Goal: Transaction & Acquisition: Purchase product/service

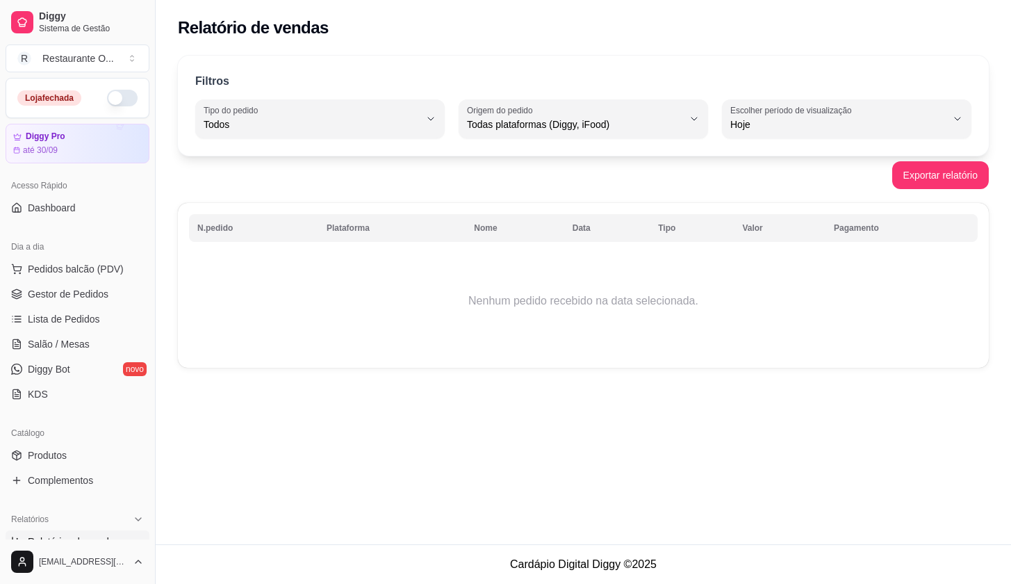
select select "ALL"
select select "0"
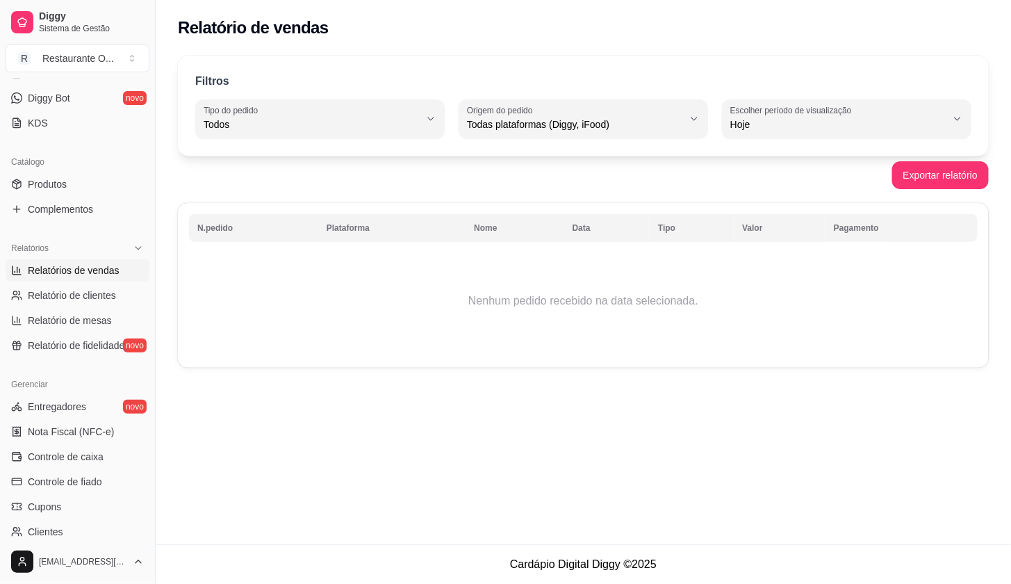
scroll to position [154, 0]
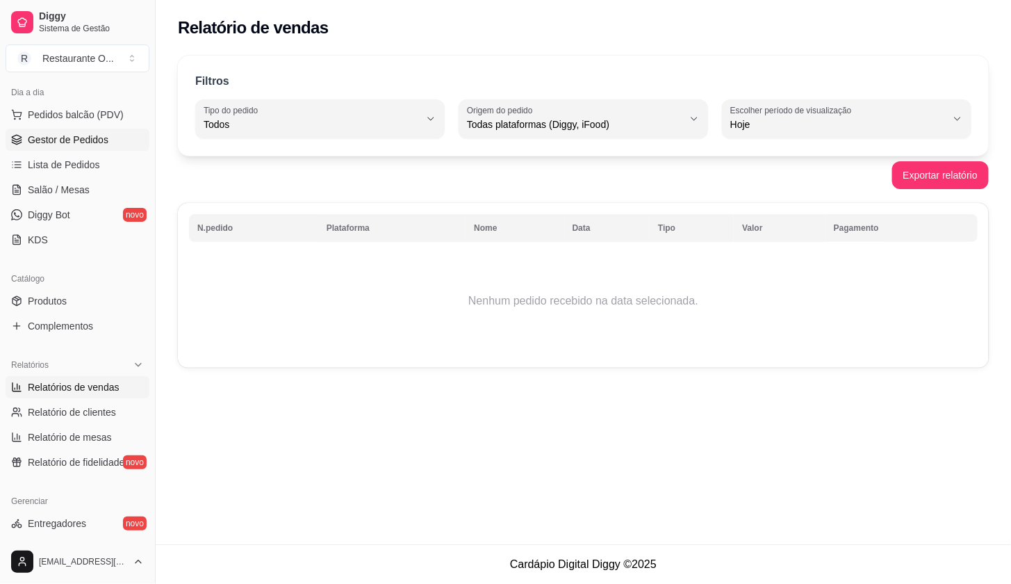
click at [88, 141] on span "Gestor de Pedidos" at bounding box center [68, 140] width 81 height 14
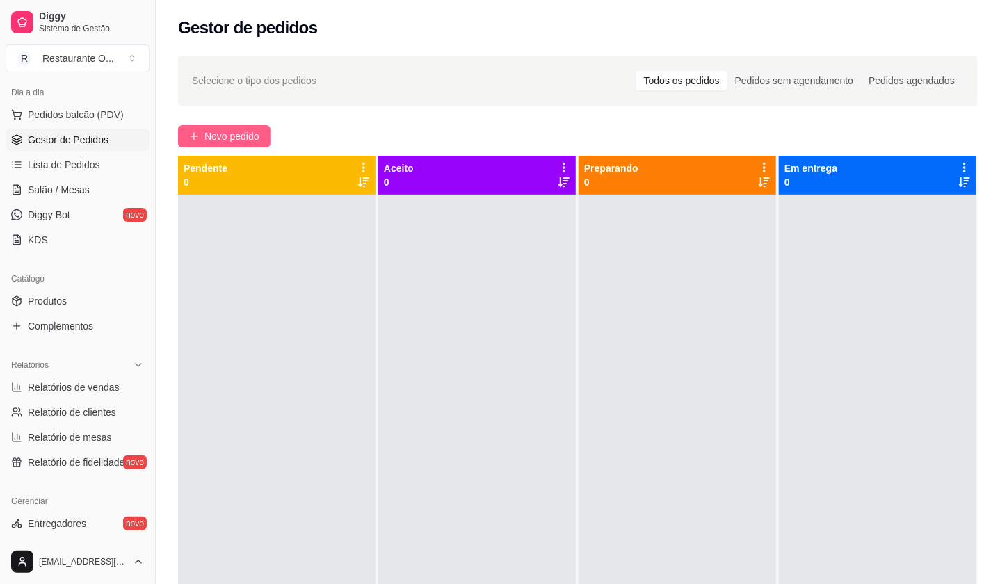
click at [270, 138] on button "Novo pedido" at bounding box center [224, 136] width 92 height 22
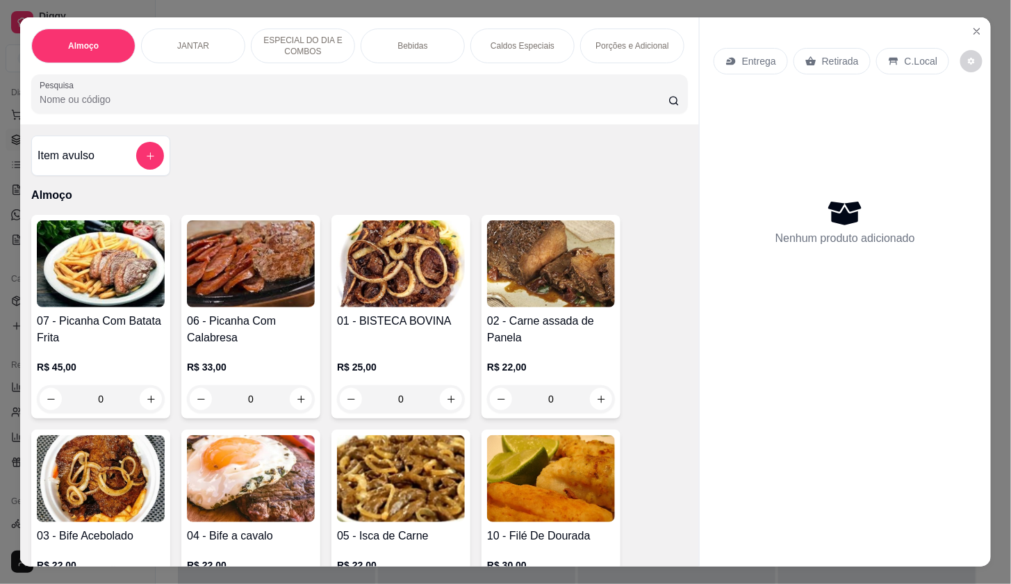
scroll to position [309, 0]
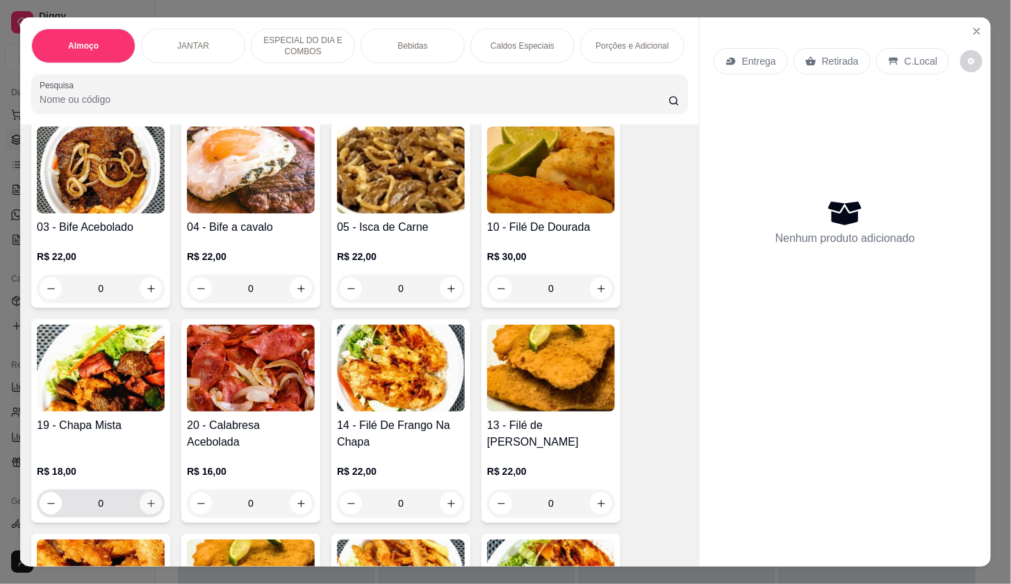
click at [145, 501] on button "increase-product-quantity" at bounding box center [151, 503] width 22 height 22
type input "1"
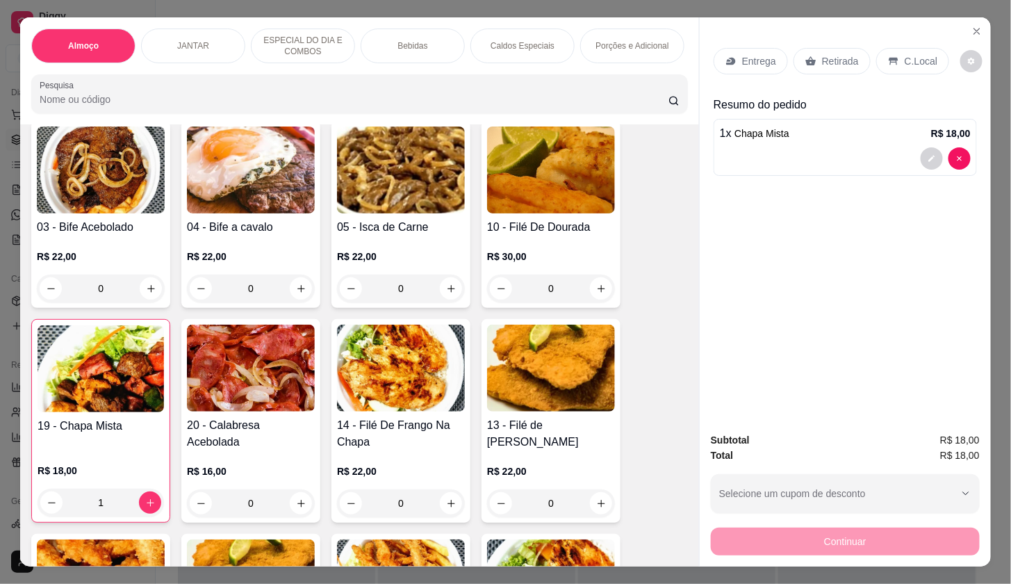
click at [779, 54] on div "Entrega" at bounding box center [751, 61] width 74 height 26
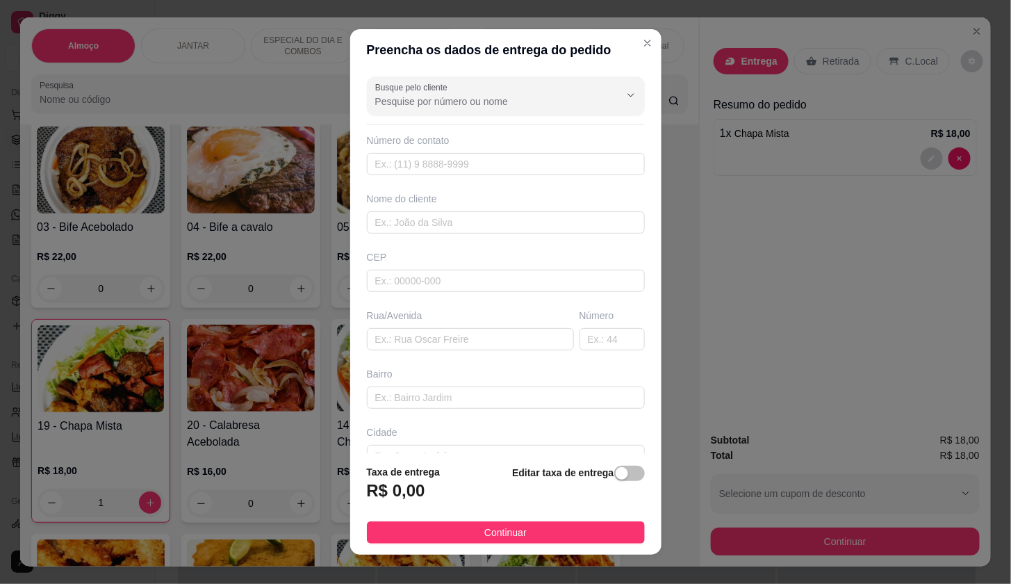
click at [478, 239] on div "Busque pelo cliente Número de contato Nome do cliente CEP Rua/[GEOGRAPHIC_DATA]" at bounding box center [505, 262] width 311 height 382
click at [482, 229] on input "text" at bounding box center [506, 222] width 278 height 22
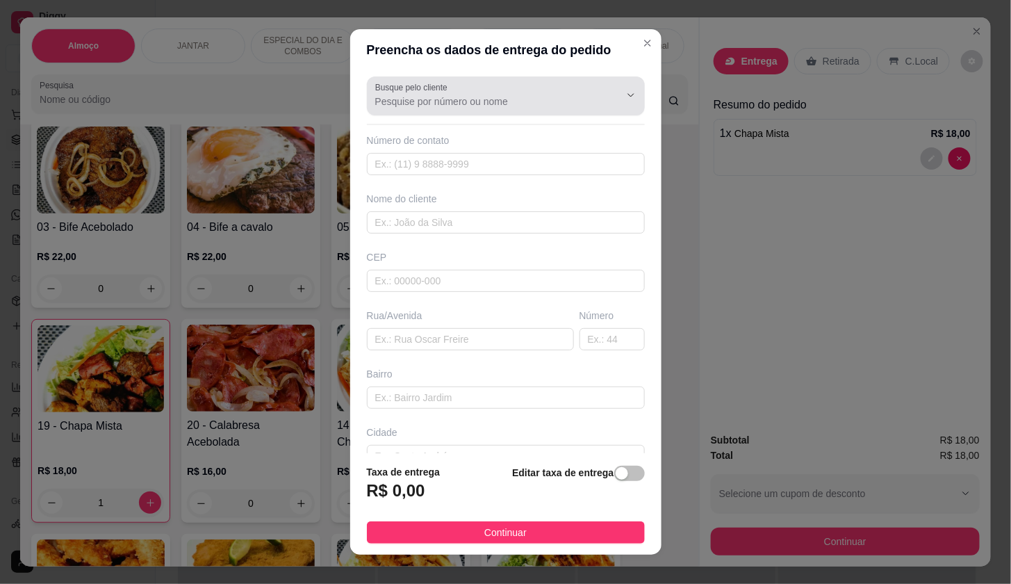
click at [496, 114] on div "Busque pelo cliente" at bounding box center [506, 95] width 278 height 39
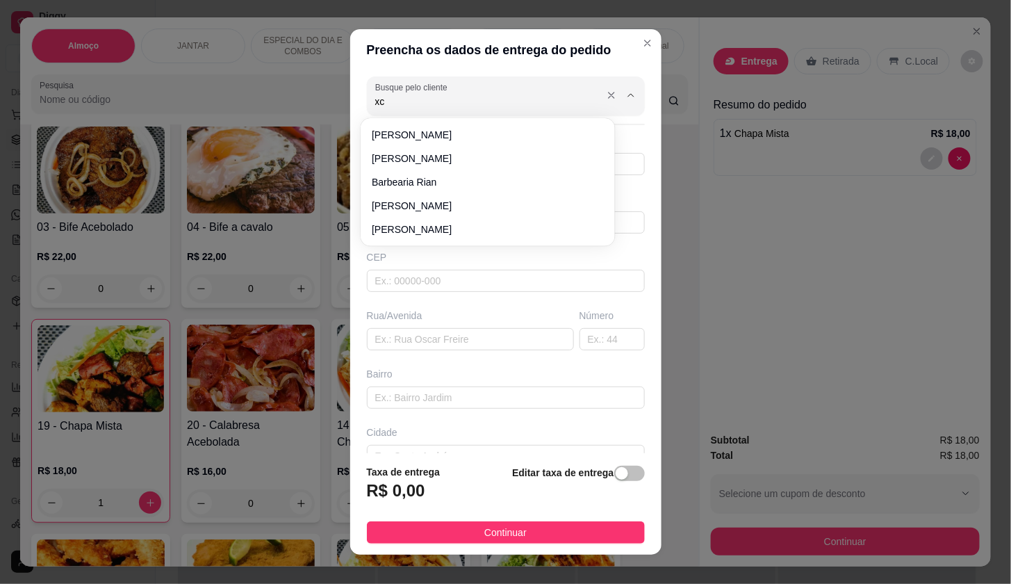
type input "x"
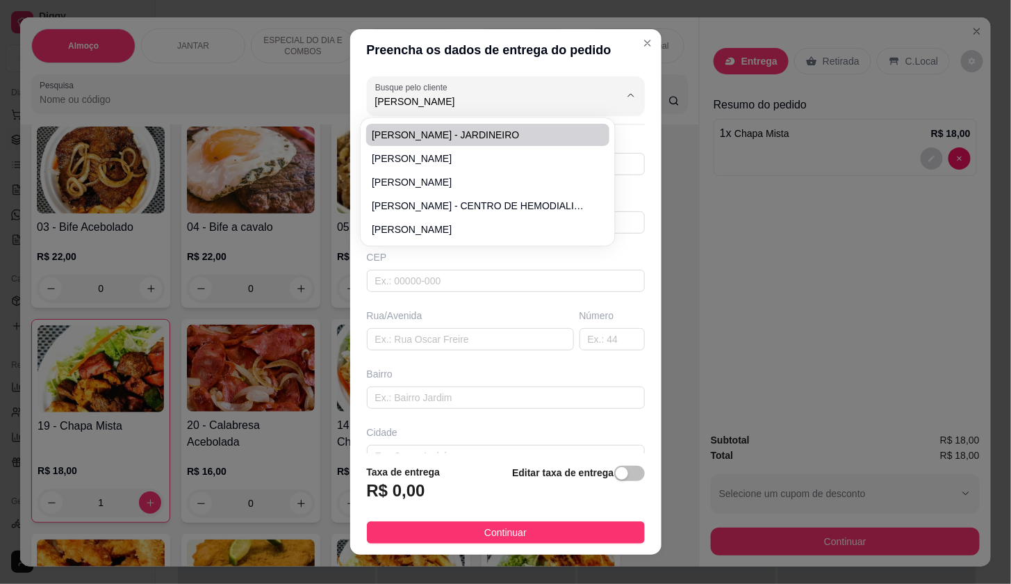
click at [470, 137] on span "[PERSON_NAME] - JARDINEIRO" at bounding box center [481, 135] width 218 height 14
type input "[PERSON_NAME] - JARDINEIRO"
type input "91991832992"
type input "[PERSON_NAME] - JARDINEIRO"
type input "[GEOGRAPHIC_DATA]"
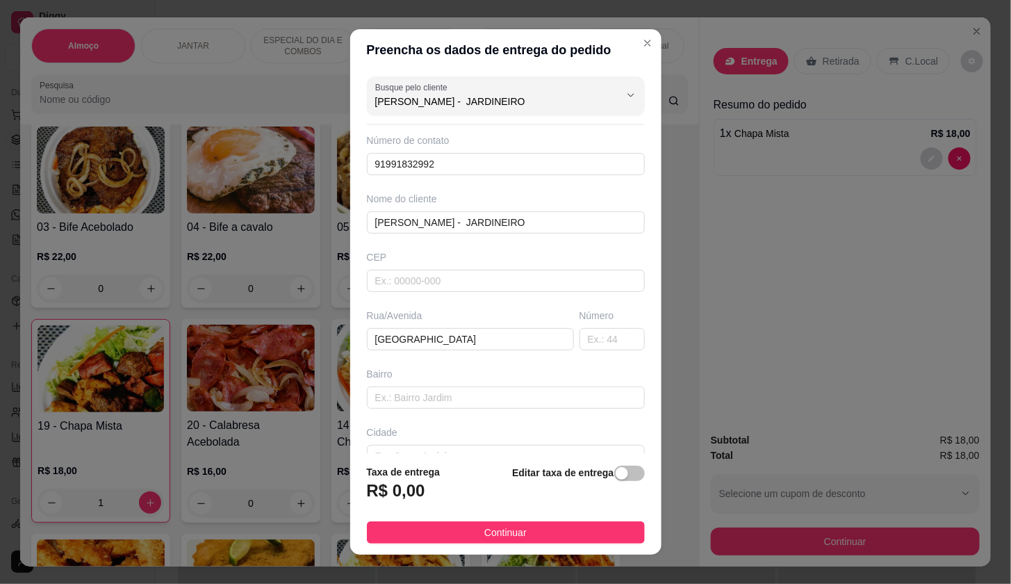
type input "[PERSON_NAME] - JARDINEIRO"
click at [468, 325] on div "Rua/[GEOGRAPHIC_DATA]" at bounding box center [470, 330] width 213 height 42
click at [468, 334] on input "[GEOGRAPHIC_DATA]" at bounding box center [470, 339] width 207 height 22
type input "G"
type input "NEO COLORE"
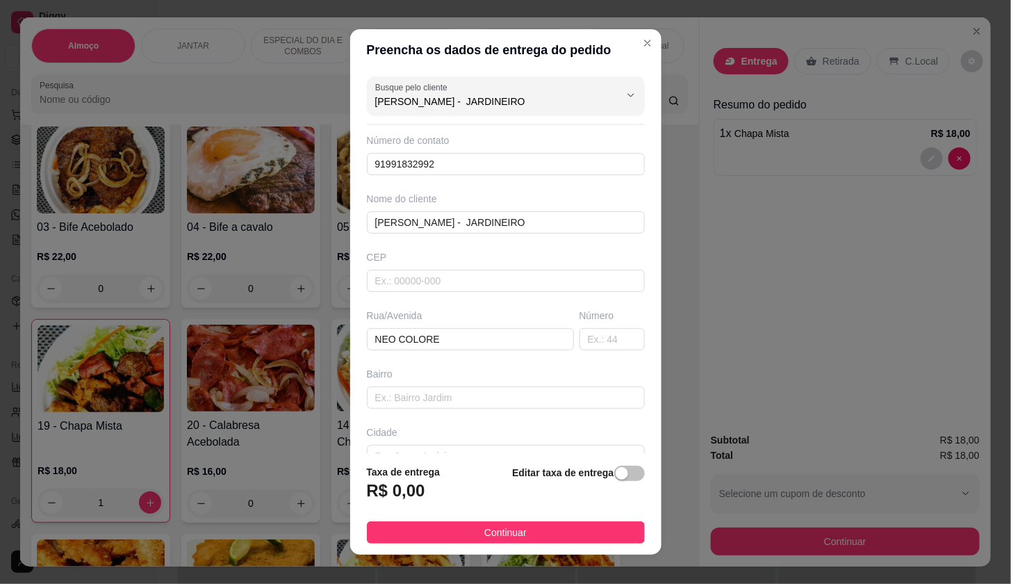
click at [595, 465] on div "Editar taxa de entrega" at bounding box center [578, 487] width 132 height 46
click at [614, 471] on span "button" at bounding box center [629, 473] width 31 height 15
click at [449, 507] on input "0,00" at bounding box center [442, 496] width 149 height 26
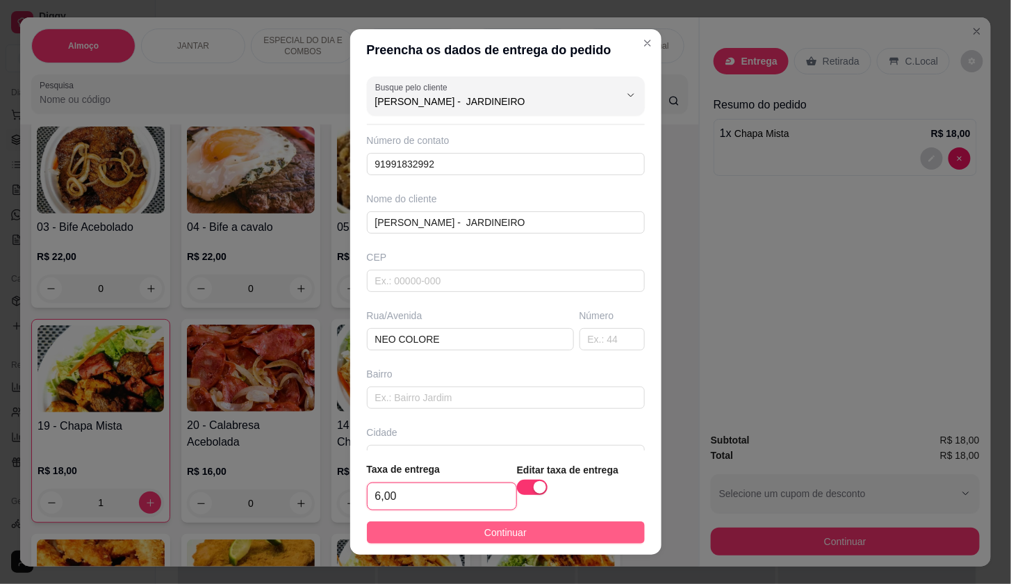
type input "6,00"
click at [500, 539] on span "Continuar" at bounding box center [505, 532] width 42 height 15
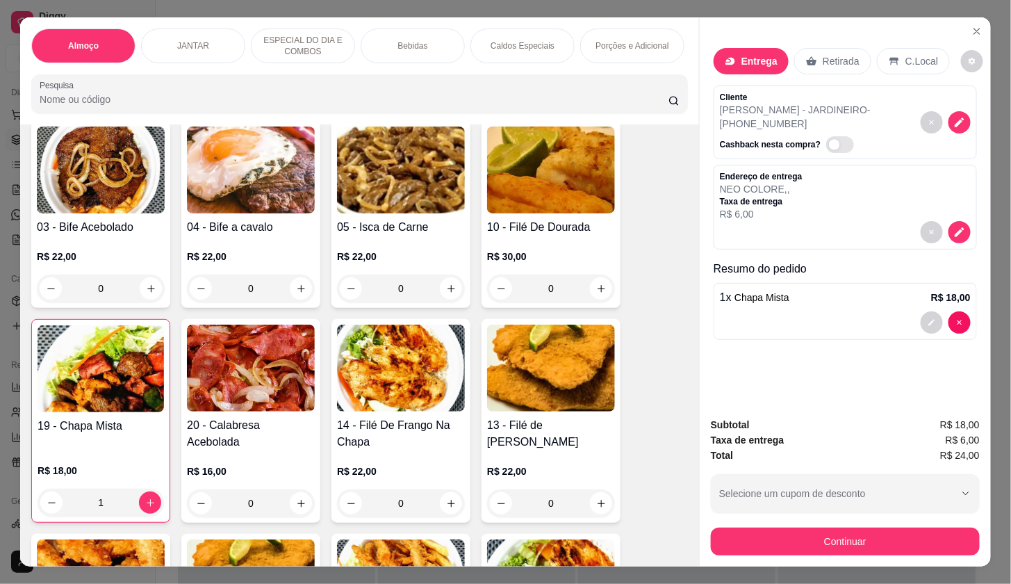
click at [774, 510] on div "Subtotal R$ 18,00 Taxa de entrega R$ 6,00 Total R$ 24,00 Selecione um cupom de …" at bounding box center [845, 486] width 269 height 138
click at [777, 528] on button "Continuar" at bounding box center [845, 542] width 269 height 28
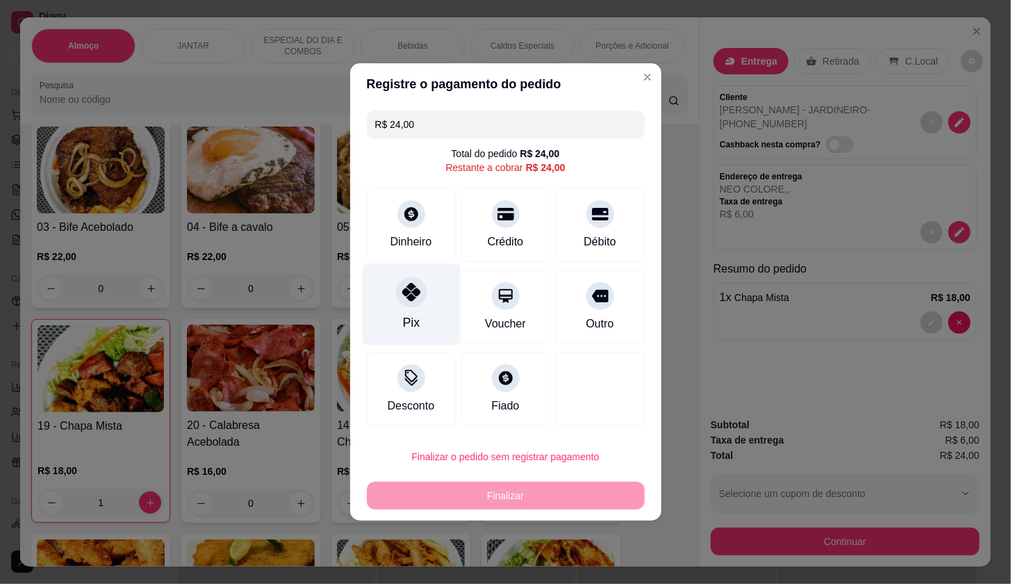
click at [433, 307] on div "Pix" at bounding box center [411, 304] width 98 height 81
type input "R$ 0,00"
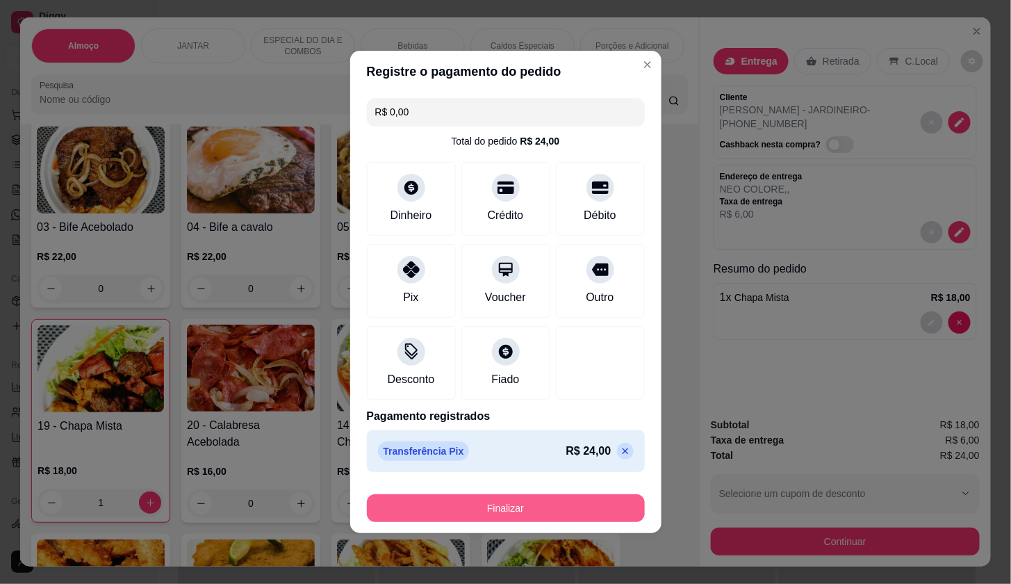
click at [540, 518] on button "Finalizar" at bounding box center [506, 508] width 278 height 28
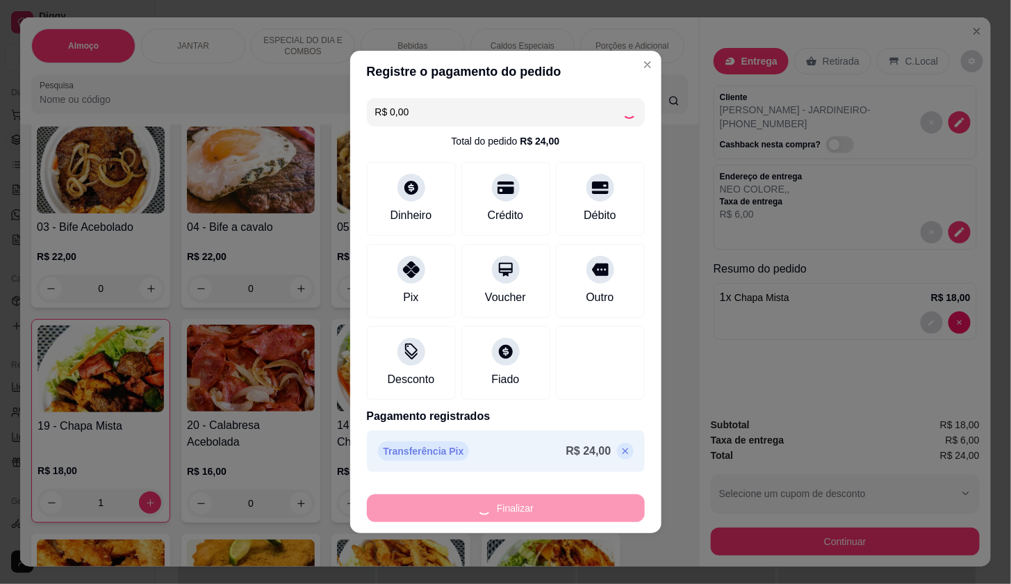
type input "0"
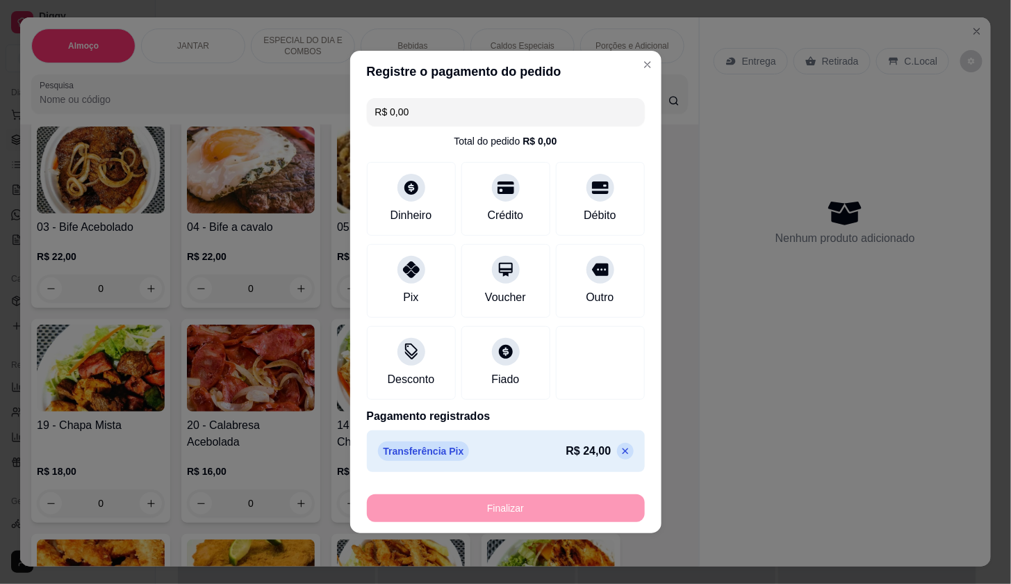
type input "-R$ 24,00"
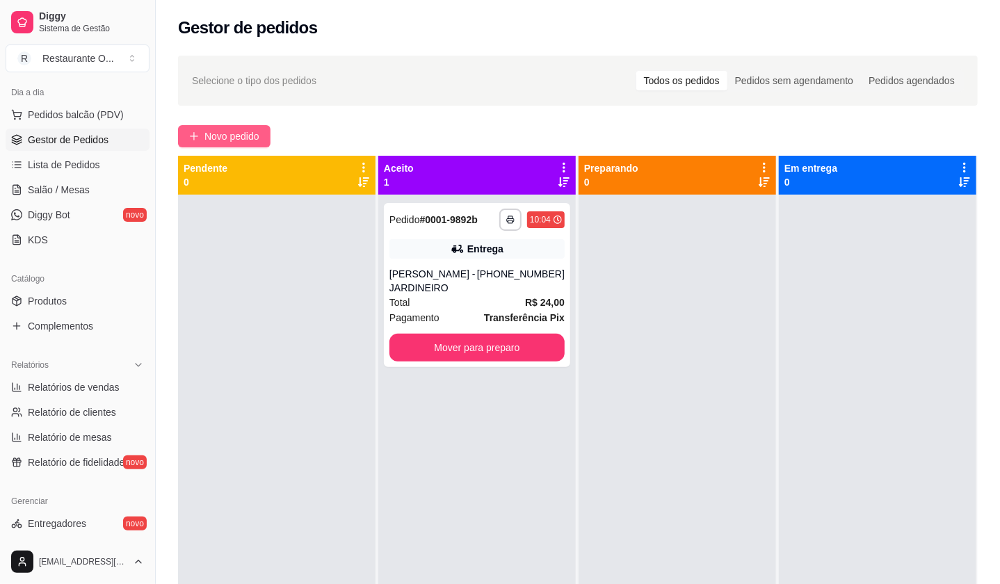
click at [231, 145] on button "Novo pedido" at bounding box center [224, 136] width 92 height 22
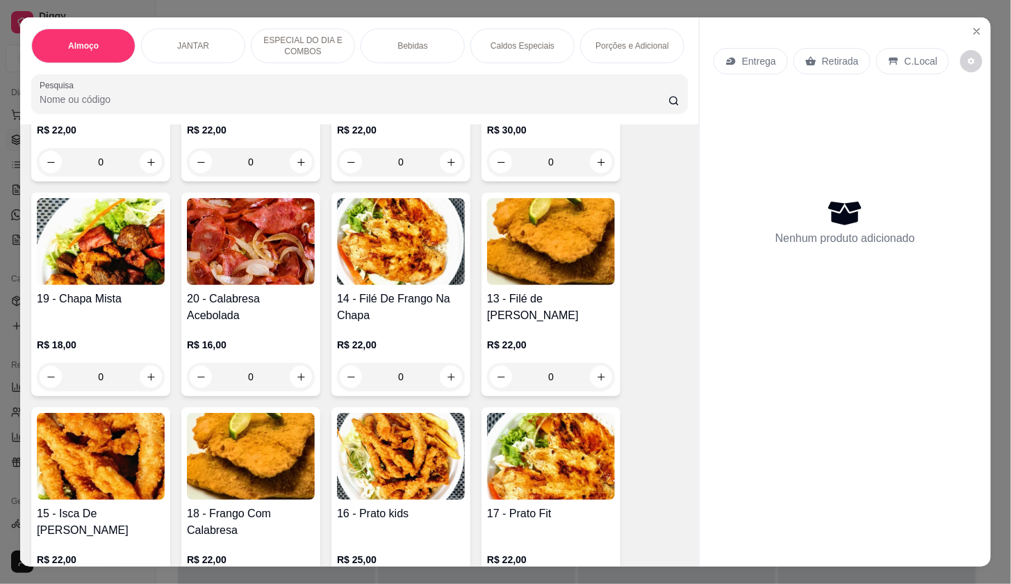
scroll to position [463, 0]
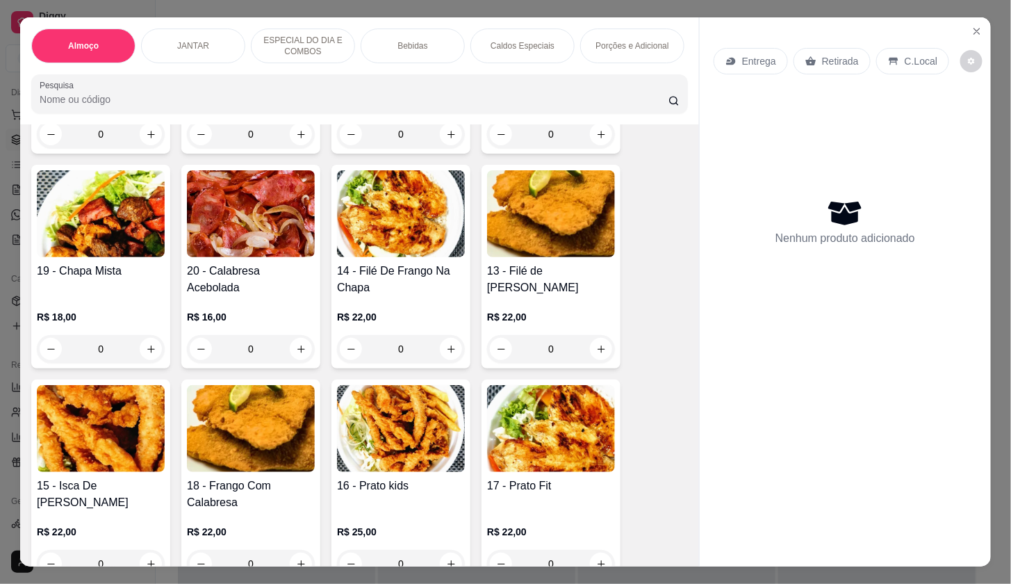
click at [91, 279] on h4 "19 - Chapa Mista" at bounding box center [101, 271] width 128 height 17
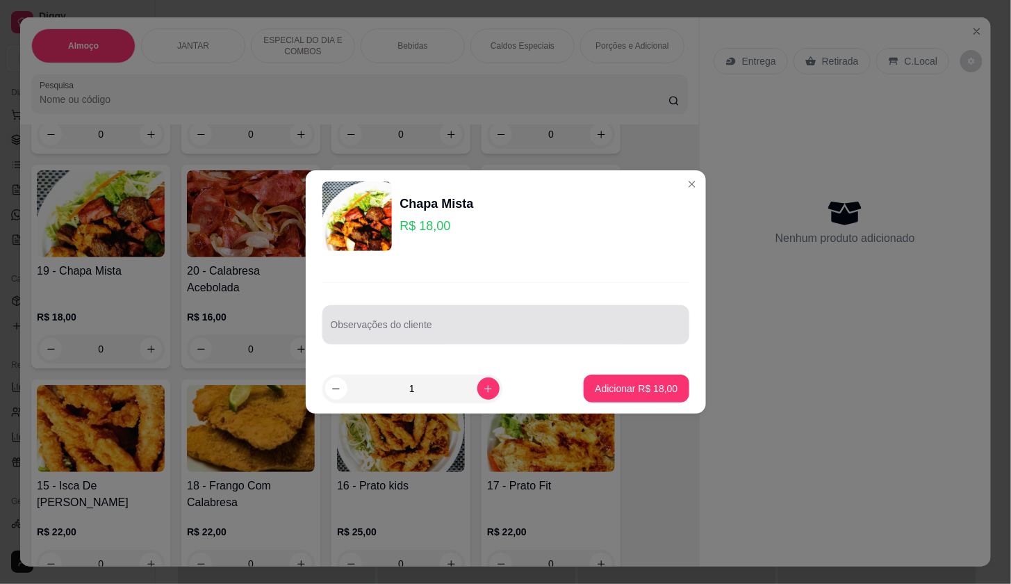
click at [343, 328] on input "Observações do cliente" at bounding box center [506, 330] width 350 height 14
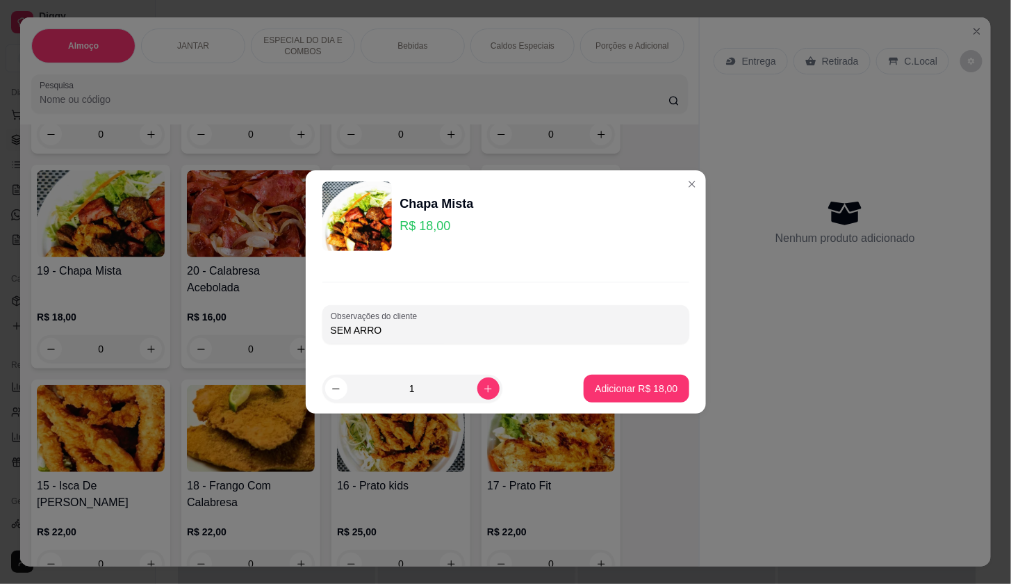
type input "SEM ARROZ"
click at [649, 390] on p "Adicionar R$ 18,00" at bounding box center [636, 389] width 83 height 14
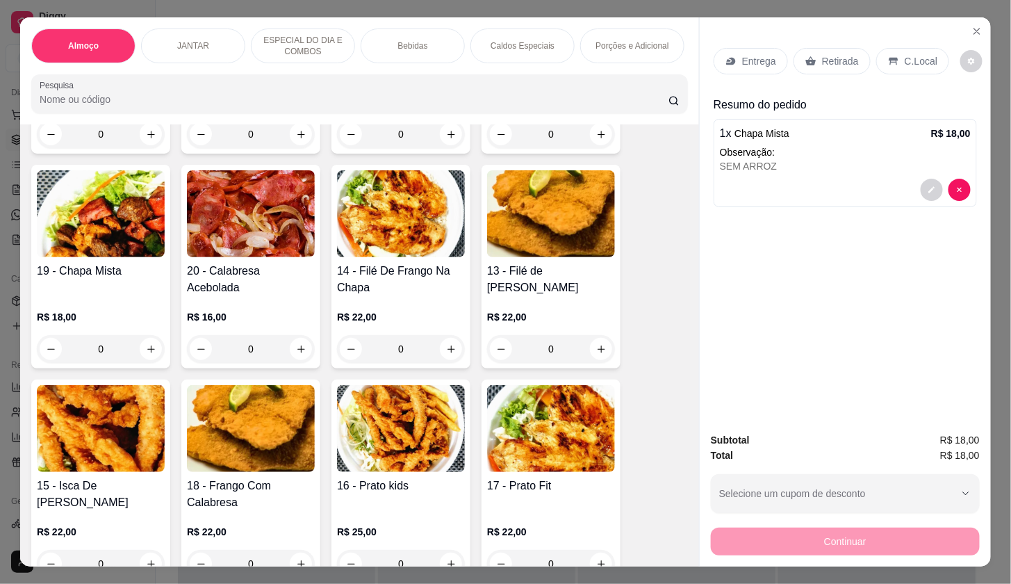
click at [619, 40] on p "Porções e Adicional" at bounding box center [632, 45] width 73 height 11
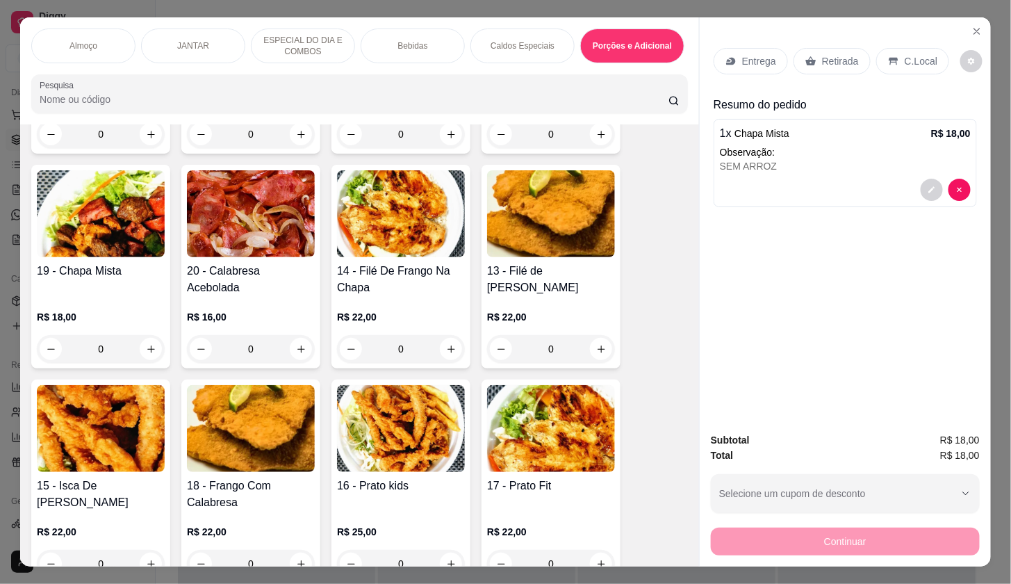
scroll to position [33, 0]
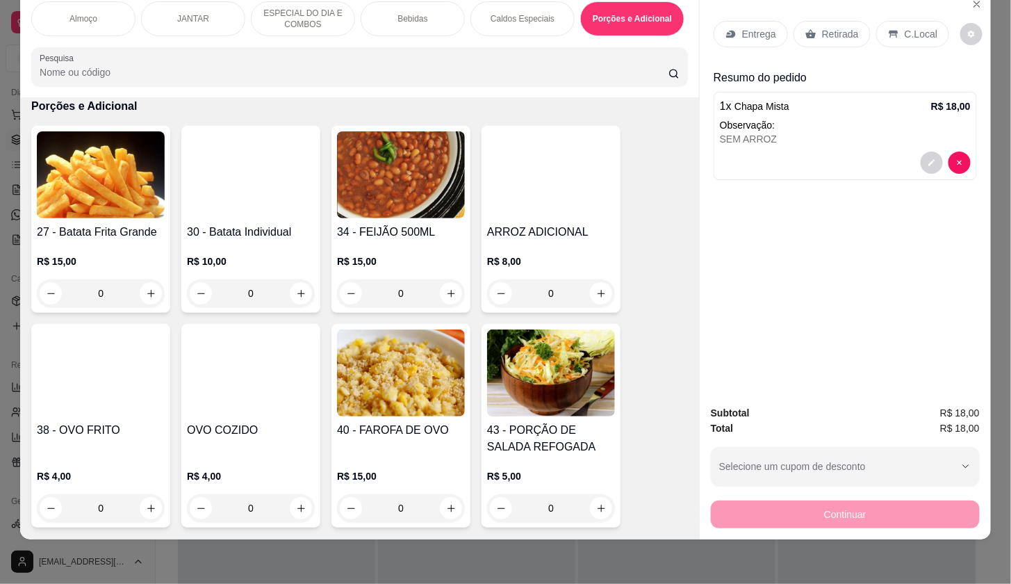
click at [457, 6] on div "Bebidas" at bounding box center [413, 18] width 104 height 35
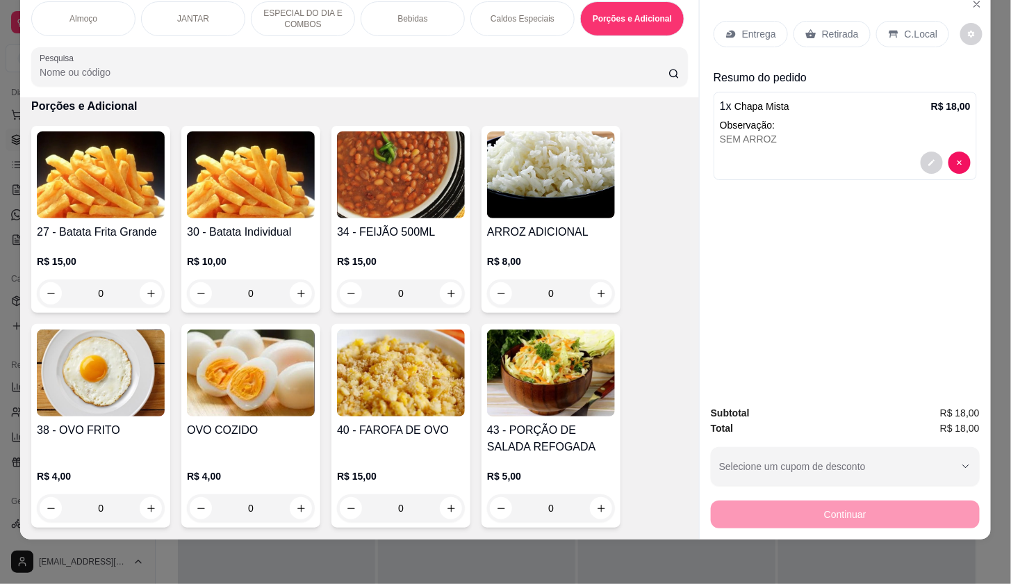
scroll to position [2045, 0]
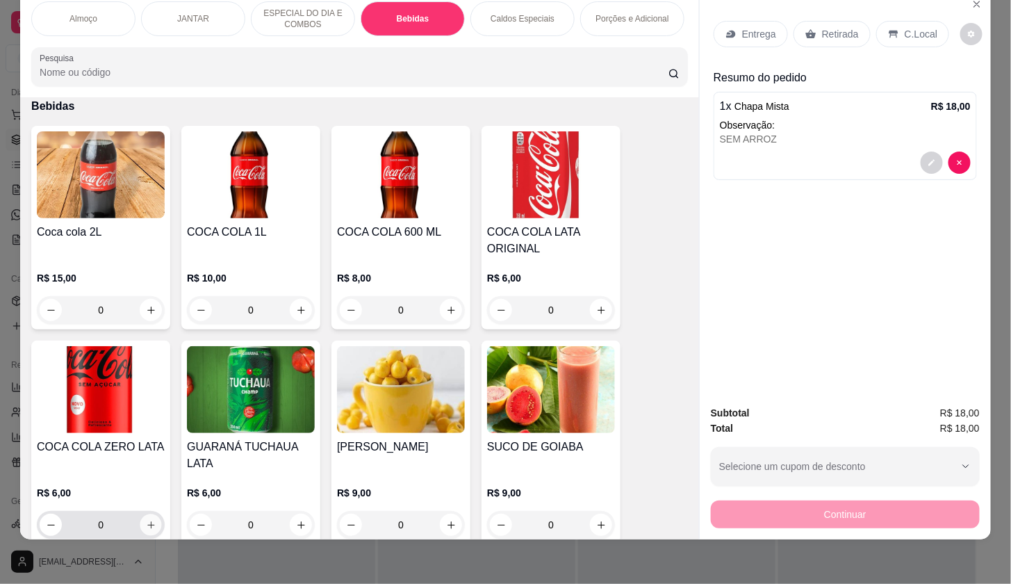
click at [146, 516] on button "increase-product-quantity" at bounding box center [151, 525] width 22 height 22
type input "1"
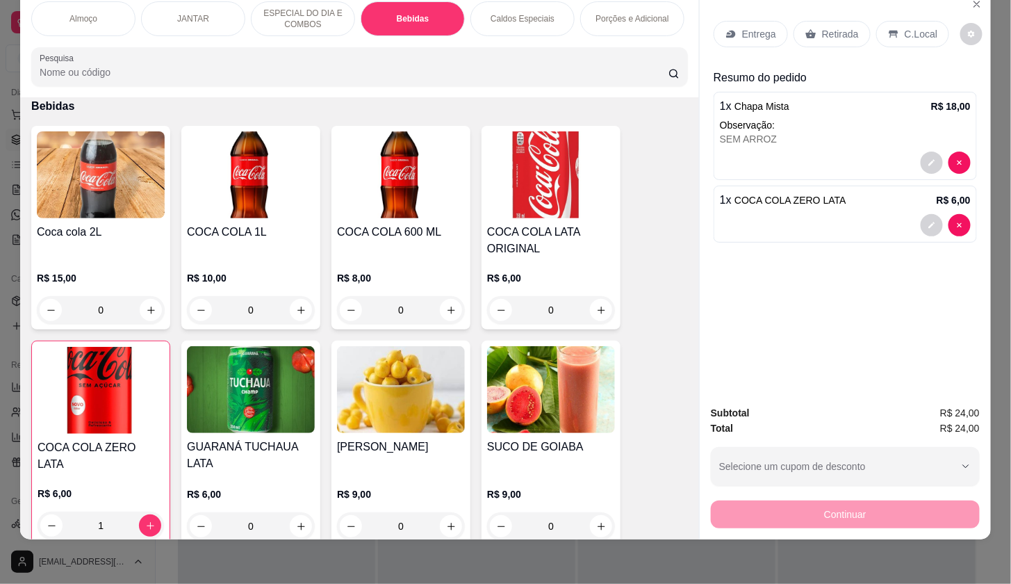
click at [790, 501] on div "Continuar" at bounding box center [845, 512] width 269 height 31
click at [742, 27] on p "Entrega" at bounding box center [759, 34] width 34 height 14
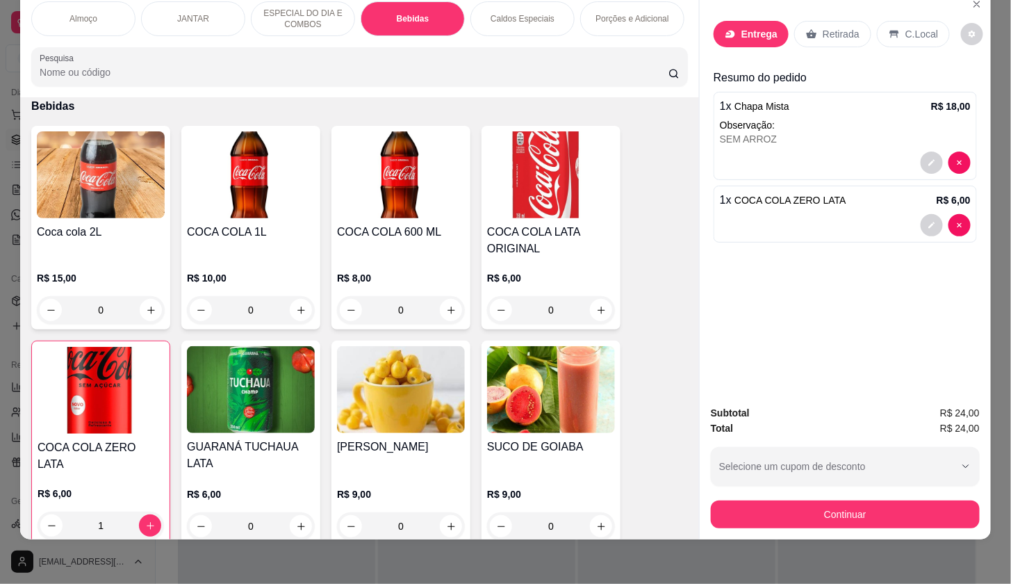
click at [443, 117] on div "Busque pelo cliente Número de contato Nome do cliente CEP Rua/[GEOGRAPHIC_DATA]" at bounding box center [505, 262] width 311 height 382
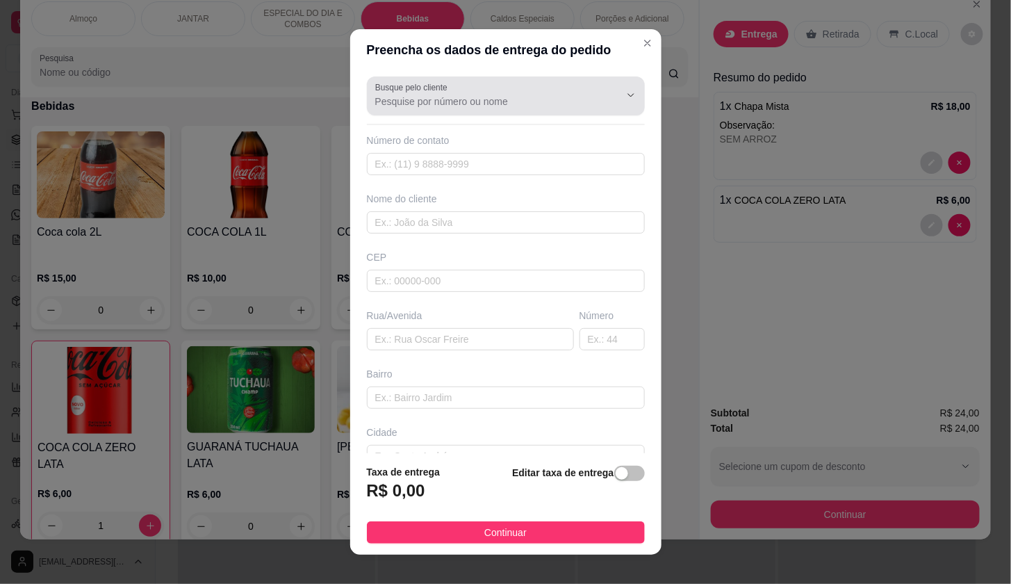
click at [448, 103] on input "Busque pelo cliente" at bounding box center [486, 102] width 222 height 14
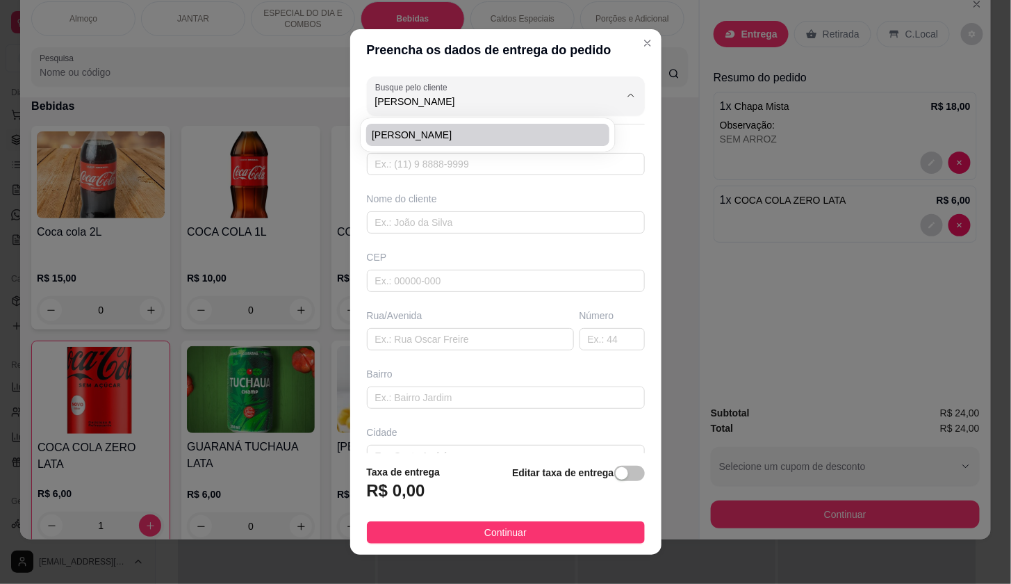
click at [427, 125] on li "[PERSON_NAME]" at bounding box center [487, 135] width 243 height 22
type input "[PERSON_NAME]"
type input "91982724349"
type input "[PERSON_NAME]"
type input "SESI"
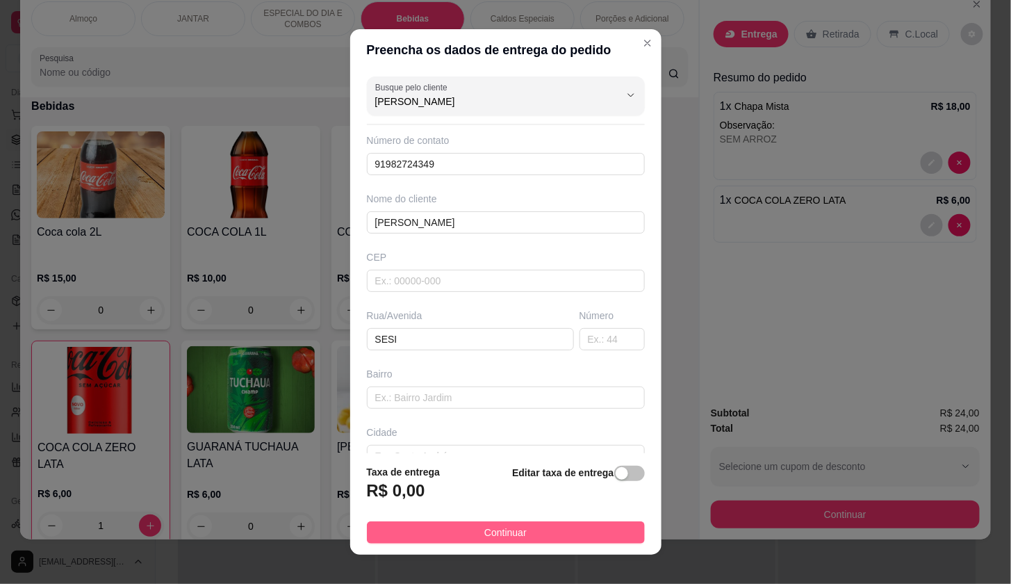
type input "[PERSON_NAME]"
click at [589, 523] on button "Continuar" at bounding box center [506, 532] width 278 height 22
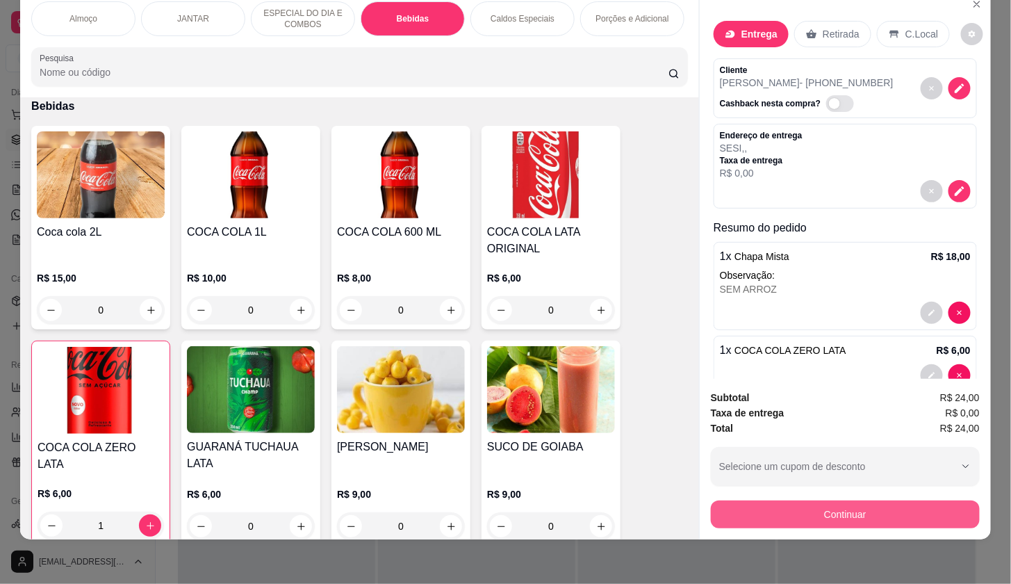
click at [746, 503] on button "Continuar" at bounding box center [845, 514] width 269 height 28
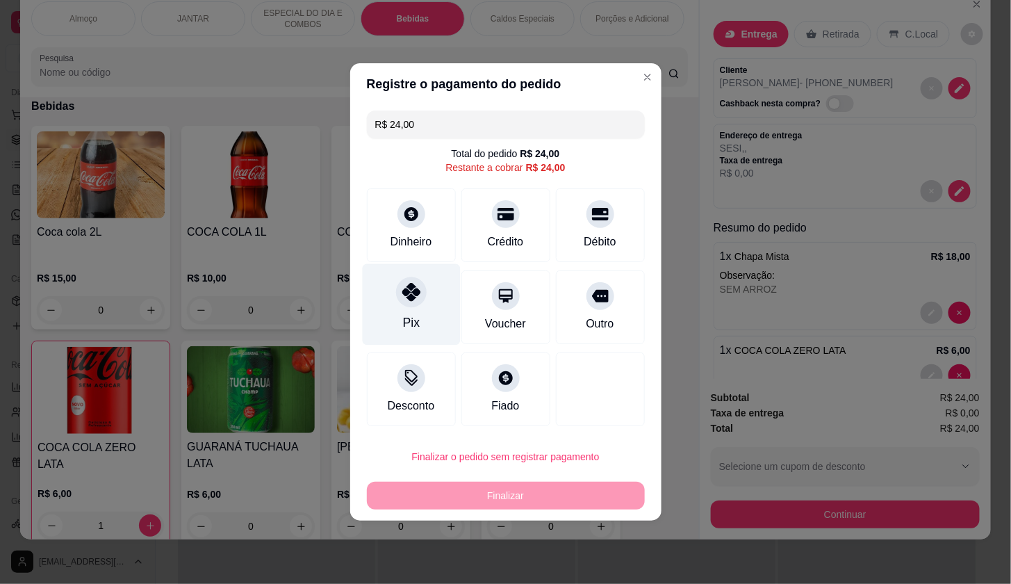
click at [391, 306] on div "Pix" at bounding box center [411, 304] width 98 height 81
type input "R$ 0,00"
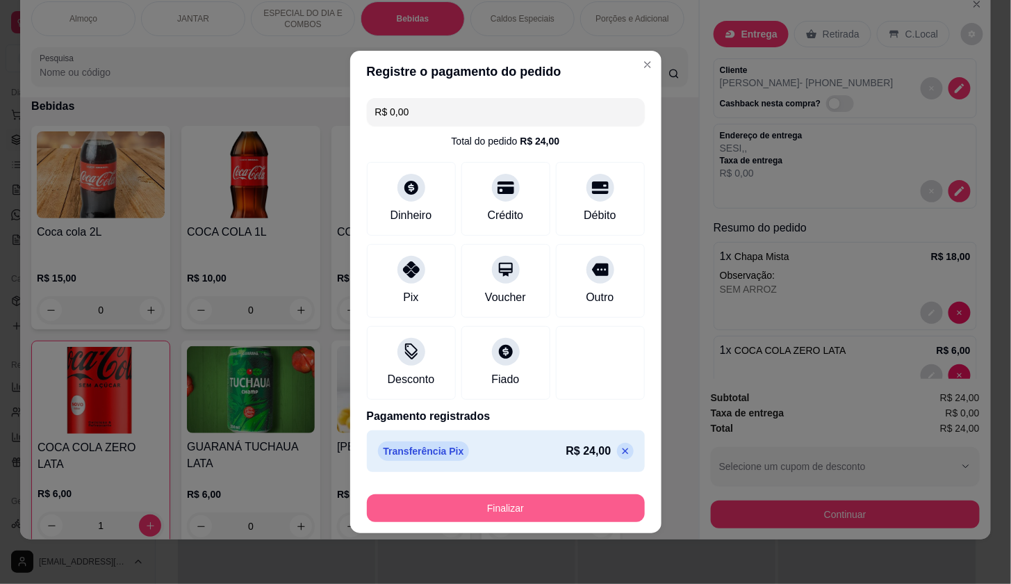
click at [457, 503] on button "Finalizar" at bounding box center [506, 508] width 278 height 28
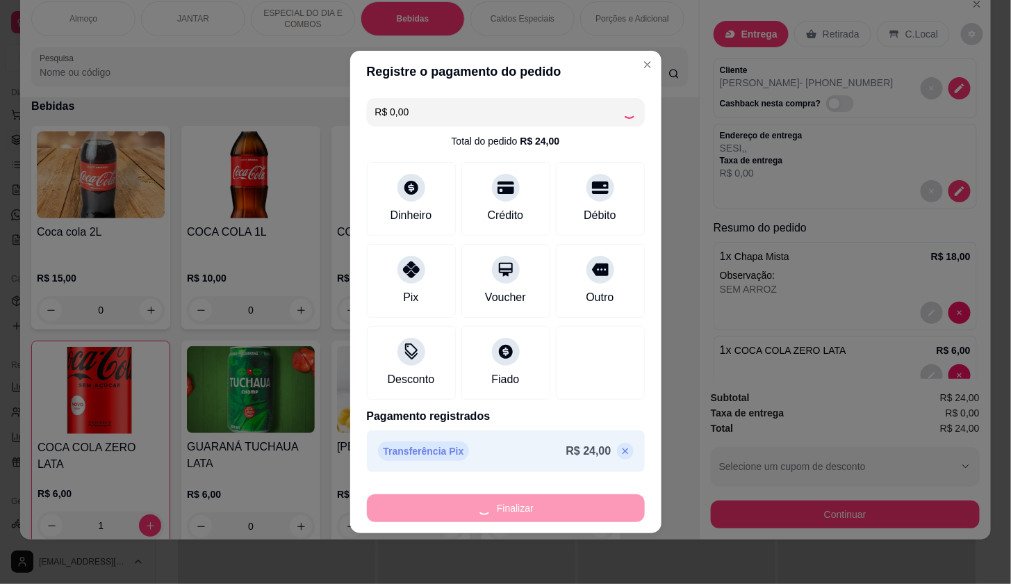
type input "0"
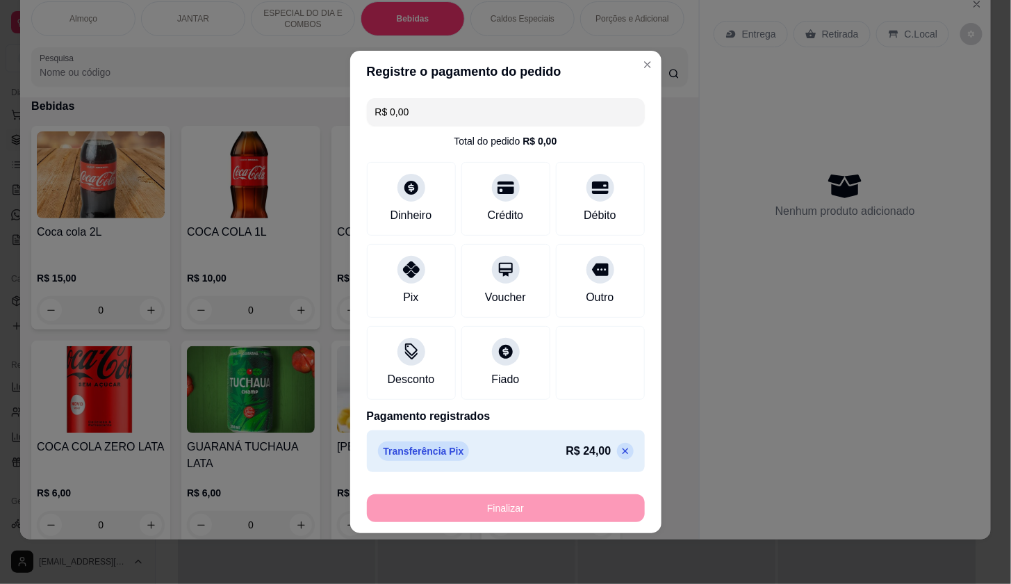
type input "-R$ 24,00"
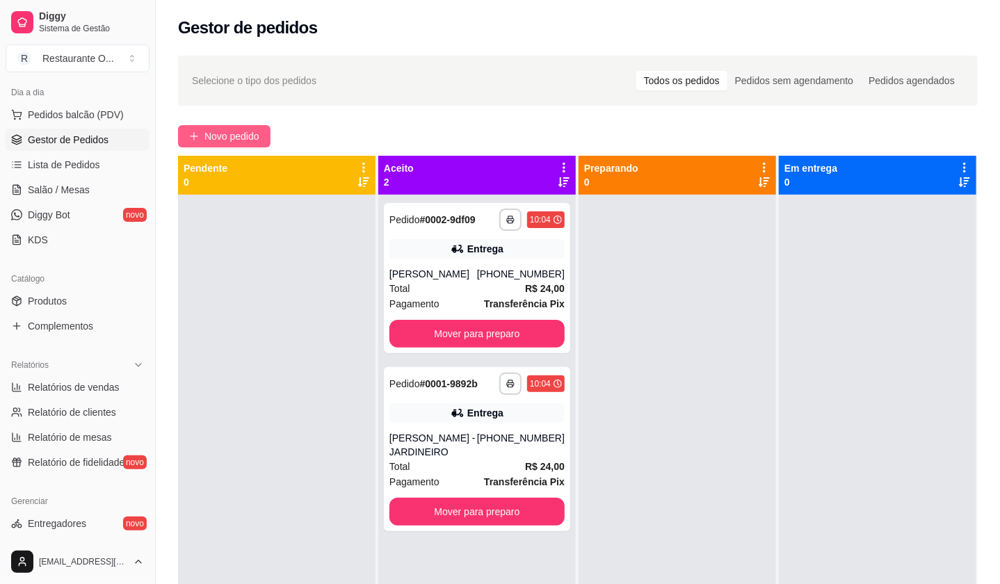
click at [258, 129] on button "Novo pedido" at bounding box center [224, 136] width 92 height 22
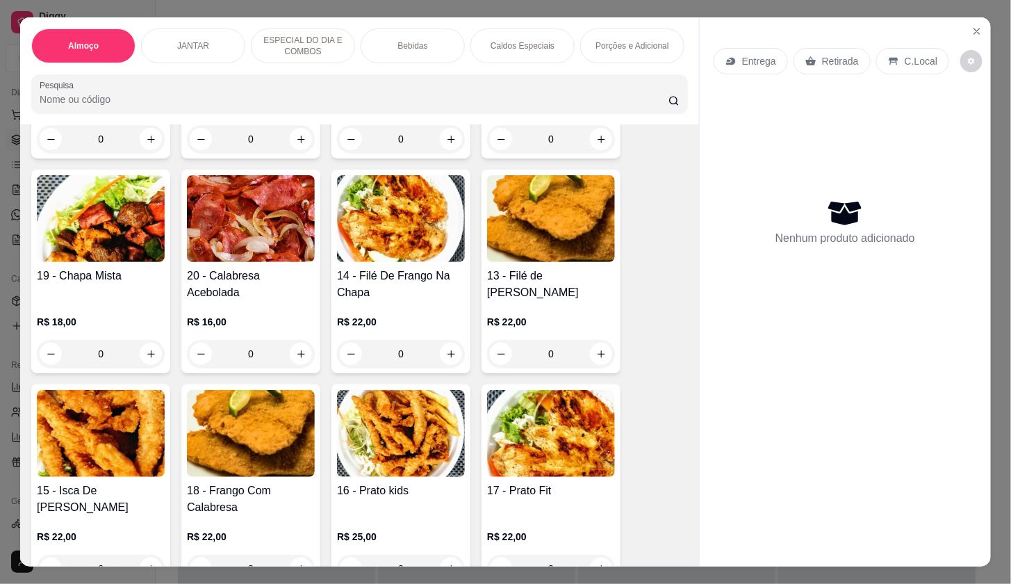
scroll to position [463, 0]
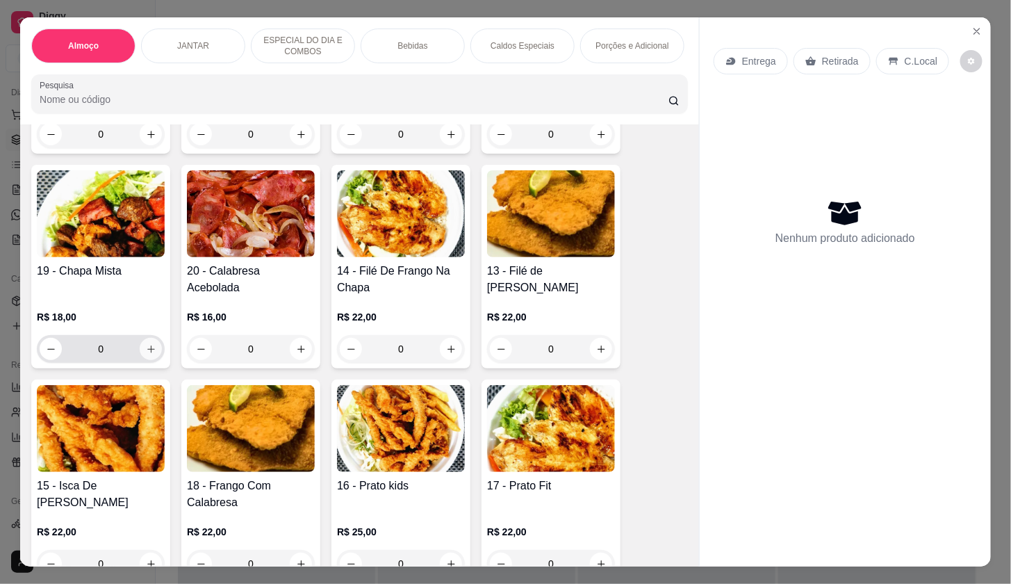
click at [142, 360] on button "increase-product-quantity" at bounding box center [151, 349] width 22 height 22
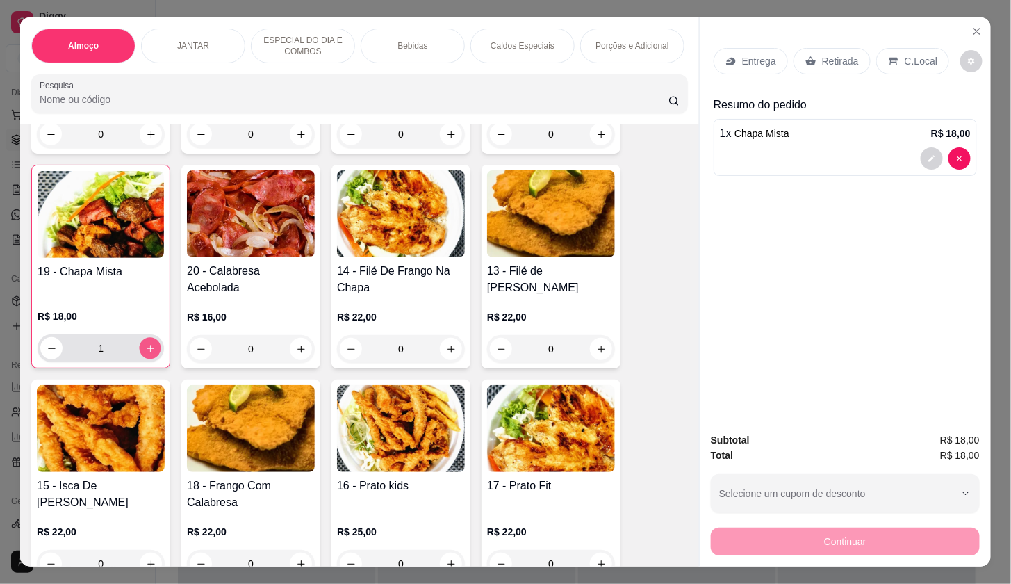
click at [142, 359] on button "increase-product-quantity" at bounding box center [151, 349] width 22 height 22
type input "2"
click at [748, 70] on div "Entrega Retirada C.Local" at bounding box center [845, 61] width 263 height 49
click at [748, 68] on div "Entrega" at bounding box center [751, 61] width 74 height 26
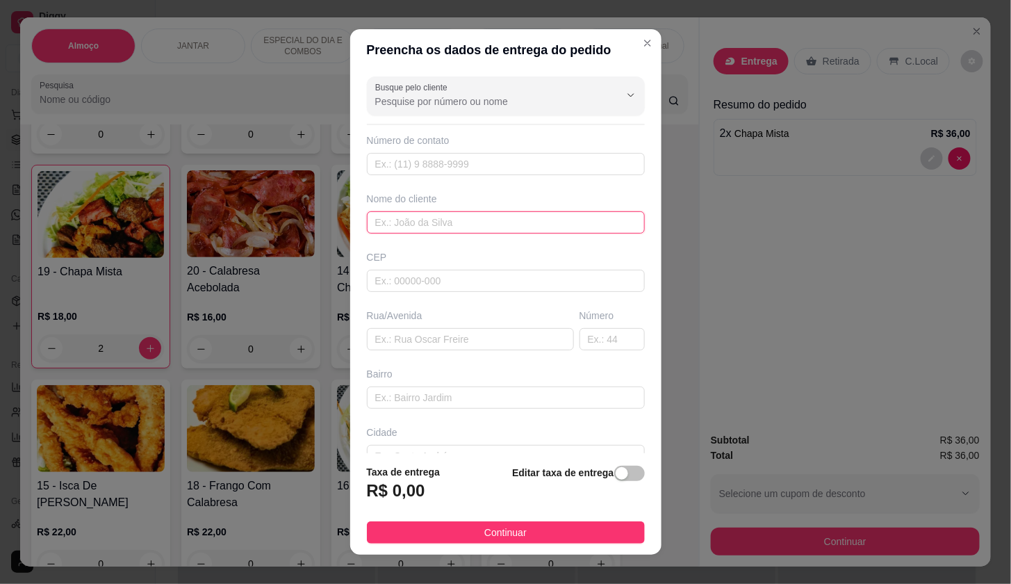
click at [404, 220] on input "text" at bounding box center [506, 222] width 278 height 22
type input "[GEOGRAPHIC_DATA] 03 25"
click at [617, 478] on span "button" at bounding box center [629, 473] width 31 height 15
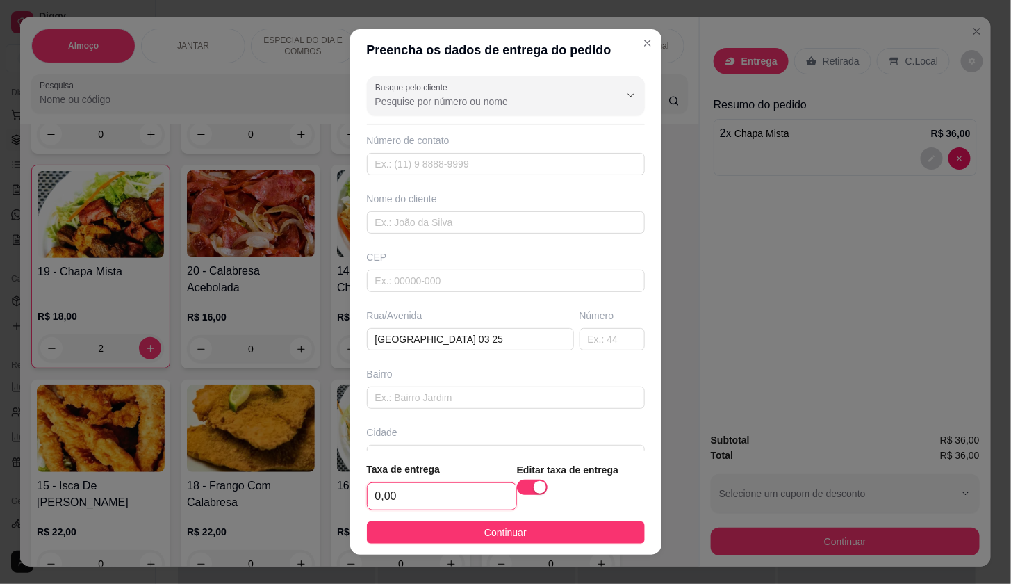
click at [467, 491] on input "0,00" at bounding box center [442, 496] width 149 height 26
type input "5,00"
click at [471, 211] on input "text" at bounding box center [506, 222] width 278 height 22
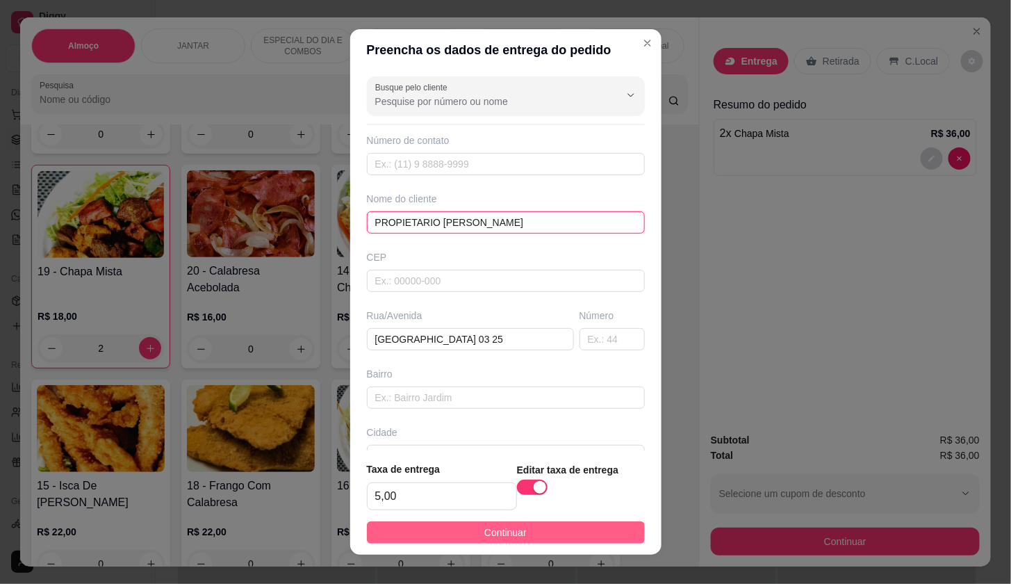
type input "PROPIETARIO [PERSON_NAME]"
click at [591, 540] on button "Continuar" at bounding box center [506, 532] width 278 height 22
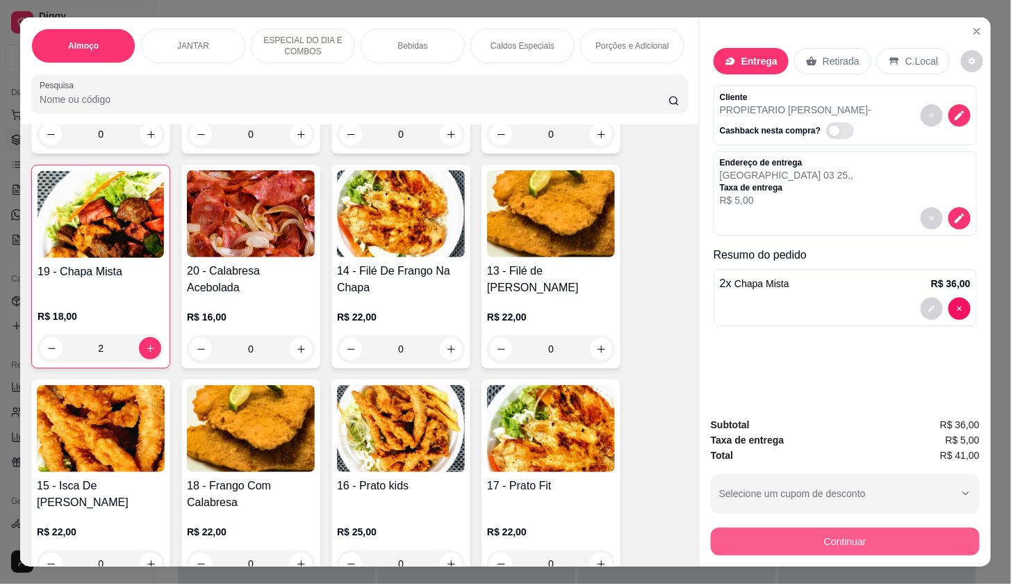
click at [720, 537] on button "Continuar" at bounding box center [845, 542] width 269 height 28
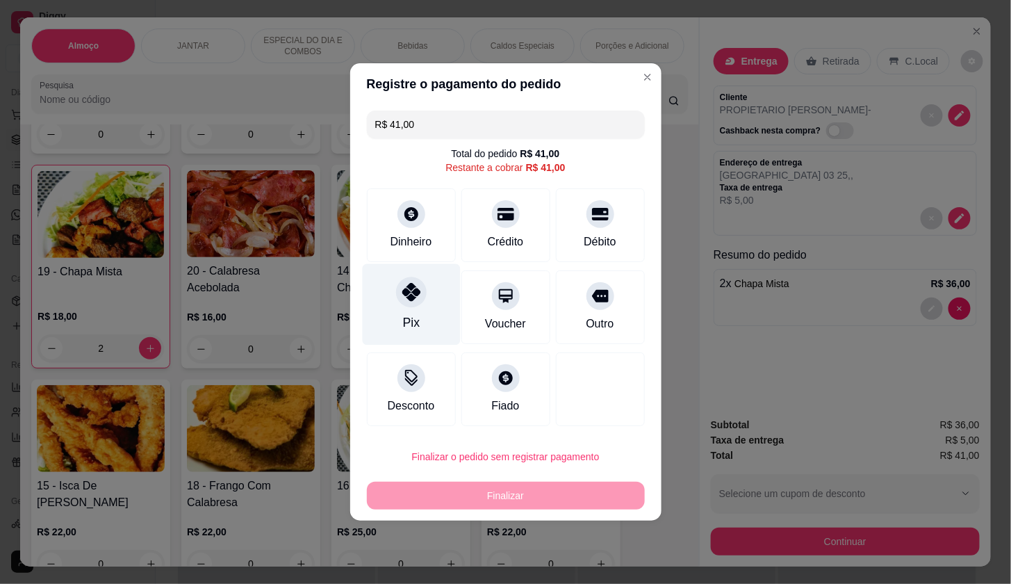
click at [422, 310] on div "Pix" at bounding box center [411, 304] width 98 height 81
type input "R$ 0,00"
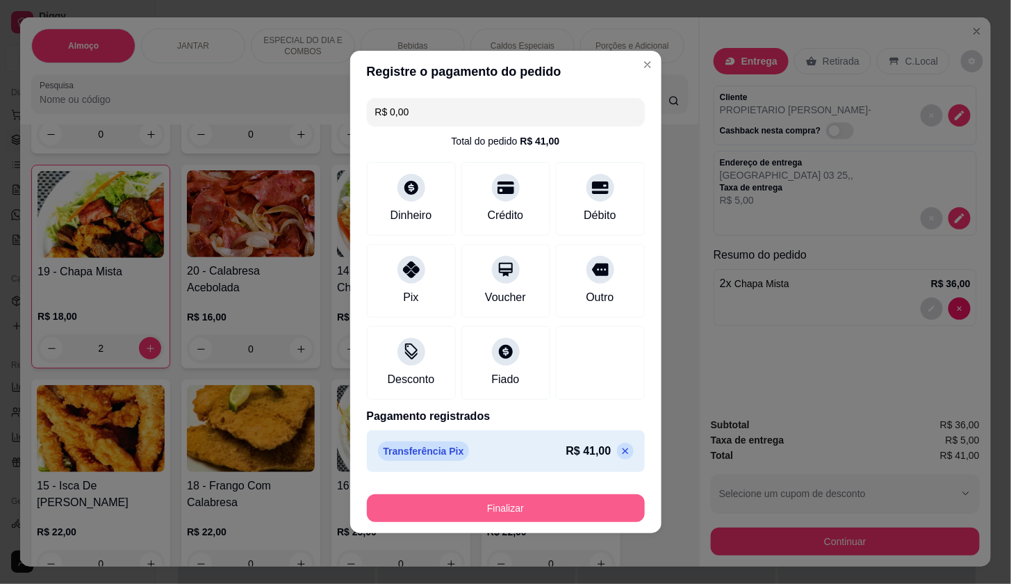
click at [532, 500] on button "Finalizar" at bounding box center [506, 508] width 278 height 28
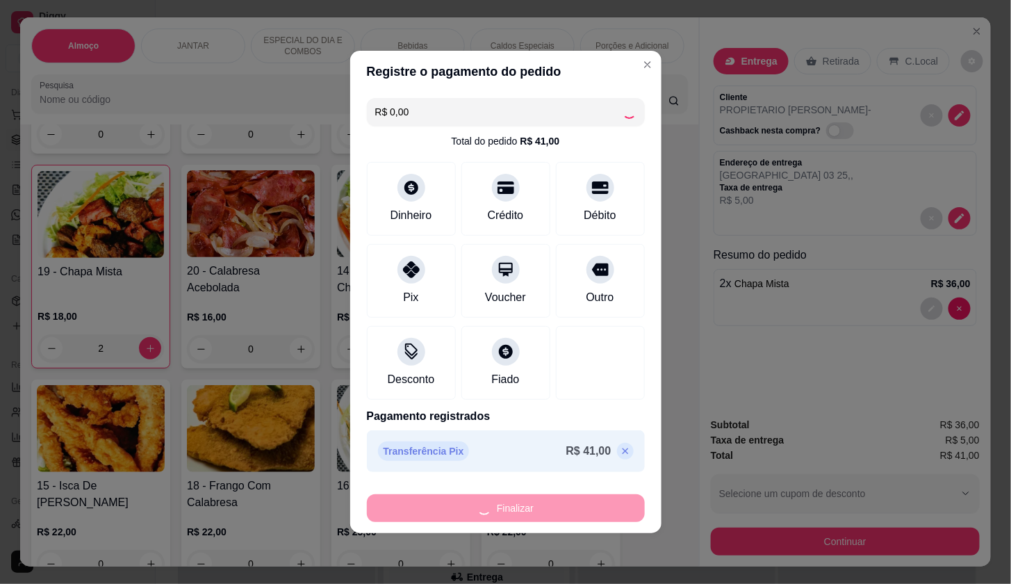
type input "0"
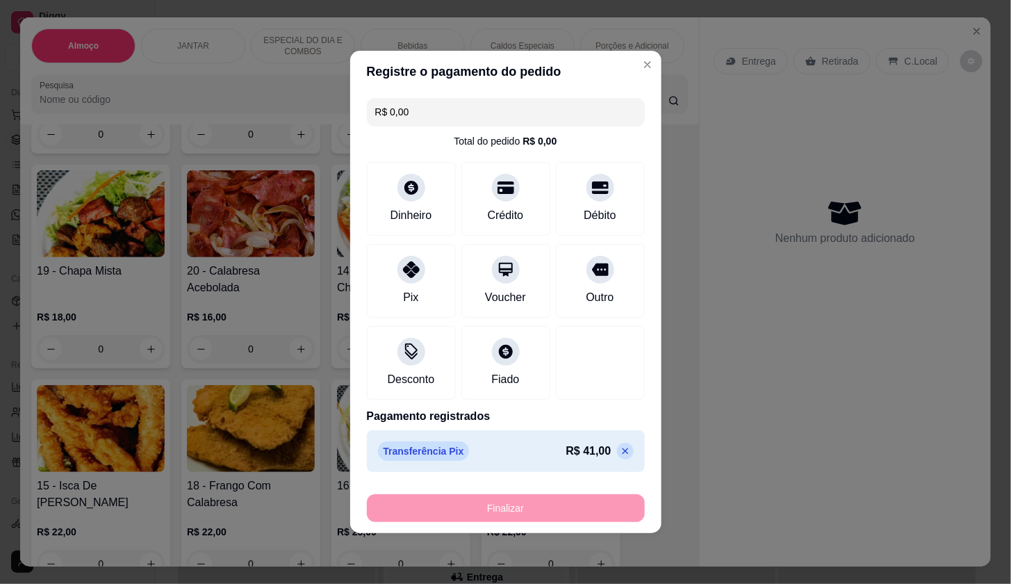
type input "-R$ 41,00"
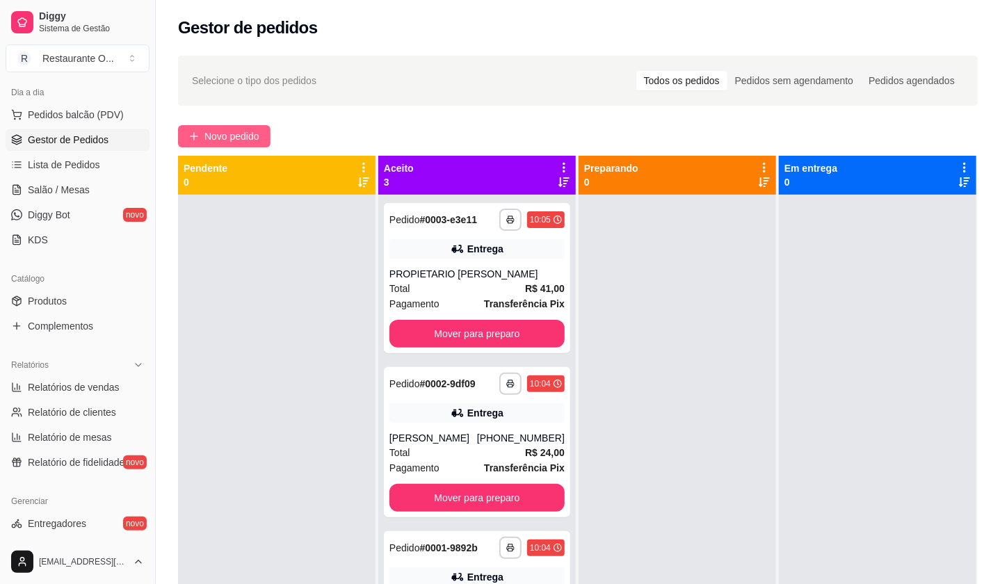
click at [242, 138] on span "Novo pedido" at bounding box center [231, 136] width 55 height 15
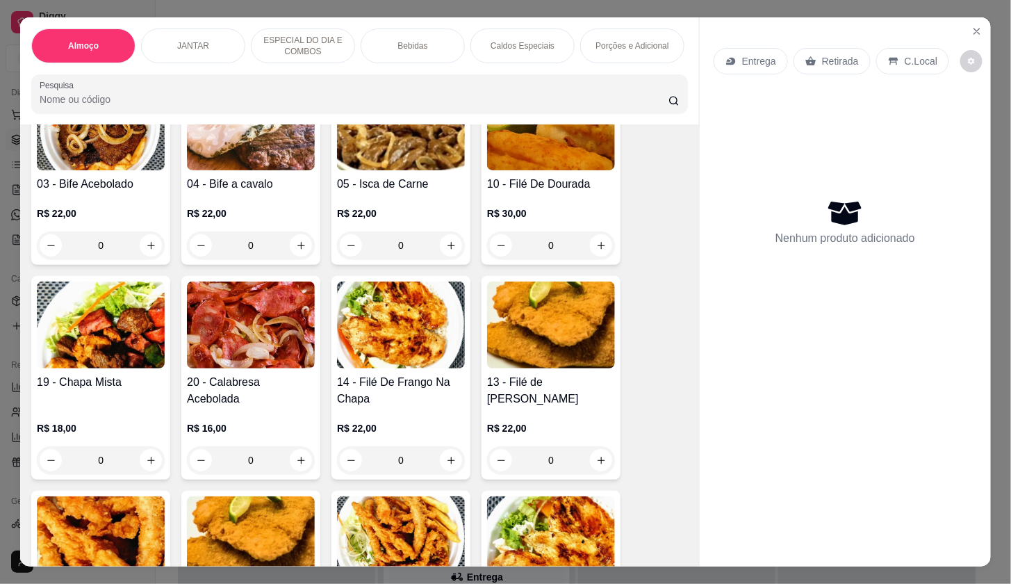
scroll to position [386, 0]
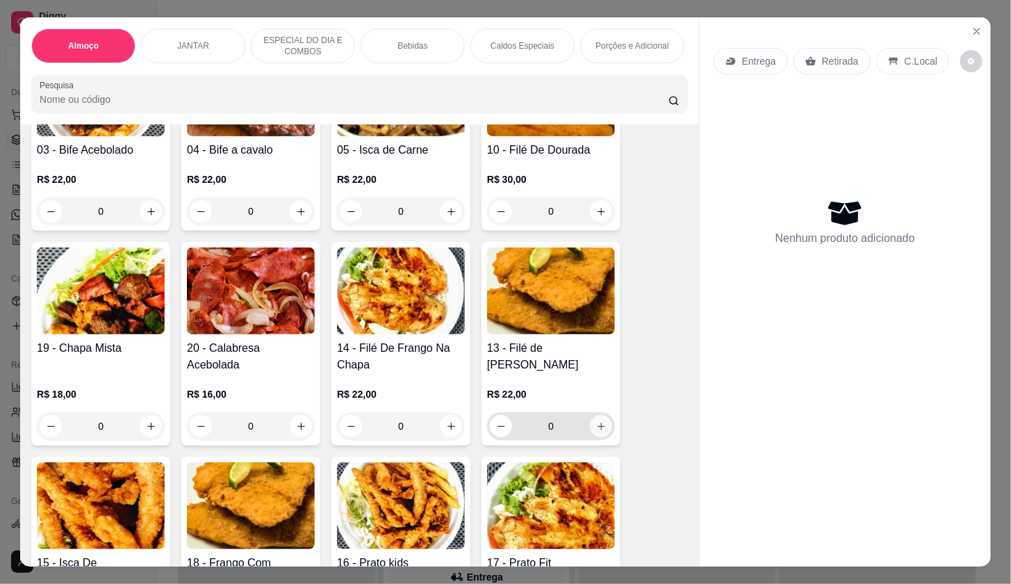
click at [590, 432] on button "increase-product-quantity" at bounding box center [601, 426] width 22 height 22
type input "1"
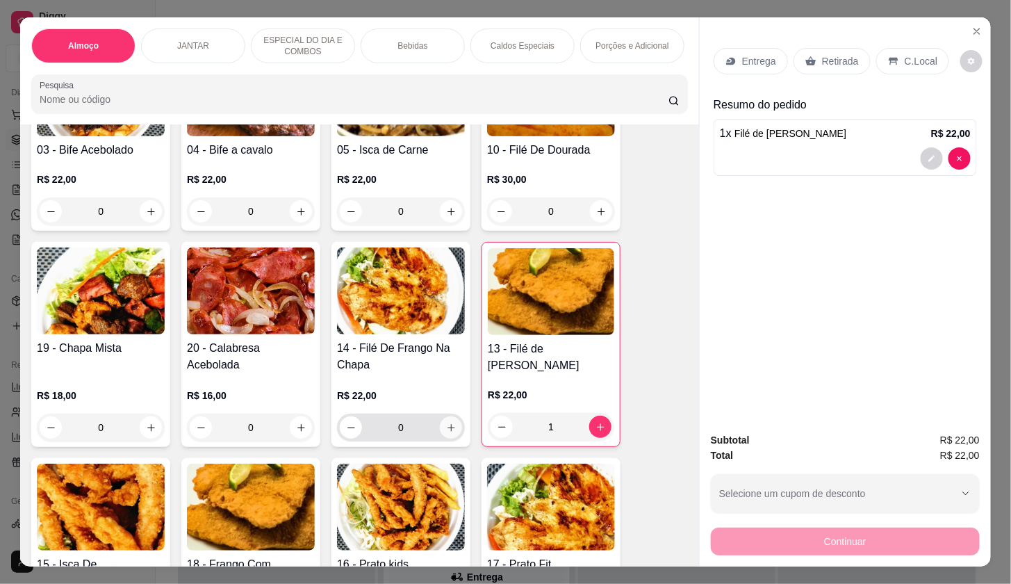
click at [451, 424] on button "increase-product-quantity" at bounding box center [451, 427] width 22 height 22
type input "1"
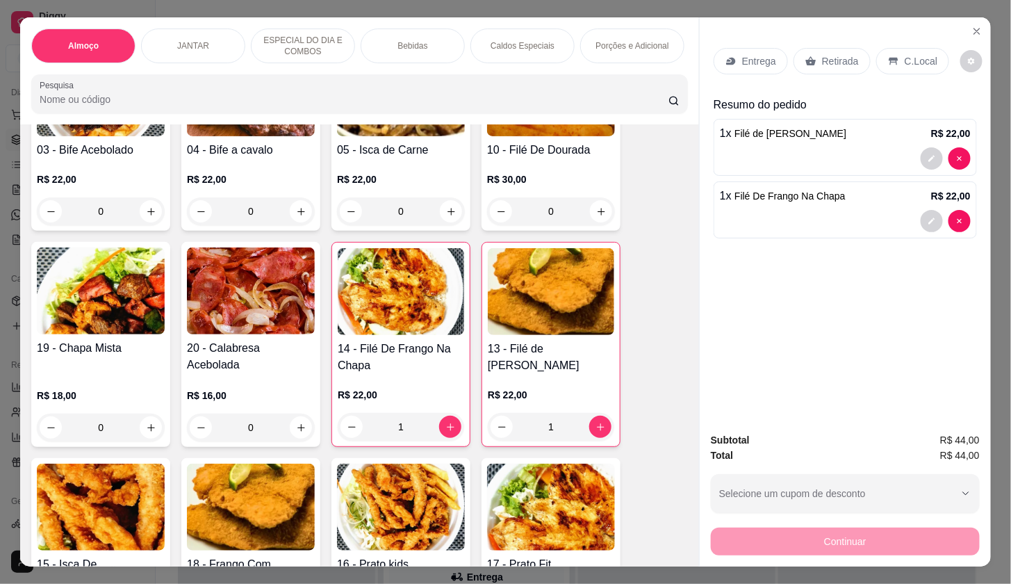
click at [700, 44] on div "Entrega Retirada C.Local Resumo do pedido 1 x Filé de Frango Empanado R$ 22,00 …" at bounding box center [845, 219] width 291 height 404
click at [707, 56] on div "Entrega Retirada C.Local Resumo do pedido 1 x Filé de Frango Empanado R$ 22,00 …" at bounding box center [845, 219] width 291 height 404
click at [727, 58] on icon at bounding box center [730, 62] width 9 height 8
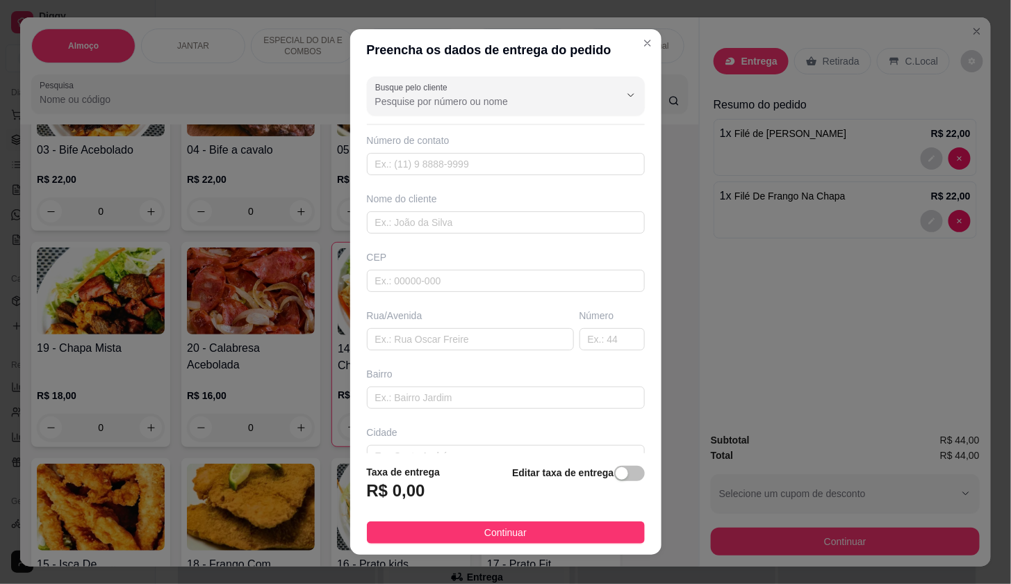
click at [475, 238] on div "Busque pelo cliente Número de contato Nome do cliente CEP Rua/[GEOGRAPHIC_DATA]" at bounding box center [505, 262] width 311 height 382
click at [479, 213] on input "text" at bounding box center [506, 222] width 278 height 22
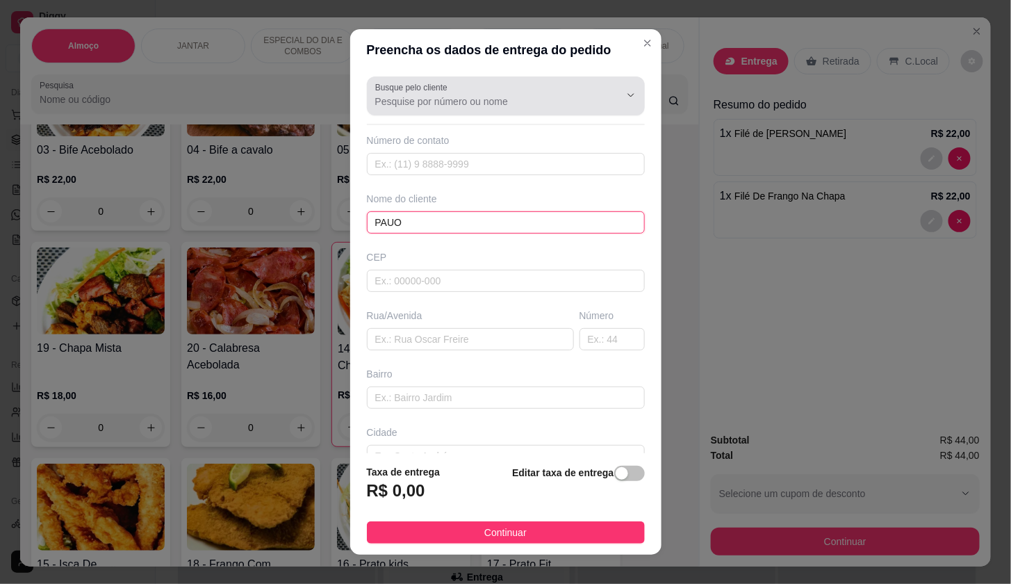
type input "PAUO"
click at [557, 108] on input "Busque pelo cliente" at bounding box center [486, 102] width 222 height 14
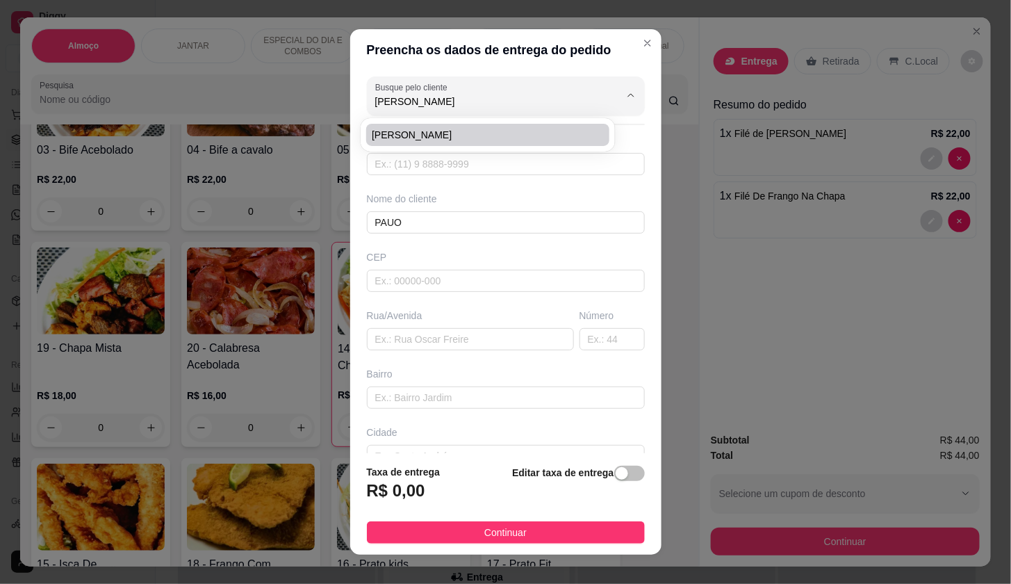
click at [484, 132] on span "[PERSON_NAME]" at bounding box center [481, 135] width 218 height 14
type input "[PERSON_NAME]"
type input "91982037351"
type input "[PERSON_NAME]"
type input "AV [PERSON_NAME]"
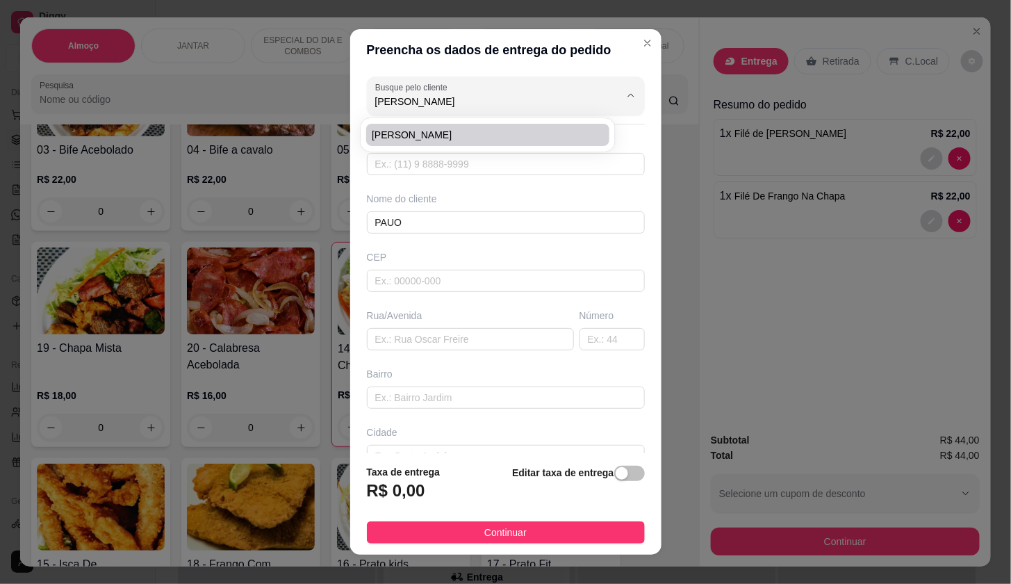
type input "CHACARAS MONTENEGRO CEDRO 301B"
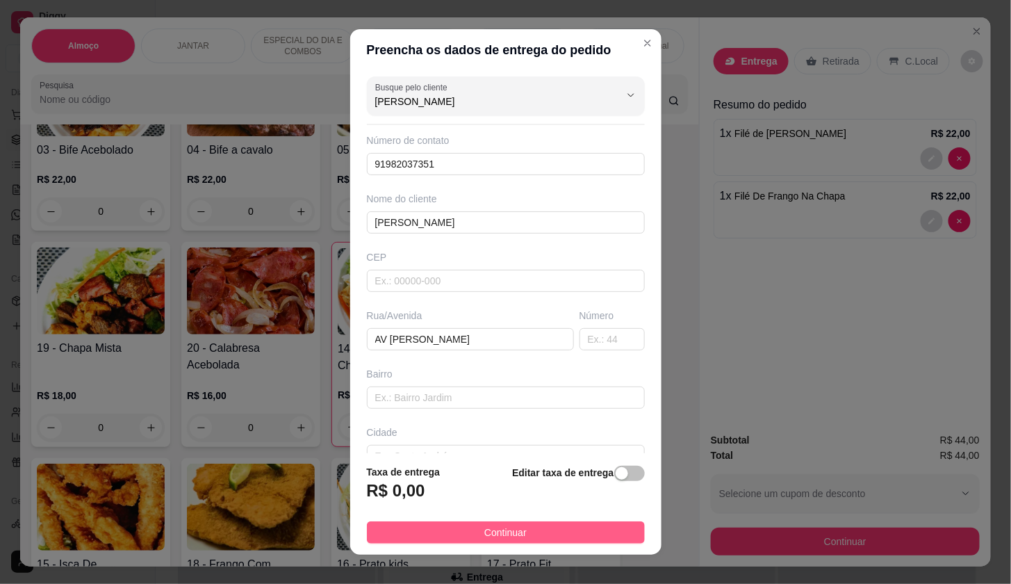
type input "[PERSON_NAME]"
click at [552, 533] on button "Continuar" at bounding box center [506, 532] width 278 height 22
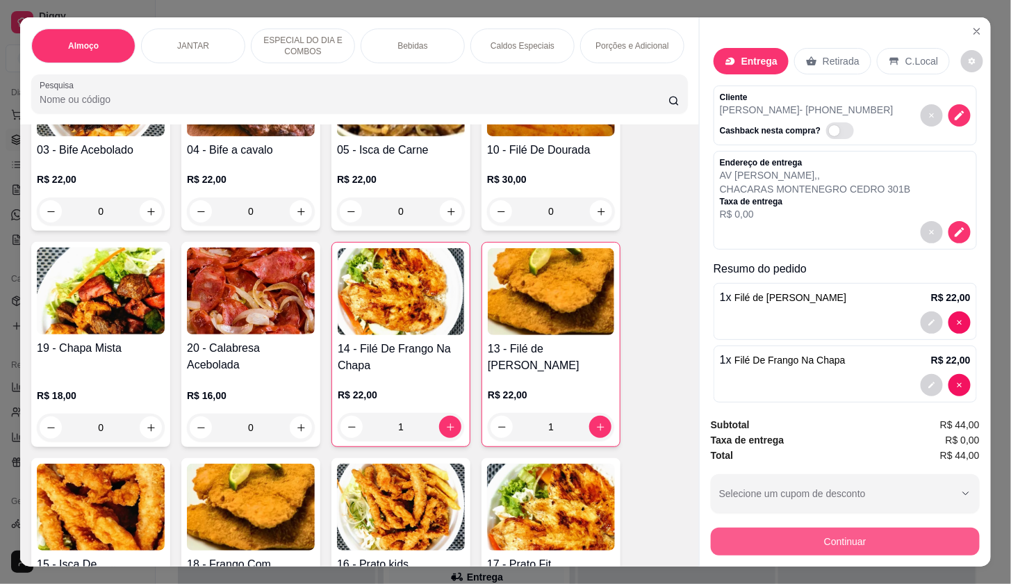
click at [751, 535] on button "Continuar" at bounding box center [845, 542] width 269 height 28
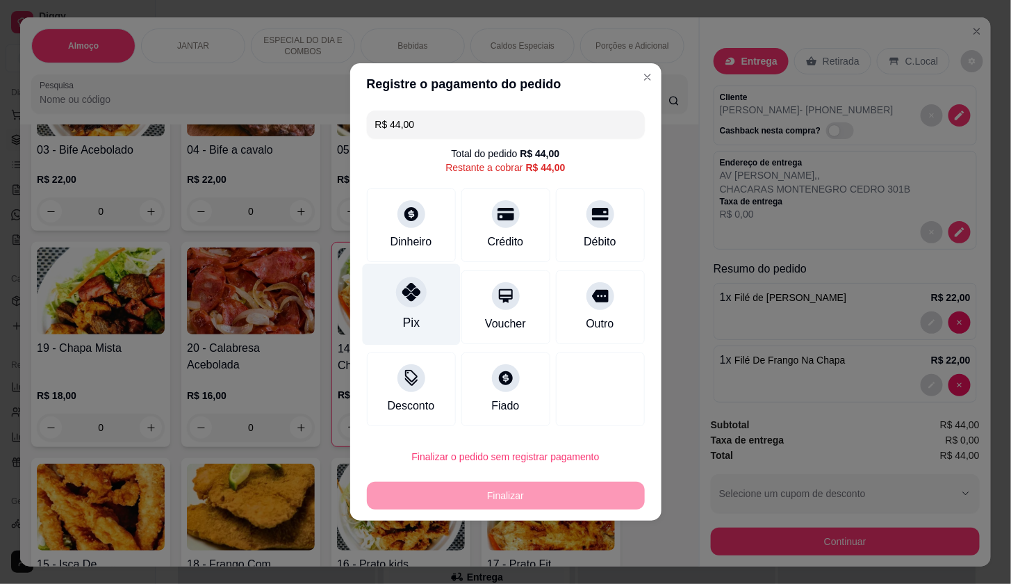
click at [409, 306] on div at bounding box center [411, 292] width 31 height 31
type input "R$ 0,00"
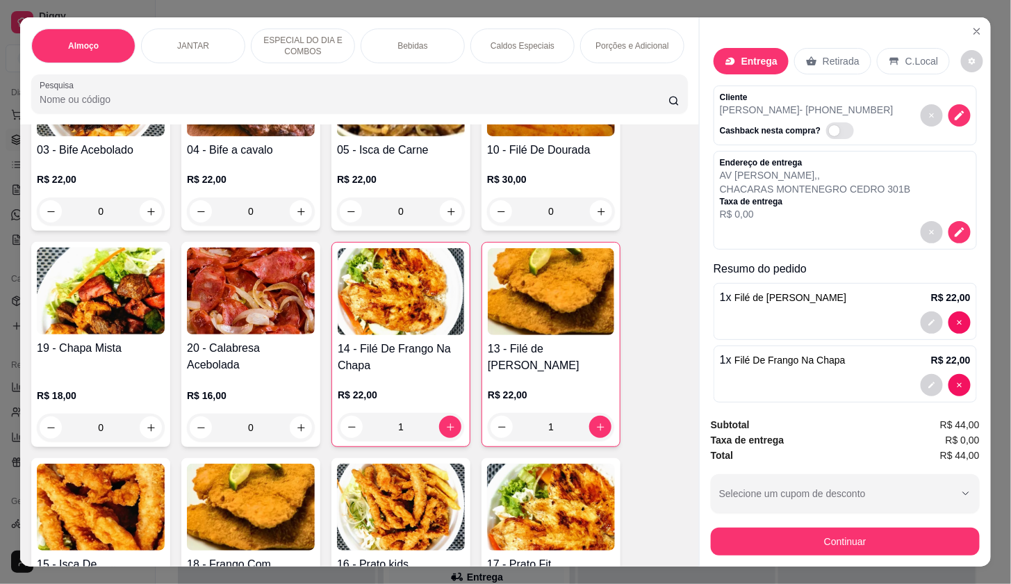
click at [930, 241] on div "Endereço de entrega AV [PERSON_NAME] , , CHACARAS MONTENEGRO CEDRO 301B Taxa de…" at bounding box center [845, 200] width 263 height 99
click at [954, 229] on icon "decrease-product-quantity" at bounding box center [960, 232] width 12 height 12
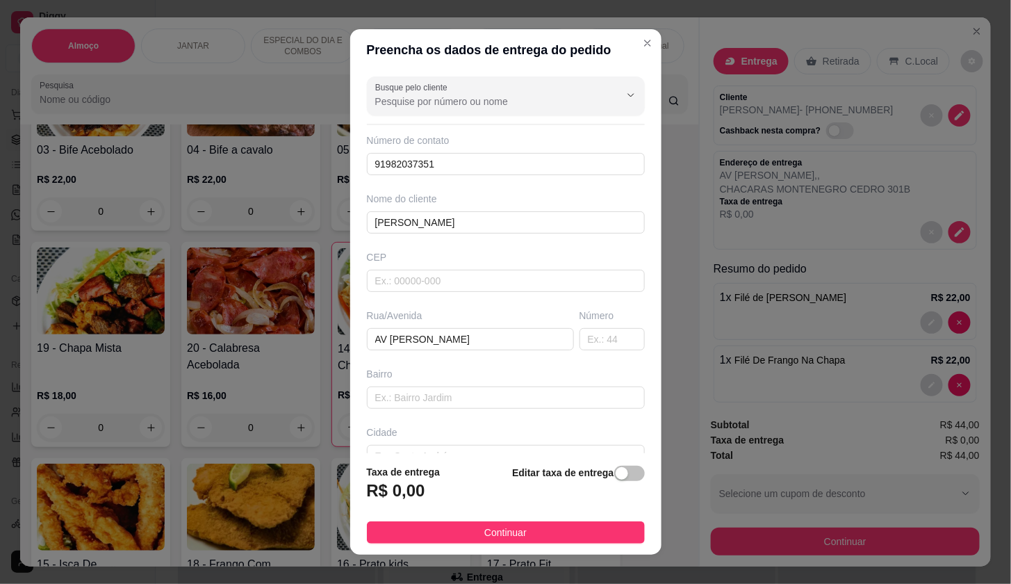
click at [625, 481] on div "Editar taxa de entrega" at bounding box center [578, 487] width 132 height 46
click at [616, 474] on span "button" at bounding box center [629, 473] width 31 height 15
click at [450, 503] on input "0,00" at bounding box center [442, 496] width 149 height 26
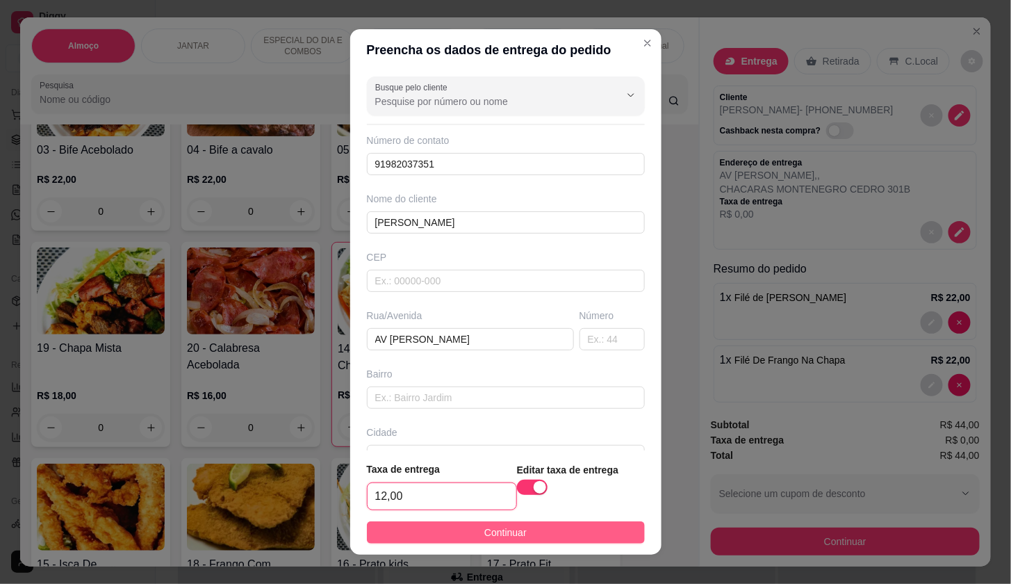
type input "12,00"
click at [526, 530] on button "Continuar" at bounding box center [506, 532] width 278 height 22
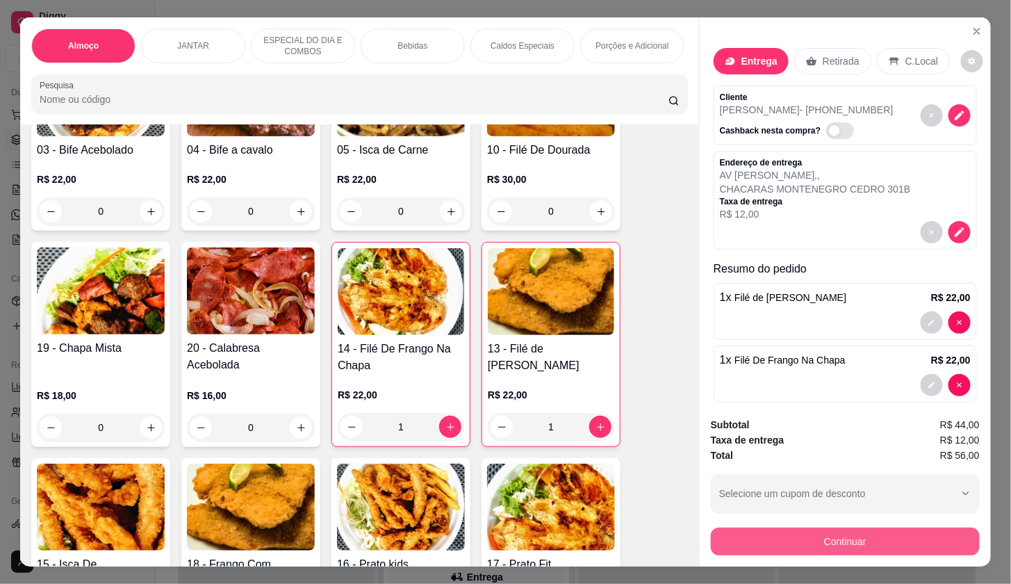
click at [852, 530] on button "Continuar" at bounding box center [845, 542] width 269 height 28
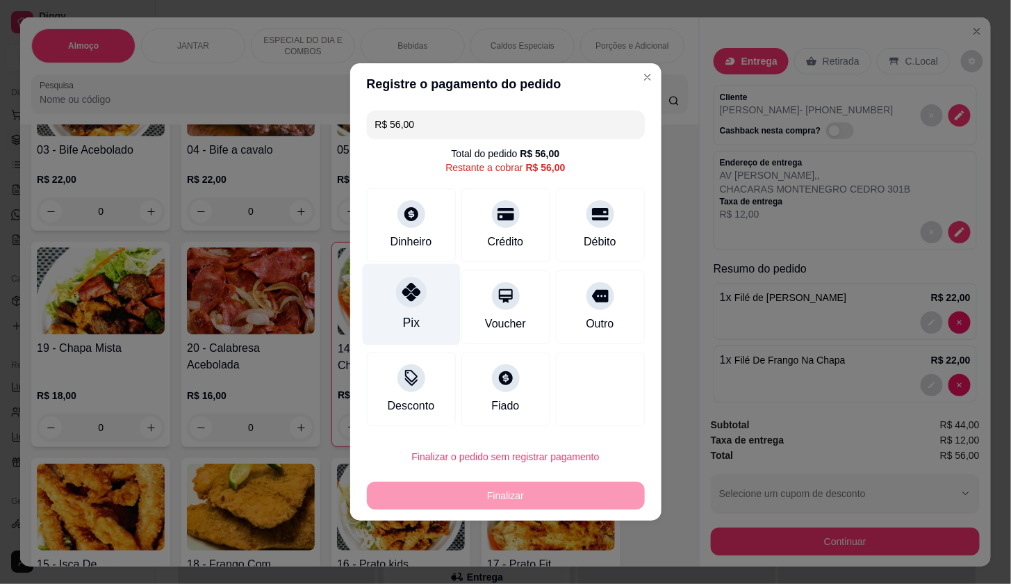
click at [382, 308] on div "Pix" at bounding box center [411, 304] width 98 height 81
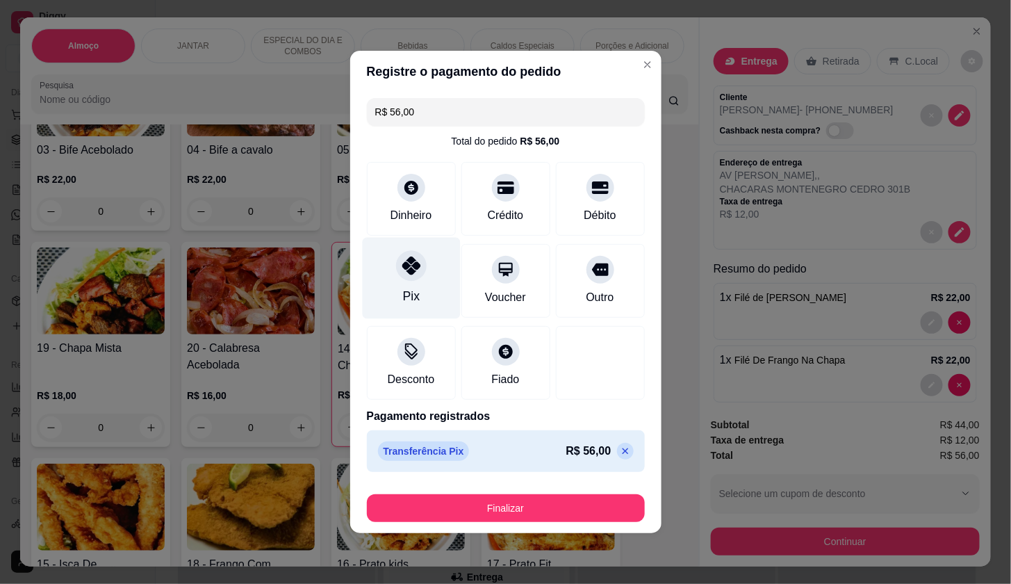
type input "R$ 0,00"
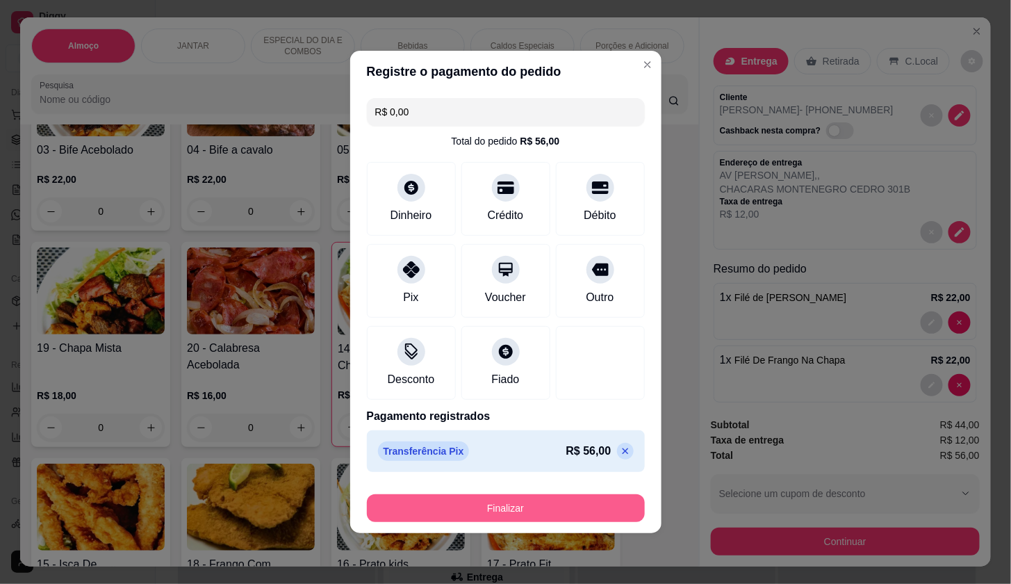
click at [519, 513] on button "Finalizar" at bounding box center [506, 508] width 278 height 28
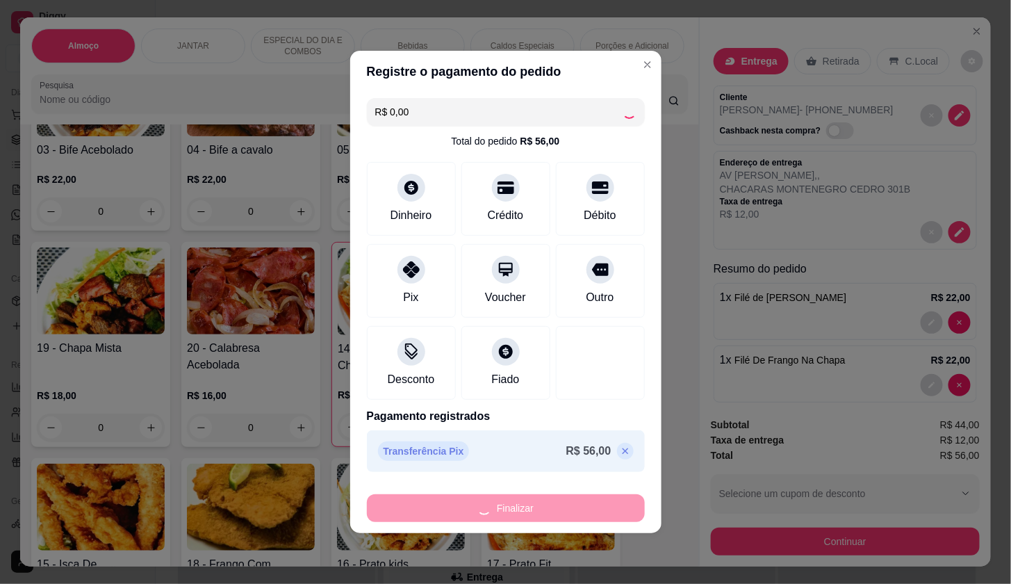
type input "0"
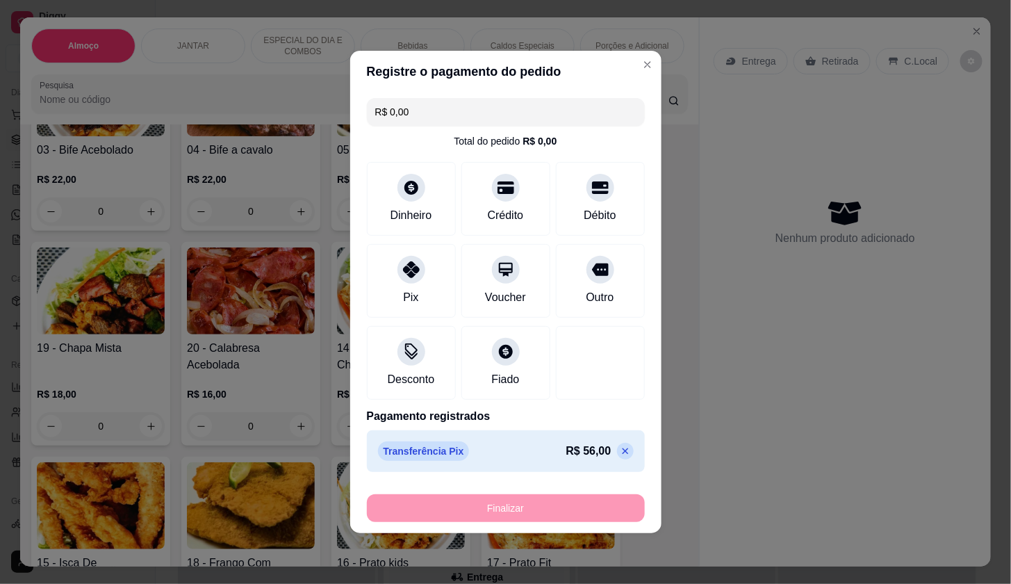
type input "-R$ 56,00"
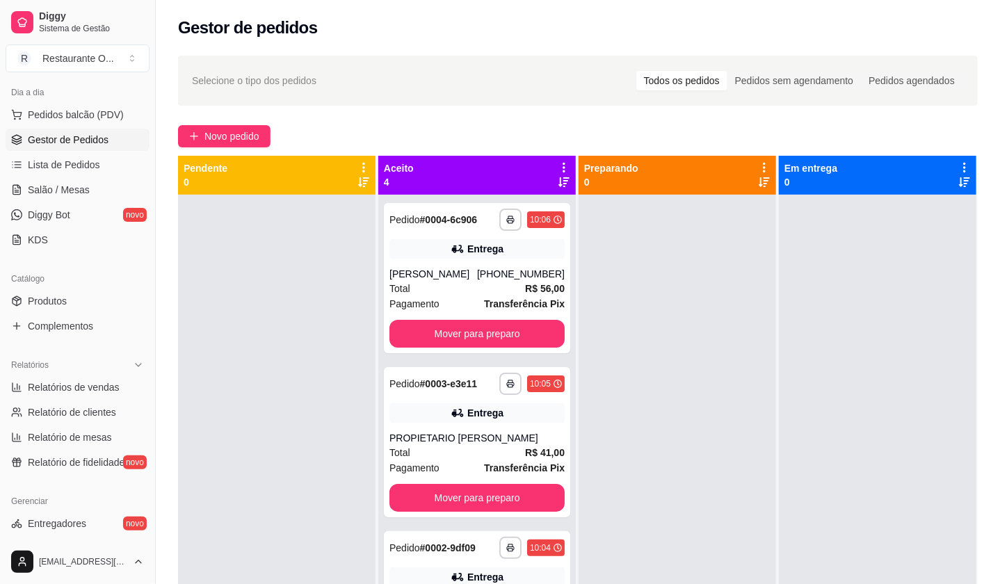
click at [262, 154] on div "**********" at bounding box center [578, 401] width 844 height 709
click at [262, 142] on button "Novo pedido" at bounding box center [224, 136] width 92 height 22
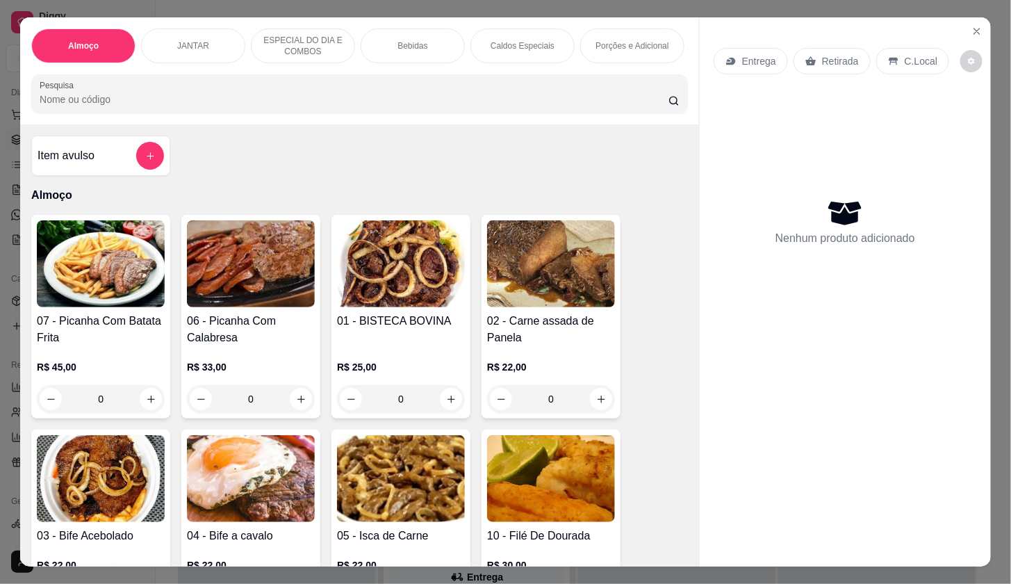
click at [758, 54] on p "Entrega" at bounding box center [759, 61] width 34 height 14
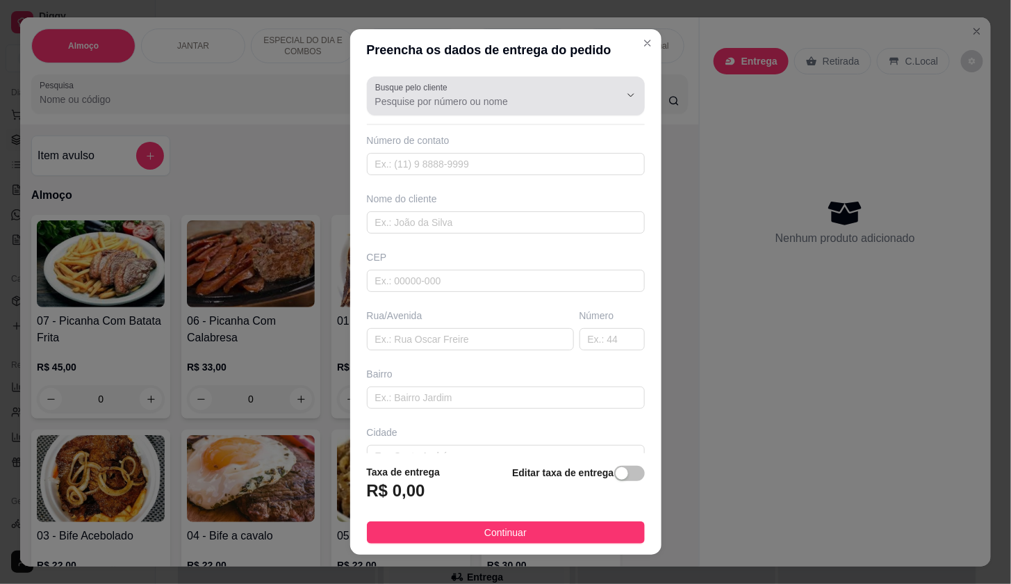
click at [510, 92] on div at bounding box center [505, 96] width 261 height 28
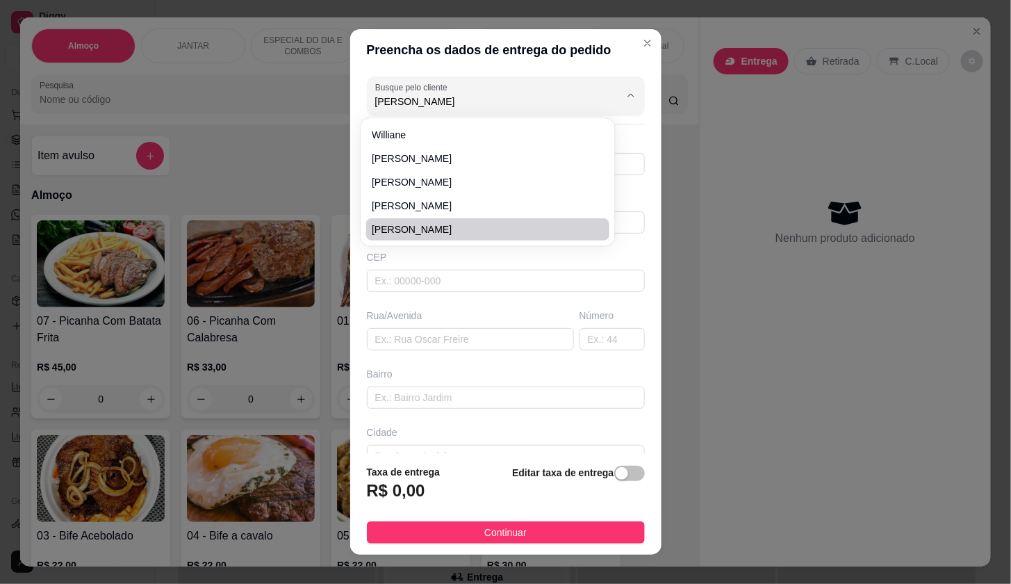
click at [460, 225] on span "[PERSON_NAME]" at bounding box center [481, 229] width 218 height 14
type input "[PERSON_NAME]"
type input "91984324212"
type input "[PERSON_NAME]"
type input "67120942"
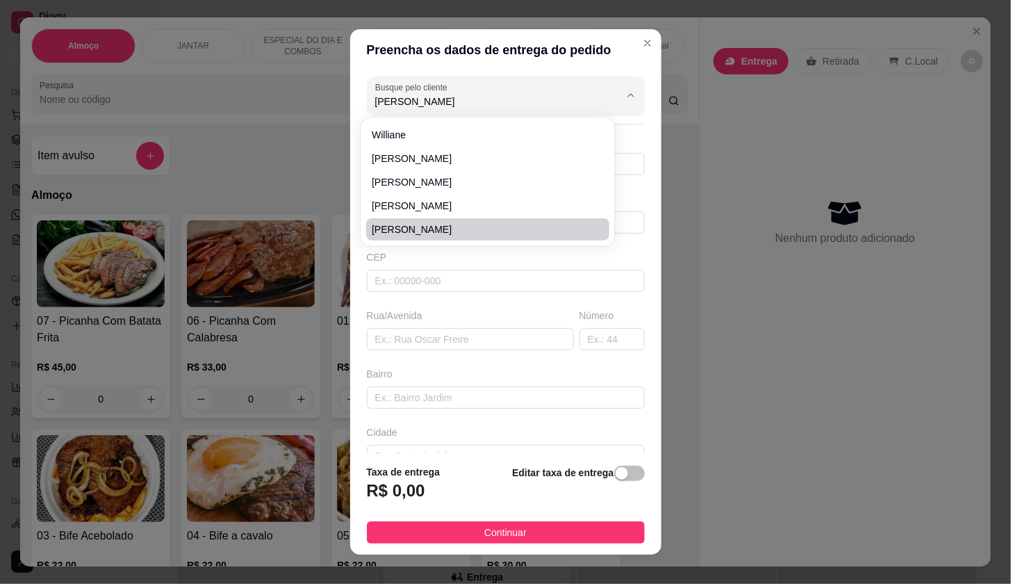
type input "[GEOGRAPHIC_DATA][PERSON_NAME]"
type input "48"
type input "Coqueiro"
type input "Ananindeua"
type input "Condomínio [STREET_ADDRESS]"
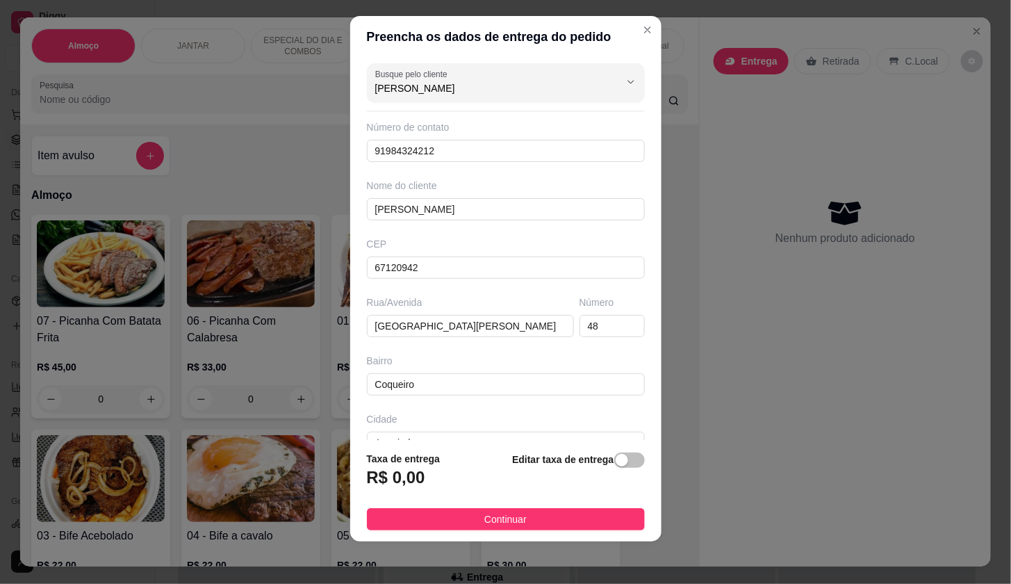
scroll to position [15, 0]
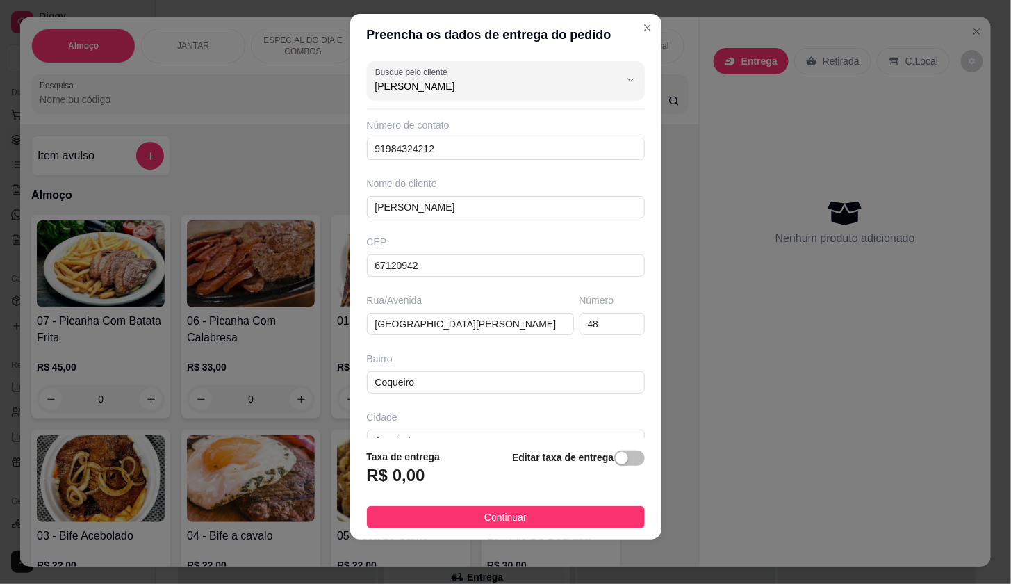
type input "[PERSON_NAME]"
click at [553, 505] on footer "Taxa de entrega R$ 0,00 Editar taxa de entrega Continuar" at bounding box center [505, 488] width 311 height 101
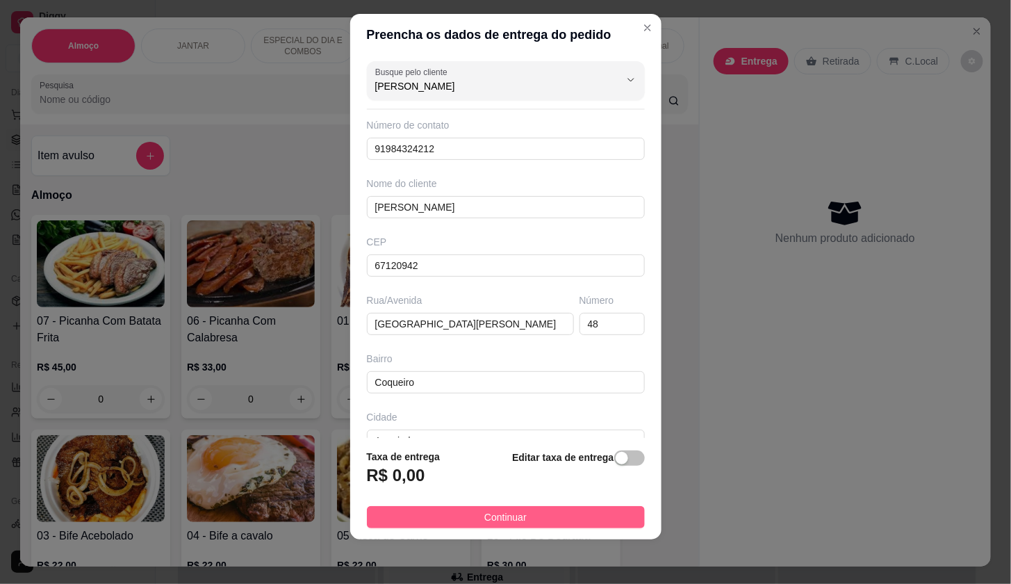
click at [555, 511] on button "Continuar" at bounding box center [506, 517] width 278 height 22
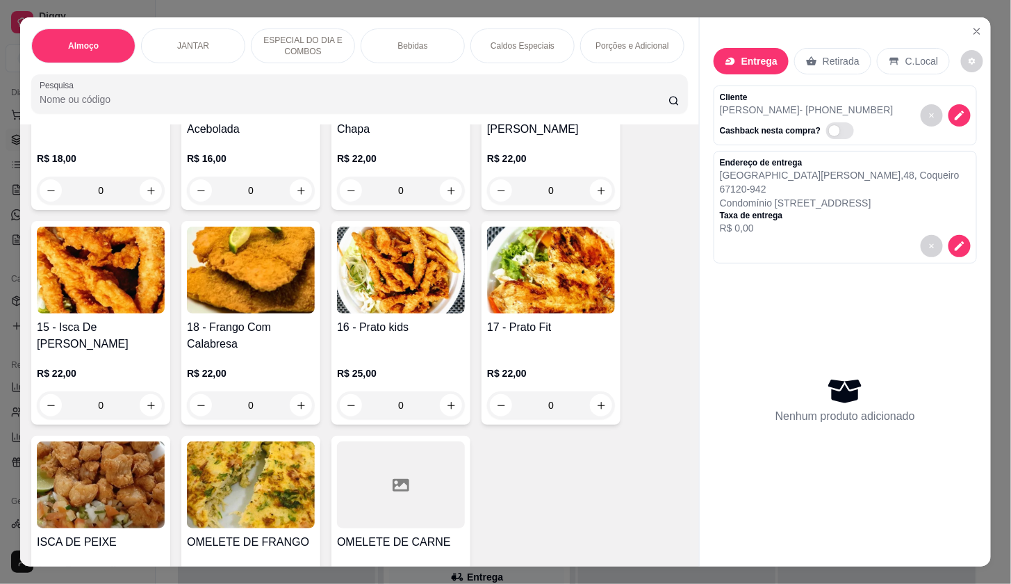
scroll to position [617, 0]
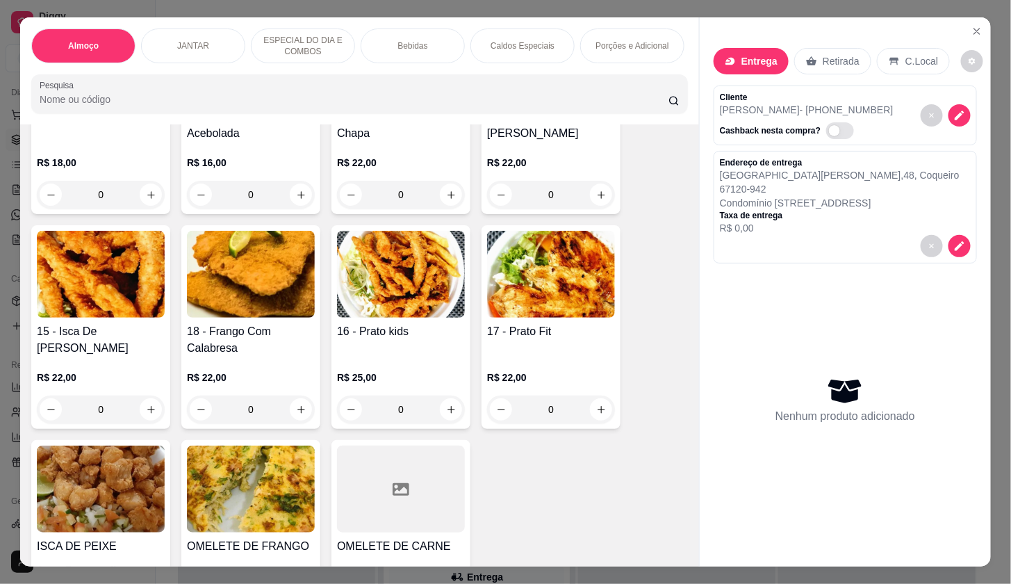
click at [597, 412] on div "0" at bounding box center [551, 410] width 128 height 28
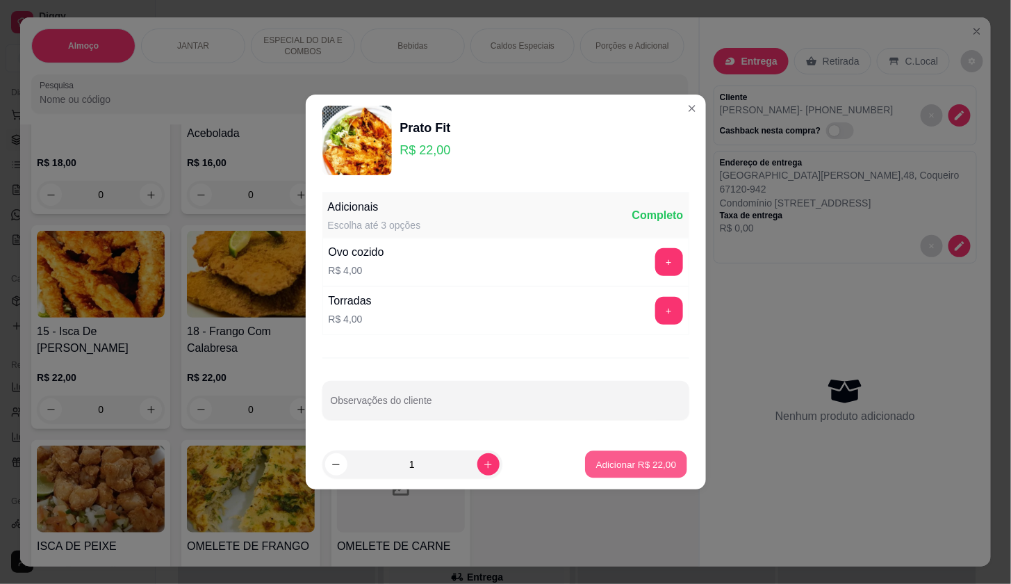
click at [649, 469] on p "Adicionar R$ 22,00" at bounding box center [636, 463] width 81 height 13
type input "1"
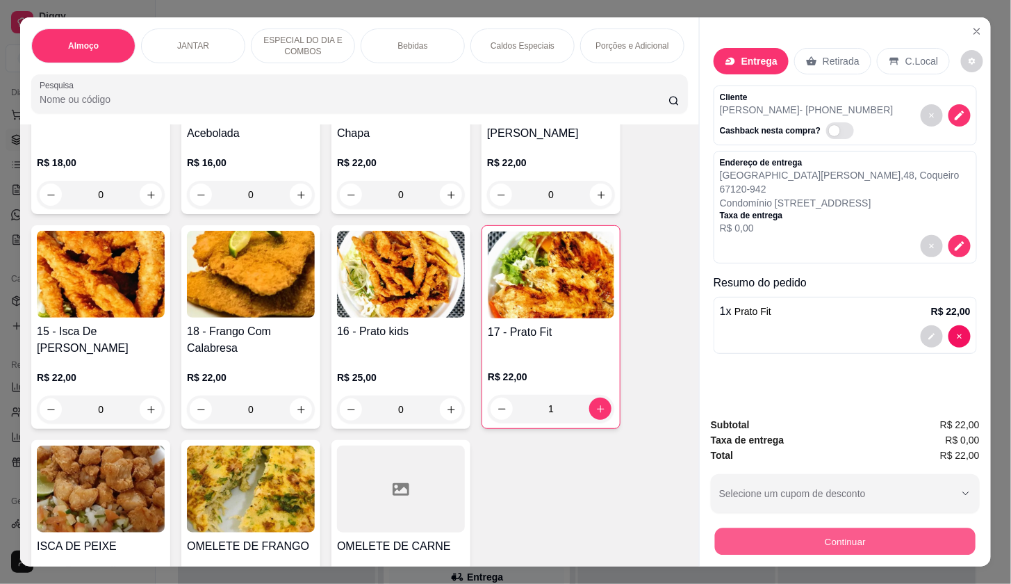
click at [749, 529] on button "Continuar" at bounding box center [845, 541] width 261 height 27
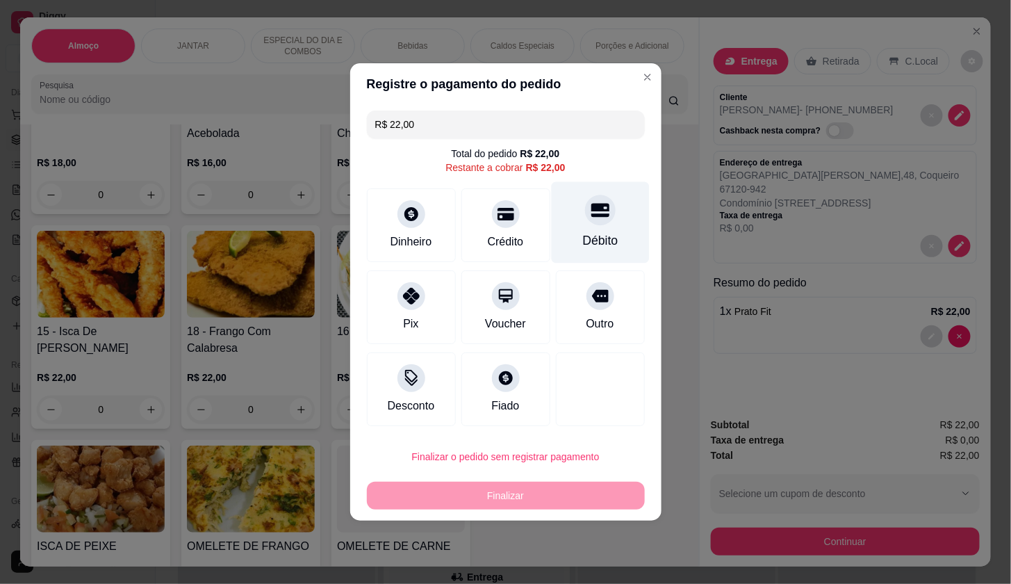
click at [553, 222] on div "Débito" at bounding box center [600, 222] width 98 height 81
type input "R$ 0,00"
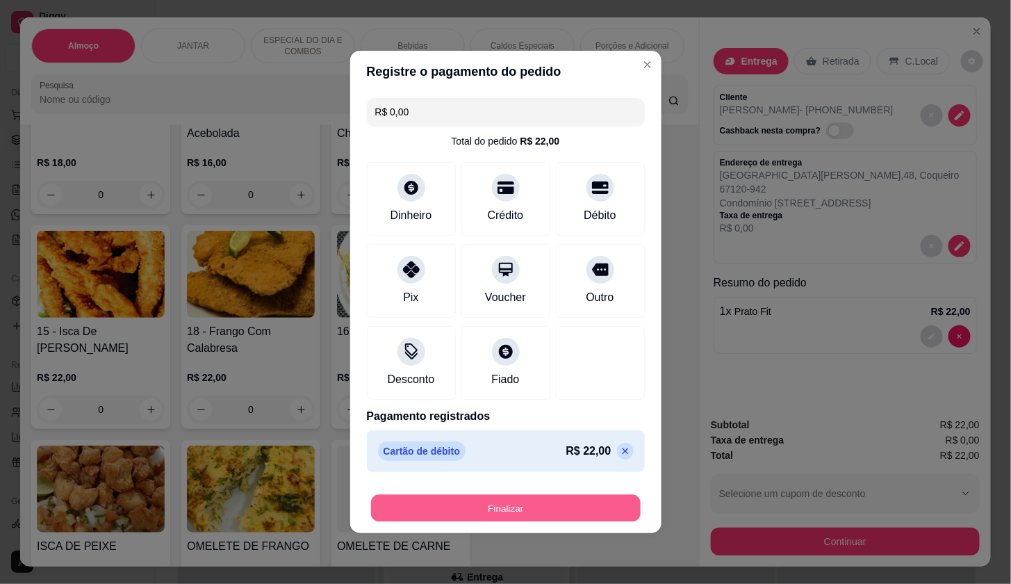
click at [596, 514] on button "Finalizar" at bounding box center [506, 508] width 270 height 27
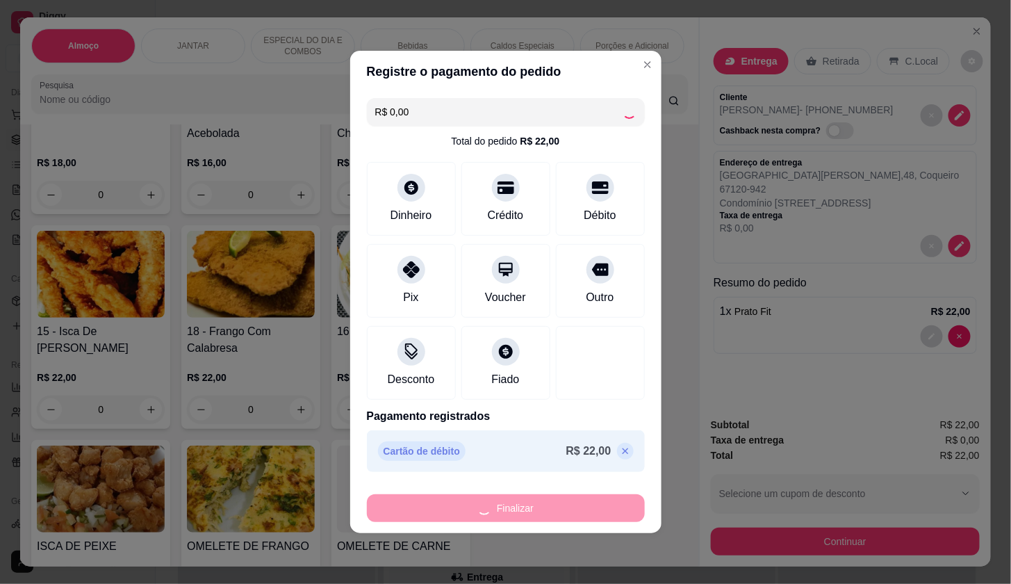
type input "0"
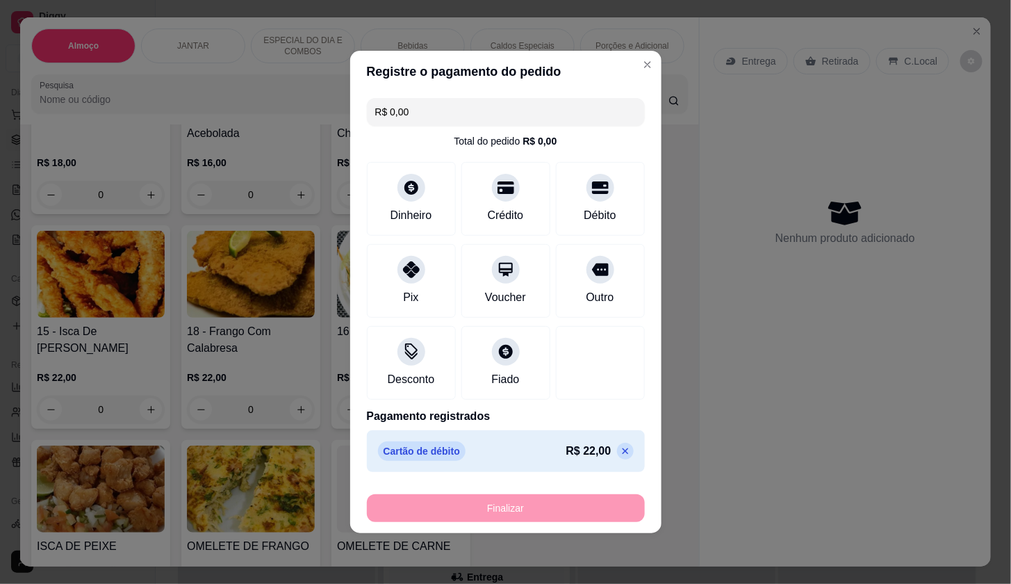
type input "-R$ 22,00"
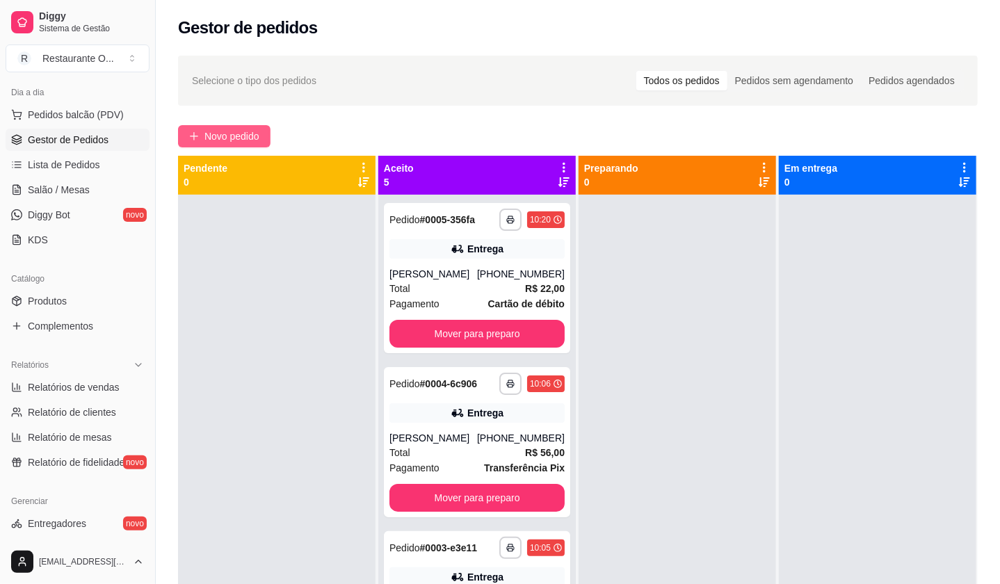
click at [253, 131] on span "Novo pedido" at bounding box center [231, 136] width 55 height 15
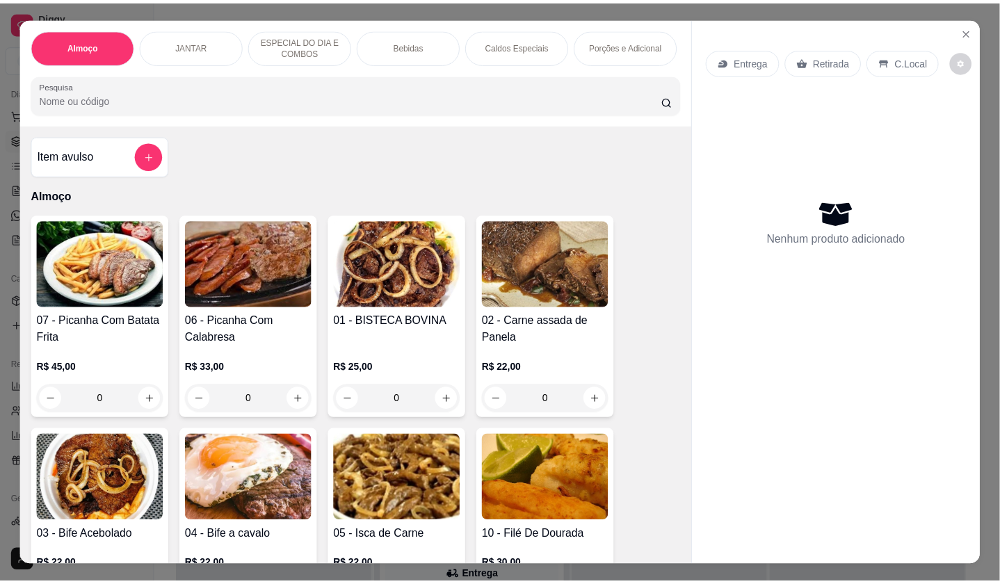
scroll to position [386, 0]
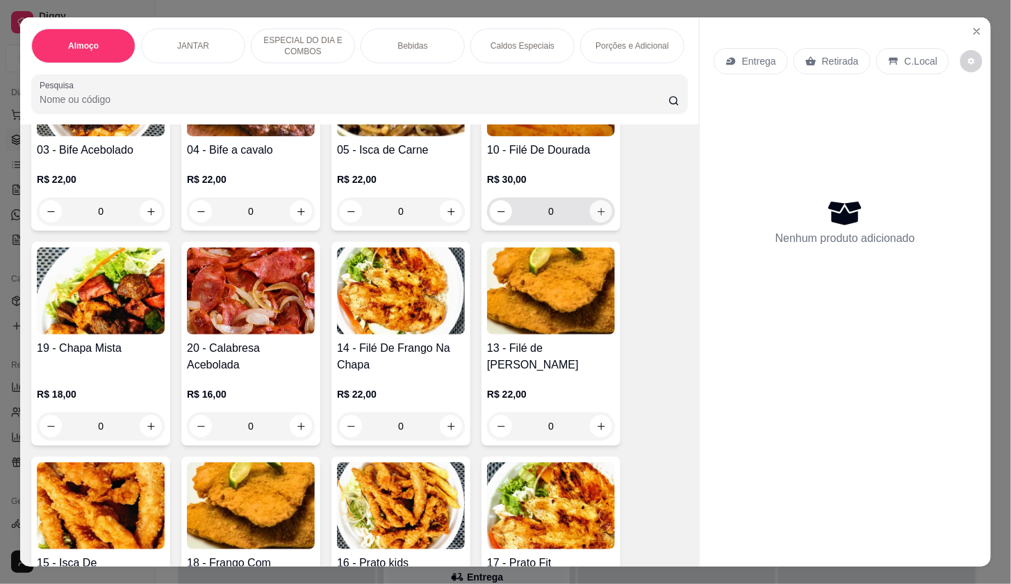
click at [592, 222] on button "increase-product-quantity" at bounding box center [601, 211] width 22 height 22
type input "1"
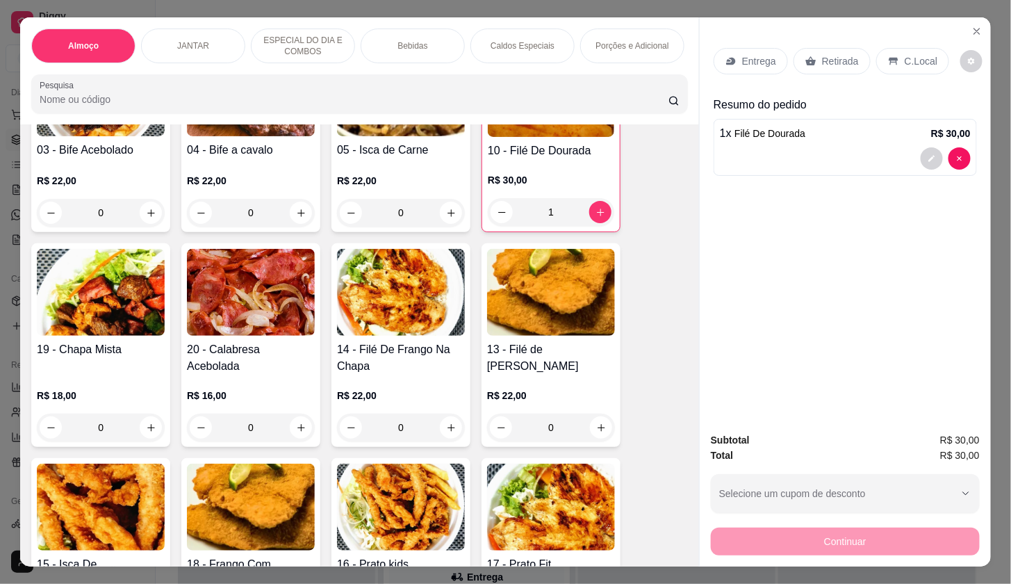
click at [772, 48] on div "Entrega" at bounding box center [751, 61] width 74 height 26
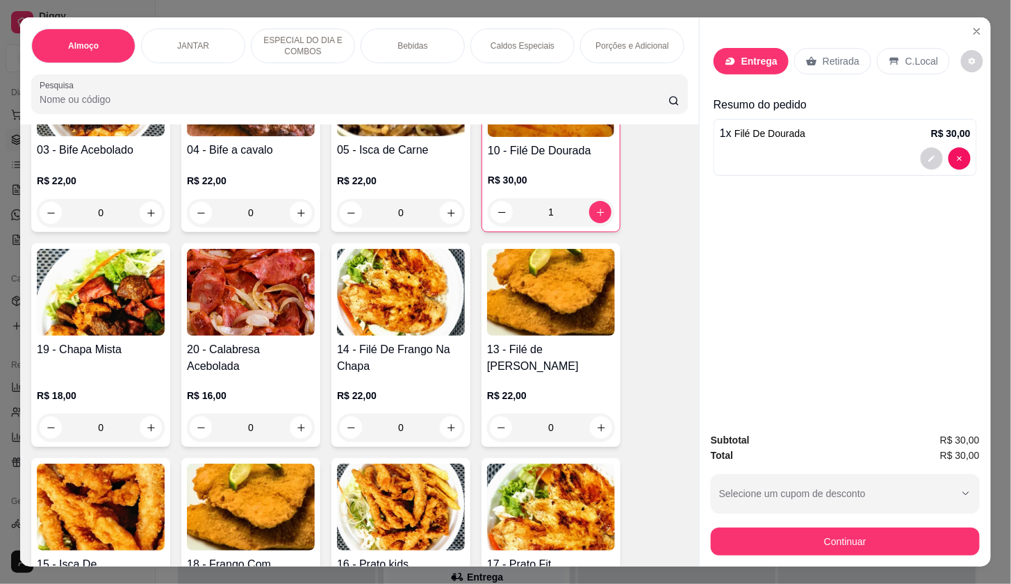
click at [404, 99] on input "Busque pelo cliente" at bounding box center [486, 102] width 222 height 14
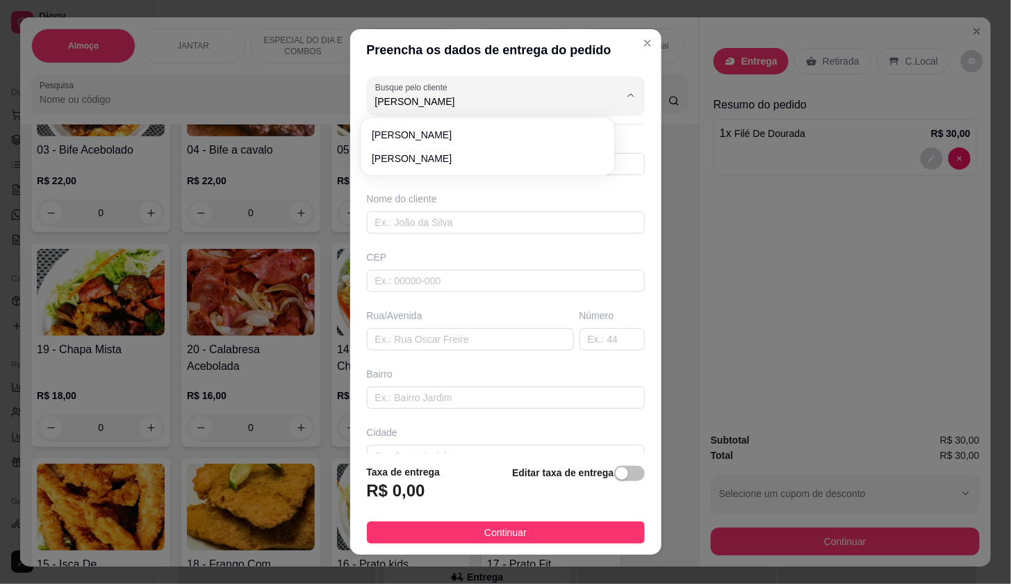
click at [411, 125] on li "[PERSON_NAME]" at bounding box center [487, 135] width 243 height 22
type input "[PERSON_NAME]"
type input "991923413"
type input "[PERSON_NAME]"
type input "SESC"
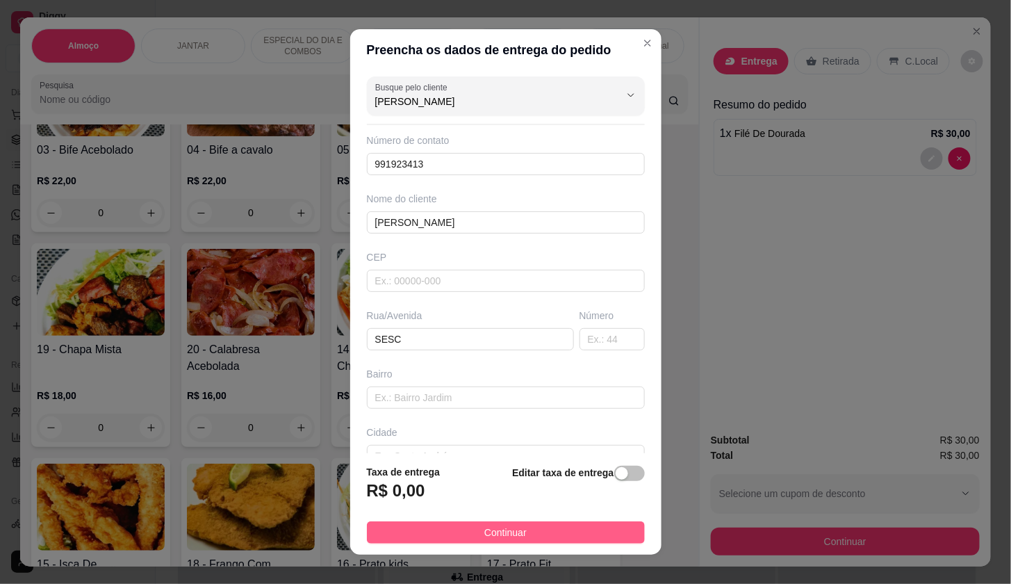
type input "[PERSON_NAME]"
click at [529, 536] on button "Continuar" at bounding box center [506, 532] width 278 height 22
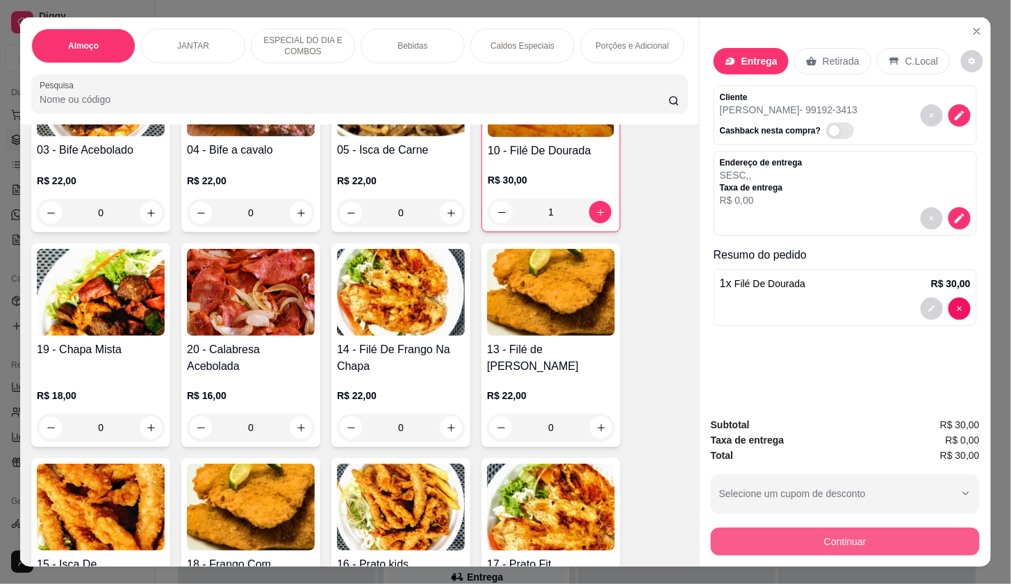
click at [765, 541] on button "Continuar" at bounding box center [845, 542] width 269 height 28
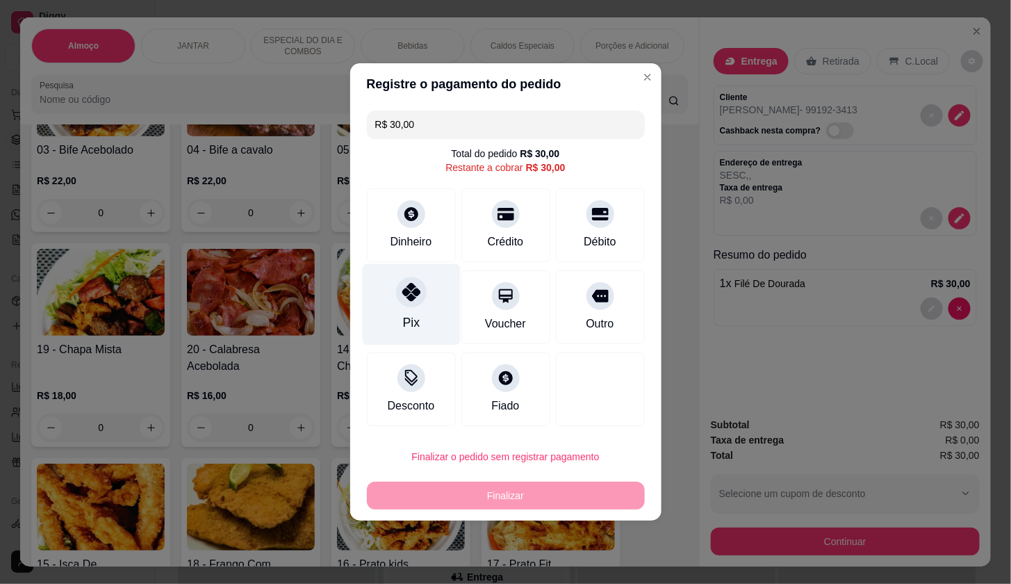
click at [441, 293] on div "Pix" at bounding box center [411, 304] width 98 height 81
type input "R$ 0,00"
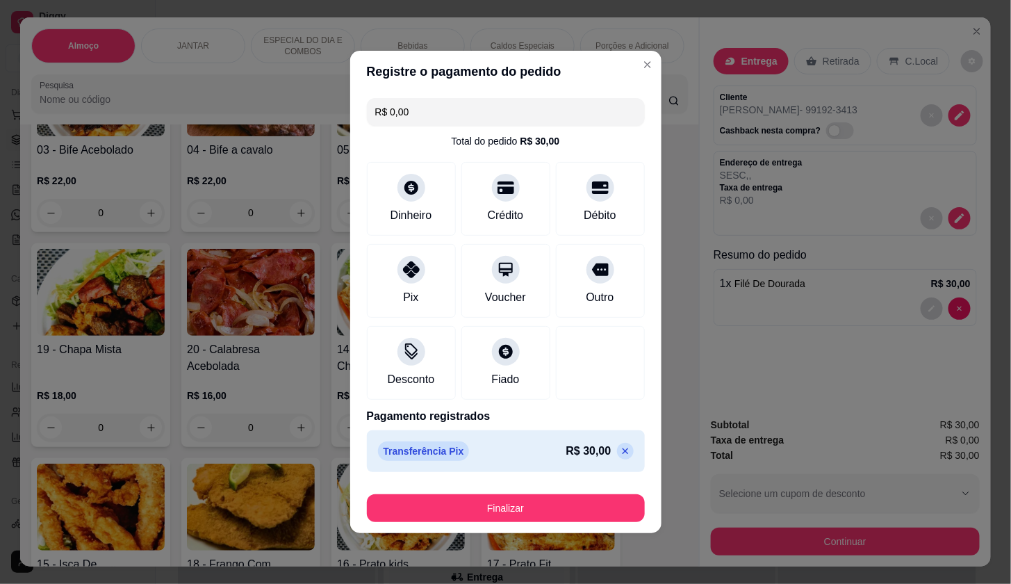
click at [543, 491] on div "Finalizar" at bounding box center [506, 505] width 278 height 33
click at [547, 493] on div "Finalizar" at bounding box center [506, 505] width 278 height 33
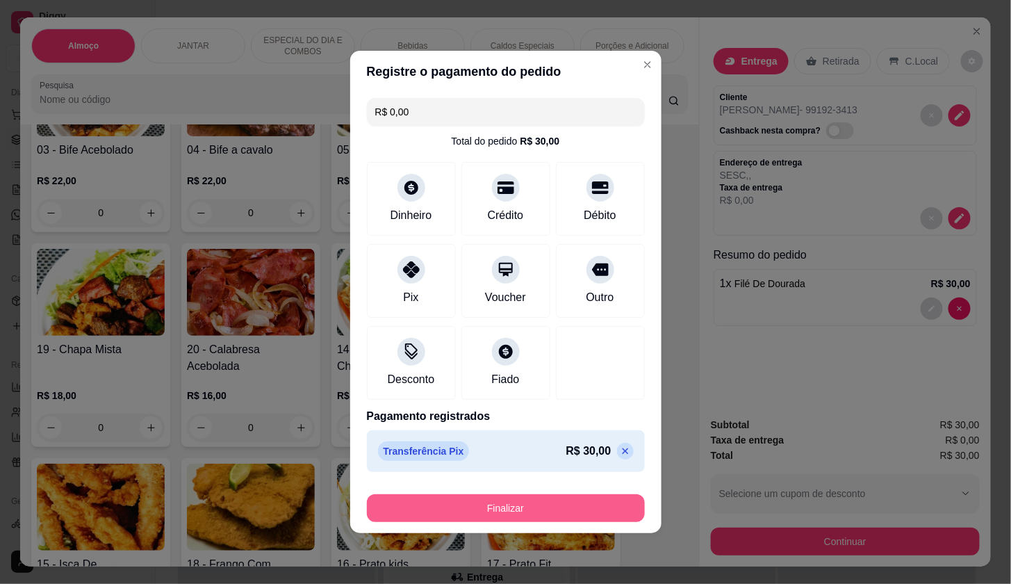
click at [557, 507] on button "Finalizar" at bounding box center [506, 508] width 278 height 28
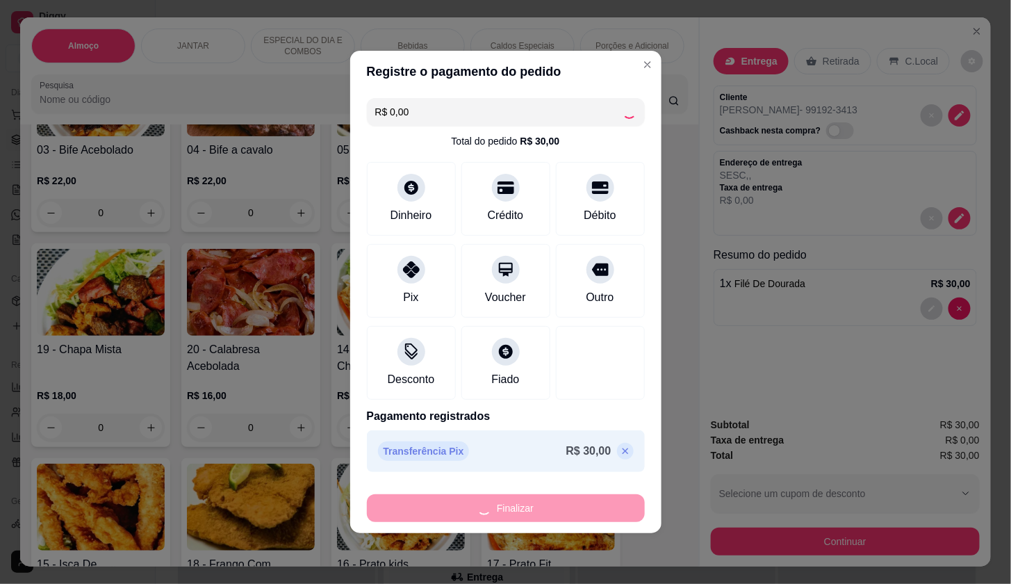
type input "0"
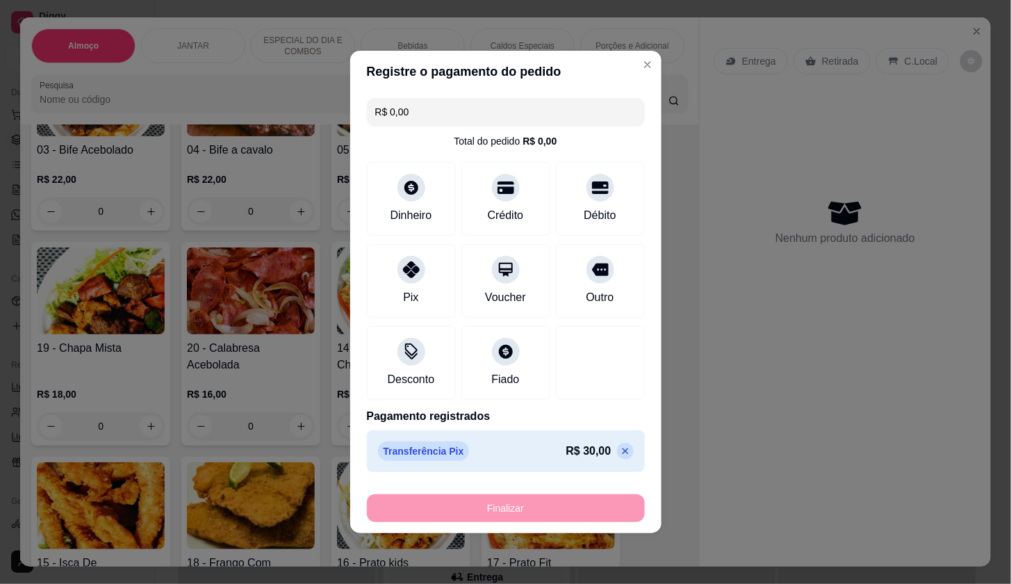
type input "-R$ 30,00"
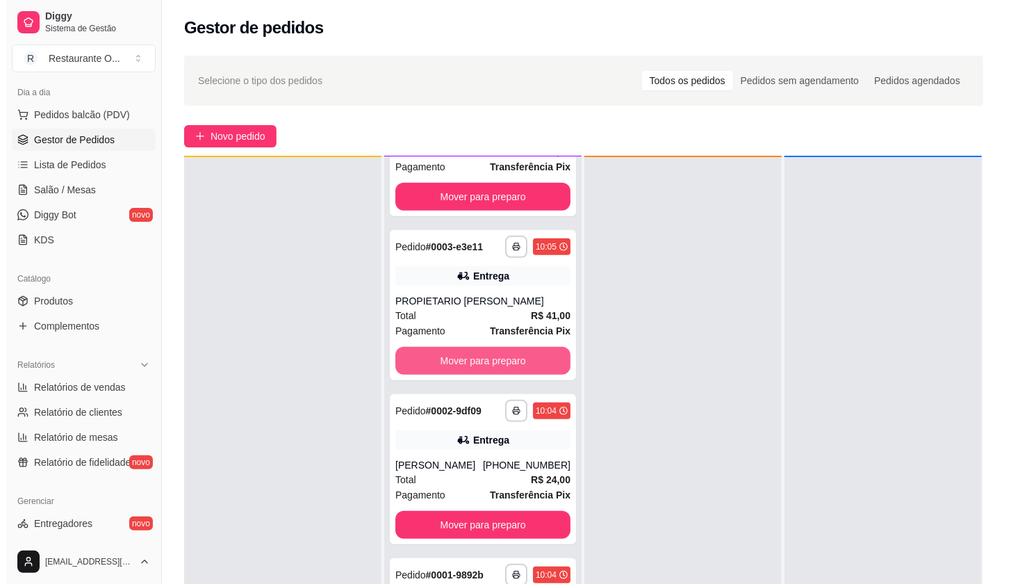
scroll to position [38, 0]
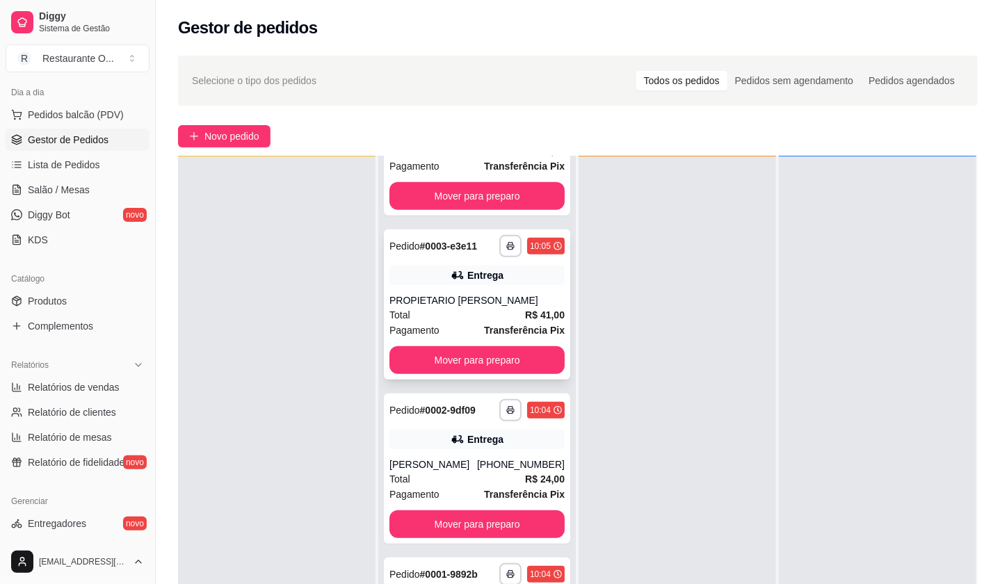
click at [473, 261] on div "**********" at bounding box center [477, 304] width 186 height 150
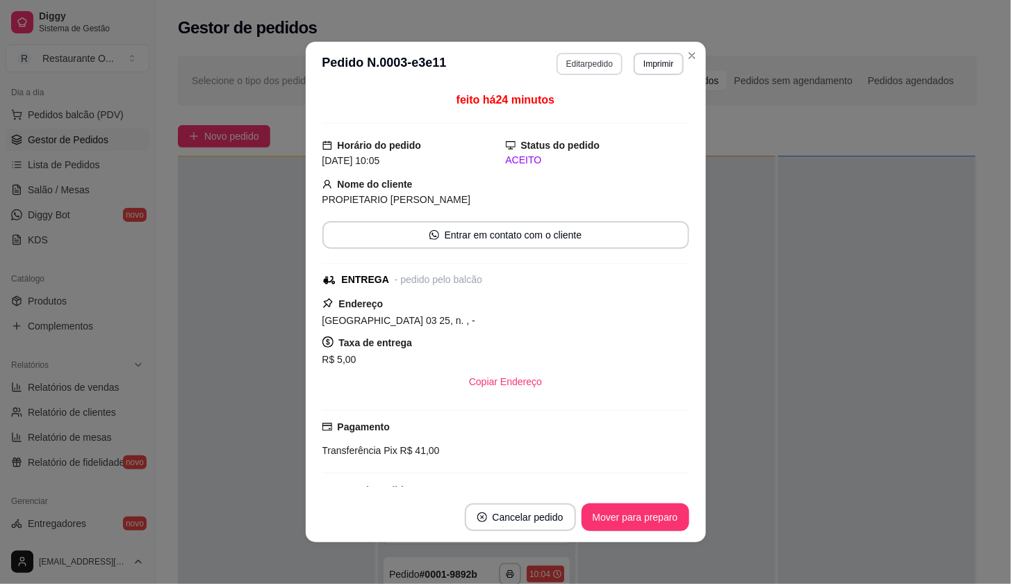
click at [580, 73] on button "Editar pedido" at bounding box center [590, 64] width 66 height 22
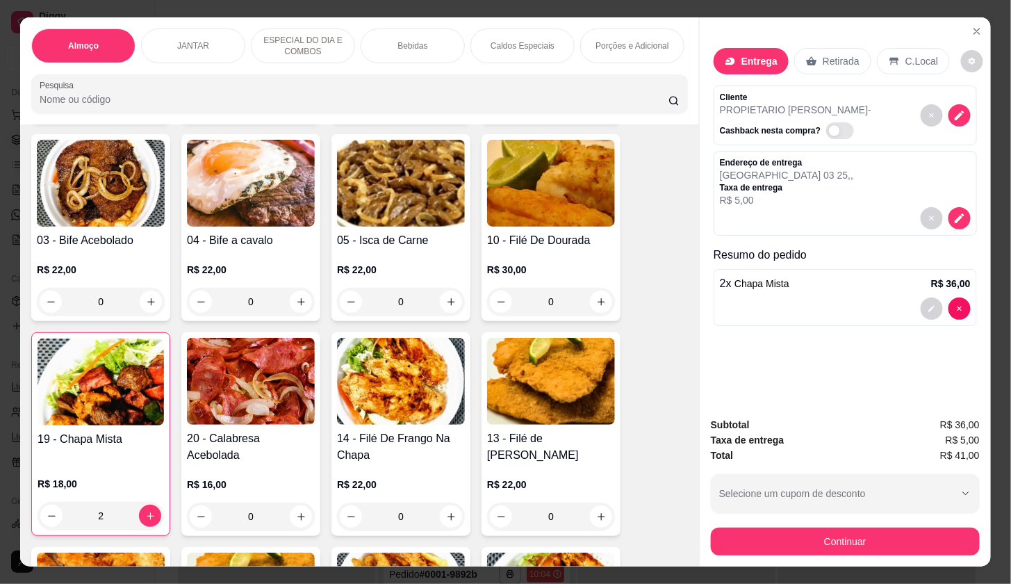
scroll to position [309, 0]
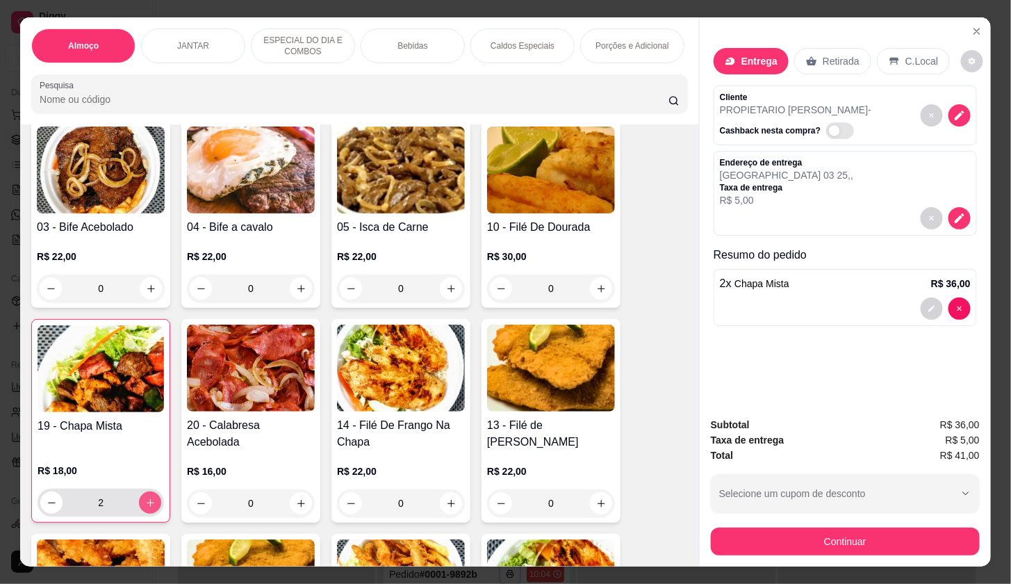
click at [146, 505] on icon "increase-product-quantity" at bounding box center [150, 503] width 10 height 10
type input "3"
click at [539, 31] on div "Caldos Especiais" at bounding box center [523, 45] width 104 height 35
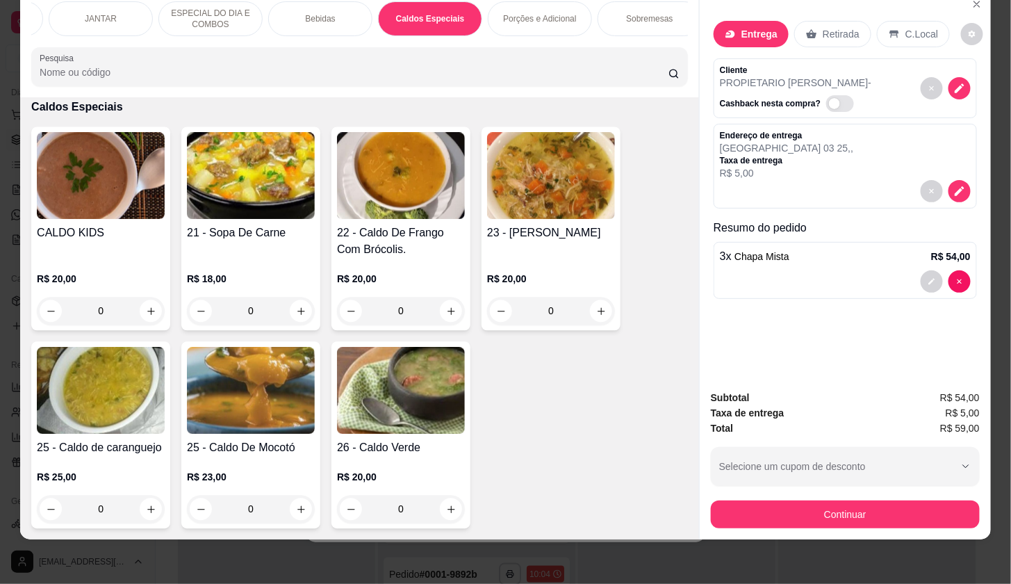
scroll to position [0, 106]
click at [309, 17] on div "Bebidas" at bounding box center [307, 18] width 104 height 35
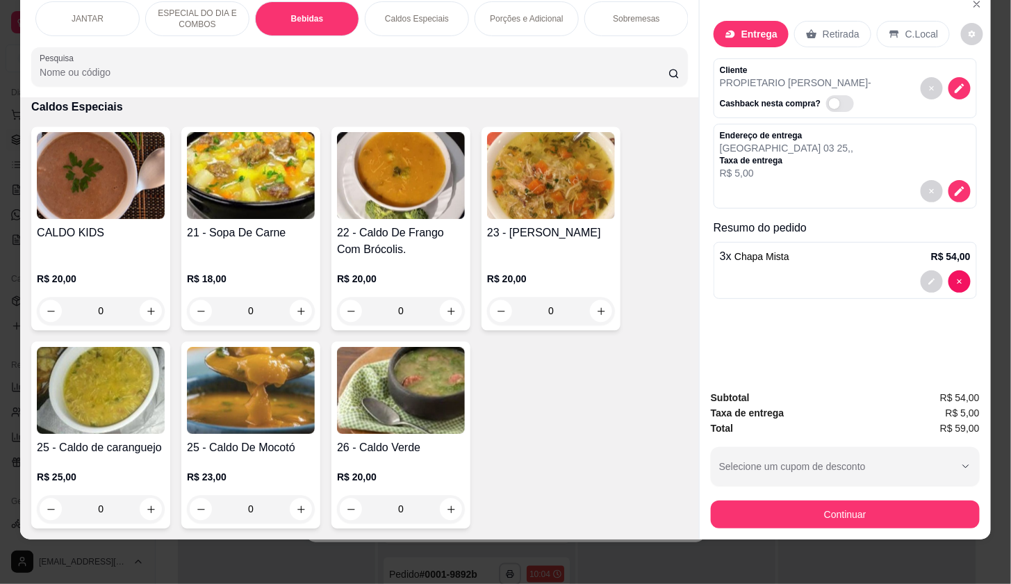
scroll to position [2045, 0]
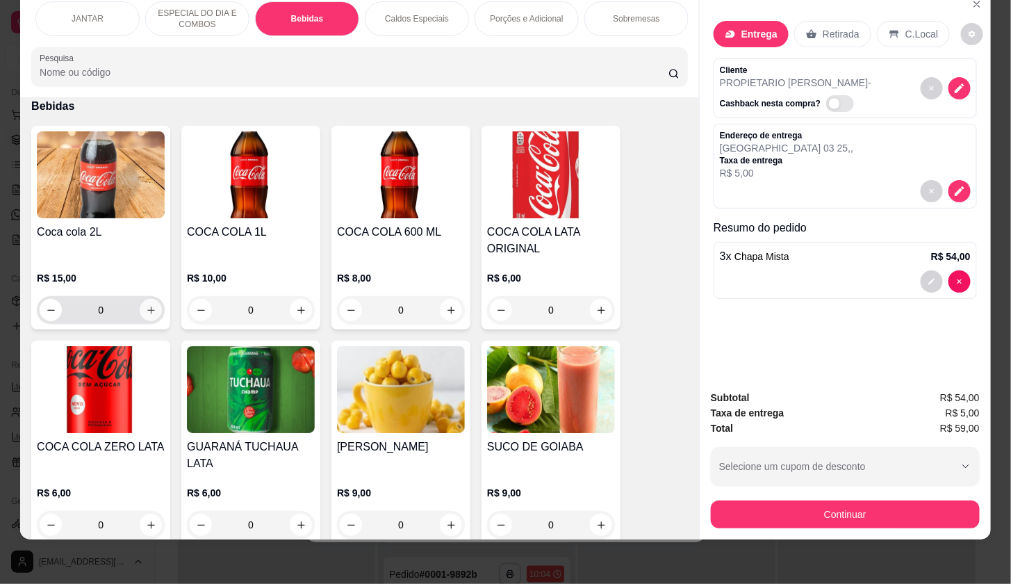
click at [149, 311] on icon "increase-product-quantity" at bounding box center [151, 310] width 10 height 10
type input "1"
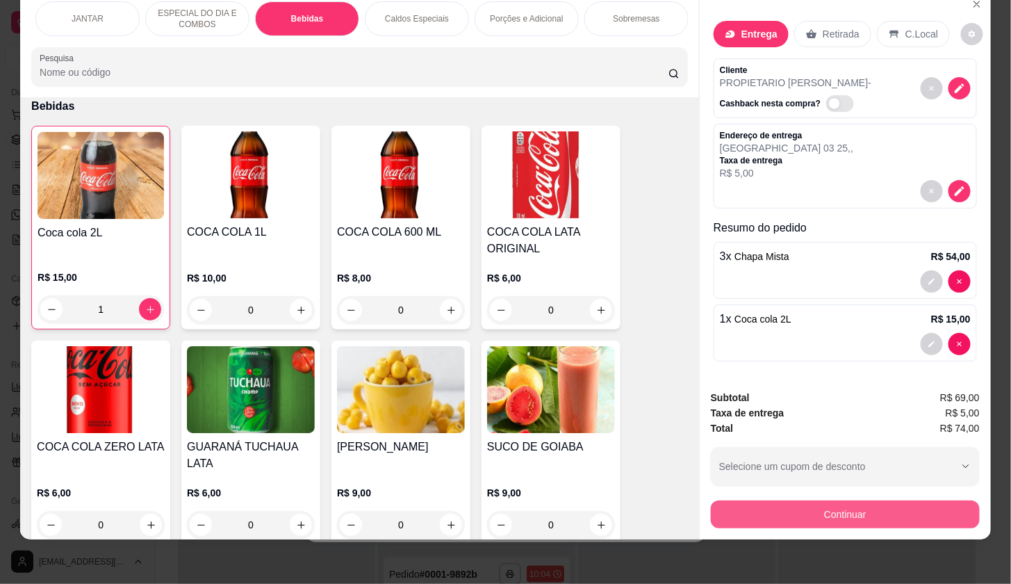
click at [880, 500] on button "Continuar" at bounding box center [845, 514] width 269 height 28
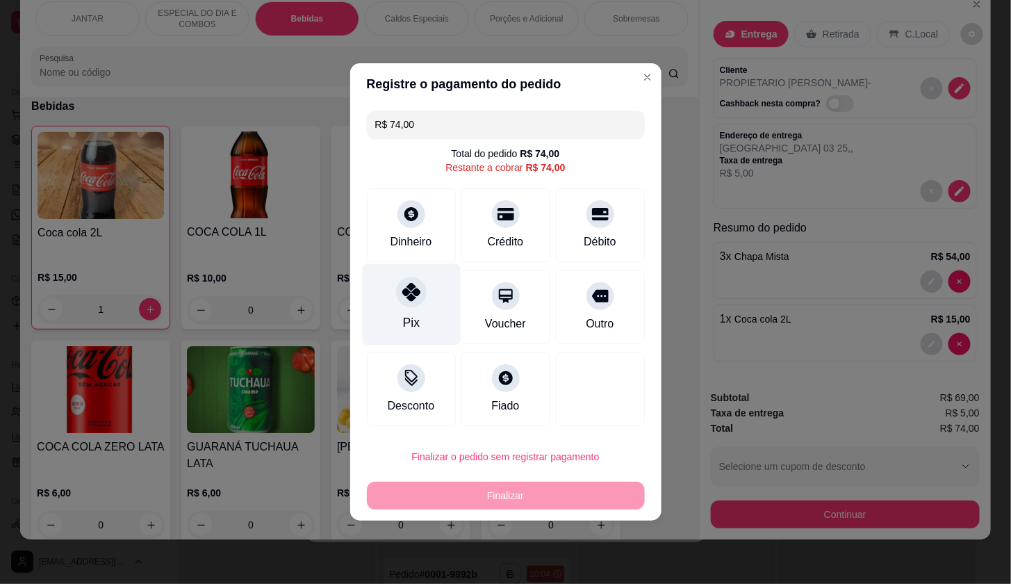
click at [395, 320] on div "Pix" at bounding box center [411, 304] width 98 height 81
type input "R$ 0,00"
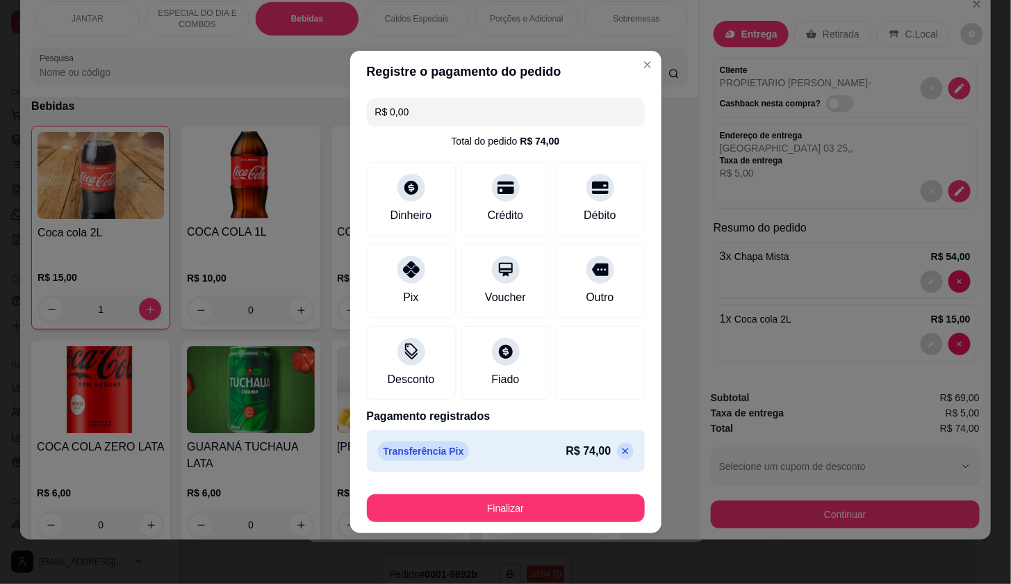
click at [475, 487] on footer "Finalizar" at bounding box center [505, 506] width 311 height 56
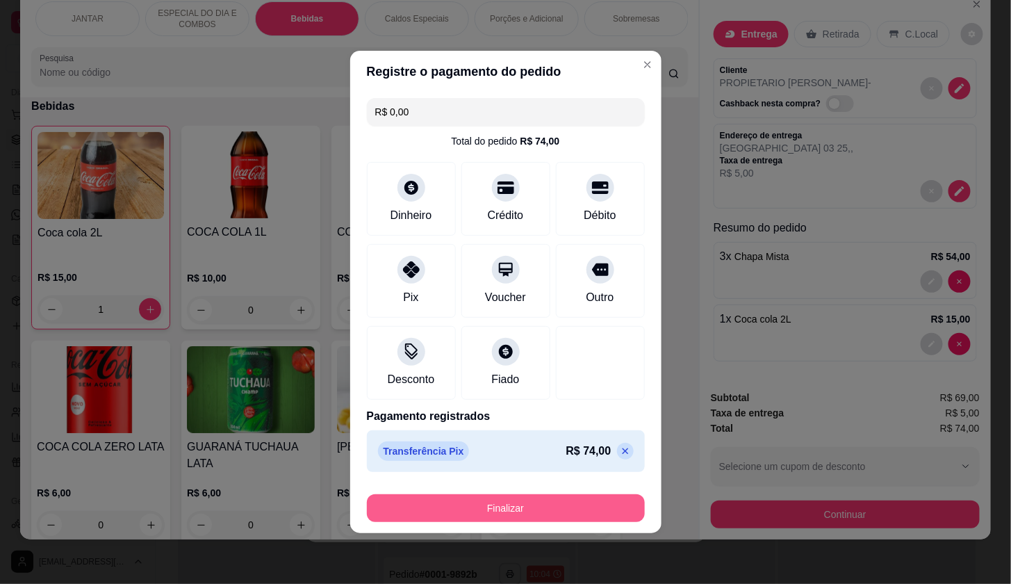
click at [490, 514] on button "Finalizar" at bounding box center [506, 508] width 278 height 28
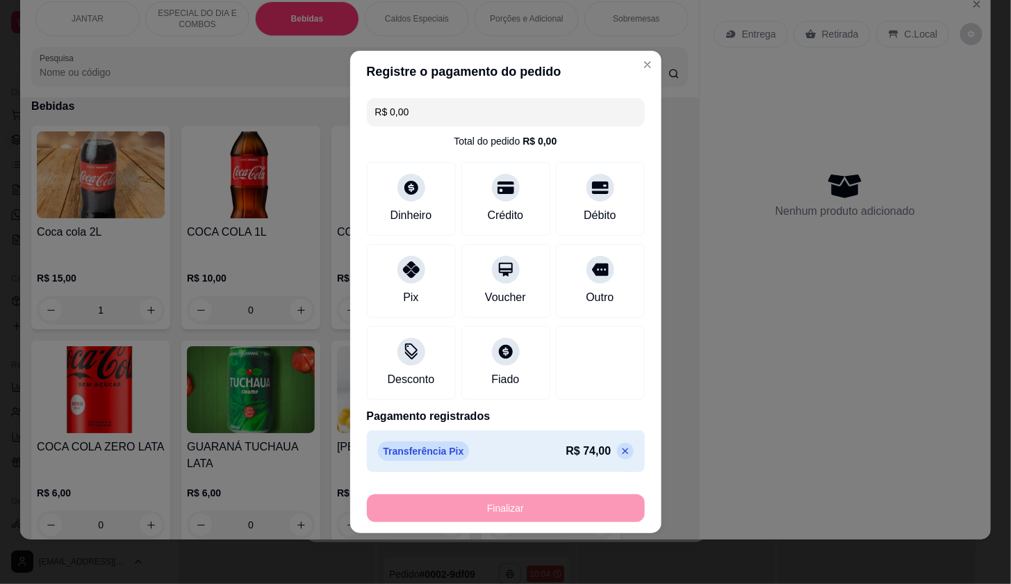
type input "0"
type input "-R$ 74,00"
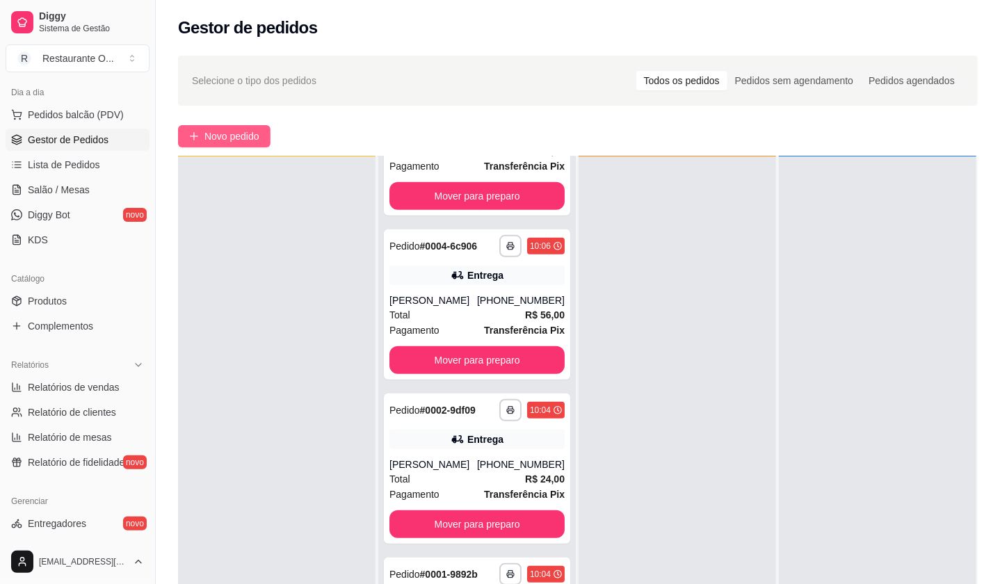
click at [259, 135] on span "Novo pedido" at bounding box center [231, 136] width 55 height 15
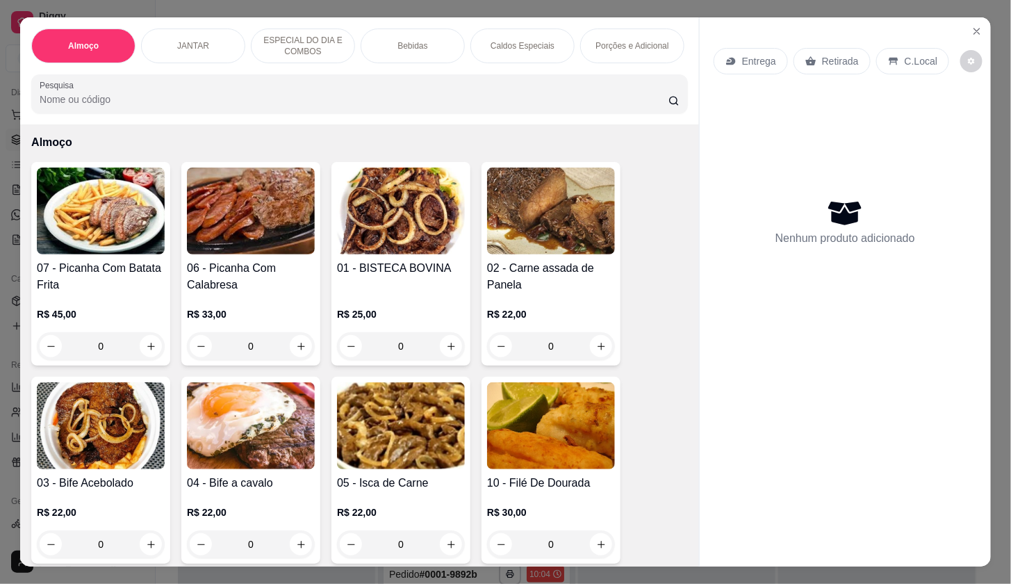
scroll to position [77, 0]
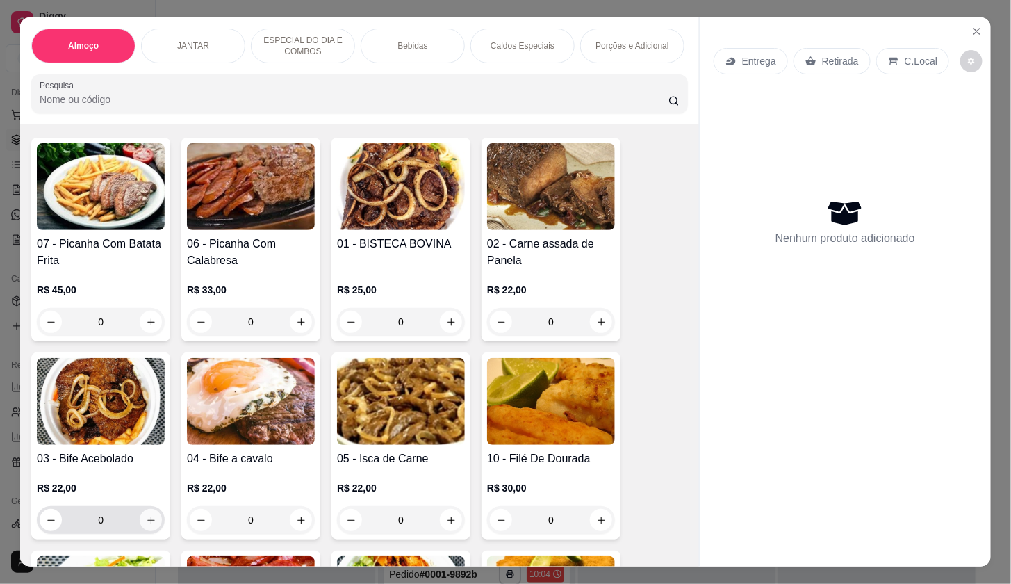
click at [146, 526] on icon "increase-product-quantity" at bounding box center [151, 520] width 10 height 10
type input "1"
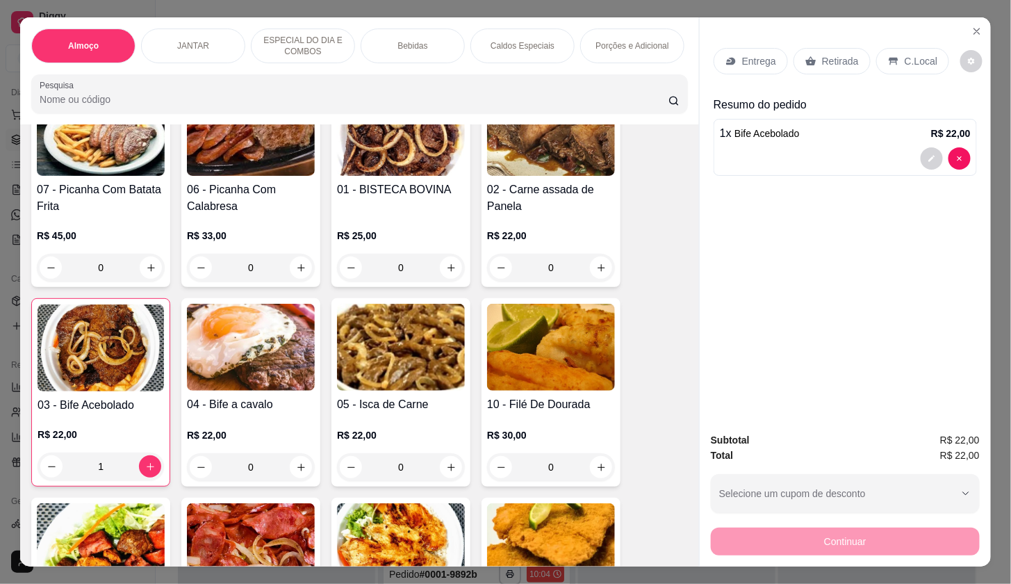
scroll to position [309, 0]
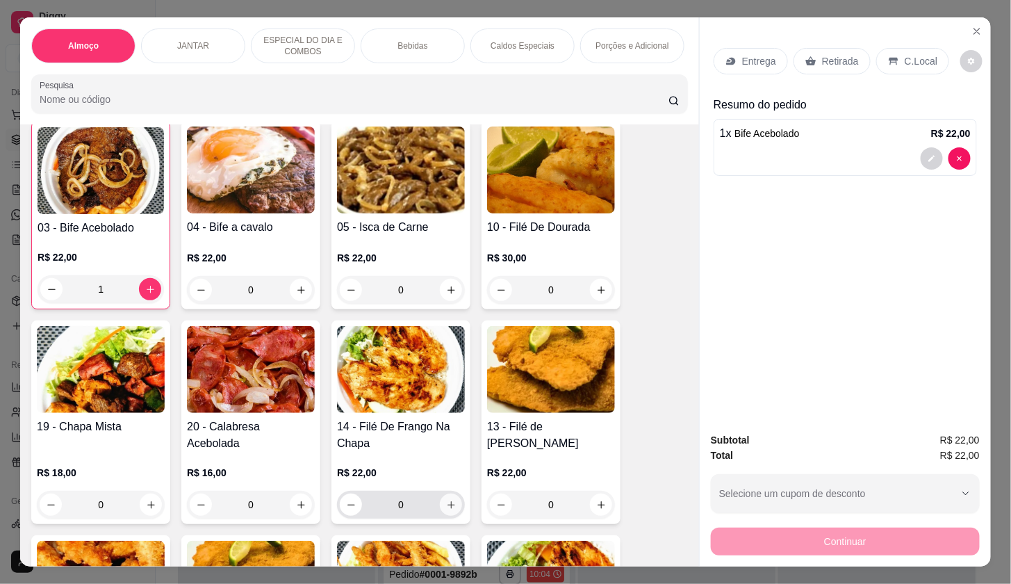
click at [446, 504] on button "increase-product-quantity" at bounding box center [451, 505] width 22 height 22
type input "1"
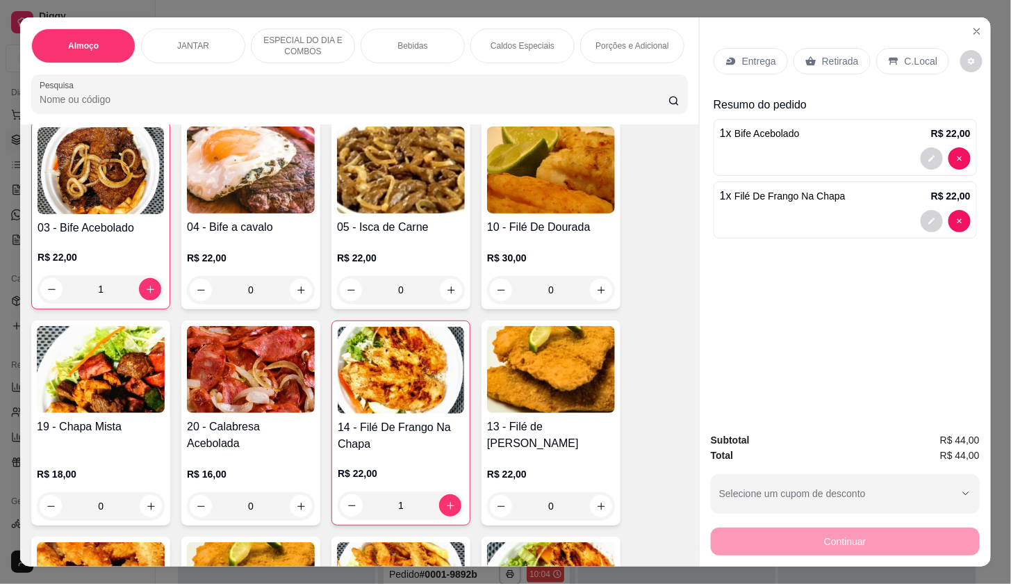
click at [726, 56] on icon at bounding box center [731, 61] width 11 height 11
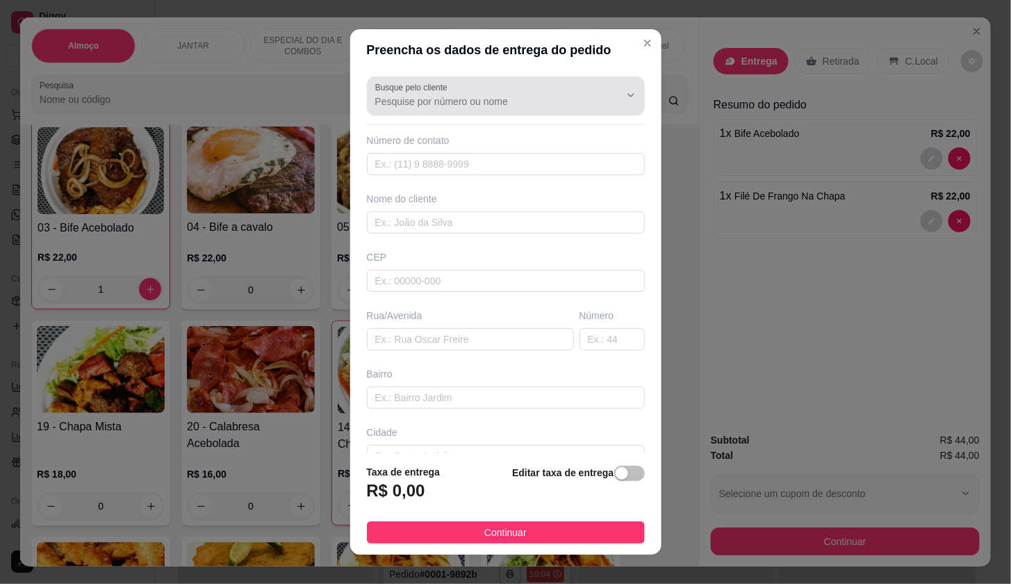
click at [497, 97] on input "Busque pelo cliente" at bounding box center [486, 102] width 222 height 14
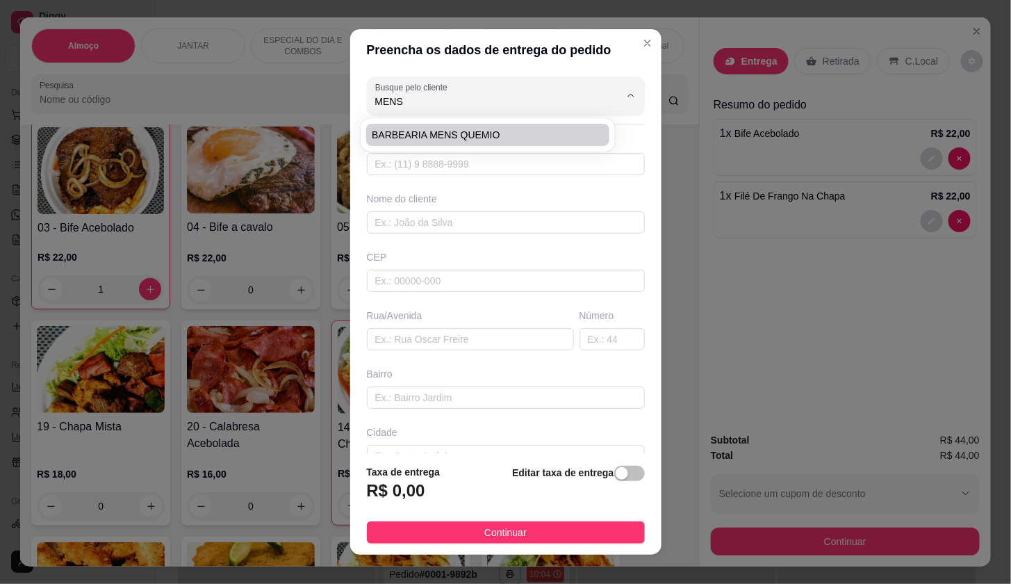
click at [475, 127] on li "BARBEARIA MENS QUEMIO" at bounding box center [487, 135] width 243 height 22
type input "BARBEARIA MENS QUEMIO"
type input "982050750"
type input "BARBEARIA MENS QUEMIO"
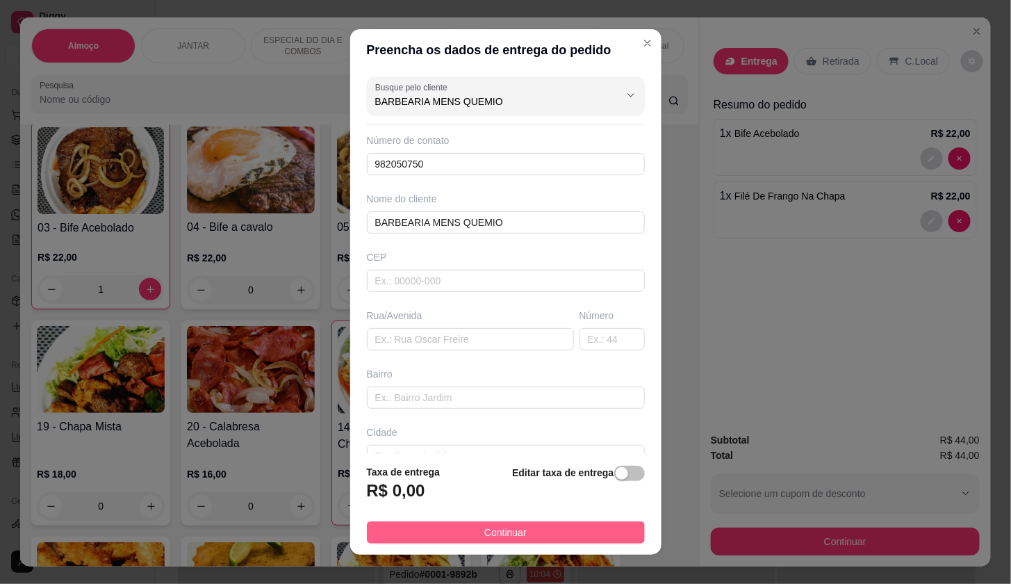
type input "BARBEARIA MENS QUEMIO"
click at [597, 539] on button "Continuar" at bounding box center [506, 532] width 278 height 22
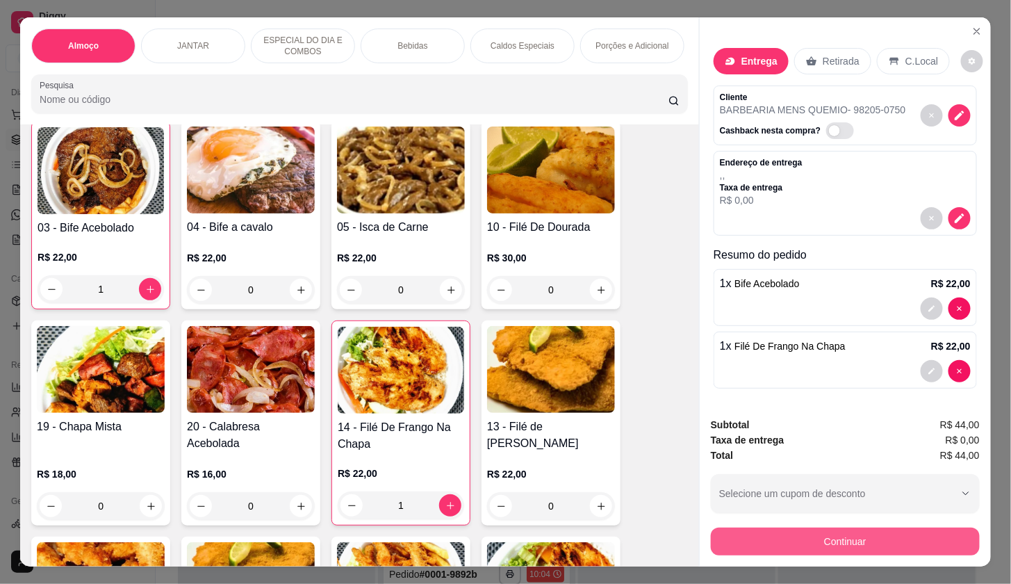
click at [726, 540] on button "Continuar" at bounding box center [845, 542] width 269 height 28
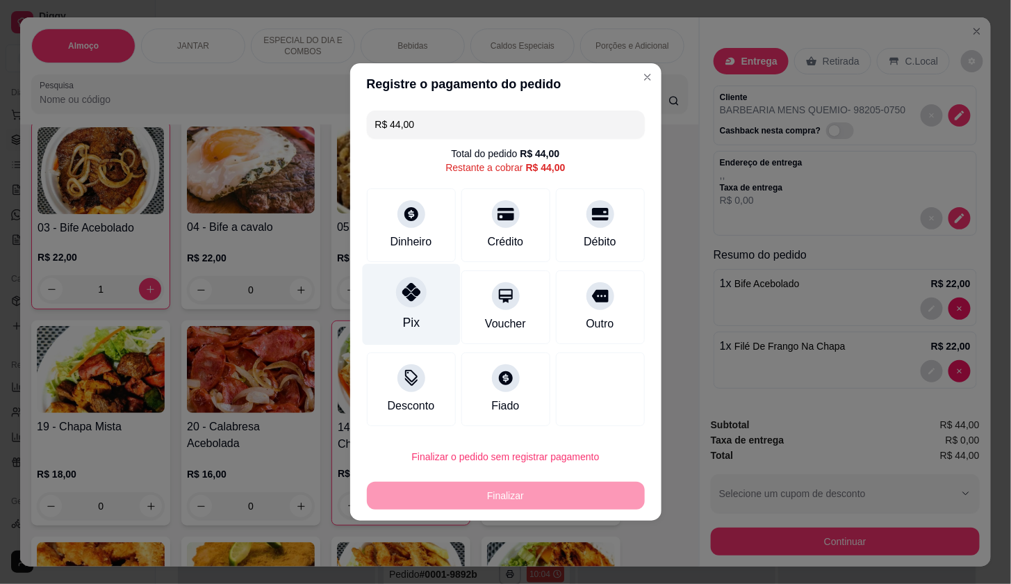
click at [391, 294] on div "Pix" at bounding box center [411, 304] width 98 height 81
type input "R$ 0,00"
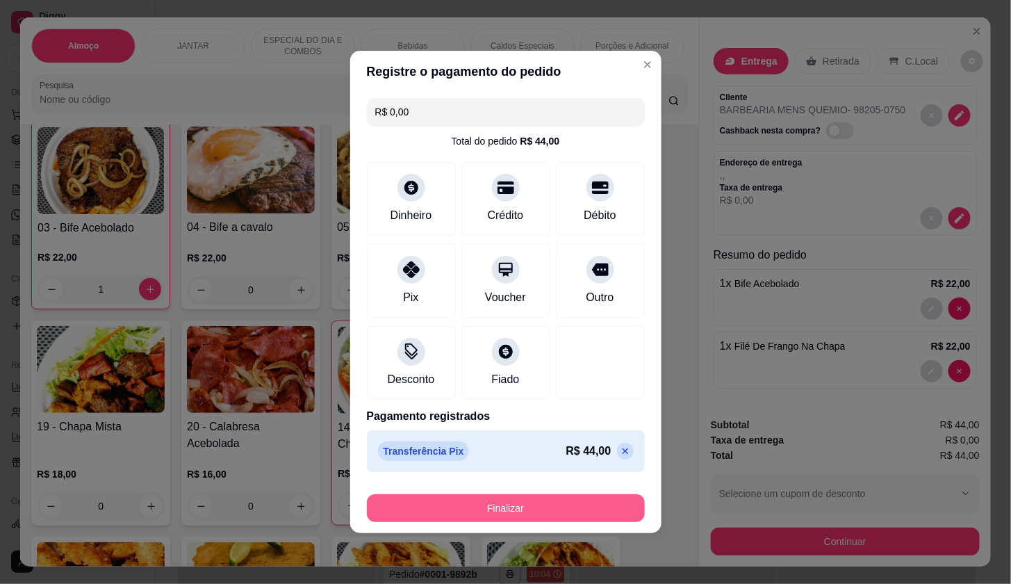
click at [507, 501] on button "Finalizar" at bounding box center [506, 508] width 278 height 28
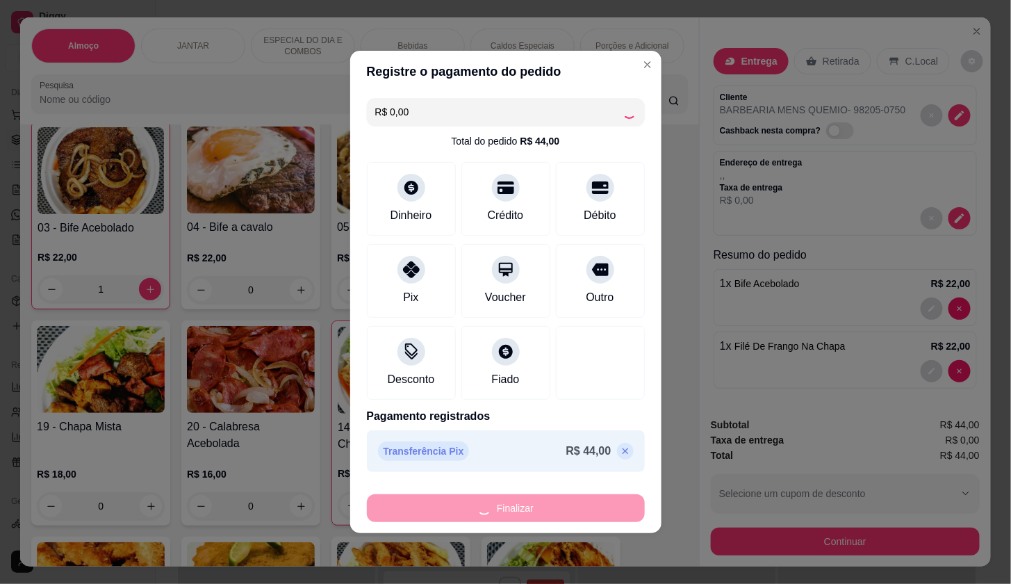
scroll to position [605, 0]
type input "0"
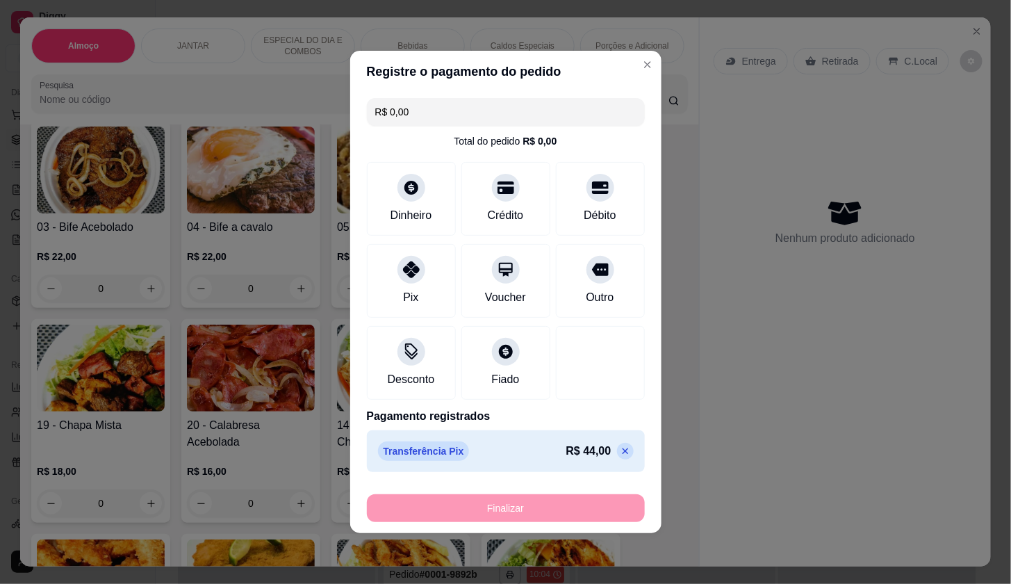
type input "-R$ 44,00"
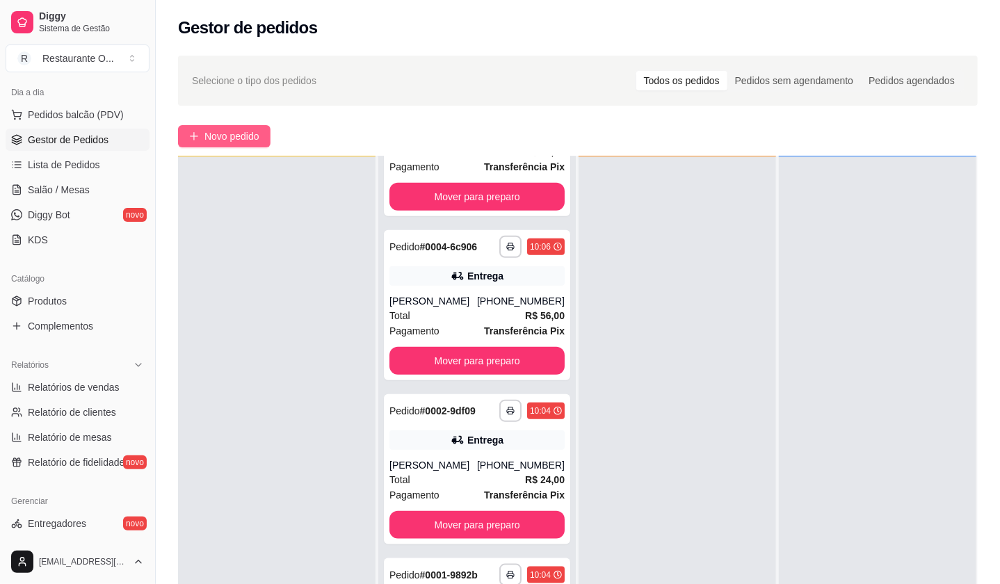
click at [190, 142] on button "Novo pedido" at bounding box center [224, 136] width 92 height 22
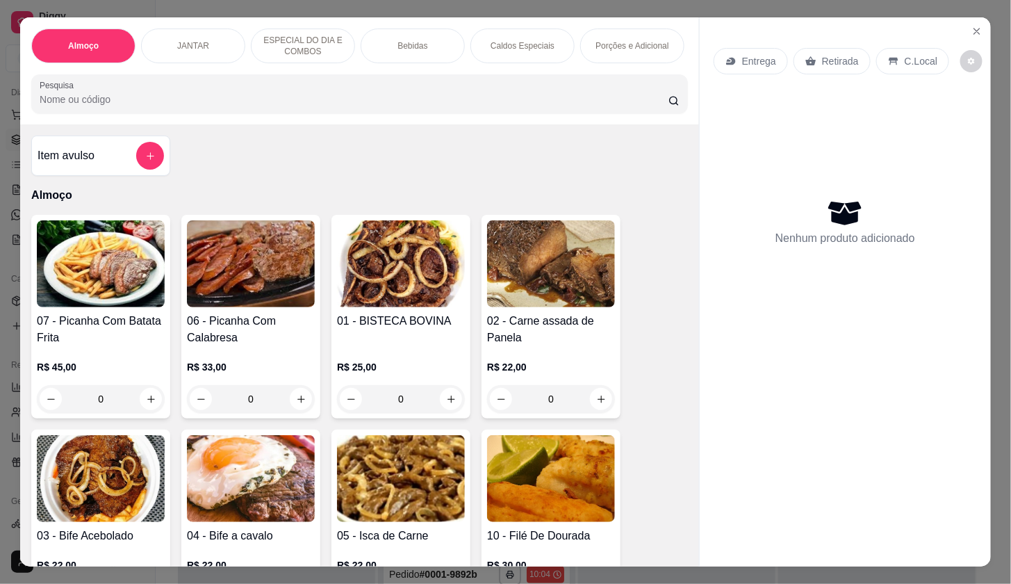
click at [754, 40] on div "Entrega Retirada C.Local" at bounding box center [845, 61] width 263 height 49
click at [754, 55] on p "Entrega" at bounding box center [759, 61] width 34 height 14
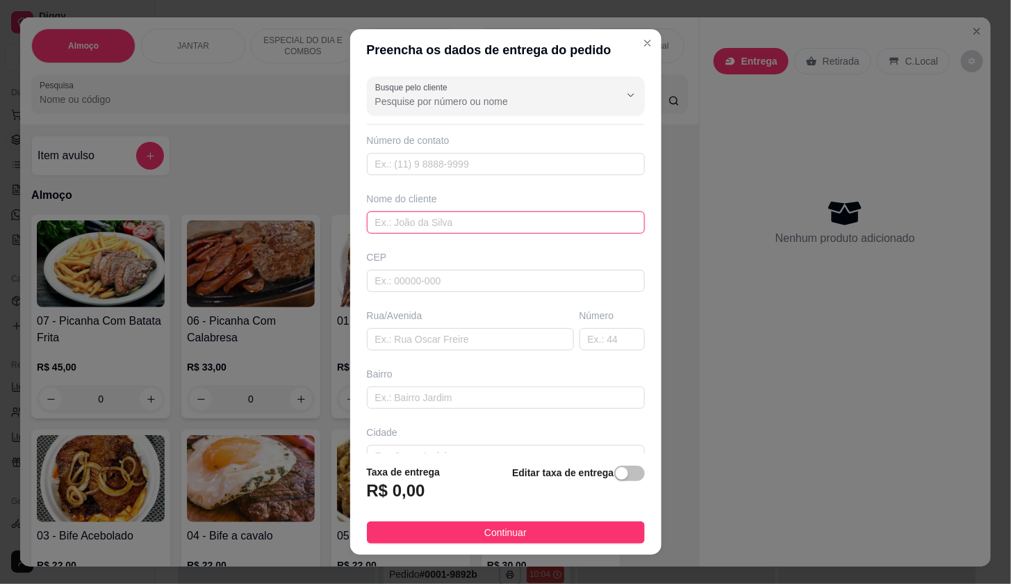
click at [455, 222] on input "text" at bounding box center [506, 222] width 278 height 22
type input "C"
type input "H"
type input "[PERSON_NAME]"
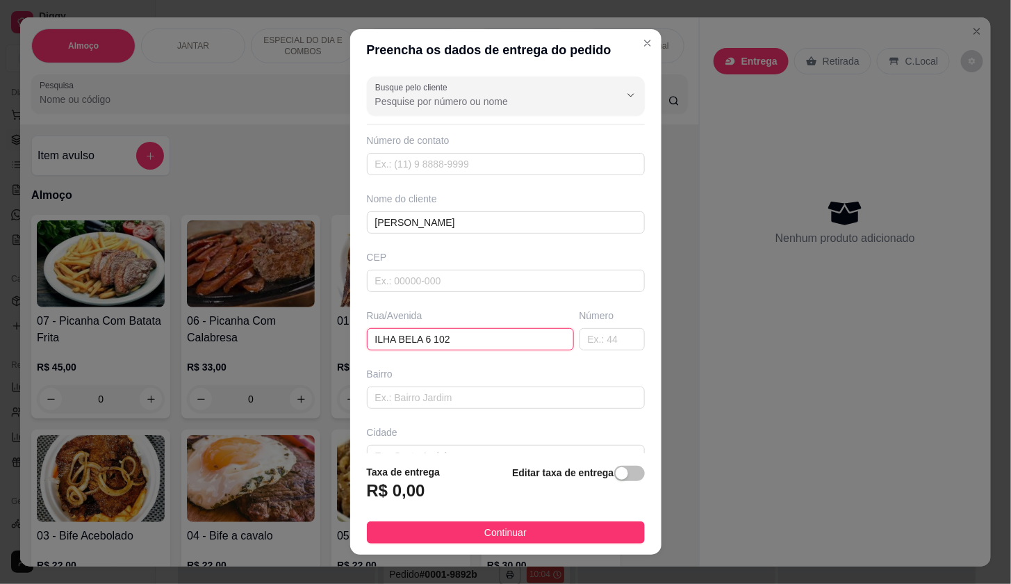
type input "ILHA BELA 6 102"
click at [571, 548] on footer "Taxa de entrega R$ 0,00 Editar taxa de entrega Continuar" at bounding box center [505, 503] width 311 height 101
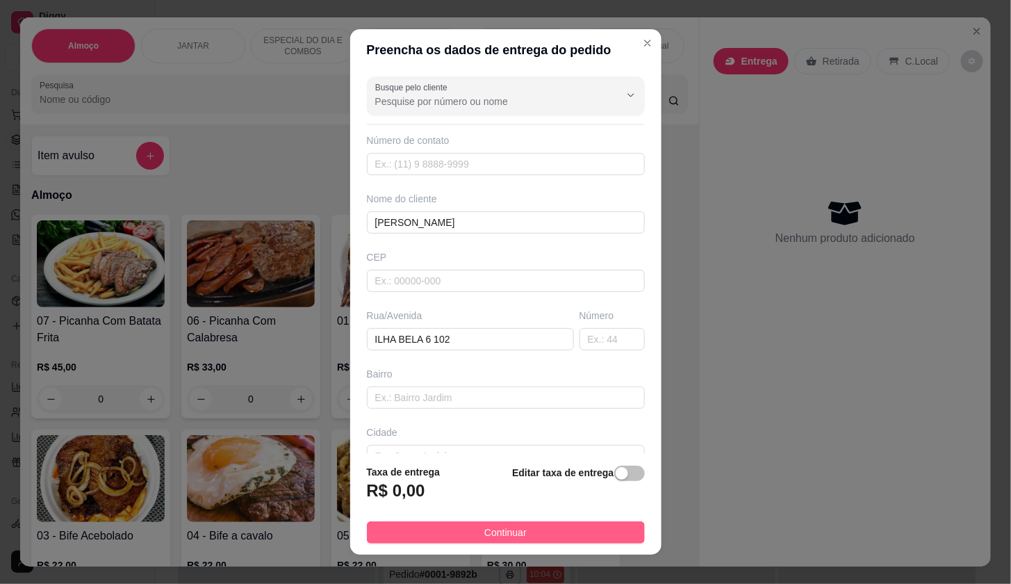
click at [567, 530] on button "Continuar" at bounding box center [506, 532] width 278 height 22
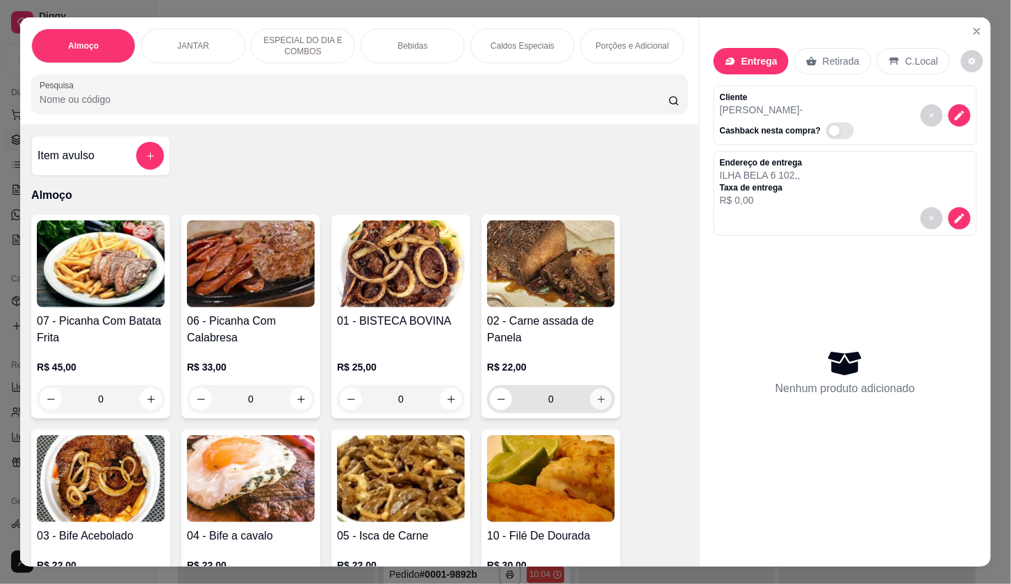
click at [597, 410] on button "increase-product-quantity" at bounding box center [602, 400] width 22 height 22
type input "1"
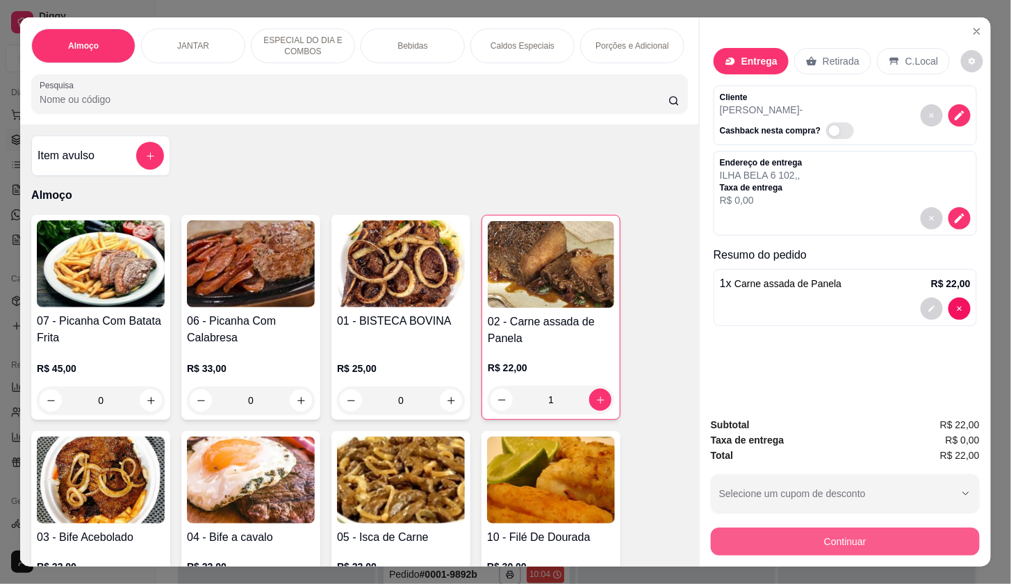
click at [838, 532] on button "Continuar" at bounding box center [845, 542] width 269 height 28
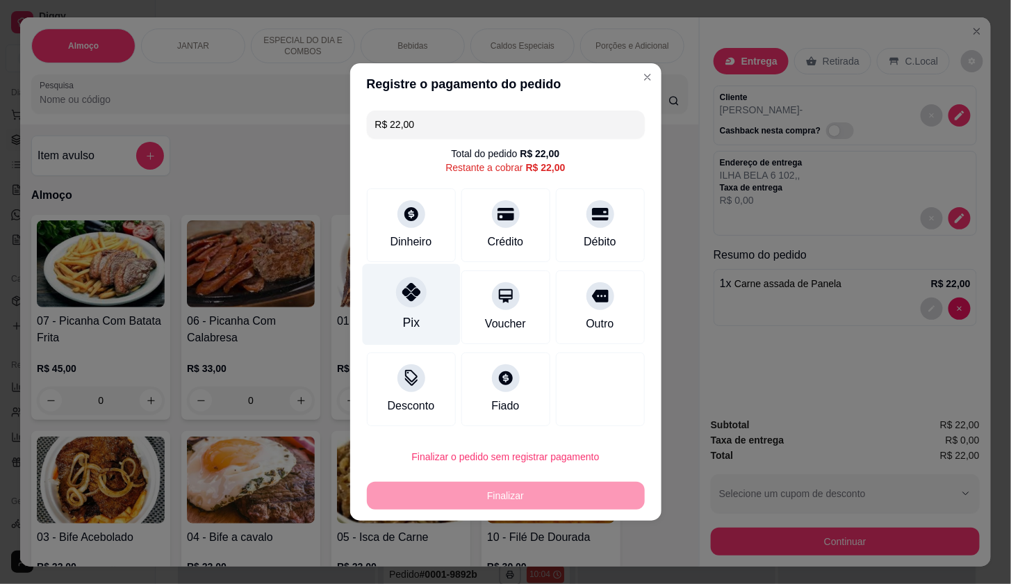
click at [438, 309] on div "Pix" at bounding box center [411, 304] width 98 height 81
type input "R$ 0,00"
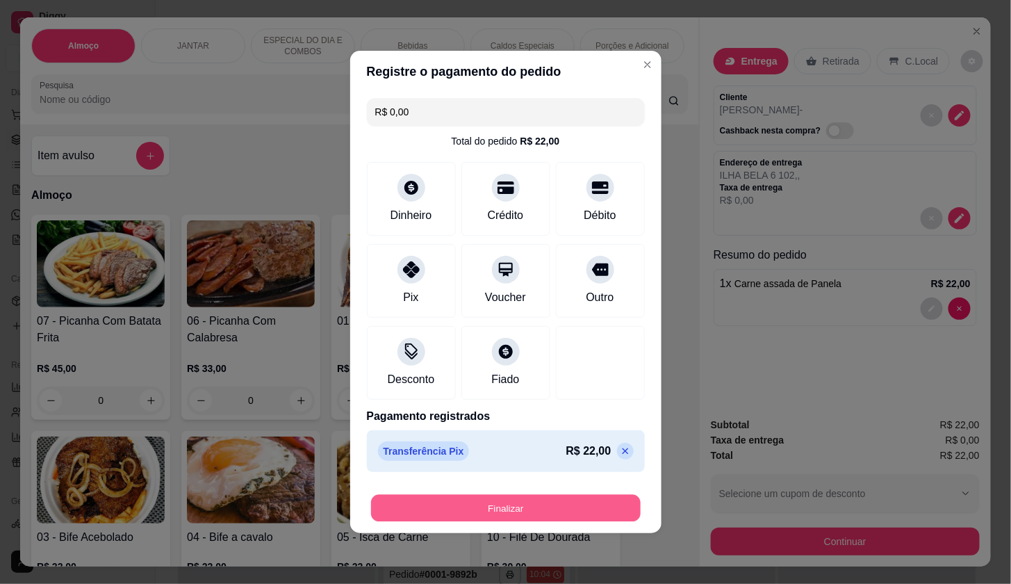
click at [573, 516] on button "Finalizar" at bounding box center [506, 508] width 270 height 27
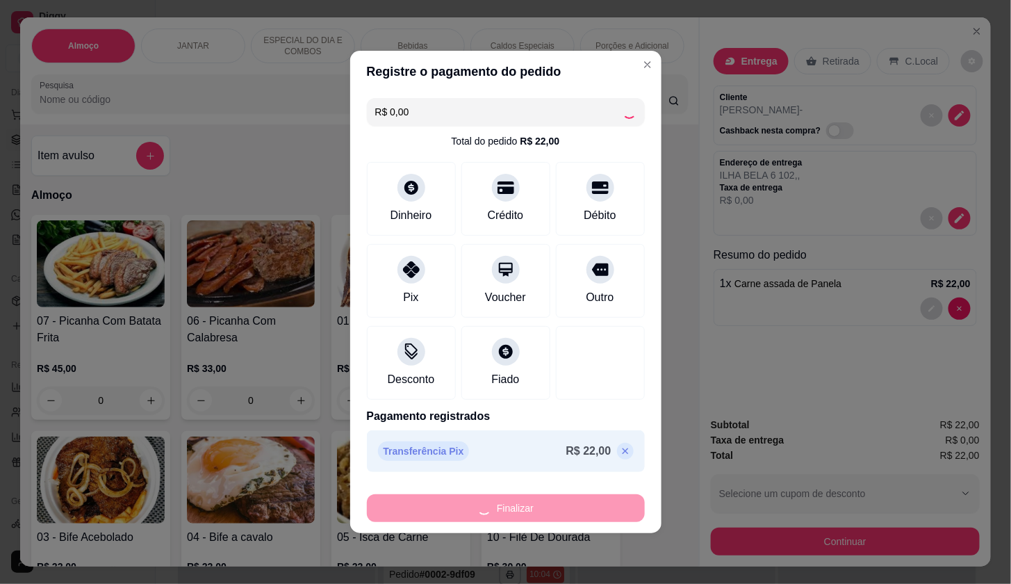
type input "0"
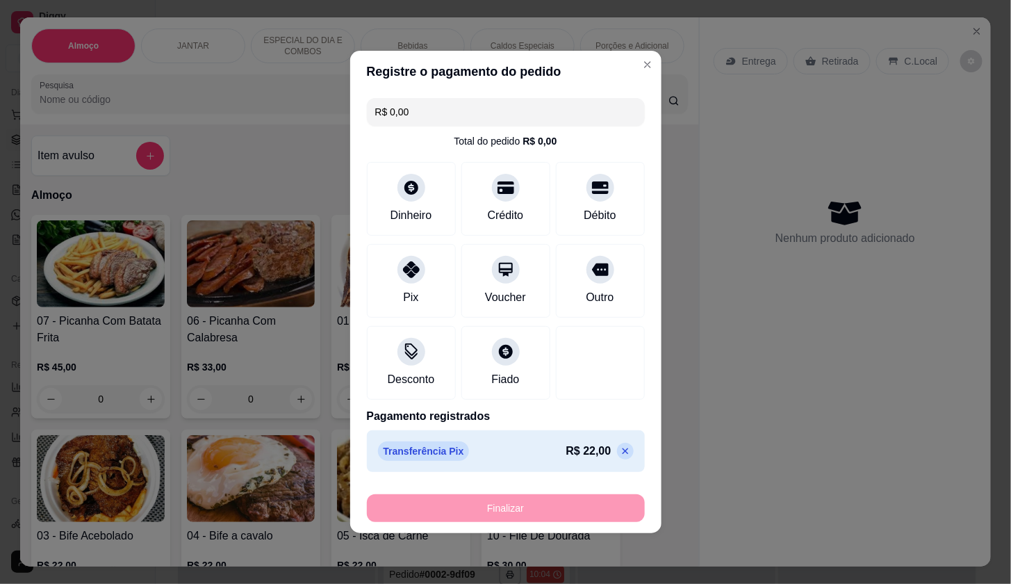
type input "-R$ 22,00"
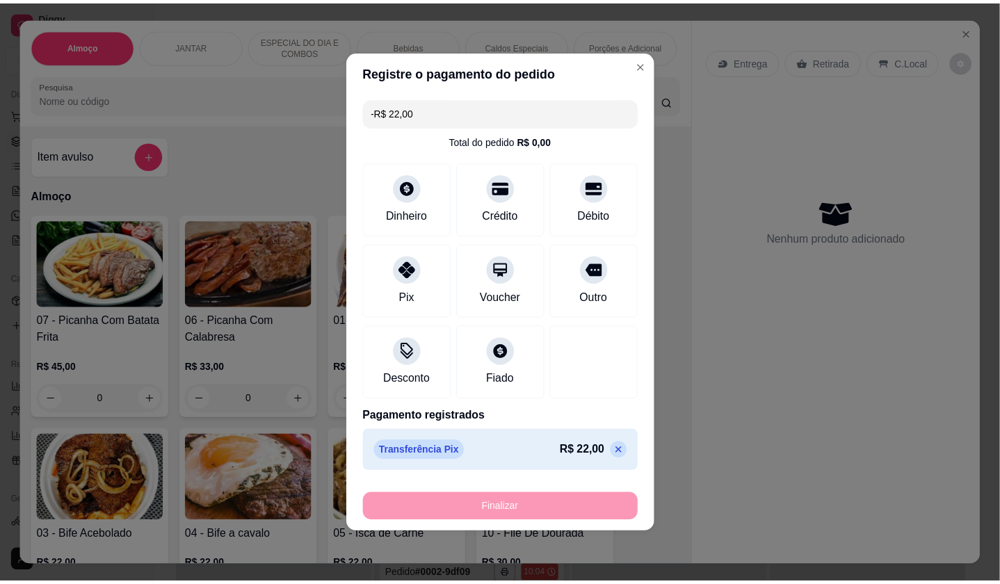
scroll to position [769, 0]
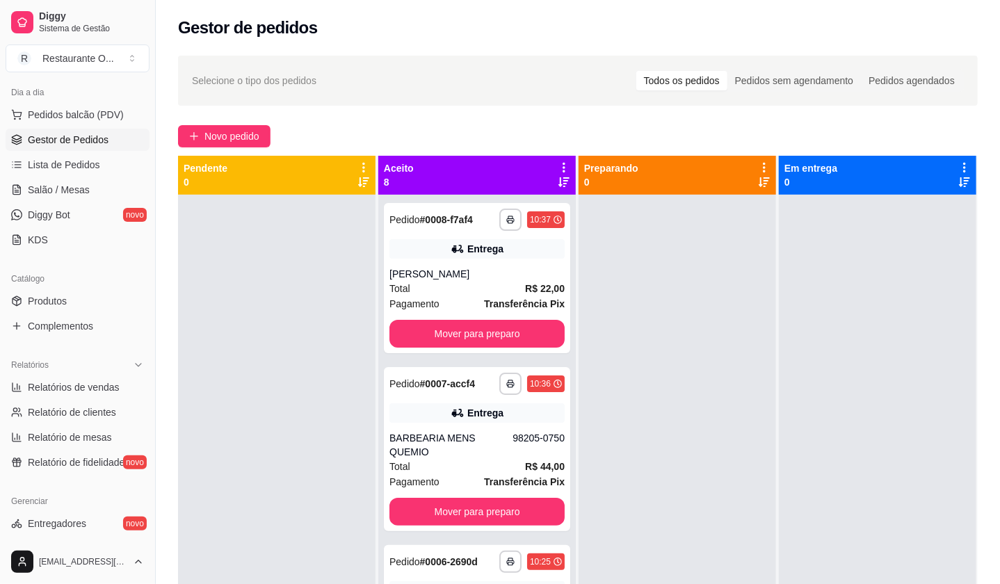
click at [334, 137] on div "Novo pedido" at bounding box center [577, 136] width 799 height 22
click at [421, 582] on div "Entrega" at bounding box center [476, 590] width 175 height 19
click at [213, 147] on button "Novo pedido" at bounding box center [224, 136] width 92 height 22
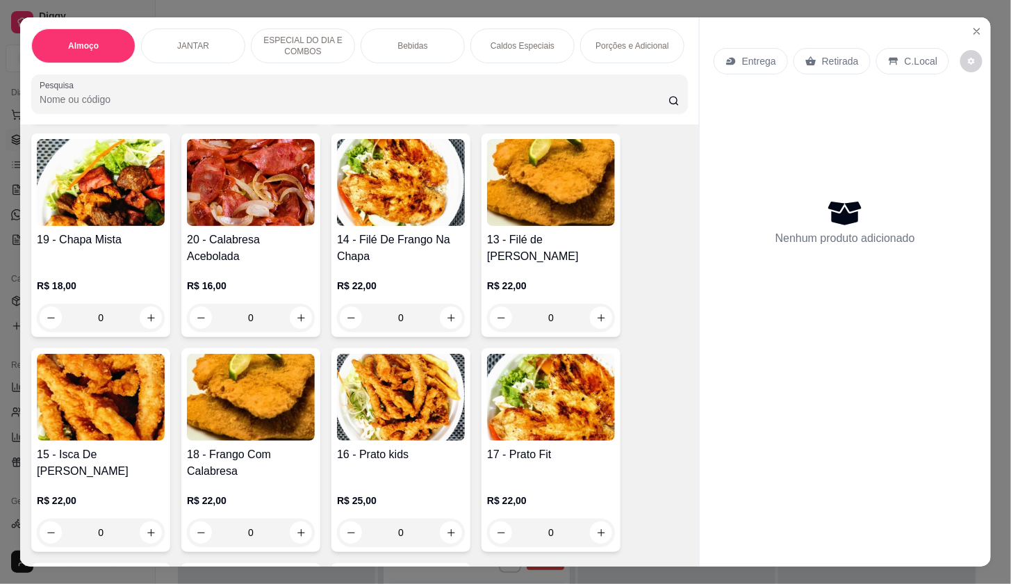
scroll to position [463, 0]
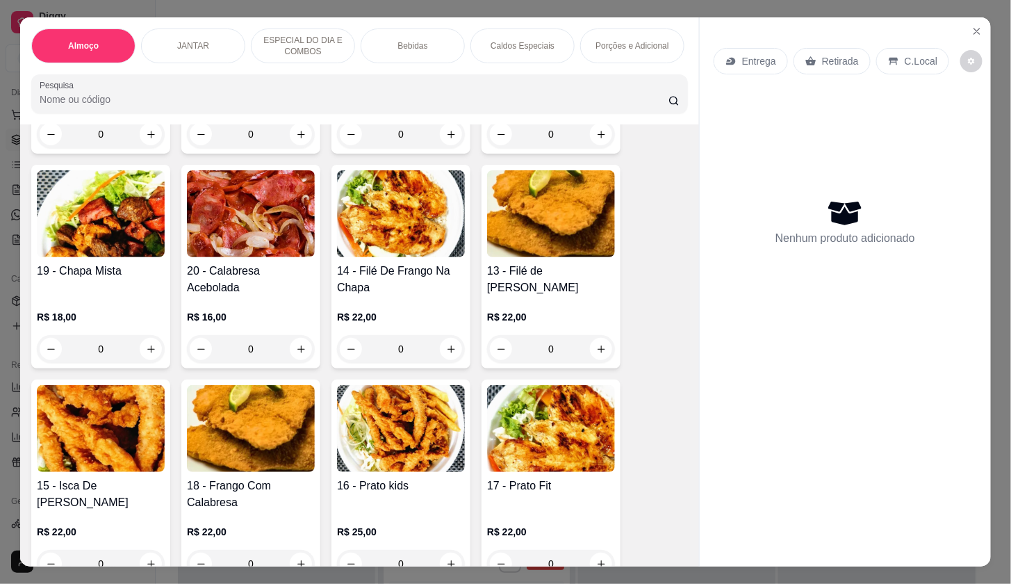
click at [512, 292] on h4 "13 - Filé de [PERSON_NAME]" at bounding box center [551, 279] width 128 height 33
click at [75, 472] on img at bounding box center [101, 428] width 128 height 87
click at [425, 342] on div "Observações do cliente" at bounding box center [506, 324] width 367 height 39
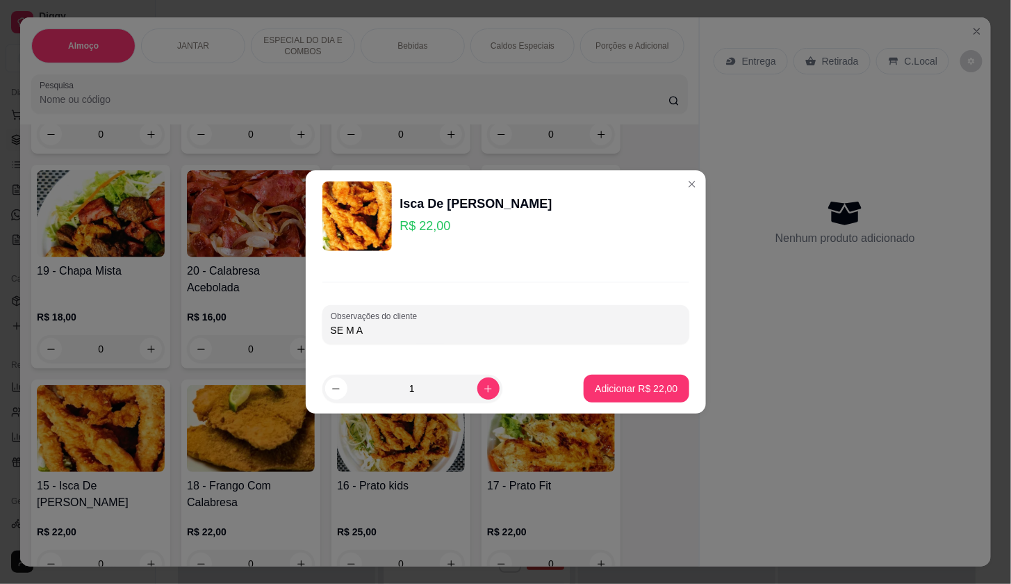
click at [425, 336] on input "SE M A" at bounding box center [506, 330] width 350 height 14
type input "SEM ARROZ E SEM MACARRÃO E SEM SALADA"
click at [622, 380] on button "Adicionar R$ 22,00" at bounding box center [636, 389] width 105 height 28
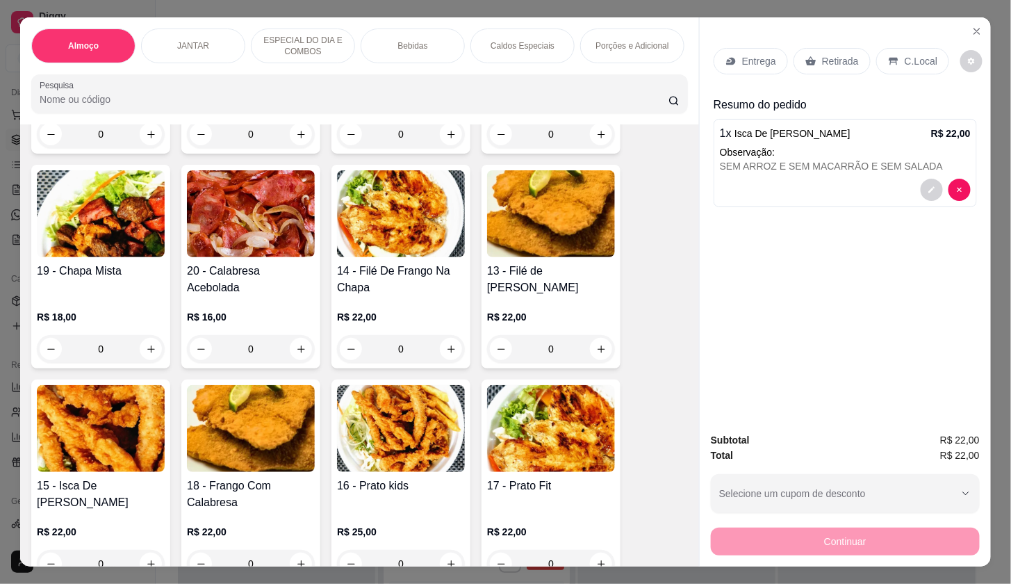
click at [555, 51] on div "Caldos Especiais" at bounding box center [523, 45] width 104 height 35
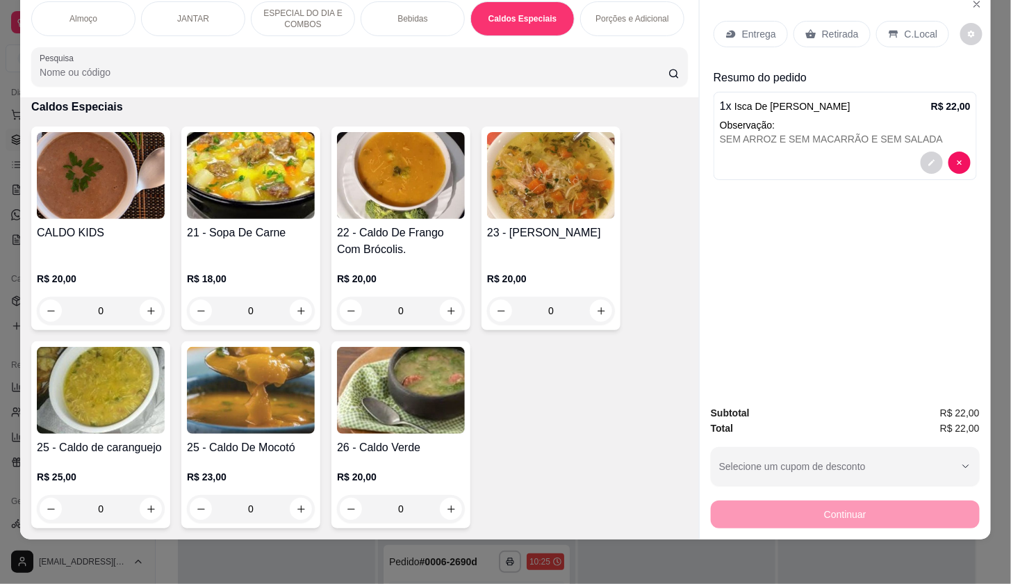
click at [381, 13] on div "Bebidas" at bounding box center [413, 18] width 104 height 35
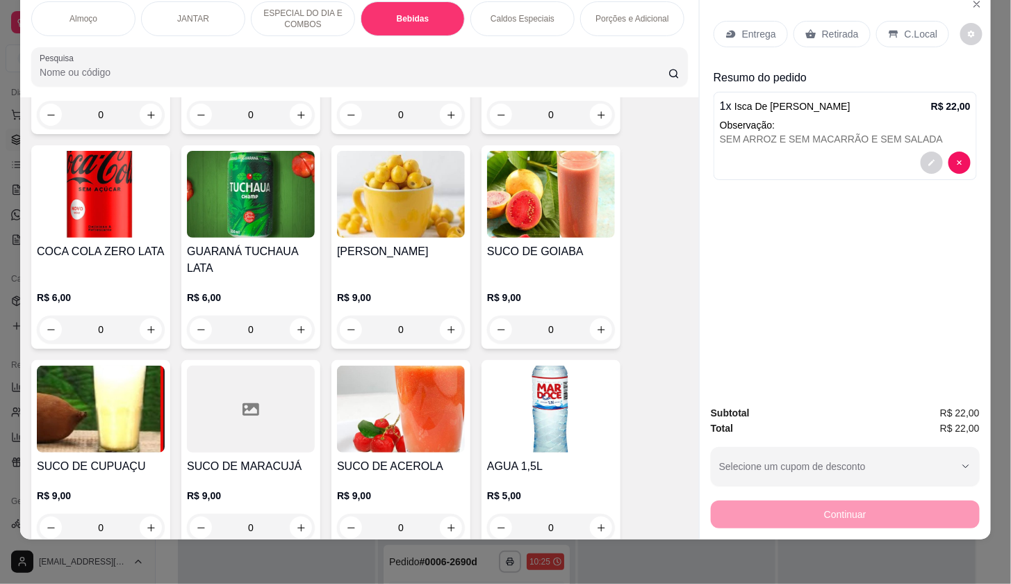
scroll to position [2354, 0]
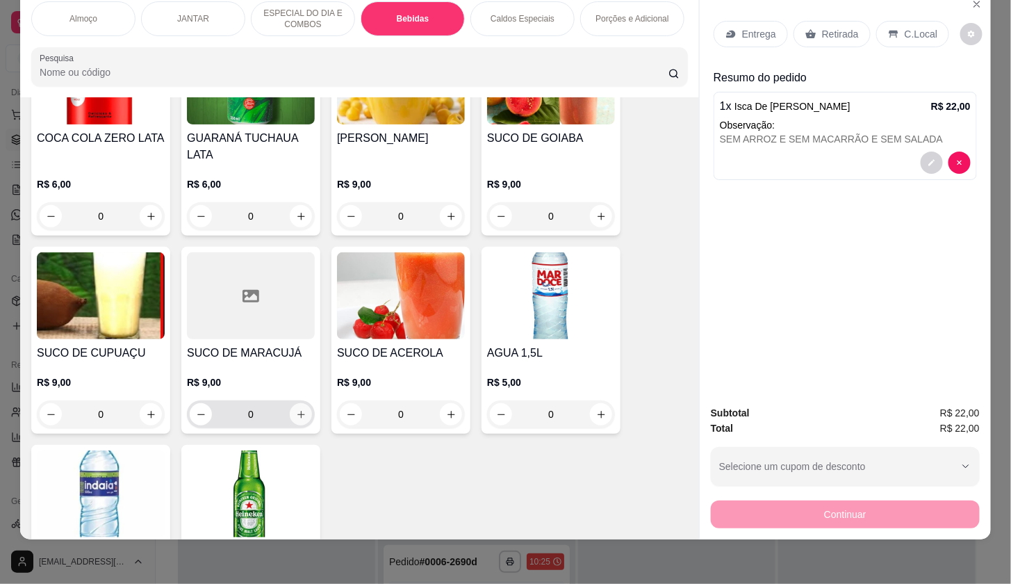
click at [298, 411] on icon "increase-product-quantity" at bounding box center [302, 415] width 8 height 8
type input "1"
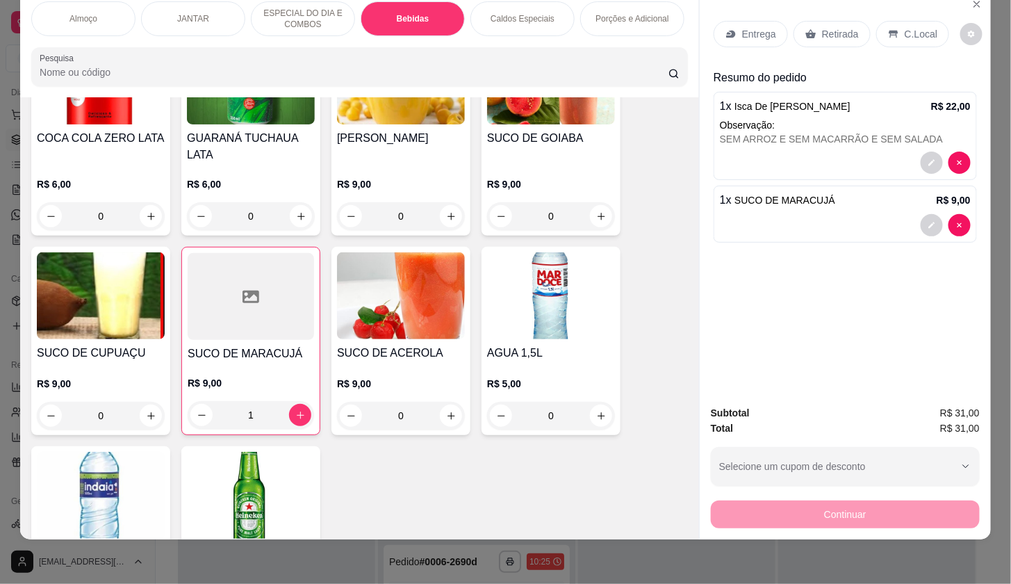
click at [769, 21] on div "Entrega" at bounding box center [751, 34] width 74 height 26
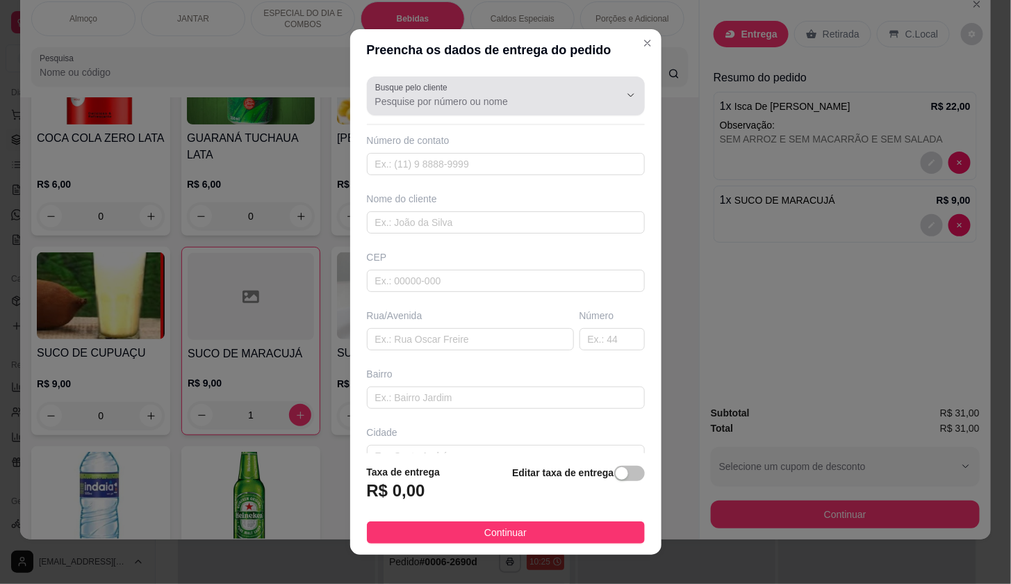
click at [528, 97] on input "Busque pelo cliente" at bounding box center [486, 102] width 222 height 14
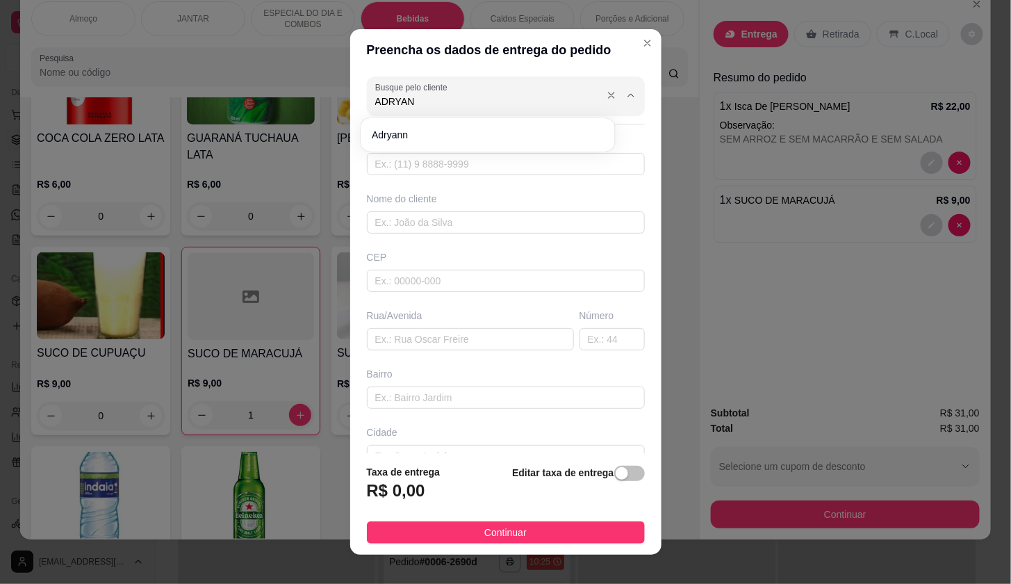
click at [528, 97] on input "ADRYAN" at bounding box center [486, 102] width 222 height 14
type input "ADRYANNE"
click at [437, 177] on div "Busque pelo cliente ADRYANNE Número de contato Nome do cliente CEP Rua/[GEOGRAP…" at bounding box center [505, 262] width 311 height 382
click at [494, 99] on input "Busque pelo cliente" at bounding box center [486, 102] width 222 height 14
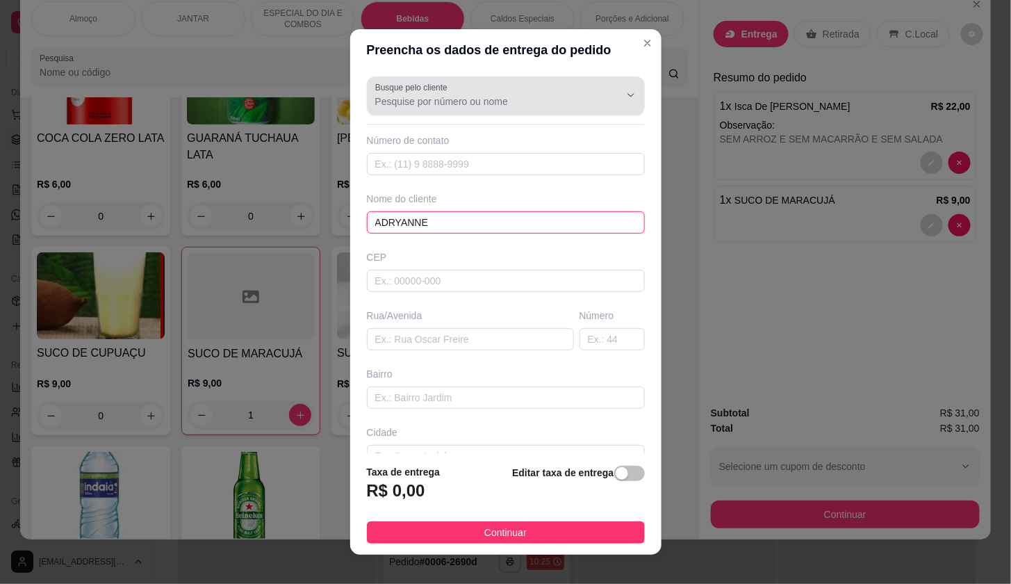
type input "ADRYANNE"
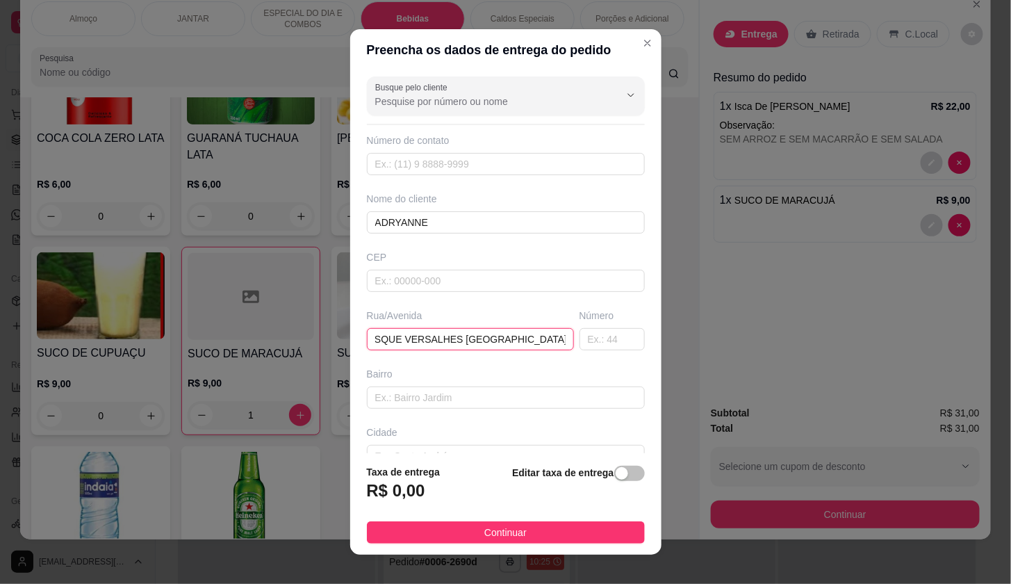
click at [441, 336] on input "BPOSQUE VERSALHES [GEOGRAPHIC_DATA] 301 BLOCO 7" at bounding box center [470, 339] width 207 height 22
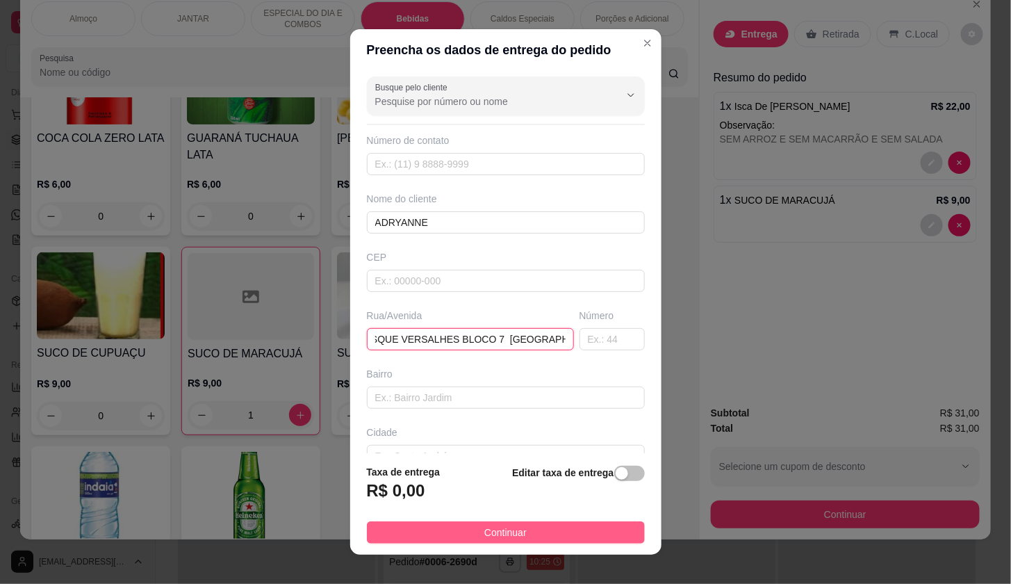
type input "BPOSQUE VERSALHES BLOCO 7 [GEOGRAPHIC_DATA] 301"
click at [544, 530] on button "Continuar" at bounding box center [506, 532] width 278 height 22
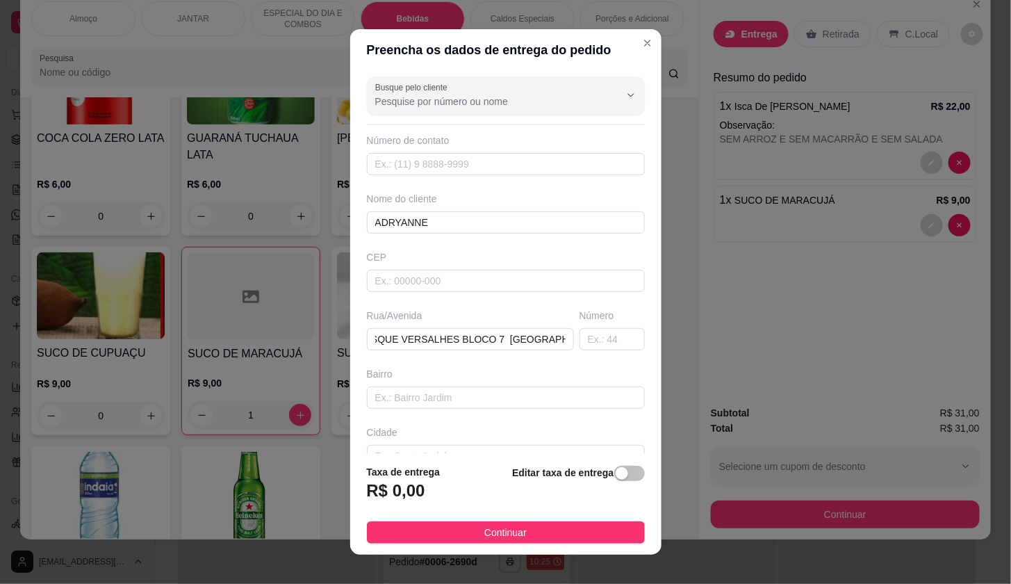
scroll to position [0, 0]
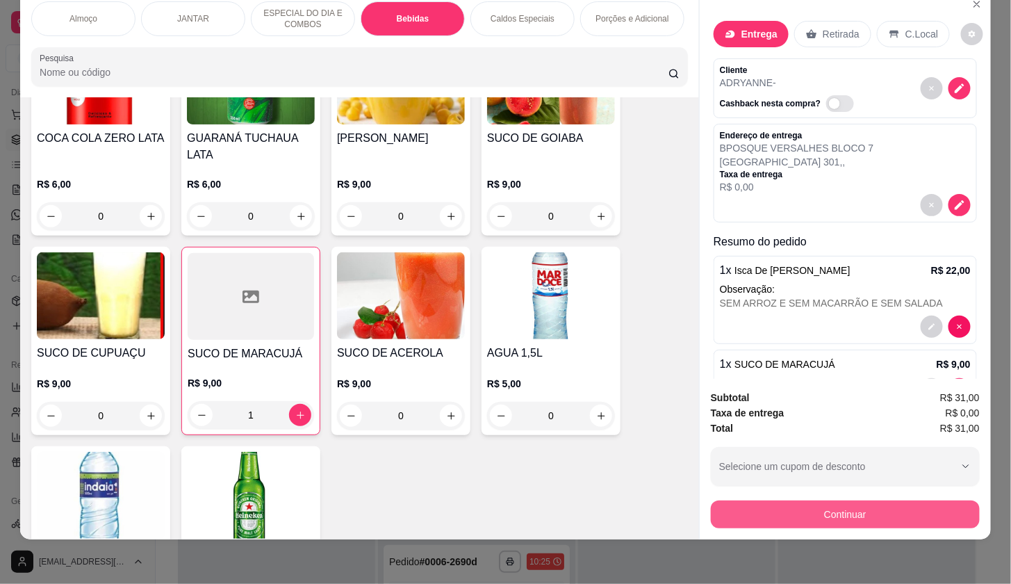
click at [943, 500] on button "Continuar" at bounding box center [845, 514] width 269 height 28
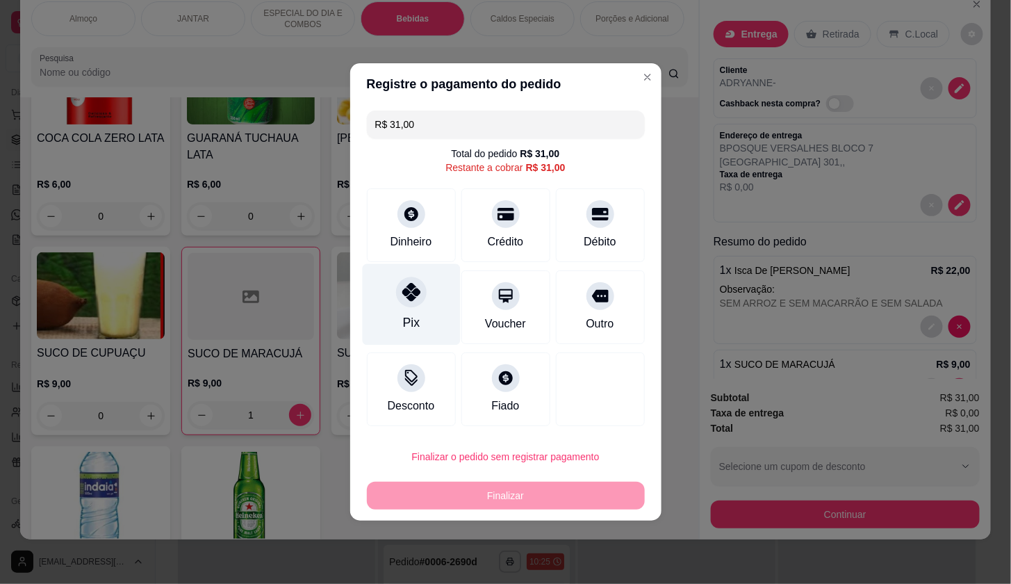
click at [430, 307] on div "Pix" at bounding box center [411, 304] width 98 height 81
type input "R$ 0,00"
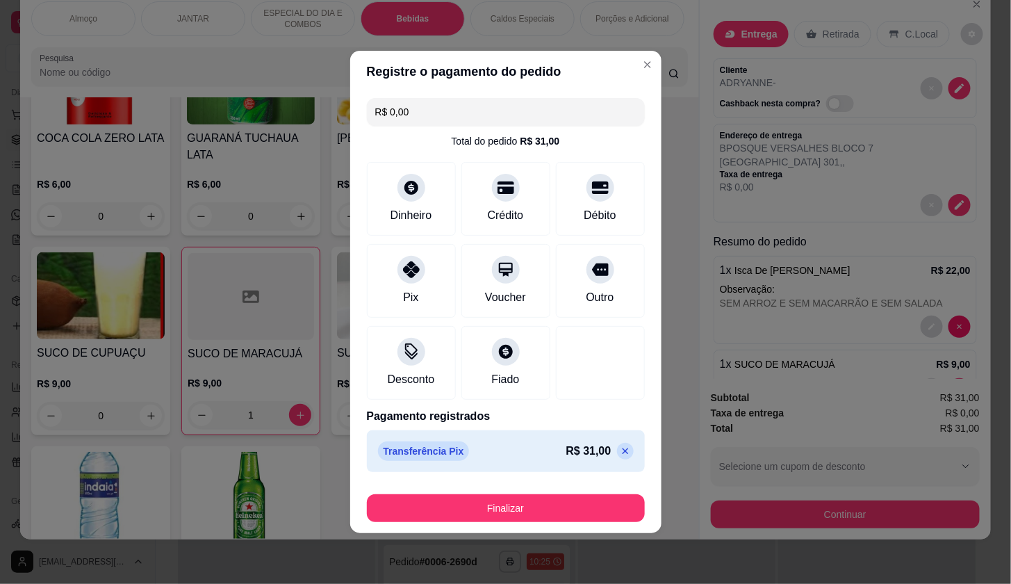
click at [549, 500] on button "Finalizar" at bounding box center [506, 508] width 278 height 28
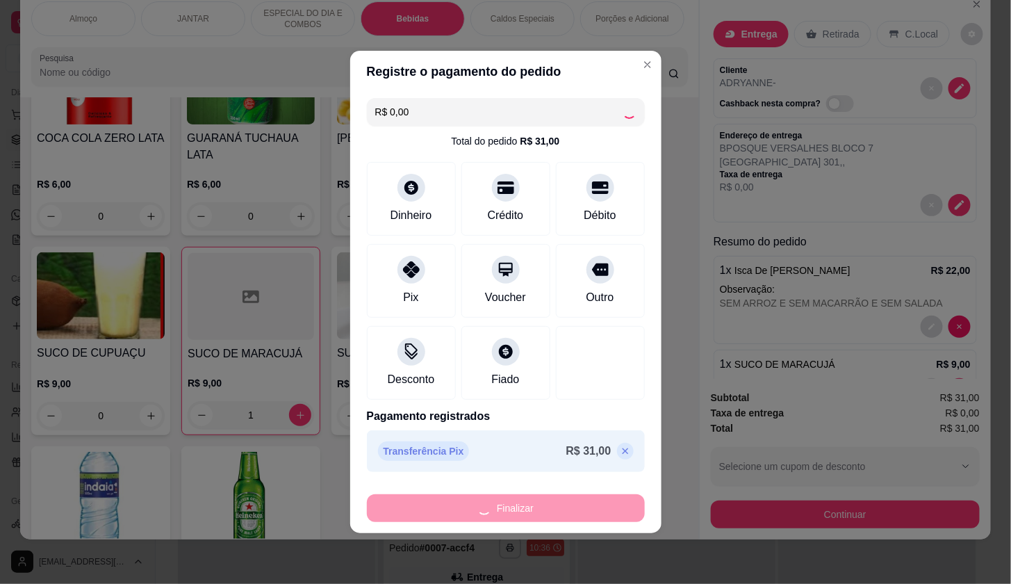
type input "0"
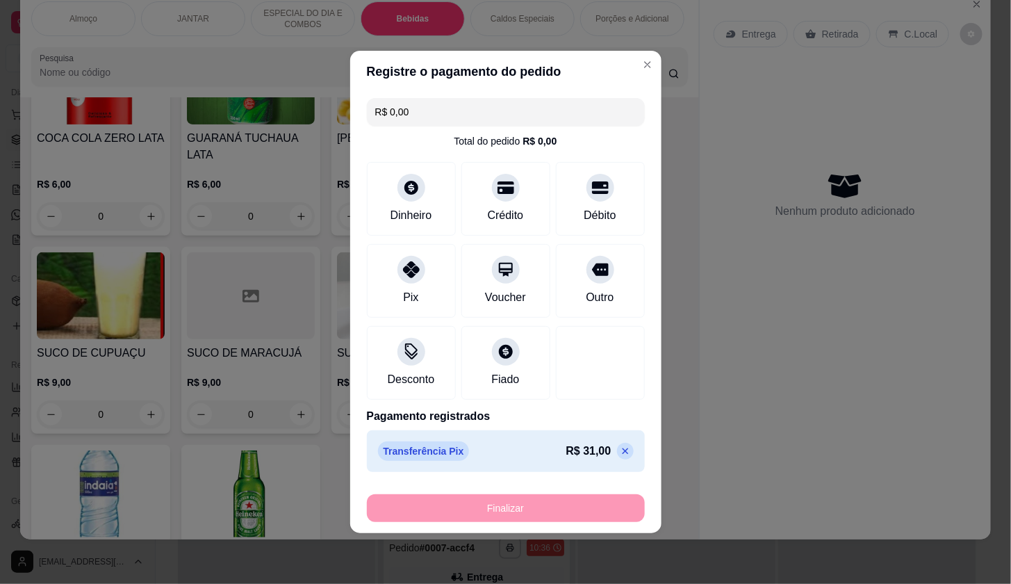
type input "-R$ 31,00"
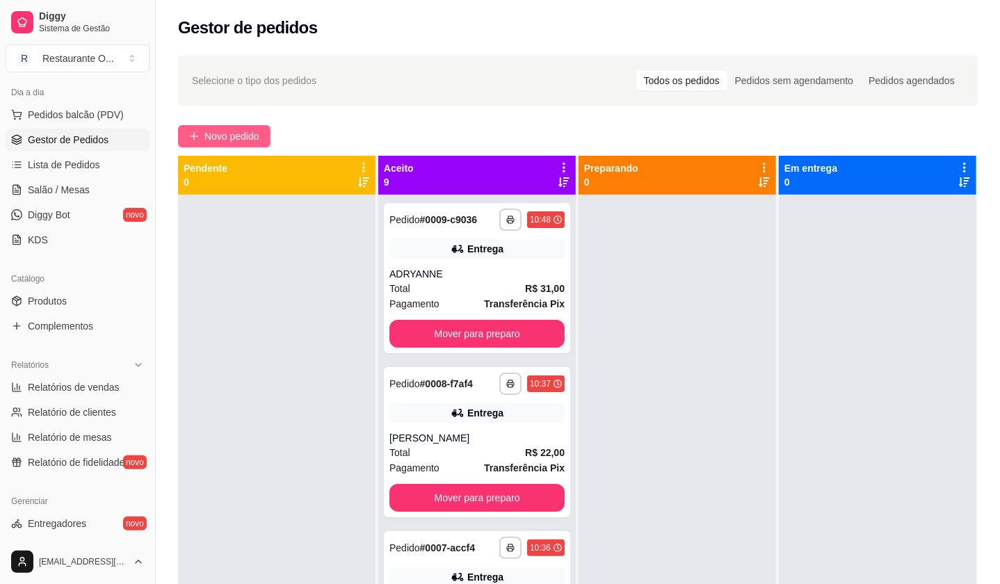
drag, startPoint x: 268, startPoint y: 137, endPoint x: 241, endPoint y: 142, distance: 28.4
click at [241, 142] on button "Novo pedido" at bounding box center [224, 136] width 92 height 22
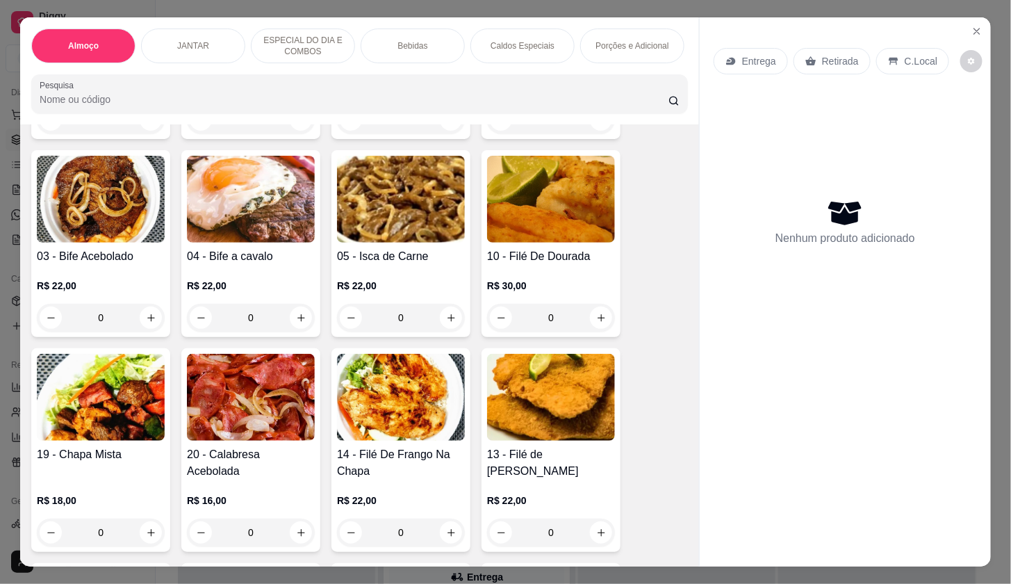
scroll to position [309, 0]
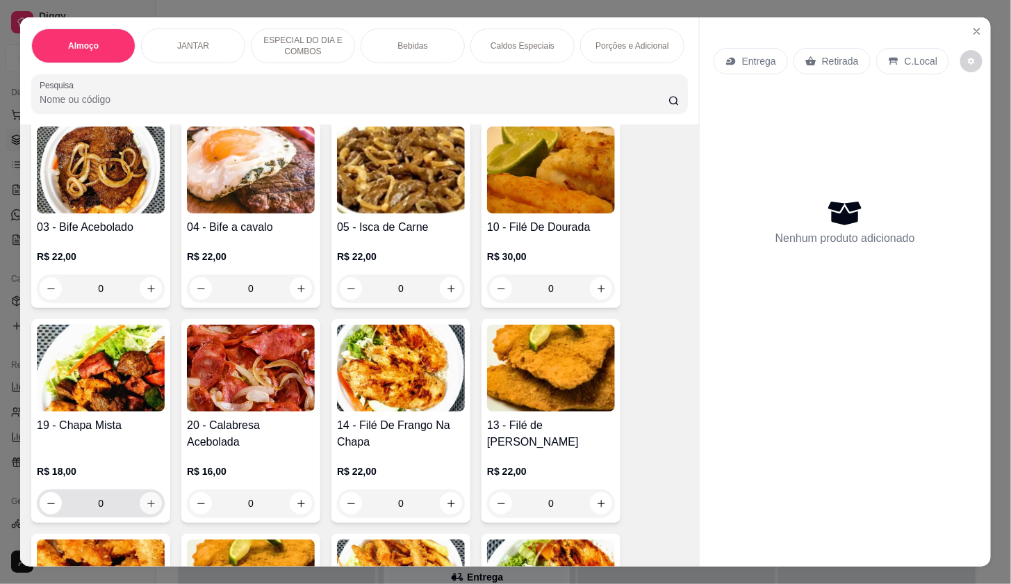
click at [146, 509] on icon "increase-product-quantity" at bounding box center [151, 503] width 10 height 10
type input "1"
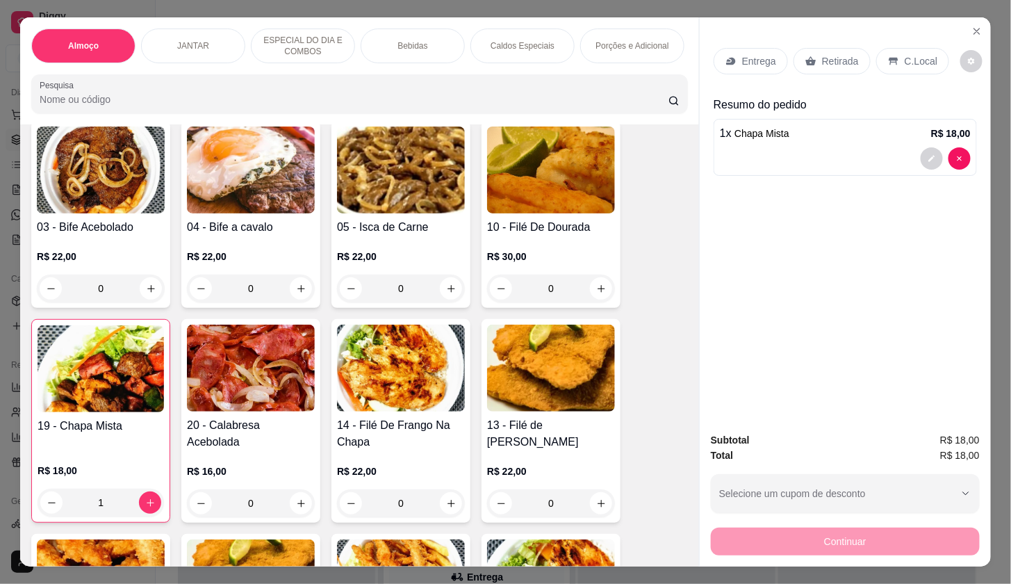
click at [758, 70] on div "Entrega Retirada C.Local" at bounding box center [845, 61] width 263 height 49
click at [758, 60] on p "Entrega" at bounding box center [759, 61] width 34 height 14
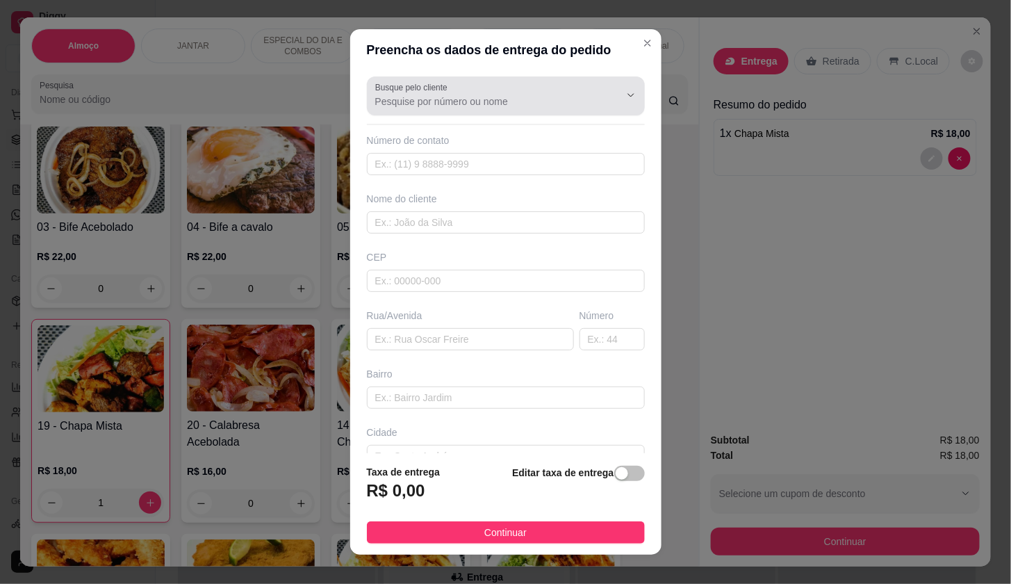
click at [512, 82] on div at bounding box center [505, 96] width 261 height 28
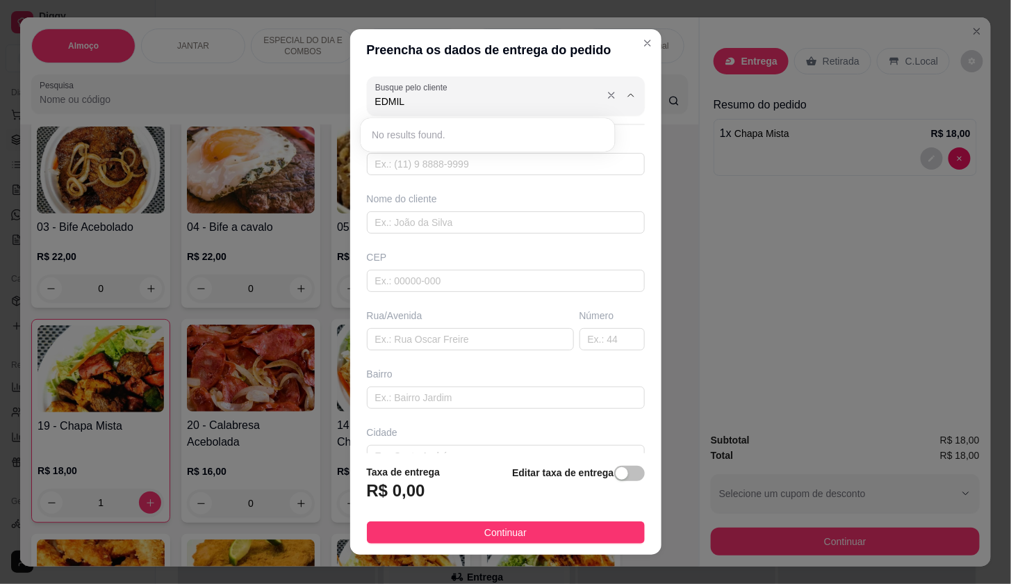
type input "EDMILS"
click at [490, 202] on div "Nome do cliente" at bounding box center [506, 199] width 278 height 14
click at [498, 218] on input "text" at bounding box center [506, 222] width 278 height 22
type input "[PERSON_NAME]"
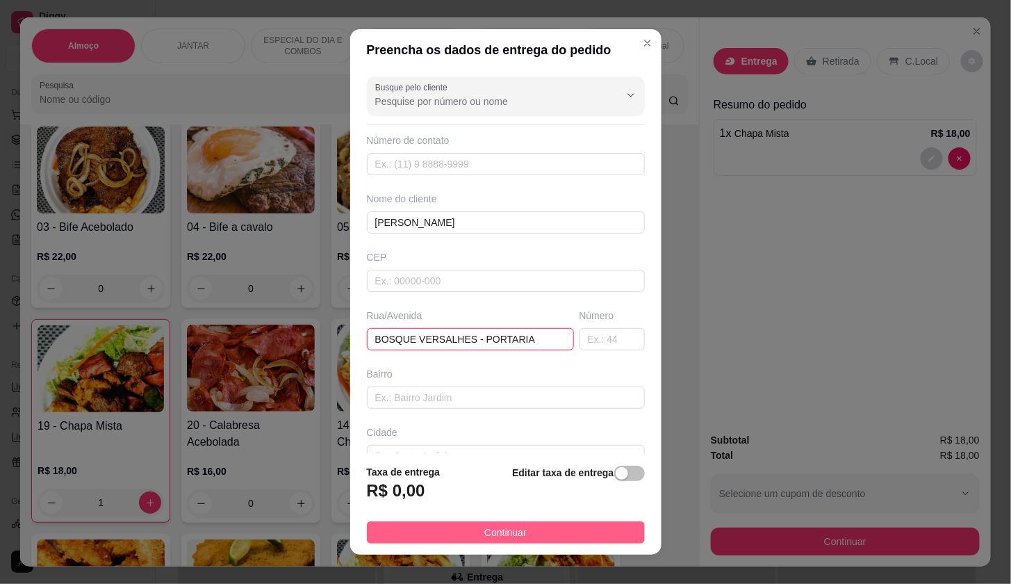
type input "BOSQUE VERSALHES - PORTARIA"
click at [554, 538] on button "Continuar" at bounding box center [506, 532] width 278 height 22
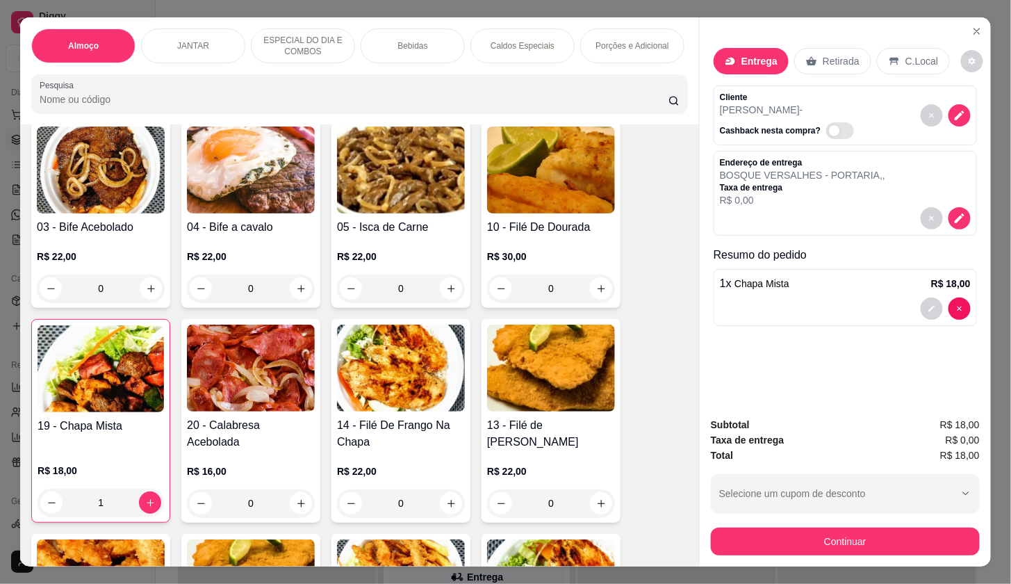
click at [700, 532] on div "Subtotal R$ 18,00 Taxa de entrega R$ 0,00 Total R$ 18,00 Selecione um cupom de …" at bounding box center [845, 486] width 291 height 161
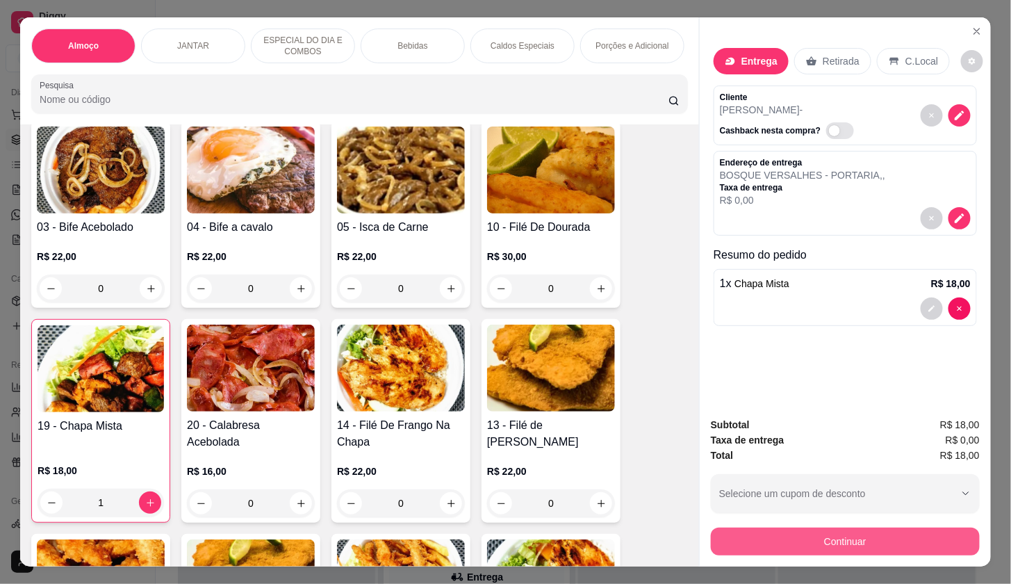
click at [714, 532] on button "Continuar" at bounding box center [845, 542] width 269 height 28
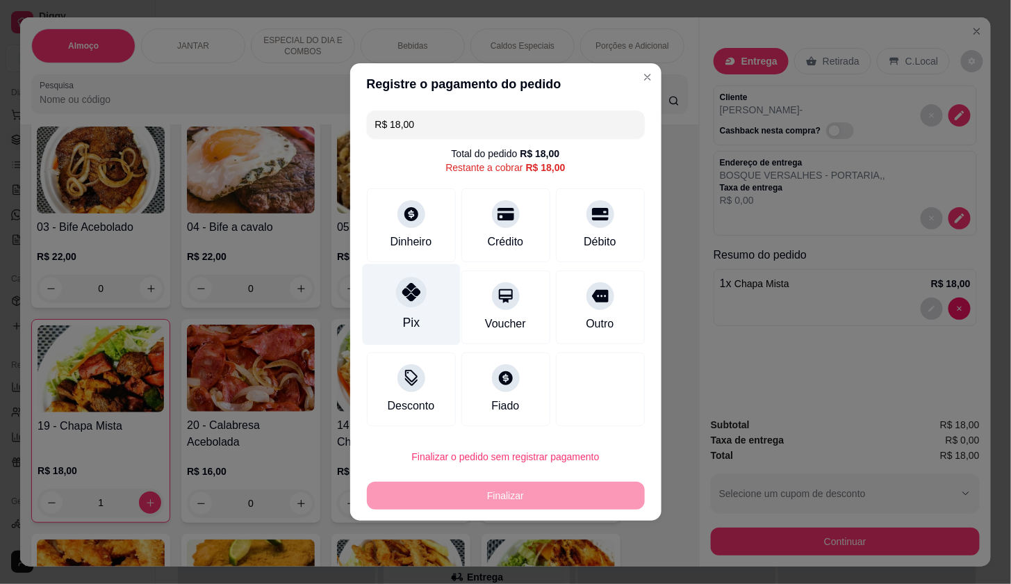
click at [411, 323] on div "Pix" at bounding box center [410, 322] width 17 height 18
type input "R$ 0,00"
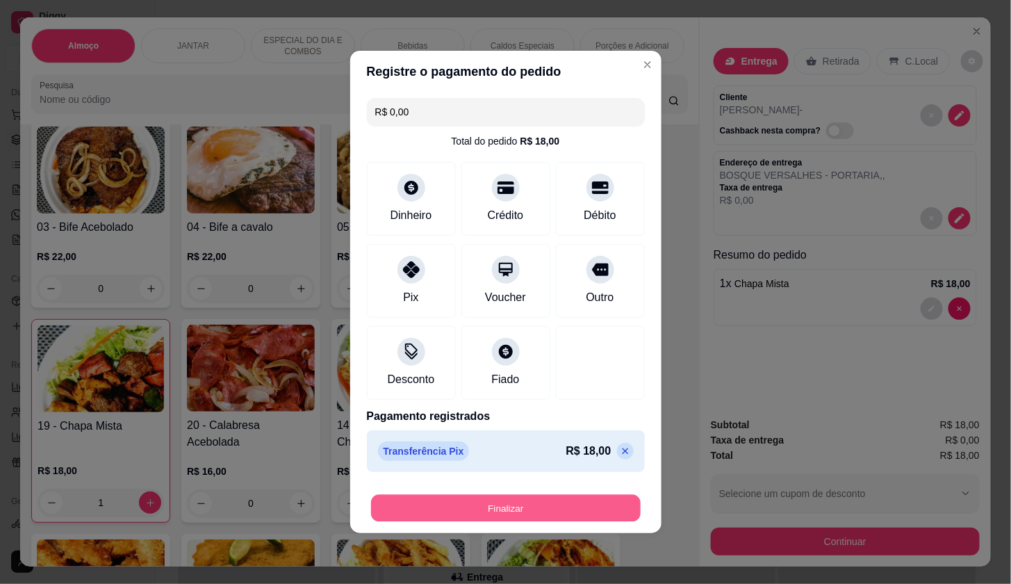
click at [510, 514] on button "Finalizar" at bounding box center [506, 508] width 270 height 27
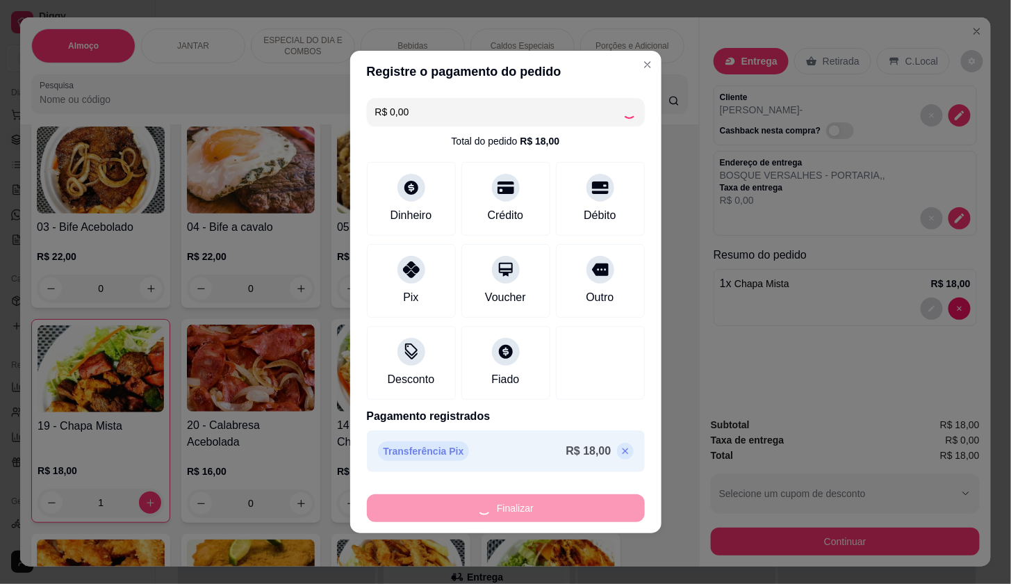
type input "0"
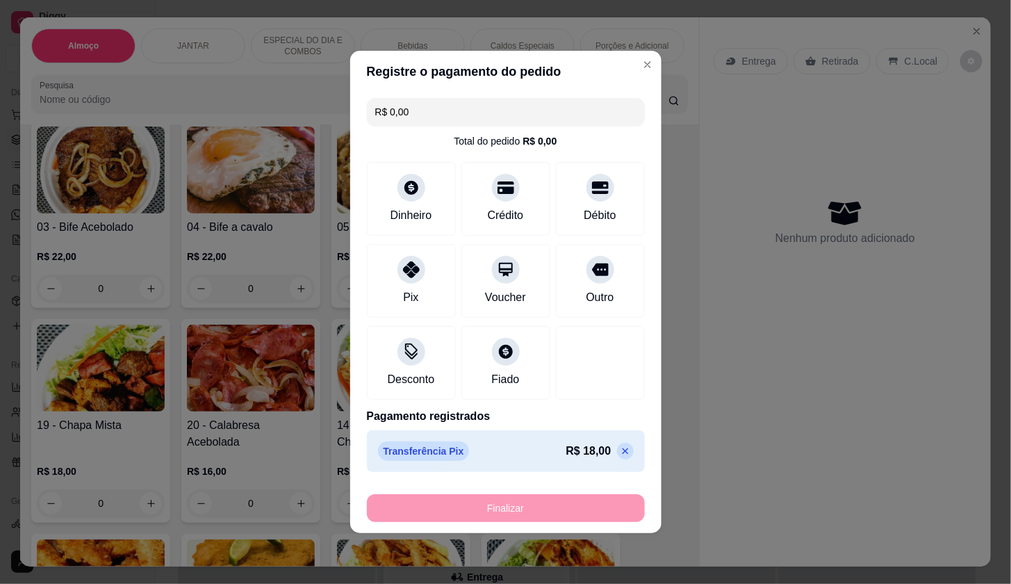
type input "-R$ 18,00"
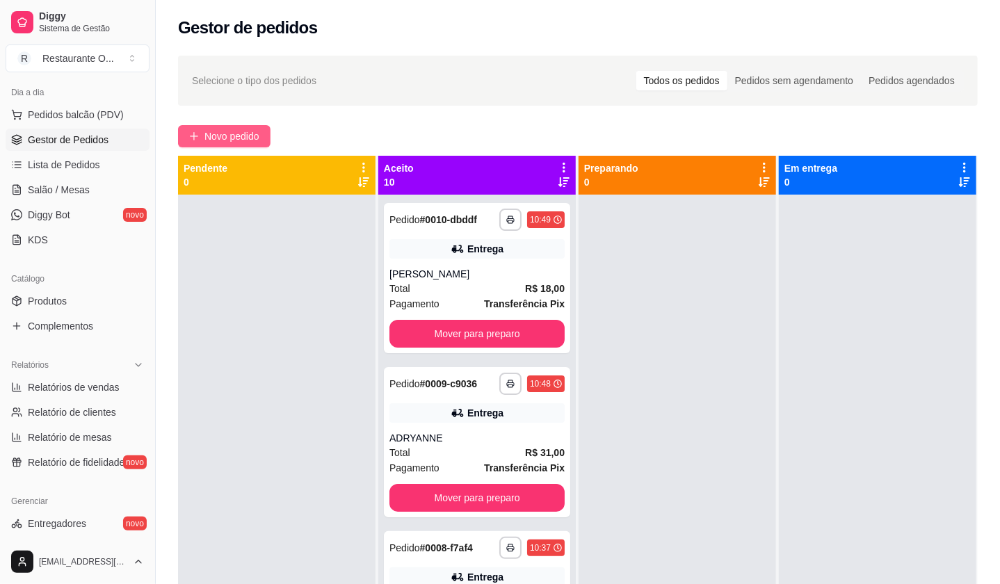
click at [243, 127] on button "Novo pedido" at bounding box center [224, 136] width 92 height 22
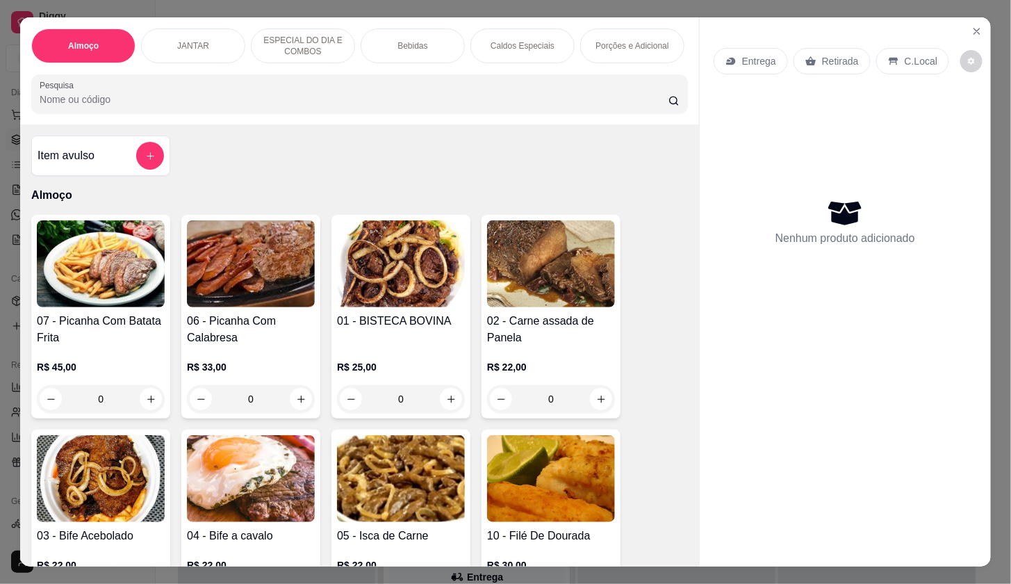
click at [742, 54] on p "Entrega" at bounding box center [759, 61] width 34 height 14
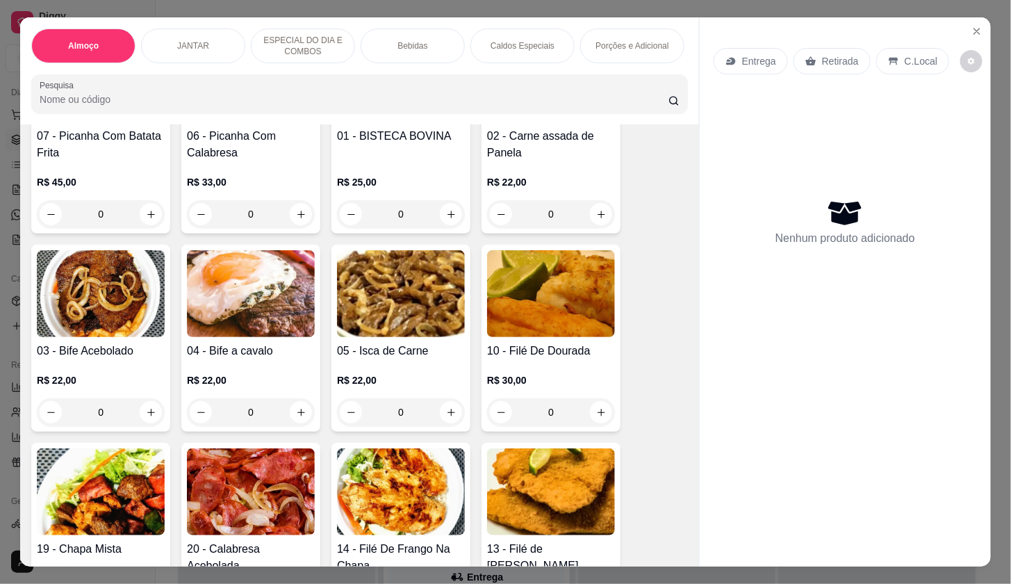
scroll to position [386, 0]
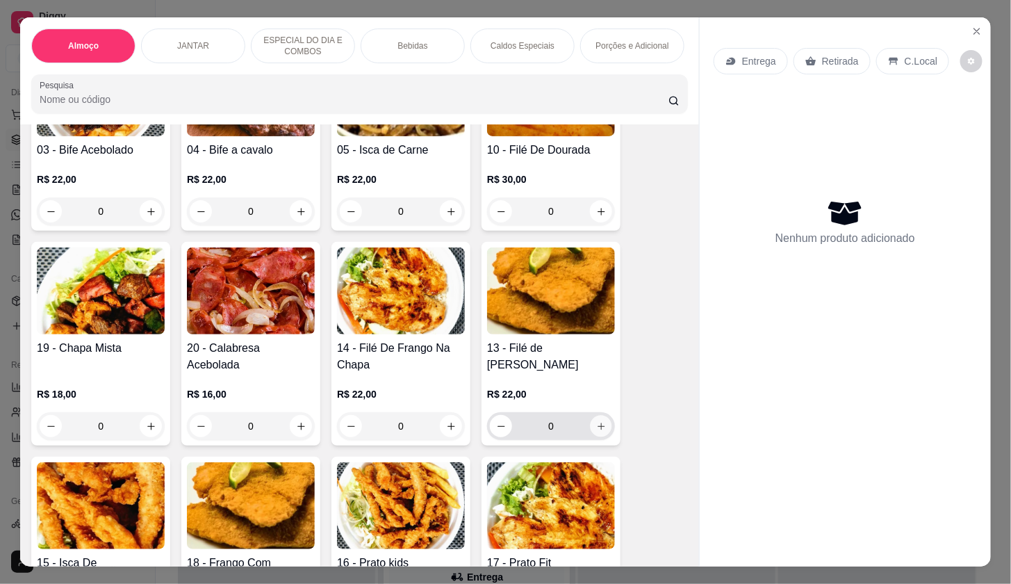
click at [594, 437] on button "increase-product-quantity" at bounding box center [602, 427] width 22 height 22
type input "1"
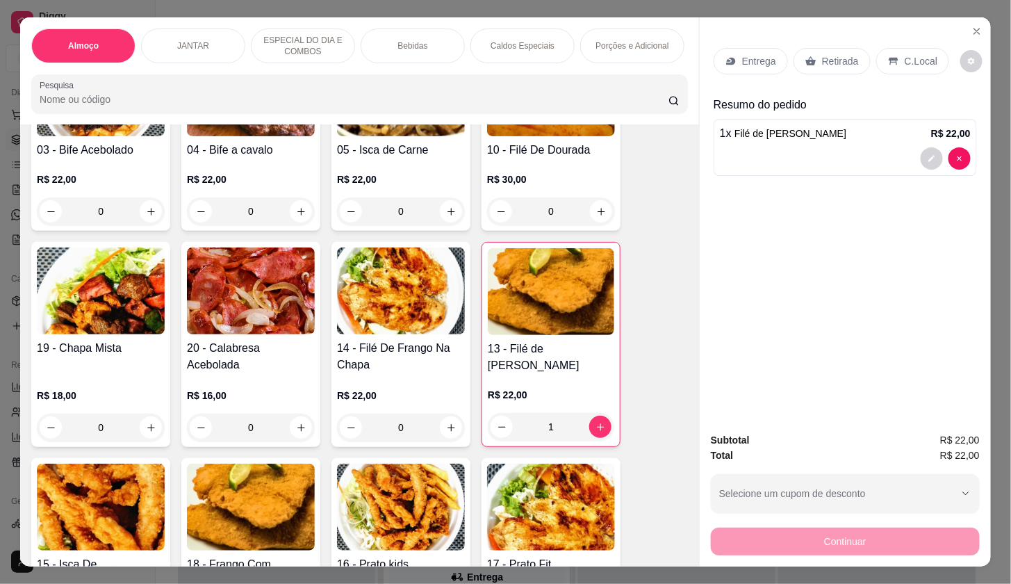
click at [604, 40] on p "Porções e Adicional" at bounding box center [632, 45] width 73 height 11
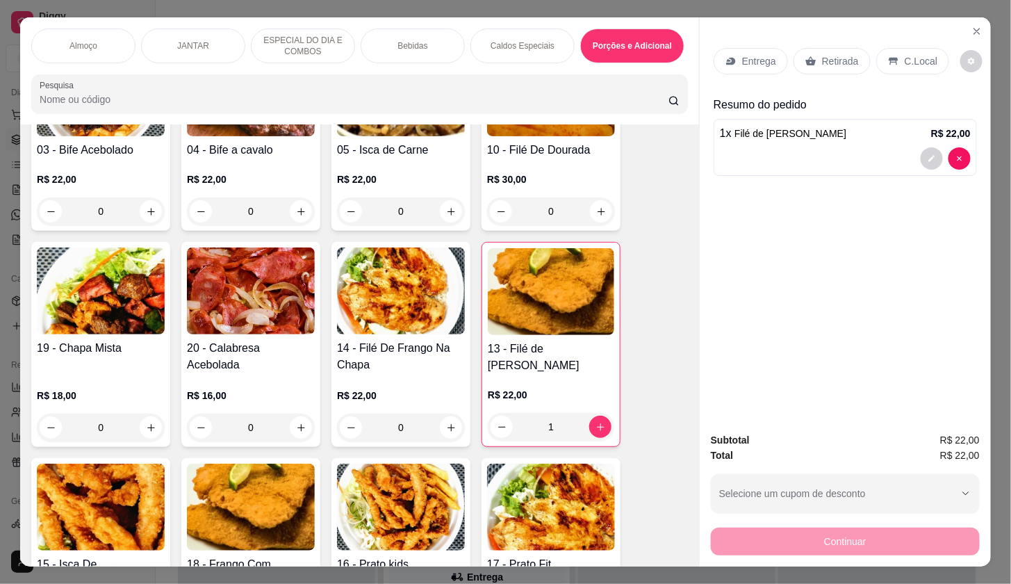
scroll to position [33, 0]
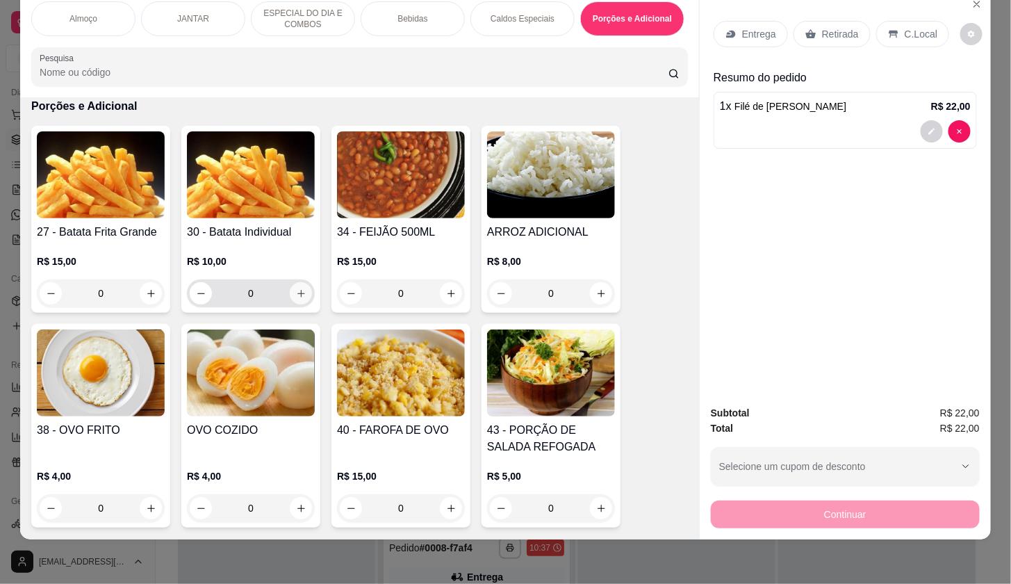
click at [301, 293] on button "increase-product-quantity" at bounding box center [301, 293] width 22 height 22
type input "1"
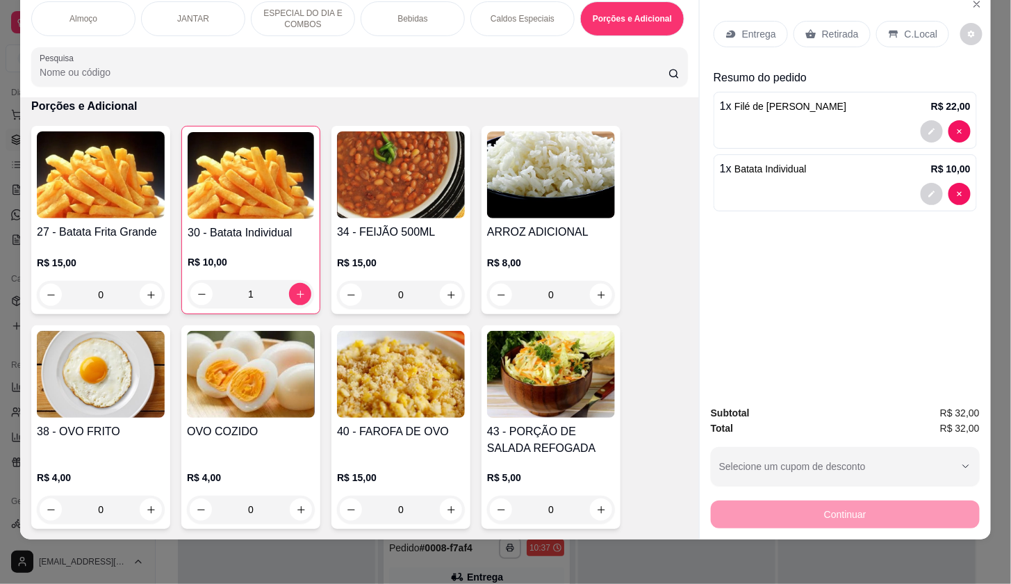
click at [767, 27] on p "Entrega" at bounding box center [759, 34] width 34 height 14
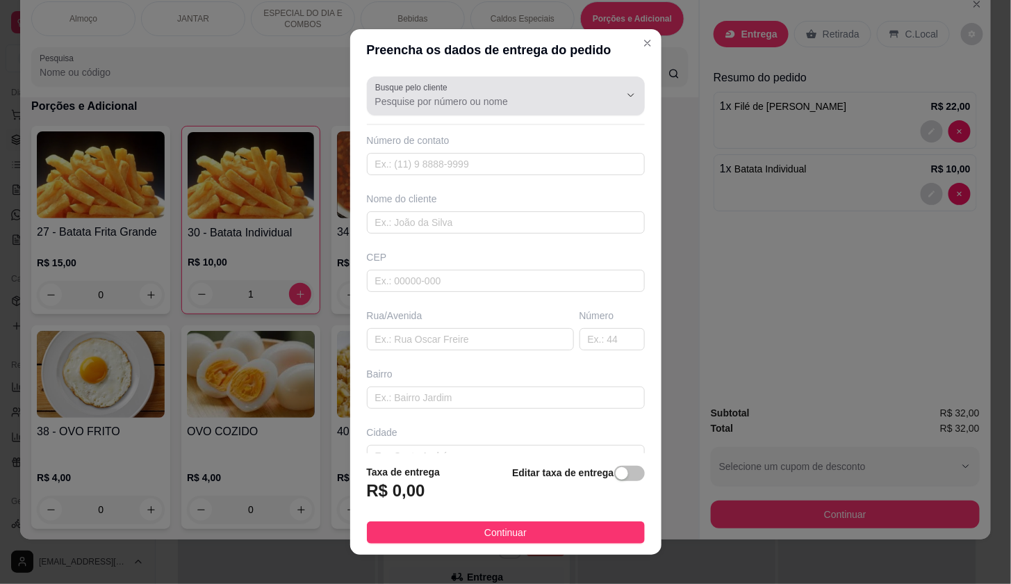
click at [461, 108] on input "Busque pelo cliente" at bounding box center [486, 102] width 222 height 14
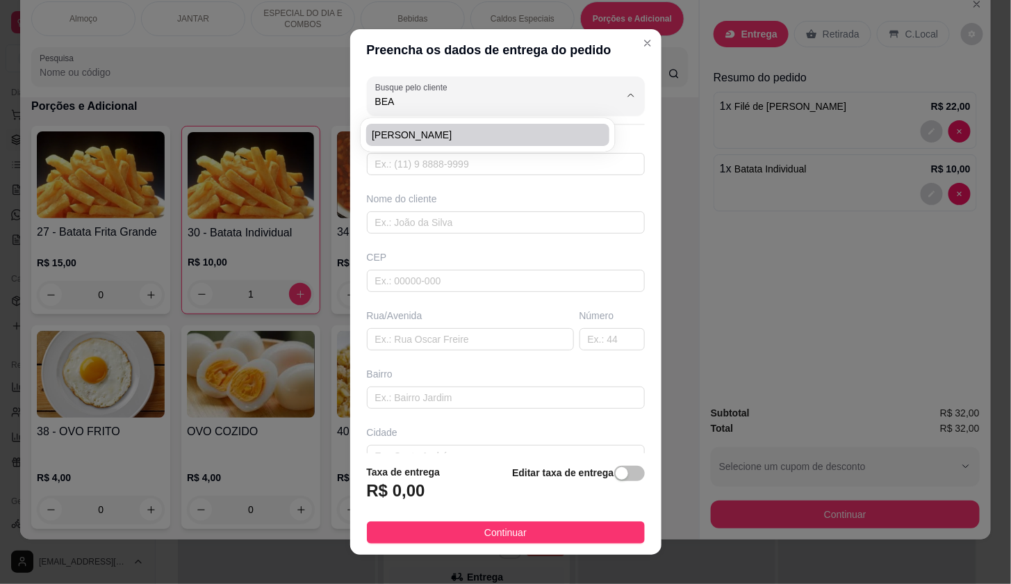
click at [449, 133] on span "[PERSON_NAME]" at bounding box center [481, 135] width 218 height 14
type input "[PERSON_NAME]"
type input "91987352562"
type input "[PERSON_NAME]"
type input "MEU SONHO 2 INTEFONE 13"
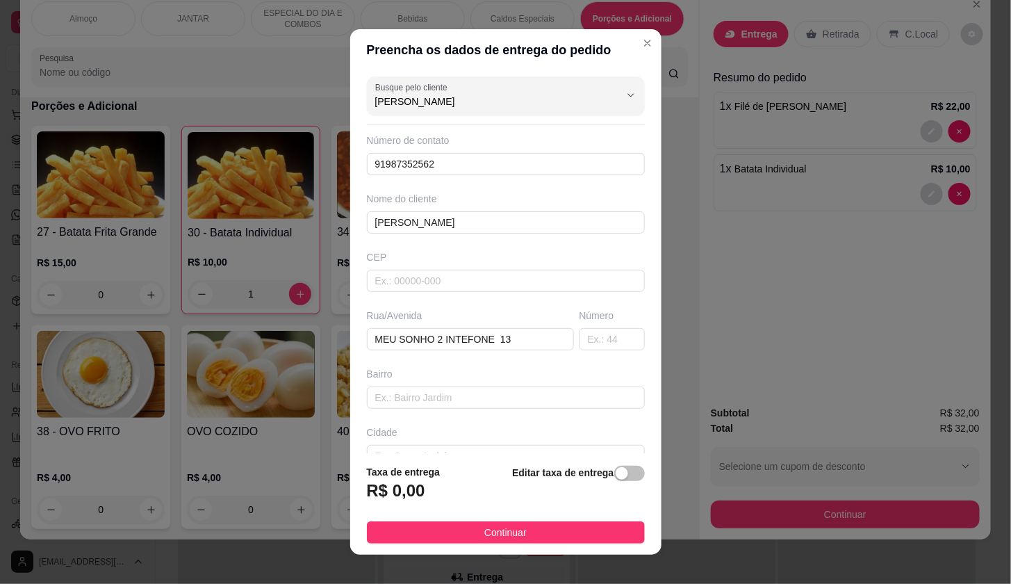
type input "[PERSON_NAME]"
click at [617, 486] on div "Editar taxa de entrega" at bounding box center [578, 487] width 132 height 46
click at [614, 473] on span "button" at bounding box center [629, 473] width 31 height 15
click at [491, 491] on input "0,00" at bounding box center [442, 496] width 149 height 26
type input "5,00"
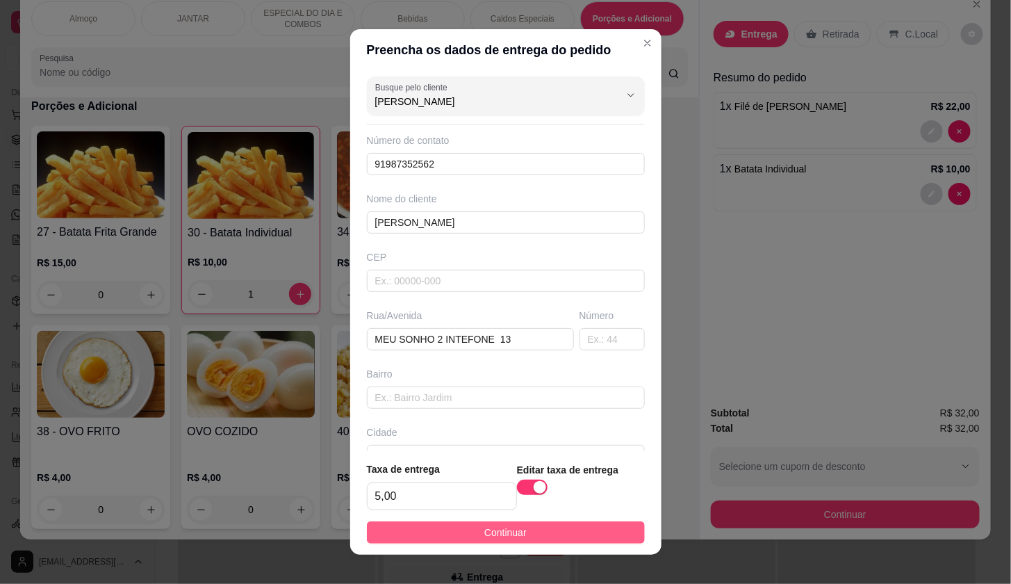
click at [515, 528] on button "Continuar" at bounding box center [506, 532] width 278 height 22
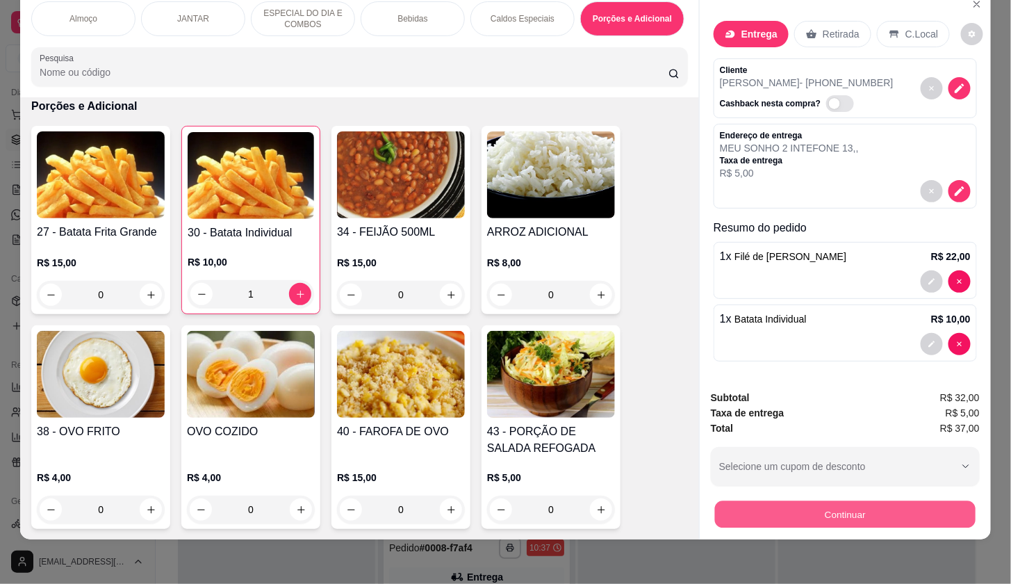
click at [760, 500] on button "Continuar" at bounding box center [845, 513] width 261 height 27
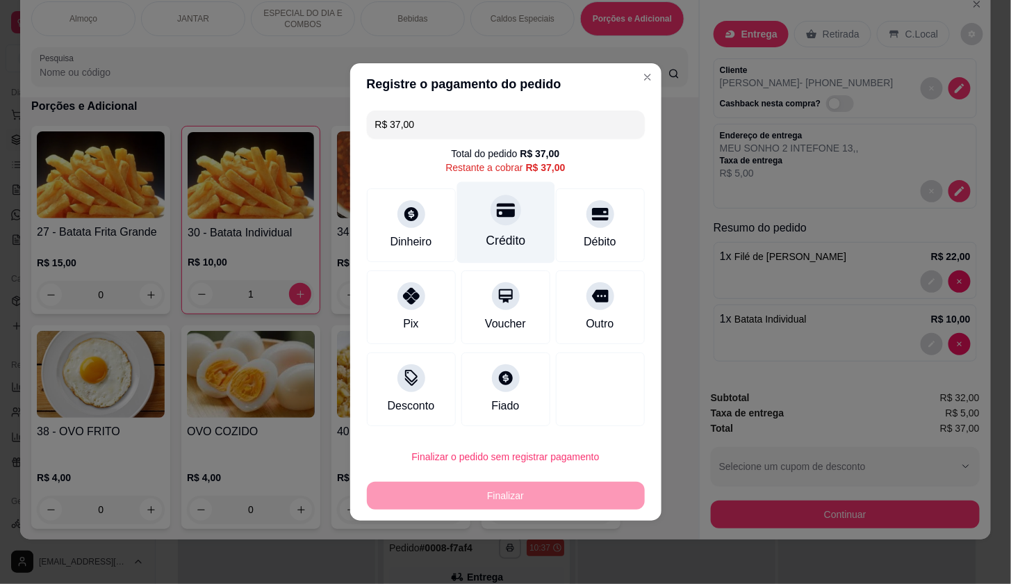
click at [531, 220] on div "Crédito" at bounding box center [506, 222] width 98 height 81
type input "R$ 0,00"
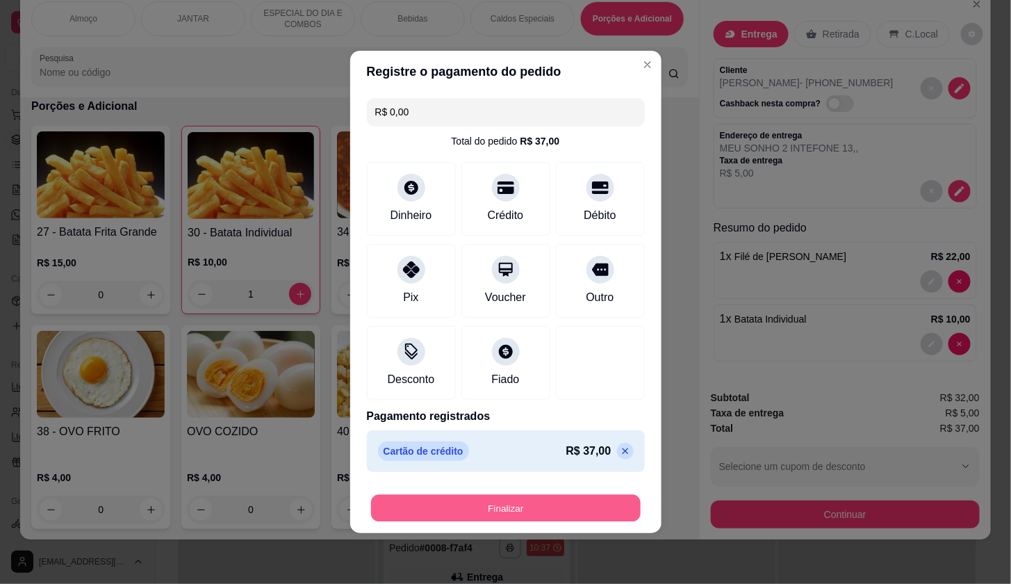
click at [569, 495] on button "Finalizar" at bounding box center [506, 508] width 270 height 27
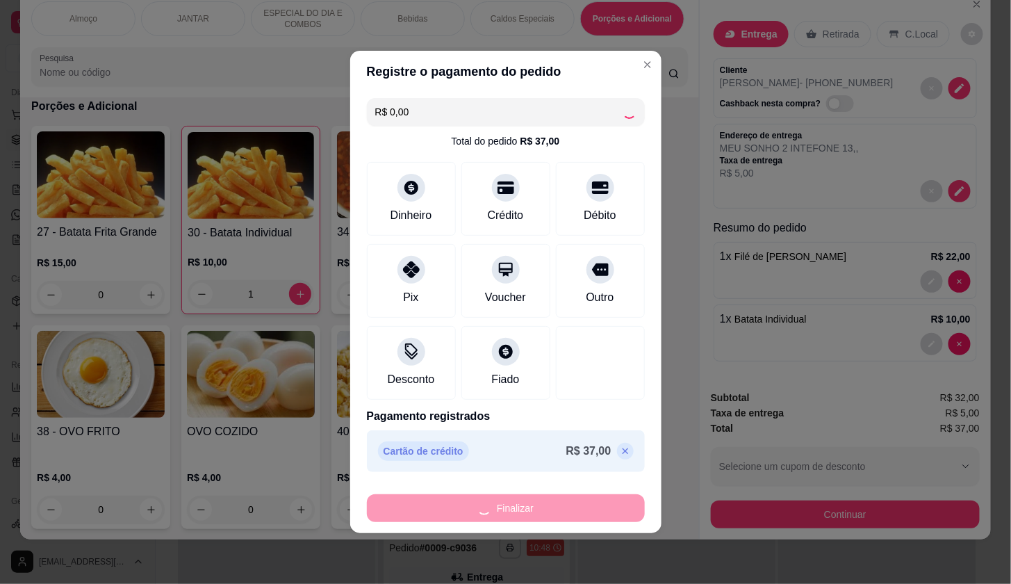
type input "0"
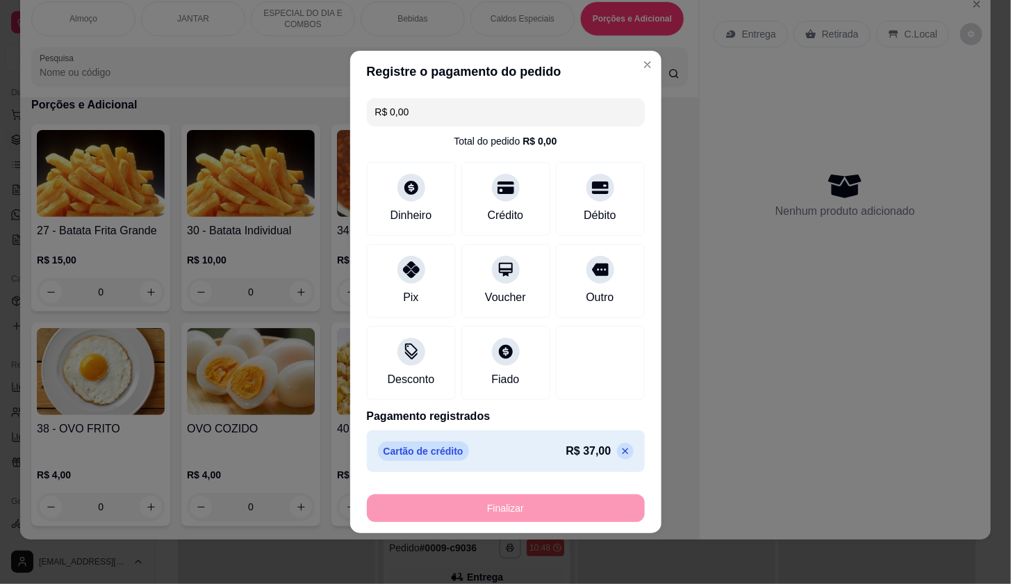
type input "-R$ 37,00"
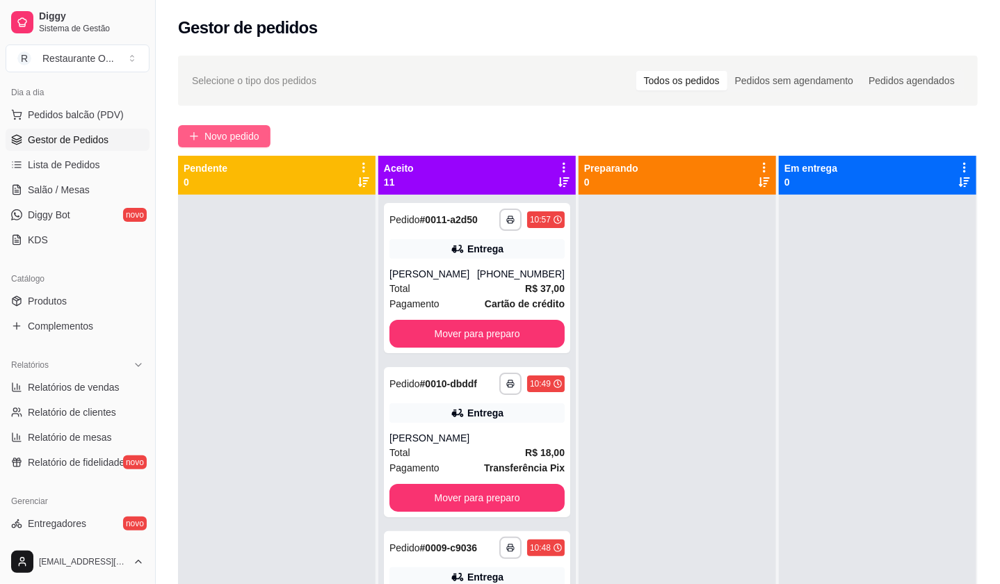
click at [195, 129] on button "Novo pedido" at bounding box center [224, 136] width 92 height 22
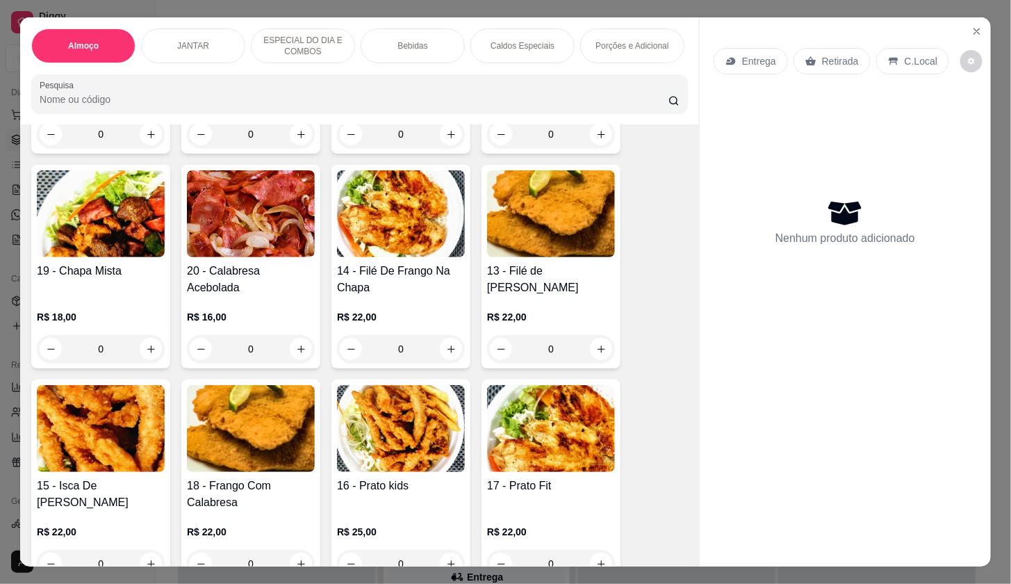
scroll to position [540, 0]
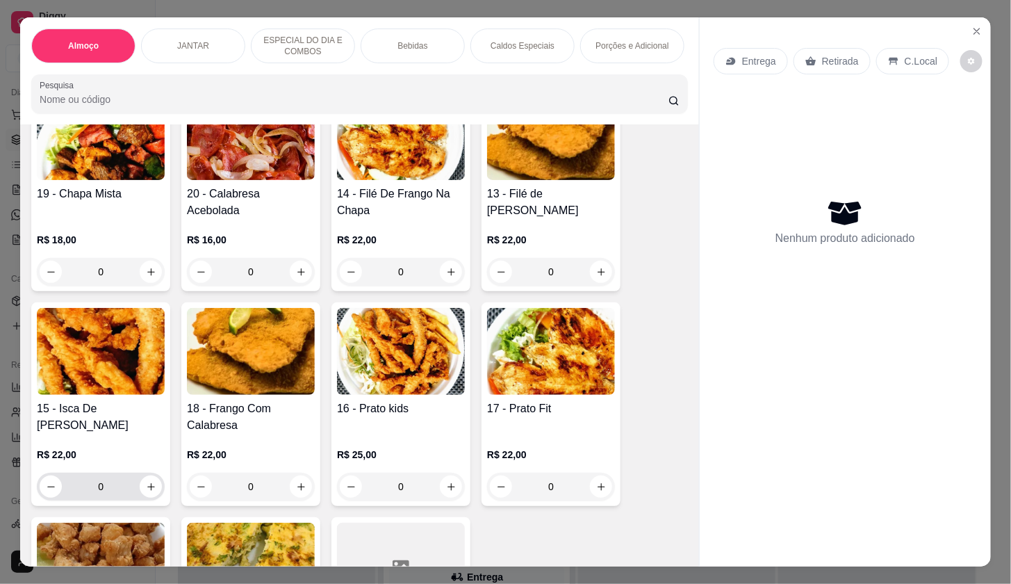
click at [132, 500] on input "0" at bounding box center [101, 487] width 78 height 28
click at [140, 484] on button "increase-product-quantity" at bounding box center [151, 486] width 22 height 22
type input "1"
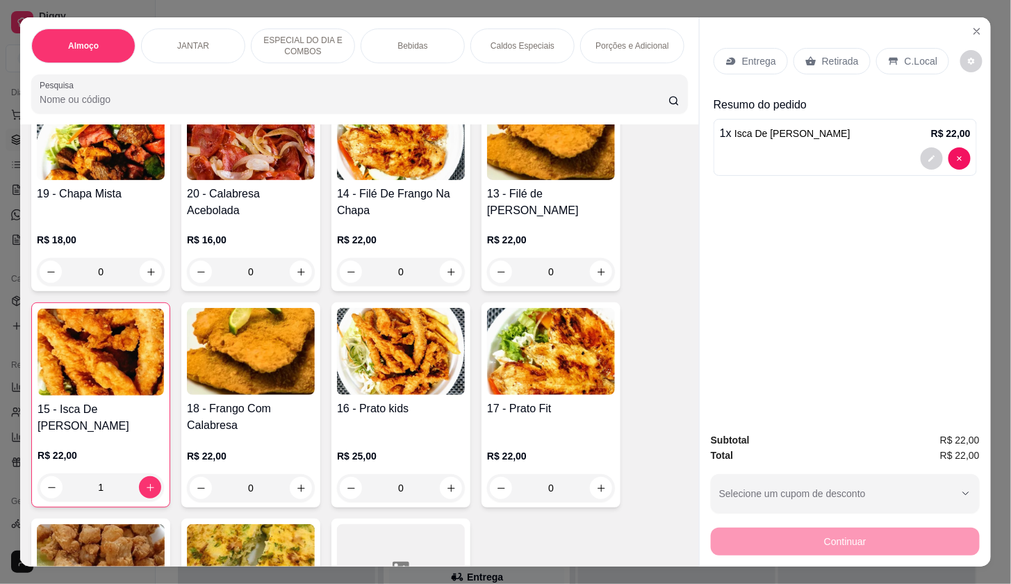
click at [743, 56] on p "Entrega" at bounding box center [759, 61] width 34 height 14
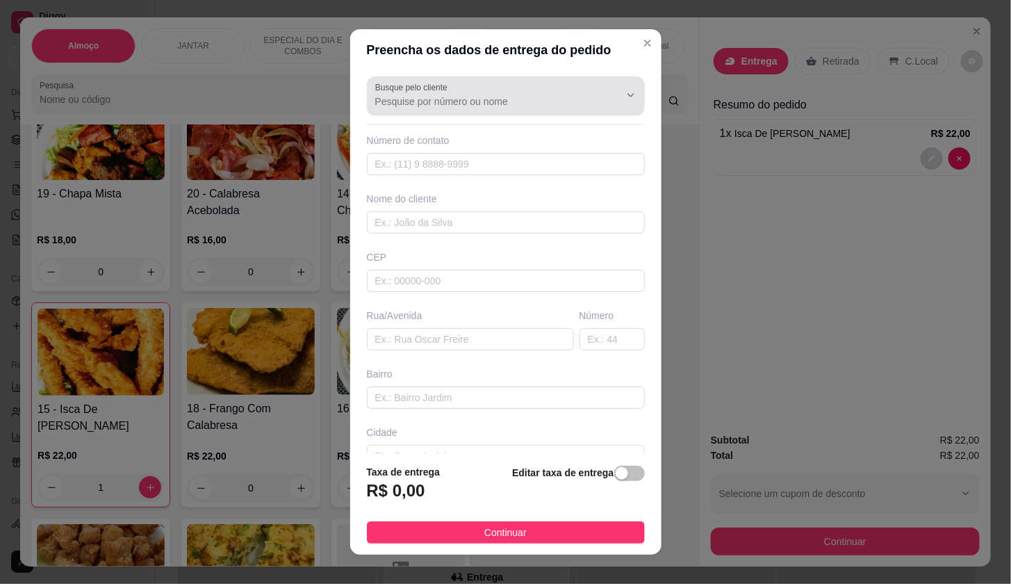
click at [522, 95] on input "Busque pelo cliente" at bounding box center [486, 102] width 222 height 14
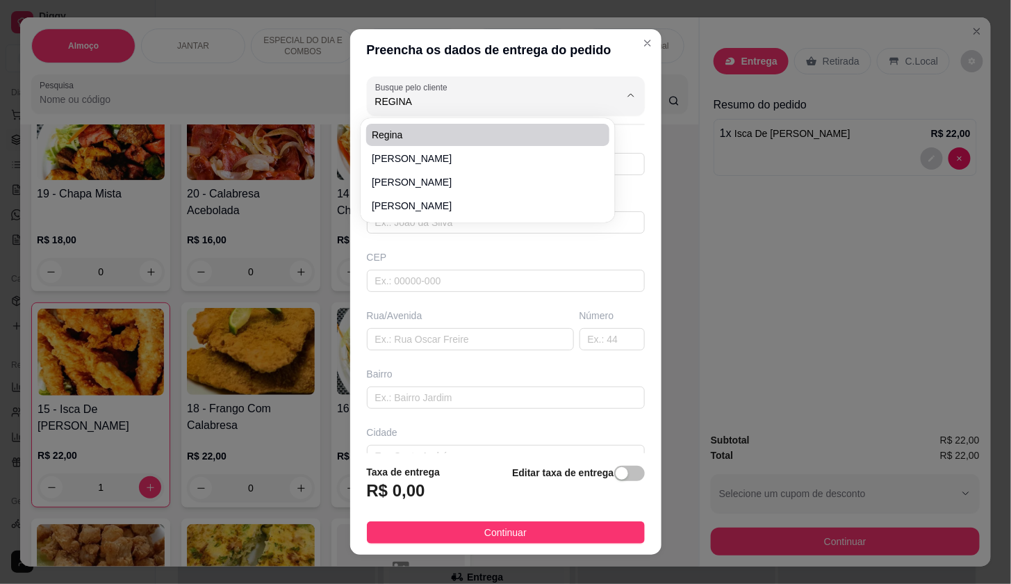
click at [496, 138] on span "Regina" at bounding box center [481, 135] width 218 height 14
type input "Regina"
type input "91985673175"
type input "Regina"
type input "67120370"
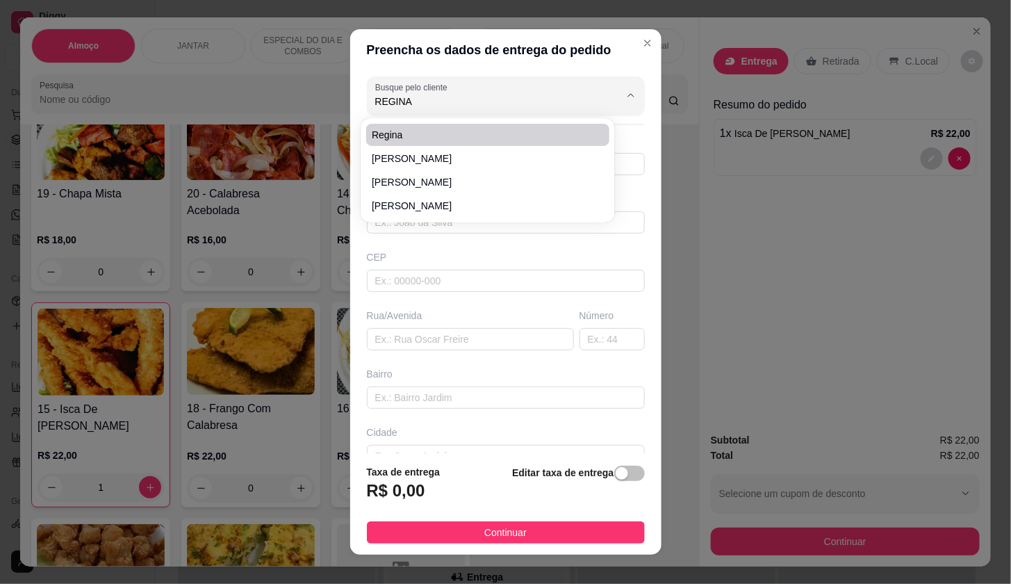
type input "Av. Gov. Helio da Mota Gueiros"
type input "220"
type input "Coqueiro"
type input "Ananindeua"
type input "Resid. [GEOGRAPHIC_DATA], [STREET_ADDRESS]"
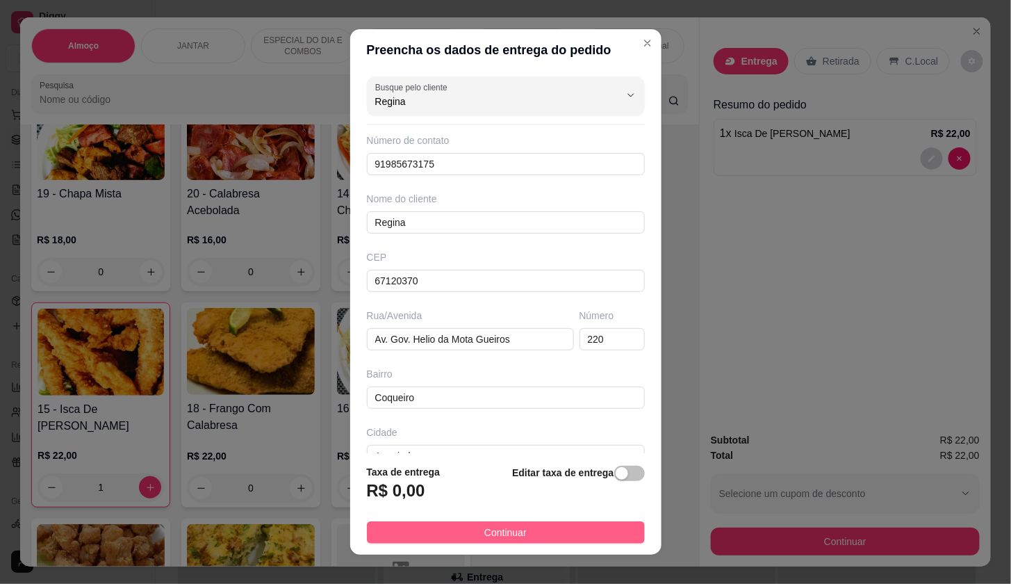
type input "Regina"
click at [598, 537] on button "Continuar" at bounding box center [506, 532] width 278 height 22
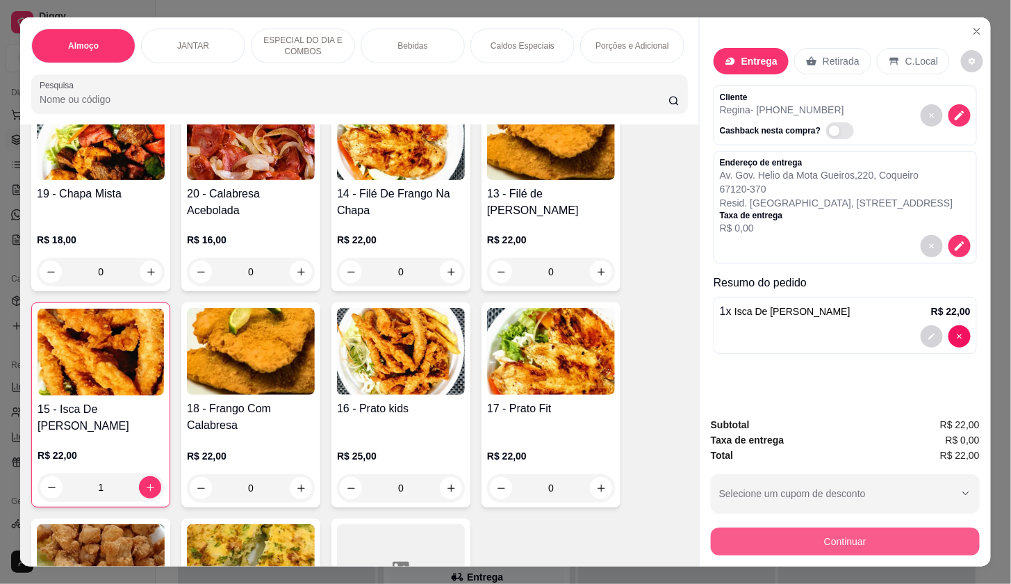
click at [811, 545] on button "Continuar" at bounding box center [845, 542] width 269 height 28
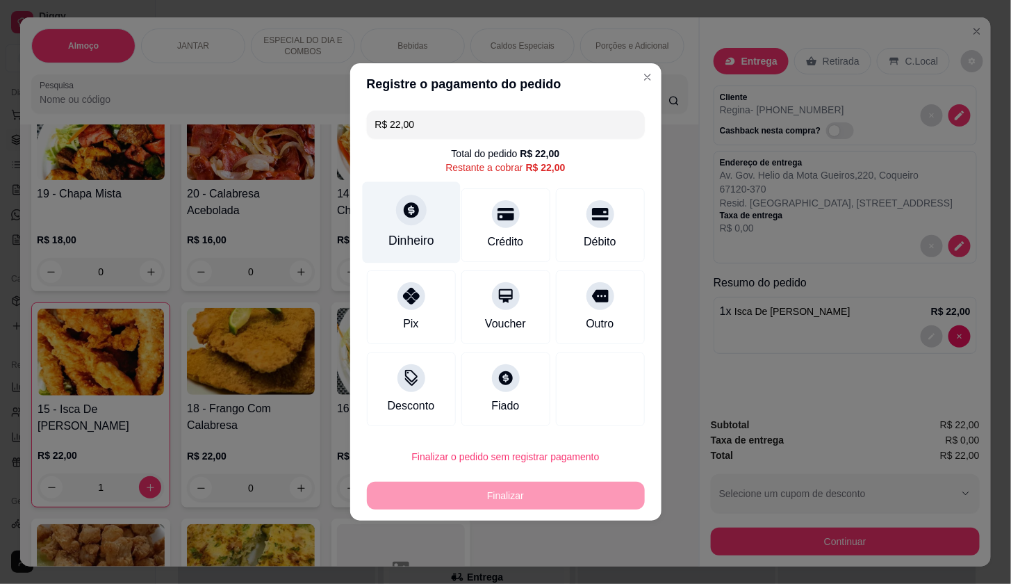
click at [404, 220] on div at bounding box center [411, 210] width 31 height 31
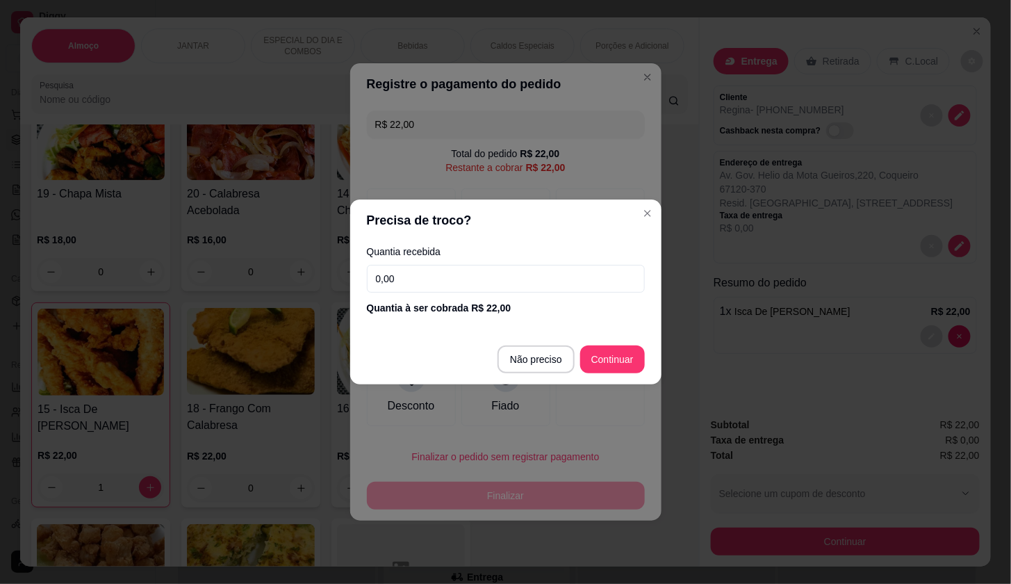
click at [450, 272] on input "0,00" at bounding box center [506, 279] width 278 height 28
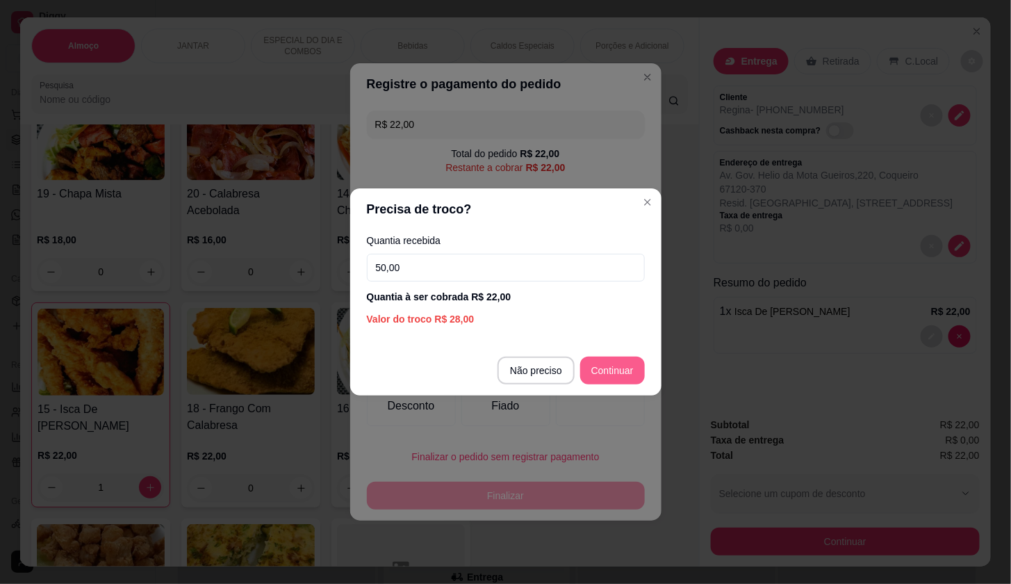
type input "50,00"
type input "R$ 0,00"
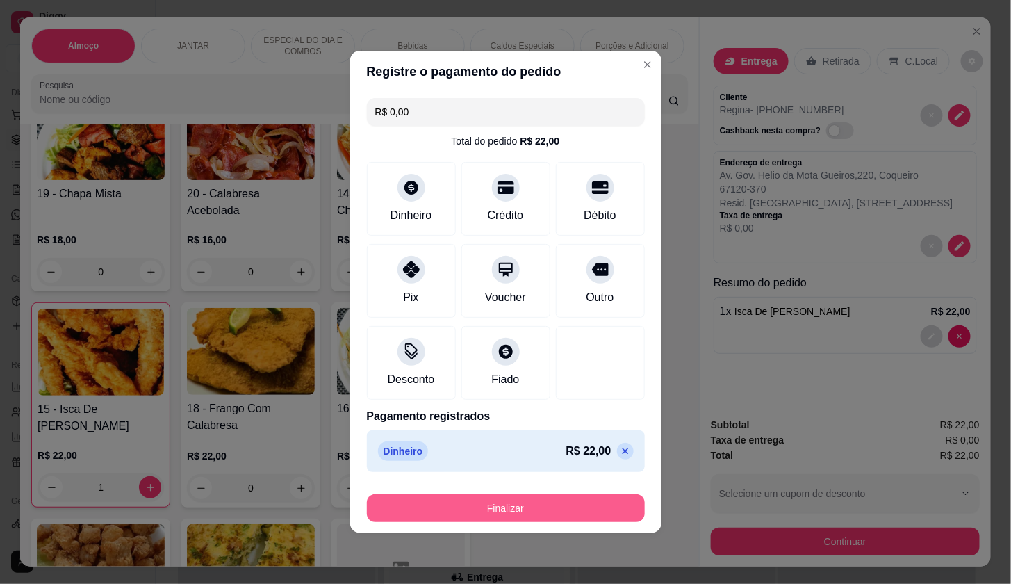
click at [612, 507] on button "Finalizar" at bounding box center [506, 508] width 278 height 28
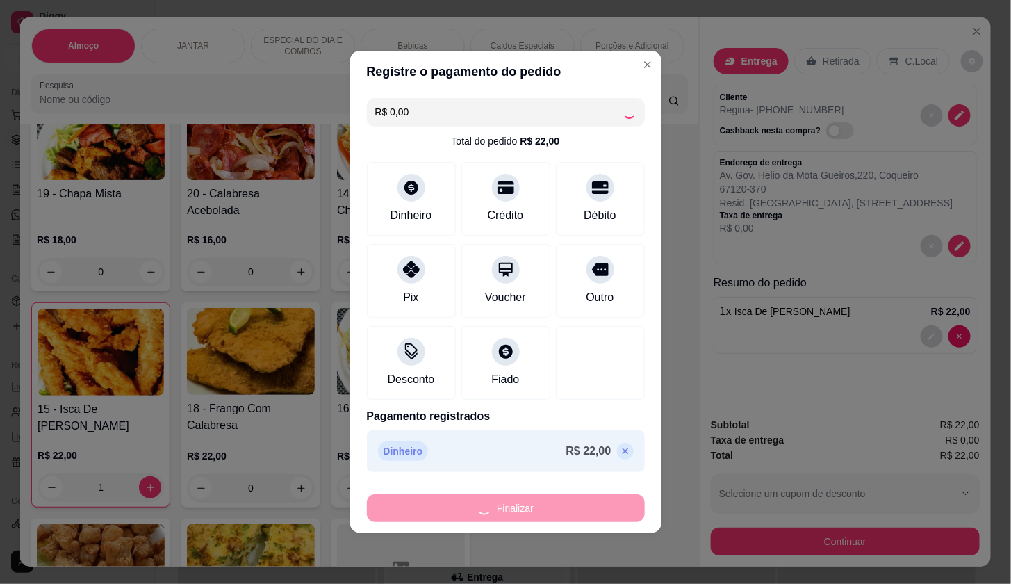
type input "0"
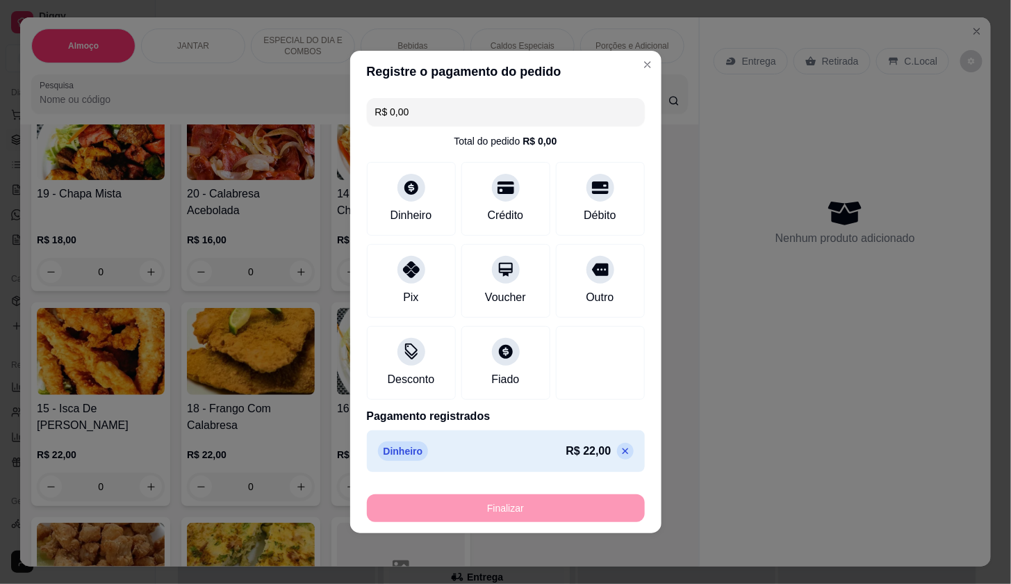
type input "-R$ 22,00"
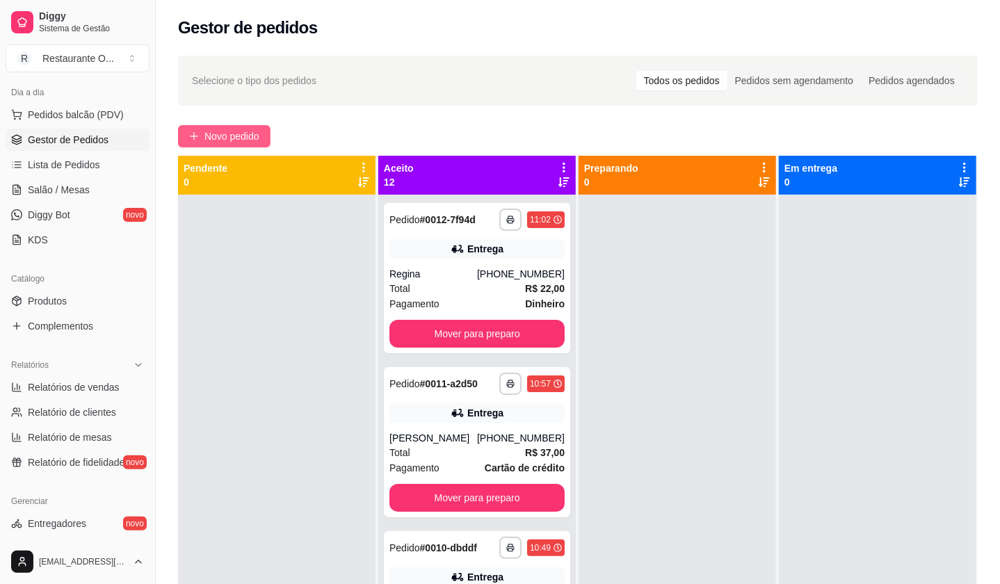
click at [223, 127] on button "Novo pedido" at bounding box center [224, 136] width 92 height 22
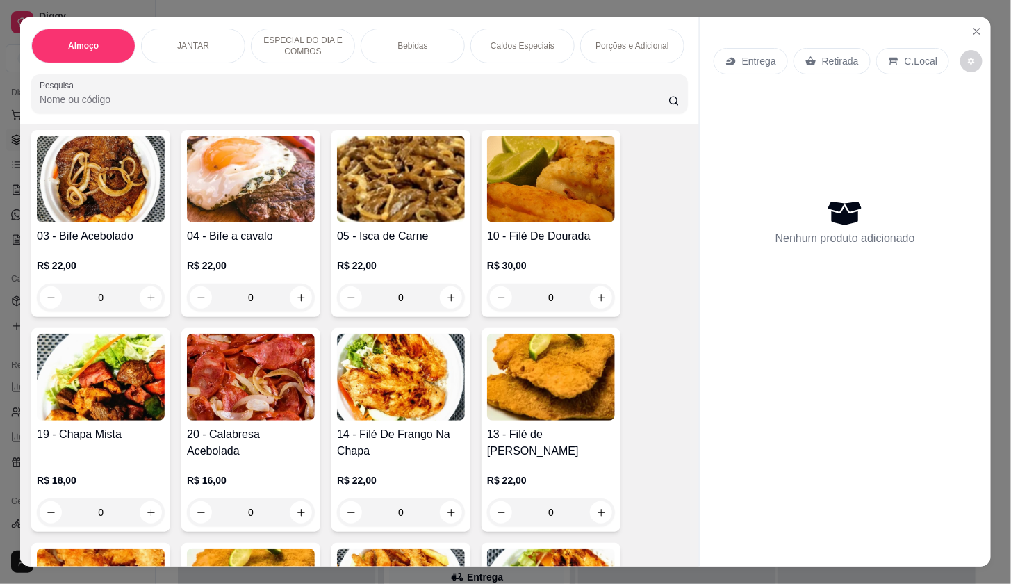
scroll to position [309, 0]
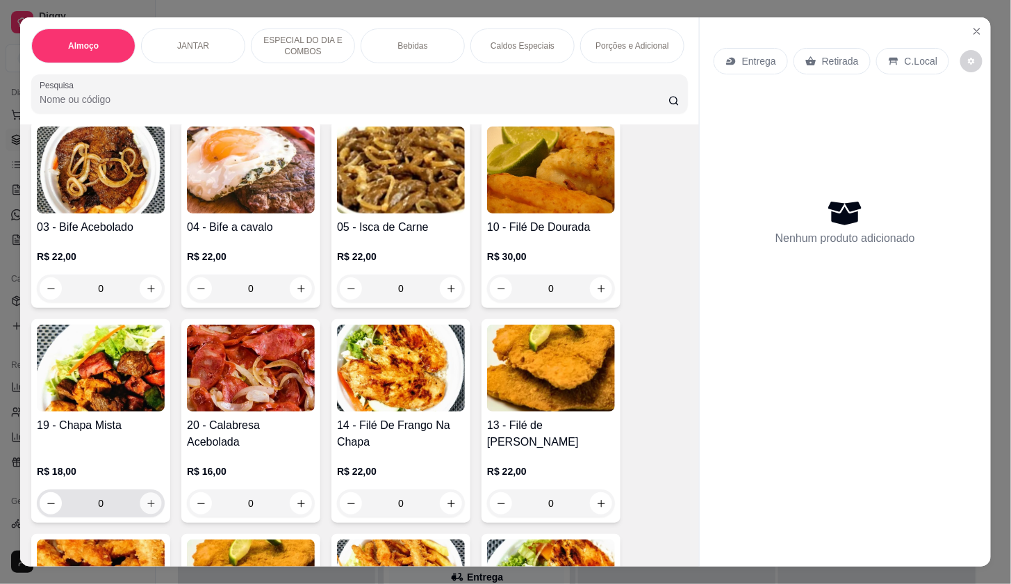
click at [146, 509] on icon "increase-product-quantity" at bounding box center [151, 503] width 10 height 10
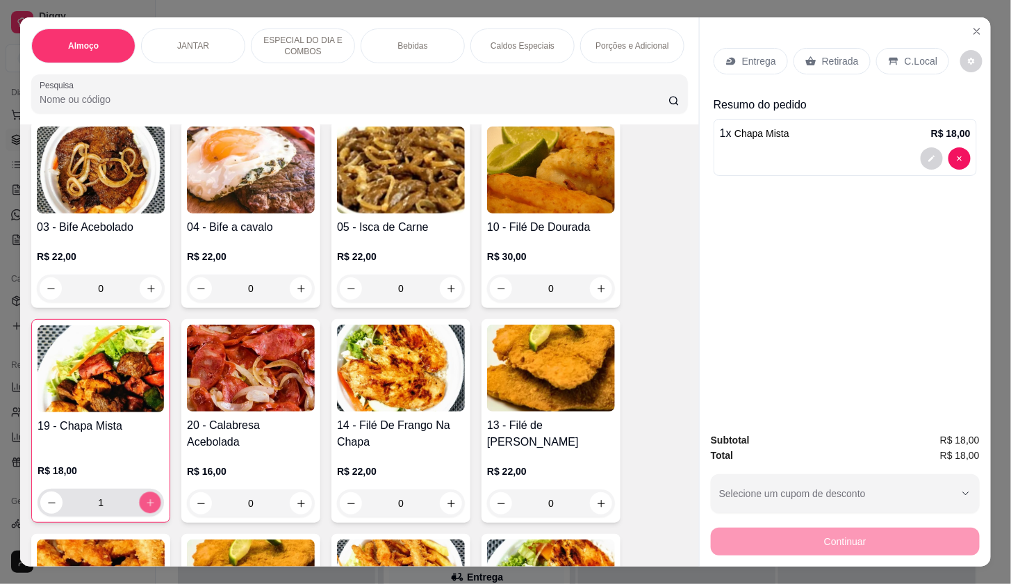
click at [146, 508] on icon "increase-product-quantity" at bounding box center [150, 503] width 10 height 10
type input "2"
click at [754, 48] on div "Entrega" at bounding box center [751, 61] width 74 height 26
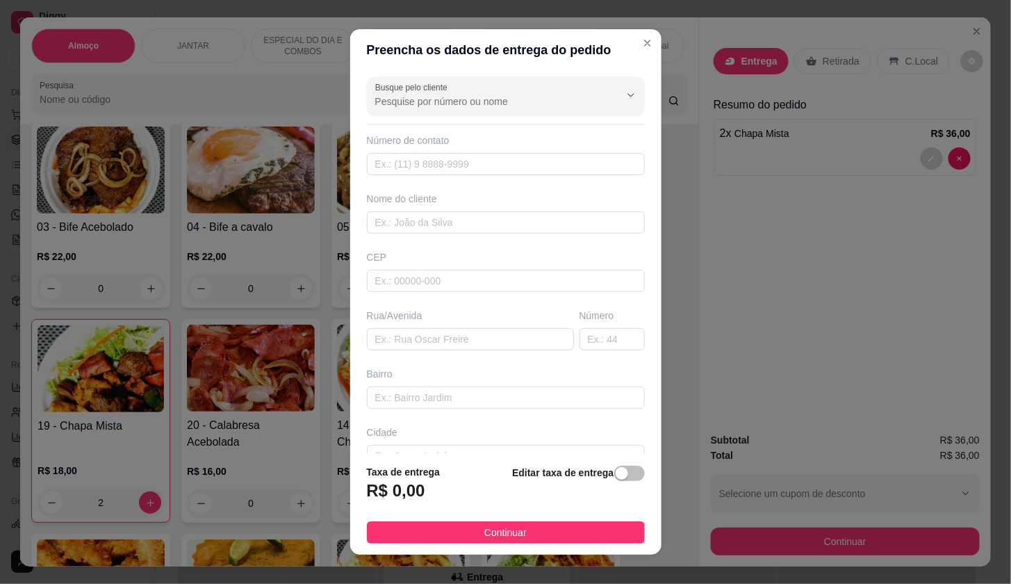
click at [510, 121] on div "Busque pelo cliente Número de contato Nome do cliente CEP Rua/[GEOGRAPHIC_DATA]" at bounding box center [505, 262] width 311 height 382
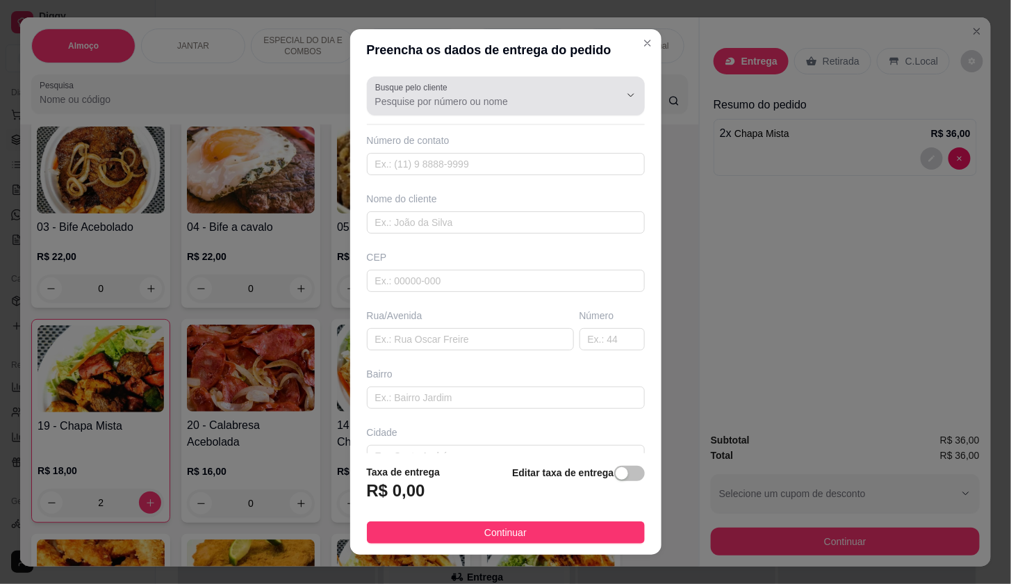
click at [510, 104] on input "Busque pelo cliente" at bounding box center [486, 102] width 222 height 14
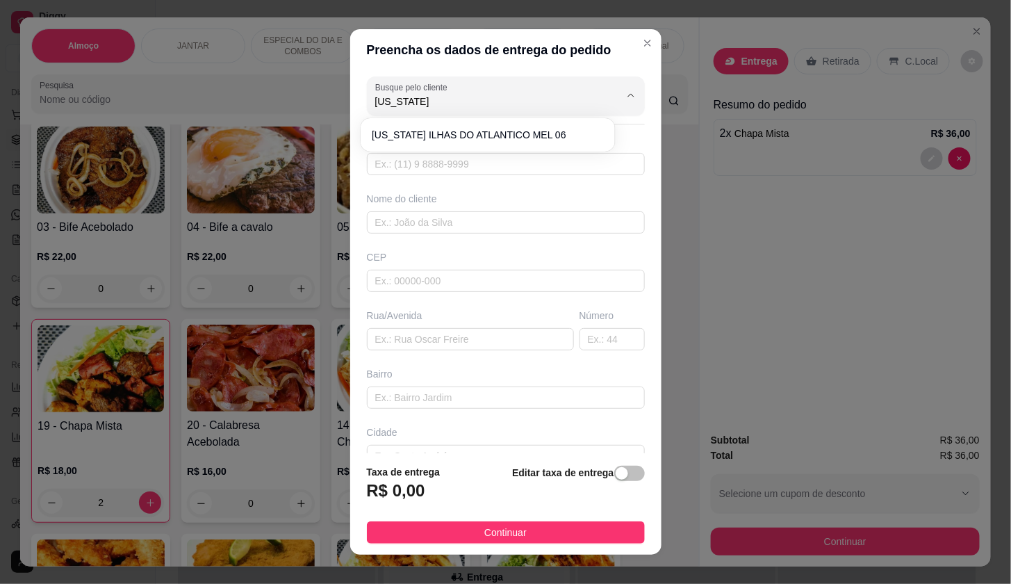
click at [440, 129] on span "[US_STATE] ILHAS DO ATLANTICO MEL 06" at bounding box center [481, 135] width 218 height 14
type input "[US_STATE] ILHAS DO ATLANTICO MEL 06"
type input "982913612"
type input "[US_STATE] ILHAS DO ATLANTICO MEL 06"
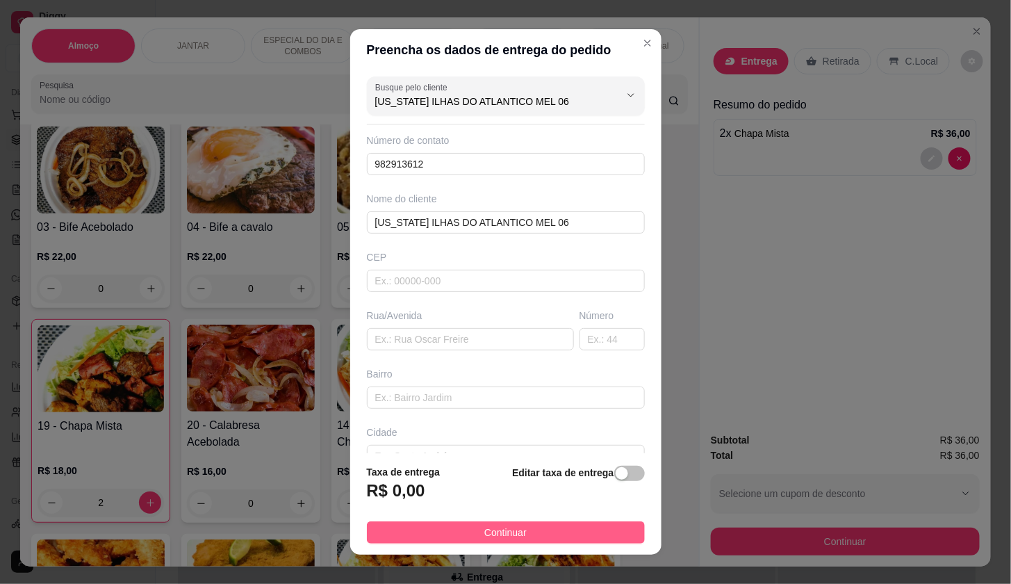
click at [603, 528] on button "Continuar" at bounding box center [506, 532] width 278 height 22
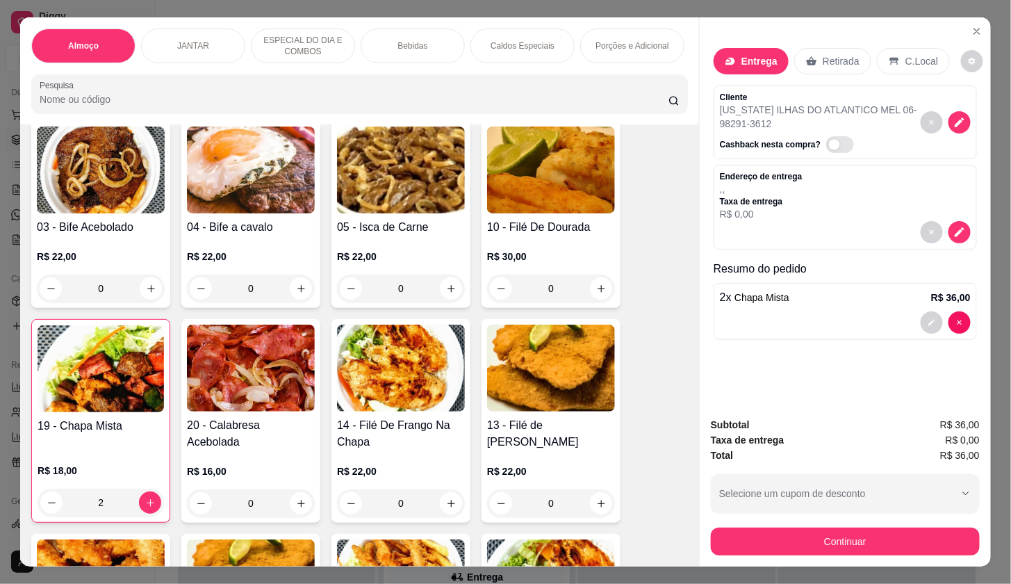
click at [761, 546] on button "Continuar" at bounding box center [845, 542] width 269 height 28
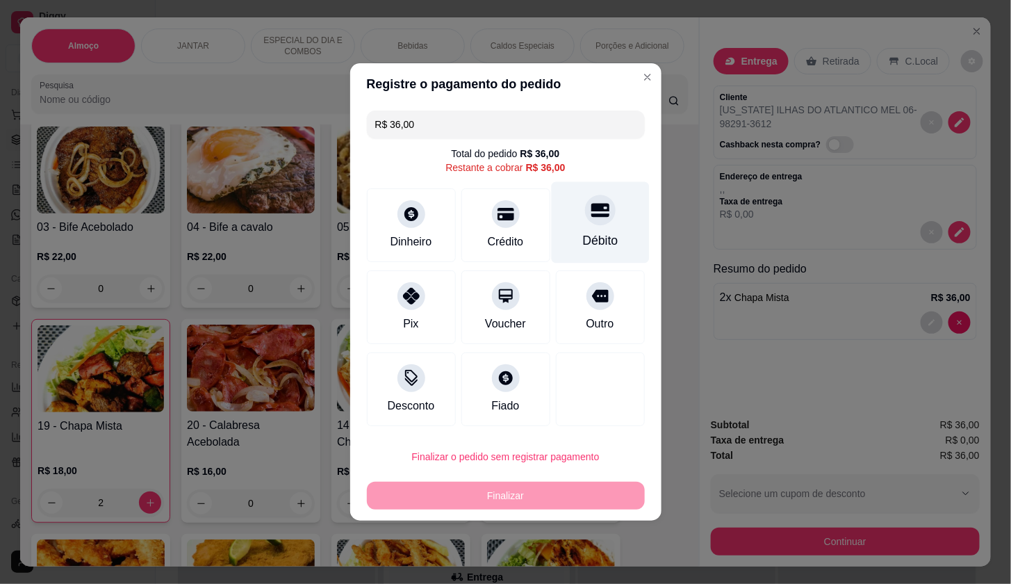
click at [592, 219] on icon at bounding box center [600, 210] width 18 height 18
type input "R$ 0,00"
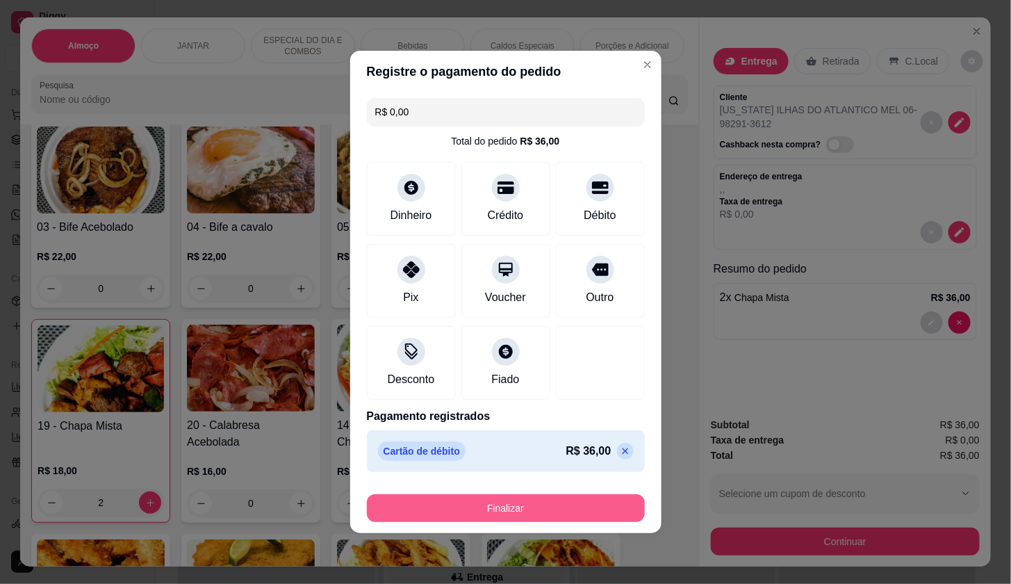
click at [614, 515] on button "Finalizar" at bounding box center [506, 508] width 278 height 28
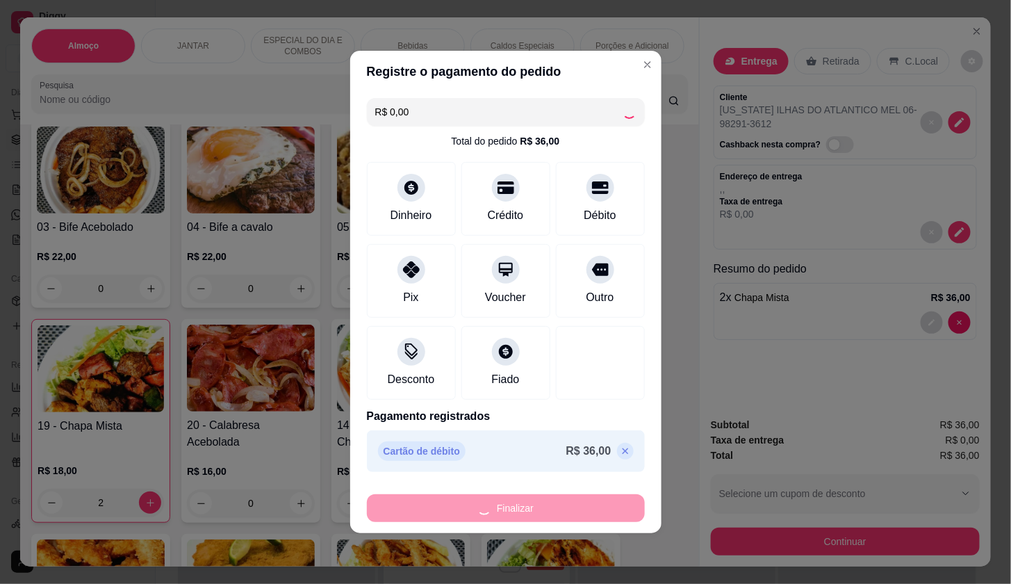
type input "0"
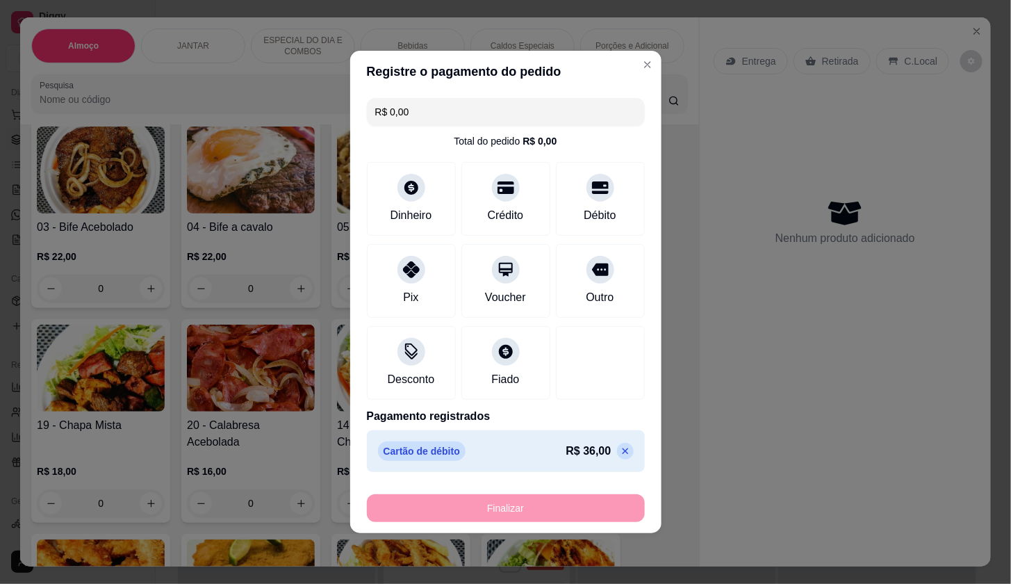
type input "-R$ 36,00"
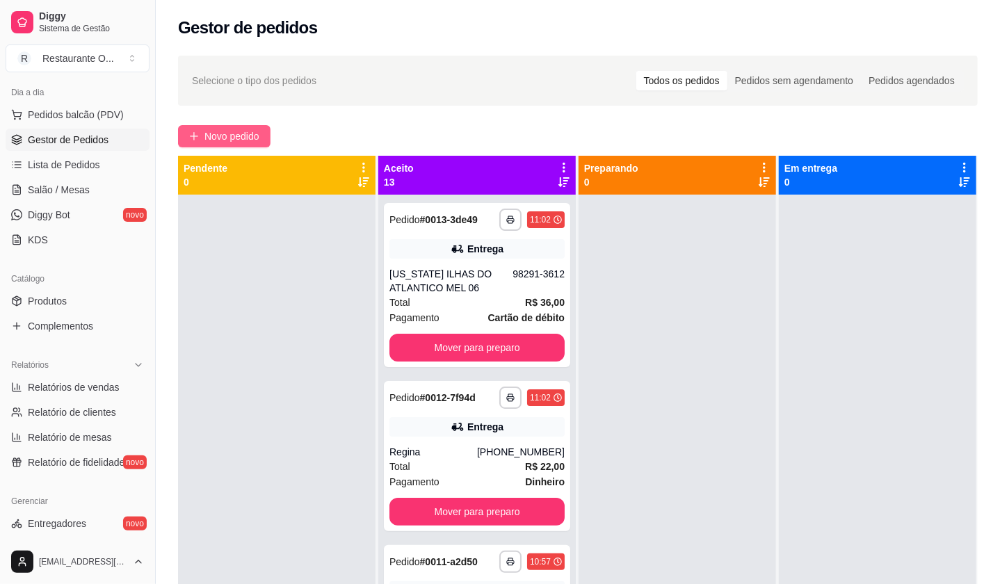
click at [250, 143] on span "Novo pedido" at bounding box center [231, 136] width 55 height 15
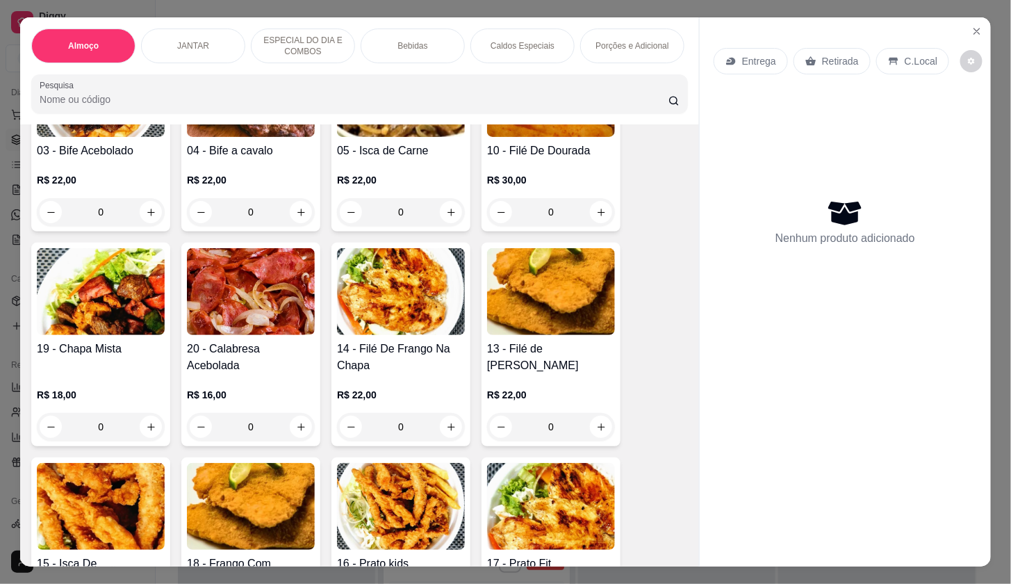
scroll to position [386, 0]
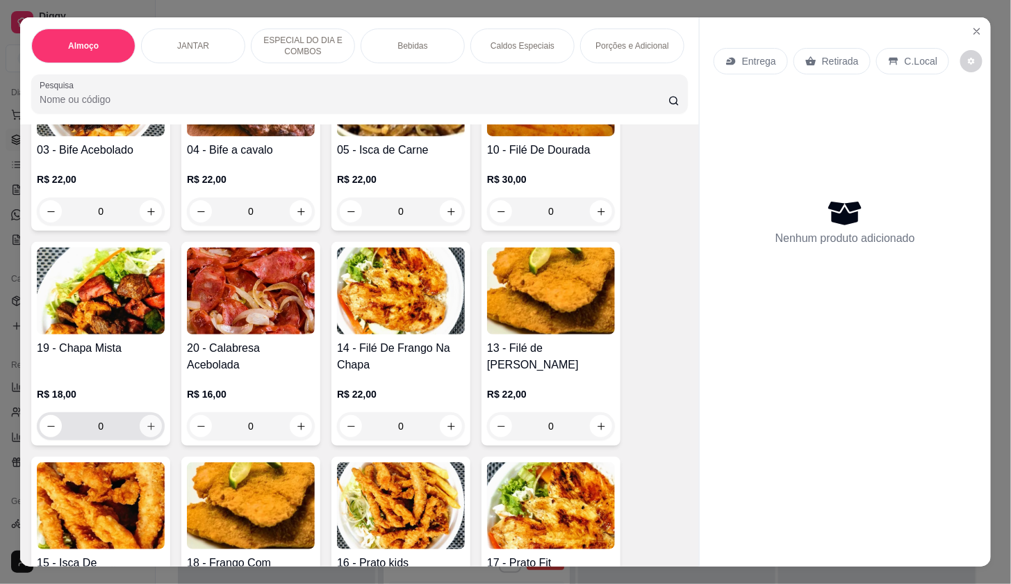
click at [150, 430] on button "increase-product-quantity" at bounding box center [151, 426] width 22 height 22
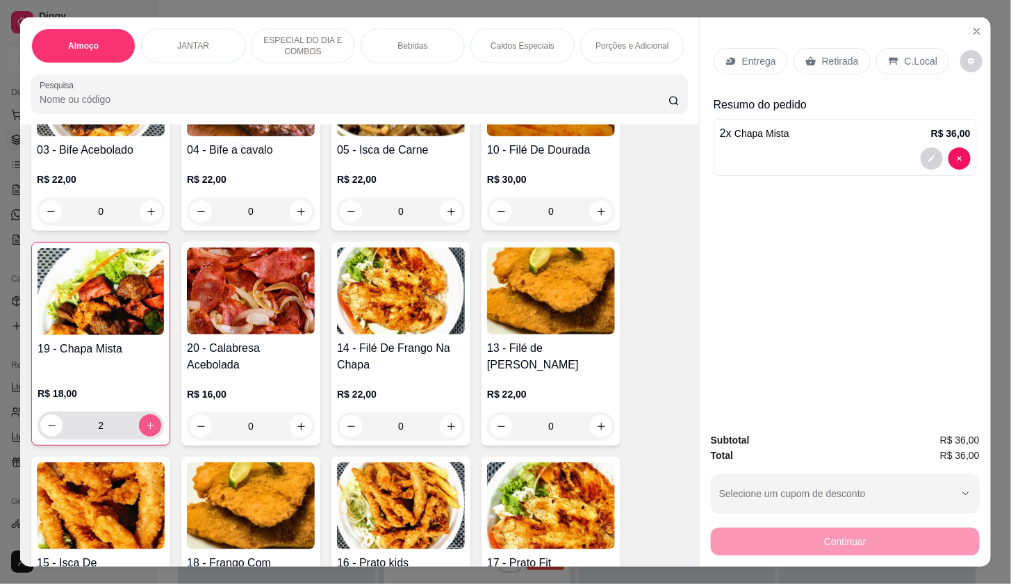
type input "2"
click at [749, 67] on div "Entrega" at bounding box center [751, 61] width 74 height 26
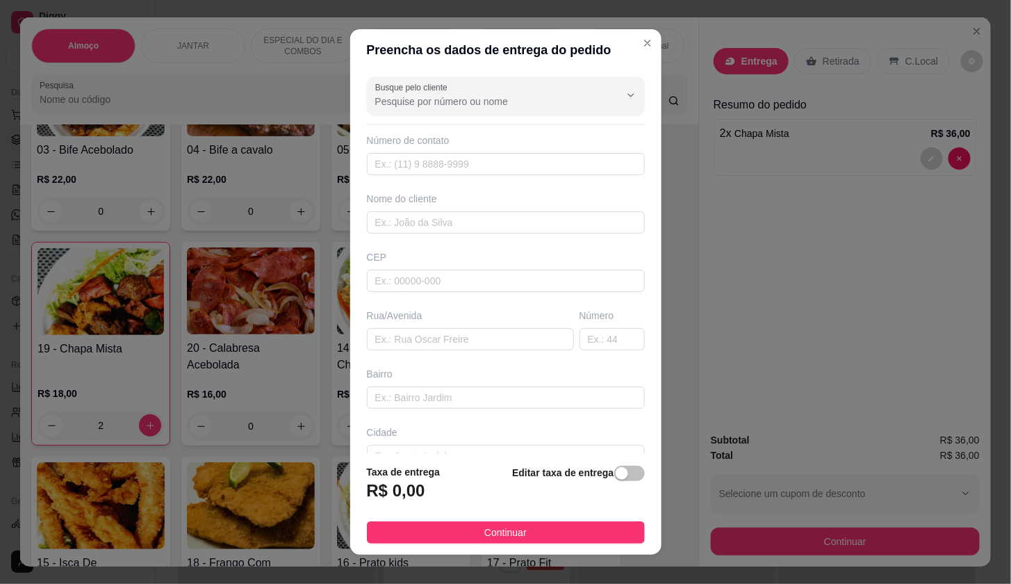
click at [448, 202] on div "Nome do cliente" at bounding box center [506, 199] width 278 height 14
click at [453, 212] on input "text" at bounding box center [506, 222] width 278 height 22
type input "AMAZON VITOT"
click at [540, 77] on div "Busque pelo cliente" at bounding box center [506, 95] width 278 height 39
click at [539, 97] on input "Busque pelo cliente" at bounding box center [486, 102] width 222 height 14
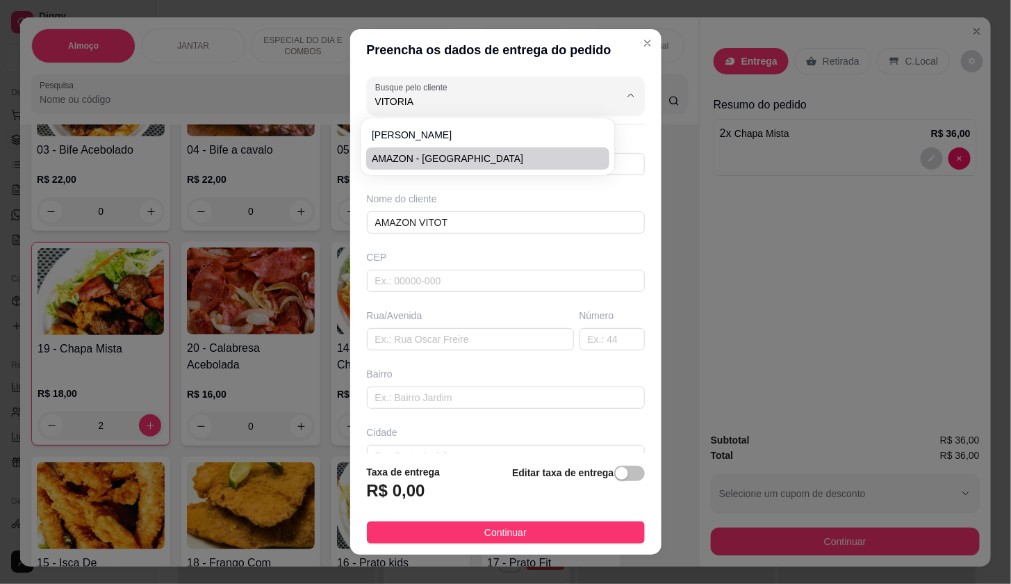
click at [499, 163] on span "AMAZON - [GEOGRAPHIC_DATA]" at bounding box center [481, 159] width 218 height 14
type input "AMAZON - [GEOGRAPHIC_DATA]"
type input "91981466224"
type input "AMAZON - [GEOGRAPHIC_DATA]"
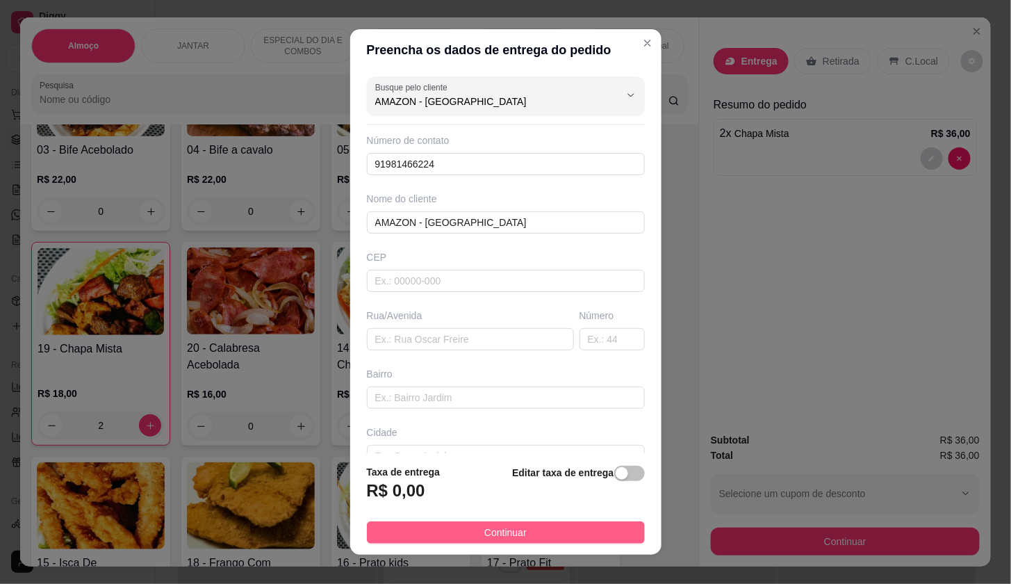
type input "AMAZON - [GEOGRAPHIC_DATA]"
click at [590, 531] on button "Continuar" at bounding box center [506, 532] width 278 height 22
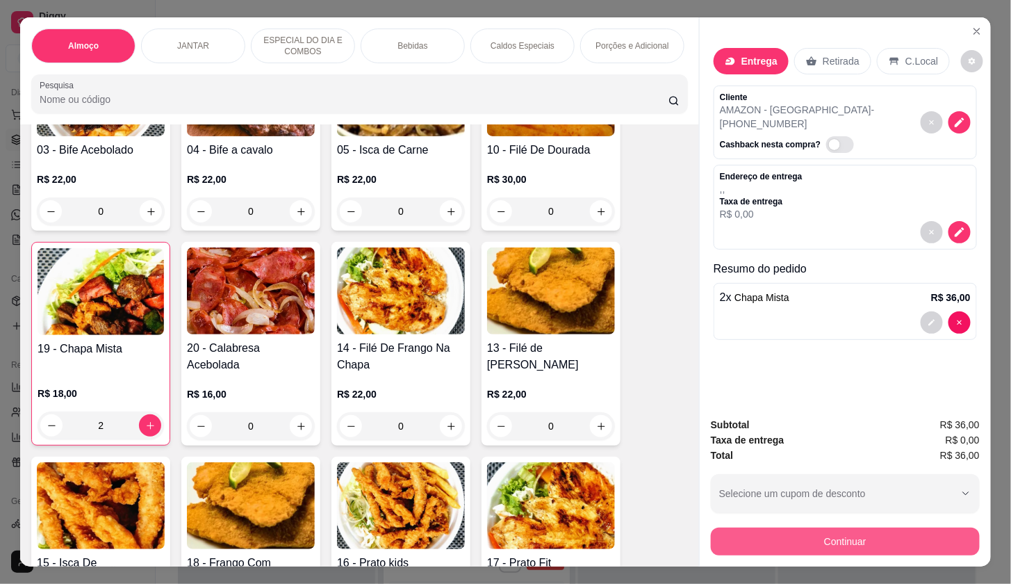
click at [798, 545] on button "Continuar" at bounding box center [845, 542] width 269 height 28
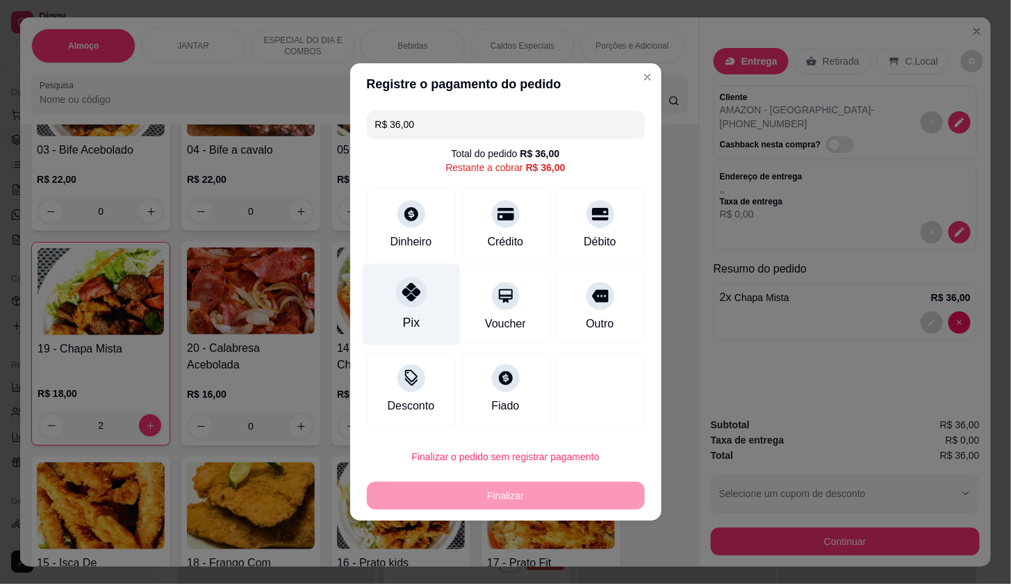
click at [394, 298] on div "Pix" at bounding box center [411, 304] width 98 height 81
type input "R$ 0,00"
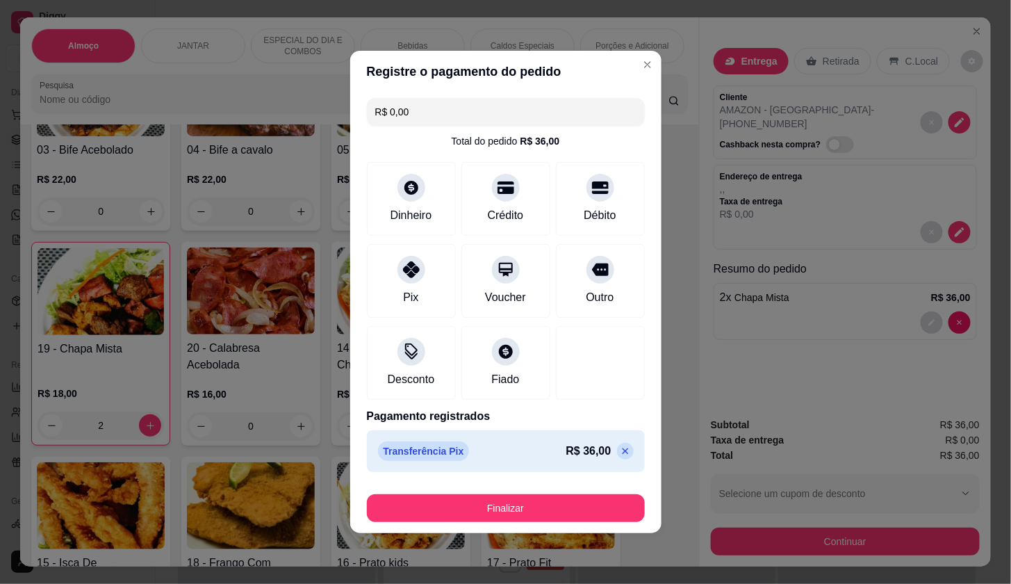
click at [516, 503] on button "Finalizar" at bounding box center [506, 508] width 278 height 28
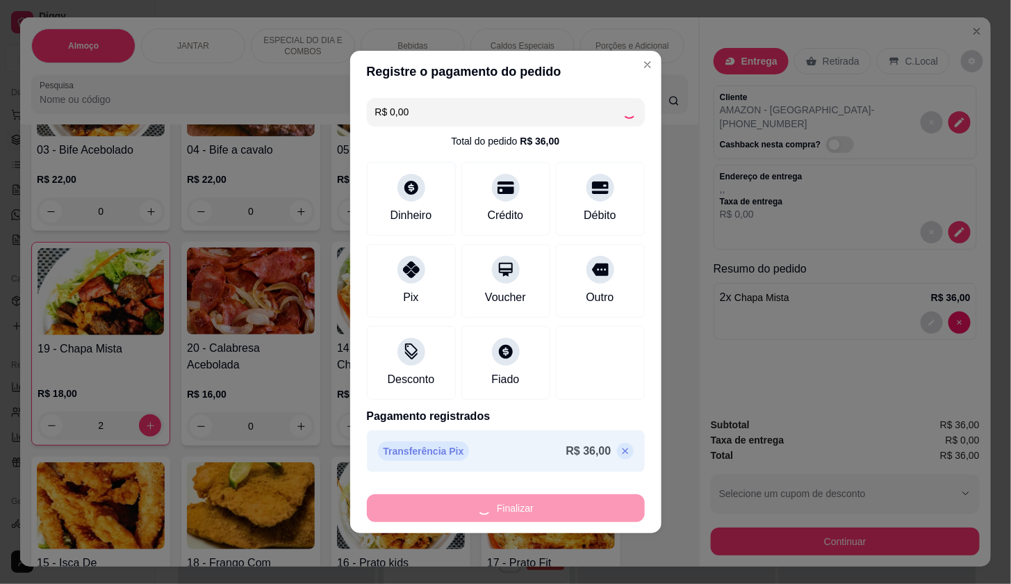
type input "0"
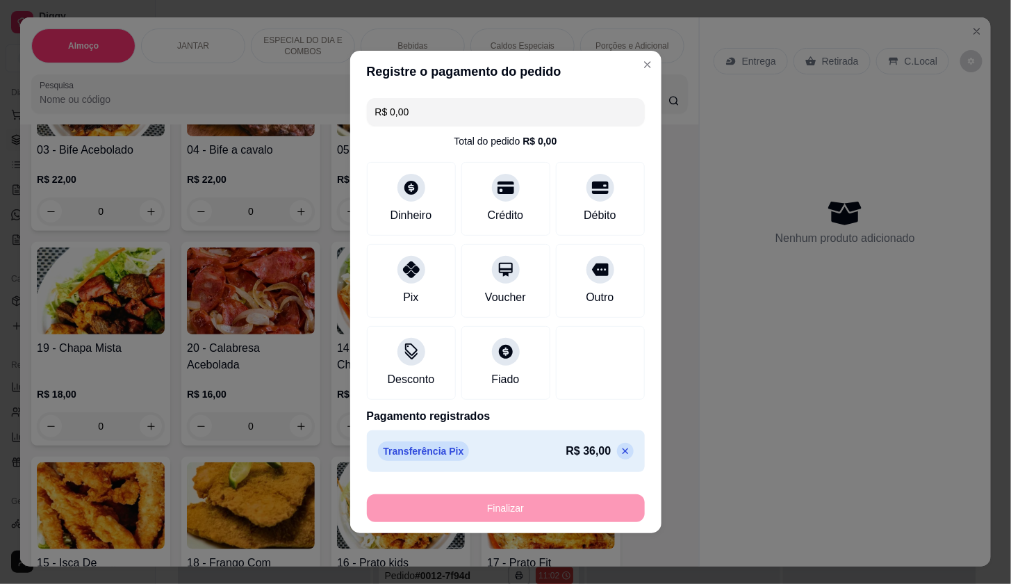
type input "-R$ 36,00"
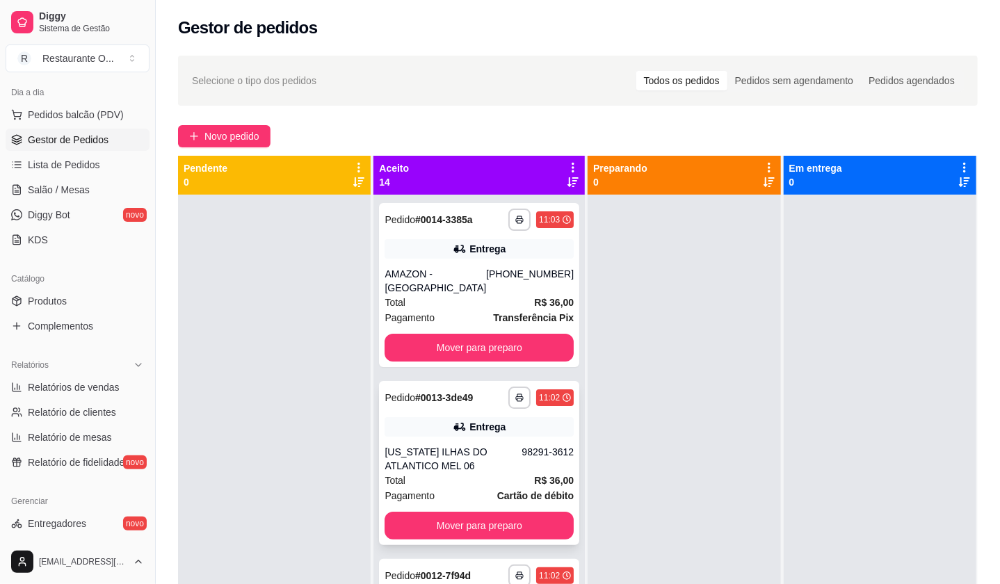
click at [521, 448] on div "98291-3612" at bounding box center [547, 459] width 52 height 28
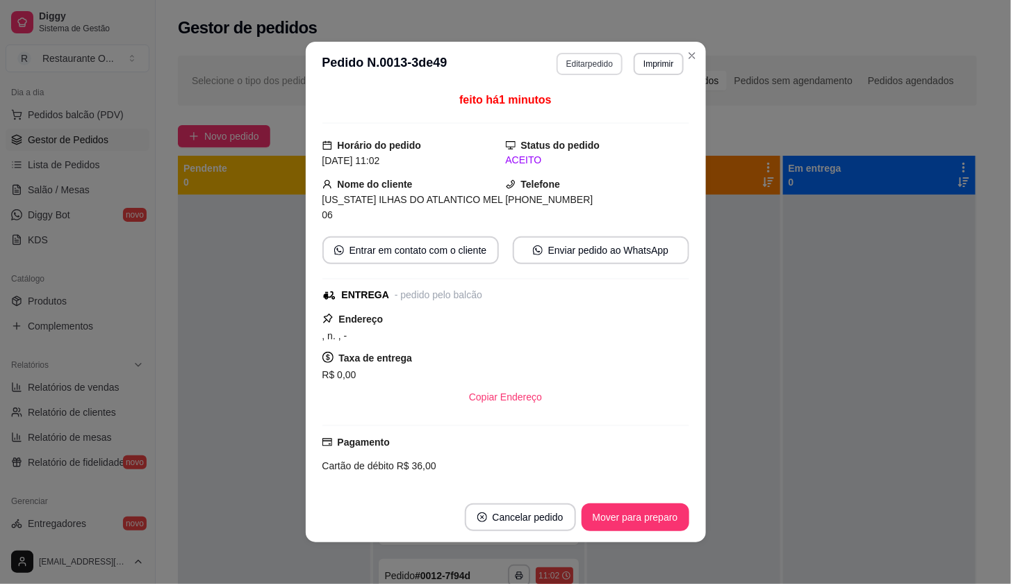
click at [596, 64] on button "Editar pedido" at bounding box center [590, 64] width 66 height 22
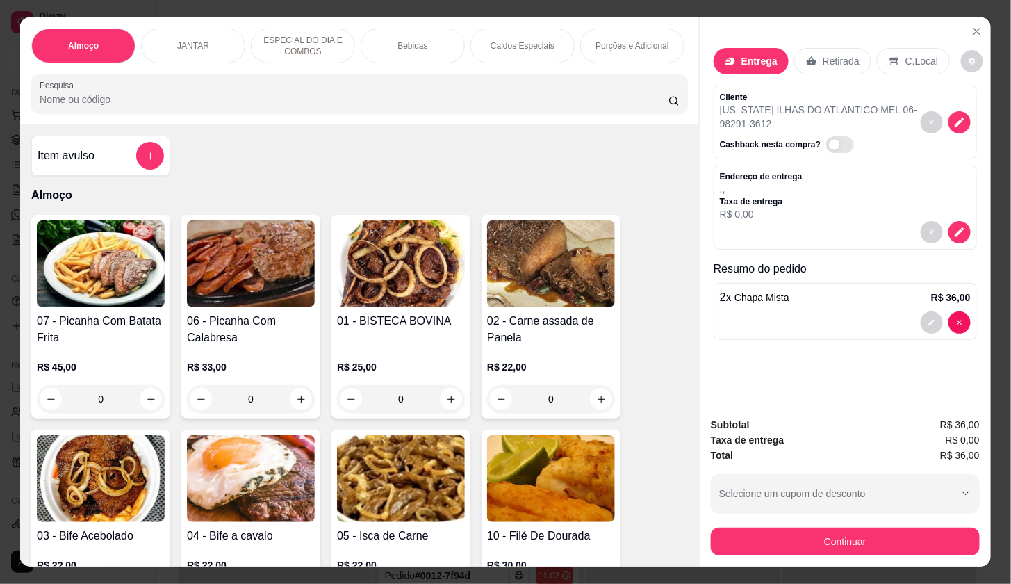
click at [606, 33] on div "Porções e Adicional" at bounding box center [632, 45] width 104 height 35
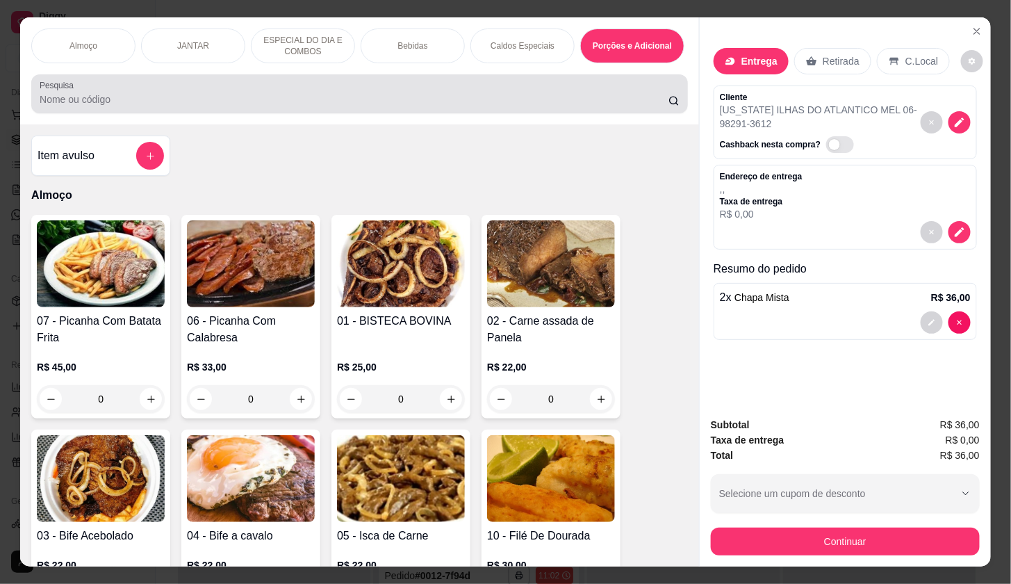
scroll to position [33, 0]
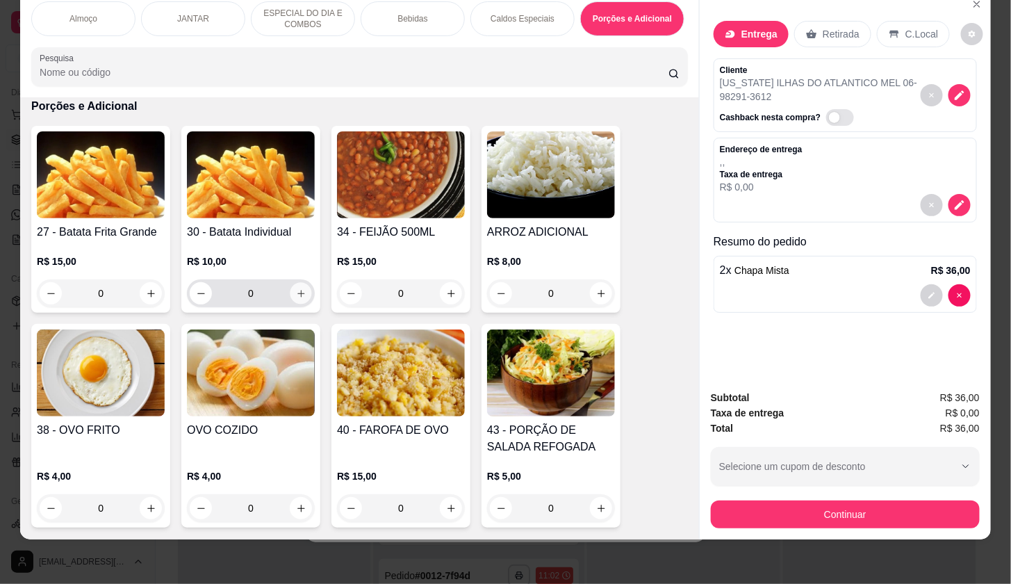
click at [291, 286] on button "increase-product-quantity" at bounding box center [302, 294] width 22 height 22
type input "1"
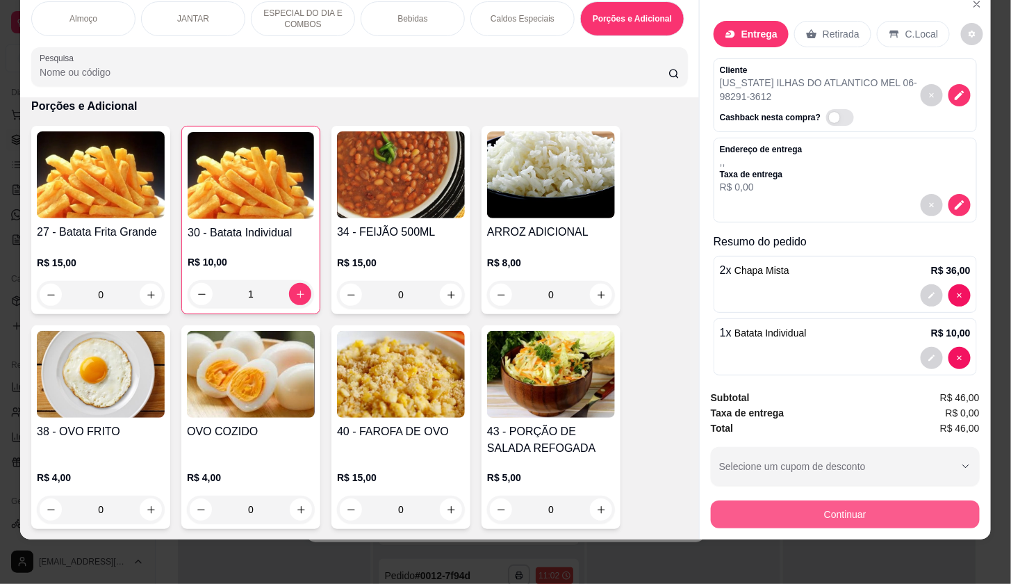
click at [806, 500] on button "Continuar" at bounding box center [845, 514] width 269 height 28
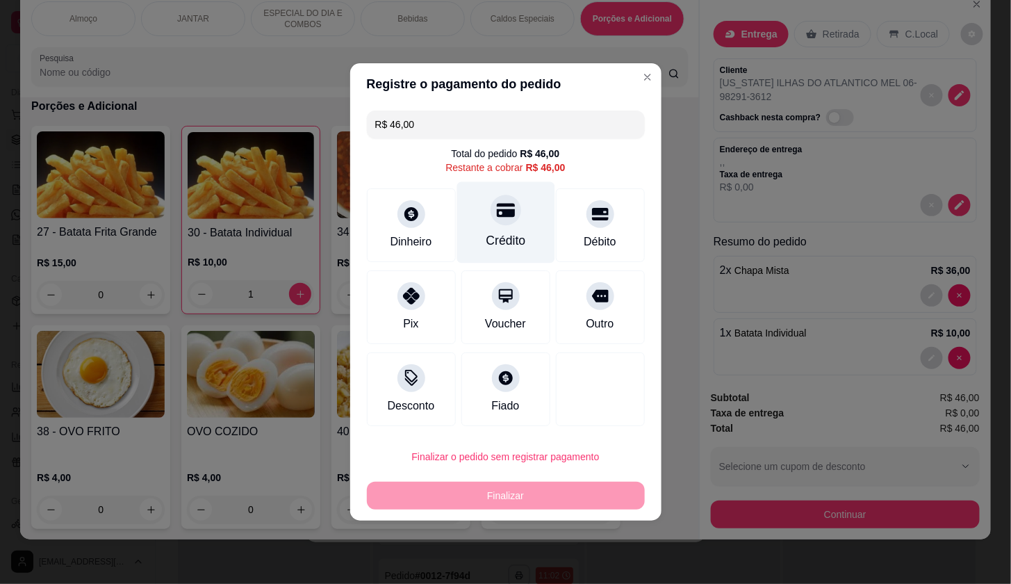
click at [496, 247] on div "Crédito" at bounding box center [506, 240] width 40 height 18
type input "R$ 0,00"
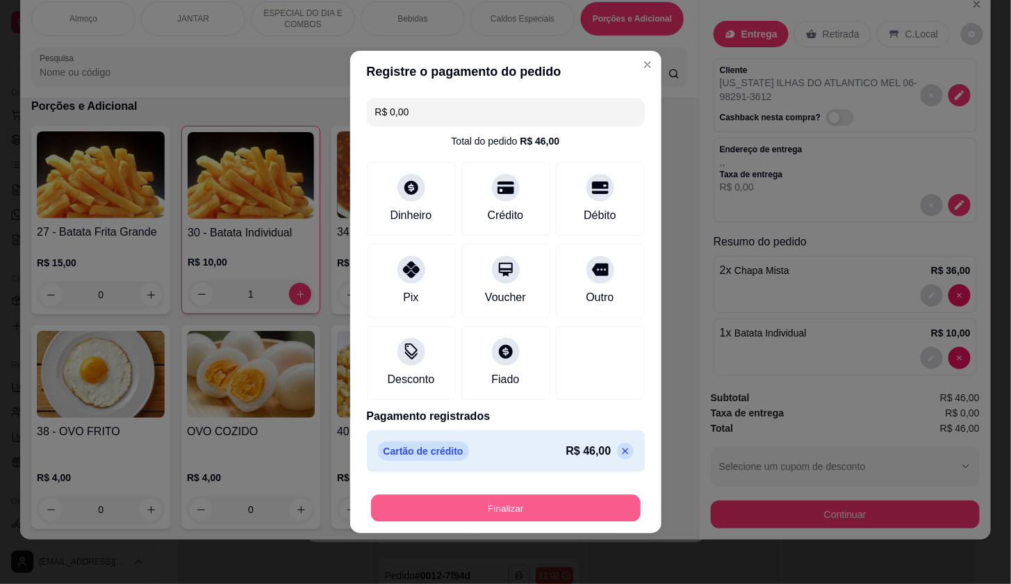
click at [565, 500] on button "Finalizar" at bounding box center [506, 508] width 270 height 27
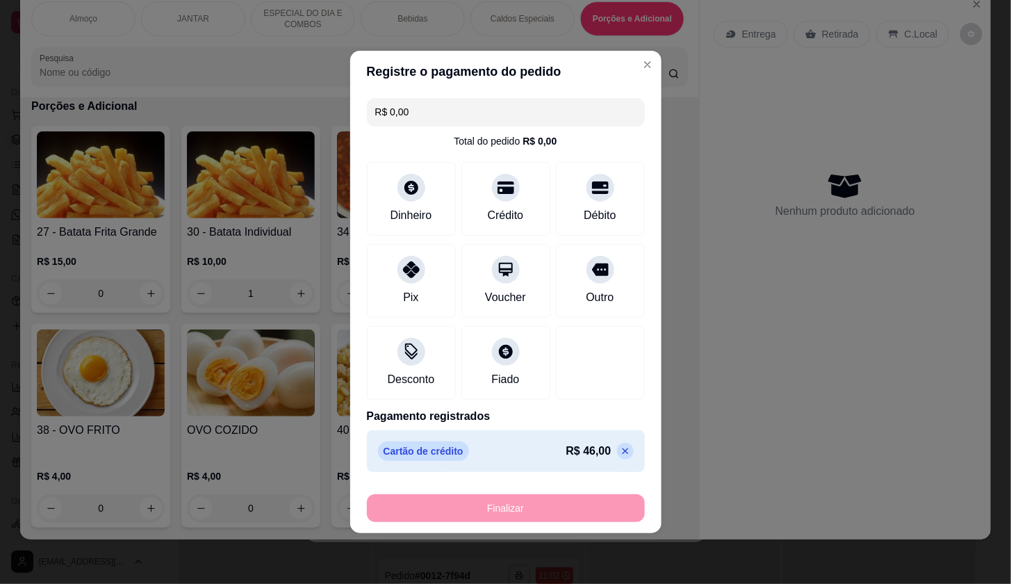
type input "0"
type input "-R$ 46,00"
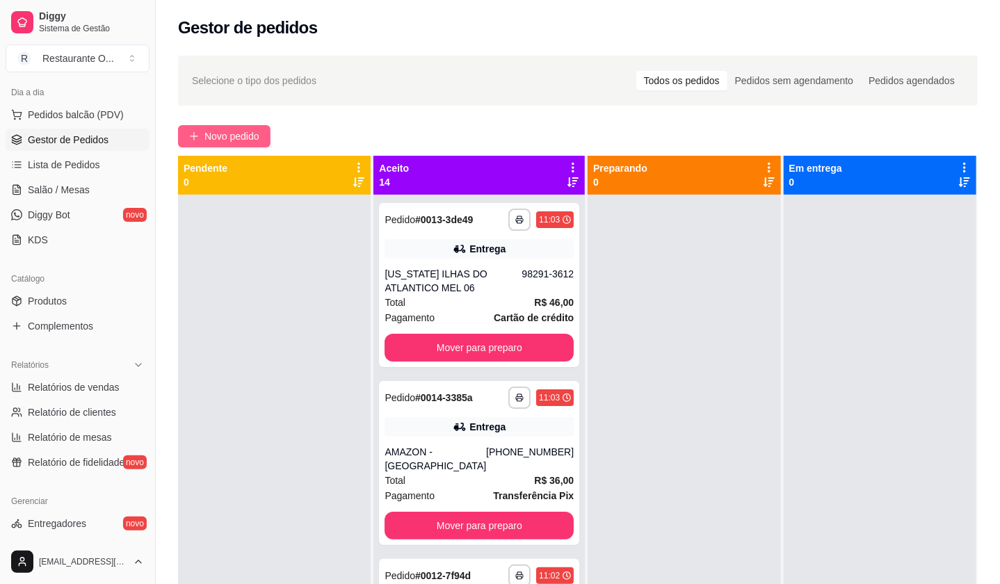
click at [213, 139] on span "Novo pedido" at bounding box center [231, 136] width 55 height 15
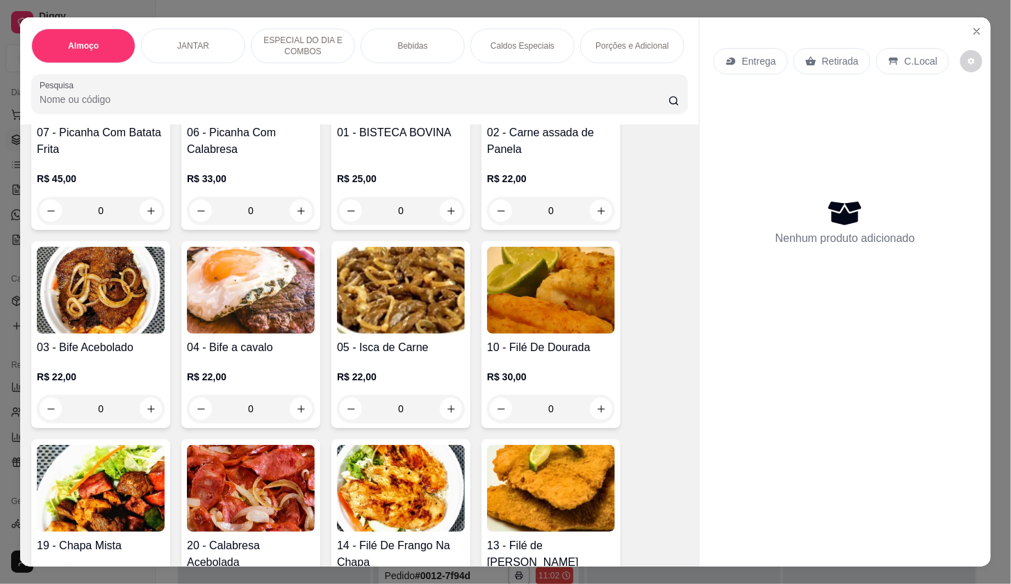
scroll to position [154, 0]
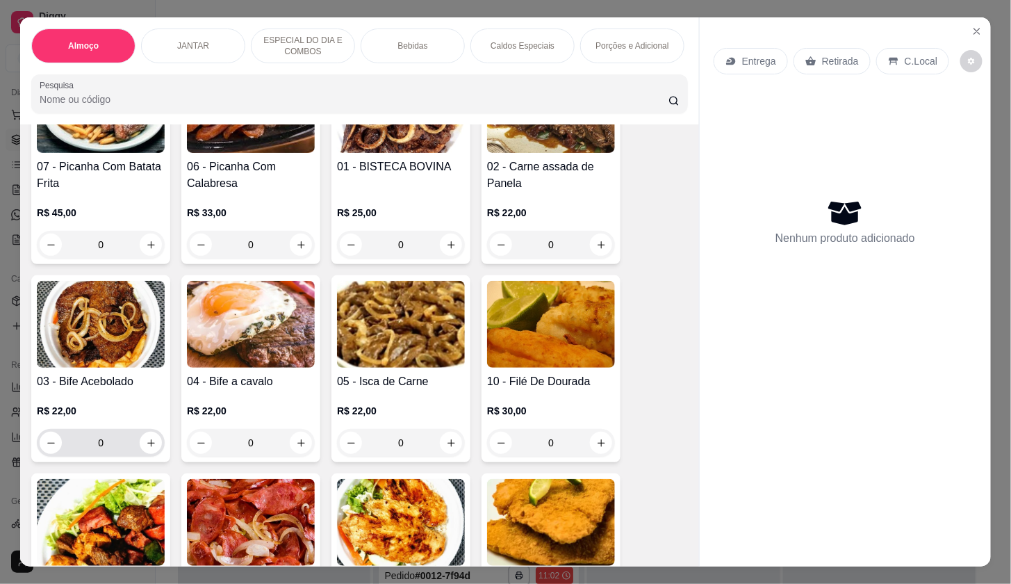
click at [142, 453] on button "increase-product-quantity" at bounding box center [151, 443] width 22 height 22
type input "1"
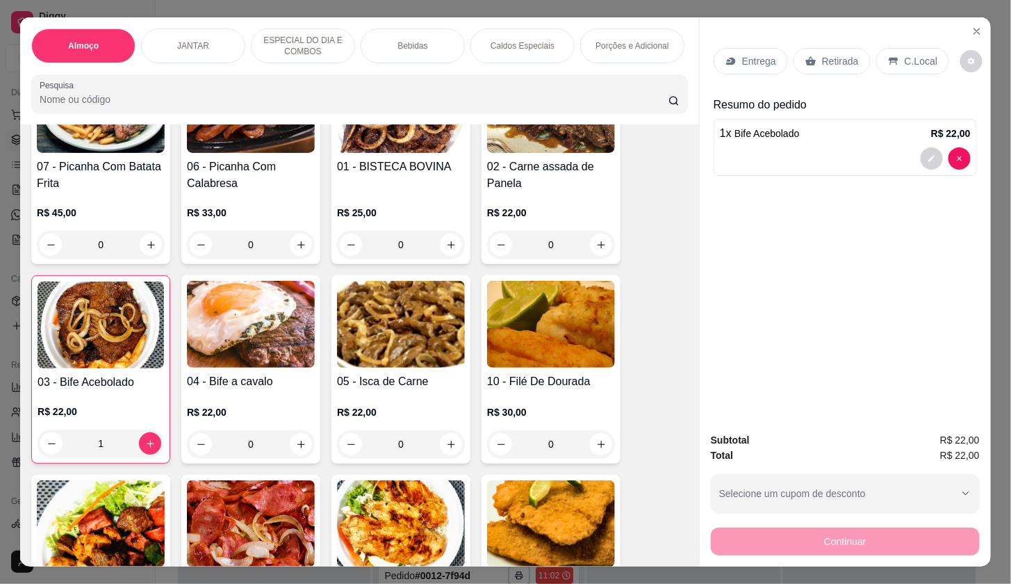
click at [738, 66] on div "Entrega" at bounding box center [751, 61] width 74 height 26
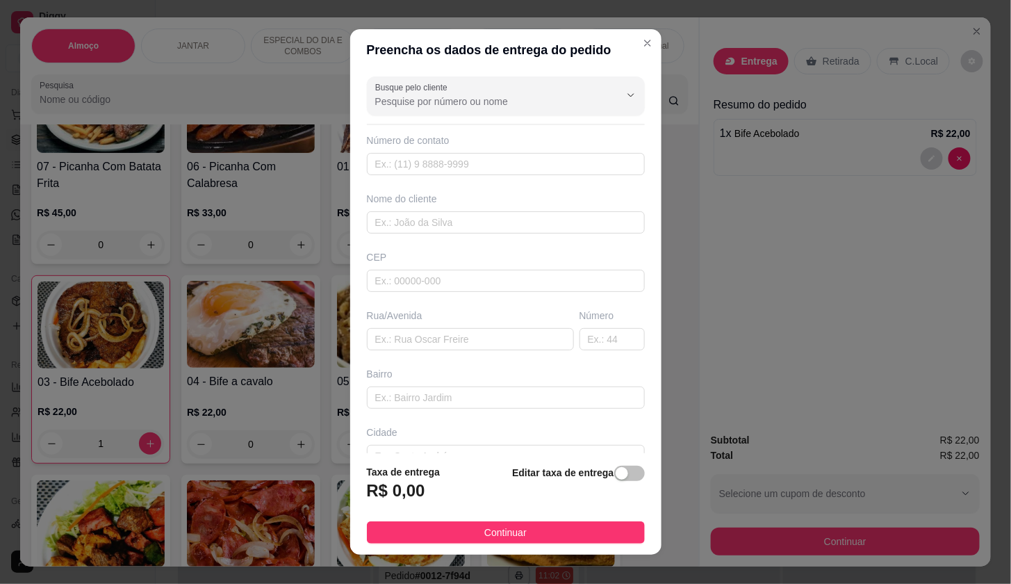
click at [532, 84] on div at bounding box center [505, 96] width 261 height 28
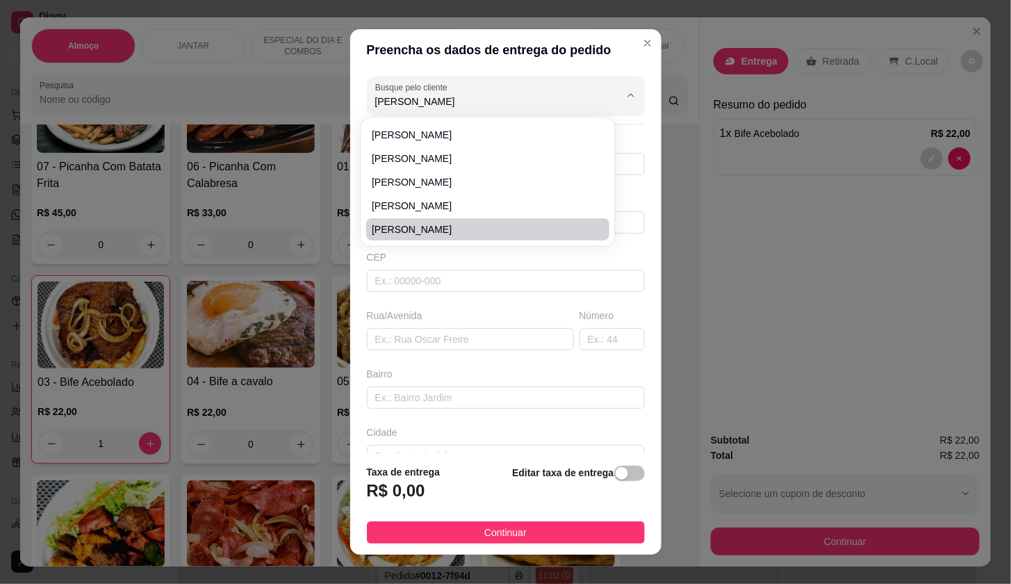
click at [464, 223] on span "[PERSON_NAME]" at bounding box center [481, 229] width 218 height 14
type input "[PERSON_NAME]"
type input "91988293467"
type input "[PERSON_NAME]"
type input "67120942"
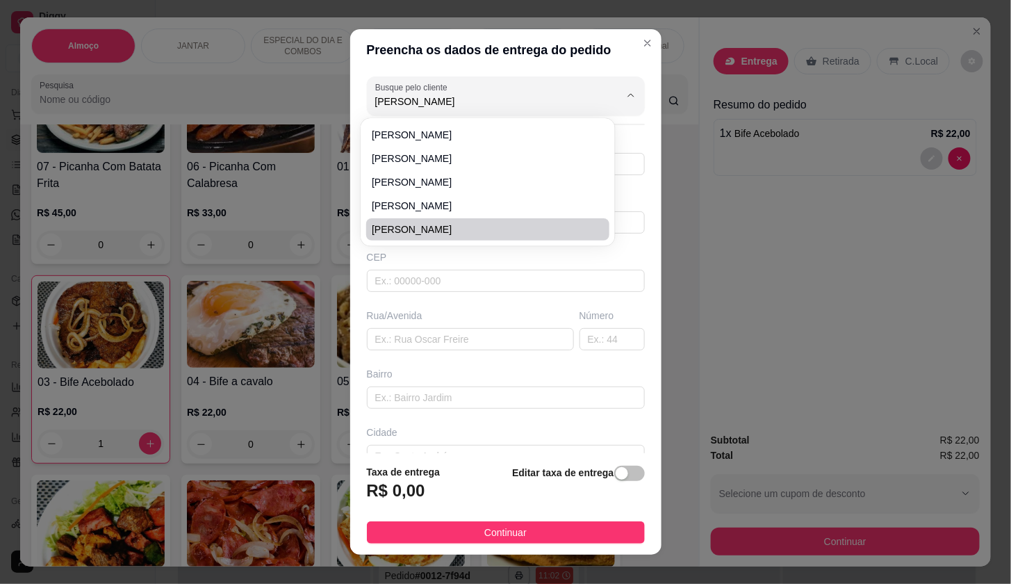
type input "Avenida Governador [PERSON_NAME]"
type input "48"
type input "Quarenta Horas (Coqueiro)"
type input "Ananindeua"
type input "Bloco 24 ap 103"
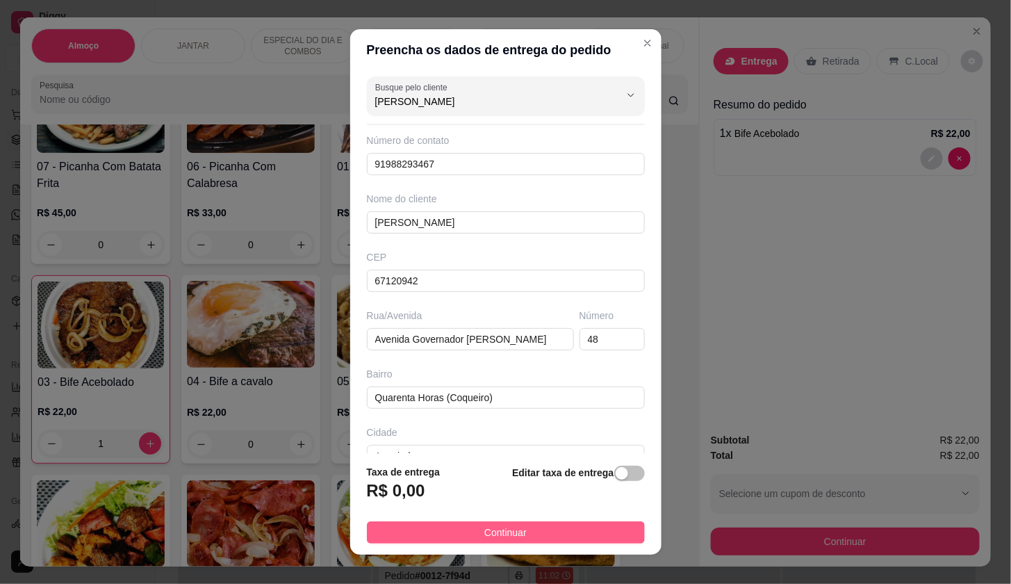
type input "[PERSON_NAME]"
click at [600, 523] on button "Continuar" at bounding box center [506, 532] width 278 height 22
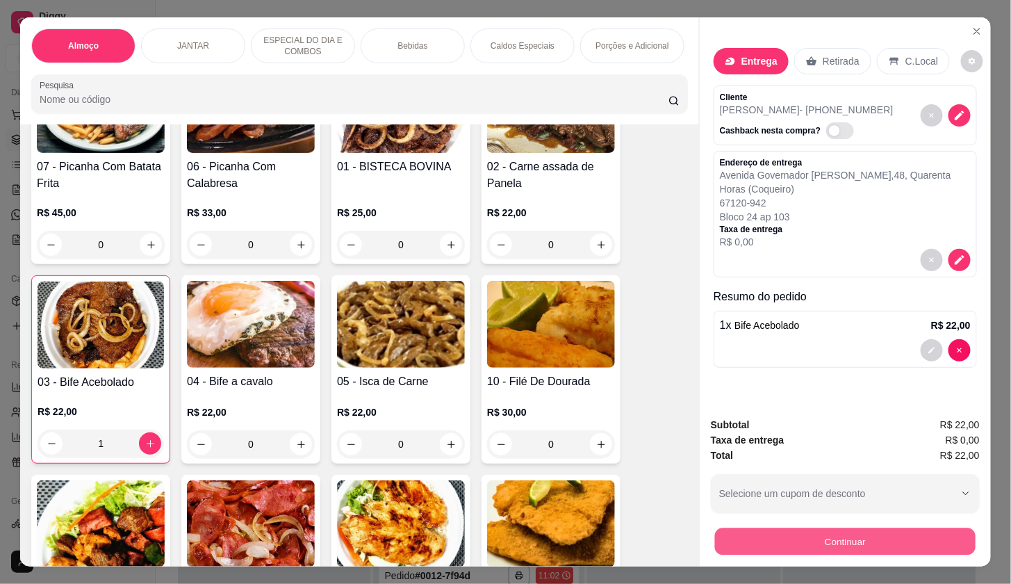
click at [722, 529] on button "Continuar" at bounding box center [845, 541] width 261 height 27
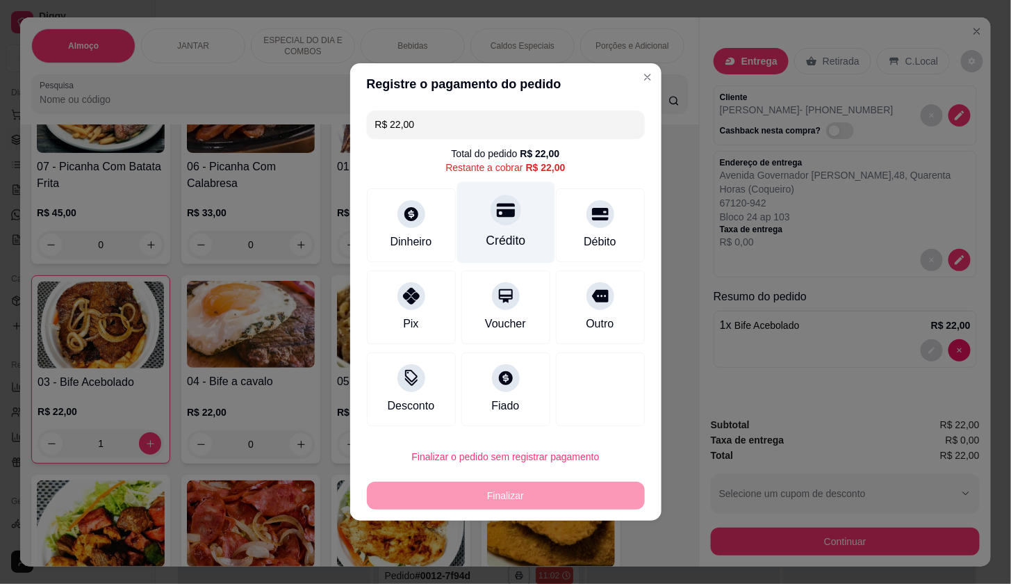
click at [496, 219] on icon at bounding box center [505, 210] width 18 height 18
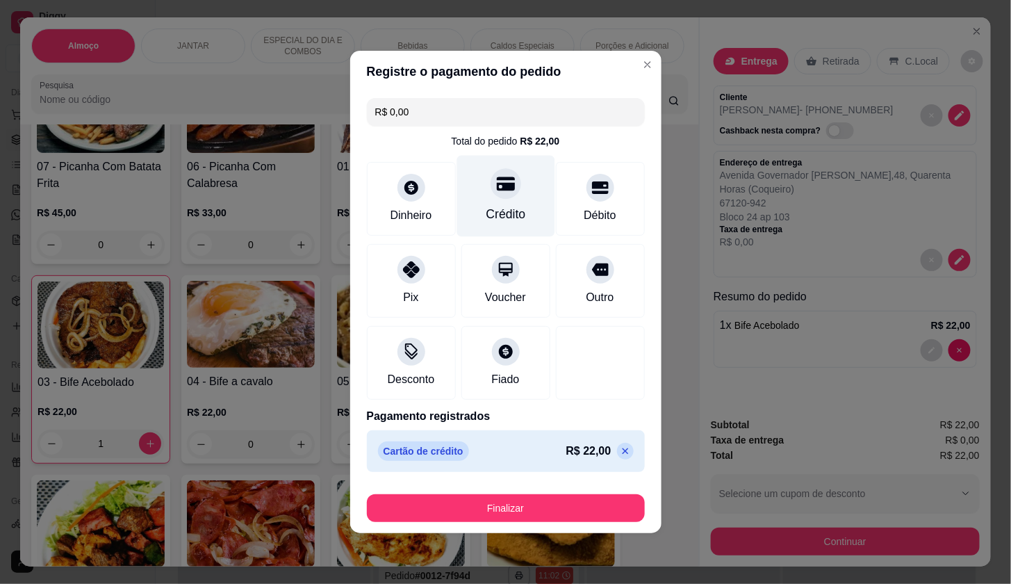
type input "R$ 0,00"
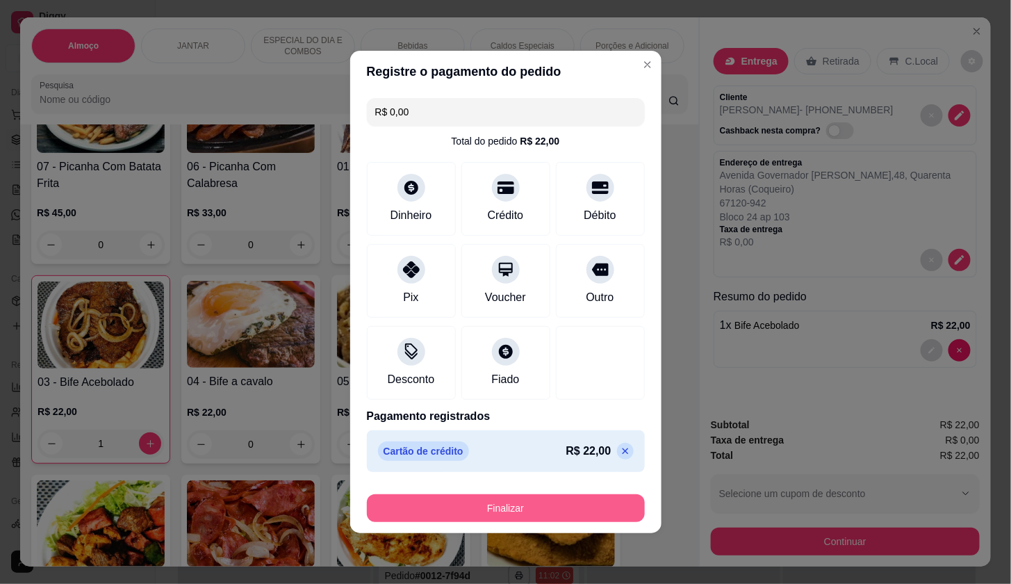
click at [594, 507] on button "Finalizar" at bounding box center [506, 508] width 278 height 28
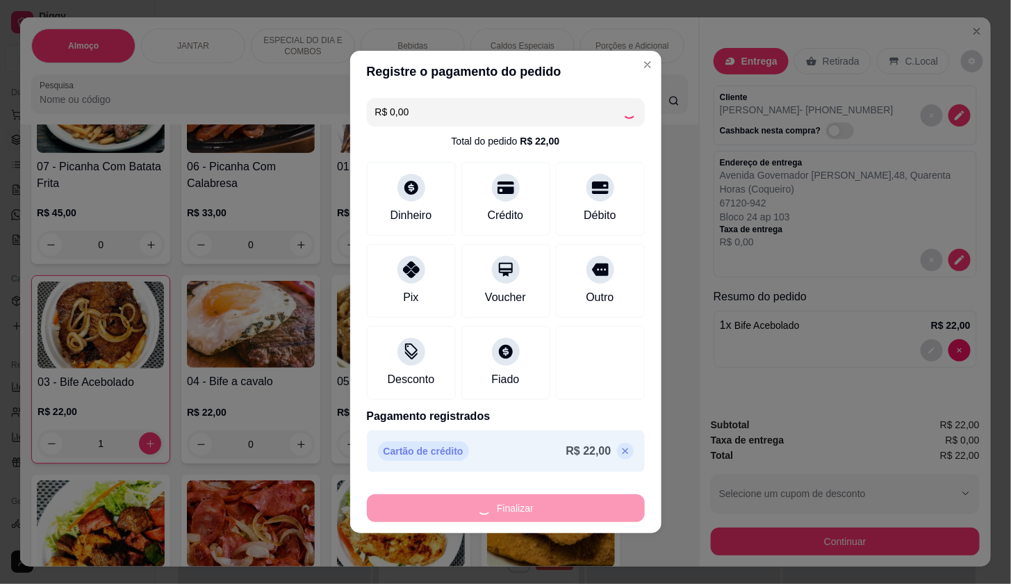
type input "0"
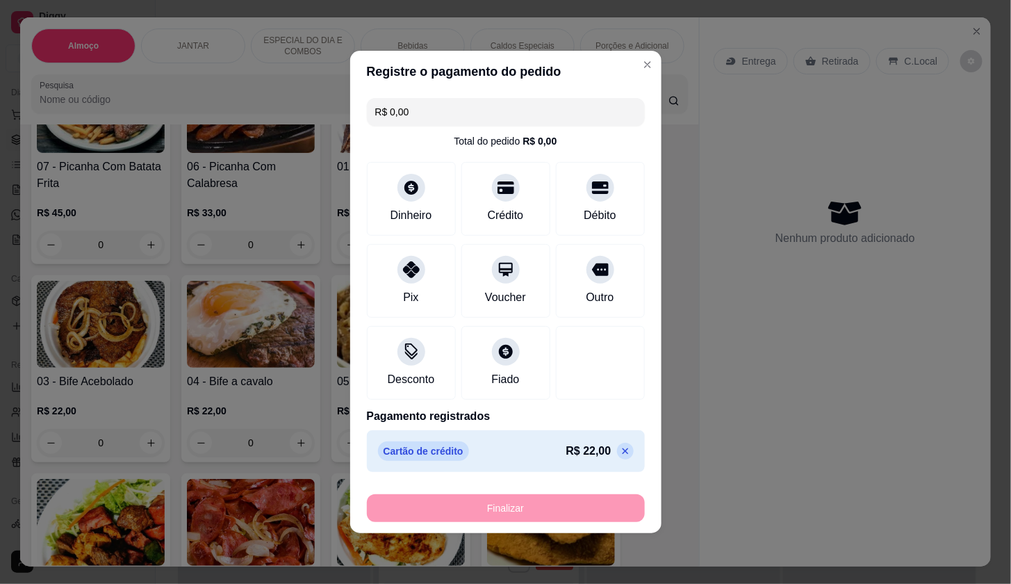
type input "-R$ 22,00"
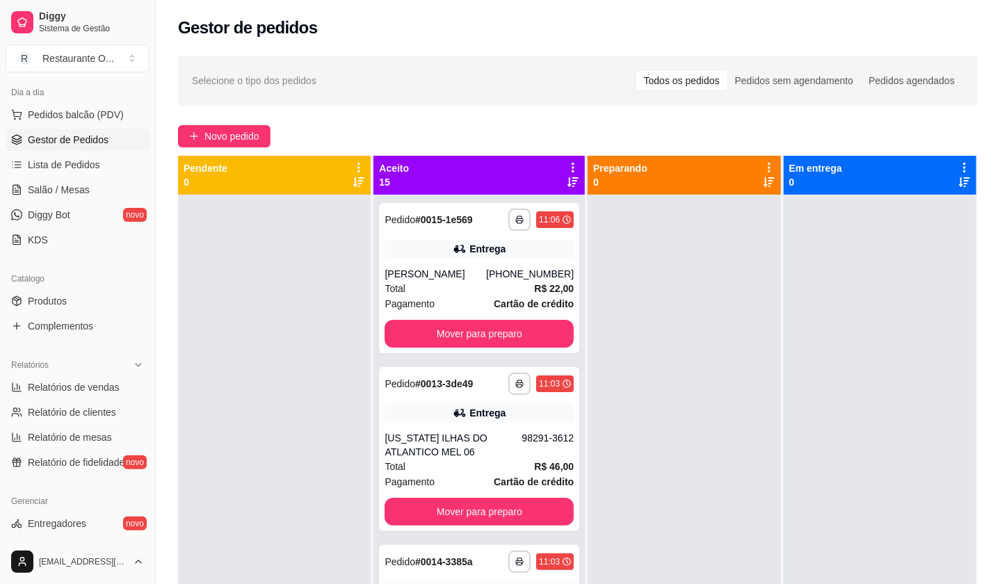
click at [243, 165] on div "Pendente 0" at bounding box center [274, 175] width 181 height 28
click at [252, 144] on button "Novo pedido" at bounding box center [224, 136] width 92 height 22
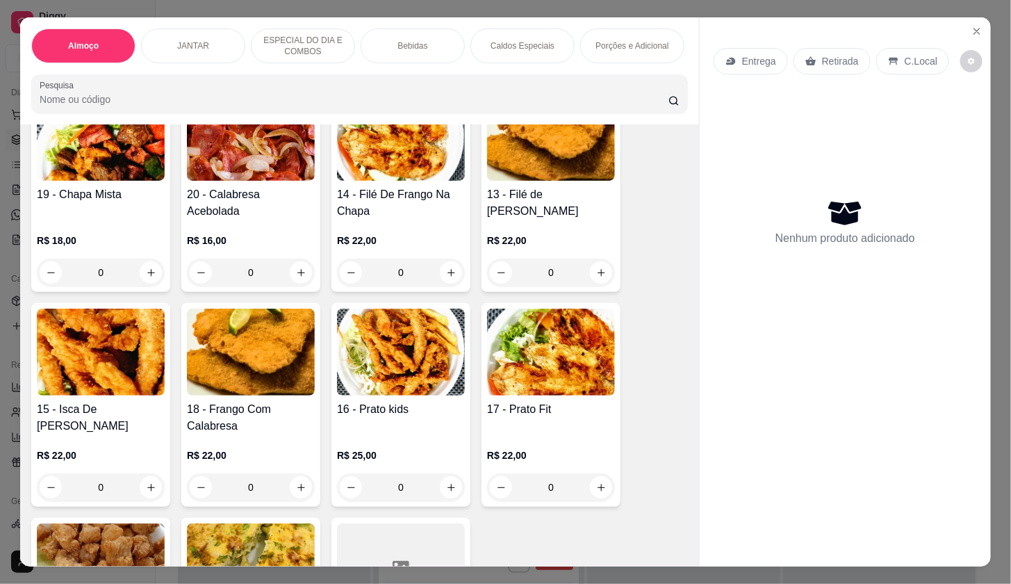
scroll to position [540, 0]
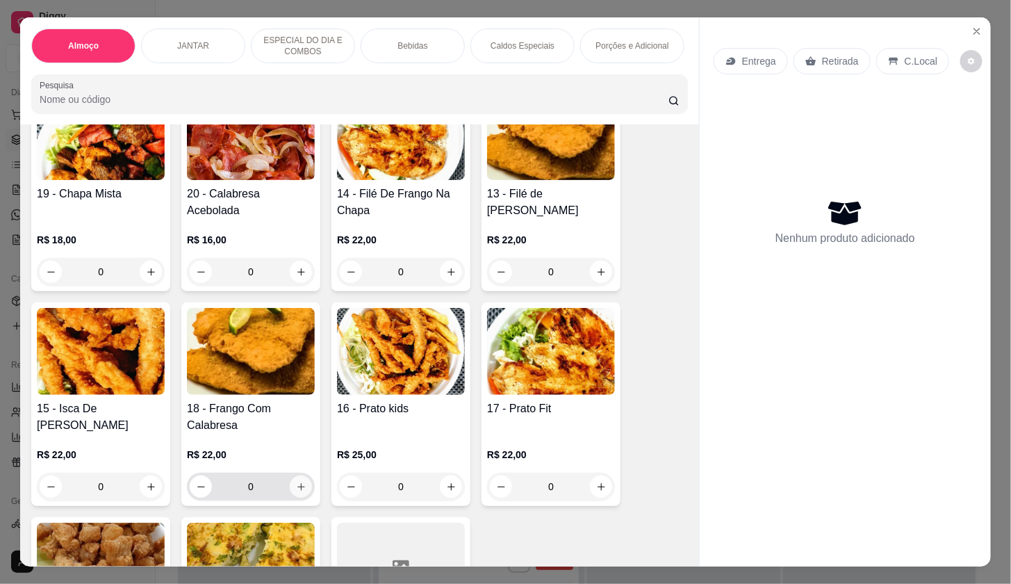
click at [294, 484] on button "increase-product-quantity" at bounding box center [301, 486] width 22 height 22
type input "1"
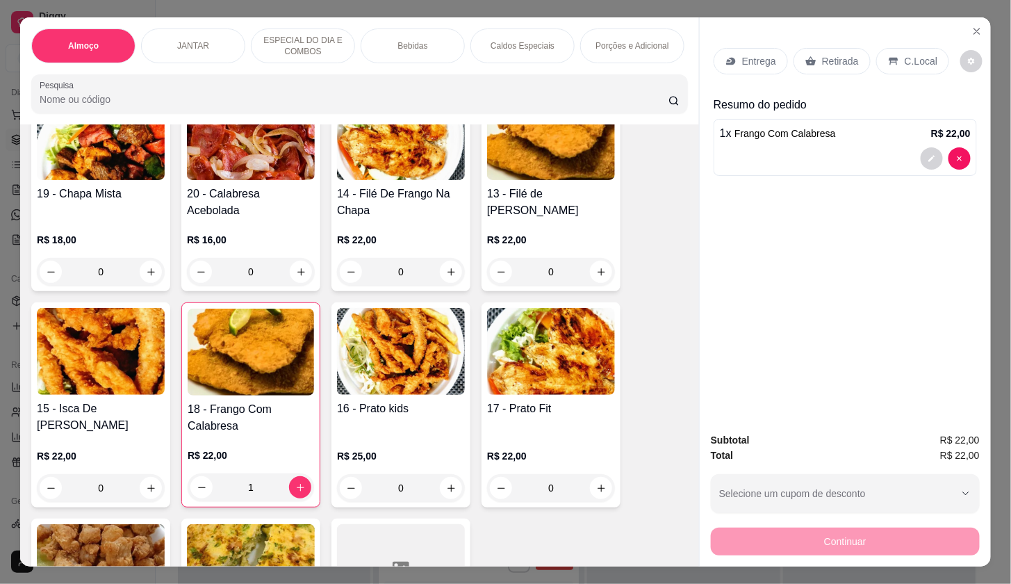
click at [746, 54] on p "Entrega" at bounding box center [759, 61] width 34 height 14
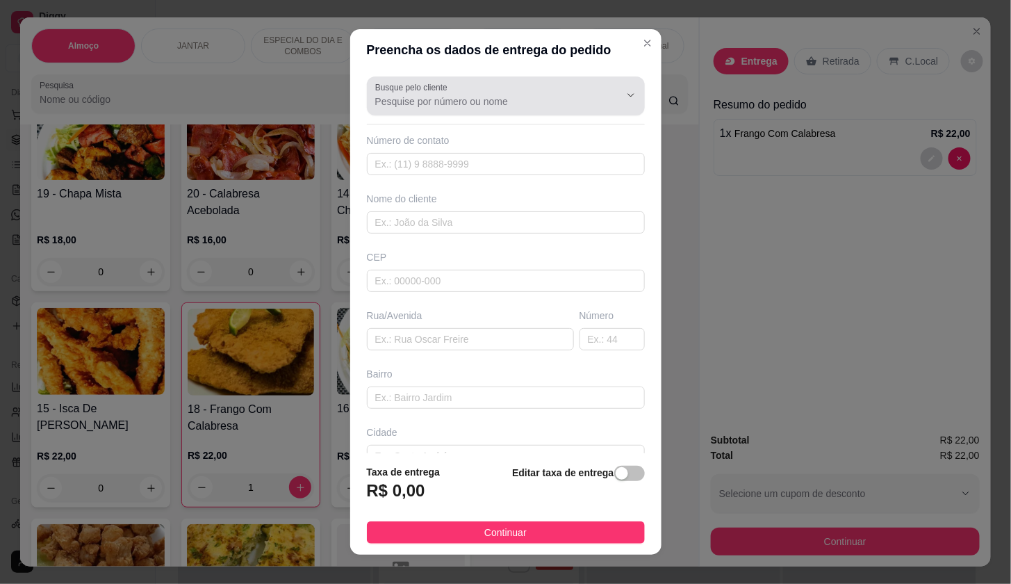
click at [601, 87] on button "Show suggestions" at bounding box center [612, 95] width 22 height 22
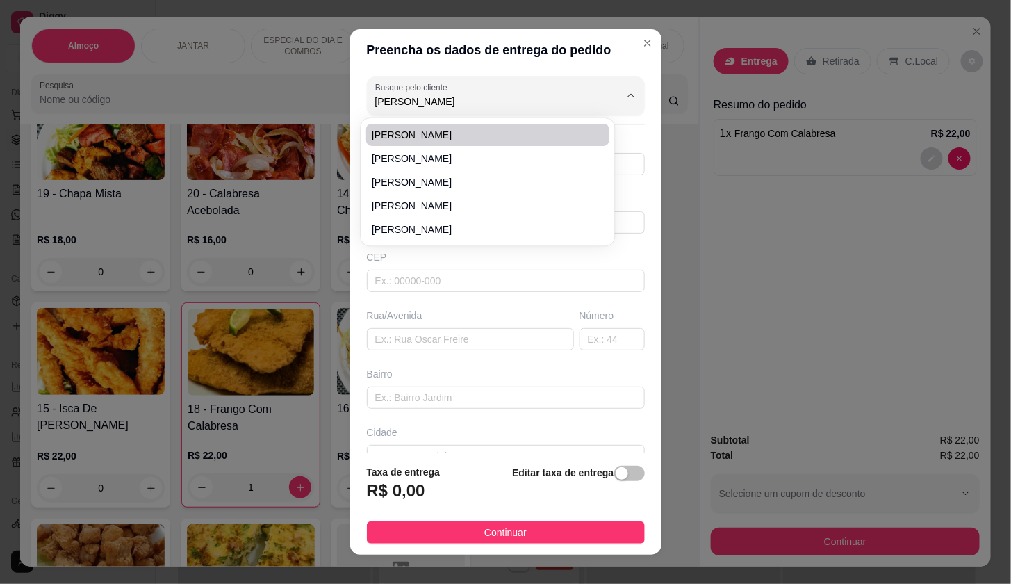
click at [459, 138] on span "[PERSON_NAME]" at bounding box center [481, 135] width 218 height 14
type input "[PERSON_NAME]"
type input "91980388406"
type input "[PERSON_NAME]"
type input "JARDIM INDEPENDENCIA 09 004"
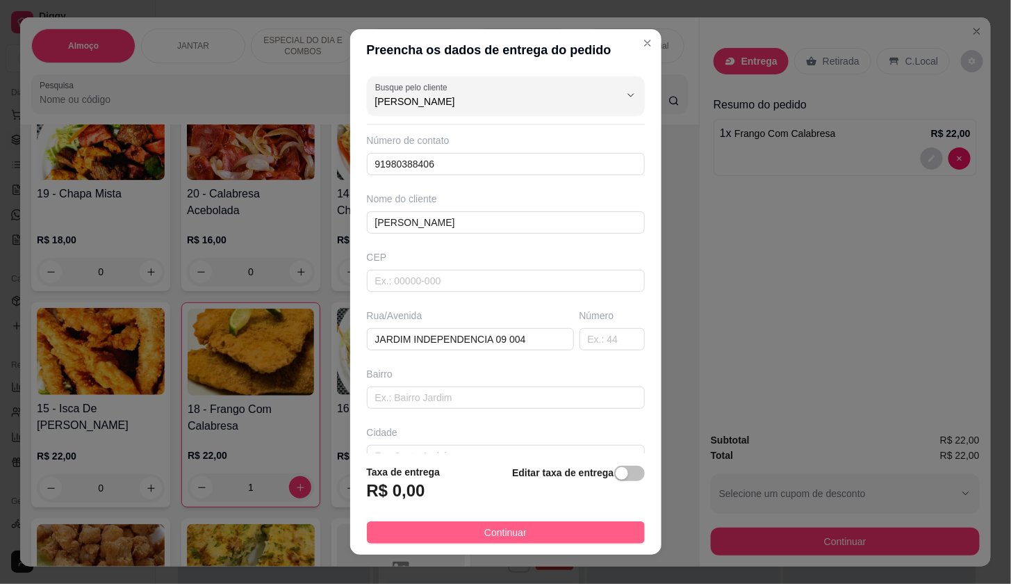
type input "[PERSON_NAME]"
click at [589, 536] on button "Continuar" at bounding box center [506, 532] width 278 height 22
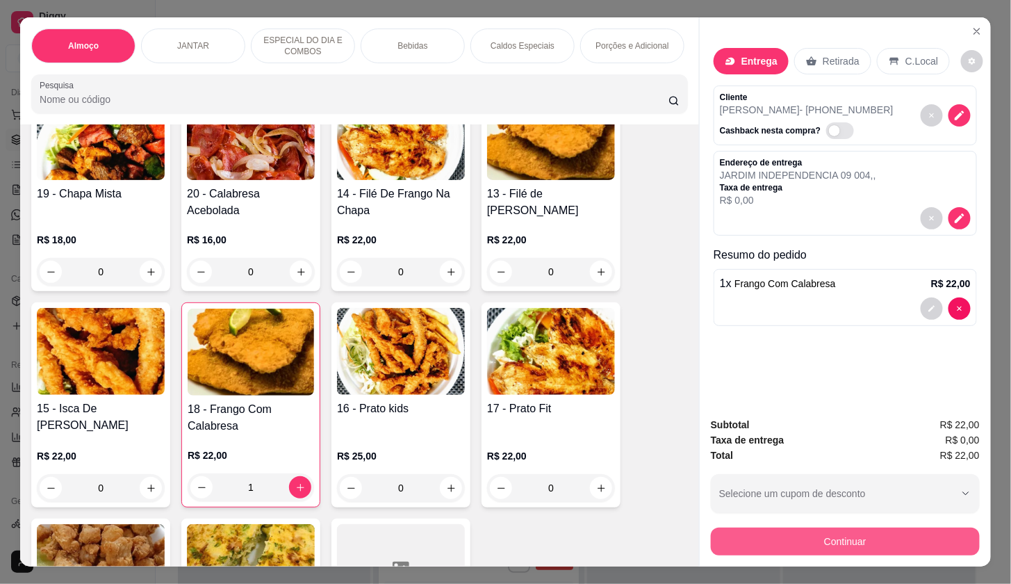
click at [737, 543] on button "Continuar" at bounding box center [845, 542] width 269 height 28
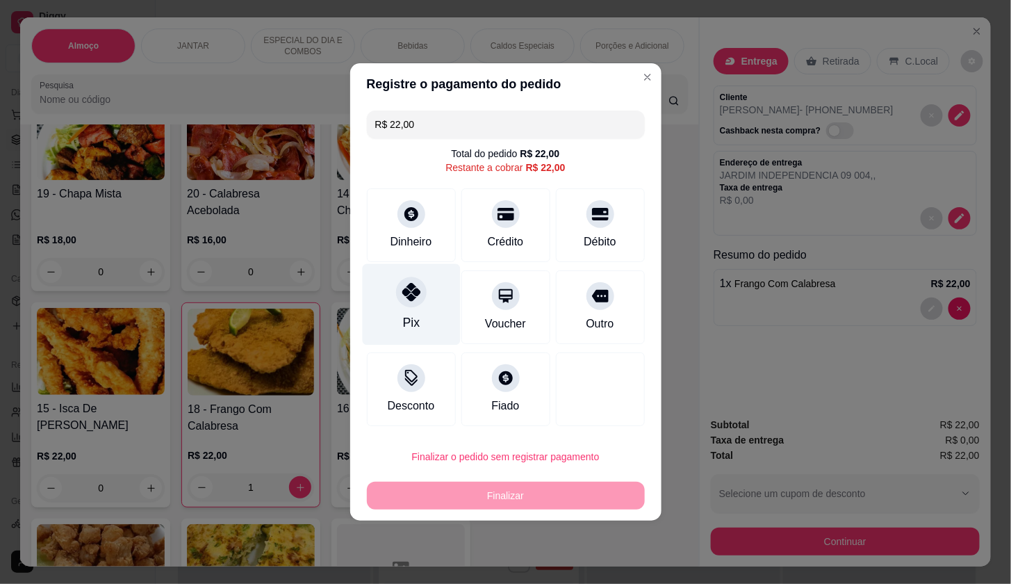
click at [437, 295] on div "Pix" at bounding box center [411, 304] width 98 height 81
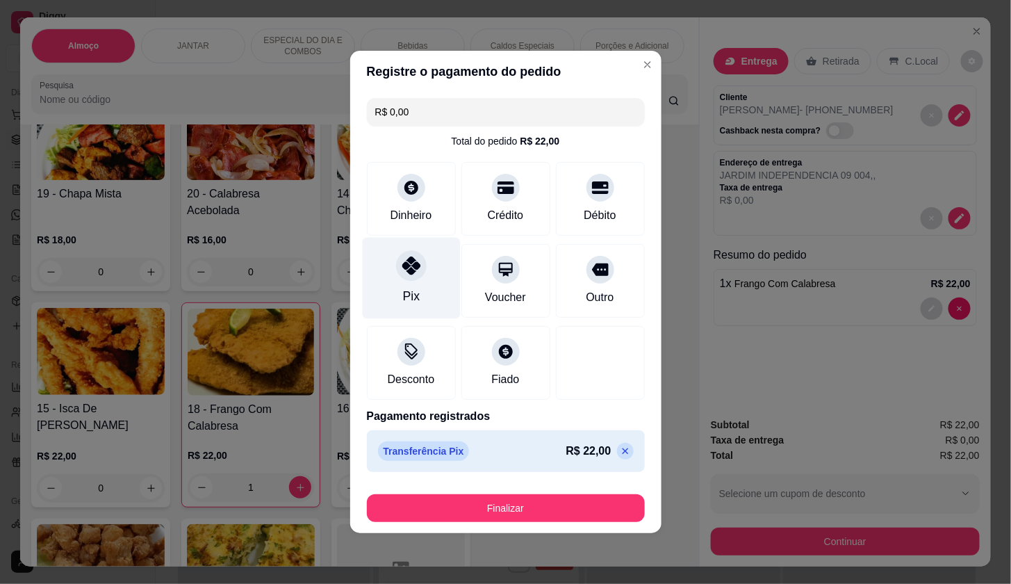
type input "R$ 0,00"
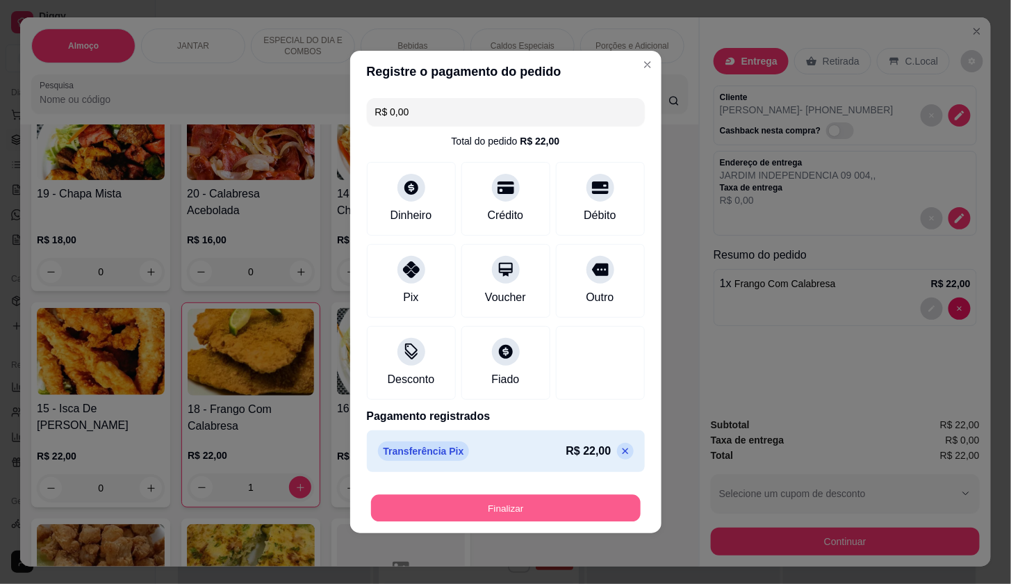
click at [561, 511] on button "Finalizar" at bounding box center [506, 508] width 270 height 27
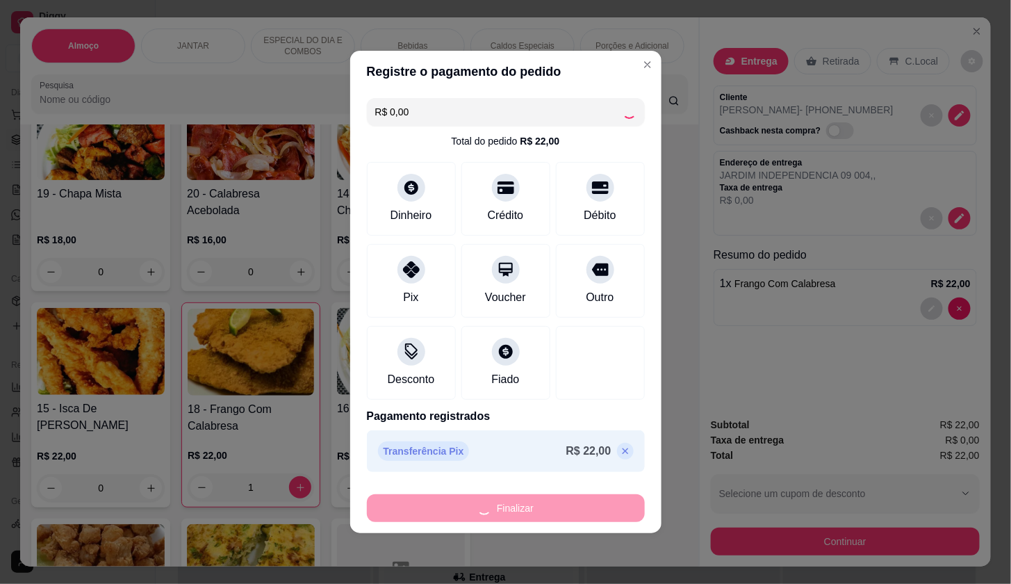
type input "0"
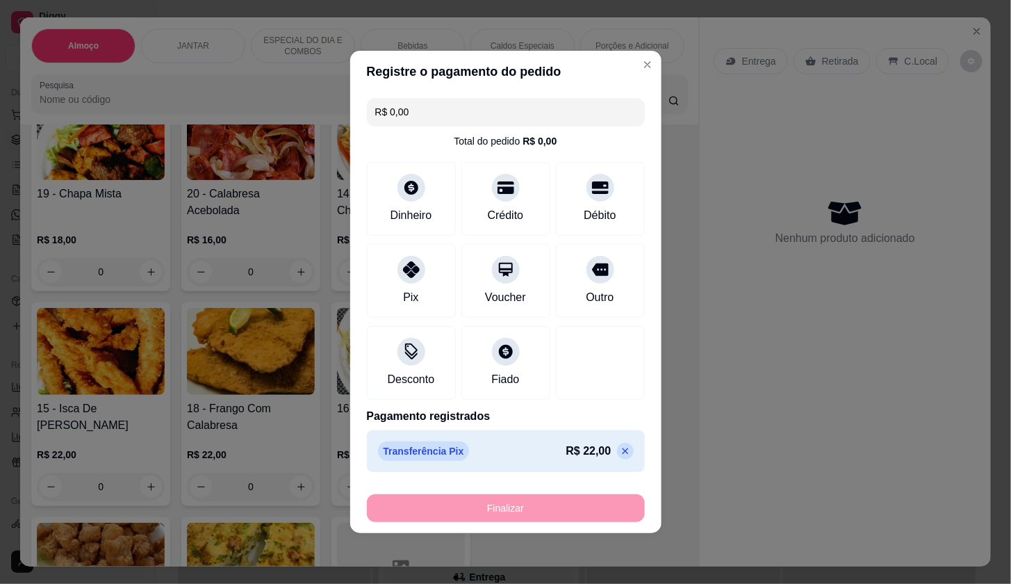
type input "-R$ 22,00"
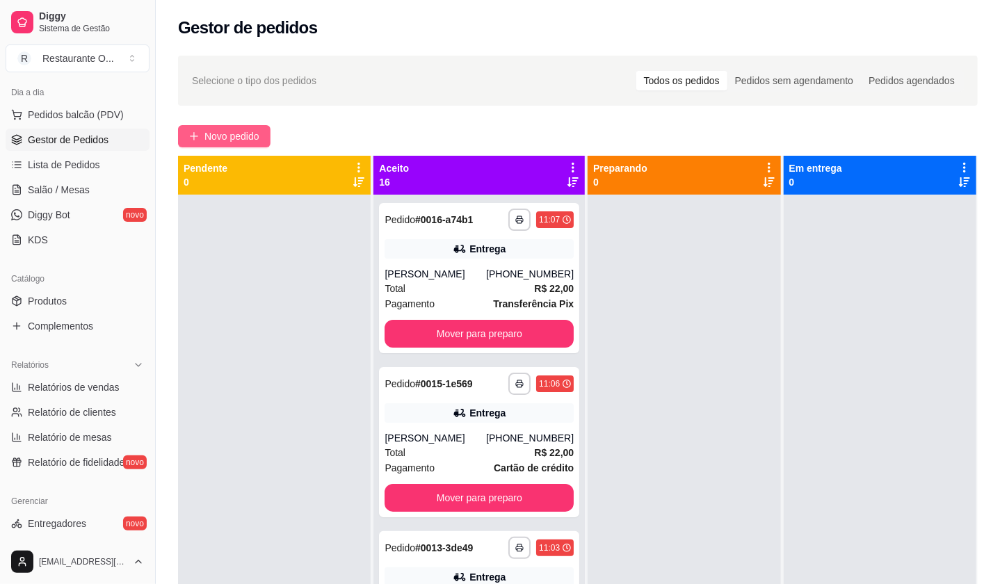
click at [258, 138] on span "Novo pedido" at bounding box center [231, 136] width 55 height 15
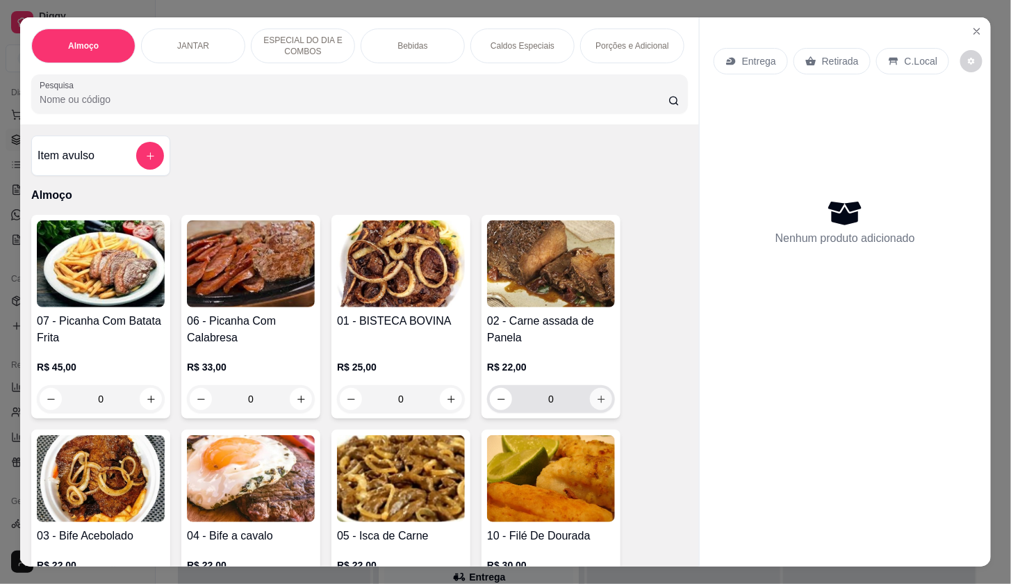
click at [598, 410] on button "increase-product-quantity" at bounding box center [601, 399] width 22 height 22
type input "1"
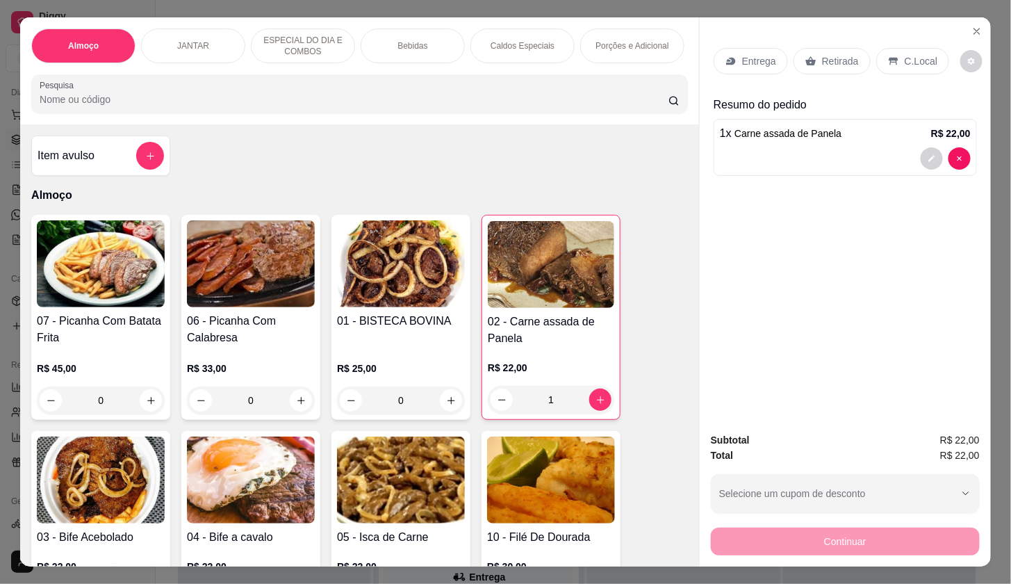
click at [716, 63] on div "Entrega" at bounding box center [751, 61] width 74 height 26
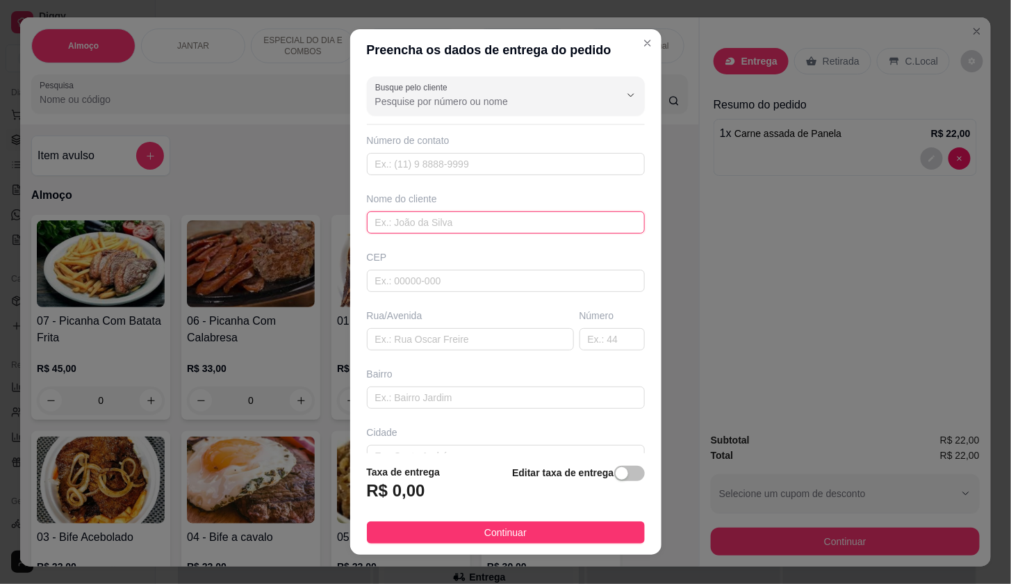
click at [453, 231] on input "text" at bounding box center [506, 222] width 278 height 22
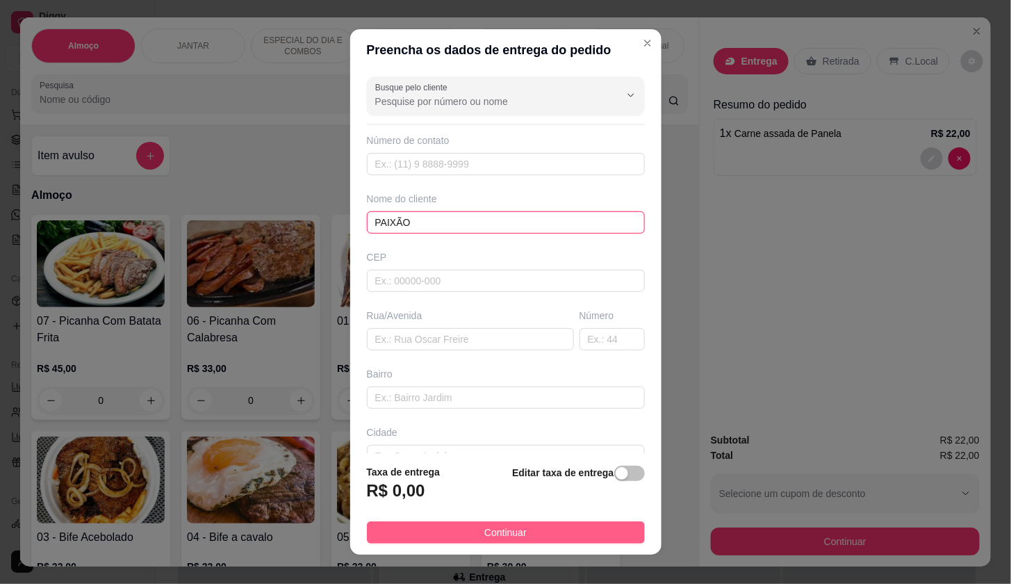
type input "PAIXÃO"
click at [576, 537] on button "Continuar" at bounding box center [506, 532] width 278 height 22
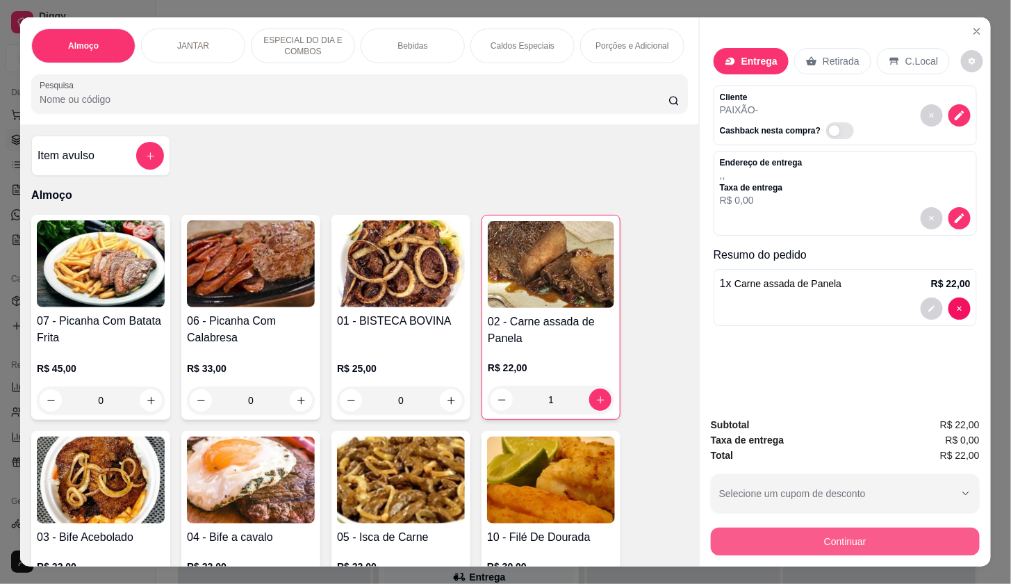
click at [775, 530] on button "Continuar" at bounding box center [845, 542] width 269 height 28
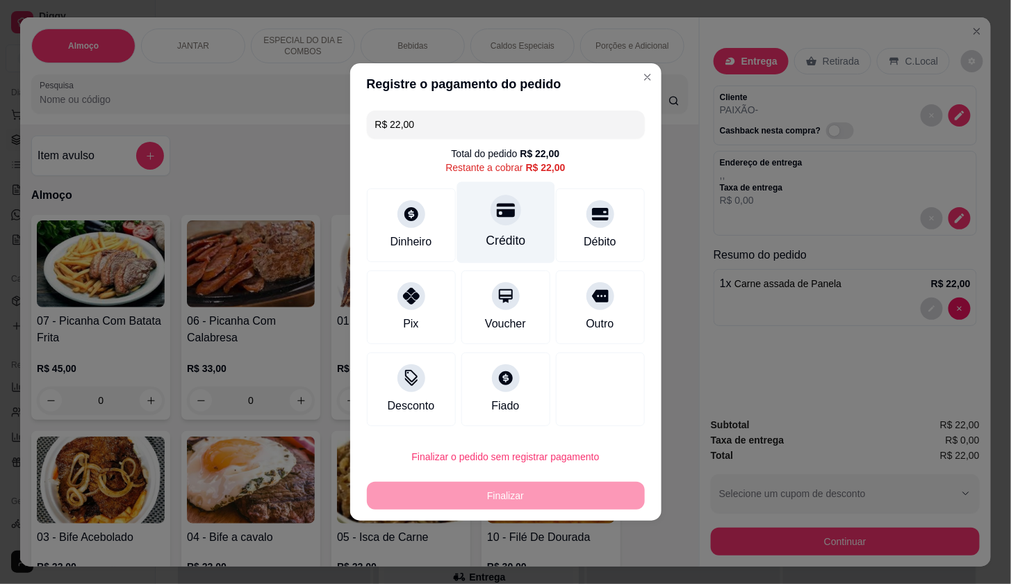
click at [536, 223] on div "Crédito" at bounding box center [506, 222] width 98 height 81
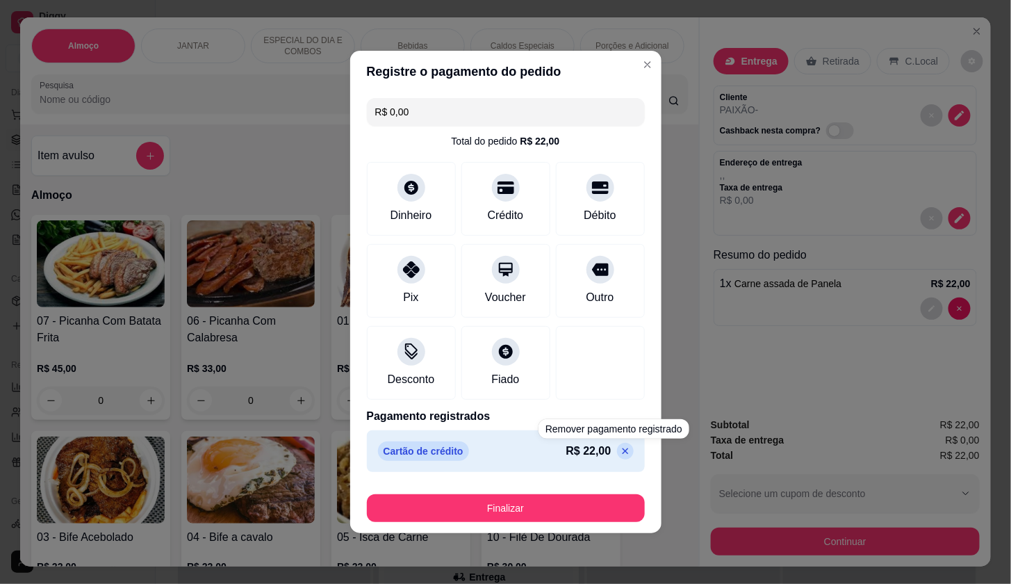
click at [610, 441] on div "Cartão de crédito R$ 22,00" at bounding box center [506, 450] width 256 height 19
click at [622, 453] on icon at bounding box center [625, 451] width 6 height 6
type input "R$ 22,00"
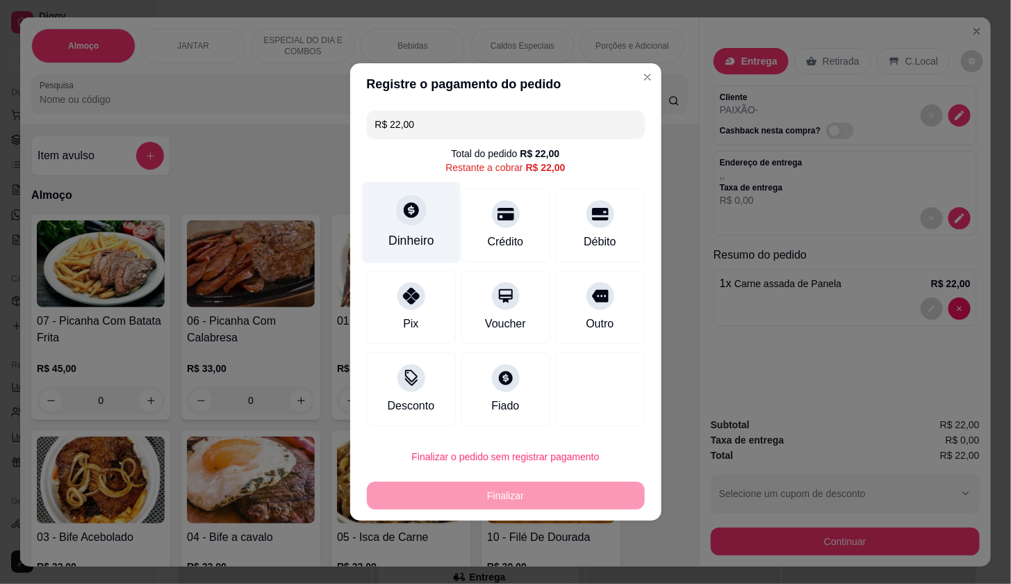
click at [421, 235] on div "Dinheiro" at bounding box center [412, 240] width 46 height 18
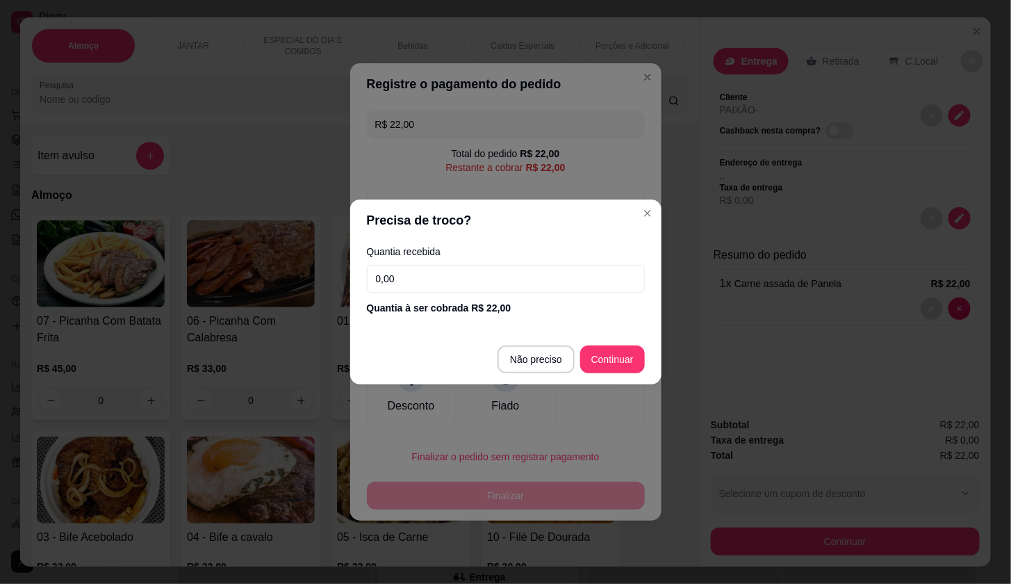
click at [469, 304] on div "Quantia à ser cobrada R$ 22,00" at bounding box center [506, 308] width 278 height 14
click at [472, 291] on input "0,00" at bounding box center [506, 279] width 278 height 28
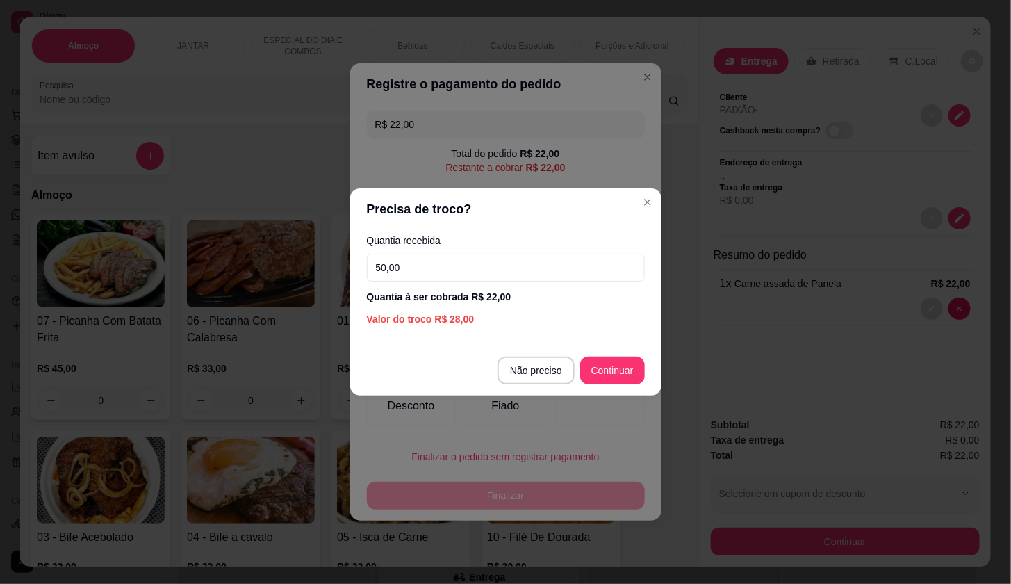
type input "50,00"
type input "R$ 0,00"
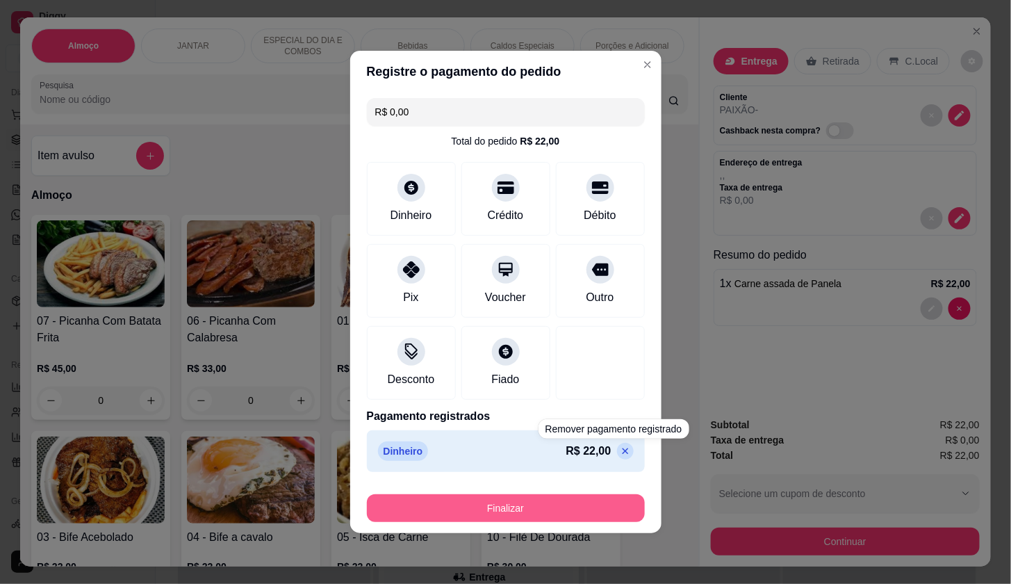
click at [620, 509] on button "Finalizar" at bounding box center [506, 508] width 278 height 28
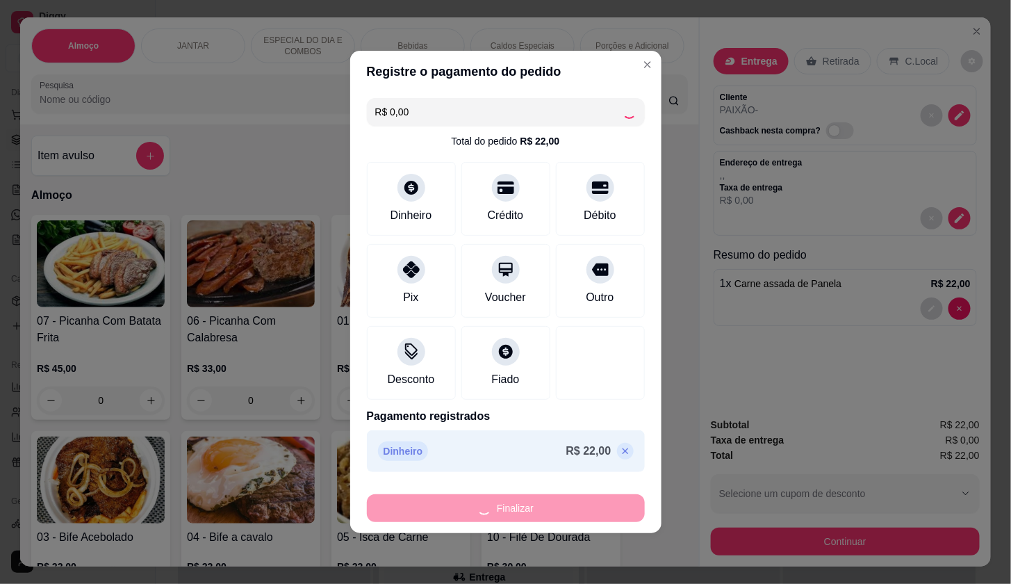
type input "0"
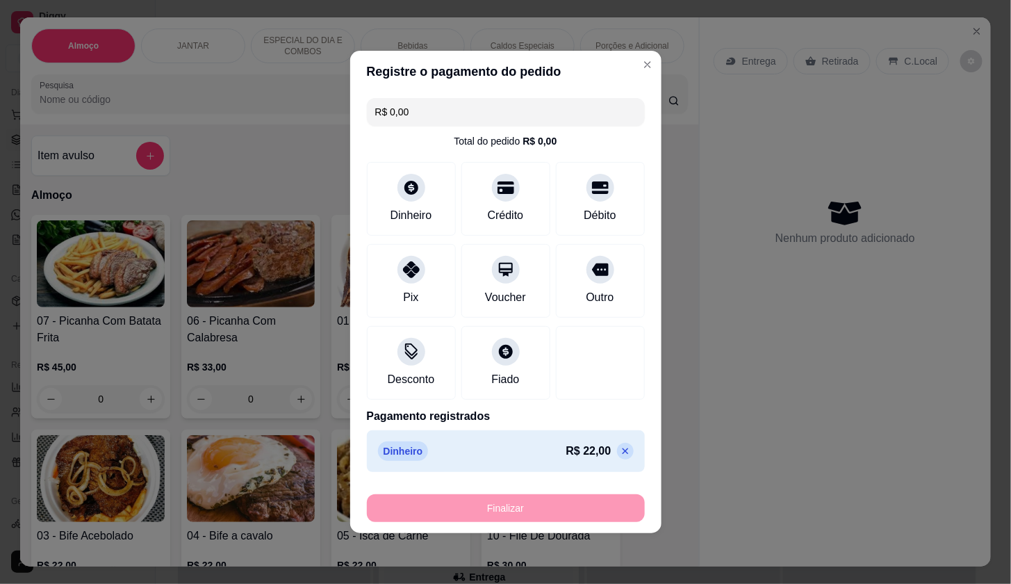
type input "-R$ 22,00"
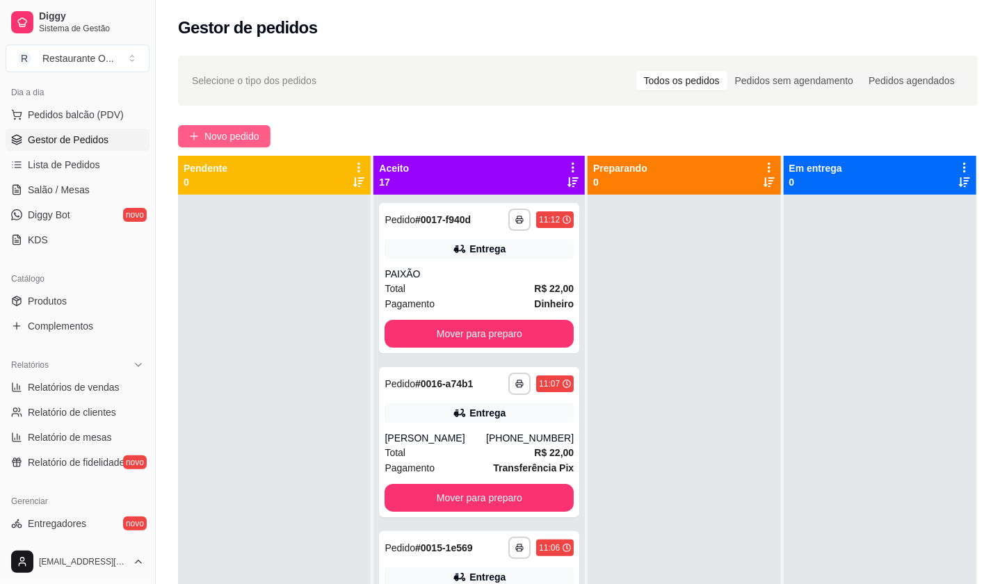
click at [248, 140] on span "Novo pedido" at bounding box center [231, 136] width 55 height 15
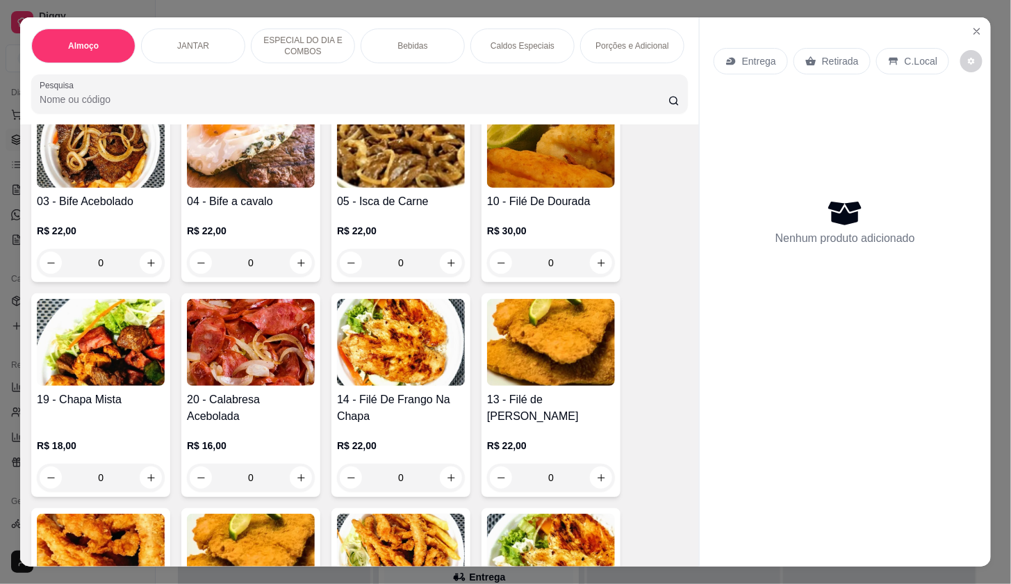
scroll to position [386, 0]
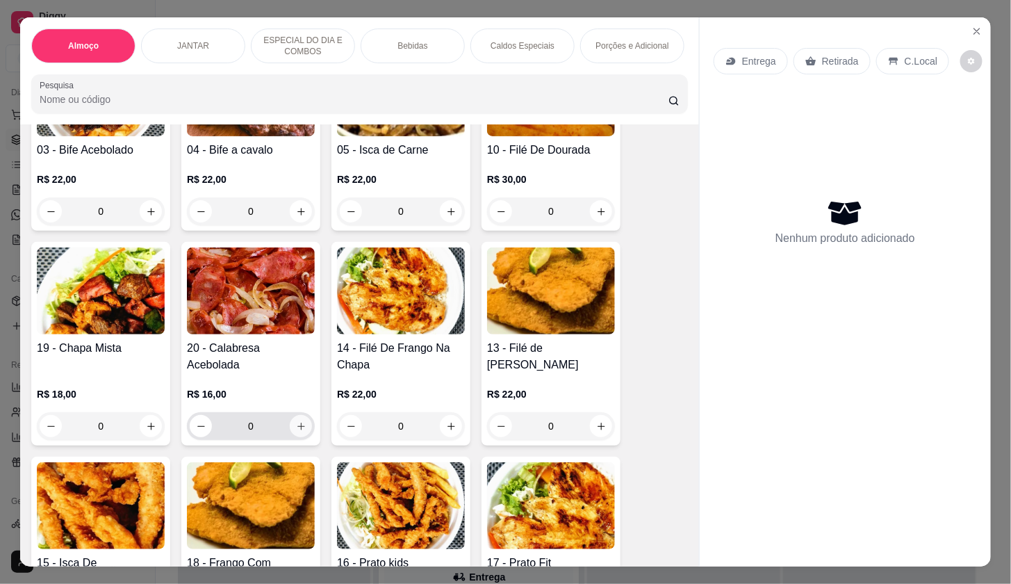
click at [292, 423] on button "increase-product-quantity" at bounding box center [301, 426] width 22 height 22
type input "1"
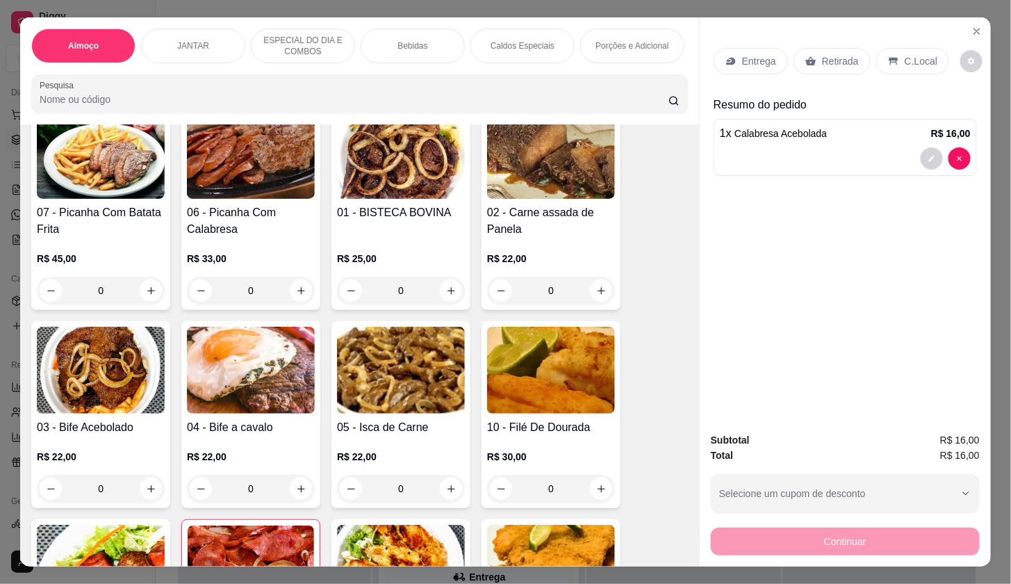
scroll to position [0, 0]
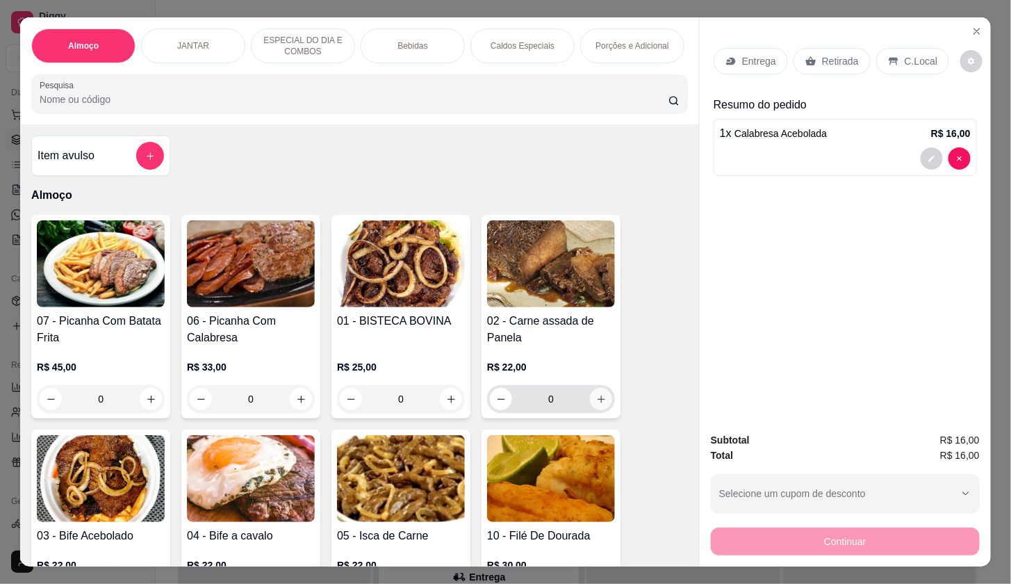
click at [598, 405] on icon "increase-product-quantity" at bounding box center [601, 399] width 10 height 10
type input "1"
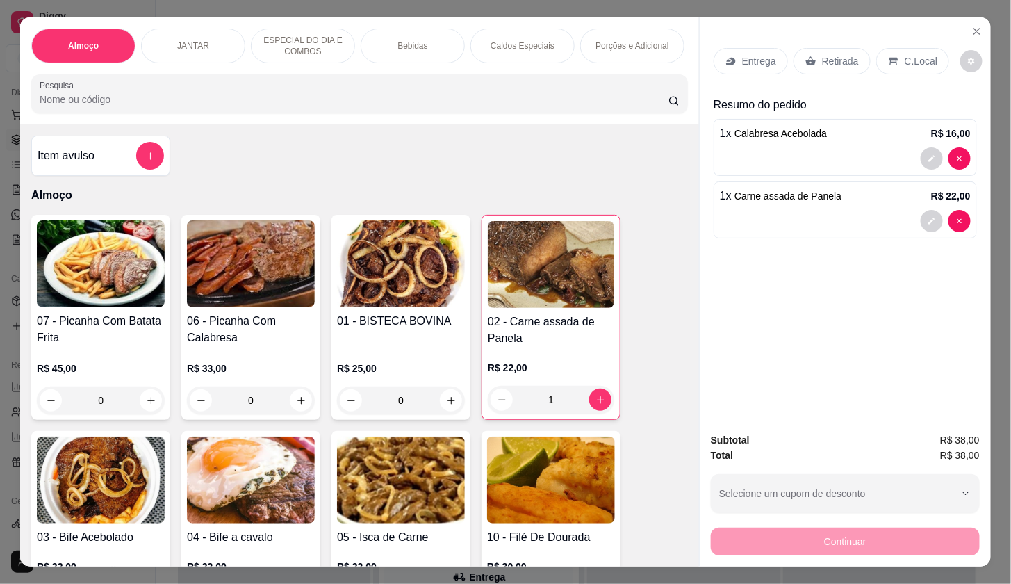
click at [526, 40] on p "Caldos Especiais" at bounding box center [523, 45] width 64 height 11
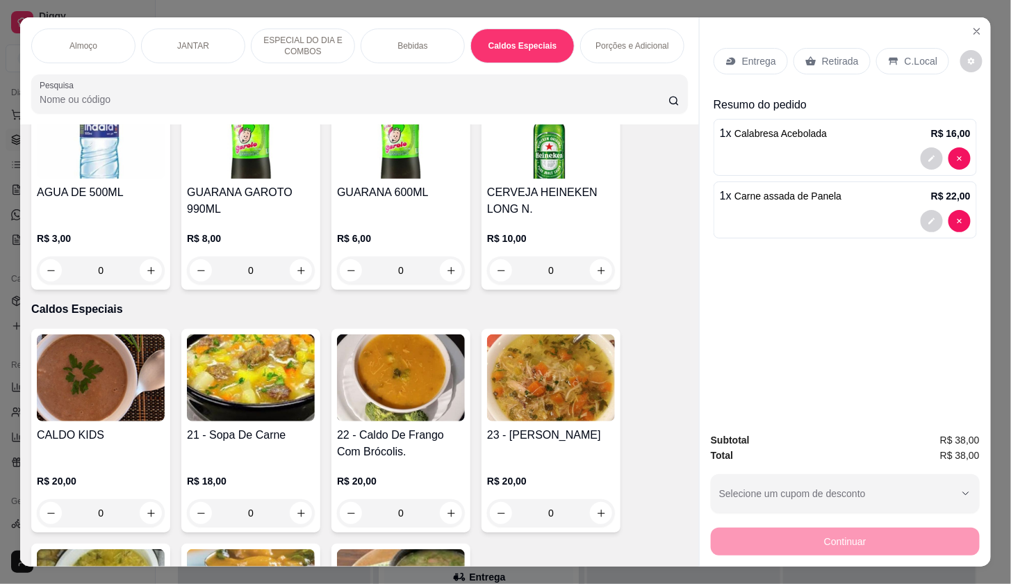
scroll to position [2743, 0]
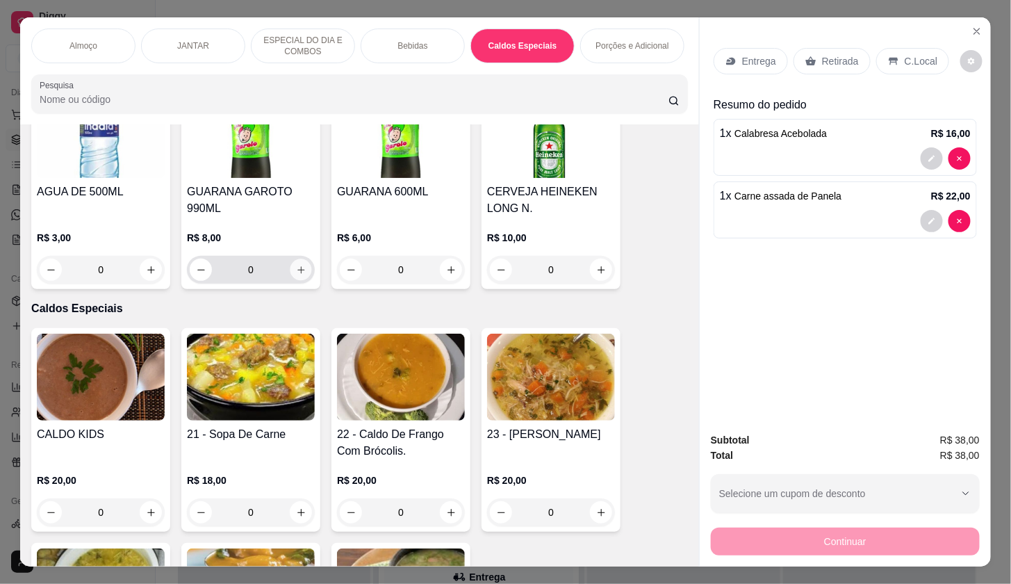
click at [300, 280] on button "increase-product-quantity" at bounding box center [302, 270] width 22 height 22
type input "1"
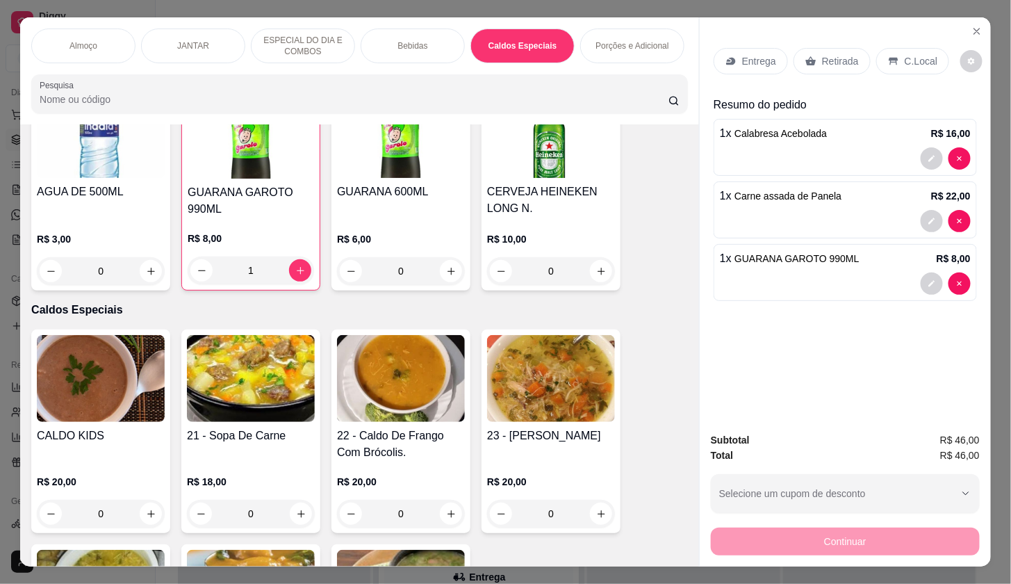
click at [722, 48] on div "Entrega" at bounding box center [751, 61] width 74 height 26
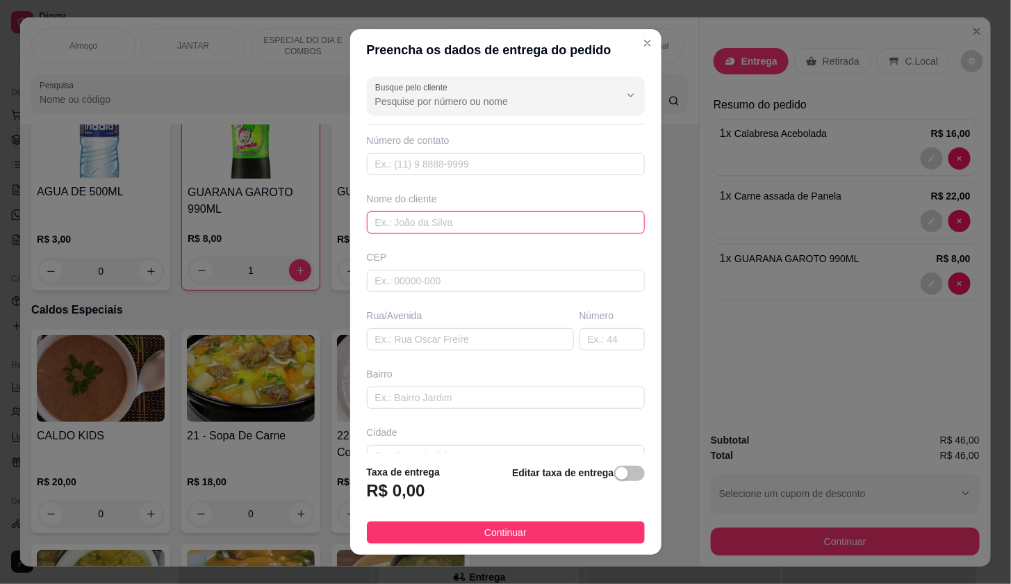
click at [564, 227] on input "text" at bounding box center [506, 222] width 278 height 22
click at [616, 475] on div "button" at bounding box center [622, 473] width 13 height 13
click at [439, 498] on input "0,00" at bounding box center [442, 496] width 149 height 26
type input "5,00"
click at [557, 535] on button "Continuar" at bounding box center [506, 532] width 278 height 22
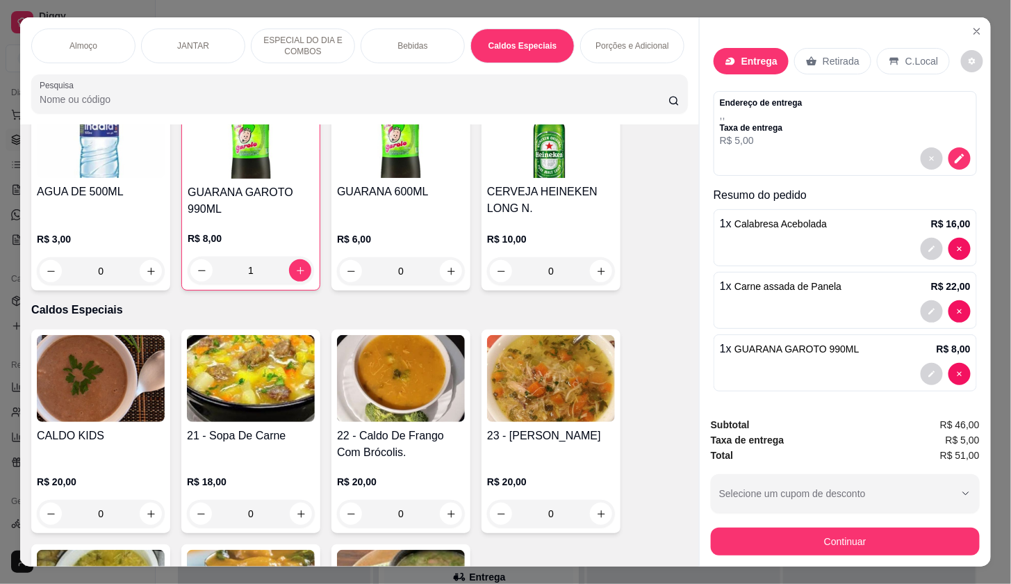
click at [776, 66] on div "Entrega Retirada C.Local" at bounding box center [832, 61] width 237 height 26
click at [770, 62] on div "Entrega" at bounding box center [751, 61] width 75 height 26
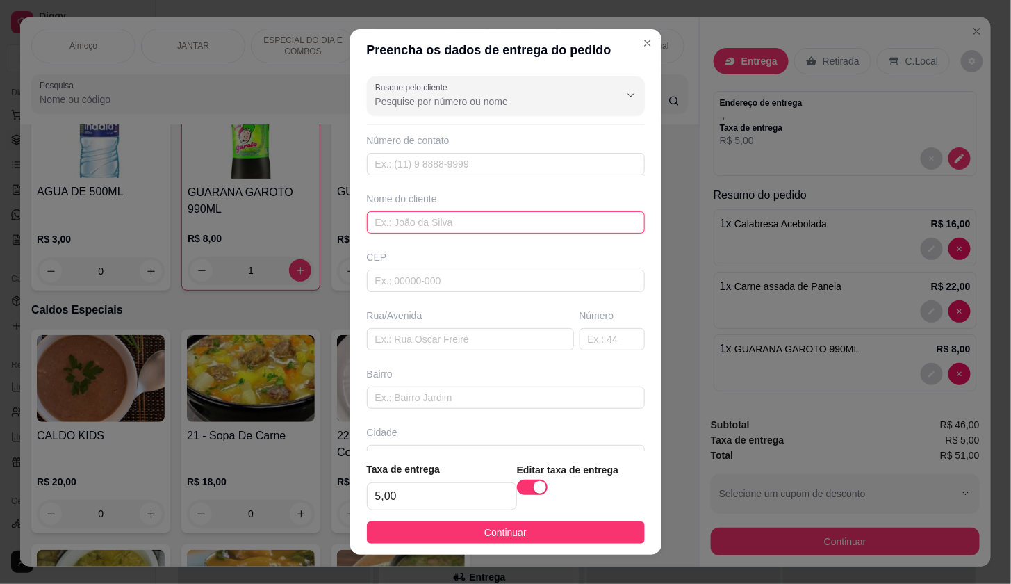
click at [419, 222] on input "text" at bounding box center [506, 222] width 278 height 22
type input "VALENTIM"
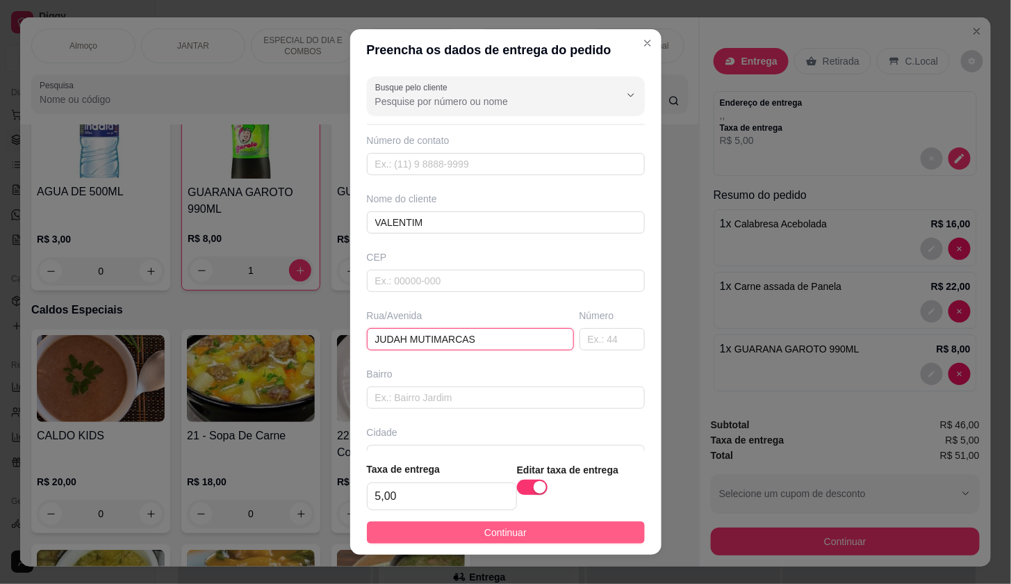
type input "JUDAH MUTIMARCAS"
click at [555, 531] on button "Continuar" at bounding box center [506, 532] width 278 height 22
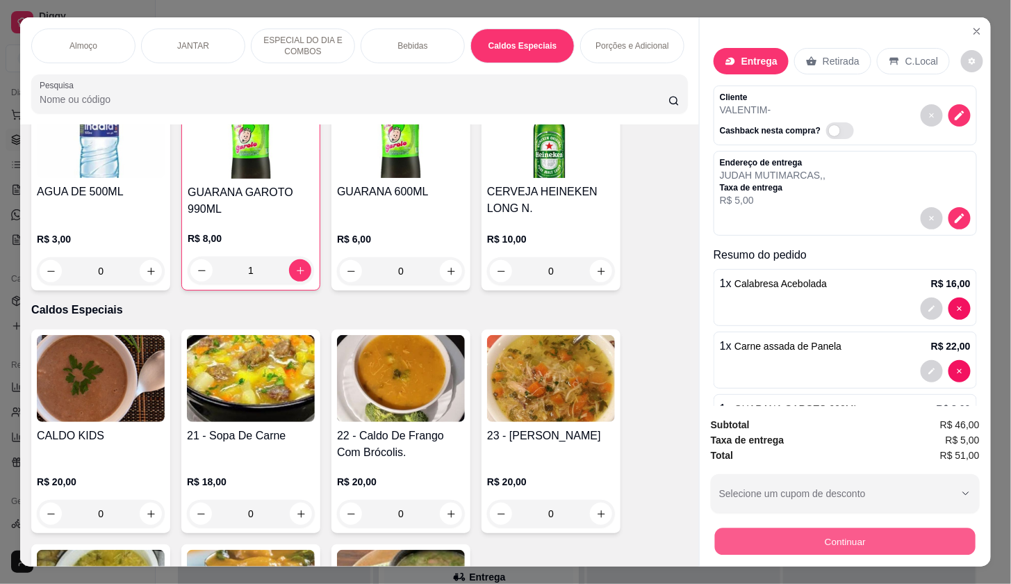
click at [715, 528] on button "Continuar" at bounding box center [845, 541] width 261 height 27
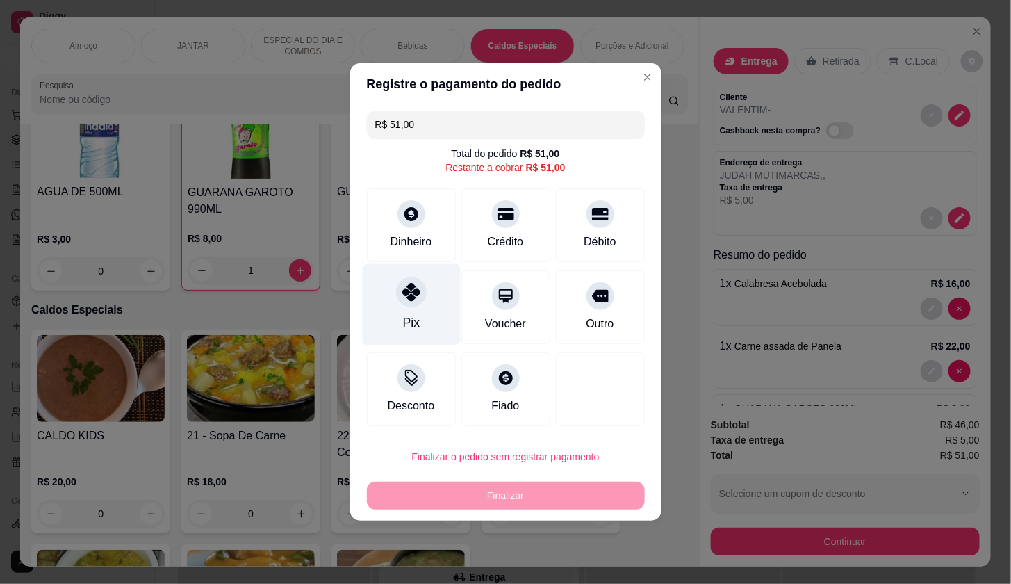
click at [402, 312] on div "Pix" at bounding box center [411, 304] width 98 height 81
type input "R$ 0,00"
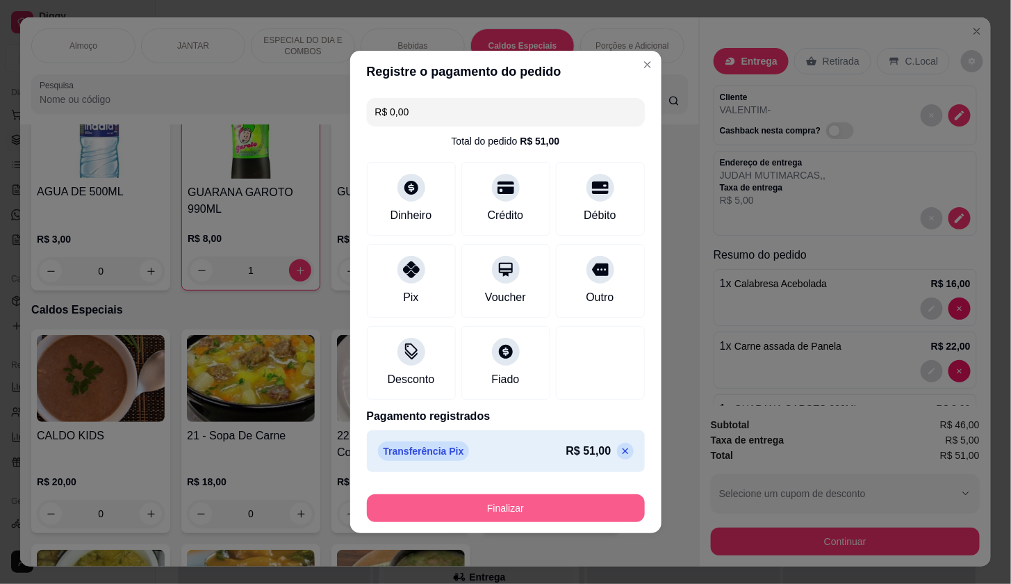
click at [546, 514] on button "Finalizar" at bounding box center [506, 508] width 278 height 28
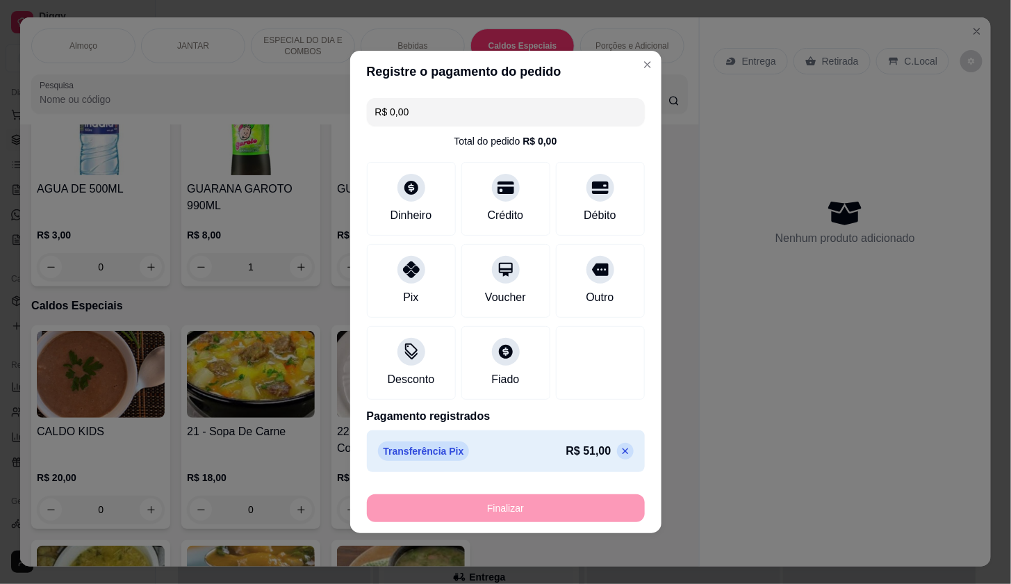
type input "0"
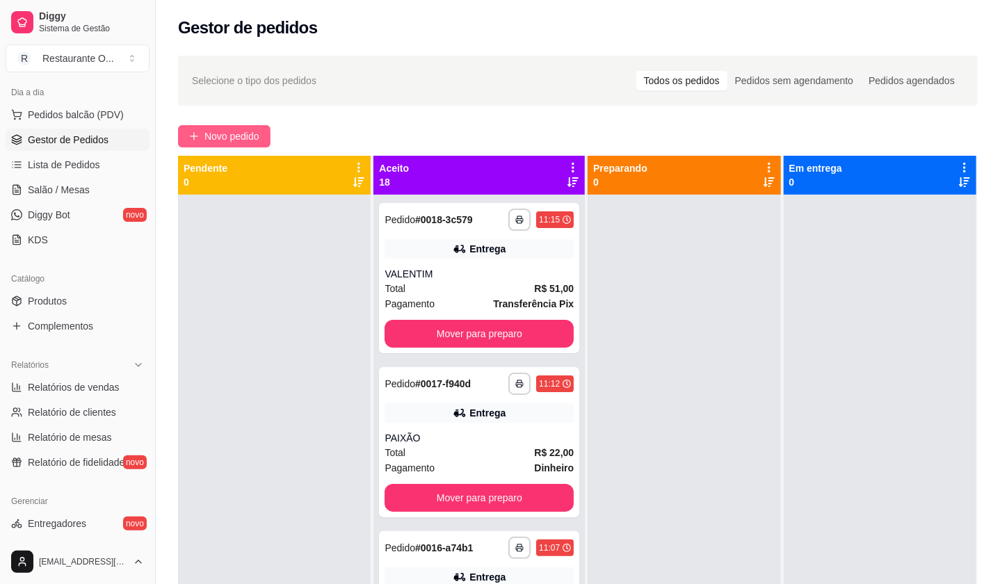
click at [226, 135] on span "Novo pedido" at bounding box center [231, 136] width 55 height 15
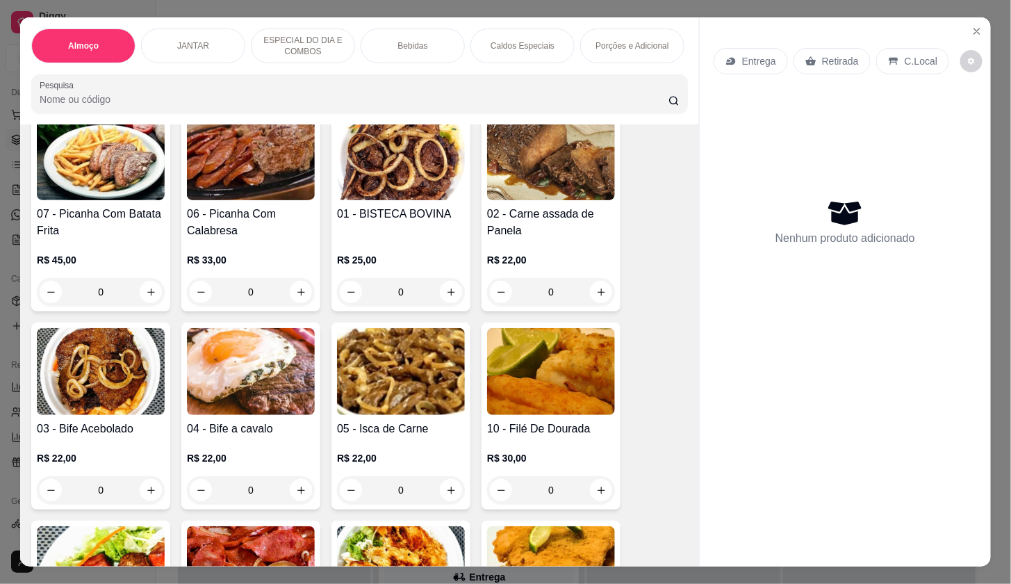
scroll to position [154, 0]
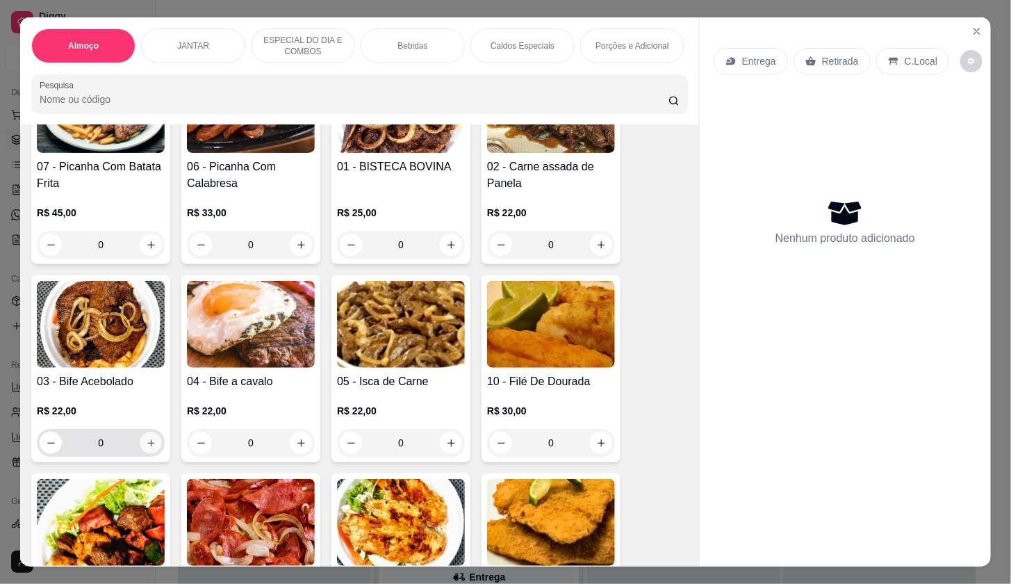
click at [142, 454] on button "increase-product-quantity" at bounding box center [151, 443] width 22 height 22
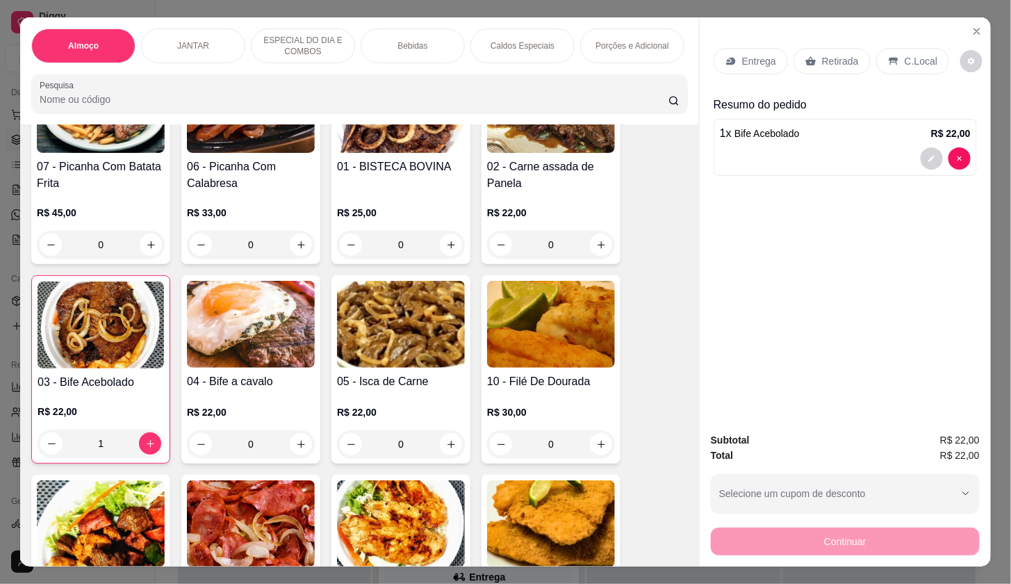
click at [780, 48] on div "Entrega Retirada C.Local" at bounding box center [832, 61] width 236 height 26
click at [777, 54] on div "Entrega" at bounding box center [751, 61] width 74 height 26
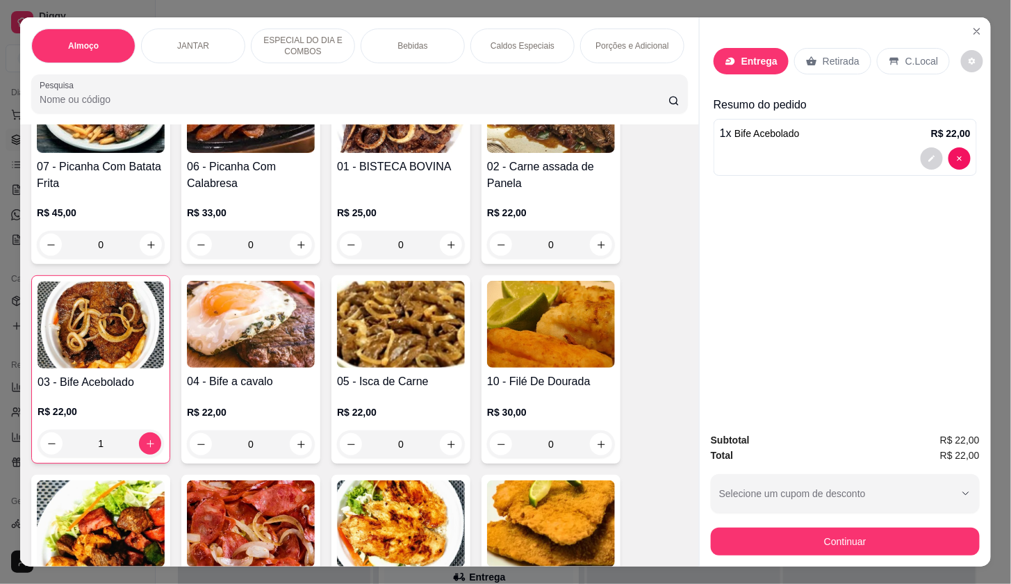
click at [512, 114] on div "Busque pelo cliente" at bounding box center [505, 95] width 278 height 39
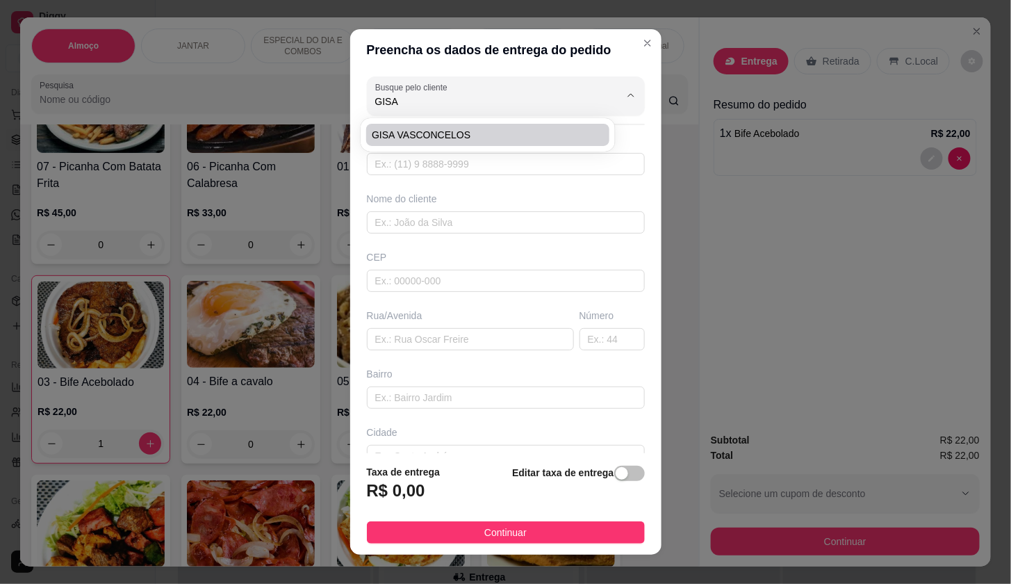
click at [478, 139] on span "GISA VASCONCELOS" at bounding box center [481, 135] width 218 height 14
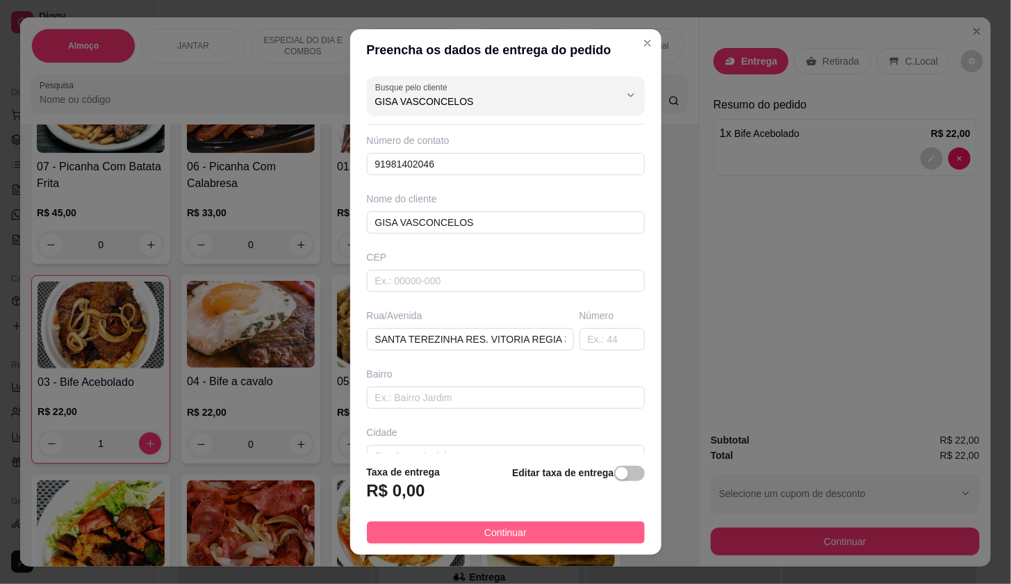
click at [589, 541] on button "Continuar" at bounding box center [506, 532] width 278 height 22
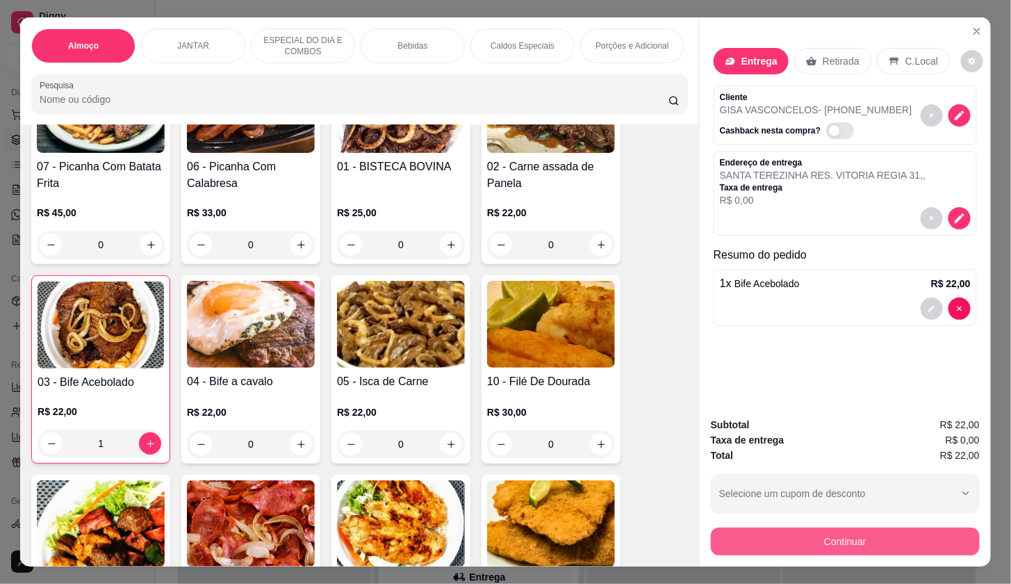
click at [776, 538] on button "Continuar" at bounding box center [845, 542] width 269 height 28
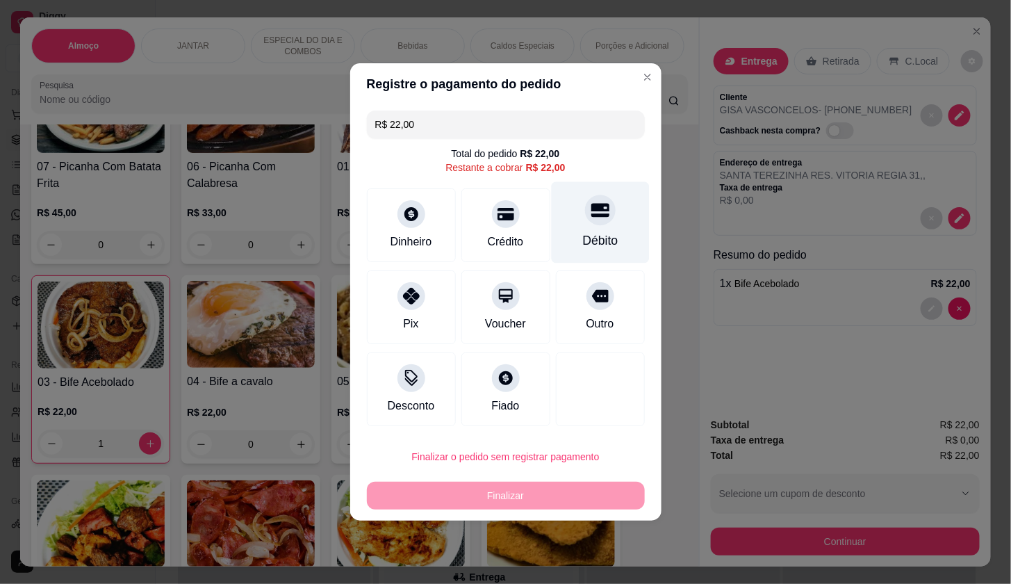
click at [578, 227] on div "Débito" at bounding box center [600, 222] width 98 height 81
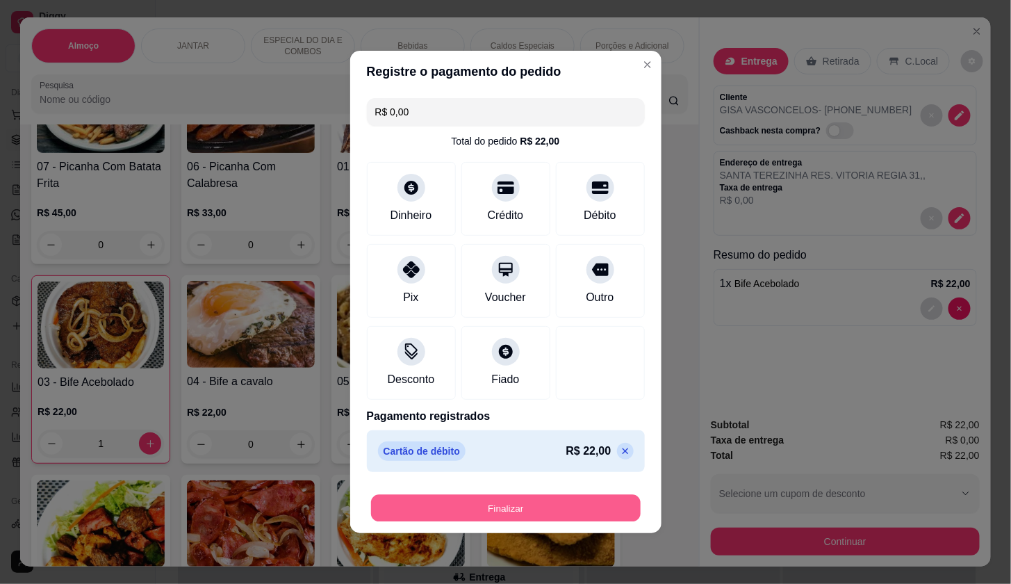
click at [613, 516] on button "Finalizar" at bounding box center [506, 508] width 270 height 27
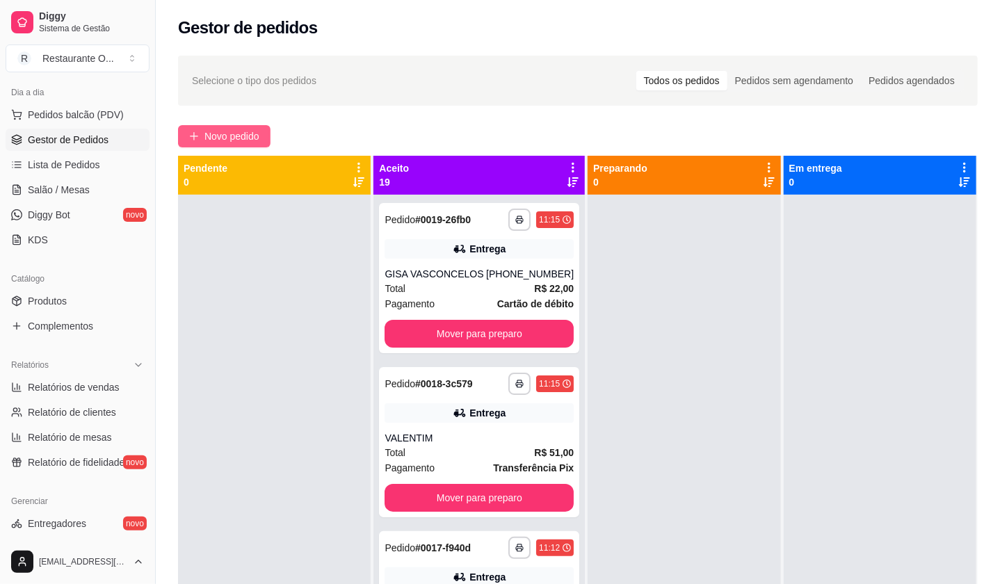
click at [238, 132] on span "Novo pedido" at bounding box center [231, 136] width 55 height 15
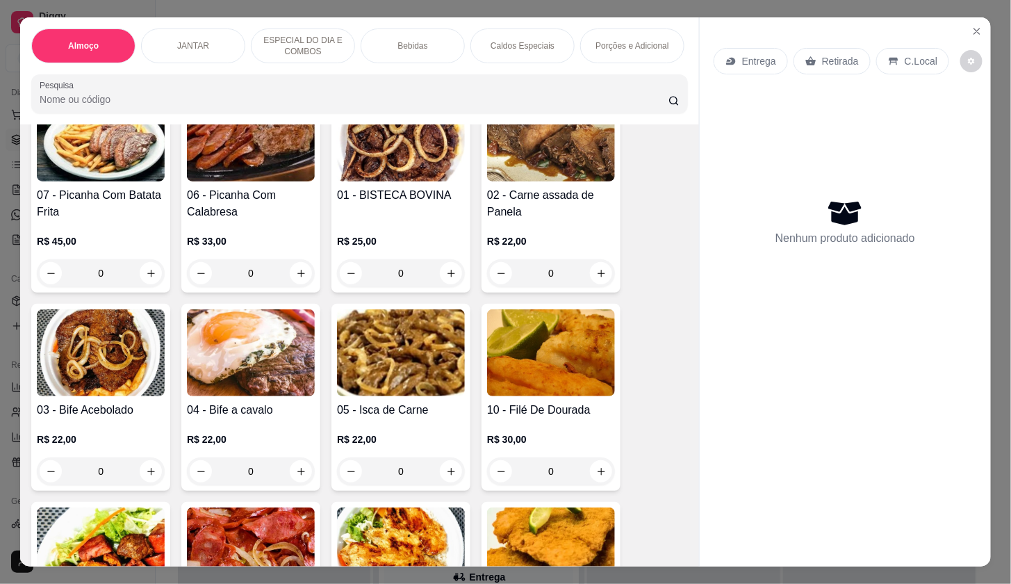
scroll to position [154, 0]
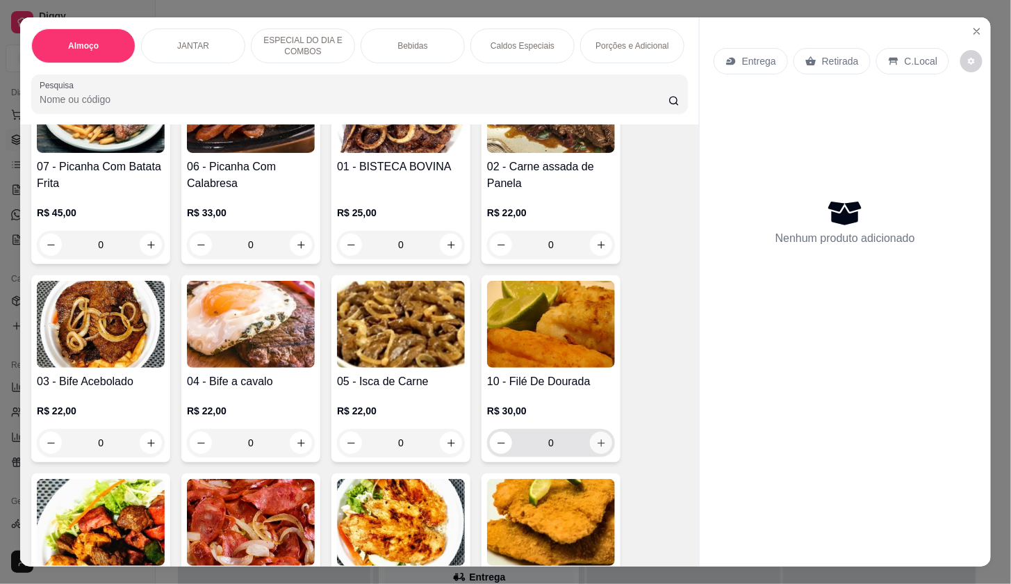
click at [596, 448] on icon "increase-product-quantity" at bounding box center [601, 443] width 10 height 10
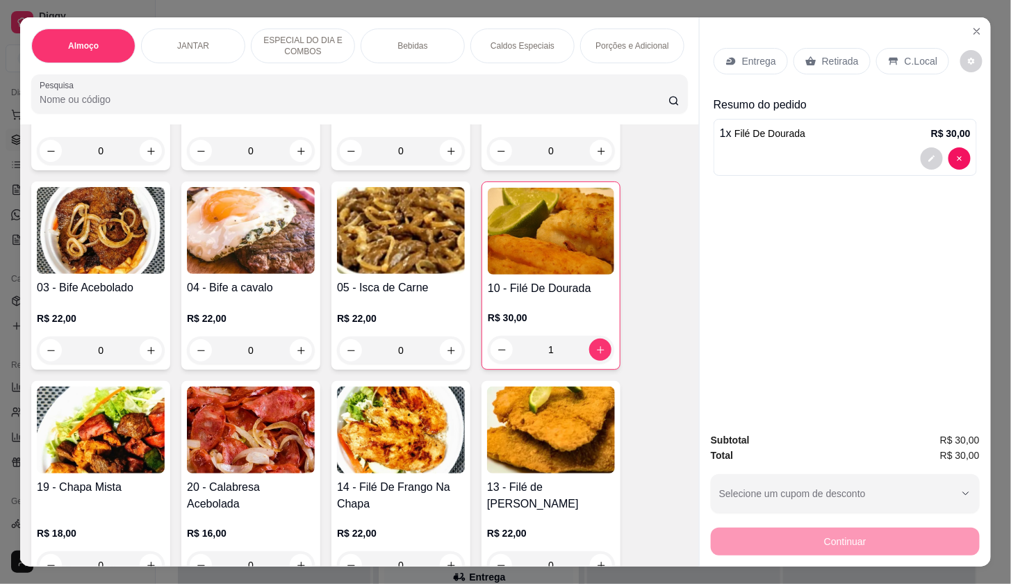
scroll to position [386, 0]
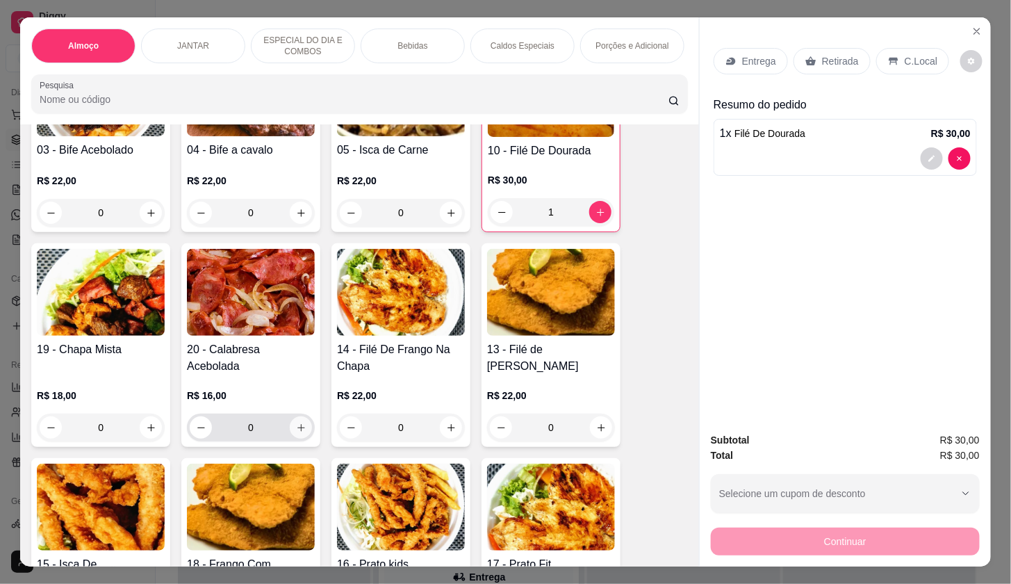
click at [298, 432] on icon "increase-product-quantity" at bounding box center [302, 428] width 8 height 8
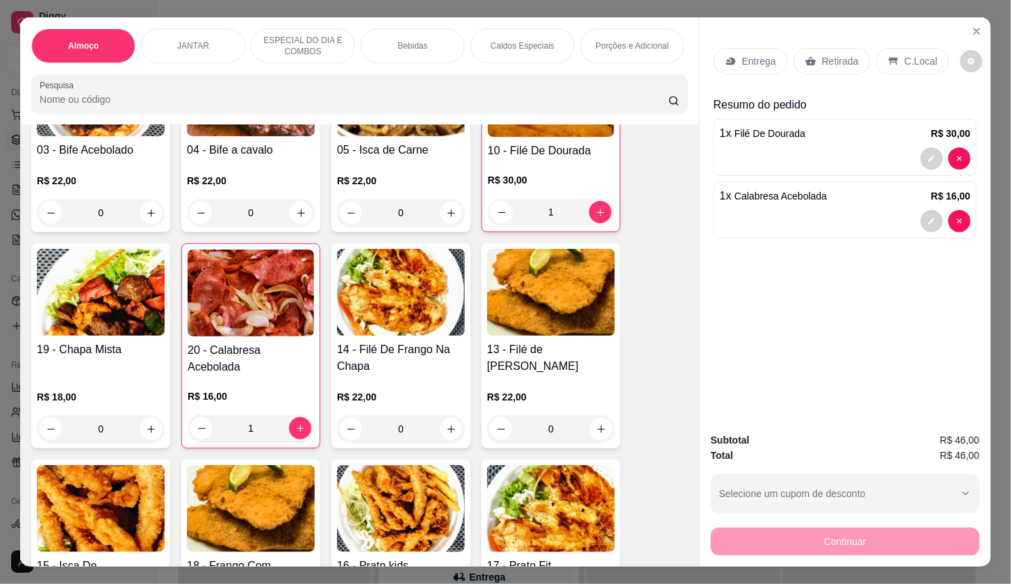
click at [753, 58] on p "Entrega" at bounding box center [759, 61] width 34 height 14
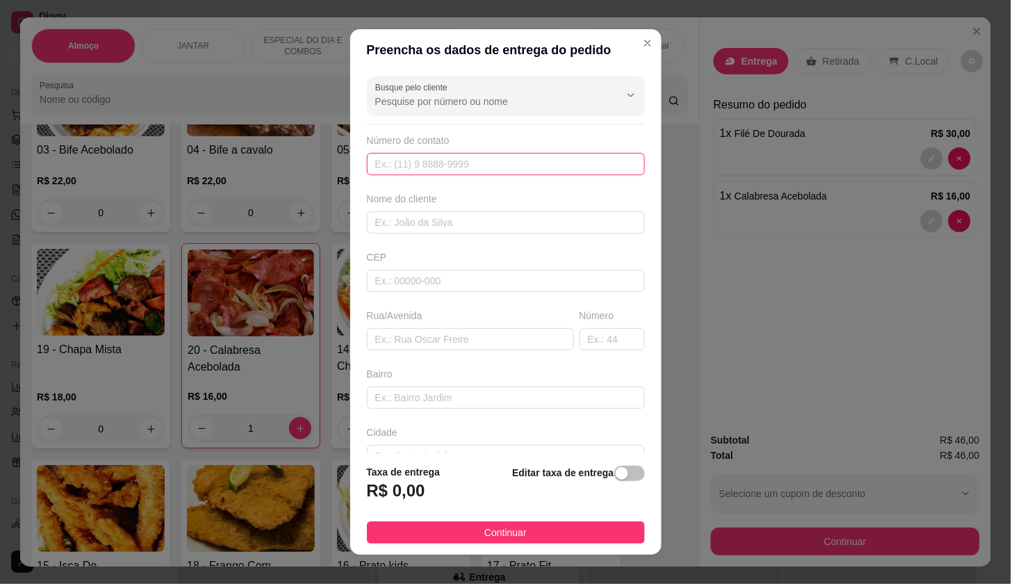
click at [501, 159] on input "text" at bounding box center [506, 164] width 278 height 22
click at [503, 77] on div "Busque pelo cliente" at bounding box center [506, 95] width 278 height 39
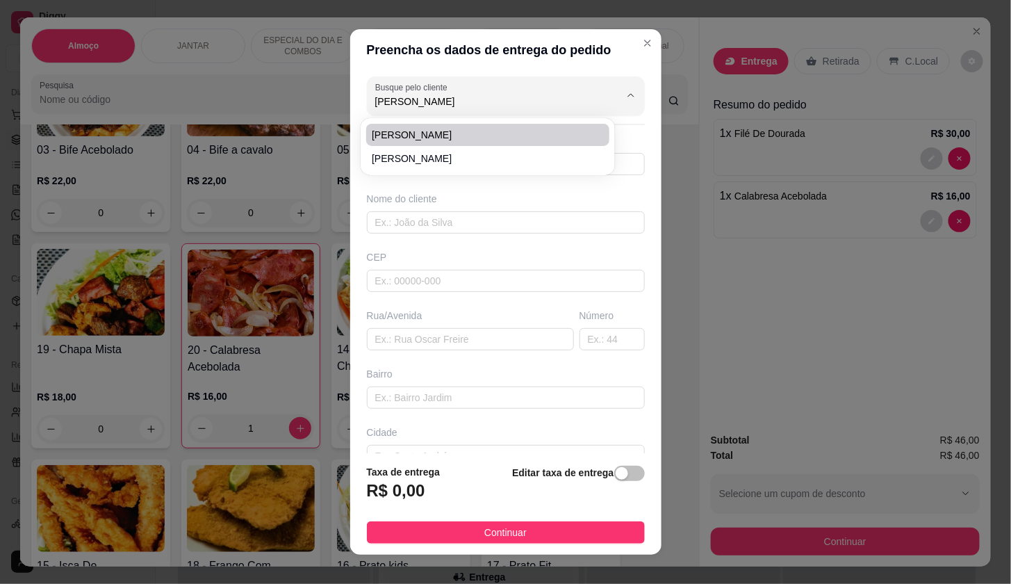
click at [447, 122] on div "[PERSON_NAME] COMIEADEPA" at bounding box center [488, 146] width 249 height 51
click at [447, 131] on span "[PERSON_NAME]" at bounding box center [481, 135] width 218 height 14
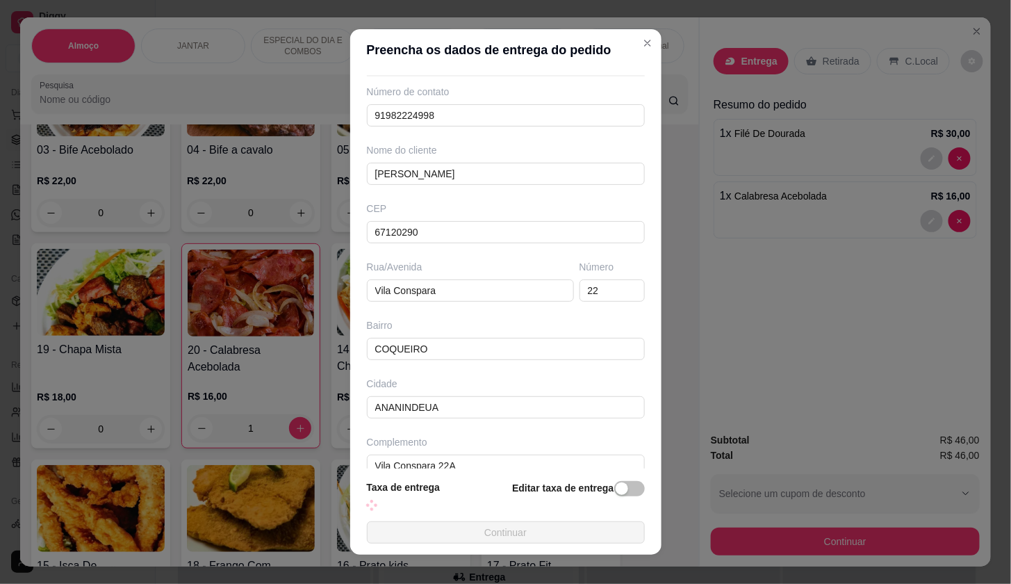
scroll to position [70, 0]
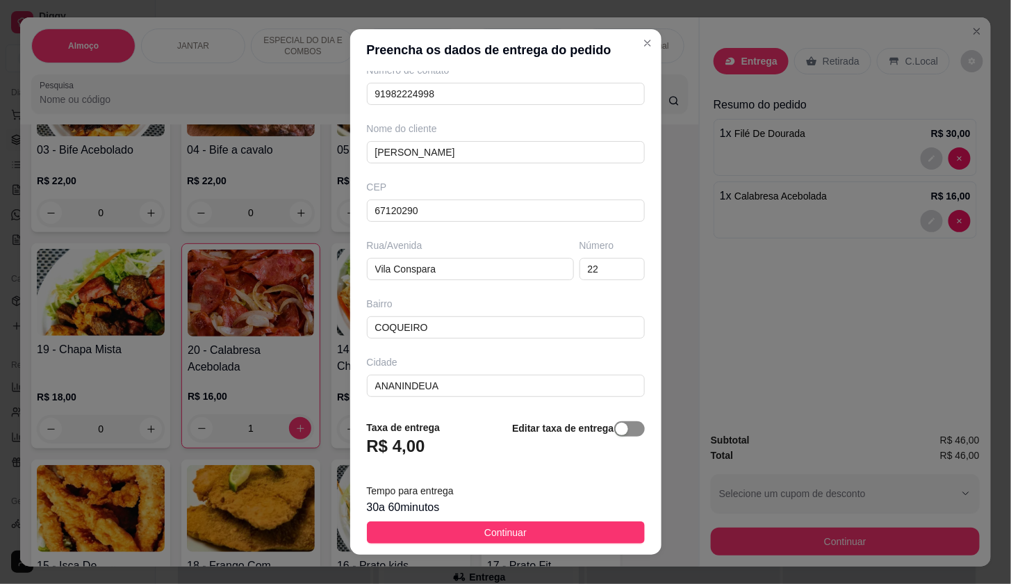
click at [624, 425] on span "button" at bounding box center [629, 428] width 31 height 15
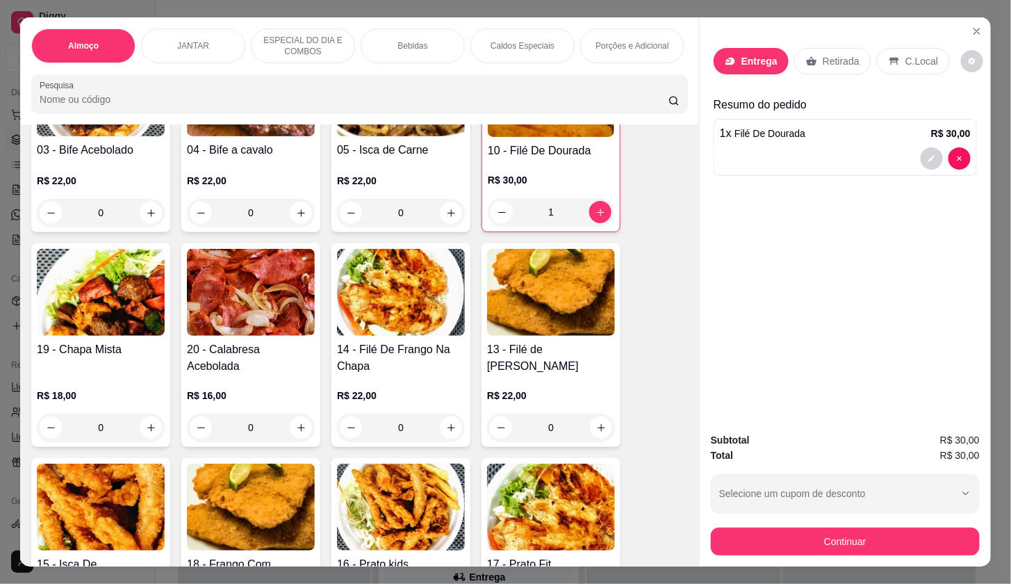
click at [751, 54] on p "Entrega" at bounding box center [760, 61] width 36 height 14
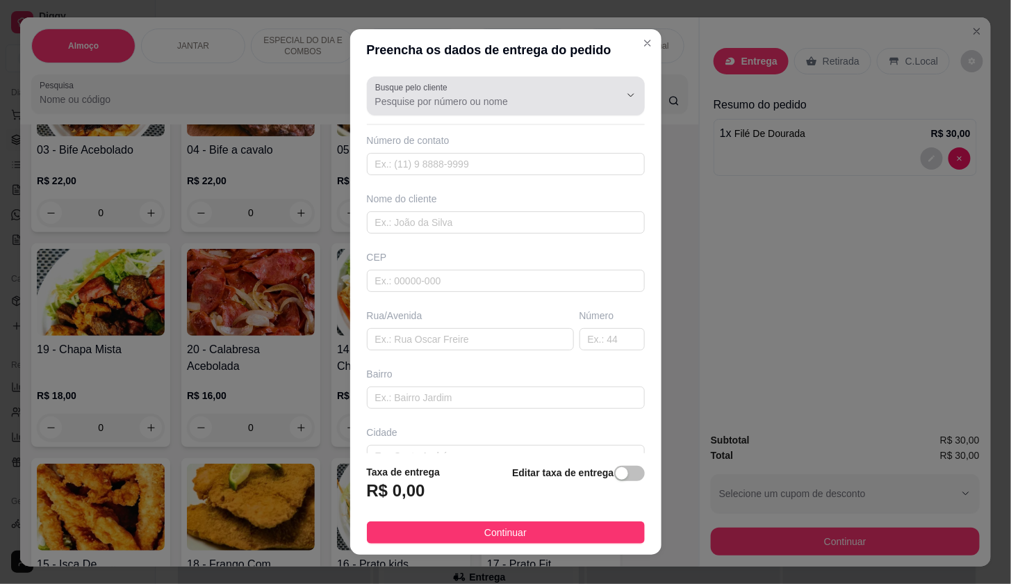
click at [551, 88] on div at bounding box center [505, 96] width 261 height 28
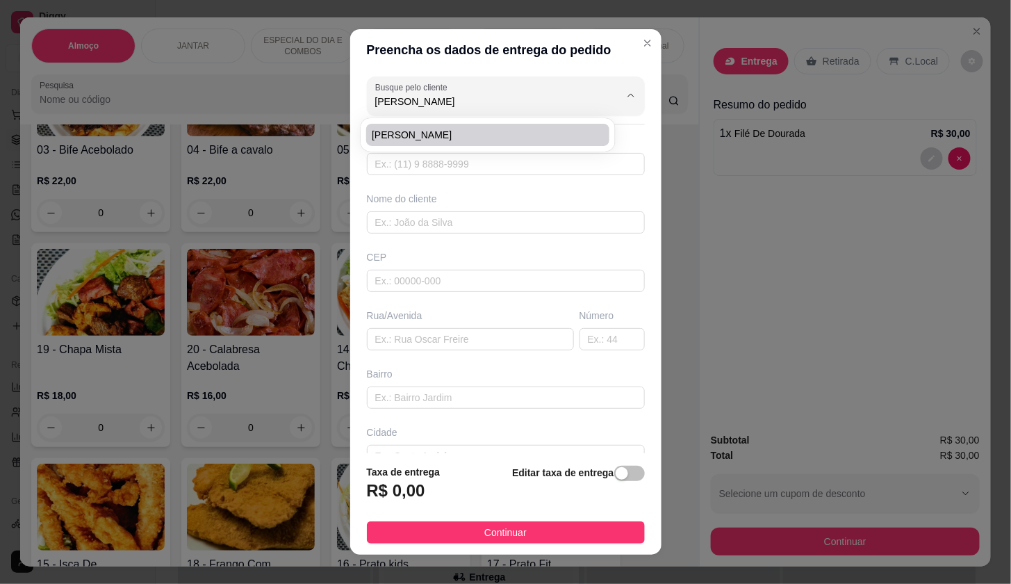
click at [456, 124] on li "[PERSON_NAME]" at bounding box center [487, 135] width 243 height 22
click at [425, 137] on span "[PERSON_NAME]" at bounding box center [481, 135] width 218 height 14
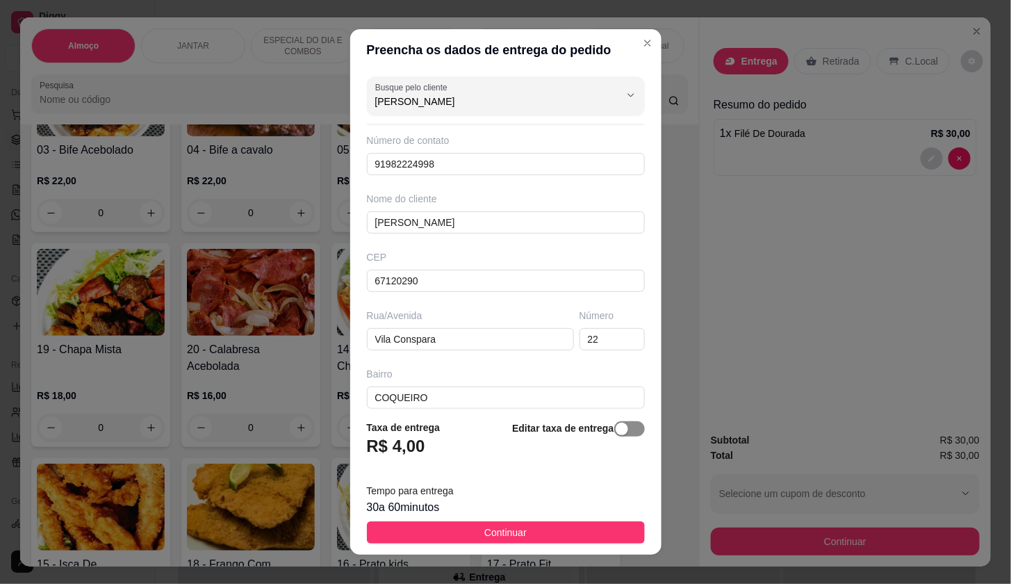
click at [615, 432] on span "button" at bounding box center [629, 428] width 31 height 15
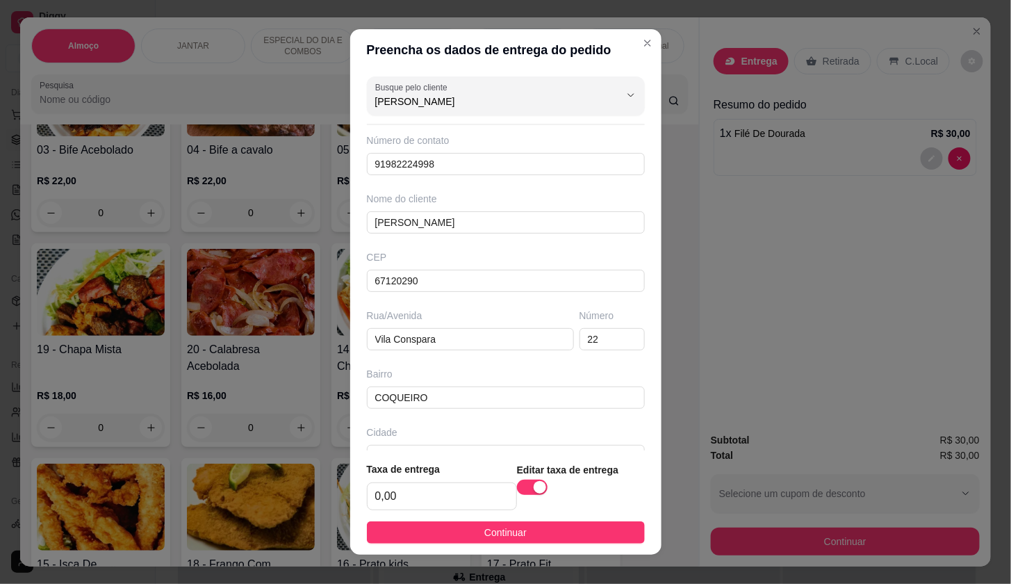
click at [546, 501] on div "Editar taxa de entrega" at bounding box center [581, 486] width 128 height 49
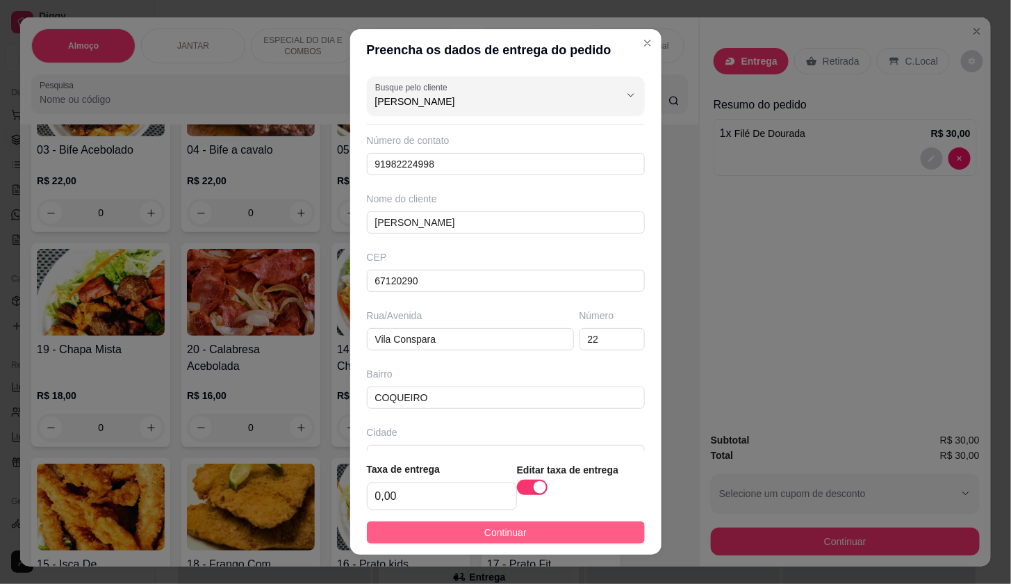
click at [555, 528] on button "Continuar" at bounding box center [506, 532] width 278 height 22
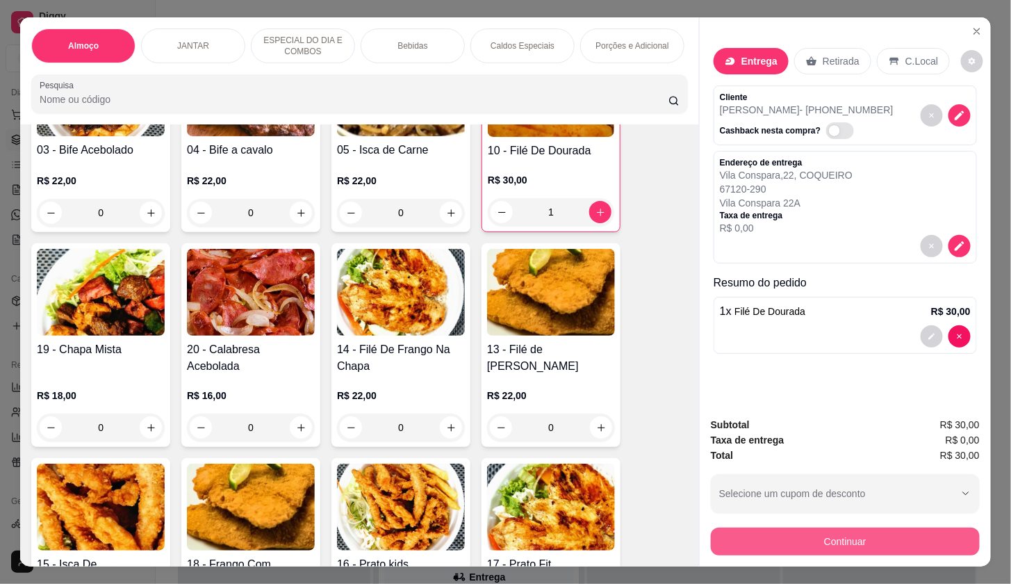
click at [755, 535] on button "Continuar" at bounding box center [845, 542] width 269 height 28
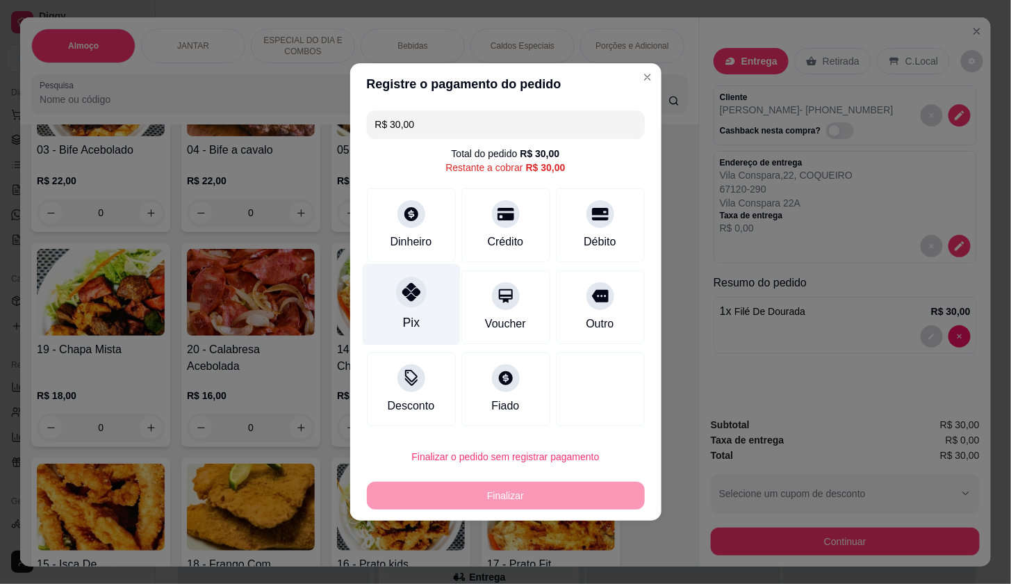
click at [418, 325] on div "Pix" at bounding box center [411, 304] width 98 height 81
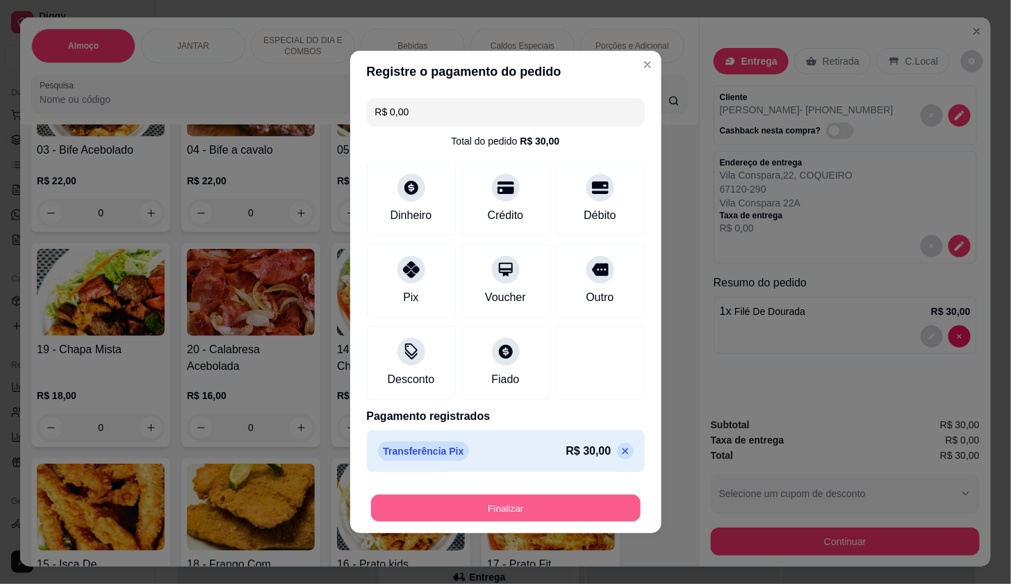
click at [576, 501] on button "Finalizar" at bounding box center [506, 508] width 270 height 27
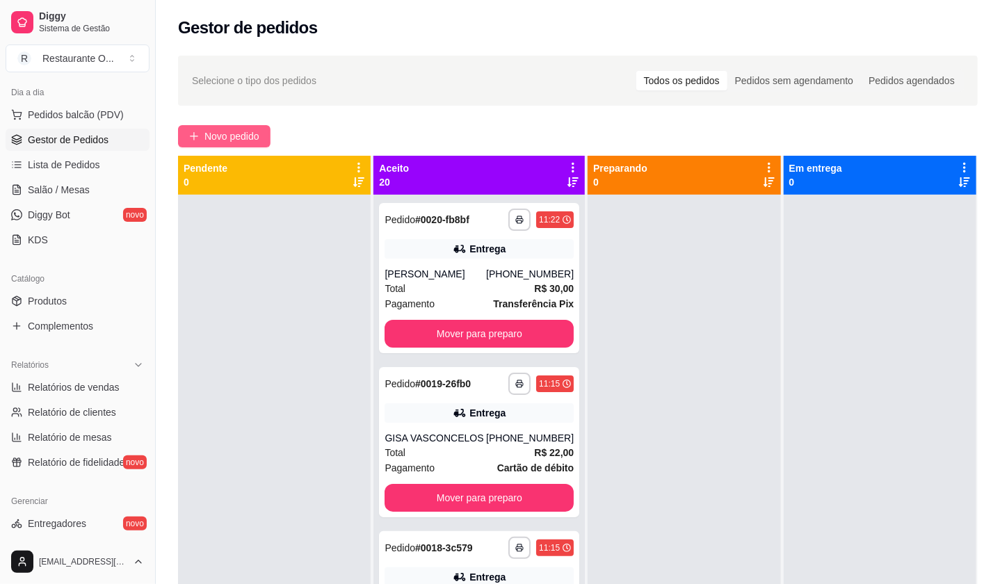
click at [241, 136] on span "Novo pedido" at bounding box center [231, 136] width 55 height 15
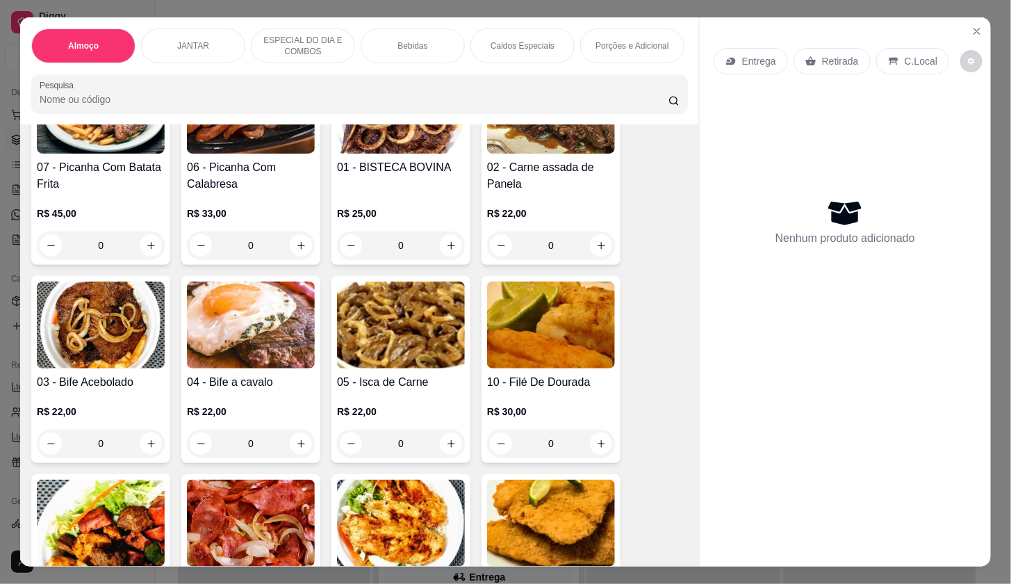
scroll to position [154, 0]
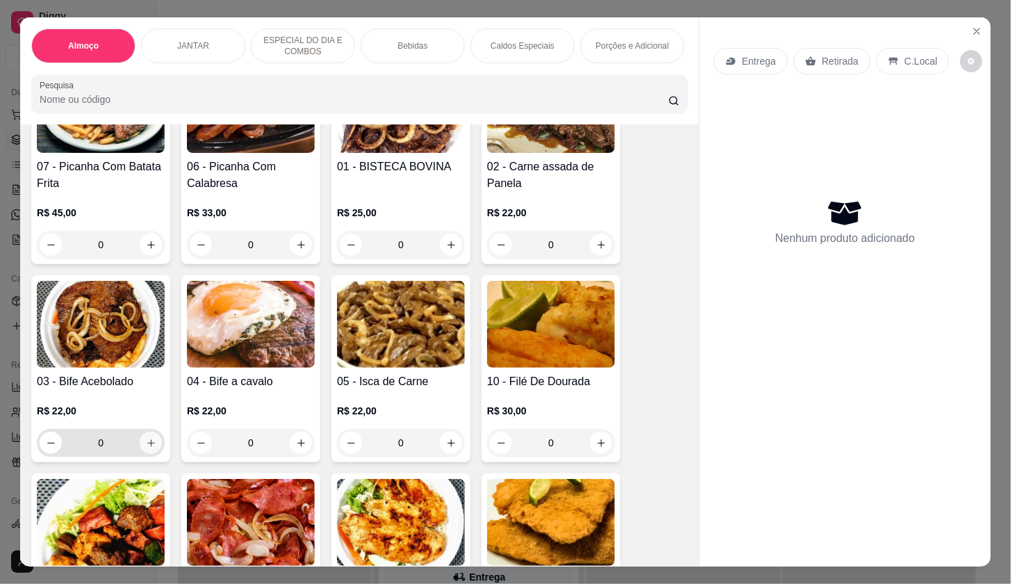
click at [140, 443] on button "increase-product-quantity" at bounding box center [151, 443] width 22 height 22
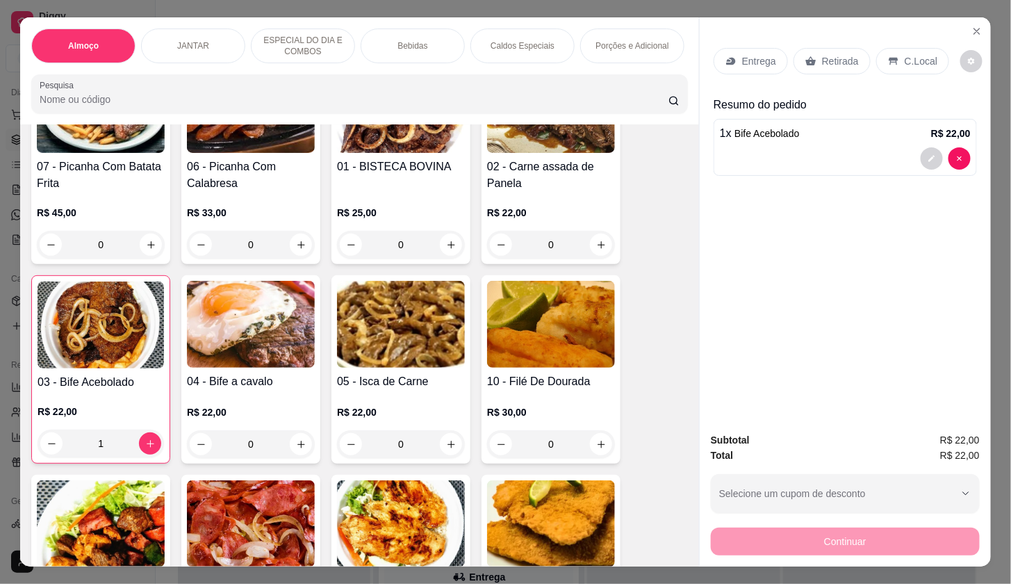
click at [726, 59] on icon at bounding box center [731, 61] width 11 height 11
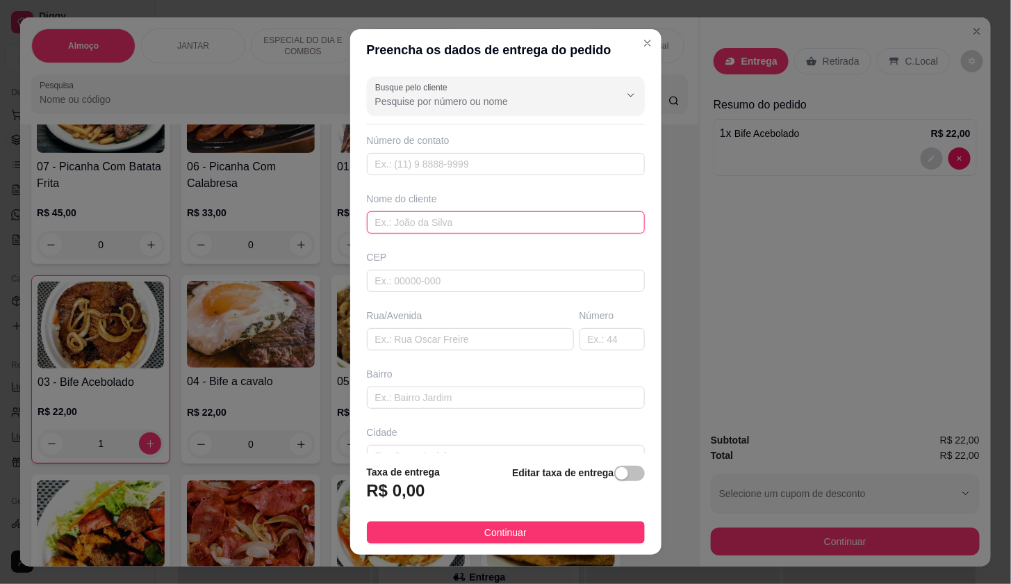
click at [485, 216] on input "text" at bounding box center [506, 222] width 278 height 22
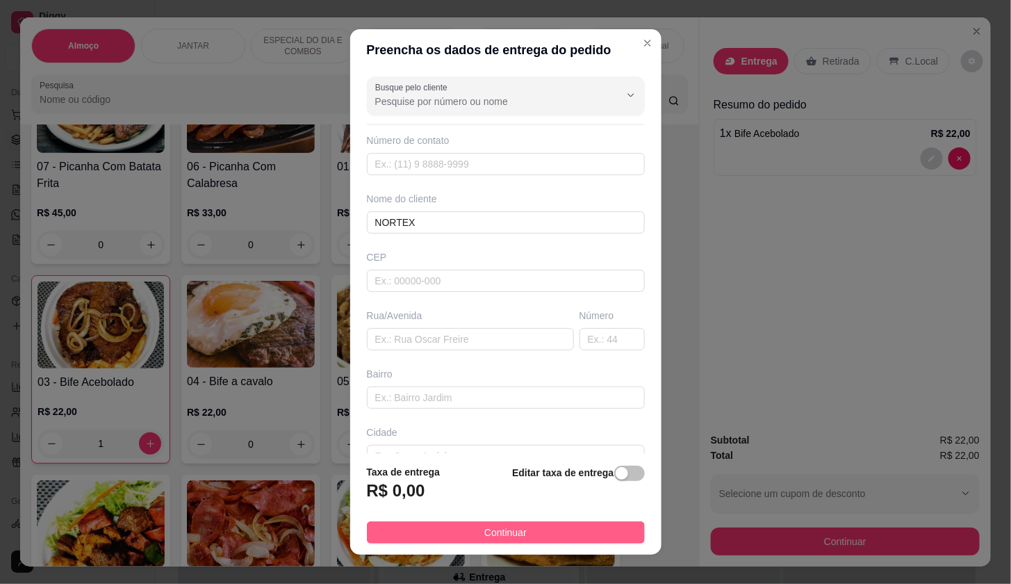
click at [593, 539] on button "Continuar" at bounding box center [506, 532] width 278 height 22
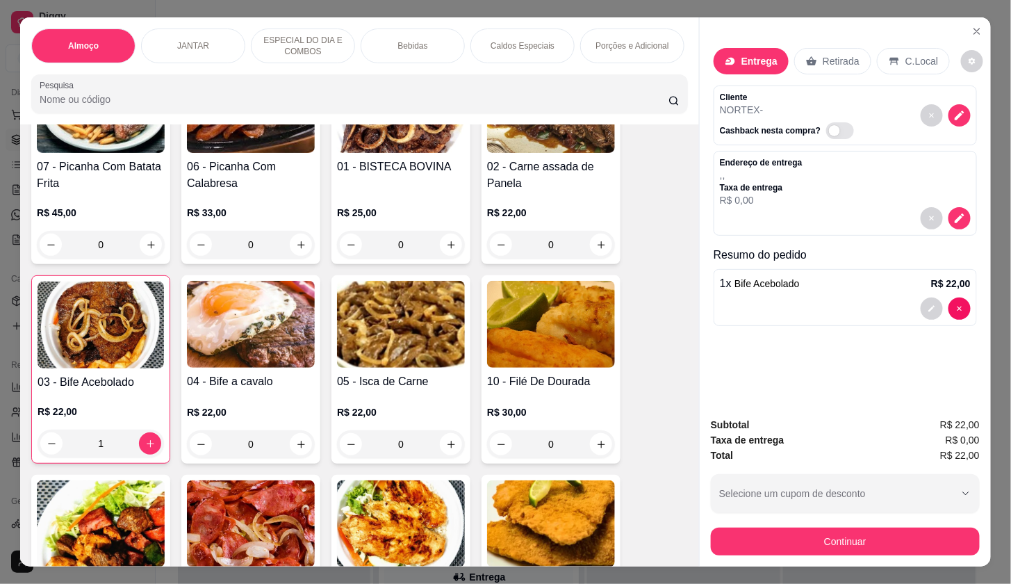
click at [750, 530] on button "Continuar" at bounding box center [845, 542] width 269 height 28
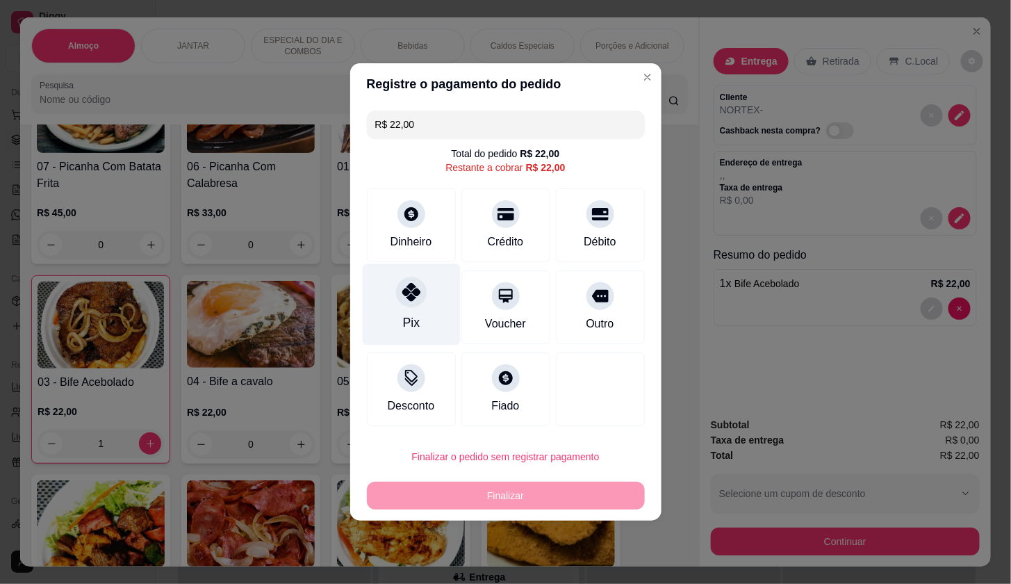
click at [431, 327] on div "Pix" at bounding box center [411, 304] width 98 height 81
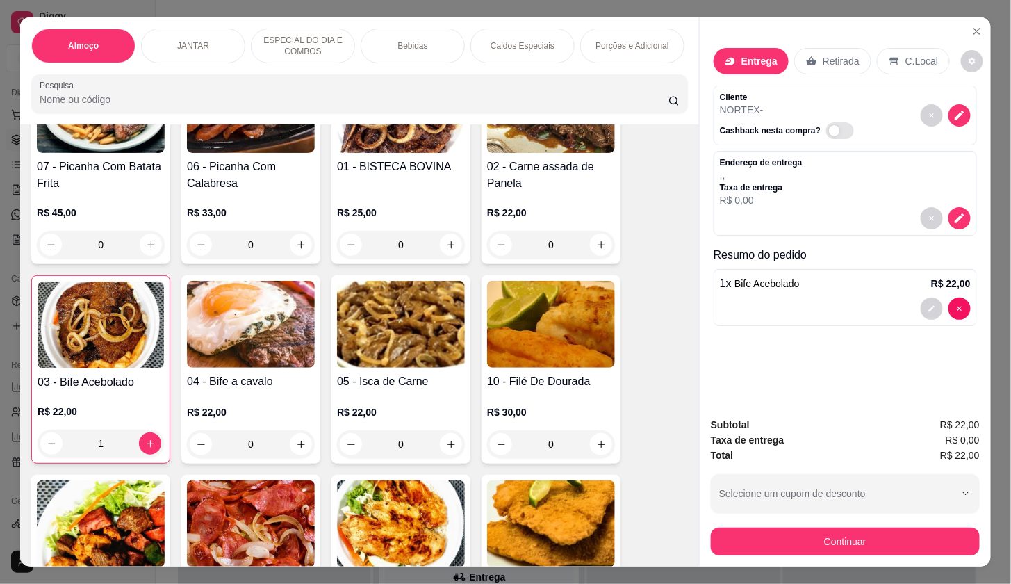
click at [966, 114] on div "Cliente NORTEX - Cashback nesta compra?" at bounding box center [845, 115] width 263 height 60
click at [955, 111] on icon "decrease-product-quantity" at bounding box center [960, 116] width 10 height 10
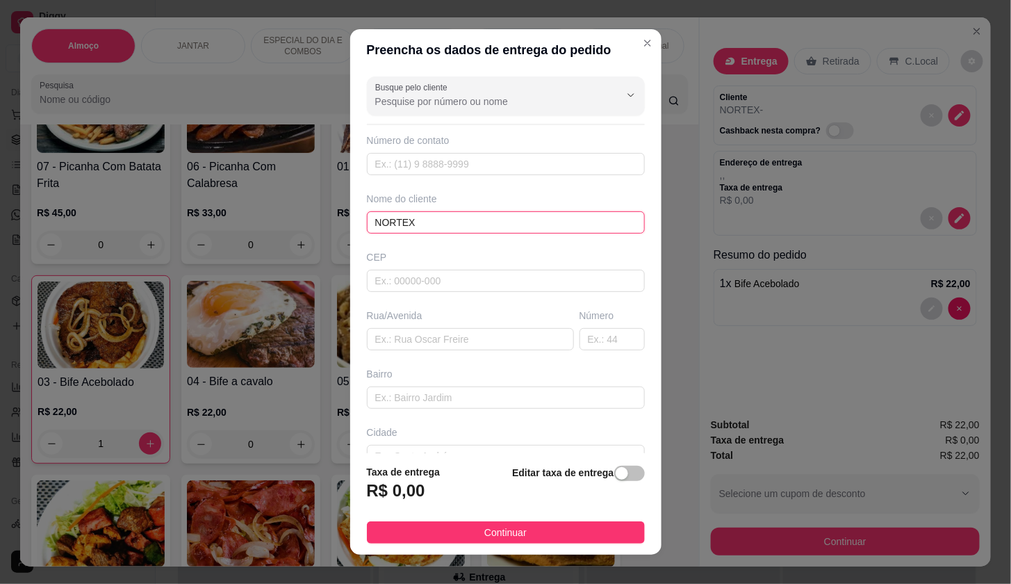
click at [454, 216] on input "NORTEX" at bounding box center [506, 222] width 278 height 22
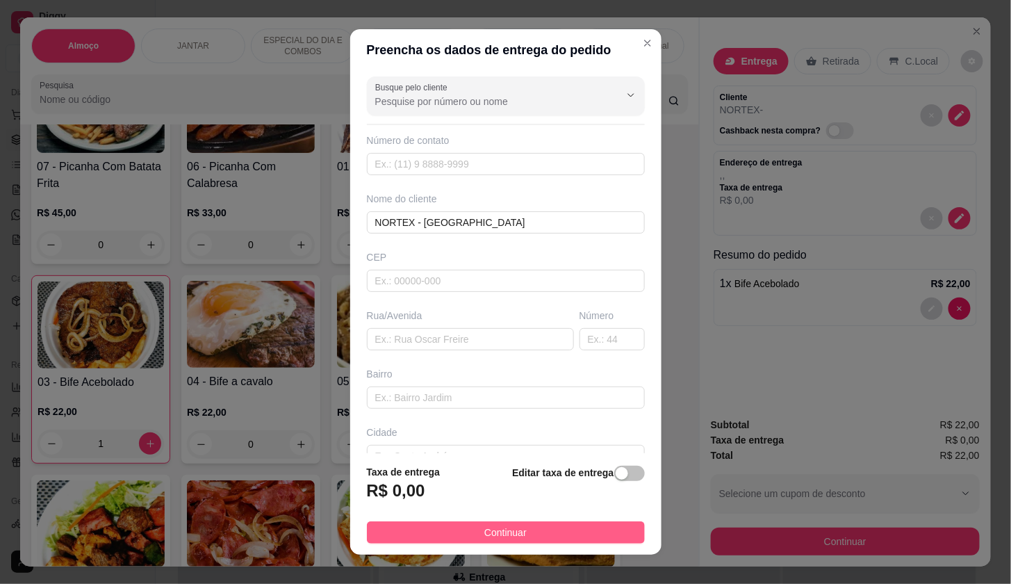
click at [519, 536] on button "Continuar" at bounding box center [506, 532] width 278 height 22
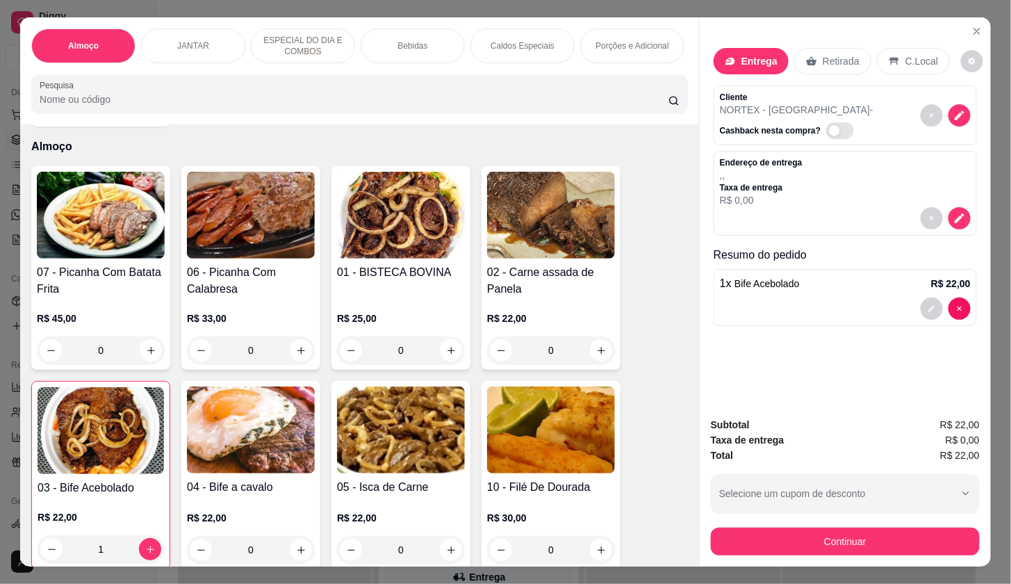
scroll to position [0, 0]
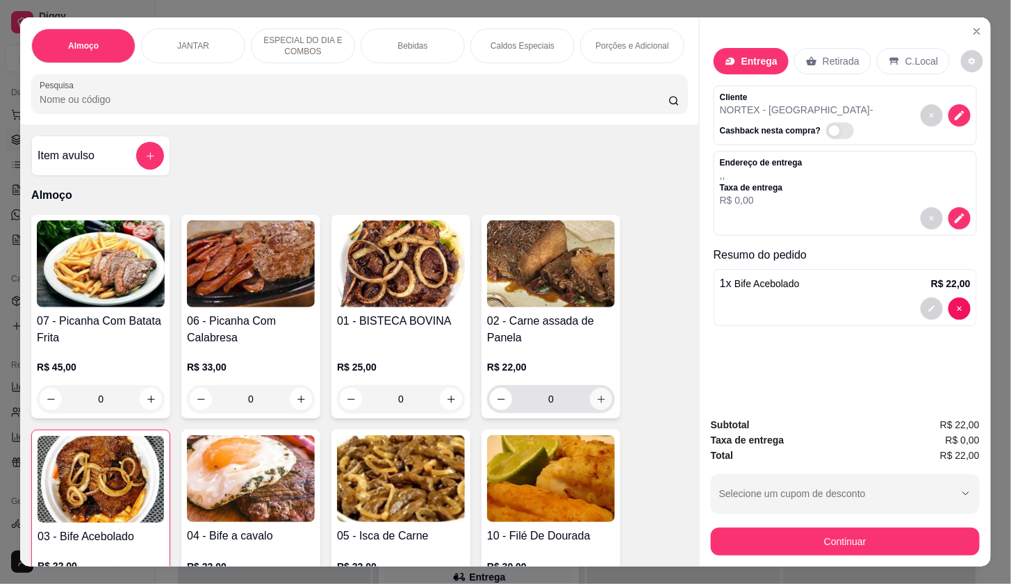
click at [596, 405] on icon "increase-product-quantity" at bounding box center [601, 399] width 10 height 10
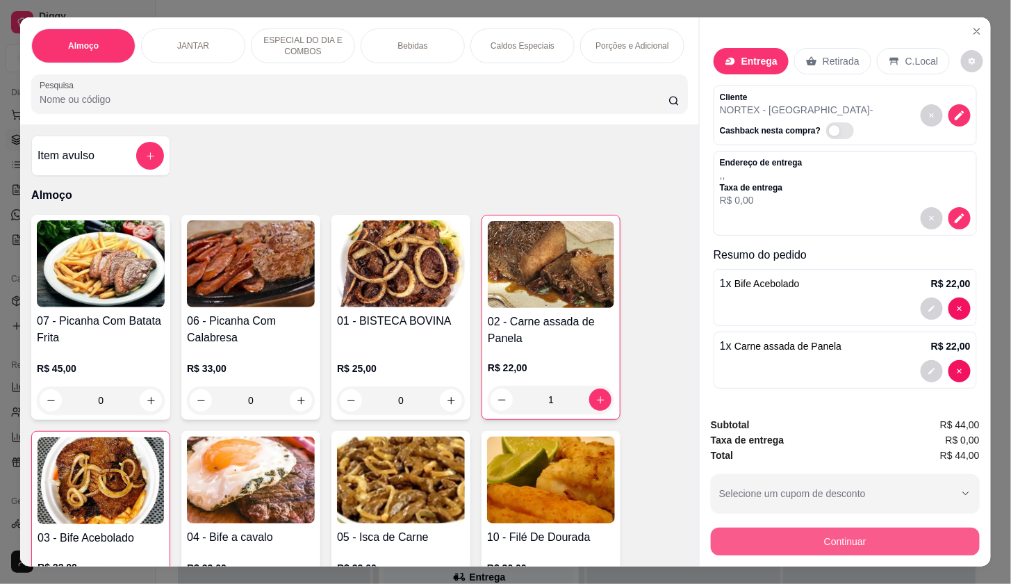
click at [790, 535] on button "Continuar" at bounding box center [845, 542] width 269 height 28
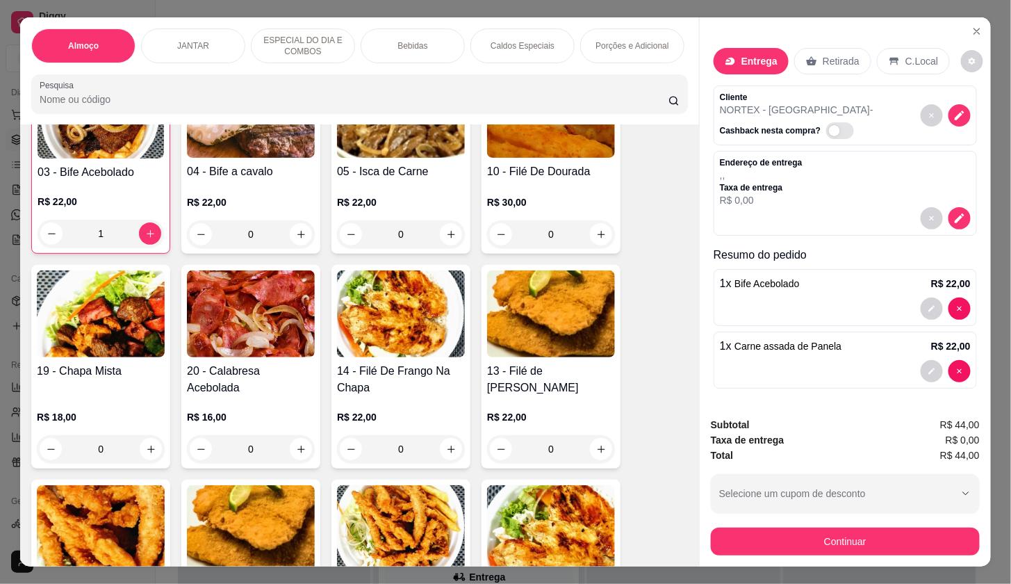
scroll to position [386, 0]
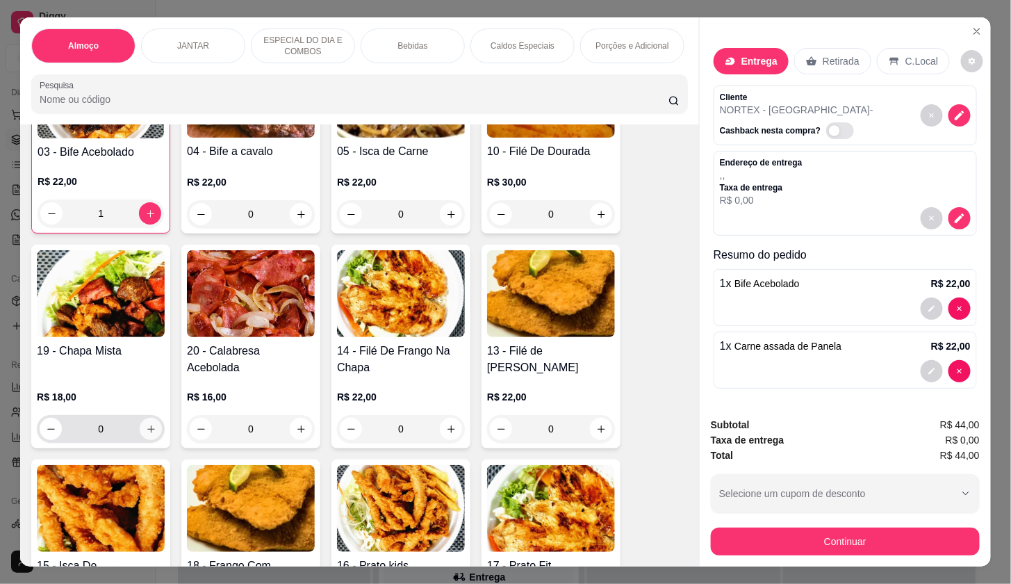
click at [146, 430] on icon "increase-product-quantity" at bounding box center [151, 429] width 10 height 10
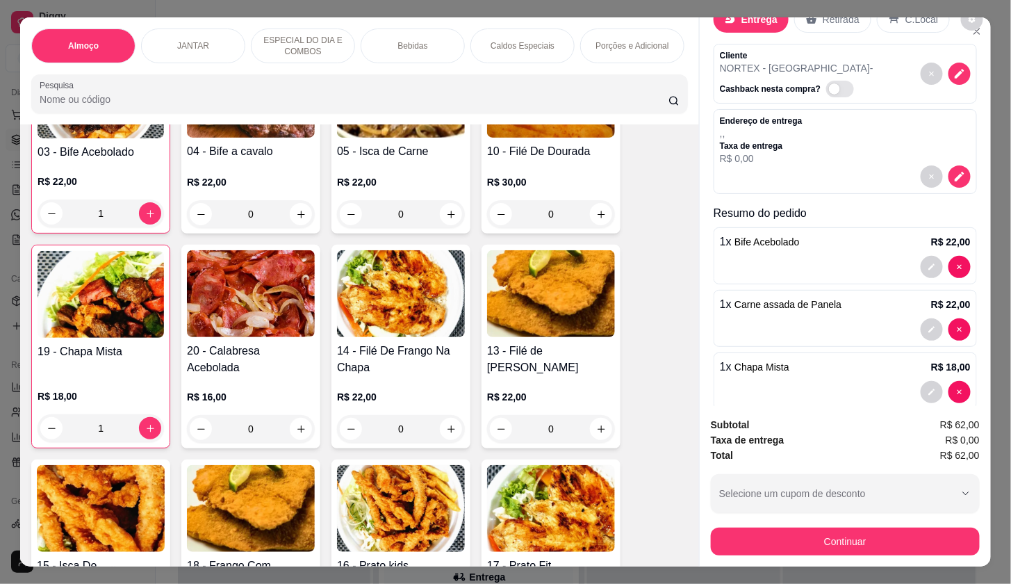
scroll to position [63, 0]
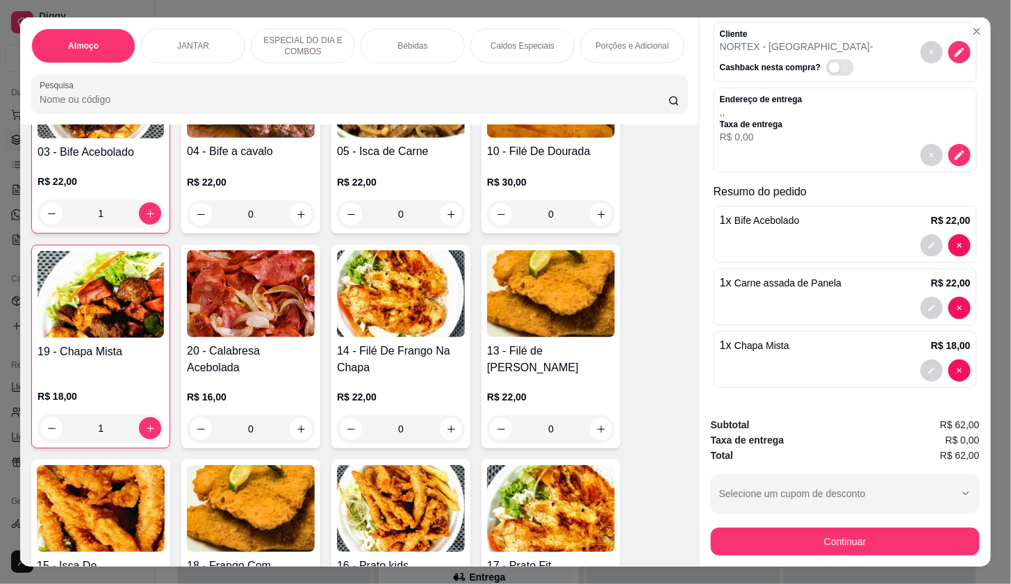
click at [920, 547] on button "Continuar" at bounding box center [845, 542] width 269 height 28
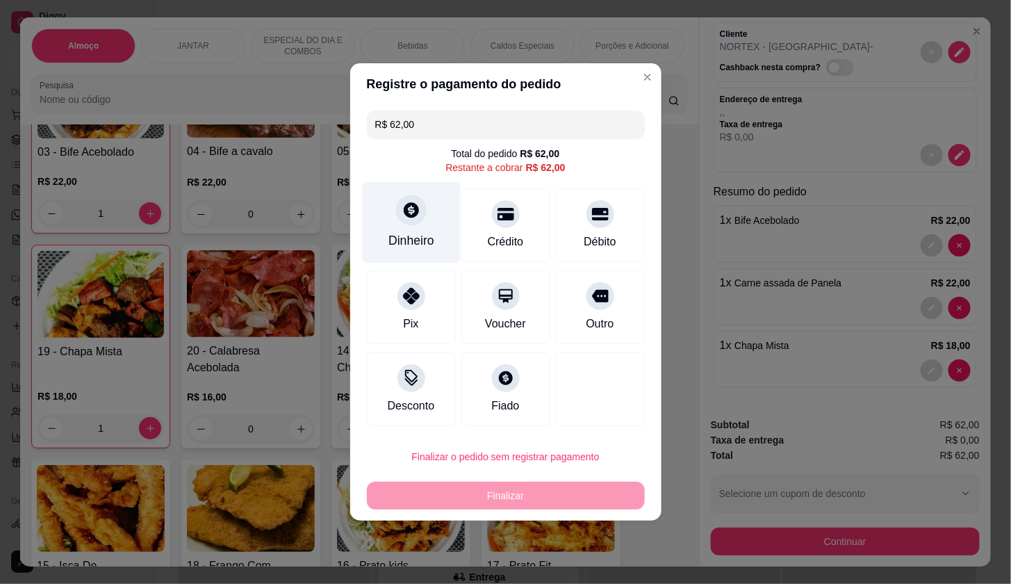
click at [438, 228] on div "Dinheiro" at bounding box center [411, 222] width 98 height 81
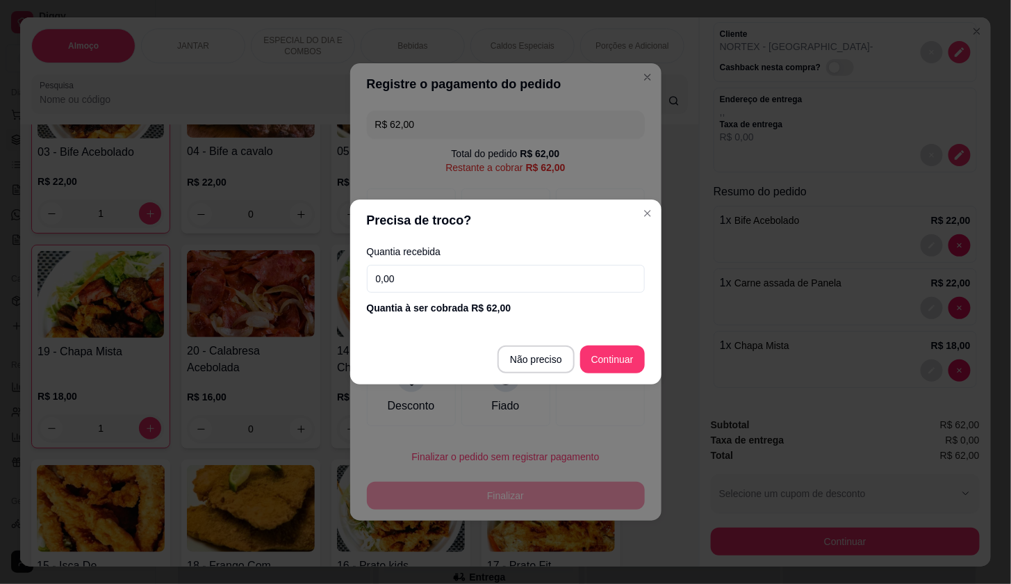
click at [468, 282] on input "0,00" at bounding box center [506, 279] width 278 height 28
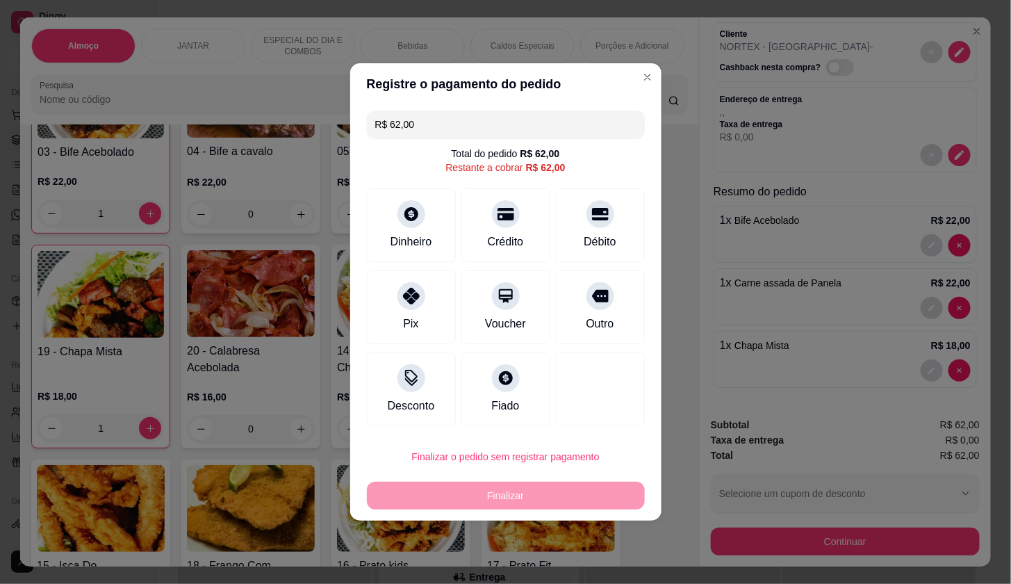
click at [420, 124] on input "R$ 62,00" at bounding box center [505, 125] width 261 height 28
click at [413, 217] on icon at bounding box center [411, 210] width 18 height 18
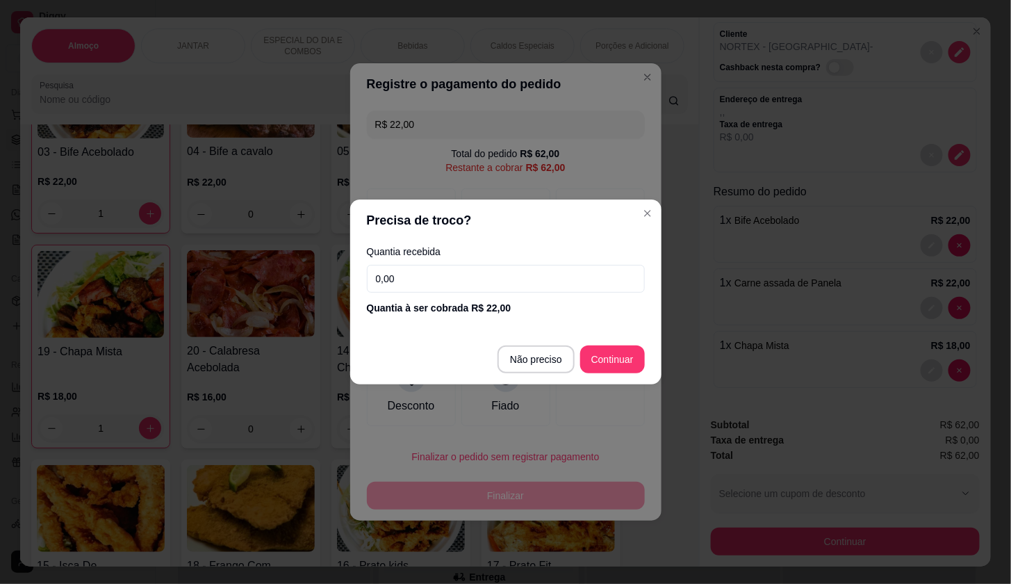
click at [442, 279] on input "0,00" at bounding box center [506, 279] width 278 height 28
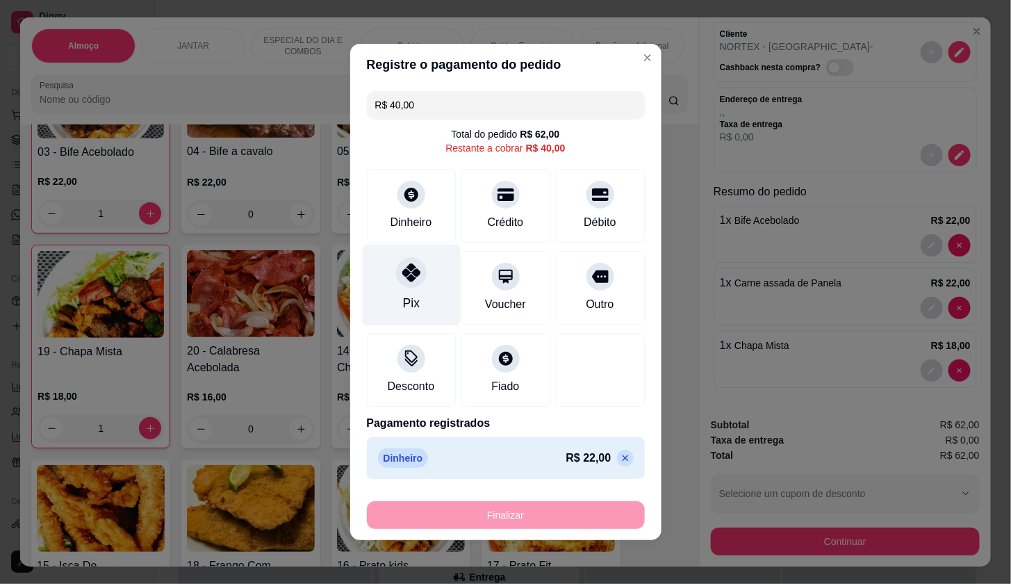
click at [409, 284] on div at bounding box center [411, 272] width 31 height 31
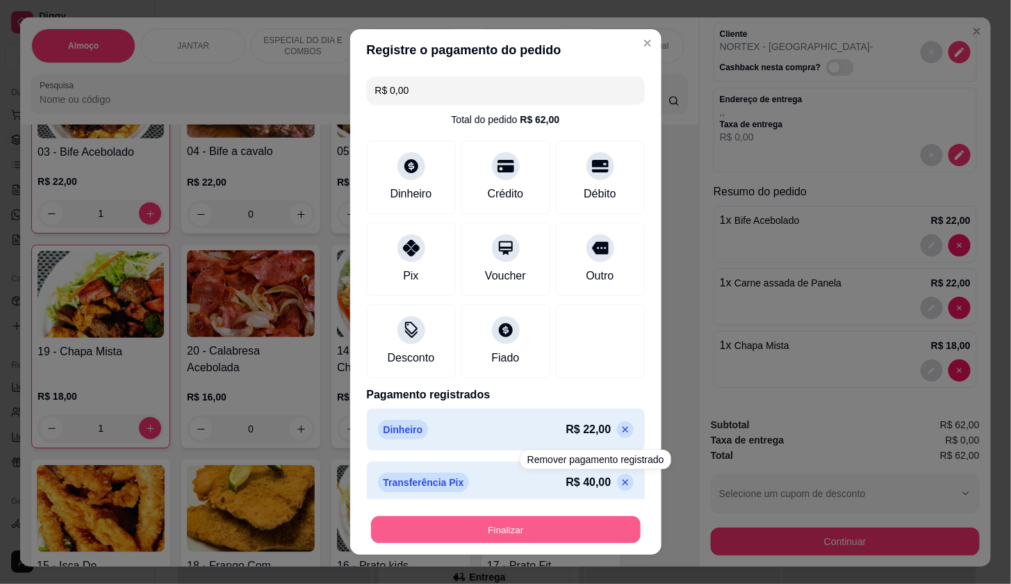
click at [610, 516] on button "Finalizar" at bounding box center [506, 529] width 270 height 27
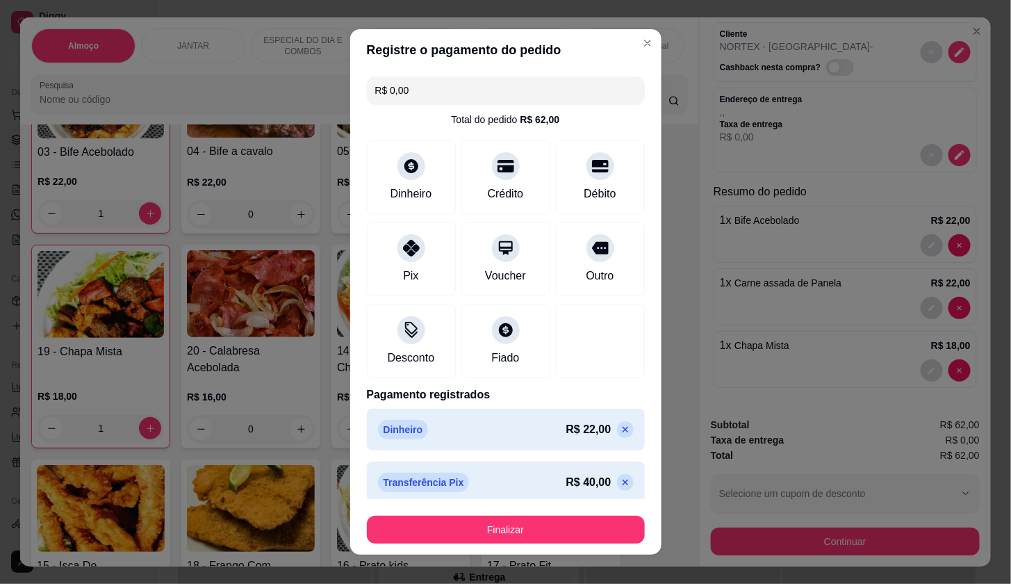
click at [626, 516] on div "Finalizar" at bounding box center [506, 530] width 278 height 28
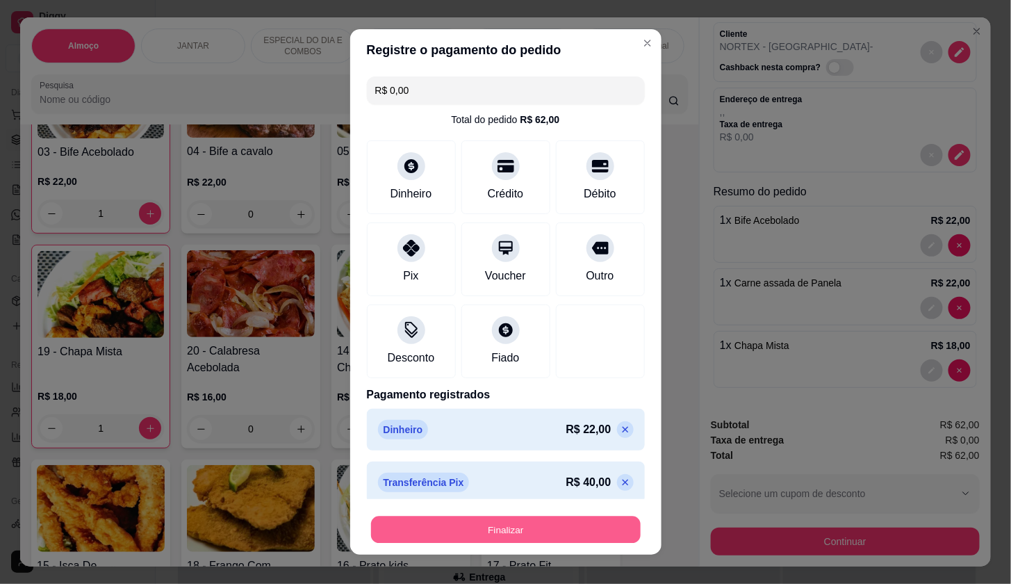
click at [614, 542] on button "Finalizar" at bounding box center [506, 529] width 270 height 27
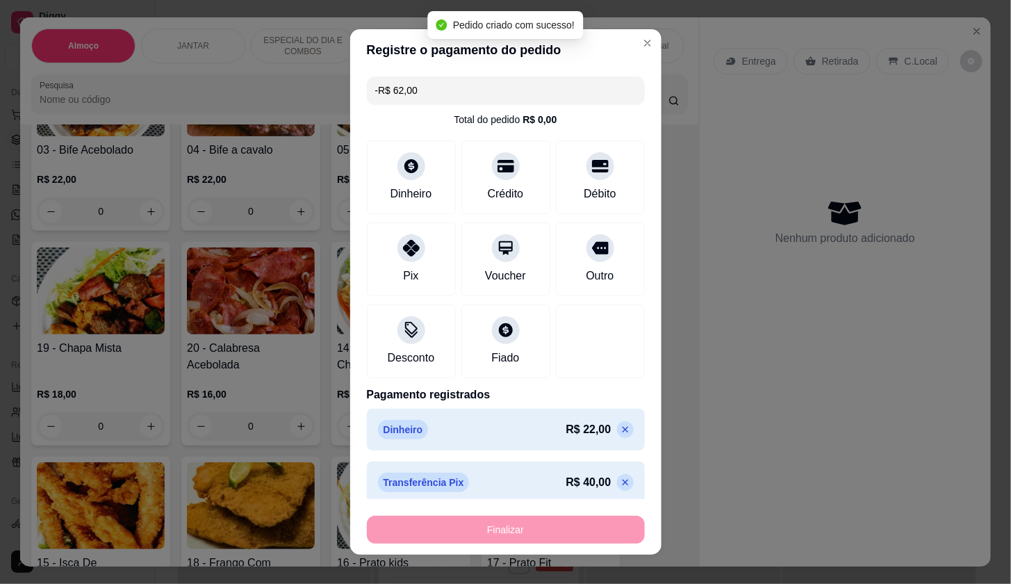
scroll to position [384, 0]
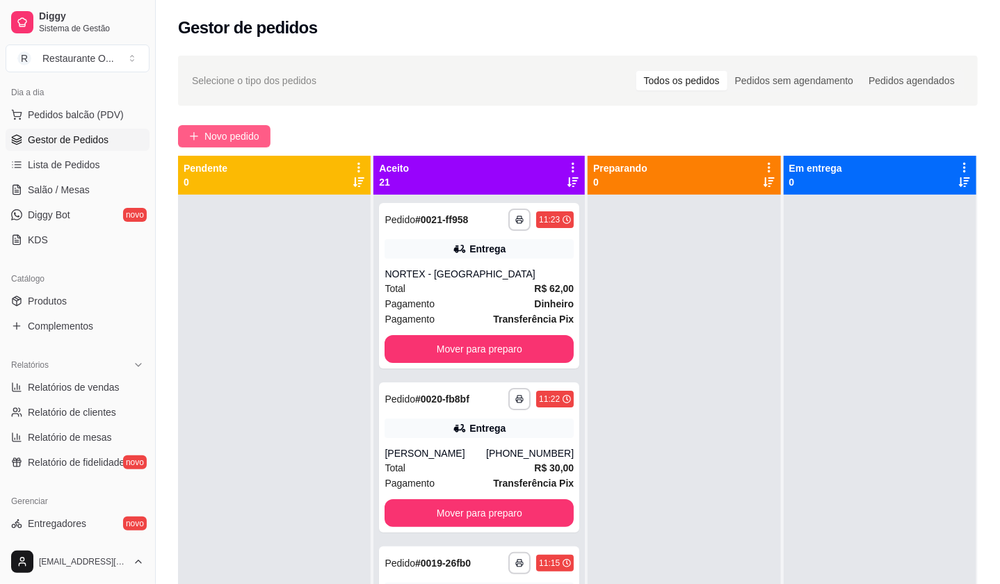
click at [238, 136] on span "Novo pedido" at bounding box center [231, 136] width 55 height 15
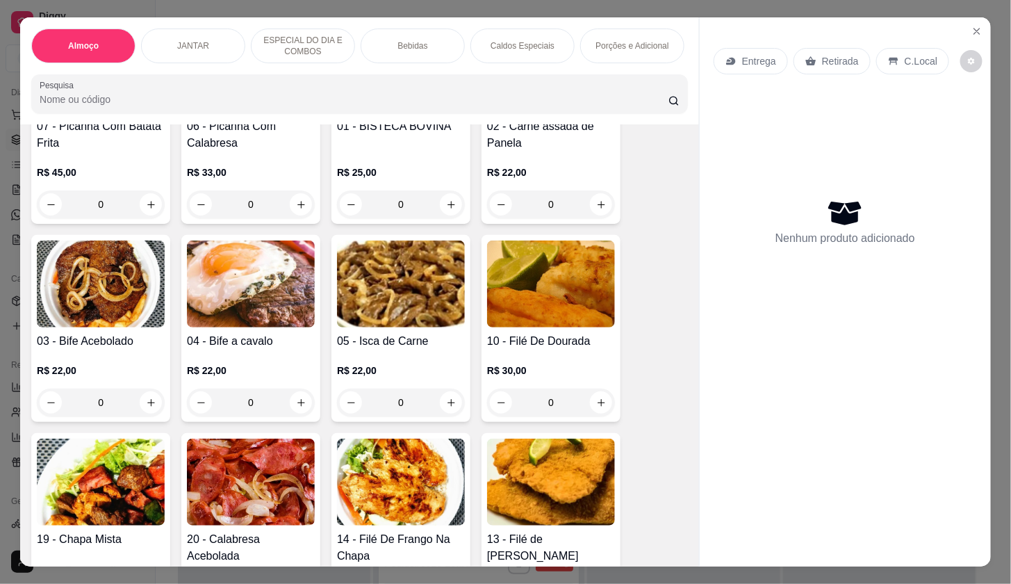
scroll to position [231, 0]
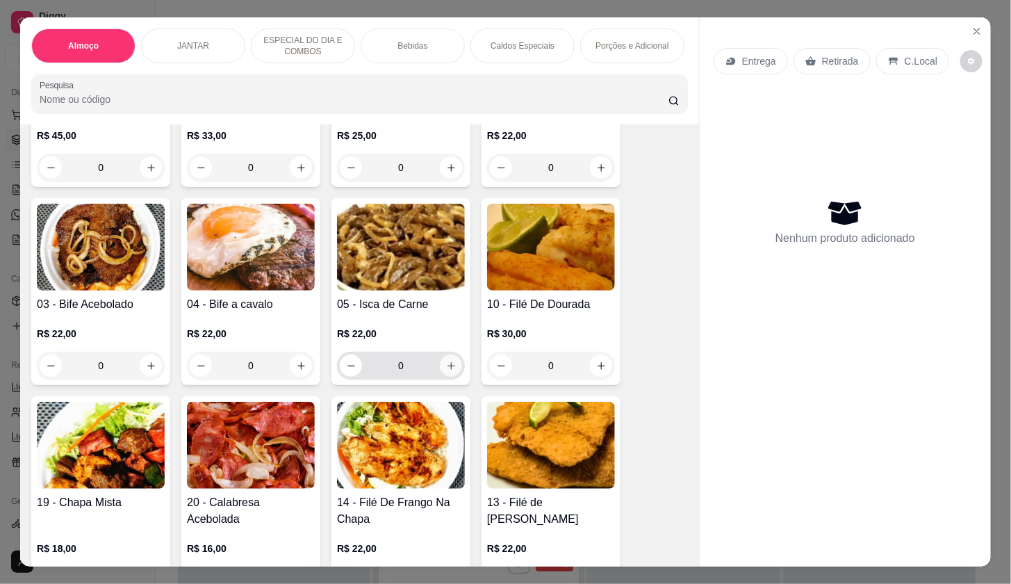
click at [447, 377] on button "increase-product-quantity" at bounding box center [451, 366] width 22 height 22
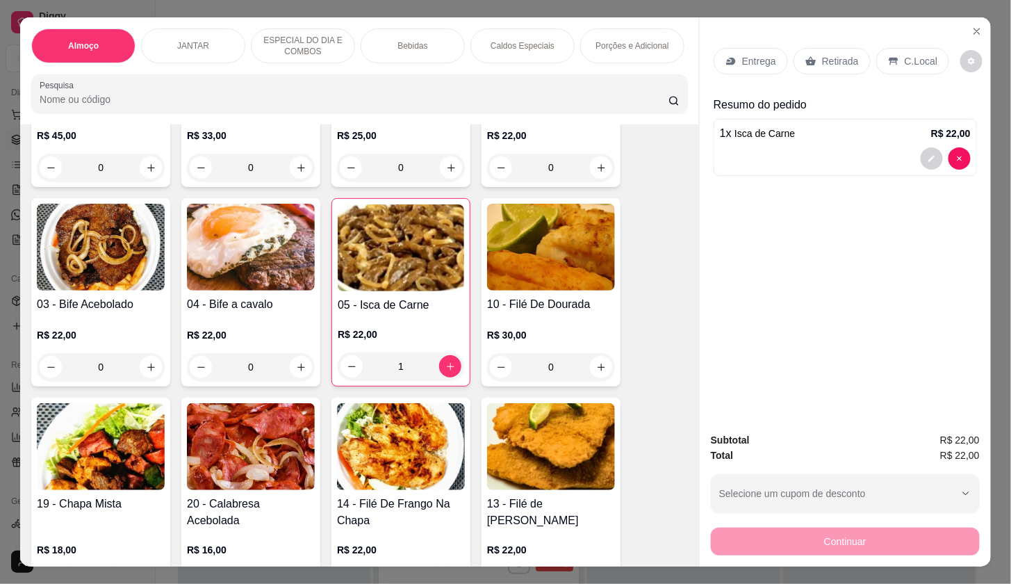
click at [767, 54] on p "Entrega" at bounding box center [759, 61] width 34 height 14
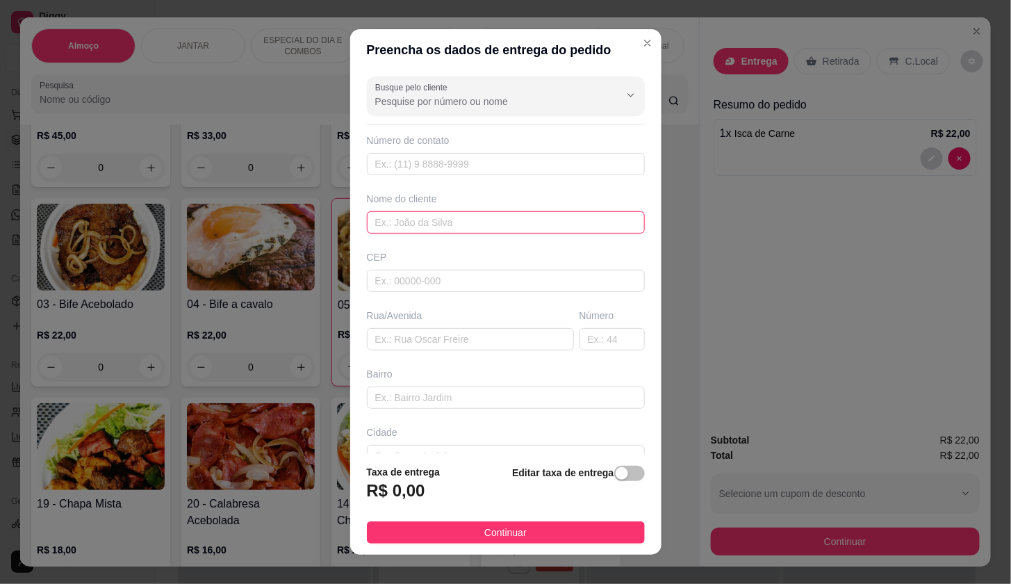
click at [421, 222] on input "text" at bounding box center [506, 222] width 278 height 22
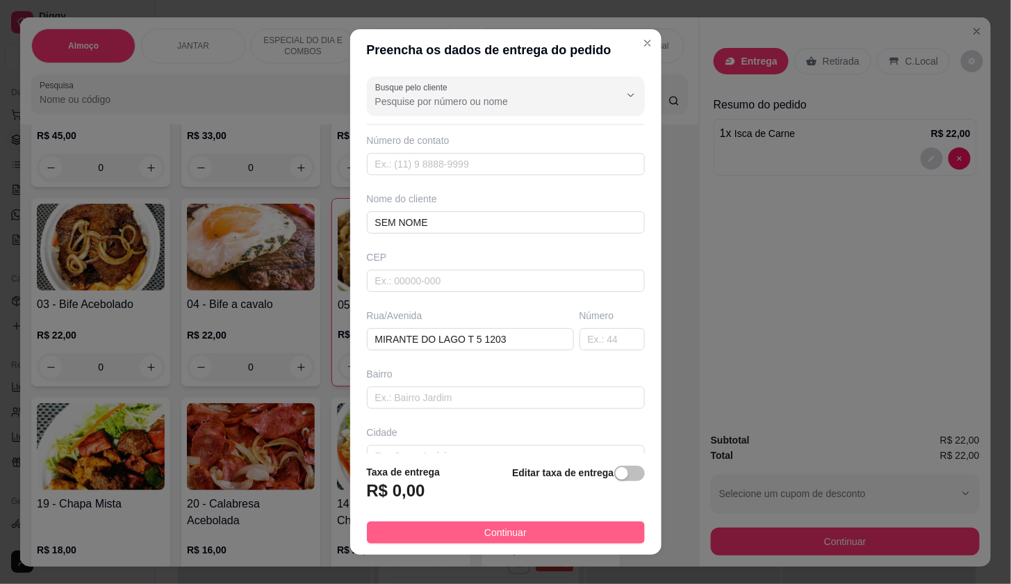
click at [543, 532] on button "Continuar" at bounding box center [506, 532] width 278 height 22
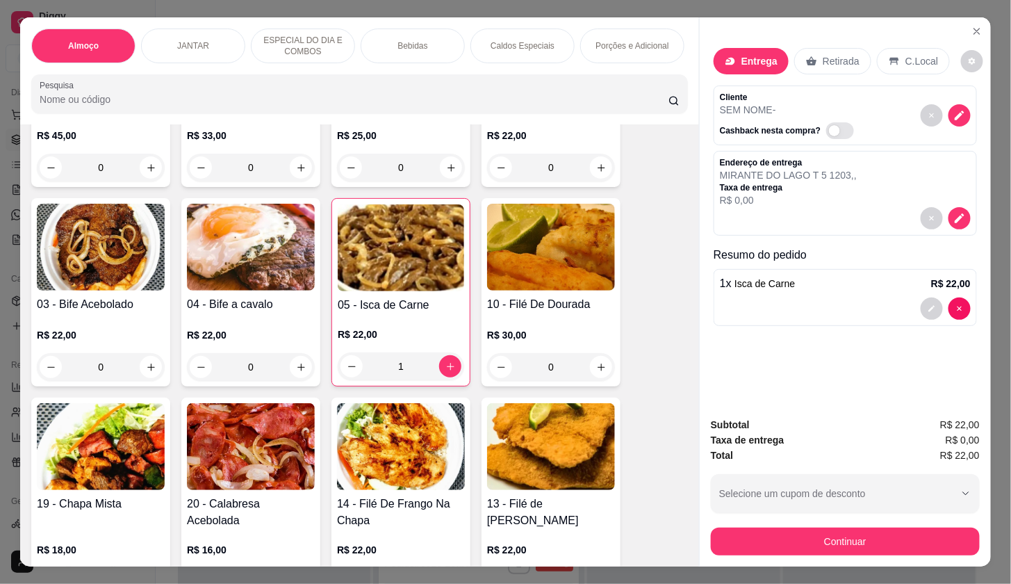
click at [772, 536] on button "Continuar" at bounding box center [845, 542] width 269 height 28
click at [964, 215] on button "decrease-product-quantity" at bounding box center [960, 218] width 22 height 22
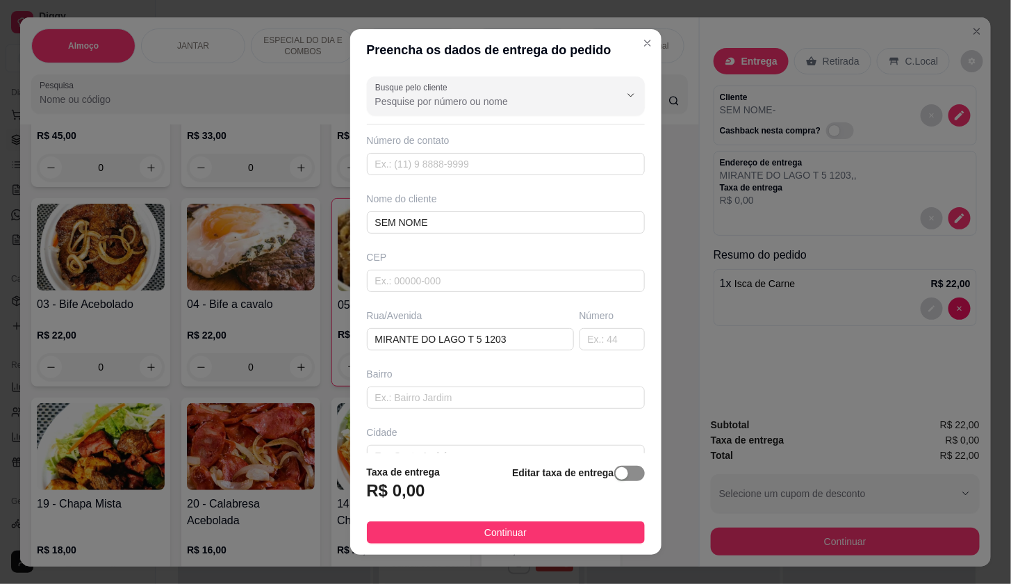
click at [616, 474] on div "button" at bounding box center [622, 473] width 13 height 13
click at [412, 494] on input "0,00" at bounding box center [442, 496] width 149 height 26
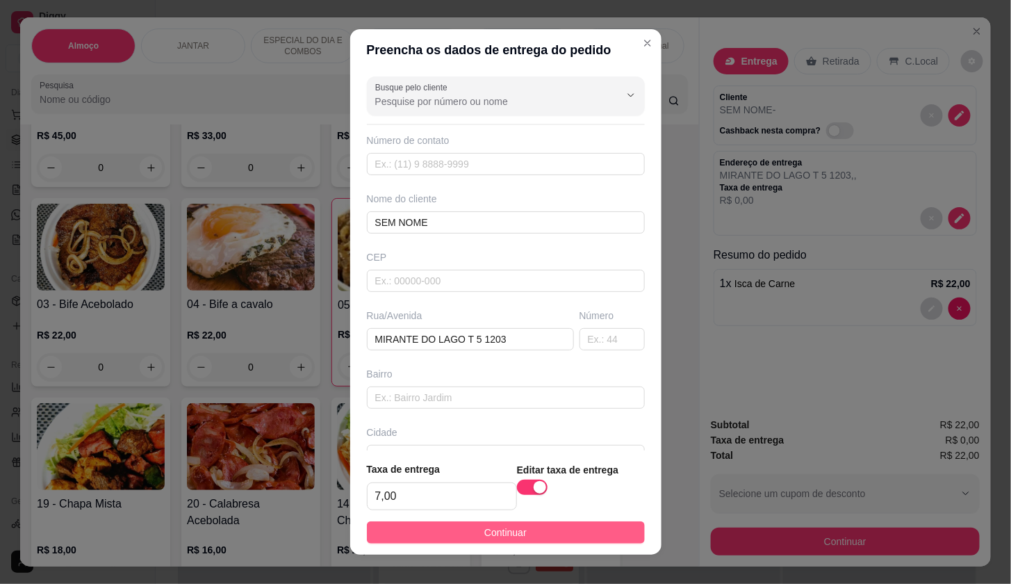
click at [554, 539] on button "Continuar" at bounding box center [506, 532] width 278 height 22
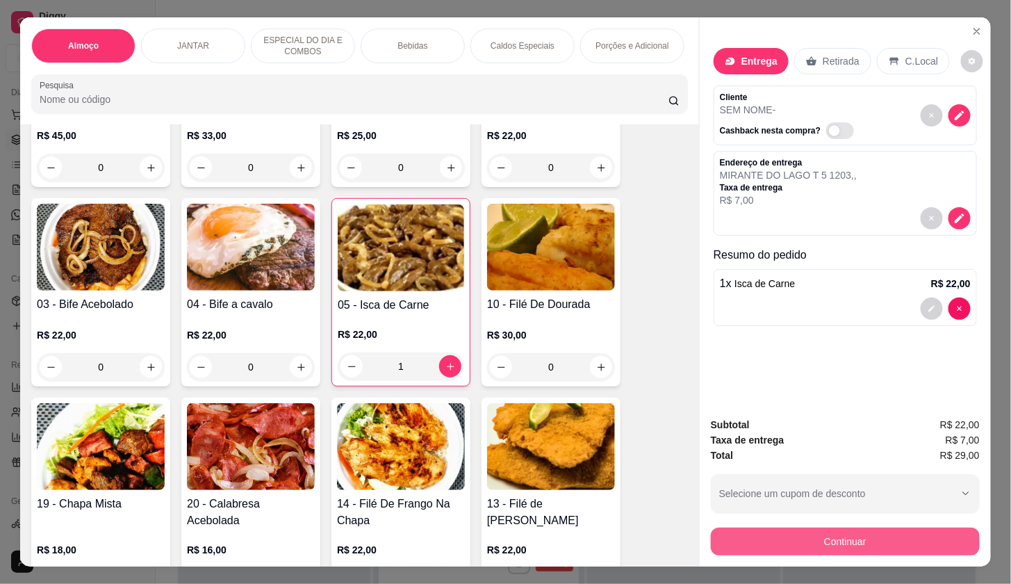
click at [801, 530] on button "Continuar" at bounding box center [845, 542] width 269 height 28
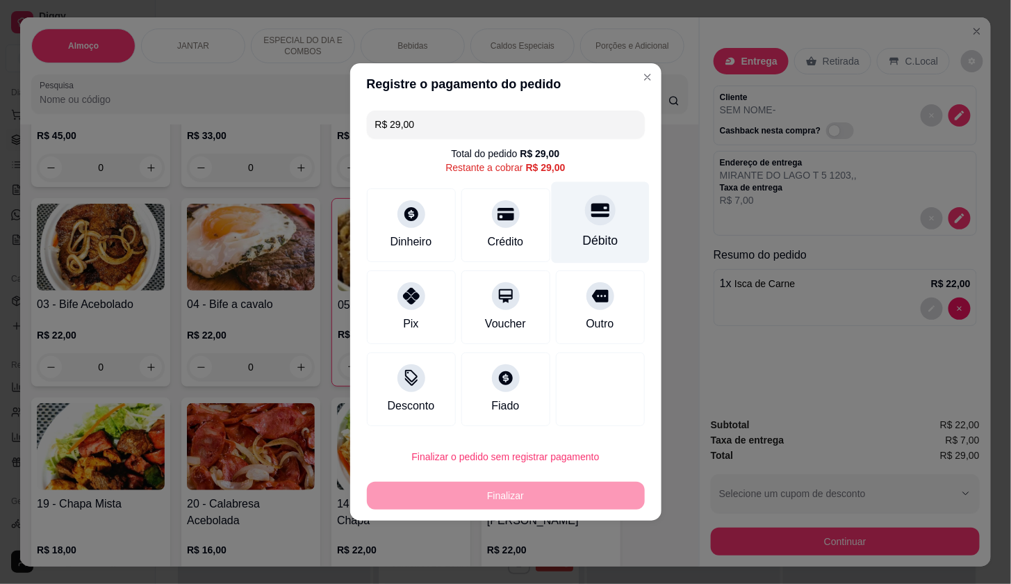
click at [592, 218] on icon at bounding box center [600, 211] width 18 height 14
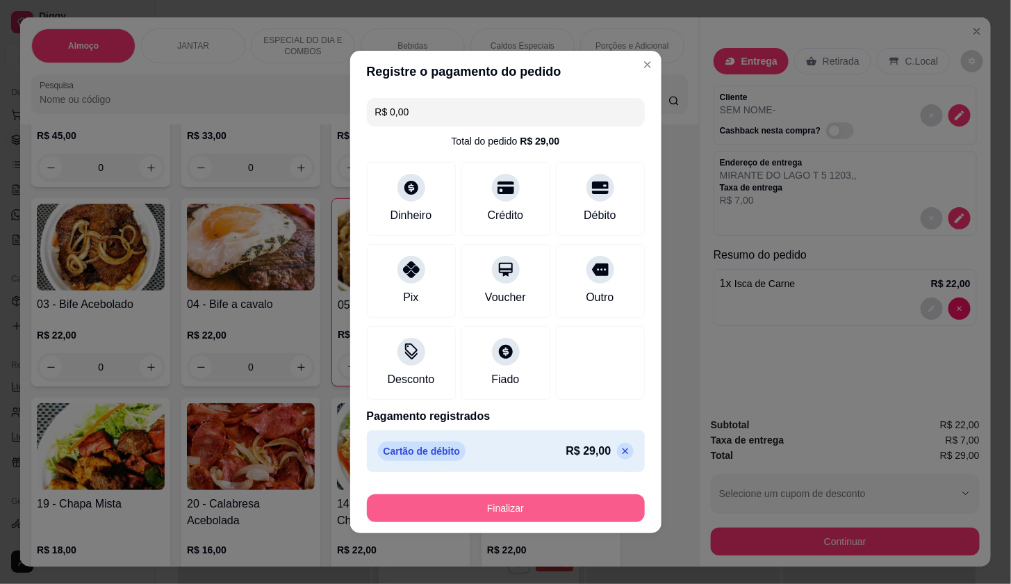
click at [606, 517] on button "Finalizar" at bounding box center [506, 508] width 278 height 28
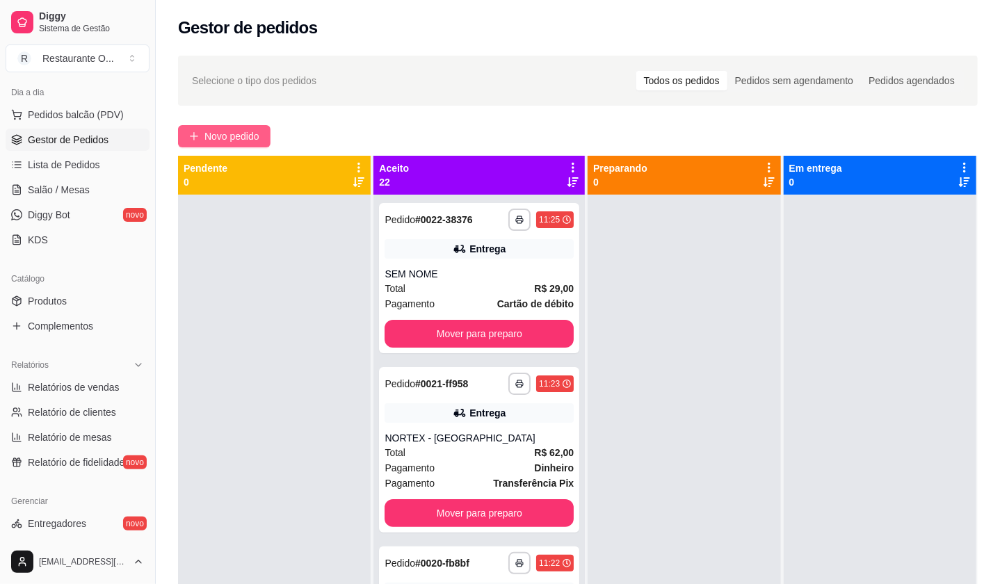
click at [222, 135] on span "Novo pedido" at bounding box center [231, 136] width 55 height 15
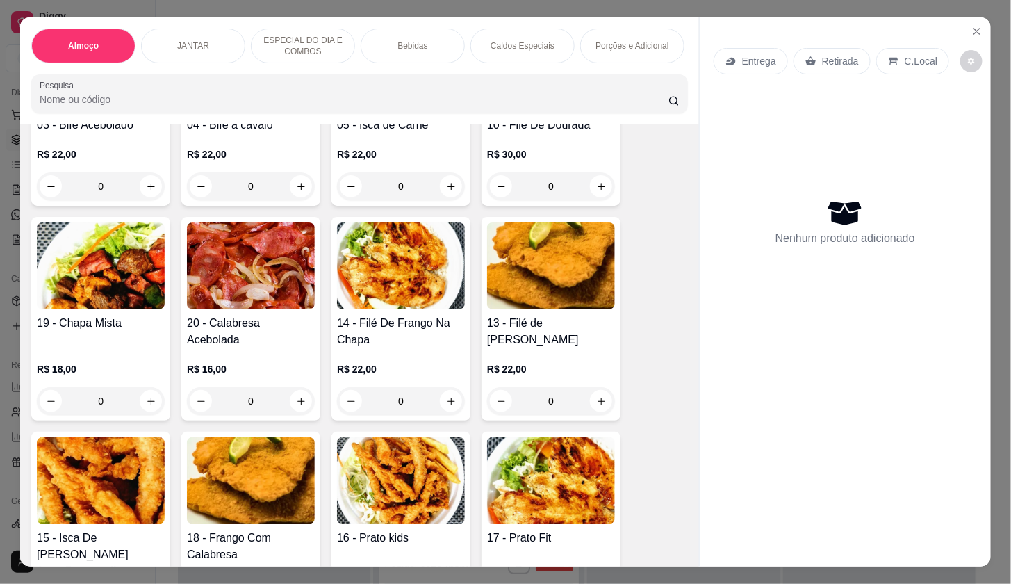
scroll to position [463, 0]
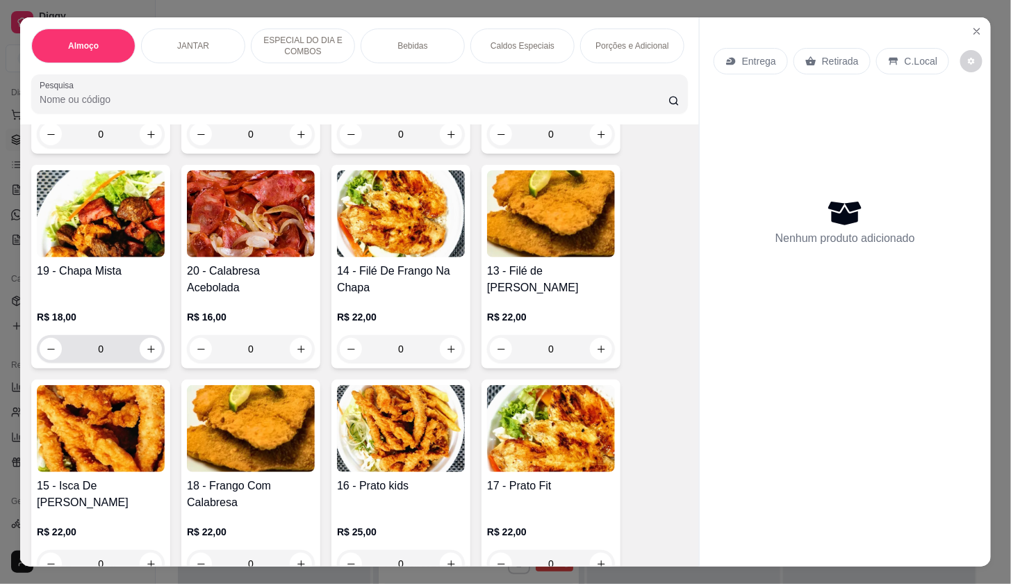
click at [146, 351] on icon "increase-product-quantity" at bounding box center [151, 349] width 10 height 10
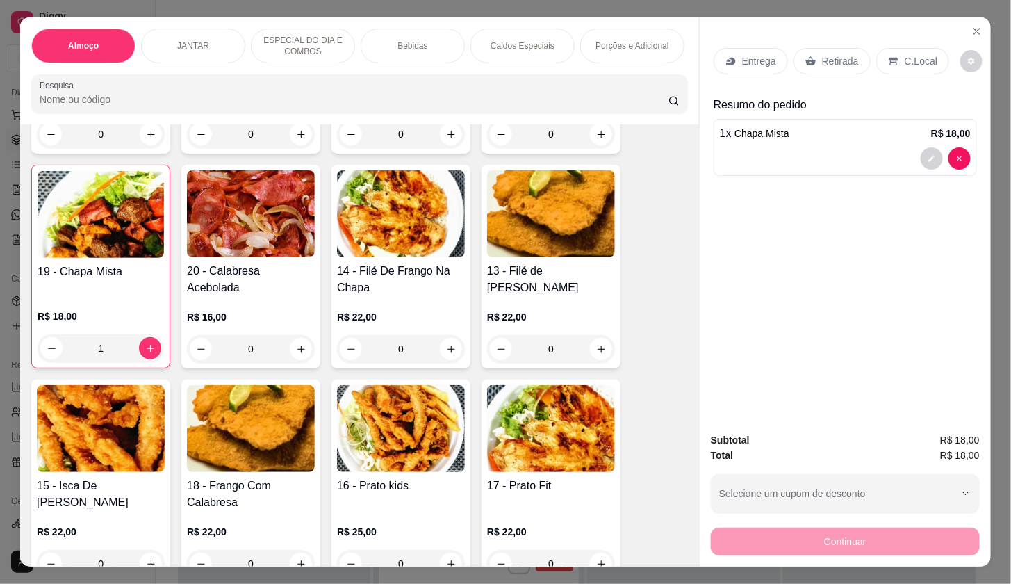
click at [733, 63] on div "Entrega" at bounding box center [751, 61] width 74 height 26
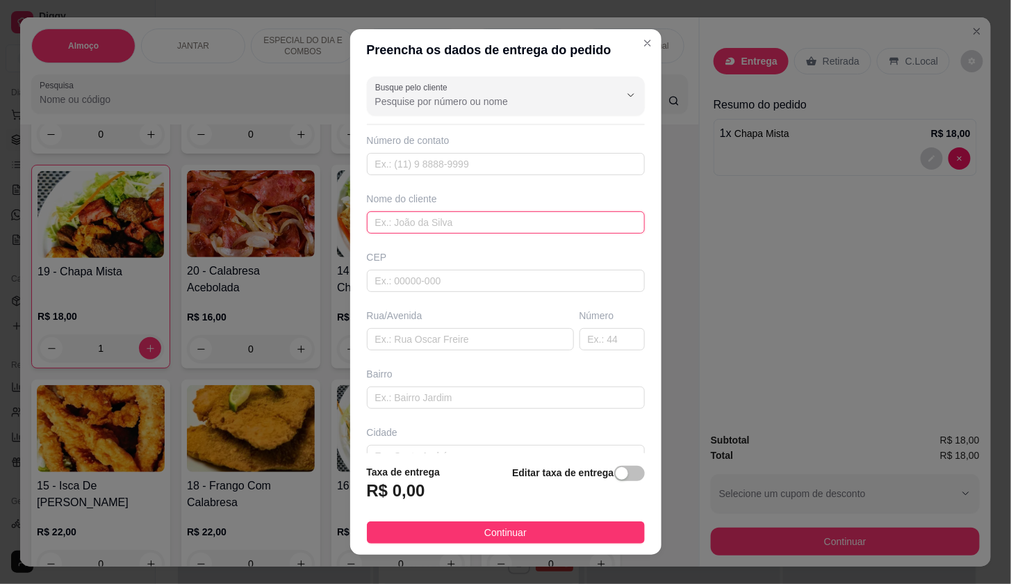
click at [524, 228] on input "text" at bounding box center [506, 222] width 278 height 22
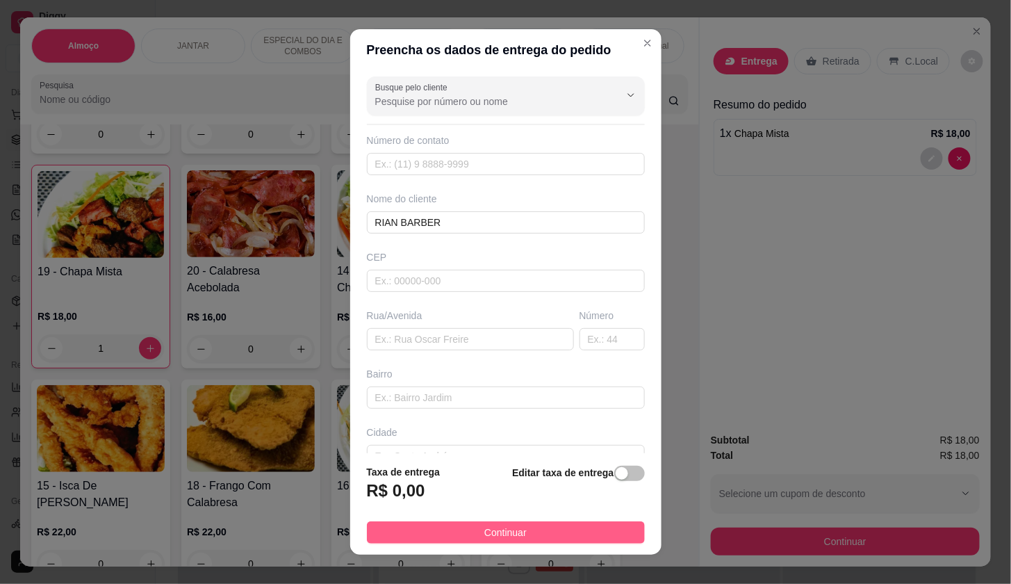
click at [578, 526] on button "Continuar" at bounding box center [506, 532] width 278 height 22
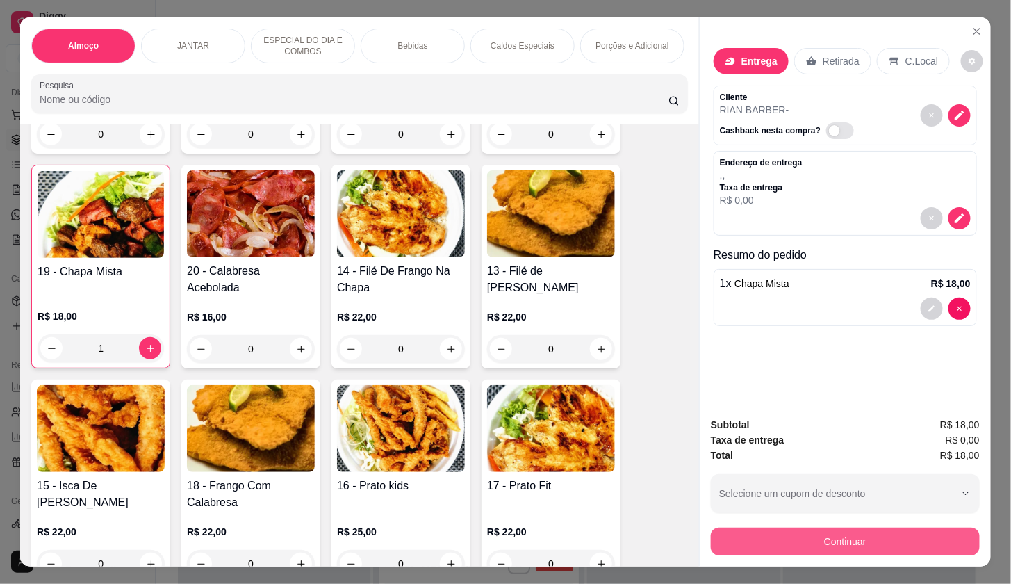
click at [781, 535] on button "Continuar" at bounding box center [845, 542] width 269 height 28
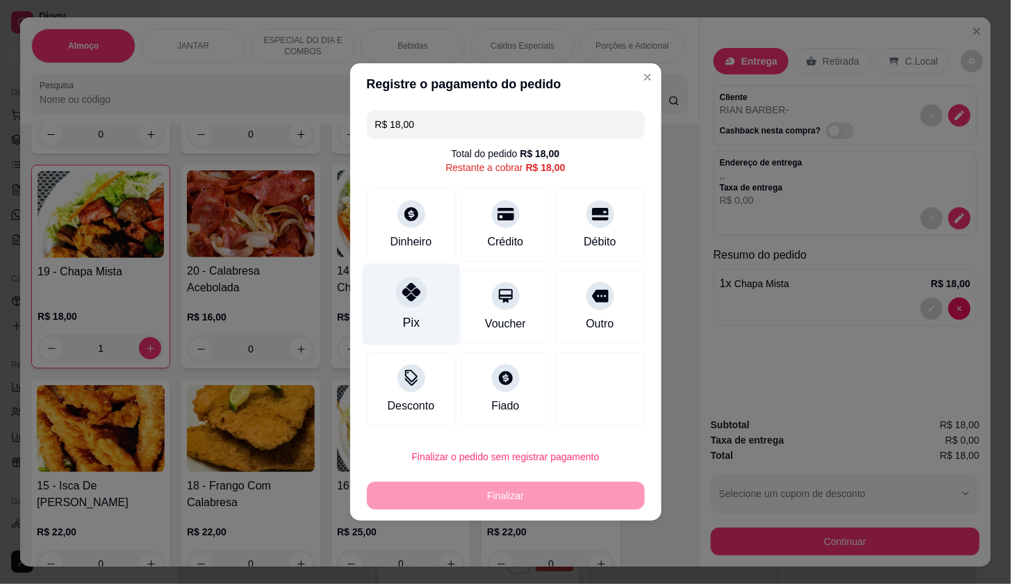
click at [420, 309] on div "Pix" at bounding box center [411, 304] width 98 height 81
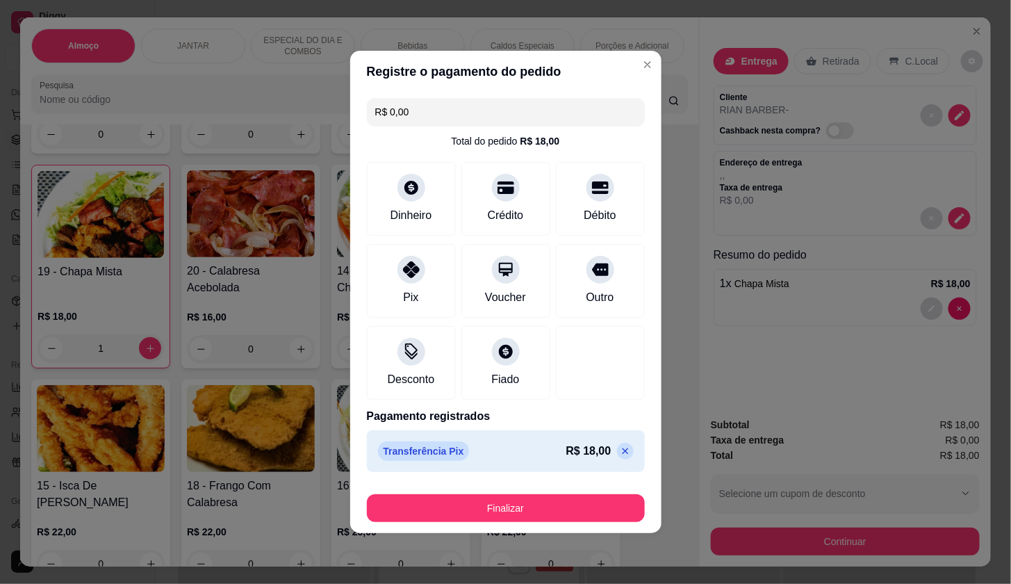
click at [557, 531] on footer "Finalizar" at bounding box center [505, 506] width 311 height 56
click at [557, 512] on button "Finalizar" at bounding box center [506, 508] width 278 height 28
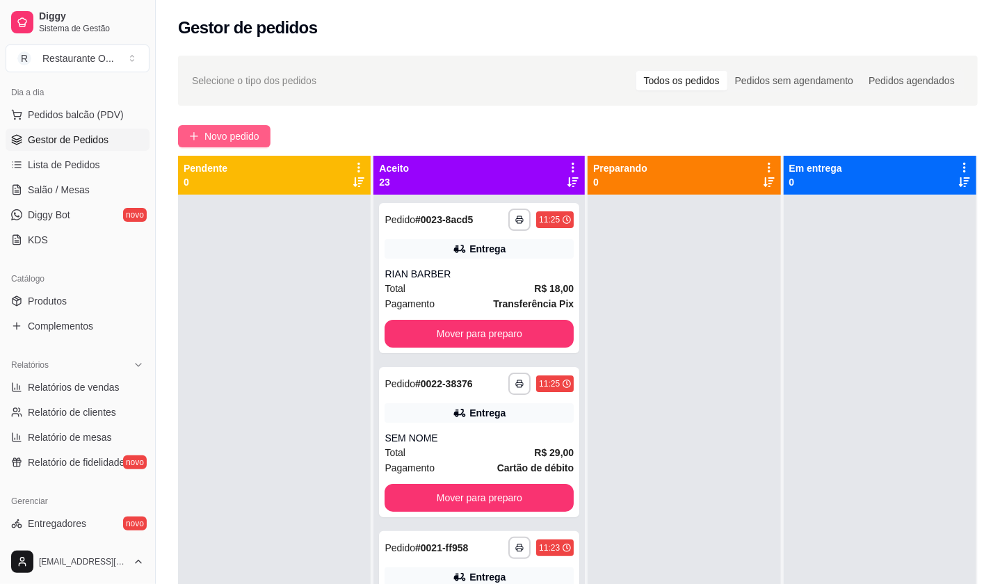
click at [233, 137] on span "Novo pedido" at bounding box center [231, 136] width 55 height 15
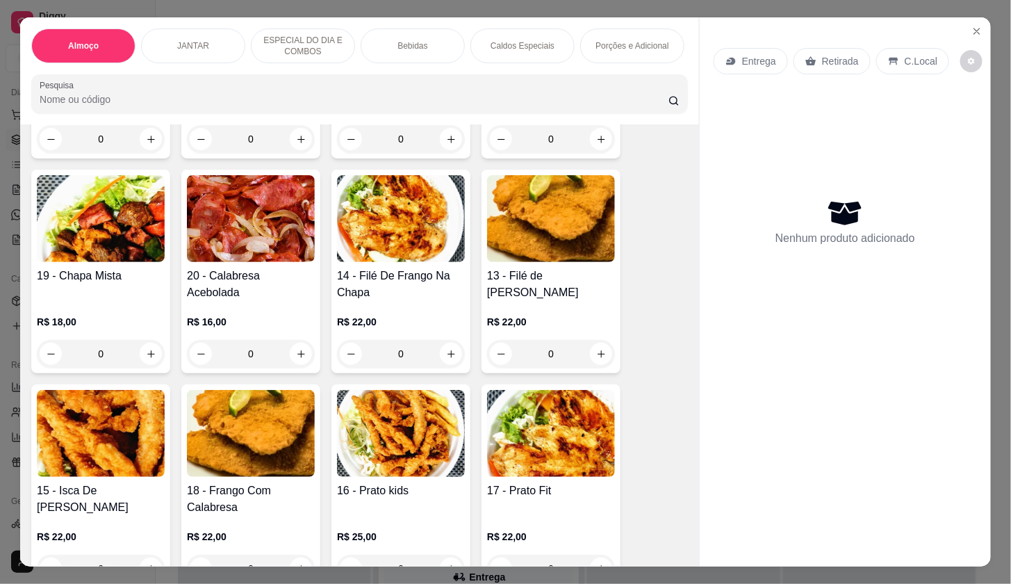
scroll to position [231, 0]
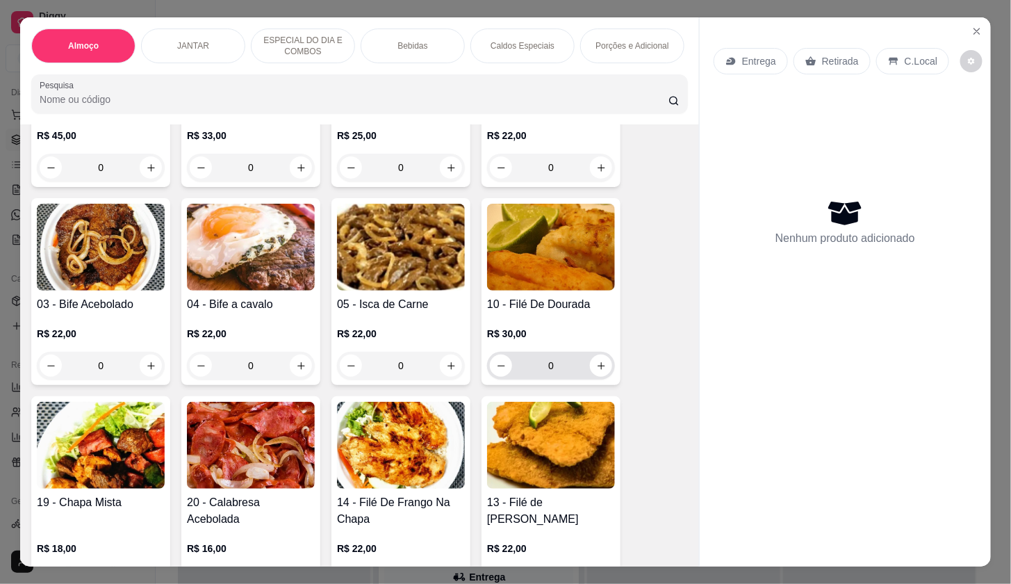
click at [603, 377] on button "increase-product-quantity" at bounding box center [601, 366] width 22 height 22
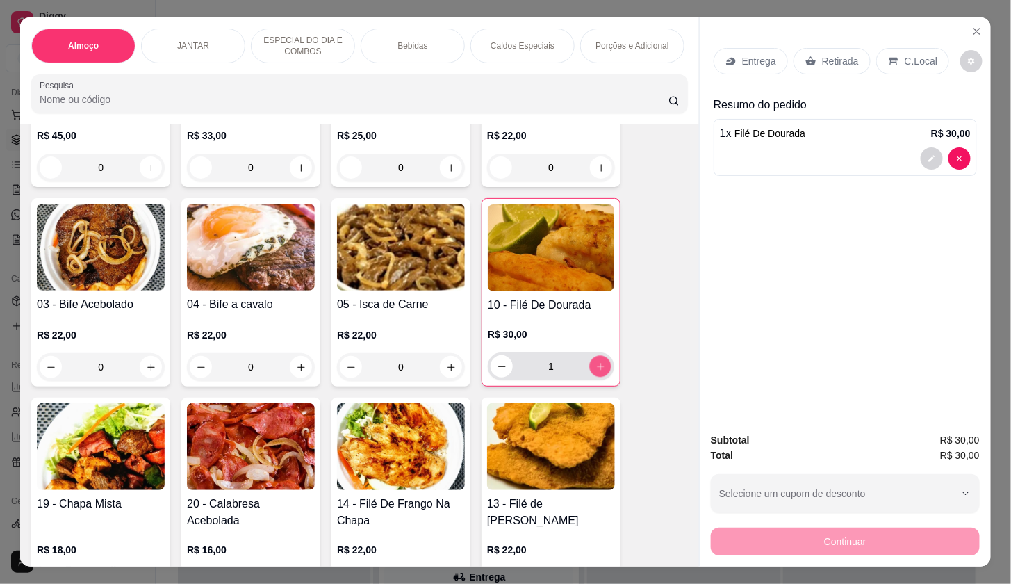
click at [596, 368] on icon "increase-product-quantity" at bounding box center [601, 366] width 10 height 10
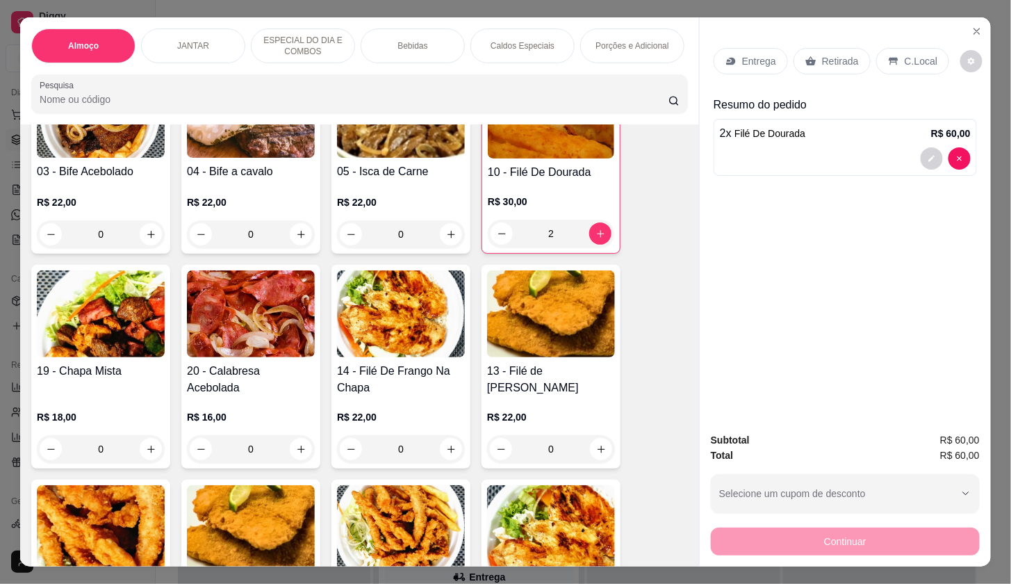
scroll to position [386, 0]
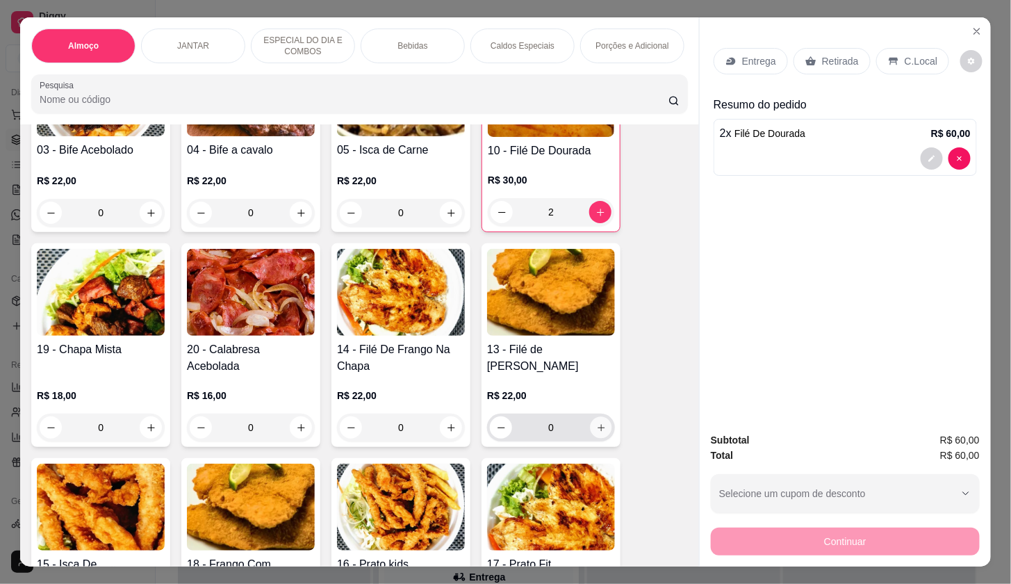
click at [598, 432] on icon "increase-product-quantity" at bounding box center [601, 428] width 10 height 10
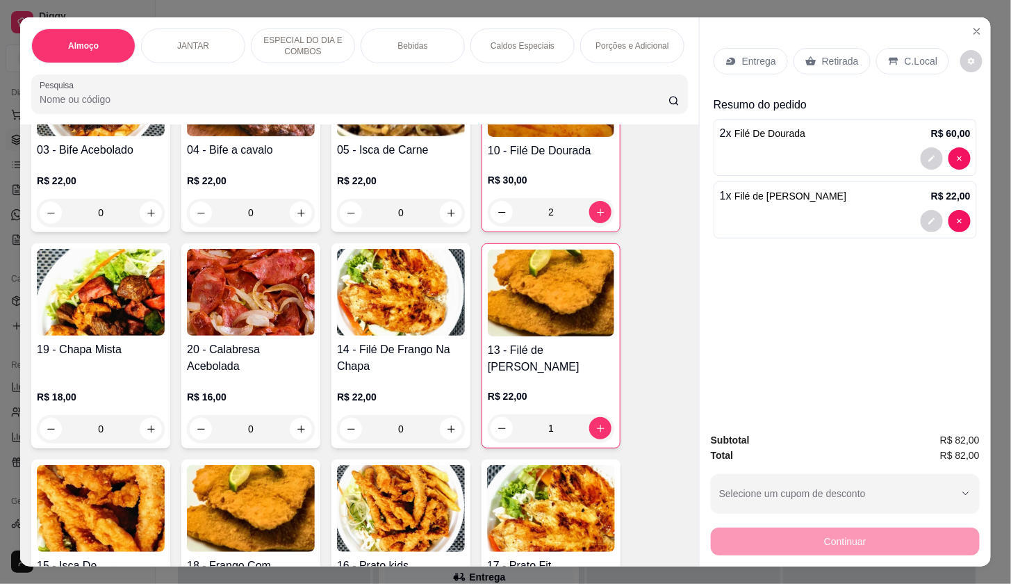
click at [635, 29] on div "Porções e Adicional" at bounding box center [632, 45] width 104 height 35
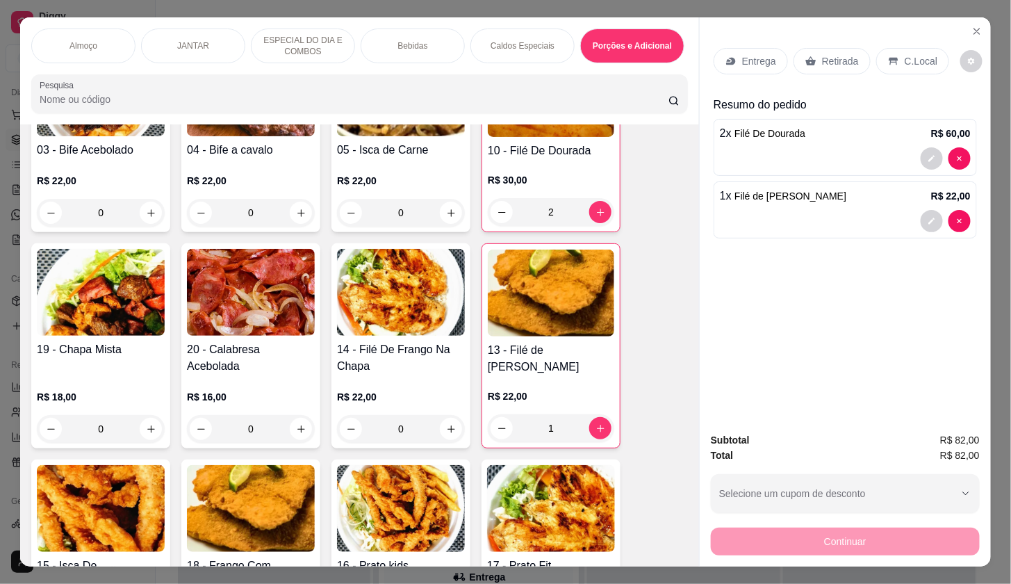
scroll to position [33, 0]
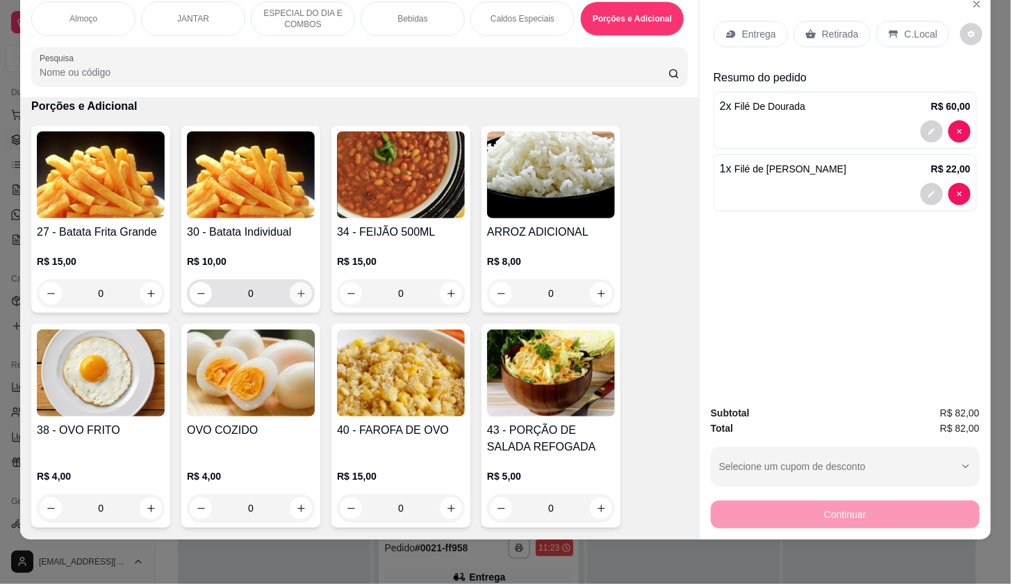
click at [296, 290] on icon "increase-product-quantity" at bounding box center [301, 293] width 10 height 10
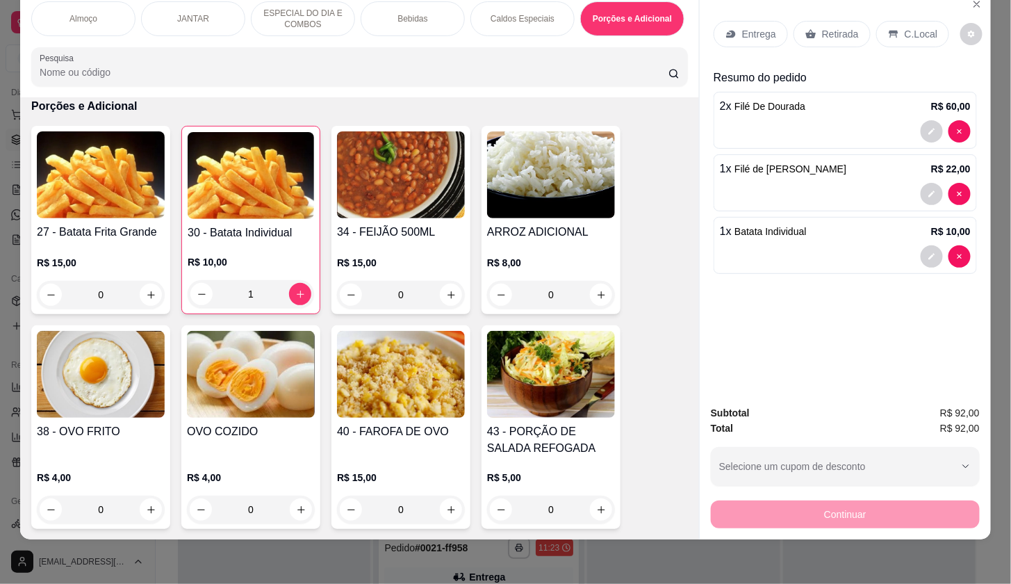
click at [730, 28] on icon at bounding box center [731, 33] width 11 height 11
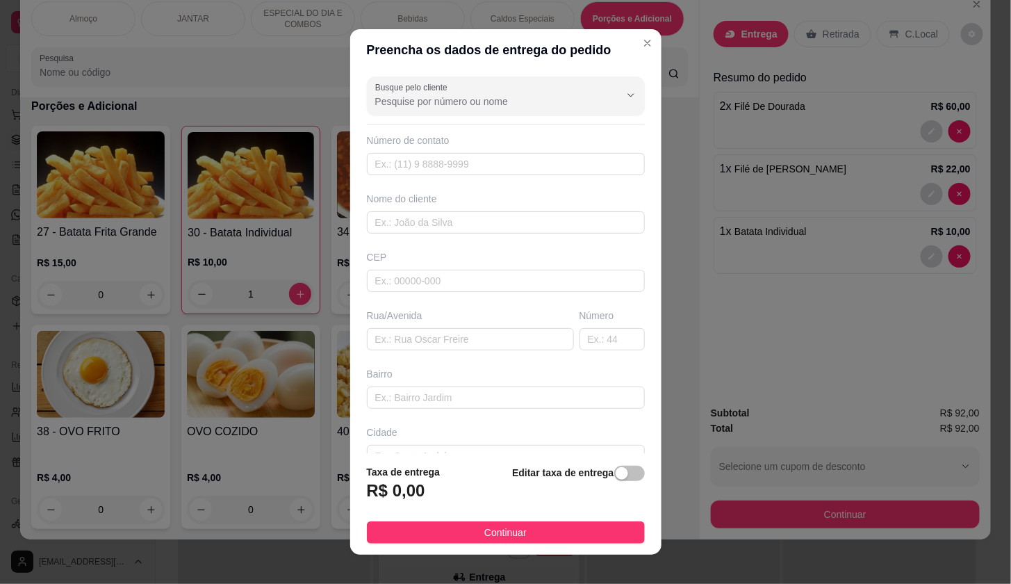
click at [484, 116] on div "Busque pelo cliente Número de contato Nome do cliente CEP Rua/[GEOGRAPHIC_DATA]" at bounding box center [505, 262] width 311 height 382
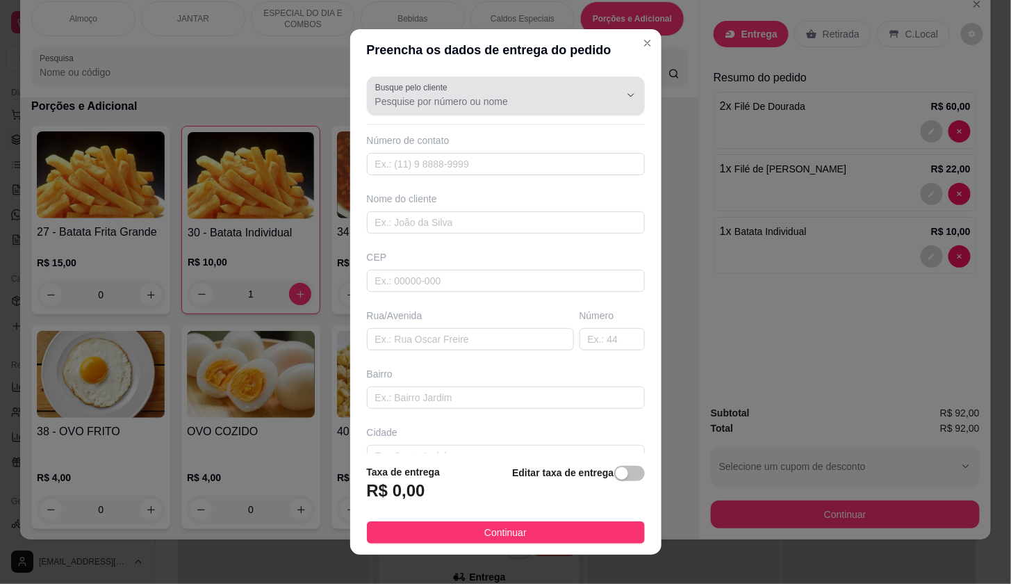
click at [485, 113] on div "Busque pelo cliente" at bounding box center [506, 95] width 278 height 39
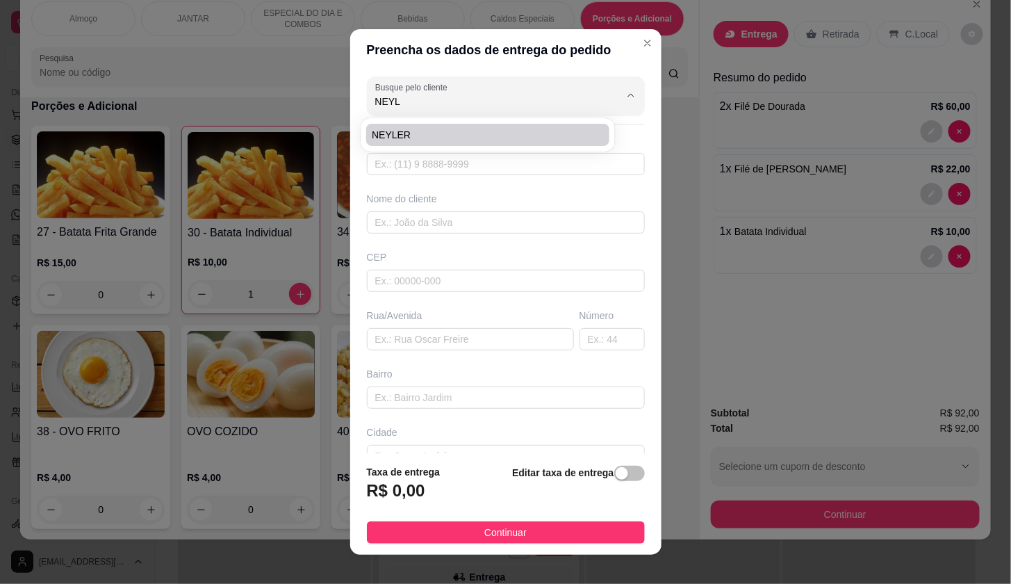
click at [487, 131] on span "NEYLER" at bounding box center [481, 135] width 218 height 14
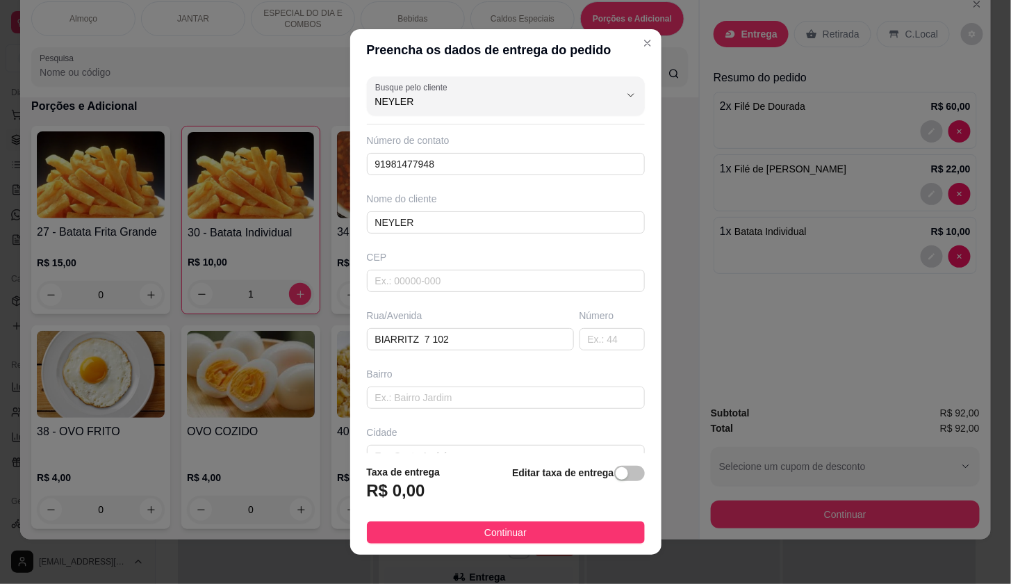
click at [616, 473] on div "button" at bounding box center [622, 473] width 13 height 13
click at [450, 491] on input "0,00" at bounding box center [442, 496] width 149 height 26
click at [514, 537] on span "Continuar" at bounding box center [505, 532] width 42 height 15
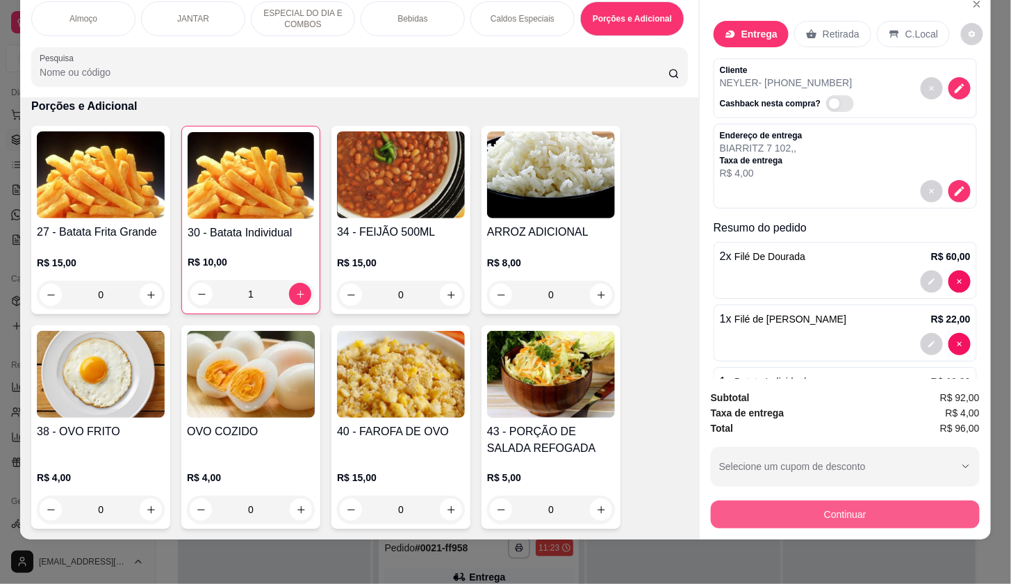
click at [870, 500] on button "Continuar" at bounding box center [845, 514] width 269 height 28
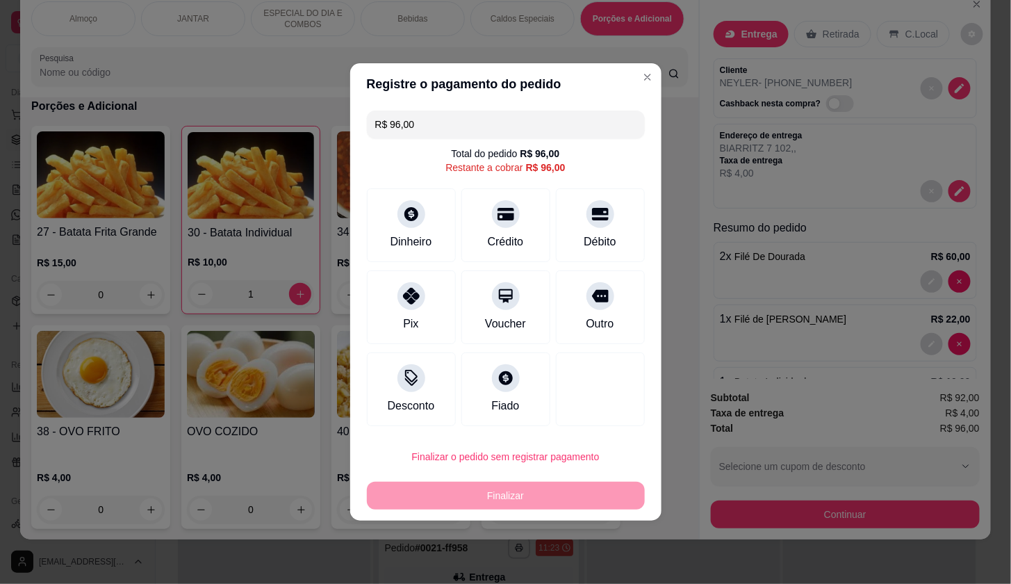
click at [365, 296] on div "R$ 96,00 Total do pedido R$ 96,00 Restante a cobrar R$ 96,00 Dinheiro Crédito D…" at bounding box center [505, 268] width 311 height 327
click at [419, 302] on div at bounding box center [411, 292] width 31 height 31
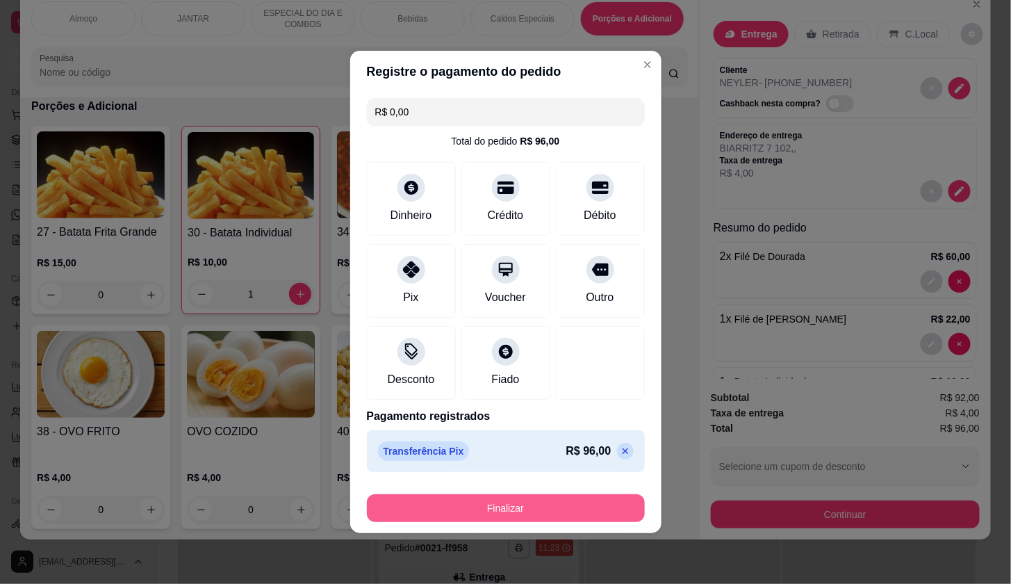
click at [500, 505] on button "Finalizar" at bounding box center [506, 508] width 278 height 28
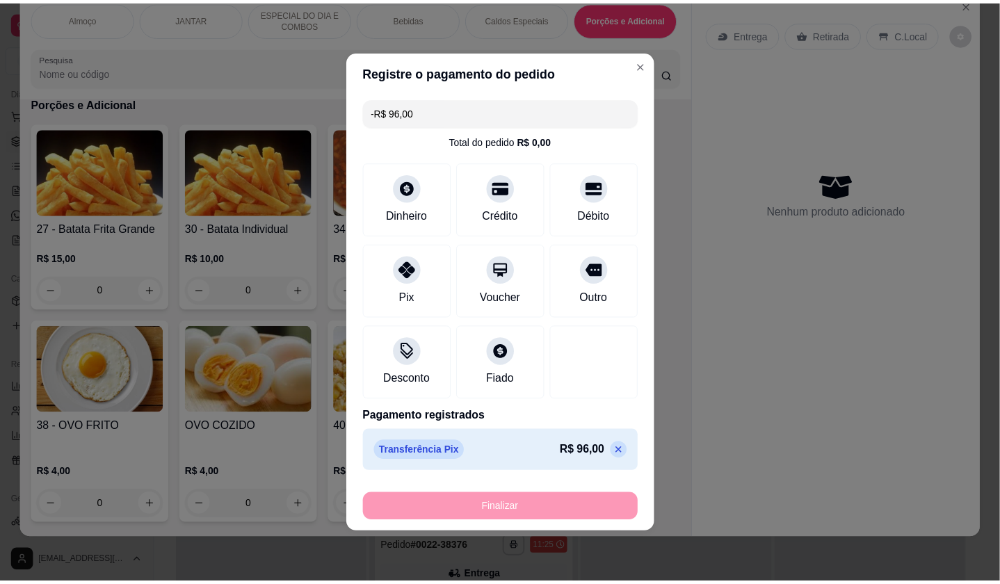
scroll to position [3356, 0]
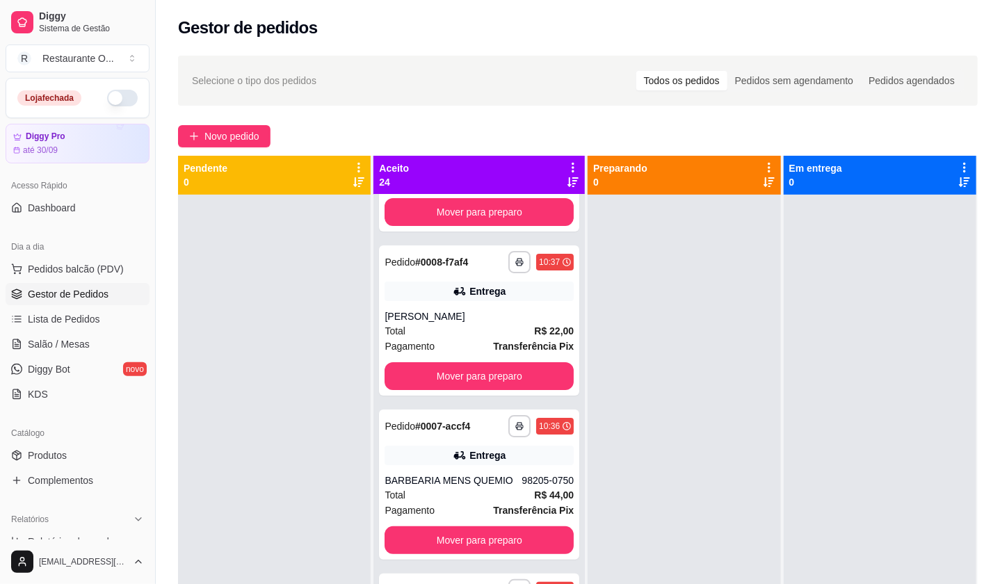
click at [122, 104] on div "Loja fechada" at bounding box center [77, 98] width 120 height 17
click at [108, 99] on button "button" at bounding box center [122, 98] width 31 height 17
click at [196, 115] on div "**********" at bounding box center [578, 401] width 844 height 709
click at [201, 138] on button "Novo pedido" at bounding box center [224, 136] width 92 height 22
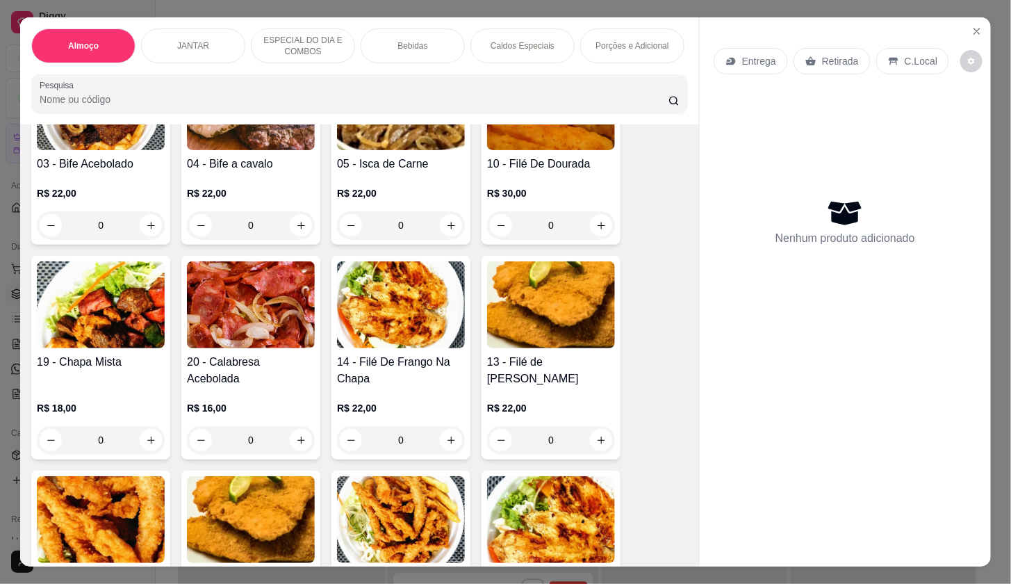
scroll to position [386, 0]
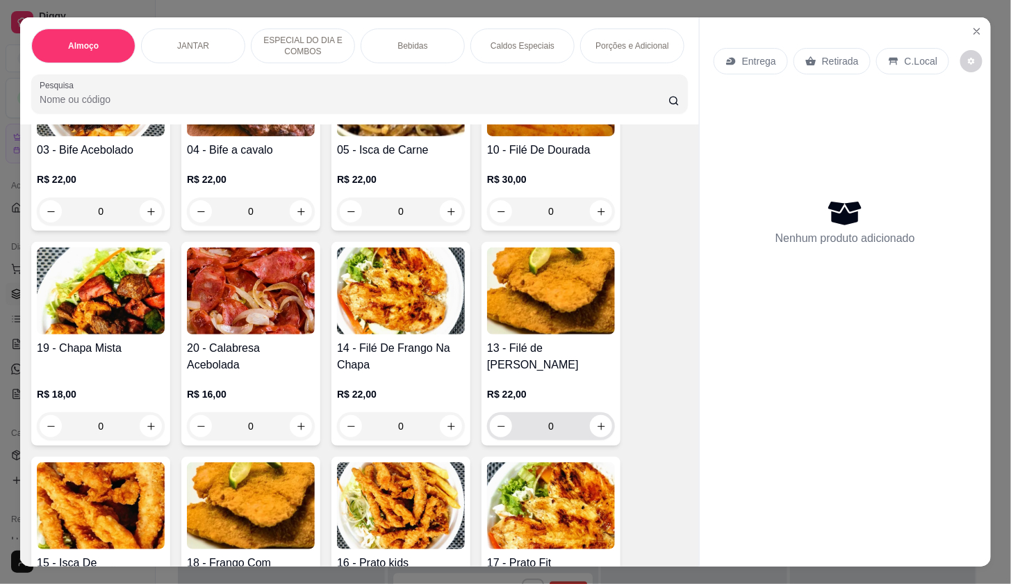
click at [588, 440] on div "0" at bounding box center [551, 426] width 122 height 28
click at [596, 432] on icon "increase-product-quantity" at bounding box center [601, 426] width 10 height 10
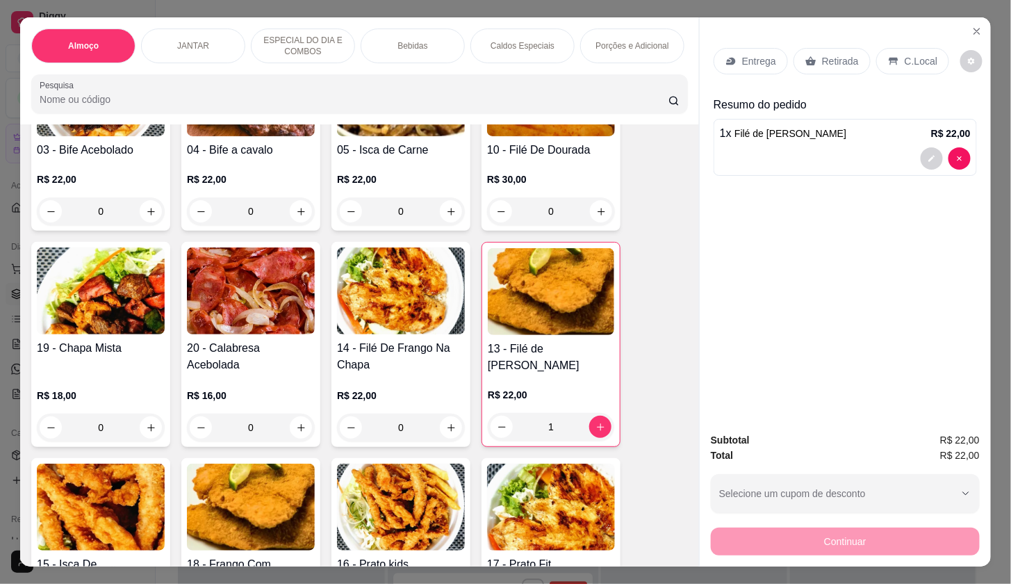
click at [753, 54] on p "Entrega" at bounding box center [759, 61] width 34 height 14
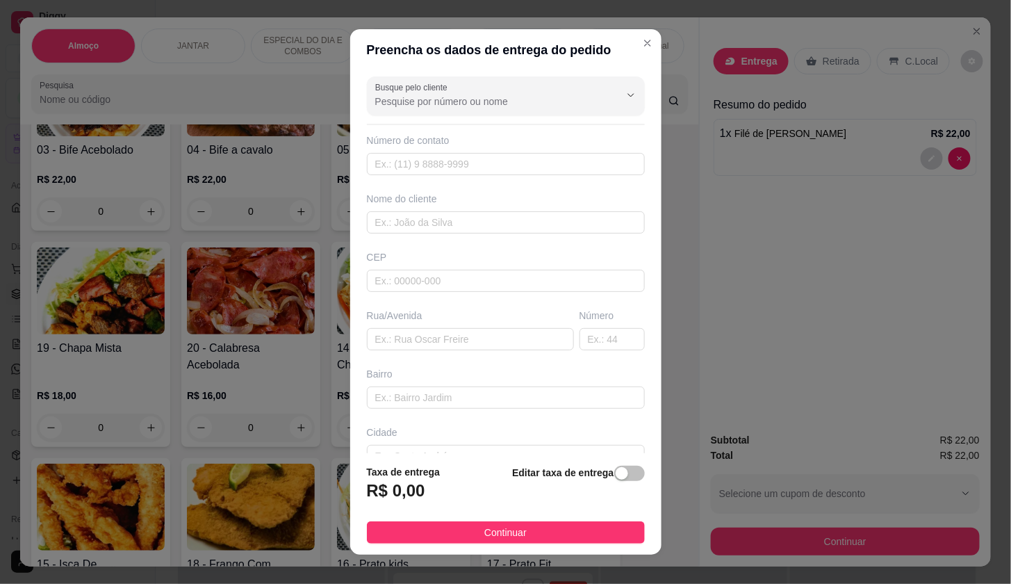
click at [506, 89] on div at bounding box center [505, 96] width 261 height 28
drag, startPoint x: 612, startPoint y: 531, endPoint x: 586, endPoint y: 534, distance: 26.6
click at [586, 534] on button "Continuar" at bounding box center [506, 532] width 278 height 22
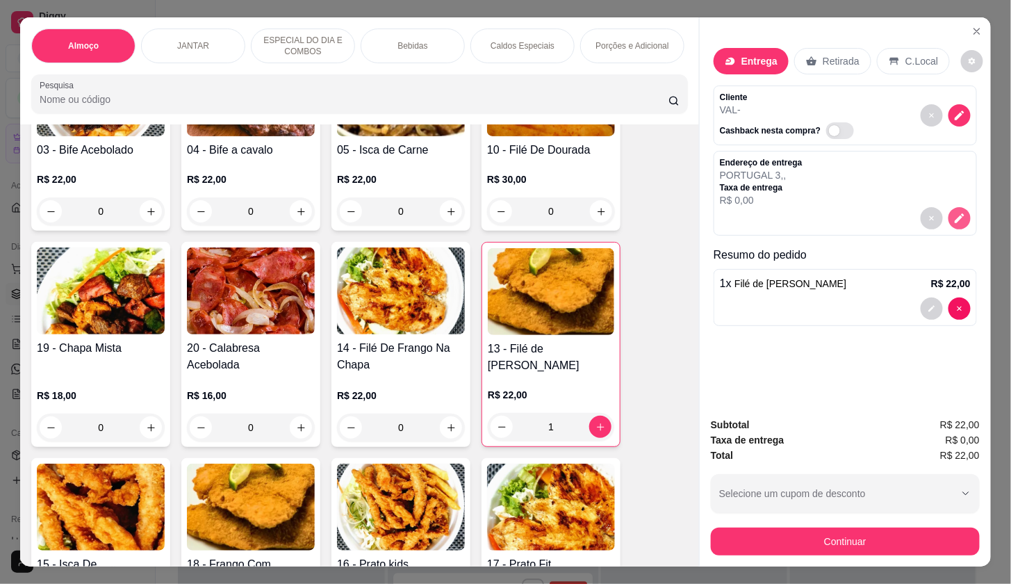
click at [954, 214] on icon "decrease-product-quantity" at bounding box center [960, 218] width 13 height 13
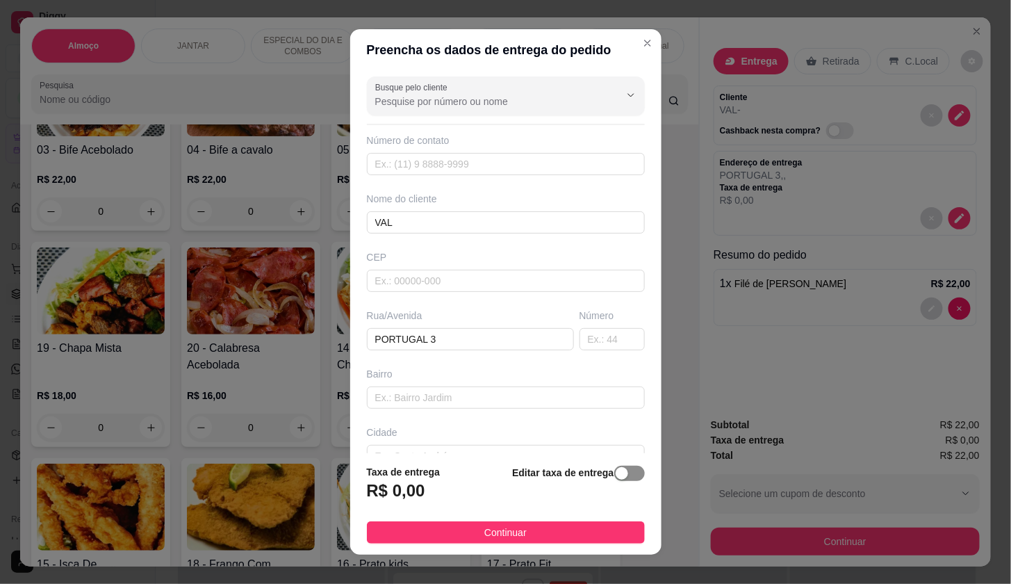
click at [614, 474] on span "button" at bounding box center [629, 473] width 31 height 15
drag, startPoint x: 457, startPoint y: 507, endPoint x: 456, endPoint y: 495, distance: 12.5
click at [455, 507] on input "0,00" at bounding box center [442, 496] width 149 height 26
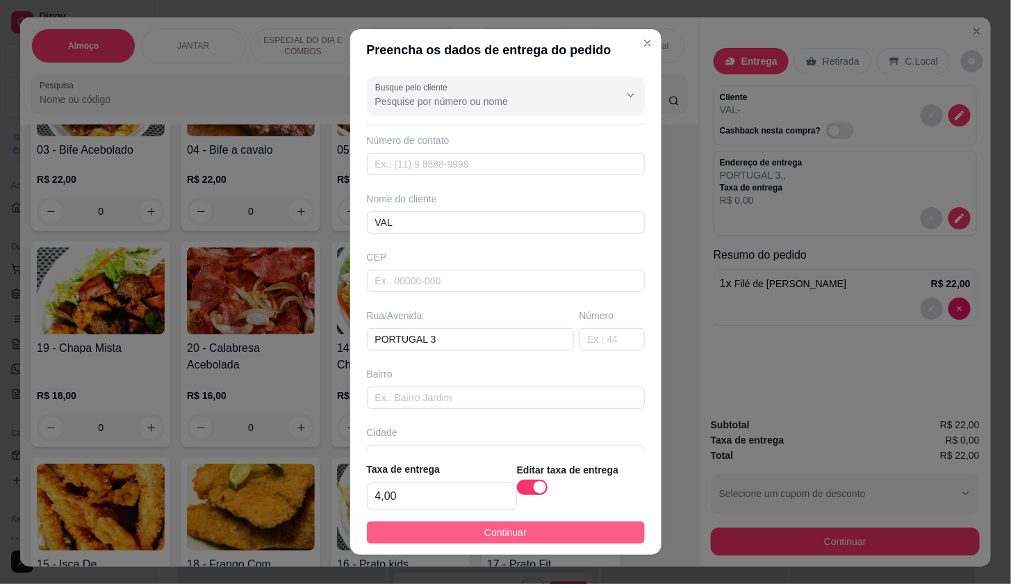
click at [488, 526] on span "Continuar" at bounding box center [505, 532] width 42 height 15
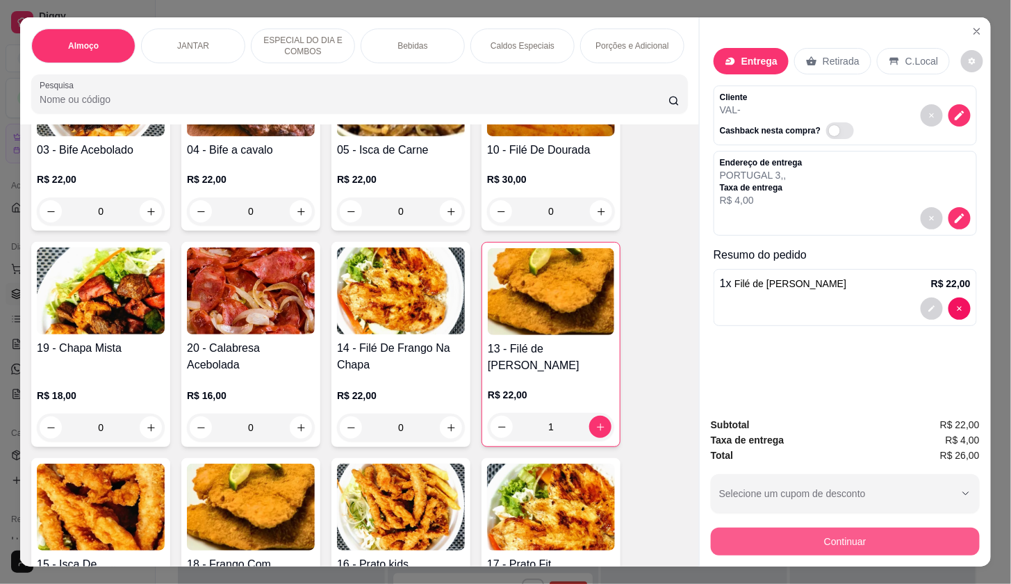
click at [781, 528] on button "Continuar" at bounding box center [845, 542] width 269 height 28
click at [786, 530] on button "Continuar" at bounding box center [845, 542] width 269 height 28
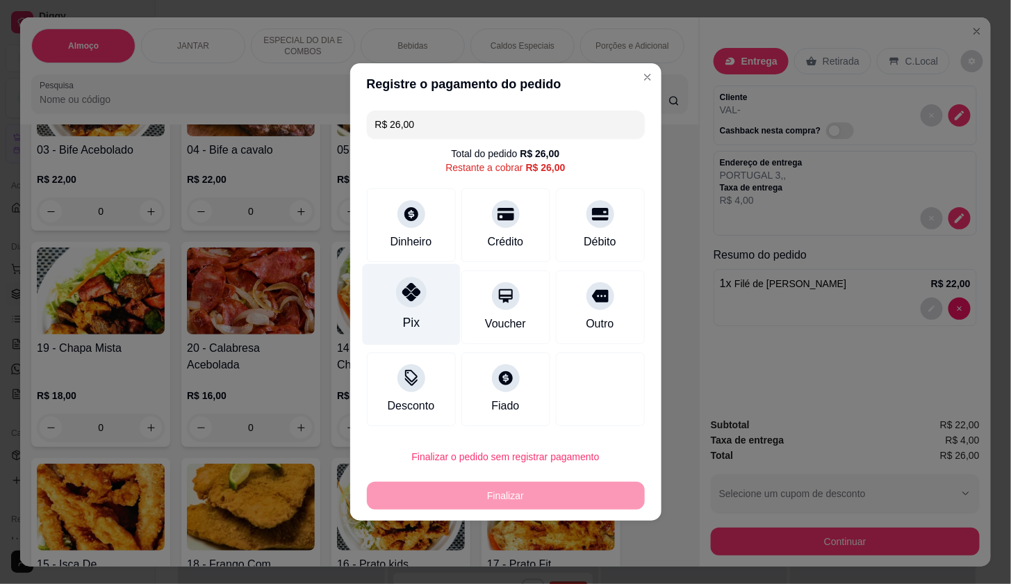
click at [386, 310] on div "Pix" at bounding box center [411, 304] width 98 height 81
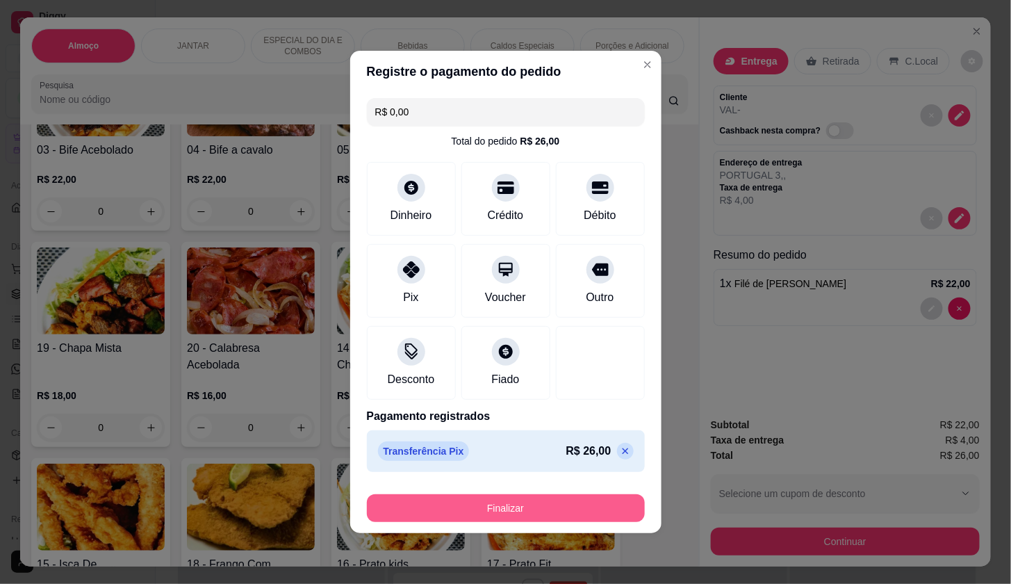
click at [512, 492] on div "Finalizar" at bounding box center [506, 505] width 278 height 33
click at [516, 505] on button "Finalizar" at bounding box center [506, 508] width 278 height 28
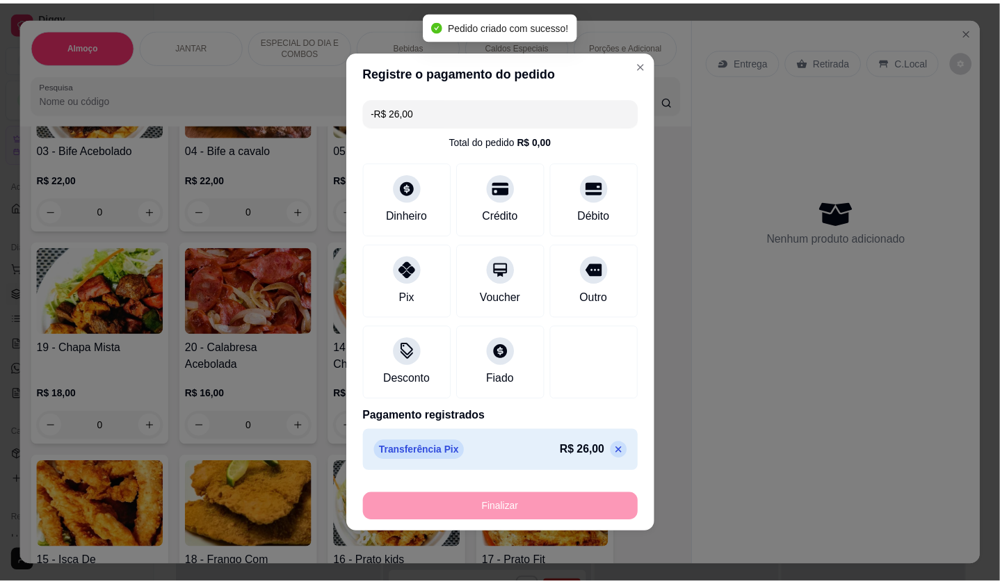
scroll to position [2789, 0]
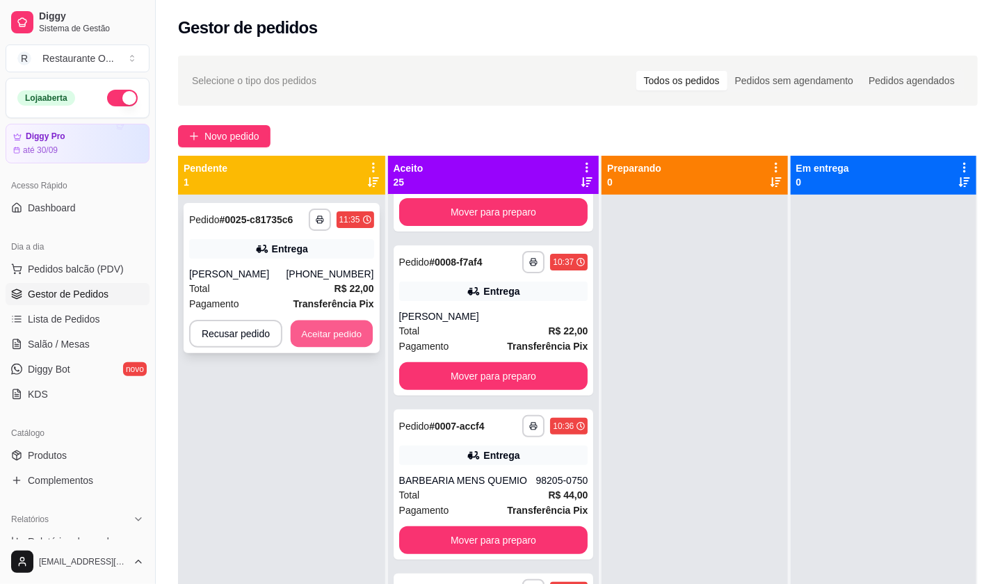
click at [341, 325] on button "Aceitar pedido" at bounding box center [332, 333] width 82 height 27
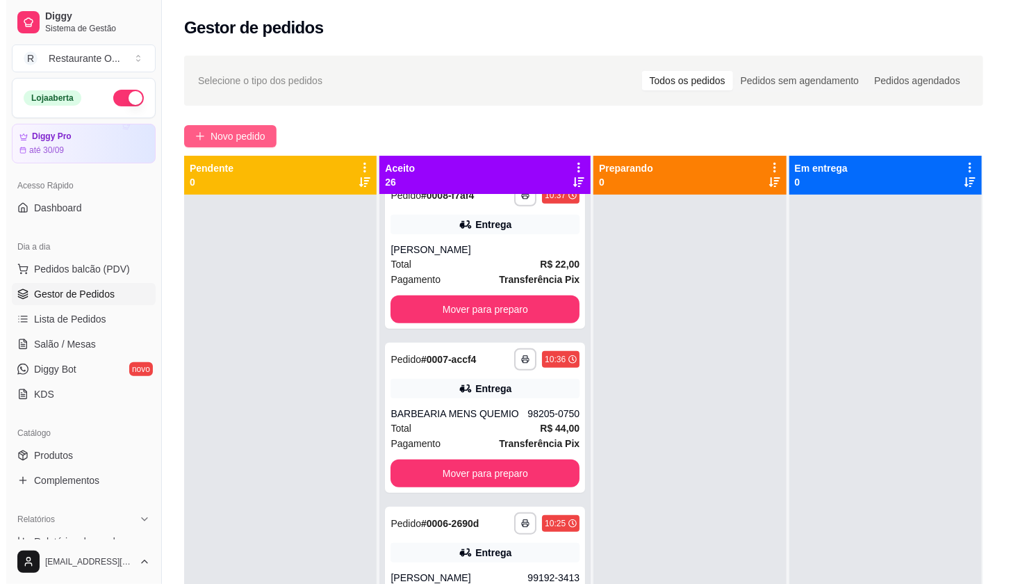
scroll to position [2964, 0]
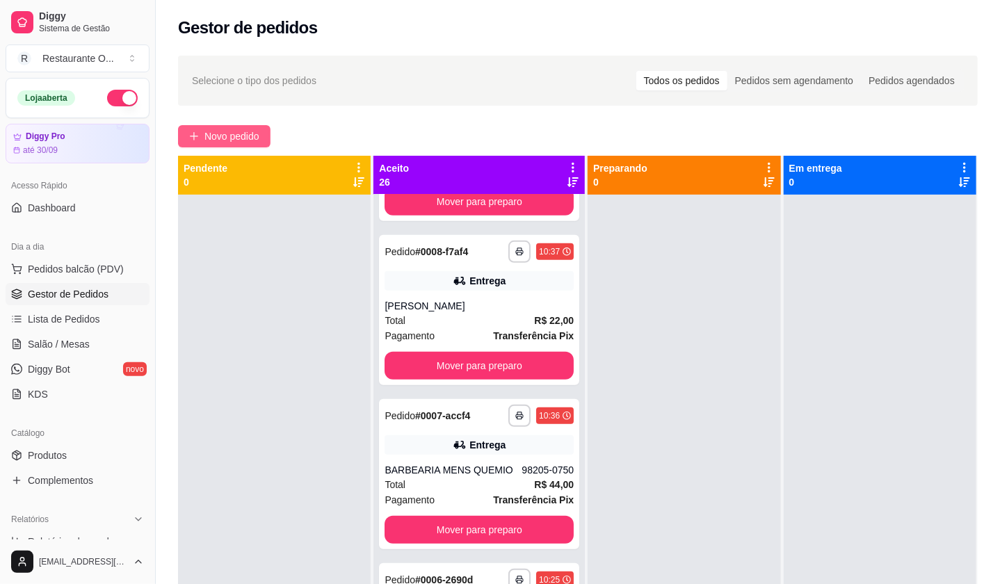
click at [241, 141] on span "Novo pedido" at bounding box center [231, 136] width 55 height 15
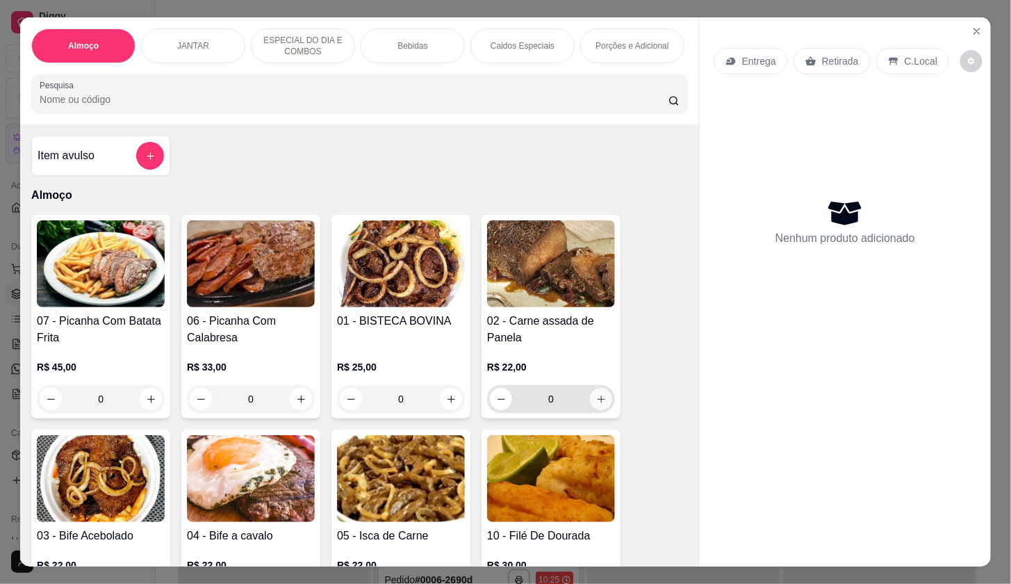
click at [596, 402] on icon "increase-product-quantity" at bounding box center [601, 399] width 10 height 10
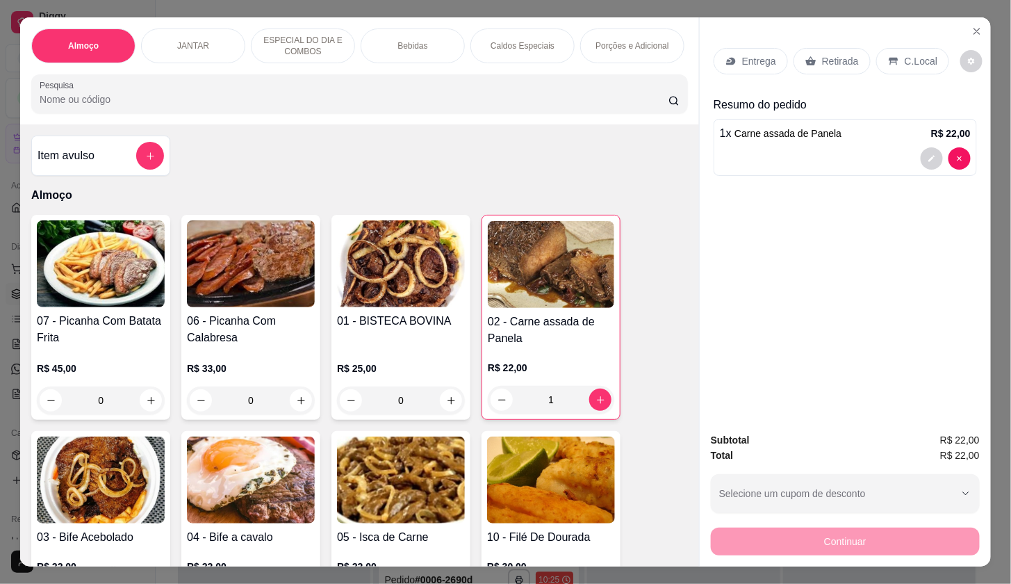
click at [726, 56] on icon at bounding box center [731, 61] width 11 height 11
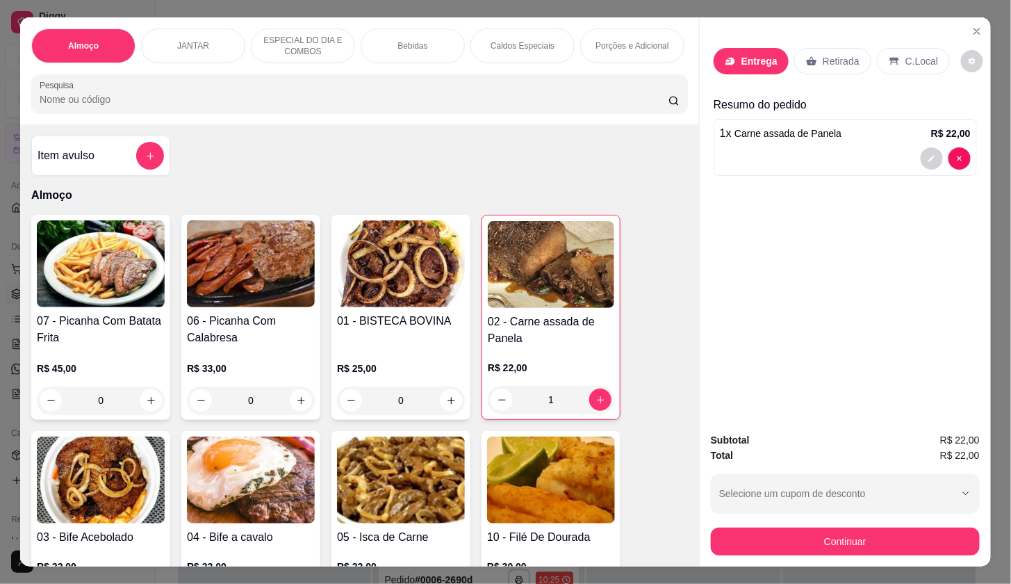
click at [530, 87] on div at bounding box center [505, 96] width 261 height 28
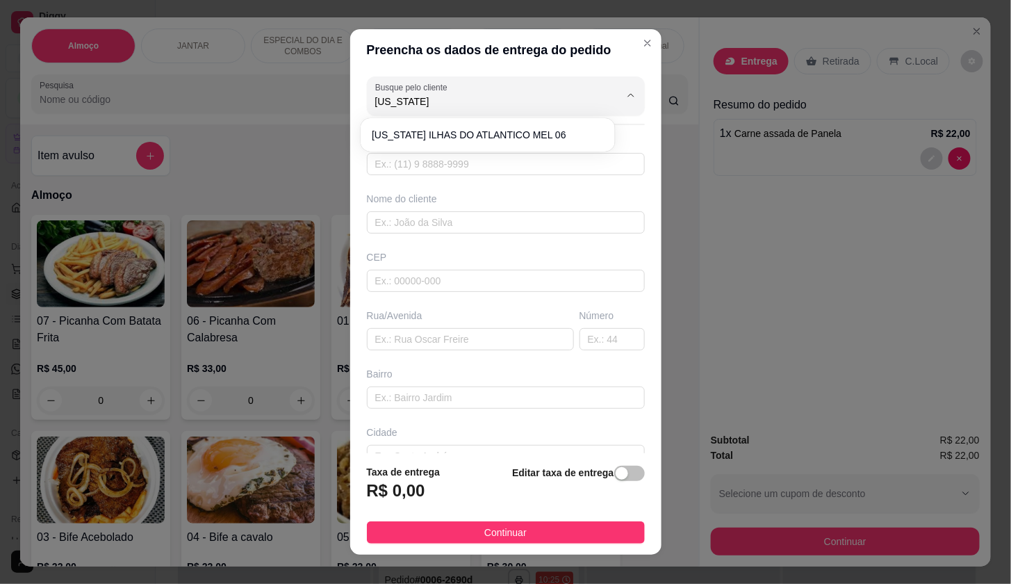
click at [432, 125] on li "[US_STATE] ILHAS DO ATLANTICO MEL 06" at bounding box center [487, 135] width 243 height 22
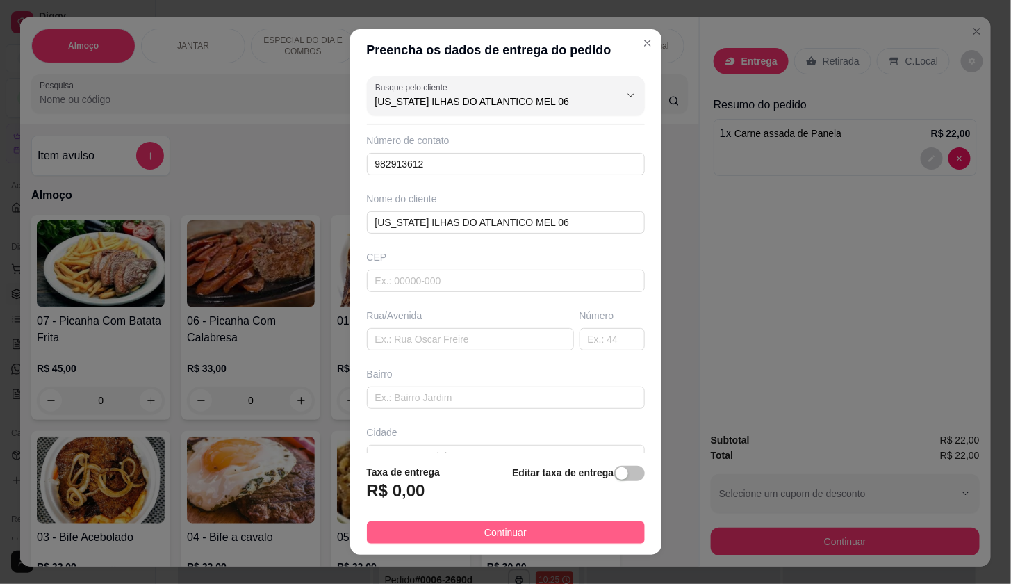
click at [572, 532] on button "Continuar" at bounding box center [506, 532] width 278 height 22
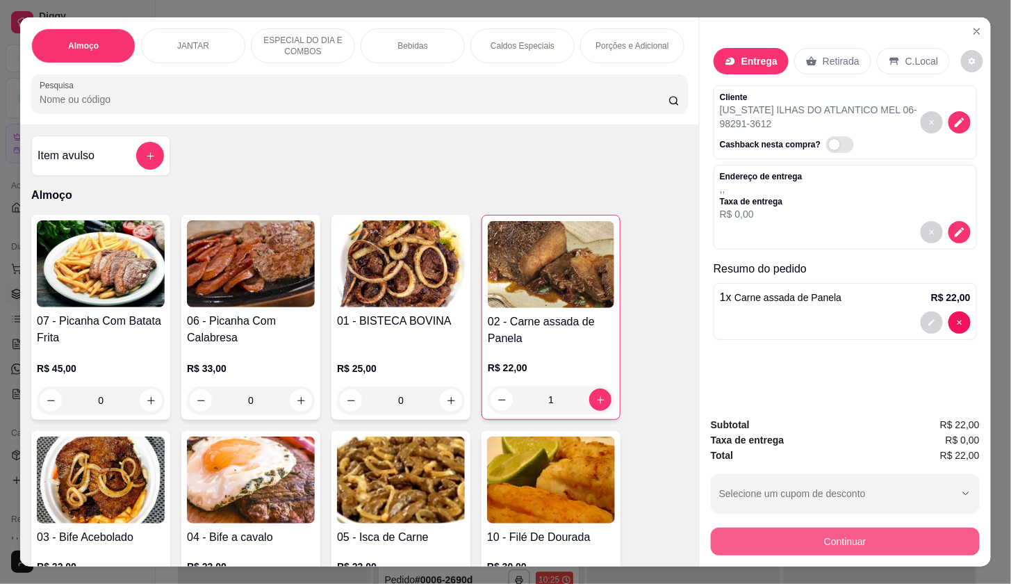
click at [800, 532] on button "Continuar" at bounding box center [845, 542] width 269 height 28
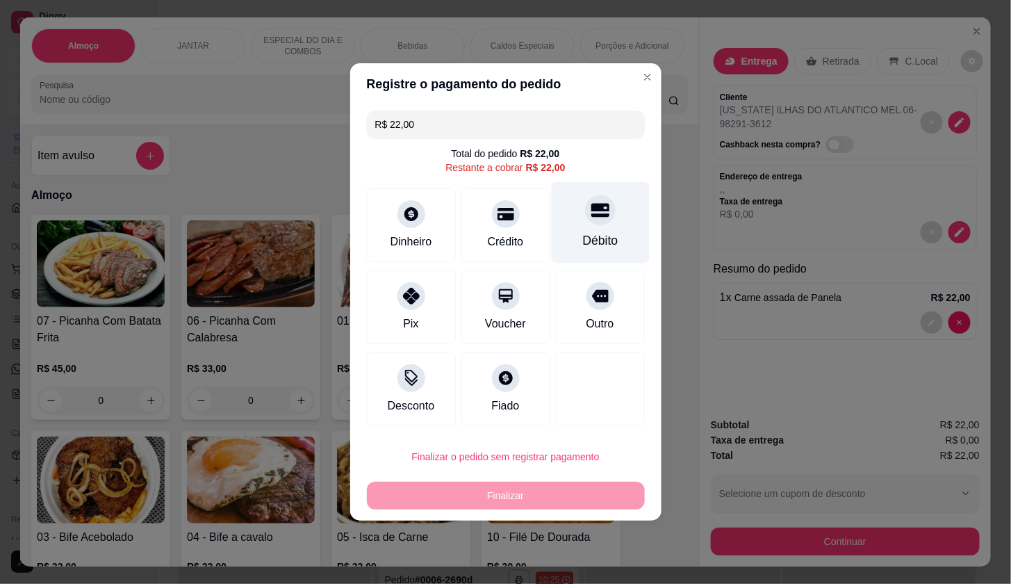
click at [583, 237] on div "Débito" at bounding box center [600, 240] width 35 height 18
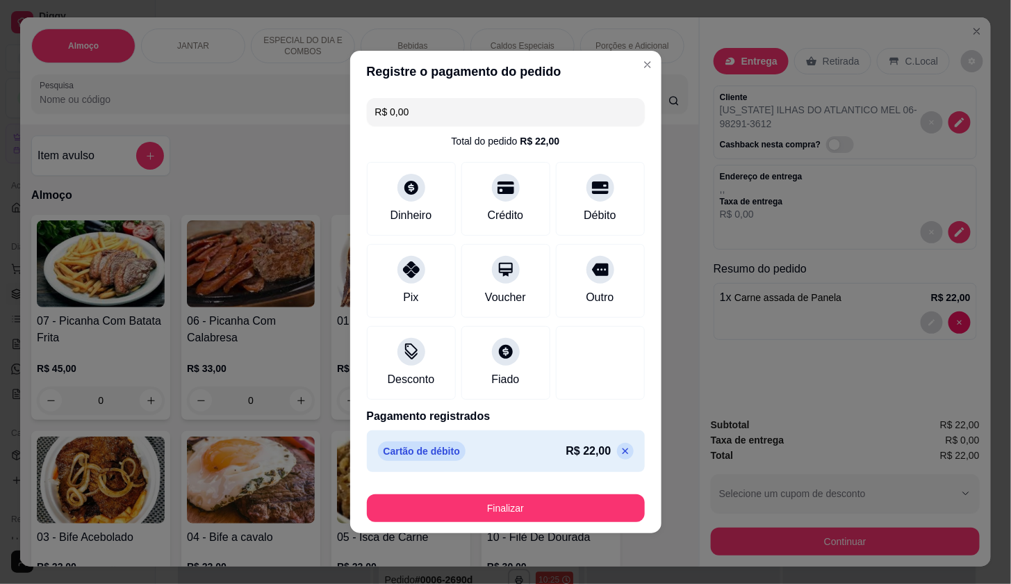
click at [620, 446] on icon at bounding box center [625, 451] width 11 height 11
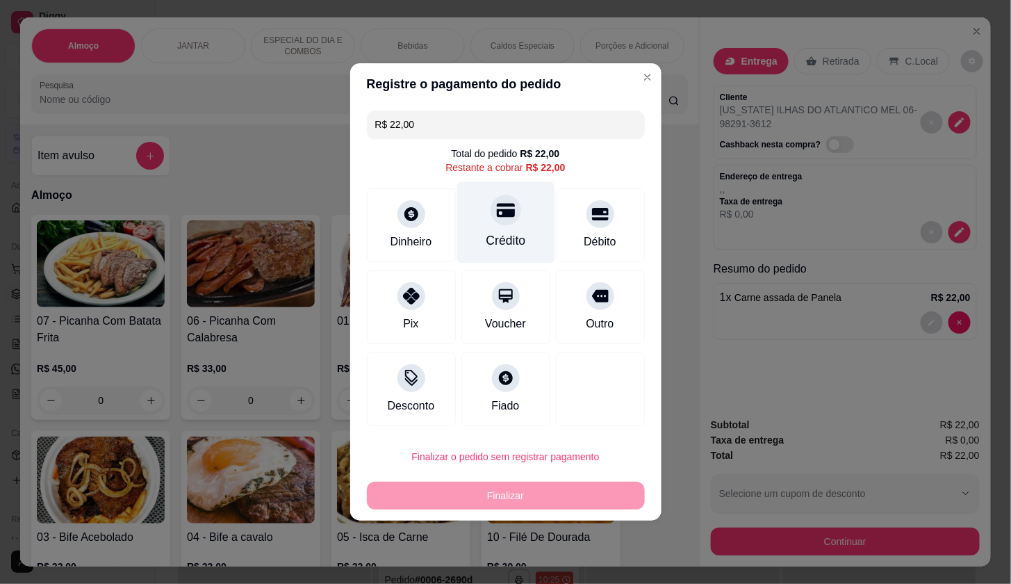
click at [510, 218] on div at bounding box center [506, 210] width 31 height 31
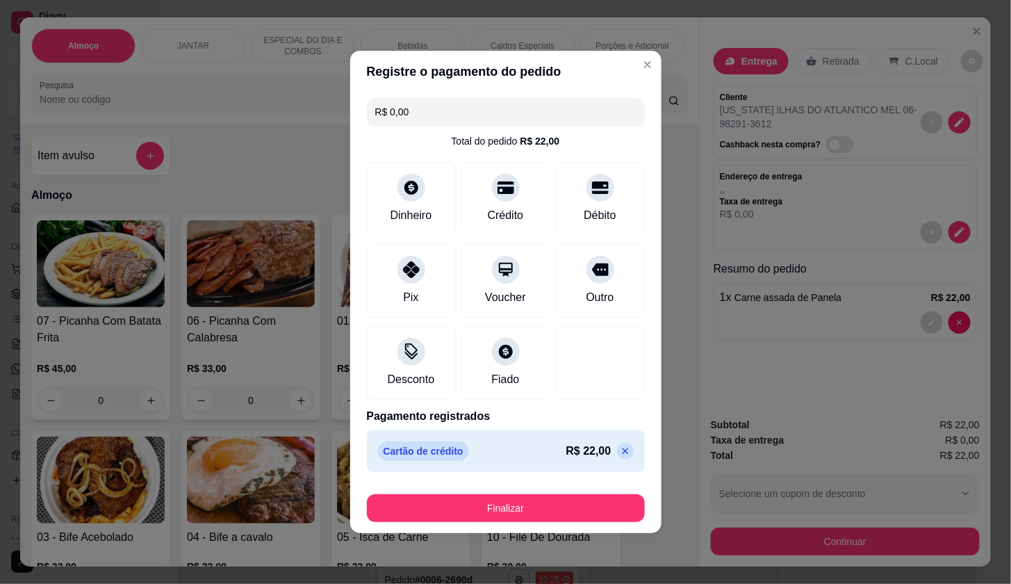
click at [588, 491] on div "Finalizar" at bounding box center [506, 505] width 278 height 33
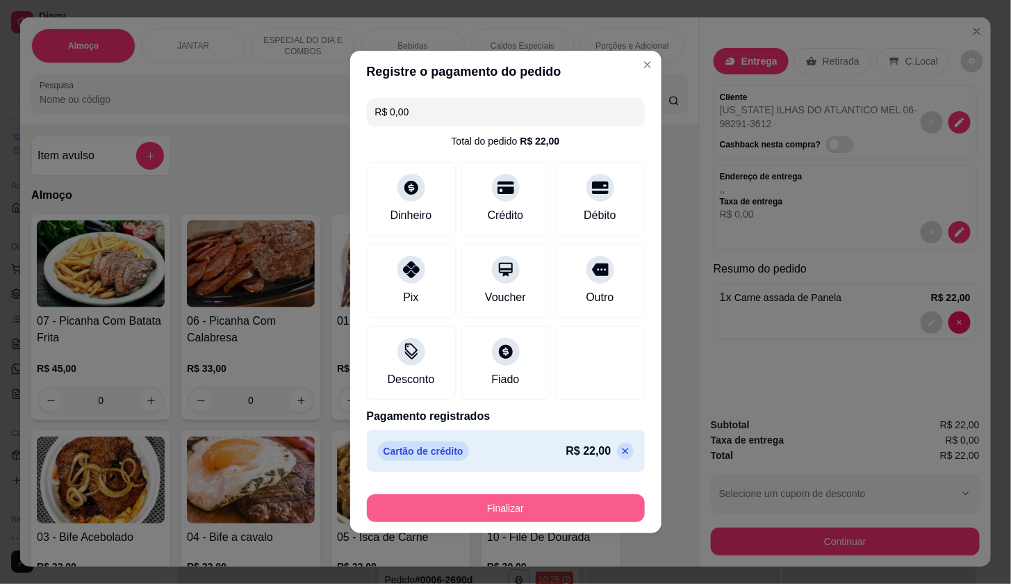
click at [596, 518] on button "Finalizar" at bounding box center [506, 508] width 278 height 28
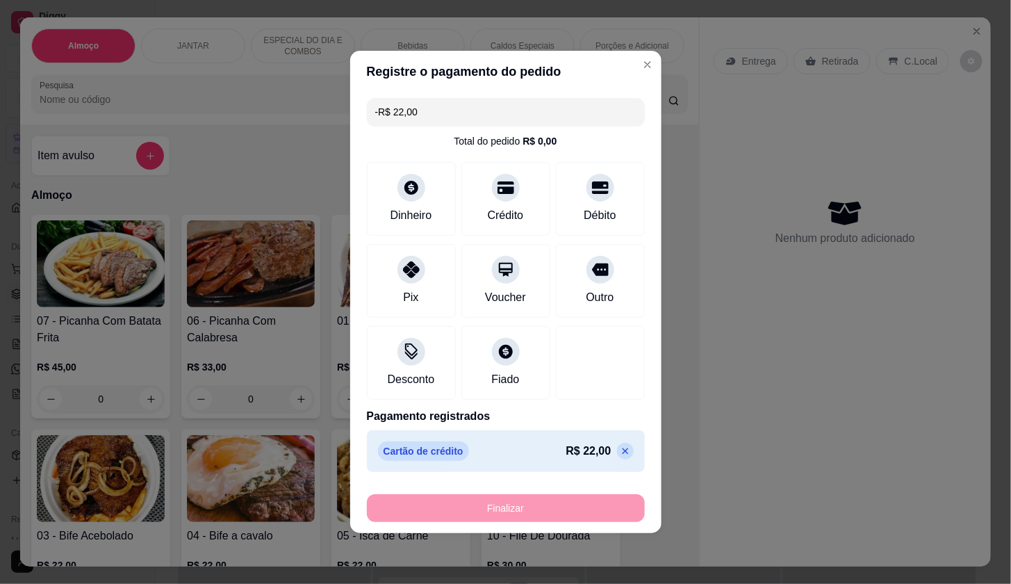
scroll to position [3143, 0]
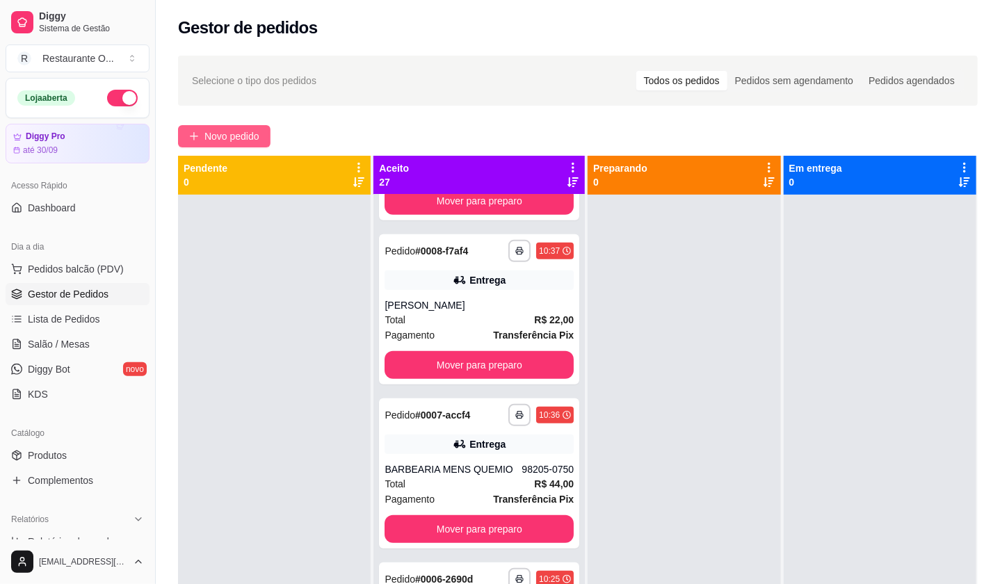
click at [262, 135] on button "Novo pedido" at bounding box center [224, 136] width 92 height 22
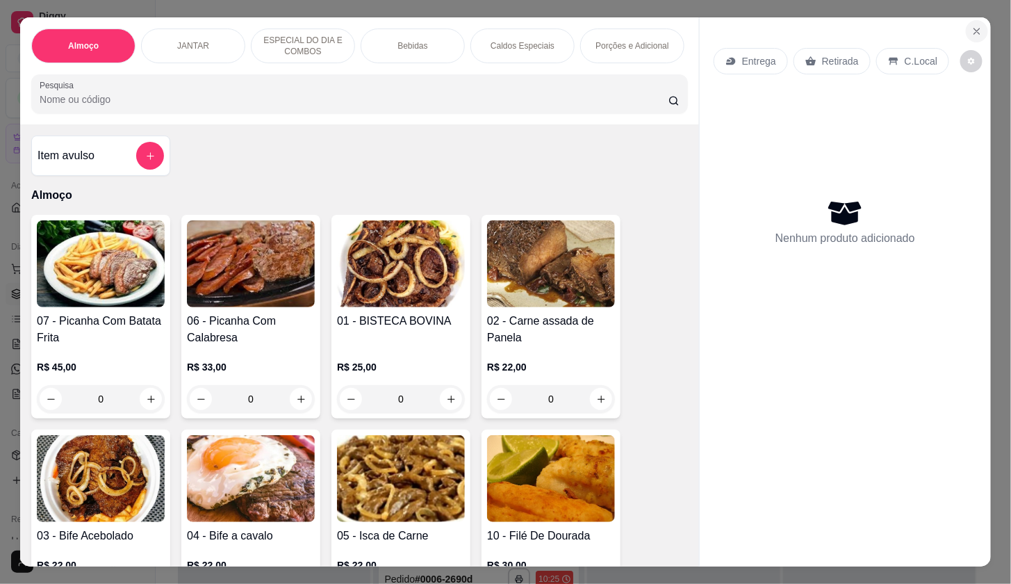
click at [975, 26] on icon "Close" at bounding box center [977, 31] width 11 height 11
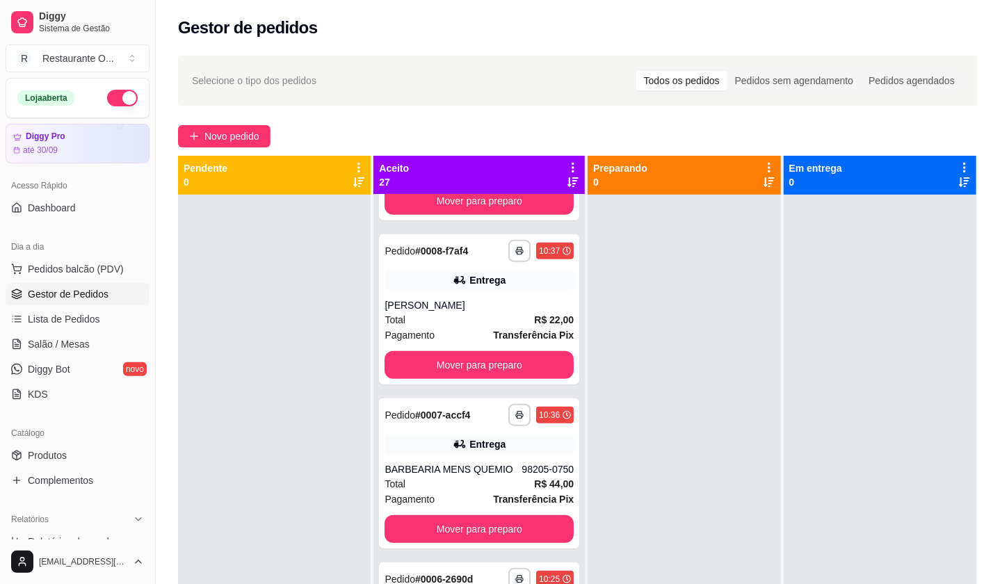
click at [66, 466] on ul "Produtos Complementos" at bounding box center [78, 467] width 144 height 47
click at [67, 461] on link "Produtos" at bounding box center [78, 455] width 144 height 22
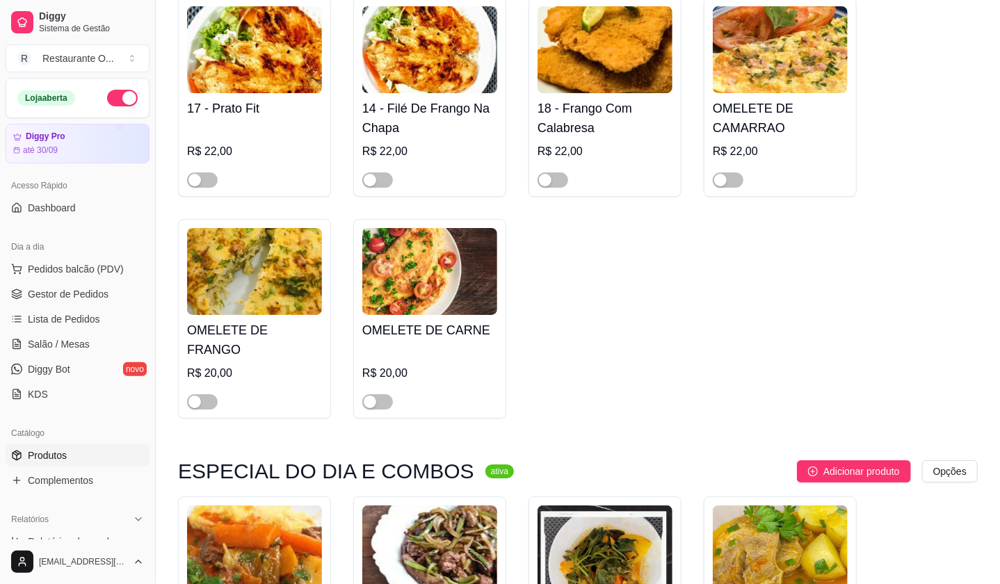
scroll to position [2625, 0]
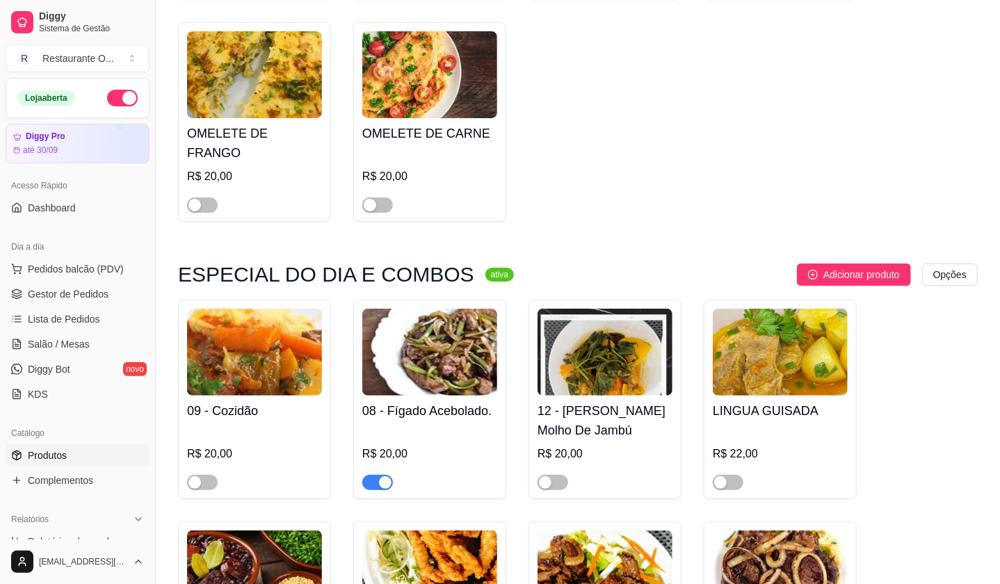
click at [555, 462] on div at bounding box center [604, 476] width 135 height 28
click at [544, 476] on div "button" at bounding box center [545, 482] width 13 height 13
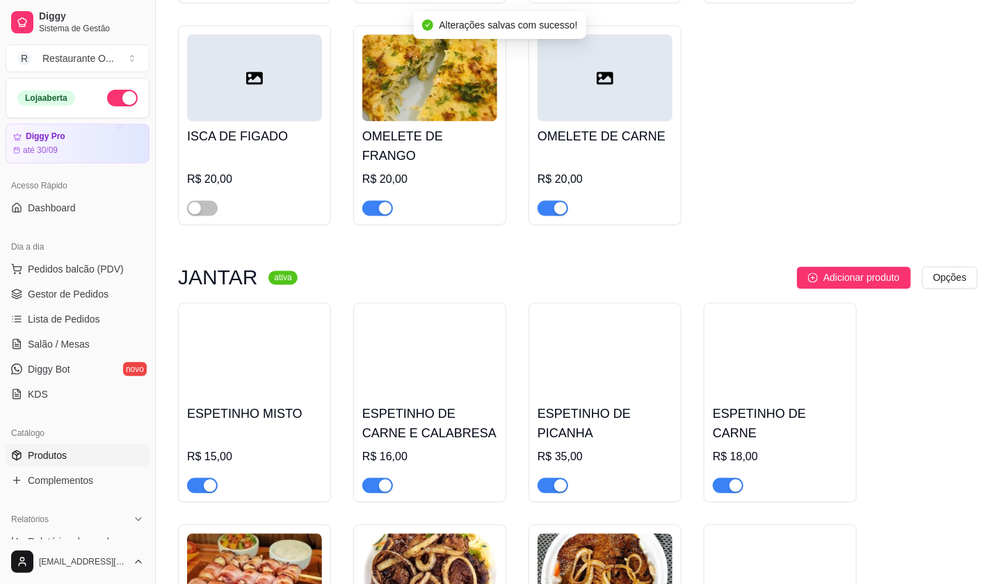
scroll to position [1235, 0]
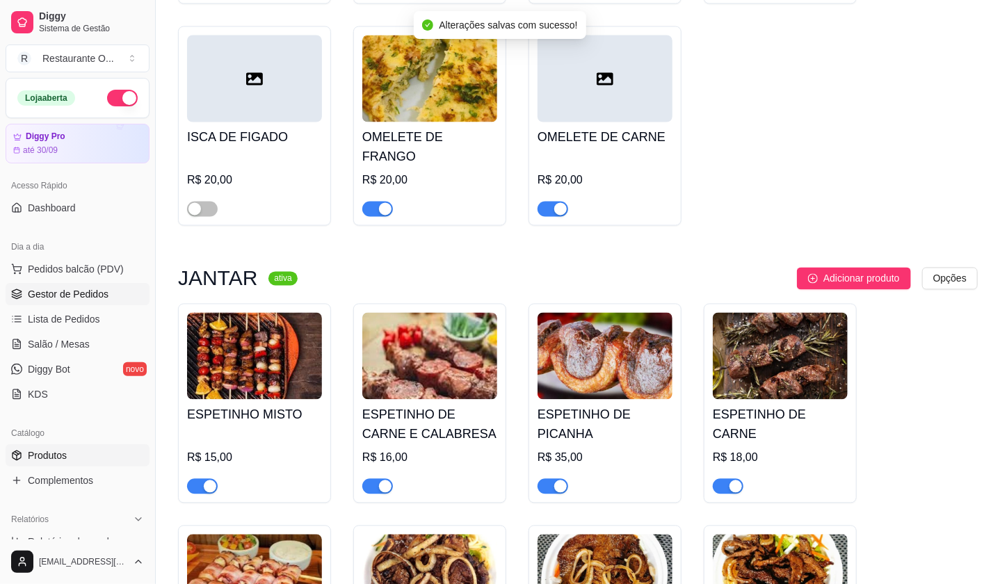
click at [106, 285] on link "Gestor de Pedidos" at bounding box center [78, 294] width 144 height 22
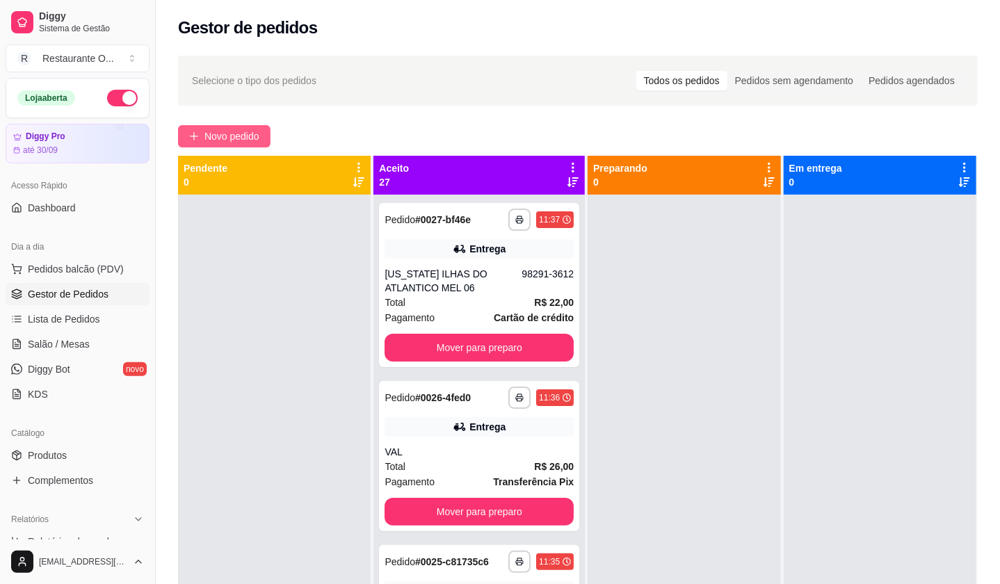
click at [258, 139] on span "Novo pedido" at bounding box center [231, 136] width 55 height 15
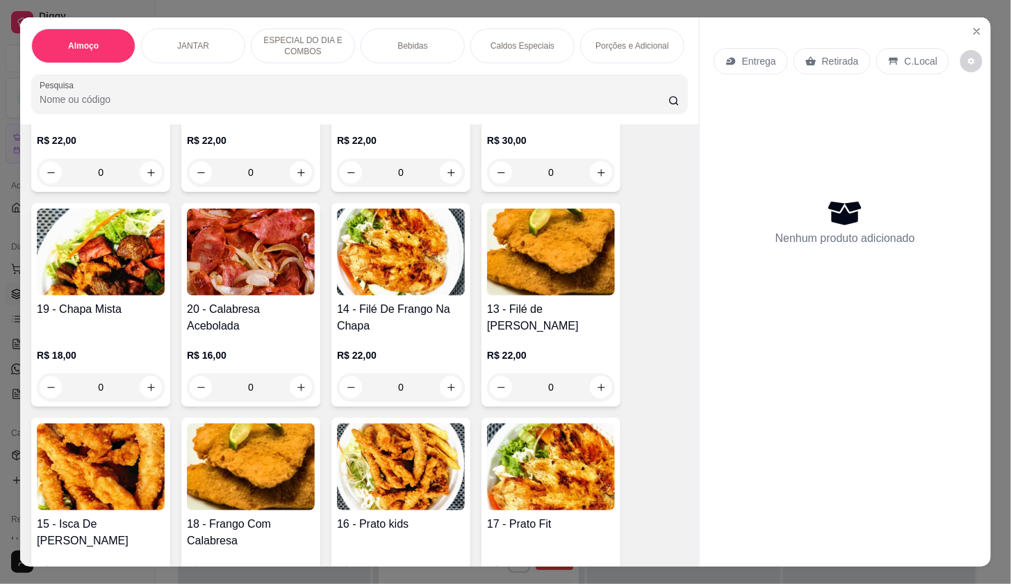
scroll to position [540, 0]
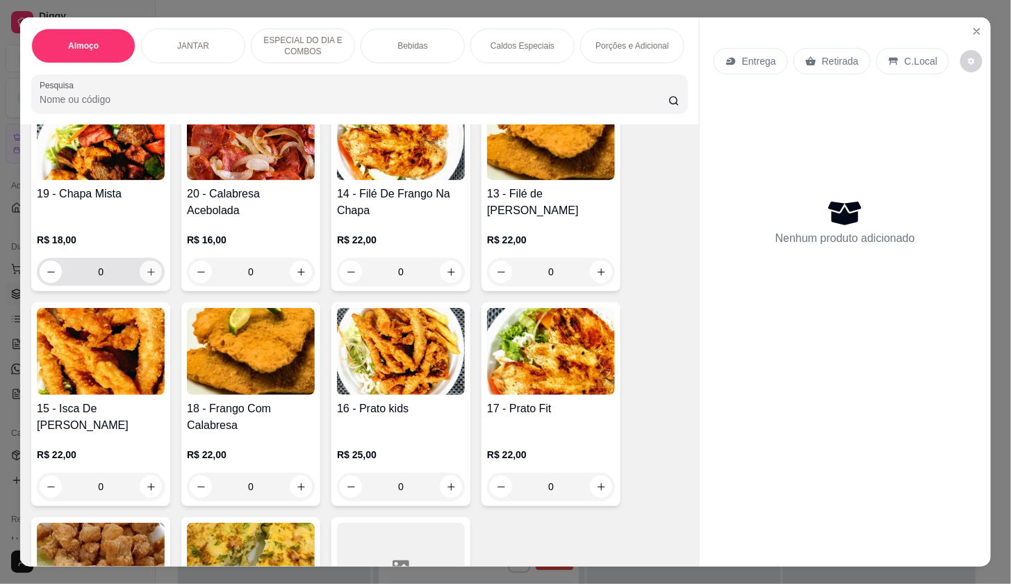
click at [146, 273] on icon "increase-product-quantity" at bounding box center [151, 272] width 10 height 10
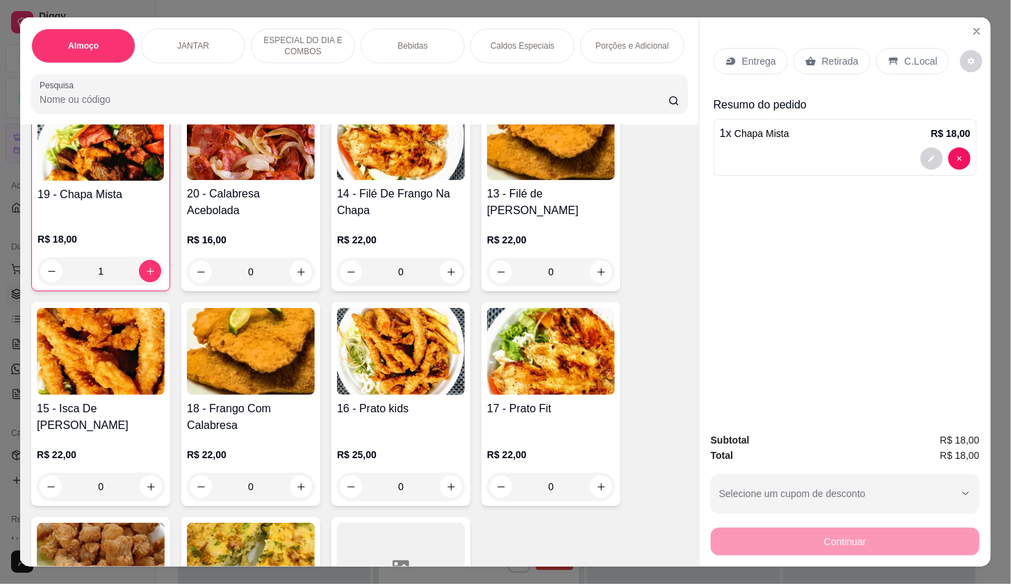
scroll to position [541, 0]
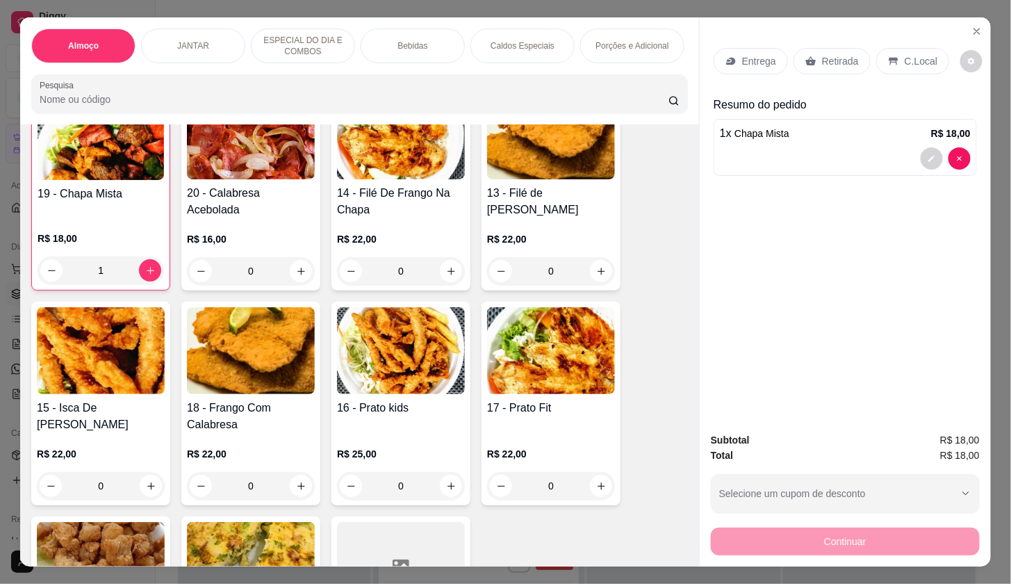
click at [765, 54] on p "Entrega" at bounding box center [759, 61] width 34 height 14
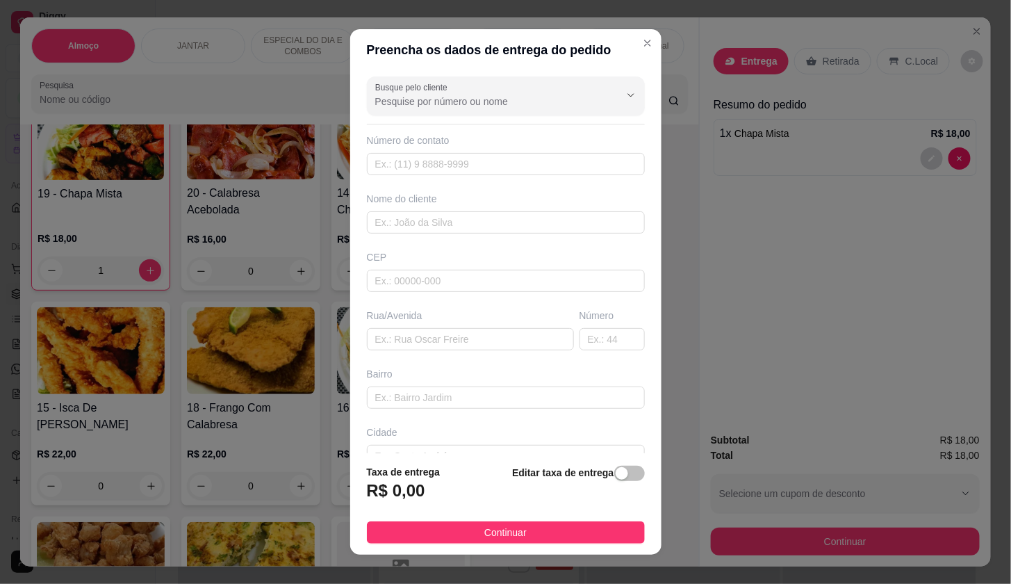
click at [466, 99] on input "Busque pelo cliente" at bounding box center [486, 102] width 222 height 14
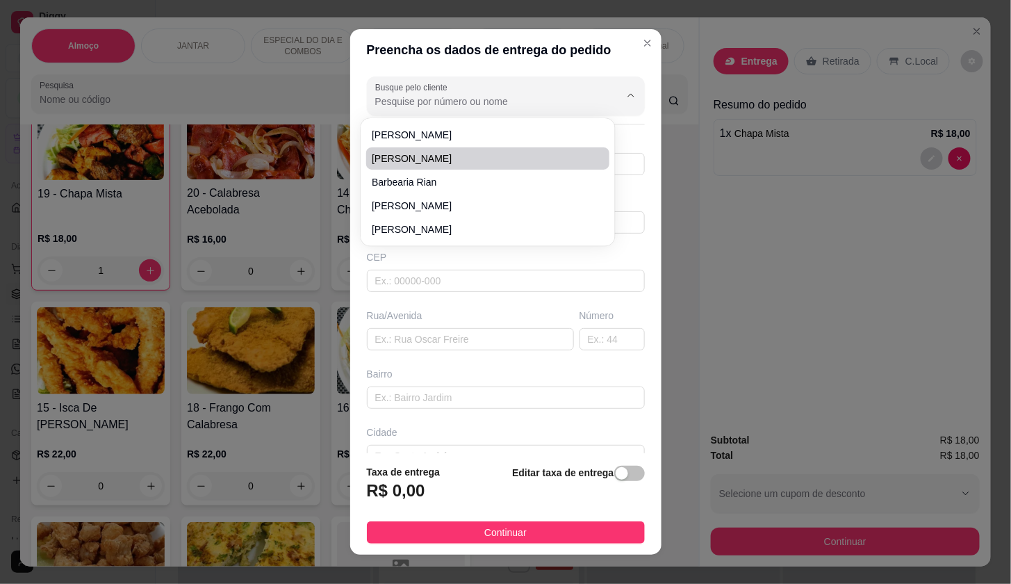
click at [920, 155] on div "Preencha os dados de entrega do pedido Busque pelo cliente Número de contato No…" at bounding box center [505, 292] width 1011 height 584
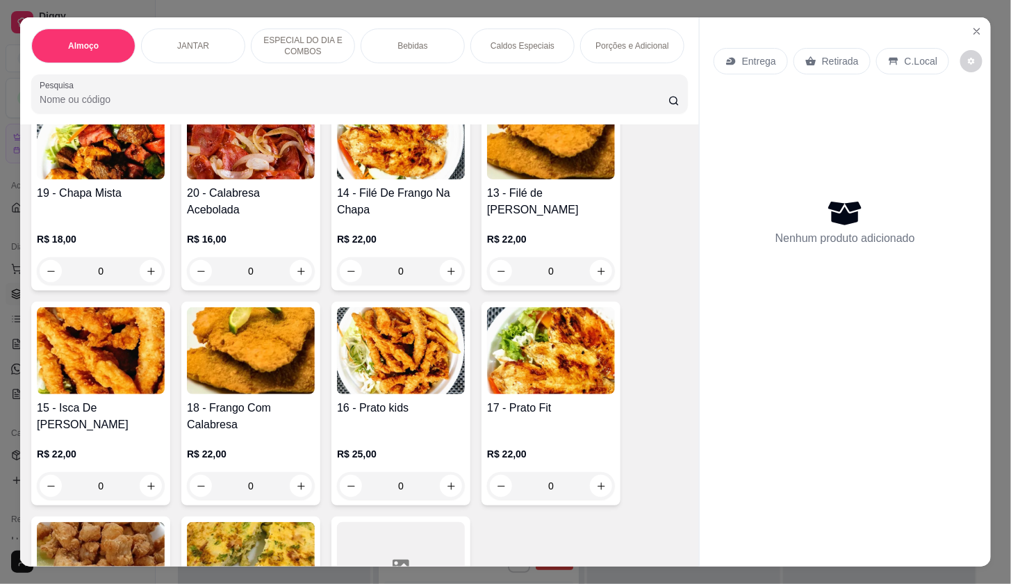
click at [961, 158] on div "Nenhum produto adicionado" at bounding box center [845, 221] width 263 height 272
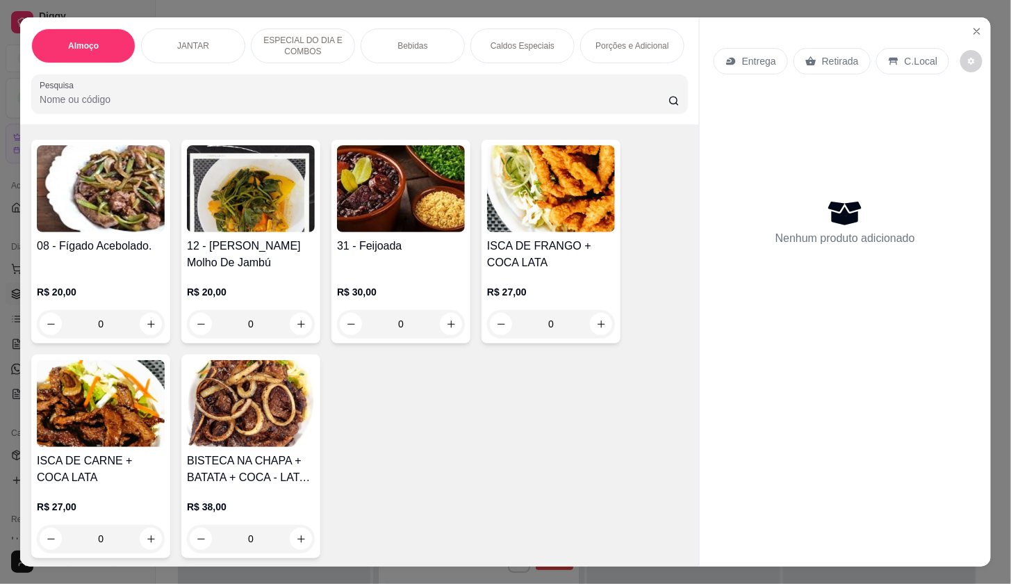
scroll to position [1545, 0]
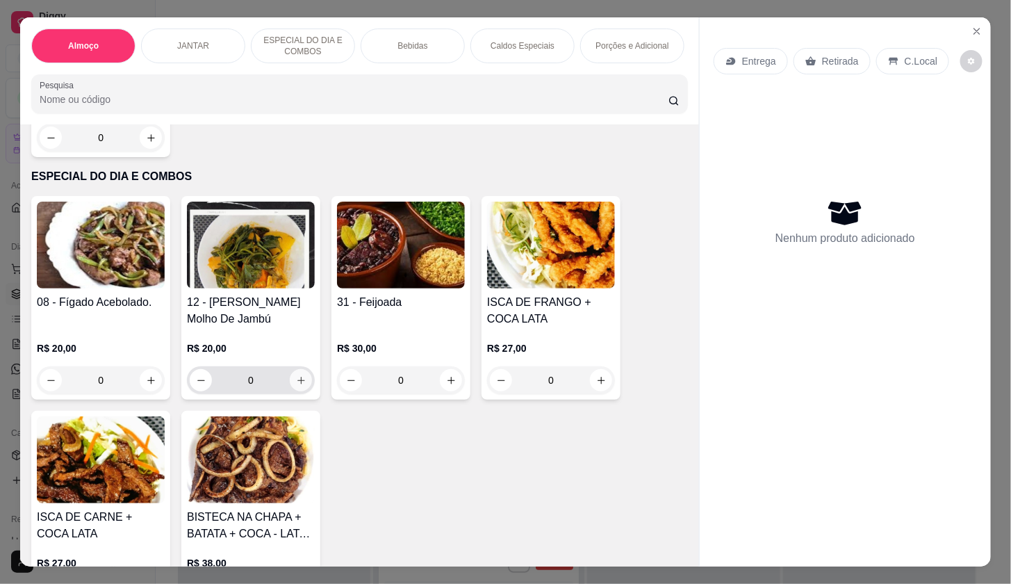
click at [295, 377] on button "increase-product-quantity" at bounding box center [301, 380] width 22 height 22
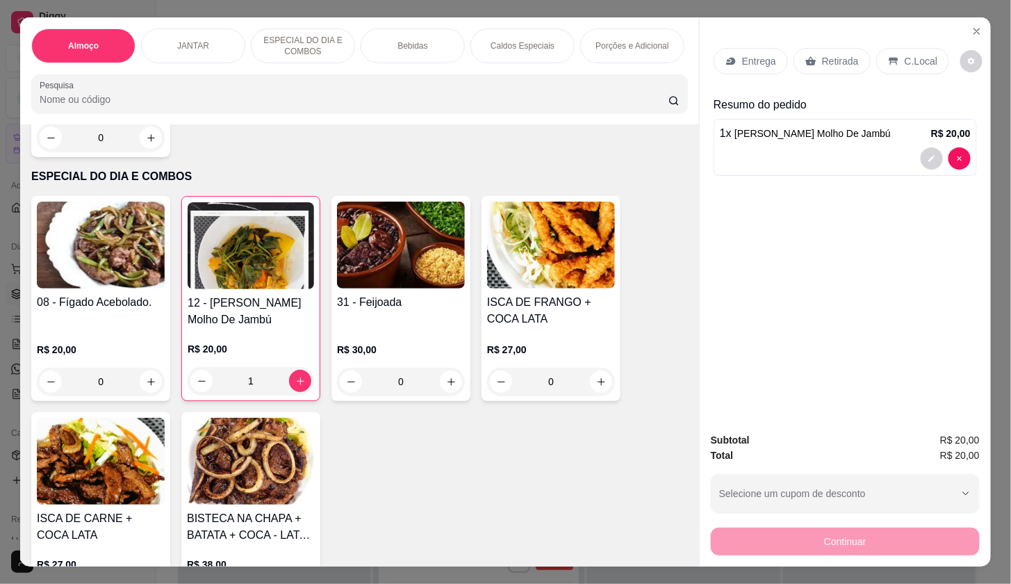
click at [730, 61] on div "Entrega" at bounding box center [751, 61] width 74 height 26
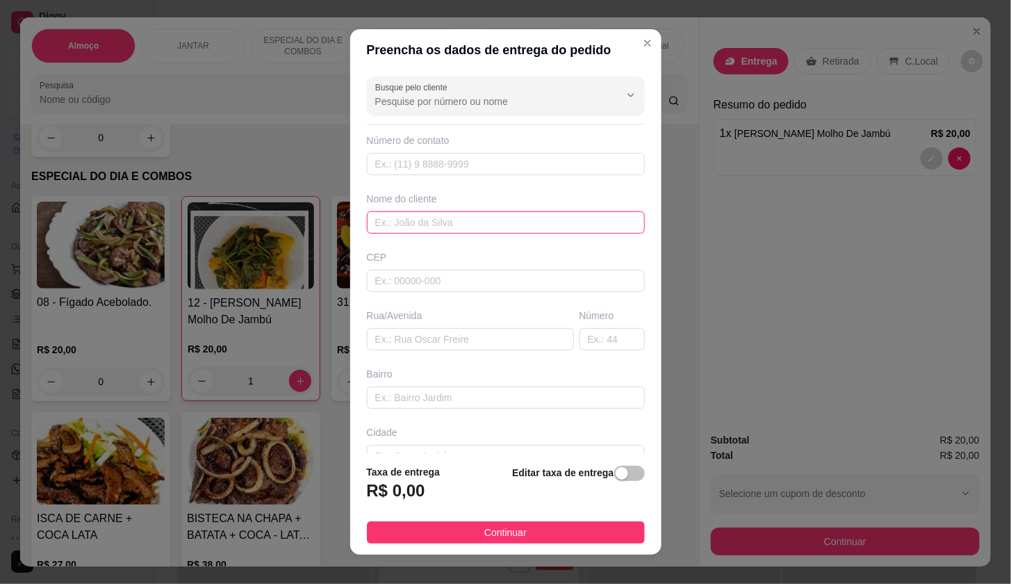
click at [570, 227] on input "text" at bounding box center [506, 222] width 278 height 22
click at [413, 341] on input "SOLAR H 407" at bounding box center [470, 339] width 207 height 22
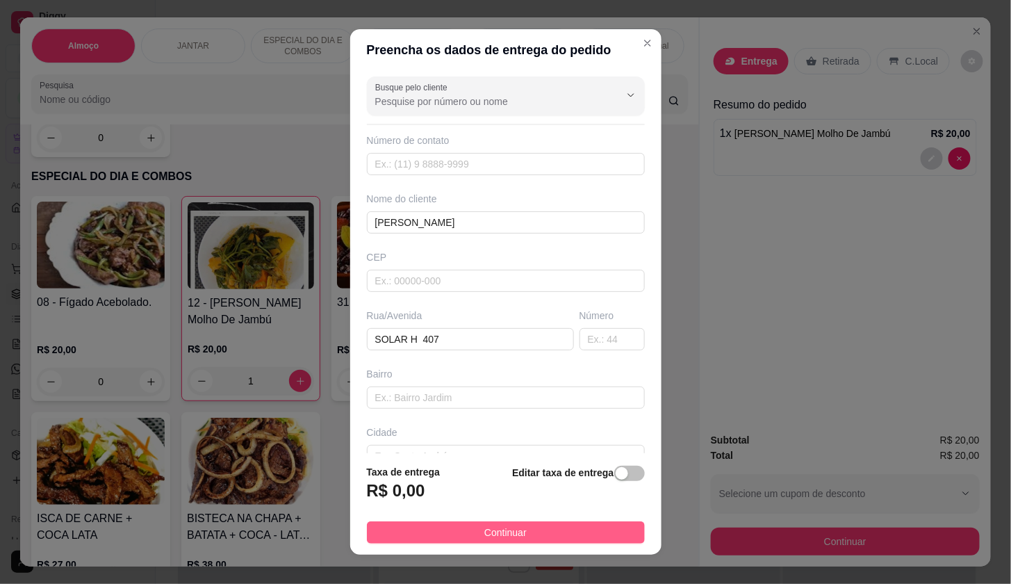
click at [515, 529] on button "Continuar" at bounding box center [506, 532] width 278 height 22
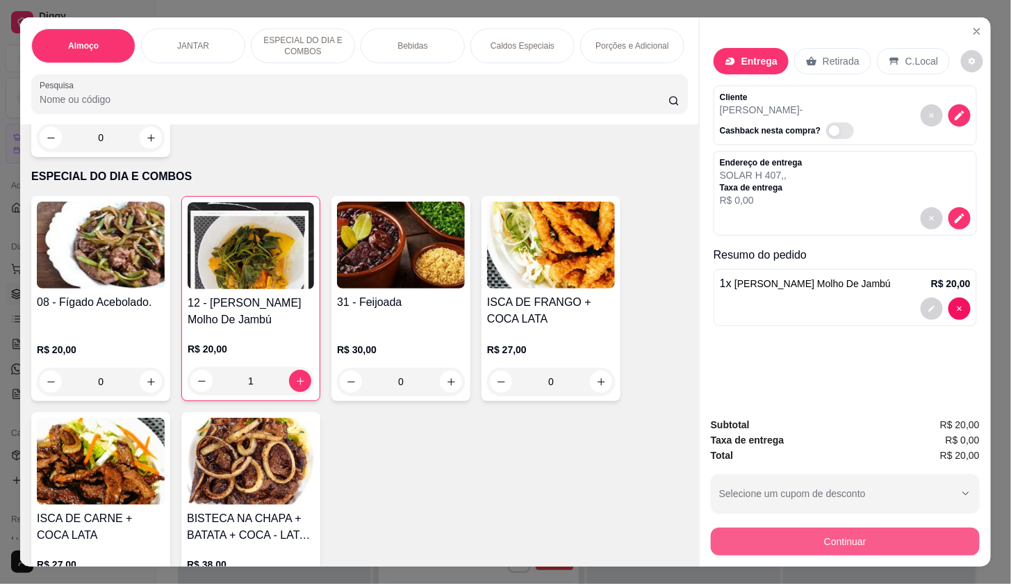
click at [825, 537] on button "Continuar" at bounding box center [845, 542] width 269 height 28
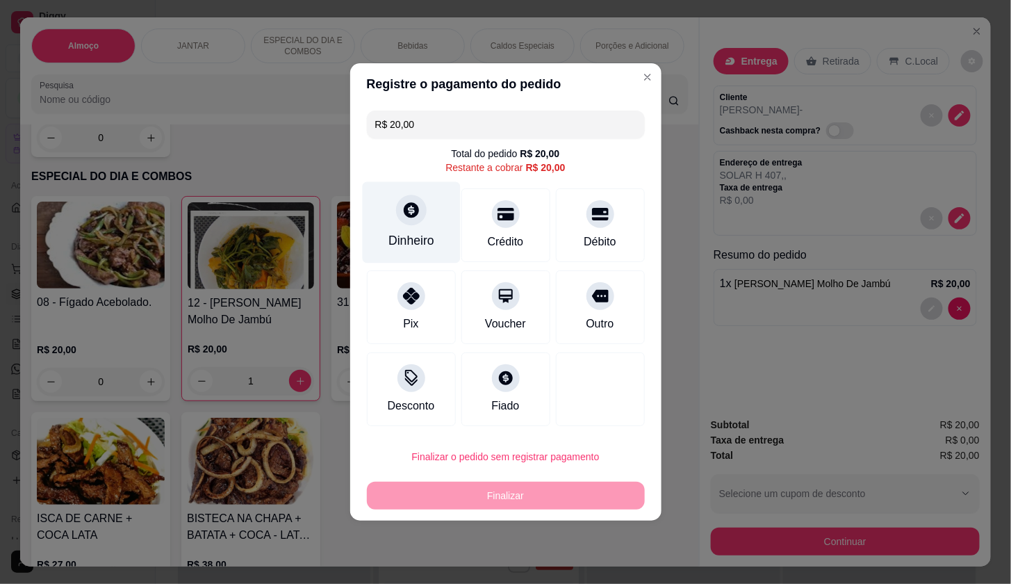
click at [422, 236] on div "Dinheiro" at bounding box center [412, 240] width 46 height 18
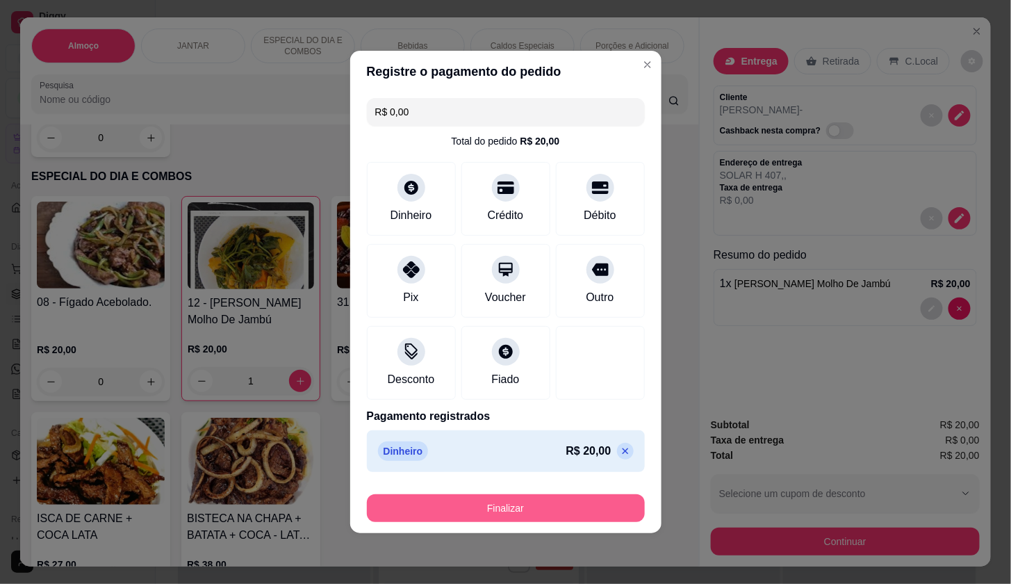
click at [575, 505] on button "Finalizar" at bounding box center [506, 508] width 278 height 28
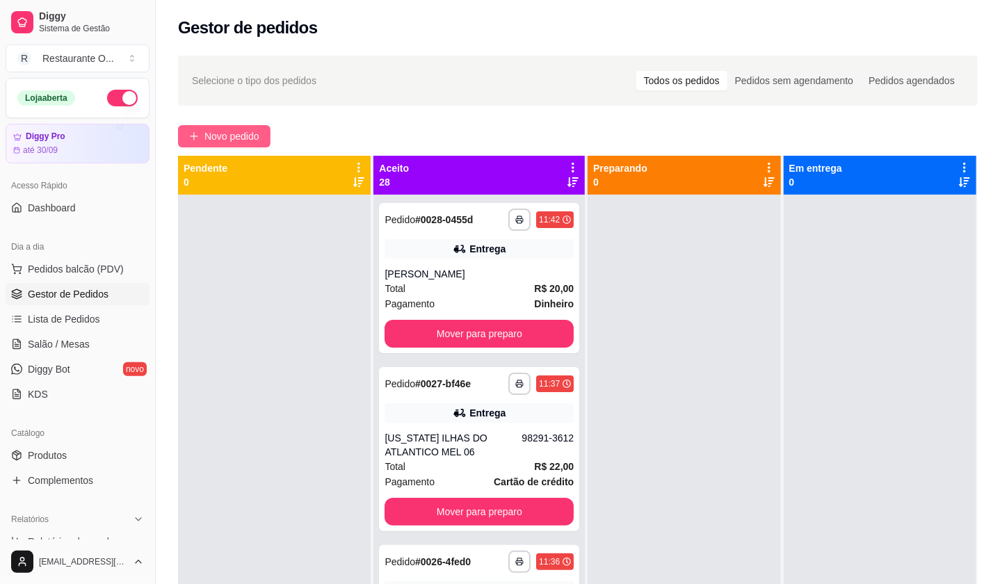
click at [266, 131] on button "Novo pedido" at bounding box center [224, 136] width 92 height 22
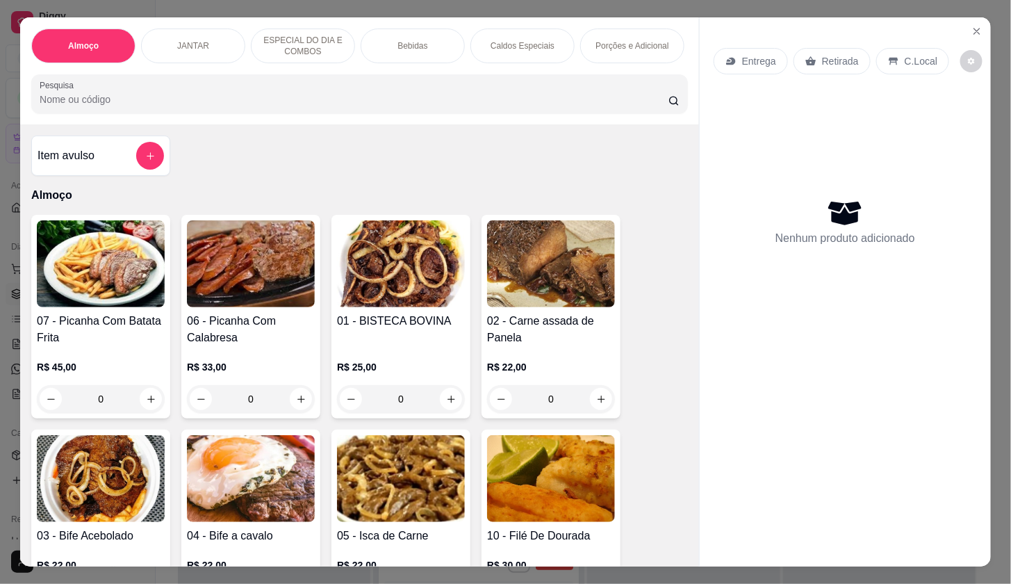
click at [754, 54] on p "Entrega" at bounding box center [759, 61] width 34 height 14
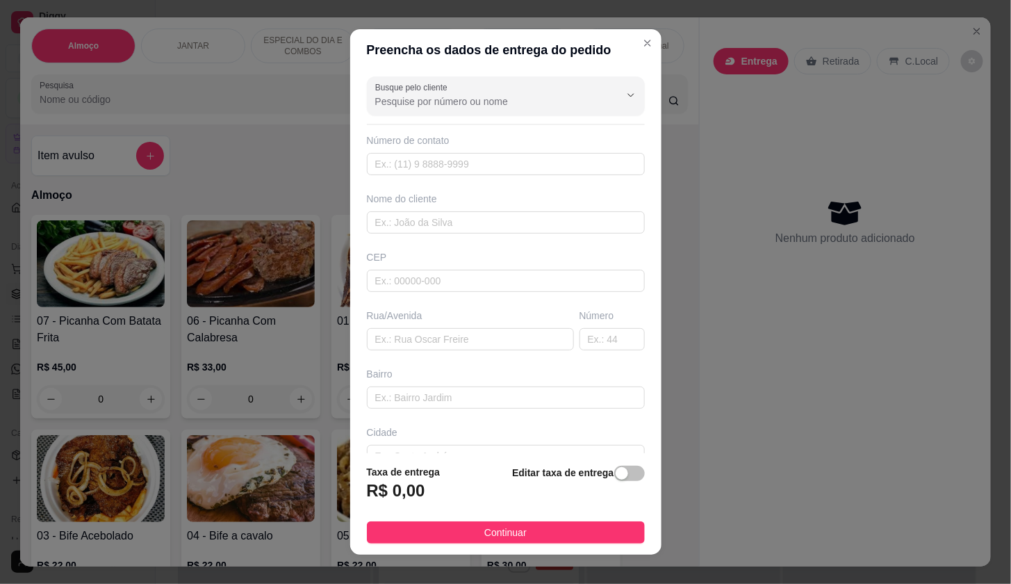
click at [553, 245] on div "Busque pelo cliente Número de contato Nome do cliente CEP Rua/[GEOGRAPHIC_DATA]" at bounding box center [505, 262] width 311 height 382
click at [553, 217] on input "text" at bounding box center [506, 222] width 278 height 22
click at [545, 227] on input "MICHL A" at bounding box center [506, 222] width 278 height 22
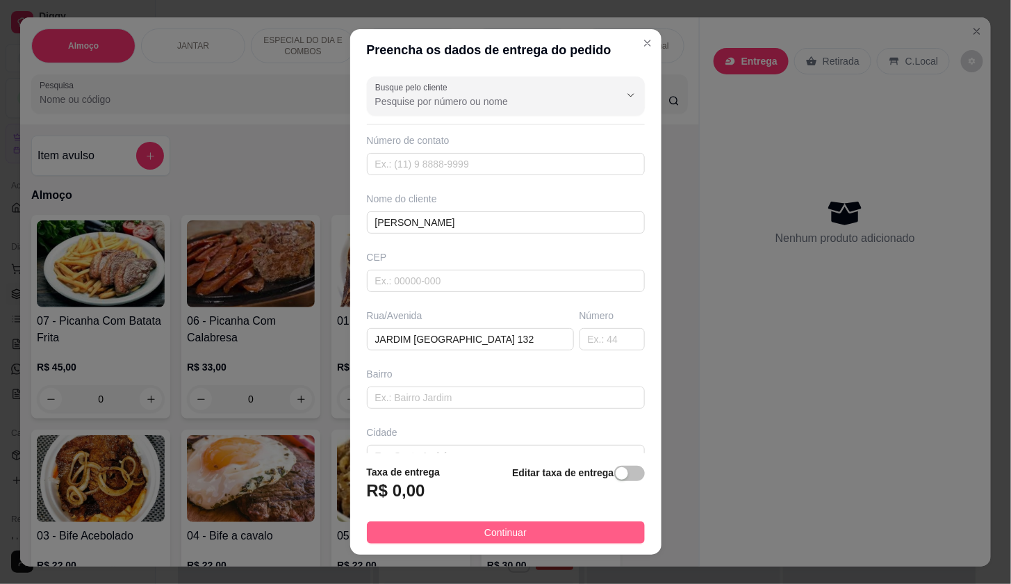
click at [605, 541] on button "Continuar" at bounding box center [506, 532] width 278 height 22
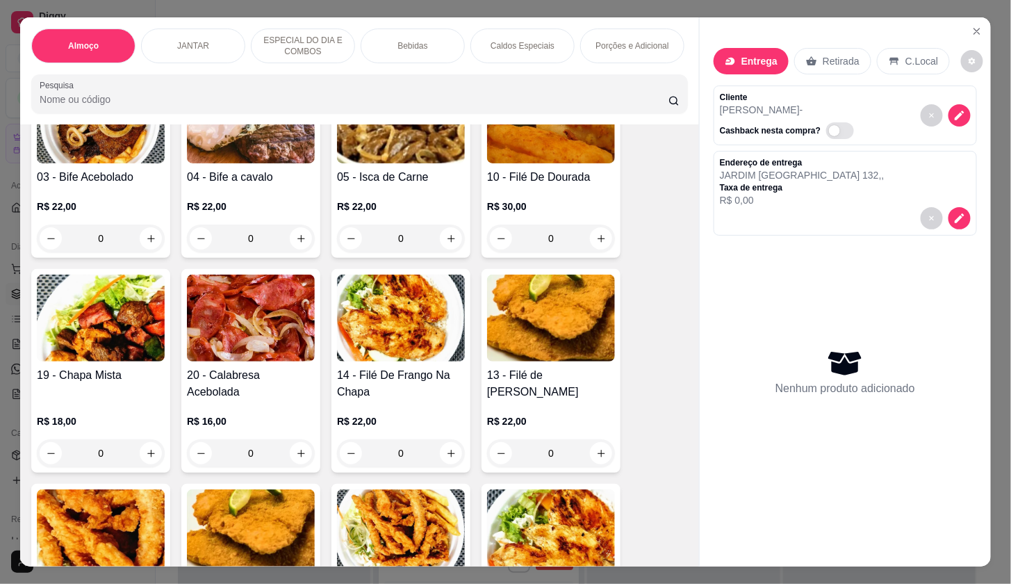
scroll to position [386, 0]
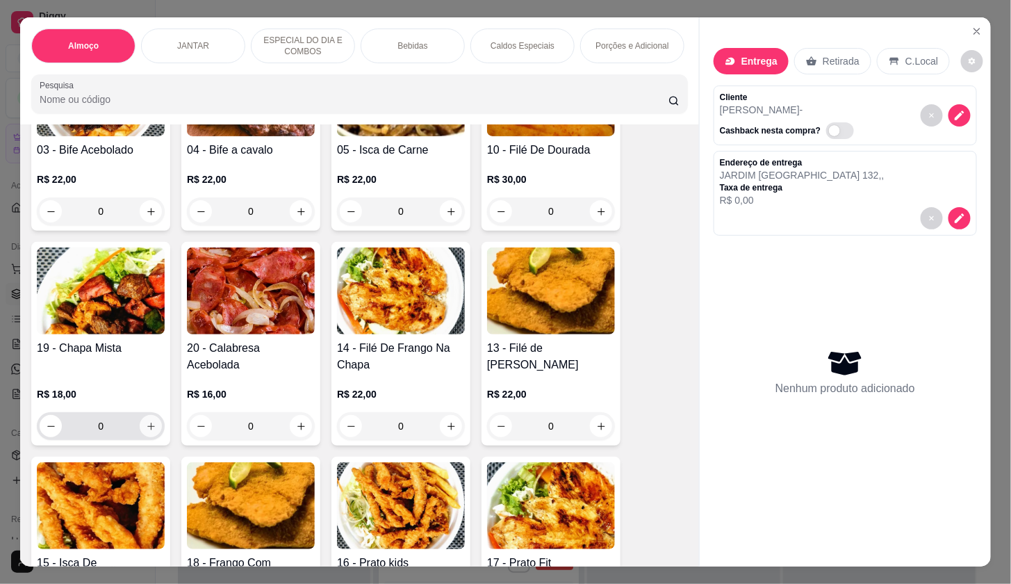
click at [146, 430] on icon "increase-product-quantity" at bounding box center [151, 426] width 10 height 10
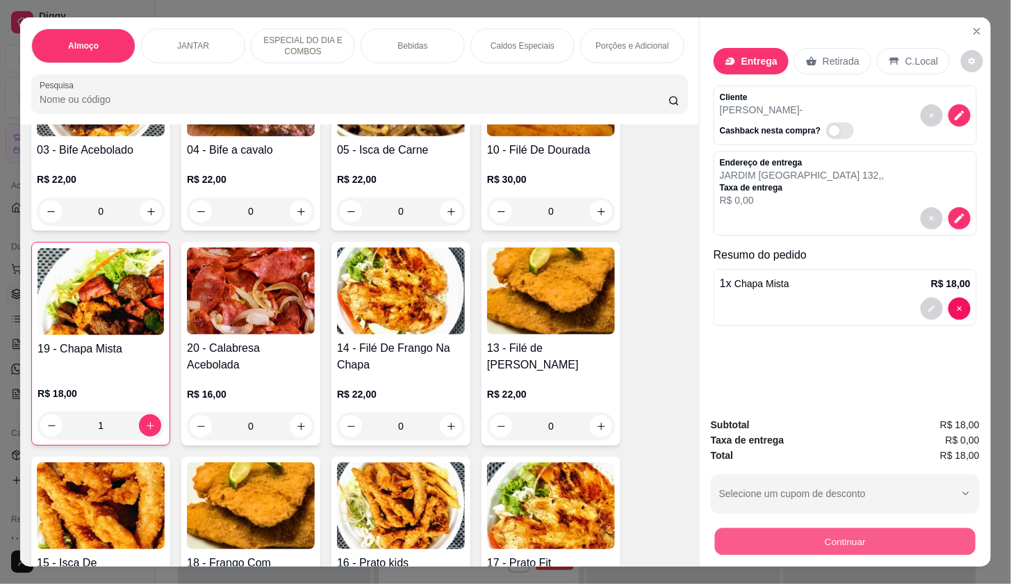
click at [796, 535] on button "Continuar" at bounding box center [845, 541] width 261 height 27
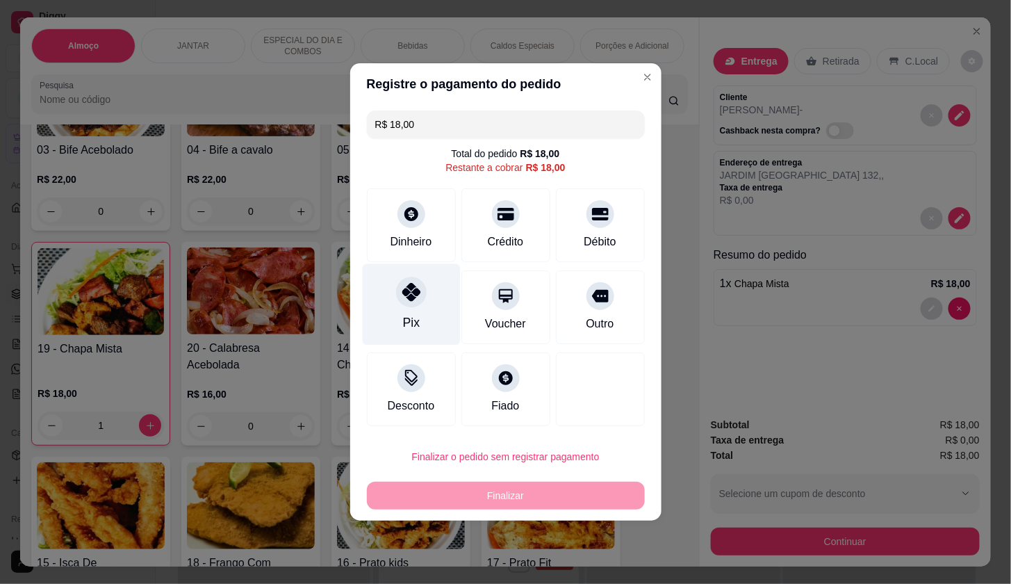
click at [412, 301] on icon at bounding box center [411, 292] width 18 height 18
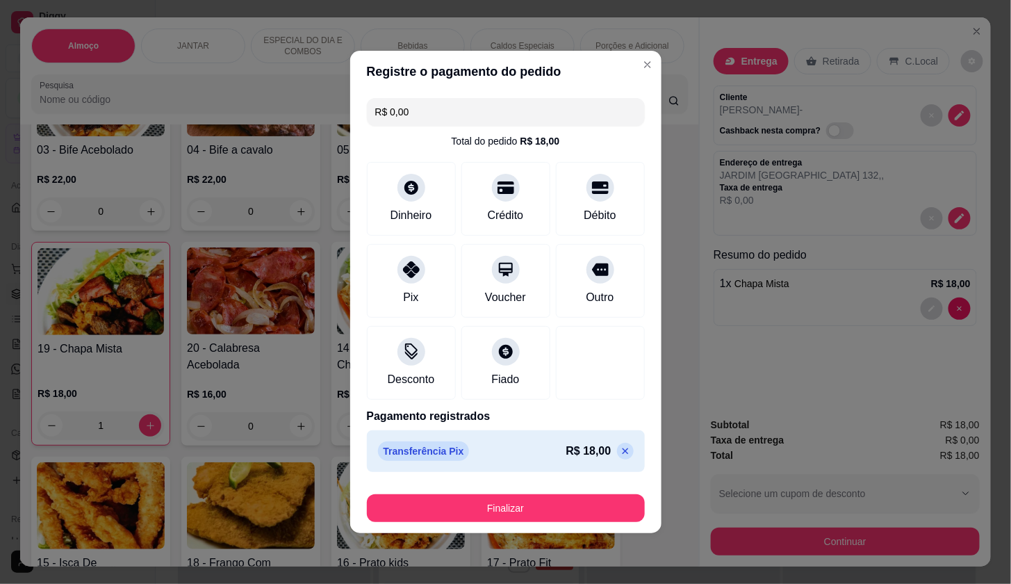
click at [529, 515] on button "Finalizar" at bounding box center [506, 508] width 278 height 28
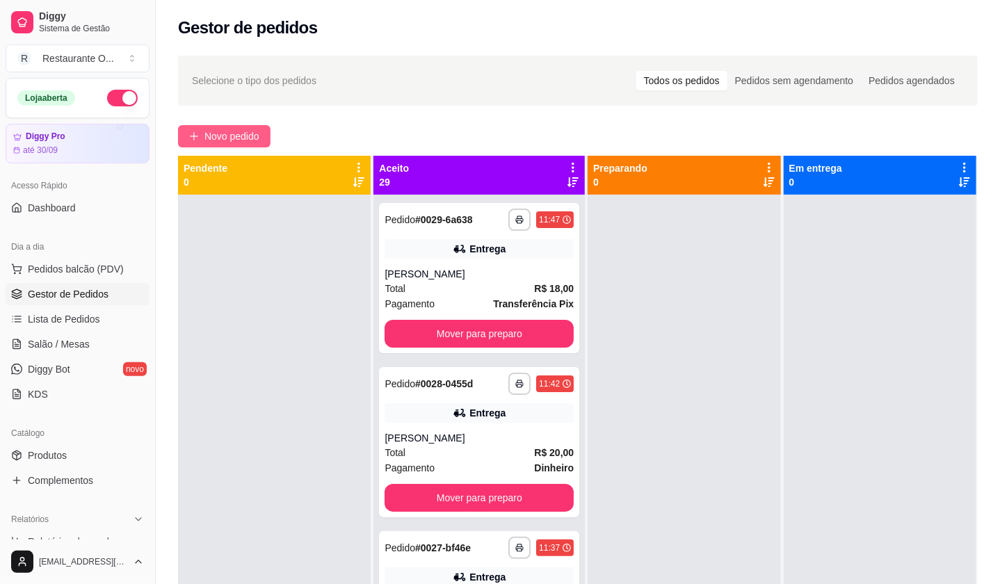
click at [247, 131] on span "Novo pedido" at bounding box center [231, 136] width 55 height 15
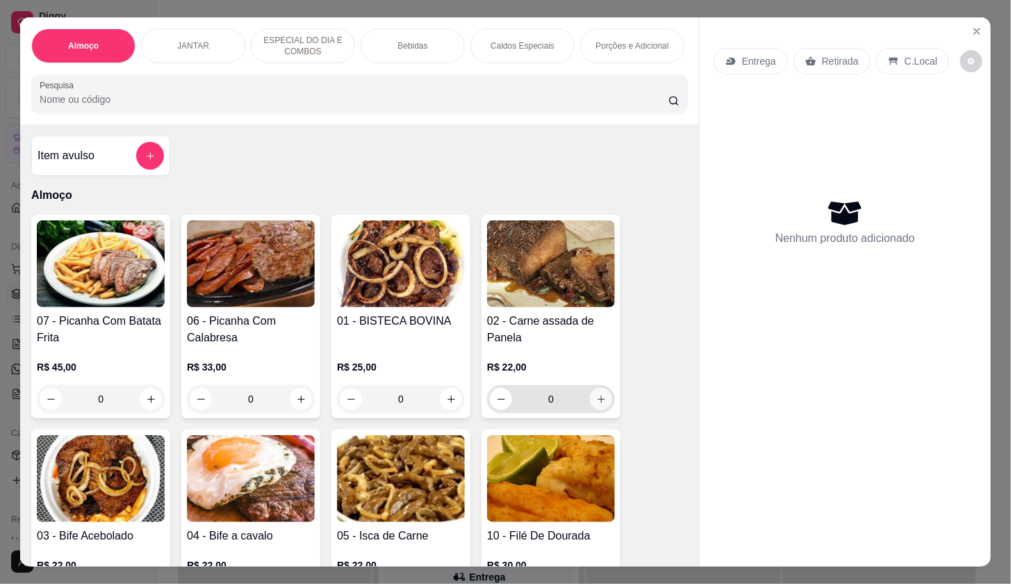
click at [596, 403] on icon "increase-product-quantity" at bounding box center [601, 399] width 10 height 10
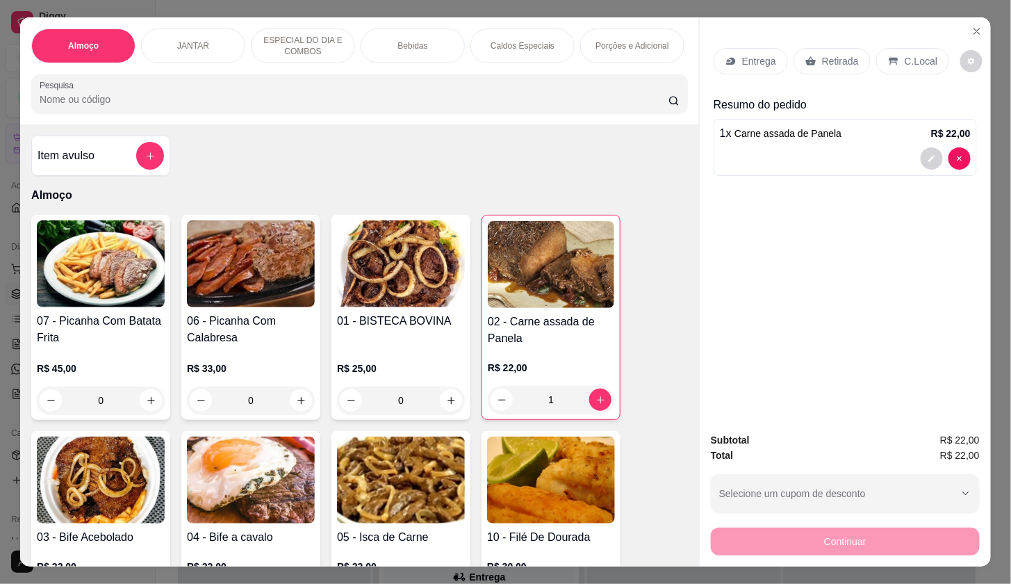
click at [758, 60] on p "Entrega" at bounding box center [759, 61] width 34 height 14
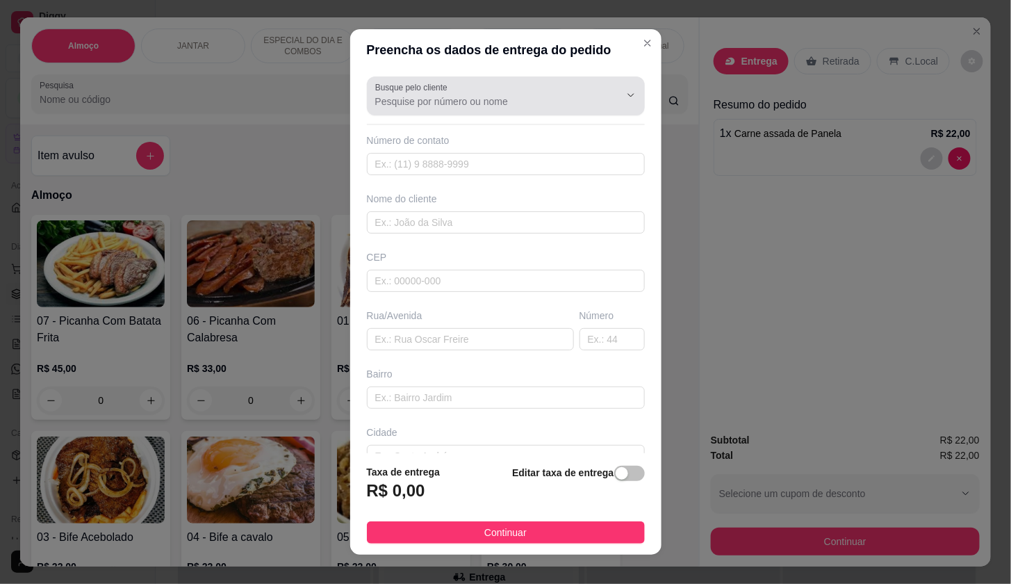
click at [480, 77] on div "Busque pelo cliente" at bounding box center [506, 95] width 278 height 39
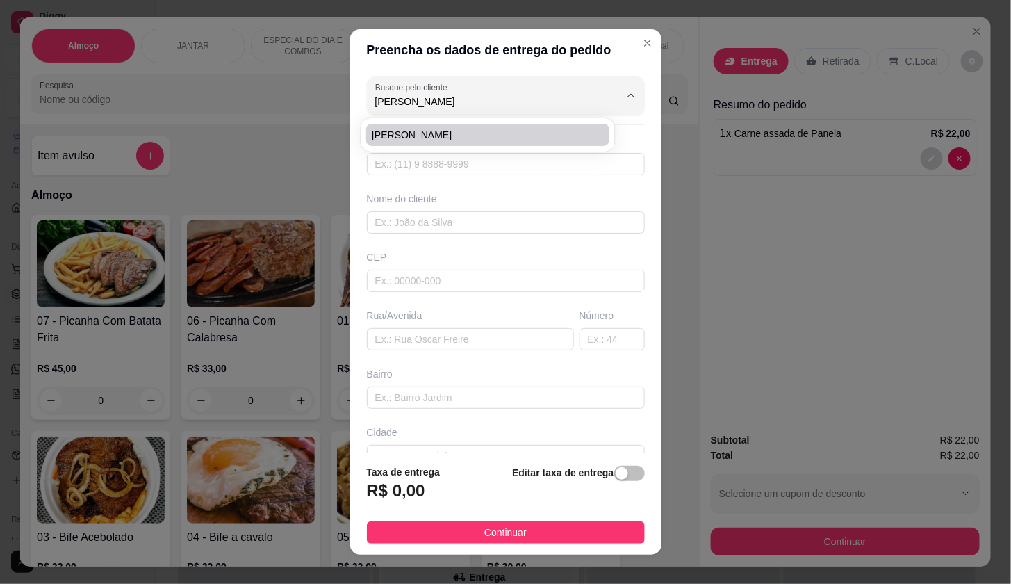
click at [494, 132] on span "[PERSON_NAME]" at bounding box center [481, 135] width 218 height 14
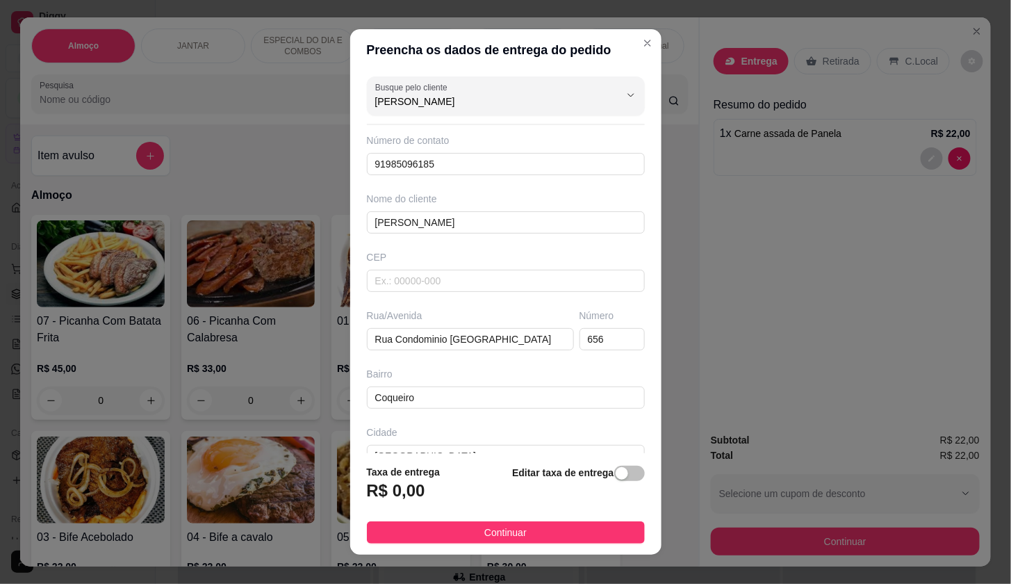
click at [612, 535] on button "Continuar" at bounding box center [506, 532] width 278 height 22
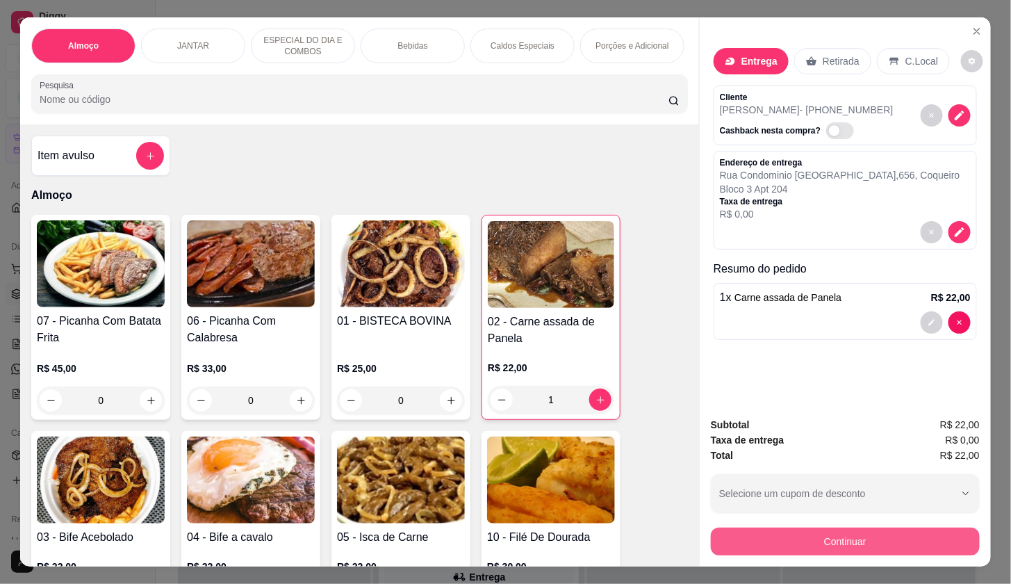
click at [785, 537] on button "Continuar" at bounding box center [845, 542] width 269 height 28
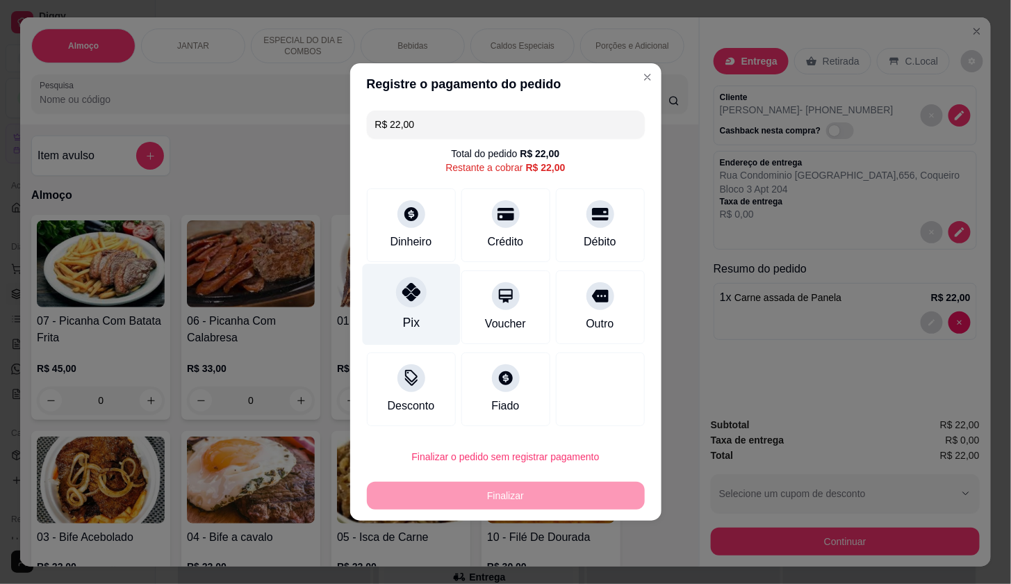
click at [396, 322] on div "Pix" at bounding box center [411, 304] width 98 height 81
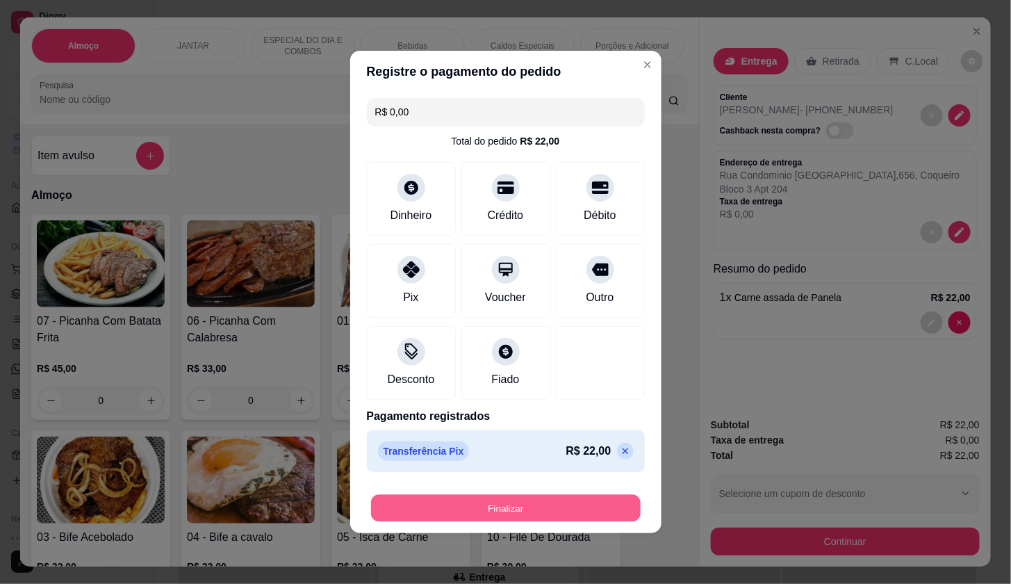
click at [523, 498] on button "Finalizar" at bounding box center [506, 508] width 270 height 27
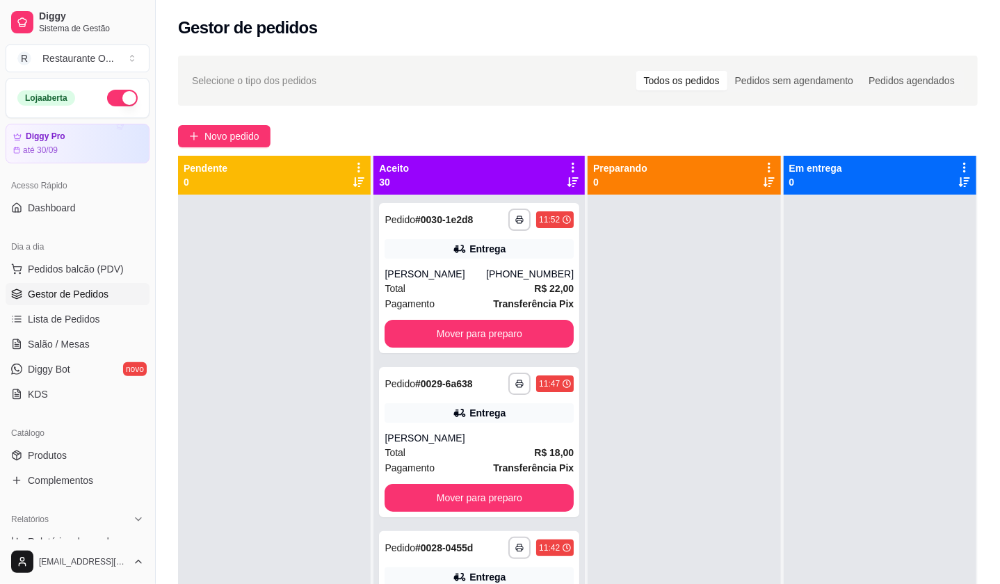
click at [220, 120] on div "**********" at bounding box center [578, 401] width 844 height 709
click at [238, 134] on span "Novo pedido" at bounding box center [231, 136] width 55 height 15
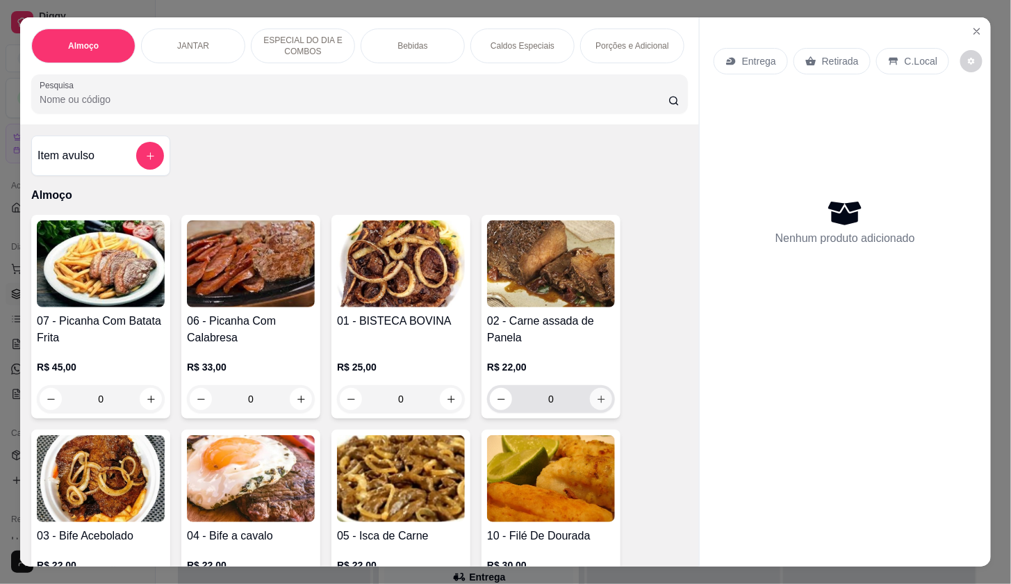
click at [596, 404] on icon "increase-product-quantity" at bounding box center [601, 399] width 10 height 10
click at [598, 403] on icon "increase-product-quantity" at bounding box center [602, 400] width 8 height 8
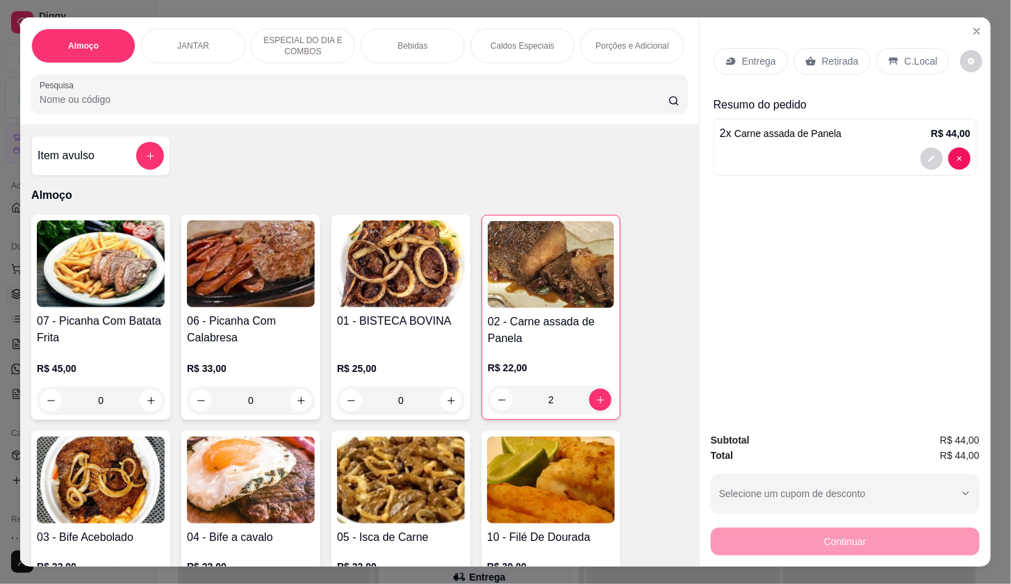
drag, startPoint x: 763, startPoint y: 73, endPoint x: 756, endPoint y: 66, distance: 9.8
click at [760, 72] on div "Entrega Retirada C.Local" at bounding box center [845, 61] width 263 height 49
click at [756, 66] on div "Entrega" at bounding box center [751, 61] width 74 height 26
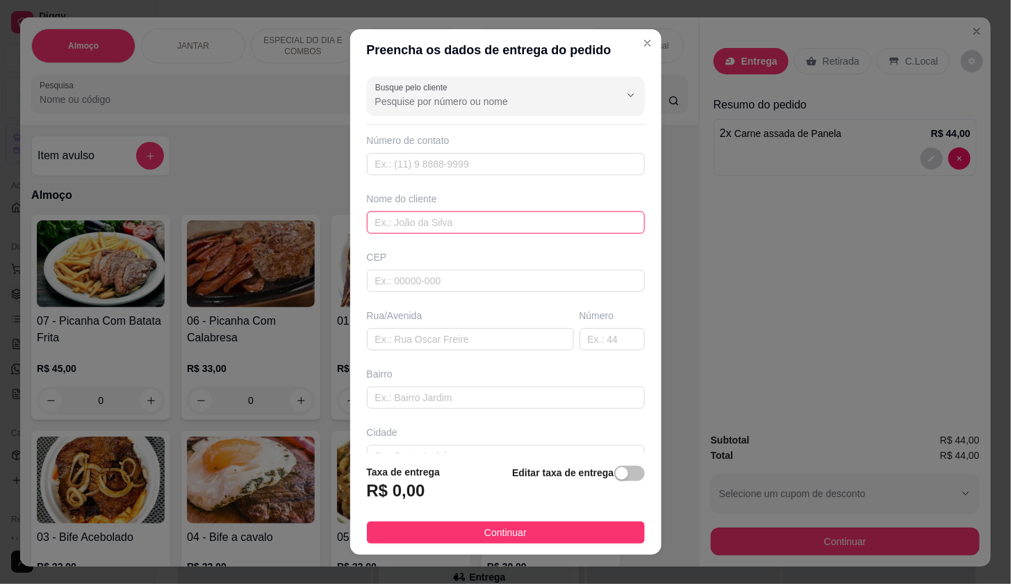
click at [505, 231] on input "text" at bounding box center [506, 222] width 278 height 22
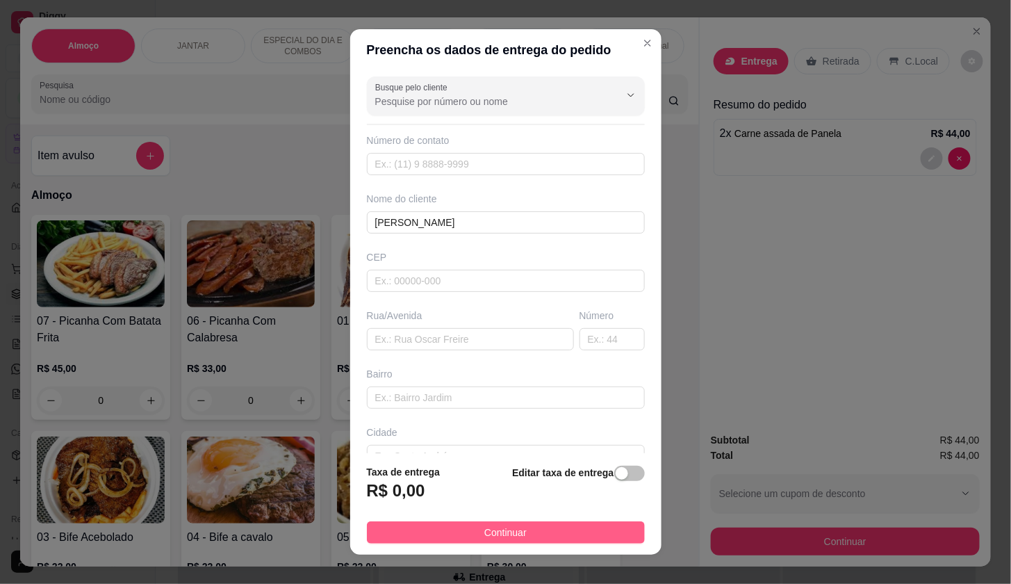
drag, startPoint x: 599, startPoint y: 554, endPoint x: 603, endPoint y: 541, distance: 13.0
click at [599, 553] on footer "Taxa de entrega R$ 0,00 Editar taxa de entrega Continuar" at bounding box center [505, 503] width 311 height 101
click at [603, 541] on button "Continuar" at bounding box center [506, 532] width 278 height 22
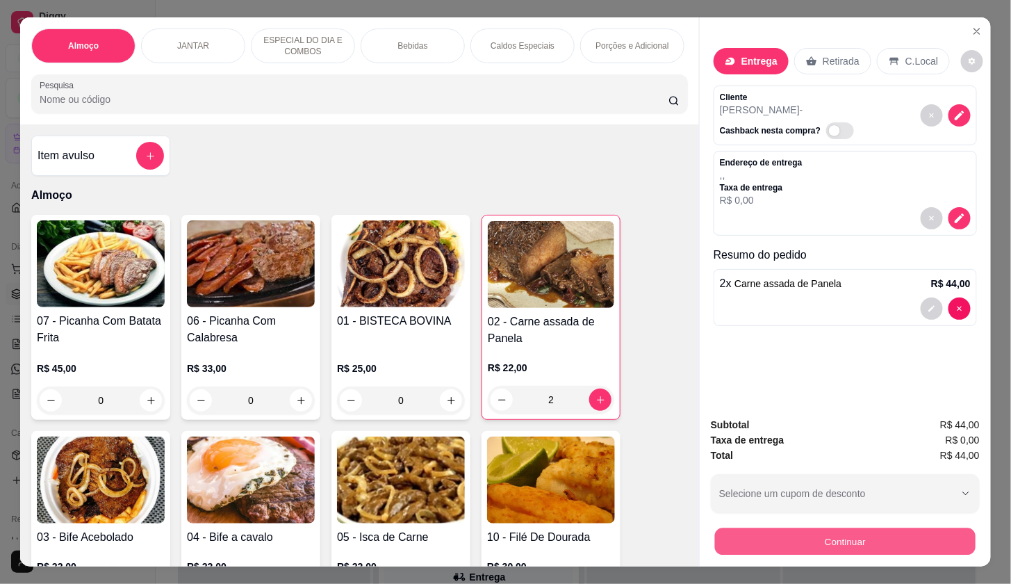
click at [781, 536] on button "Continuar" at bounding box center [845, 541] width 261 height 27
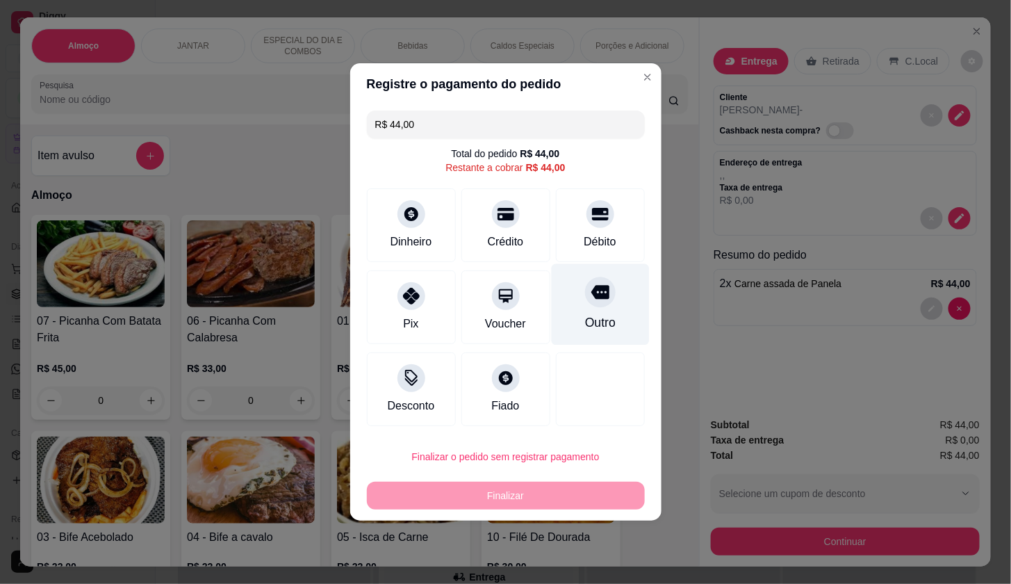
click at [569, 292] on div "Outro" at bounding box center [600, 304] width 98 height 81
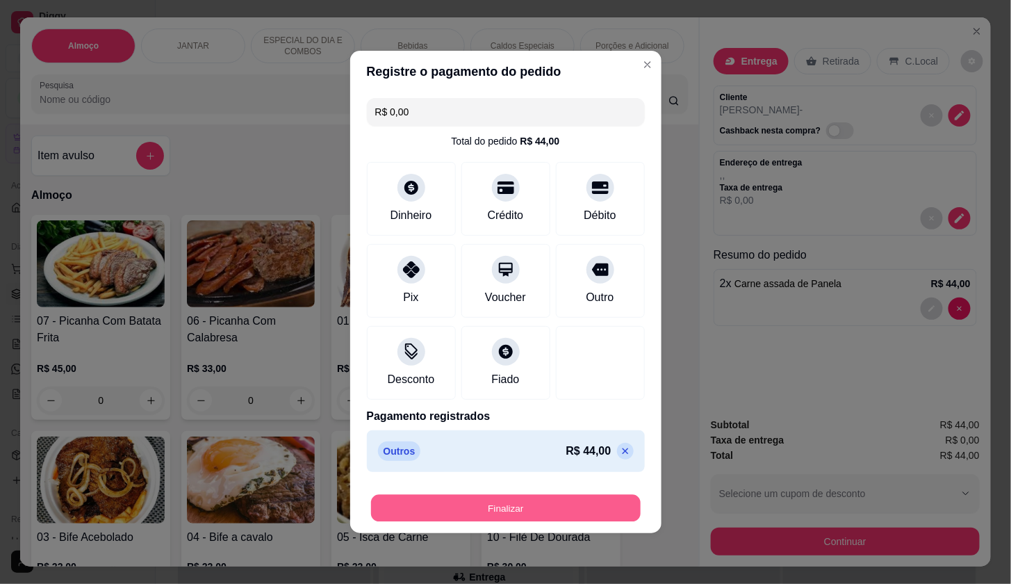
click at [575, 510] on button "Finalizar" at bounding box center [506, 508] width 270 height 27
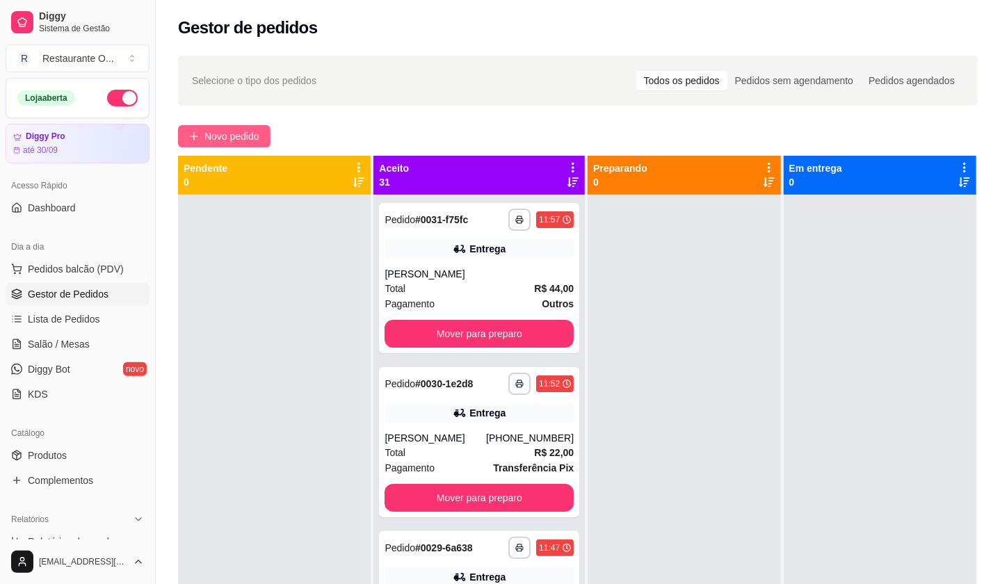
click at [234, 138] on span "Novo pedido" at bounding box center [231, 136] width 55 height 15
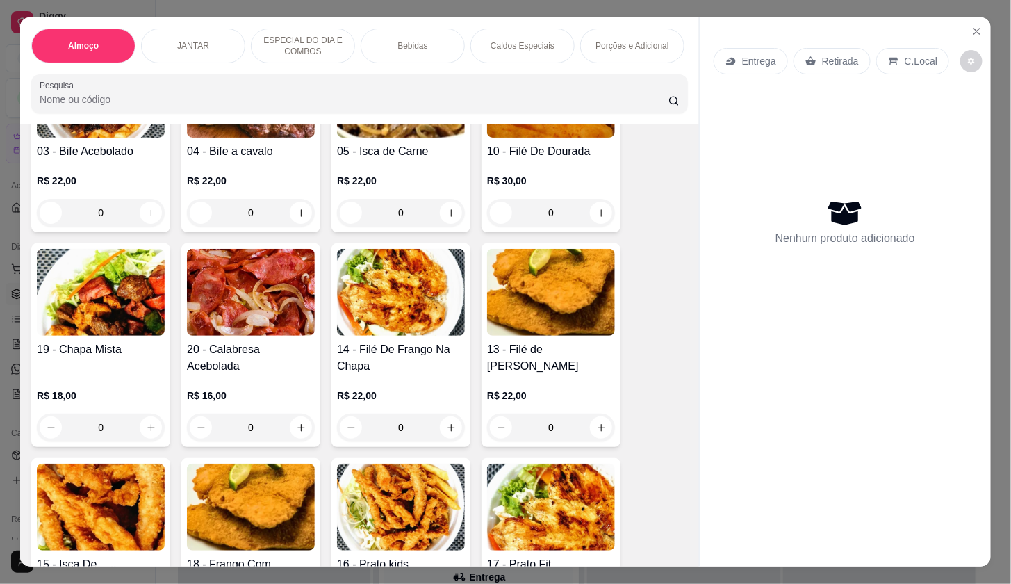
scroll to position [386, 0]
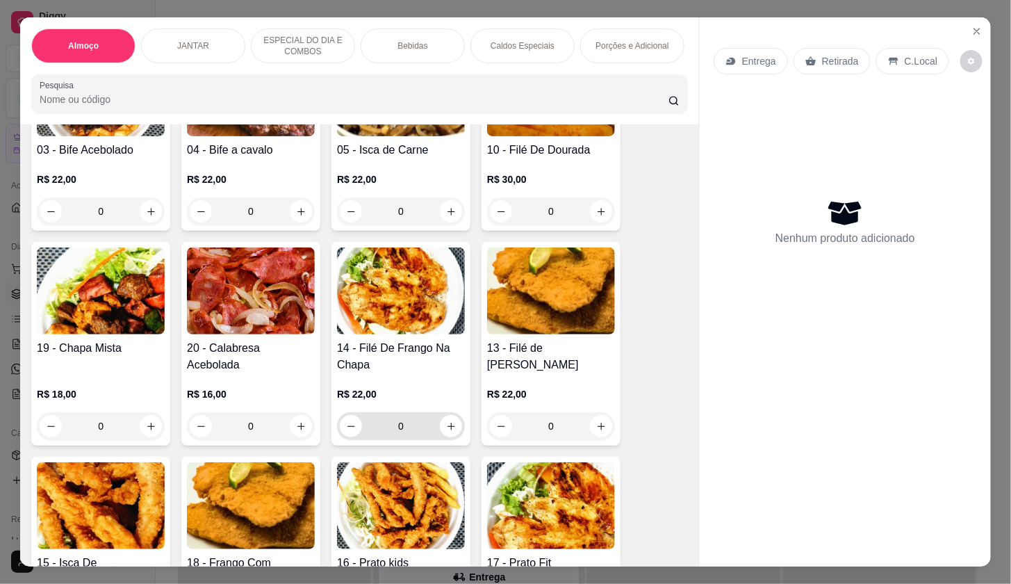
click at [434, 422] on input "0" at bounding box center [401, 426] width 78 height 28
click at [446, 427] on icon "increase-product-quantity" at bounding box center [451, 426] width 10 height 10
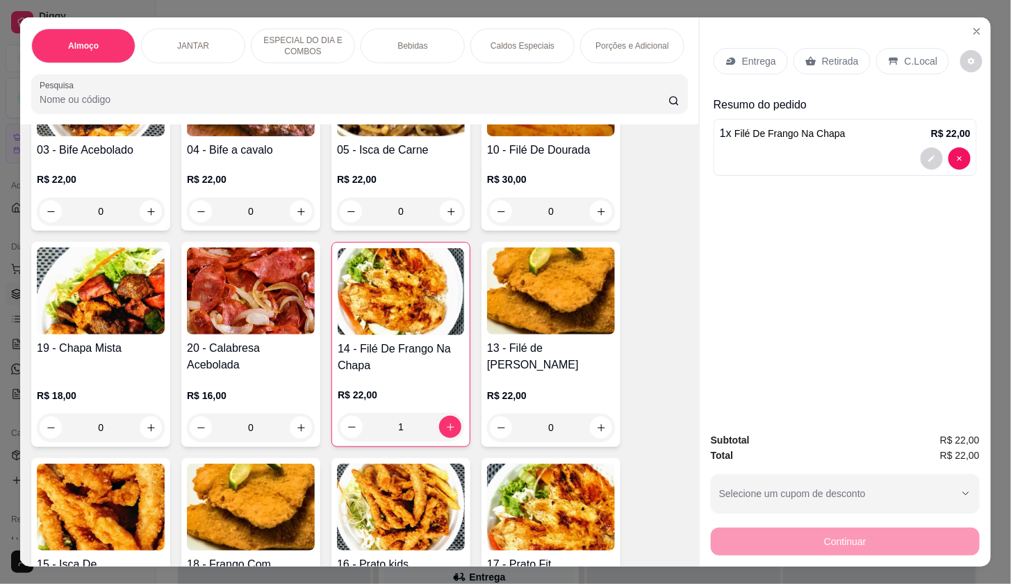
click at [770, 58] on div "Entrega" at bounding box center [751, 61] width 74 height 26
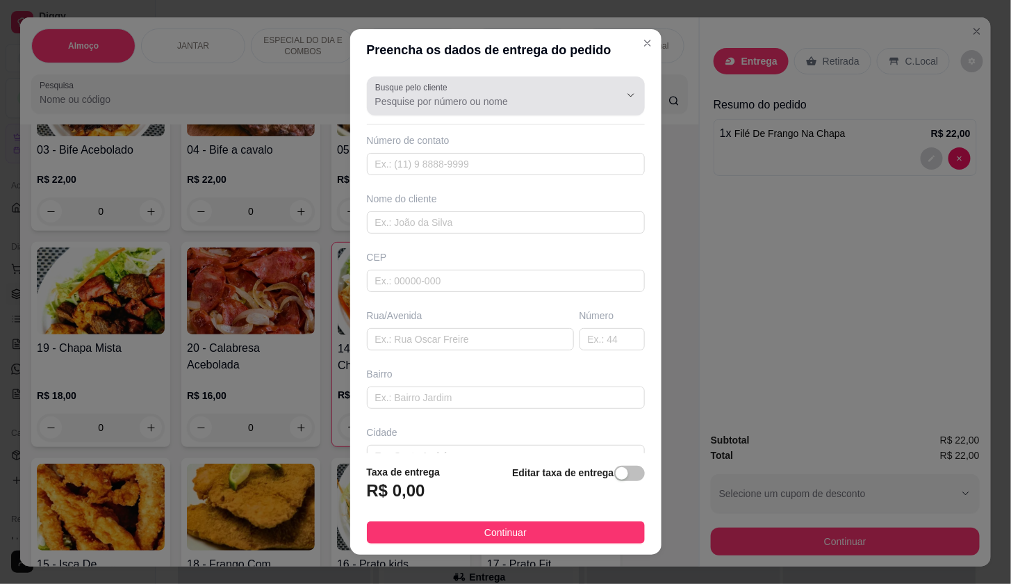
click at [530, 93] on div at bounding box center [505, 96] width 261 height 28
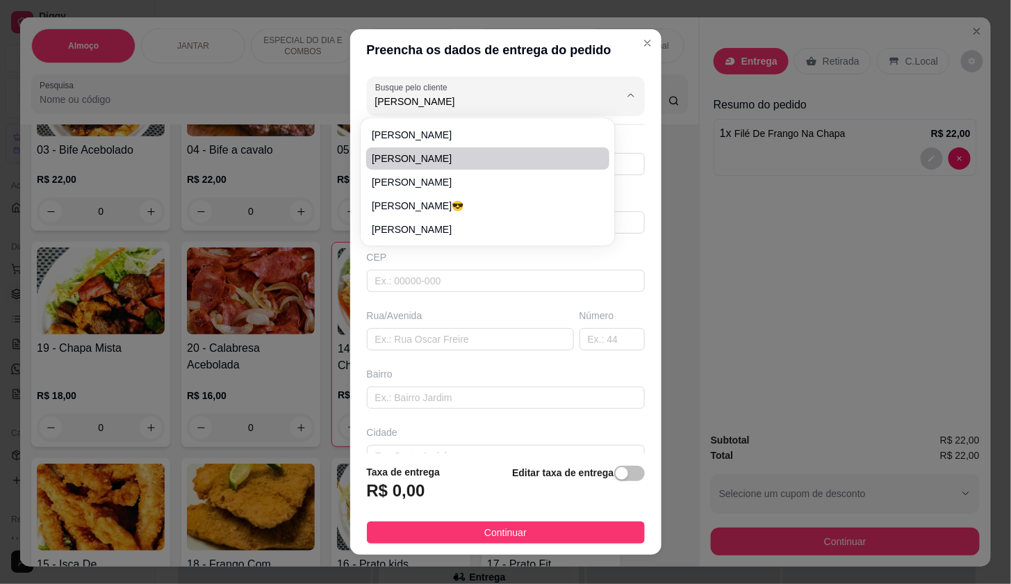
click at [498, 165] on span "[PERSON_NAME]" at bounding box center [481, 159] width 218 height 14
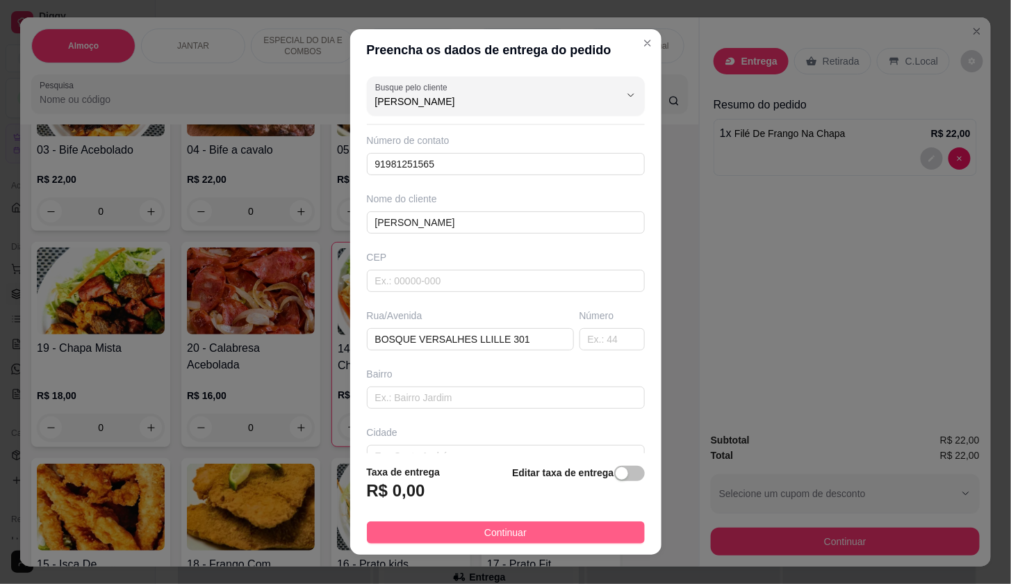
click at [578, 526] on button "Continuar" at bounding box center [506, 532] width 278 height 22
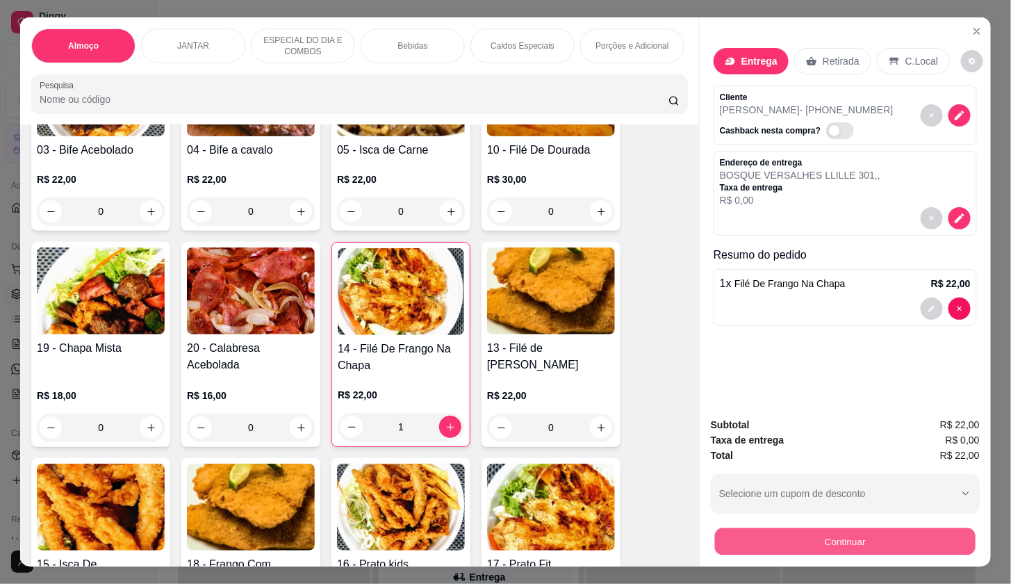
click at [799, 530] on button "Continuar" at bounding box center [845, 541] width 261 height 27
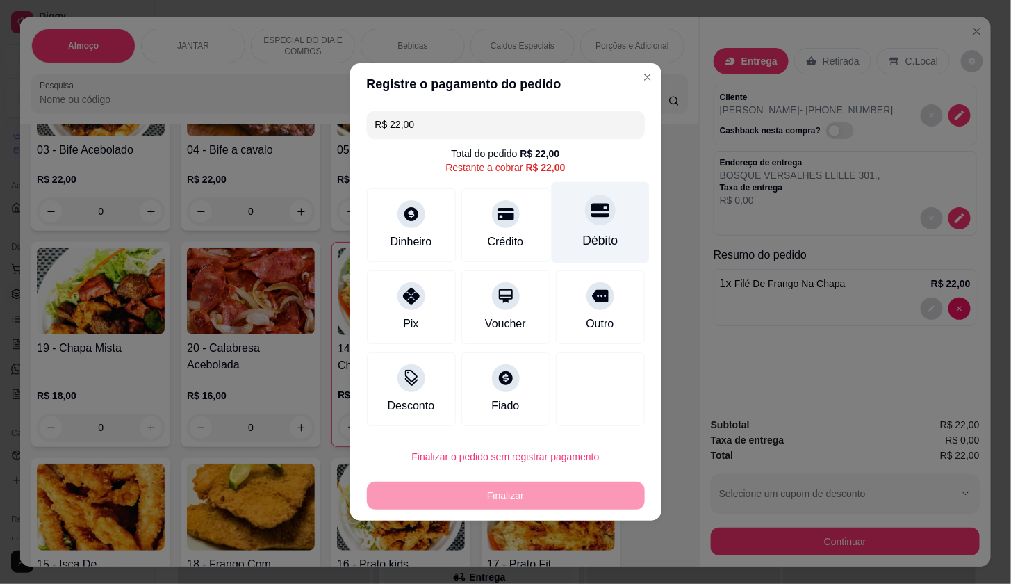
click at [563, 215] on div "Débito" at bounding box center [600, 222] width 98 height 81
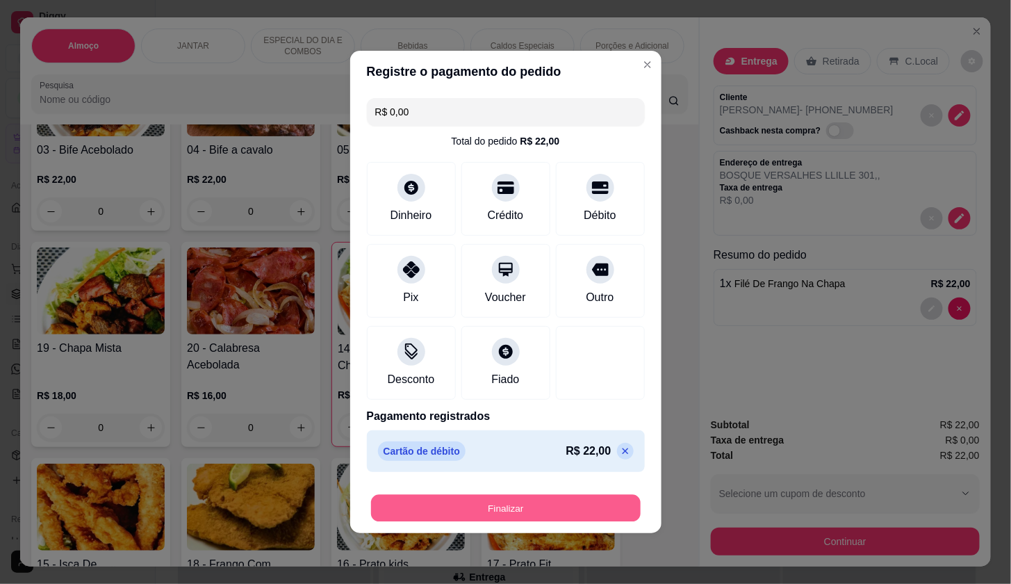
click at [564, 511] on button "Finalizar" at bounding box center [506, 508] width 270 height 27
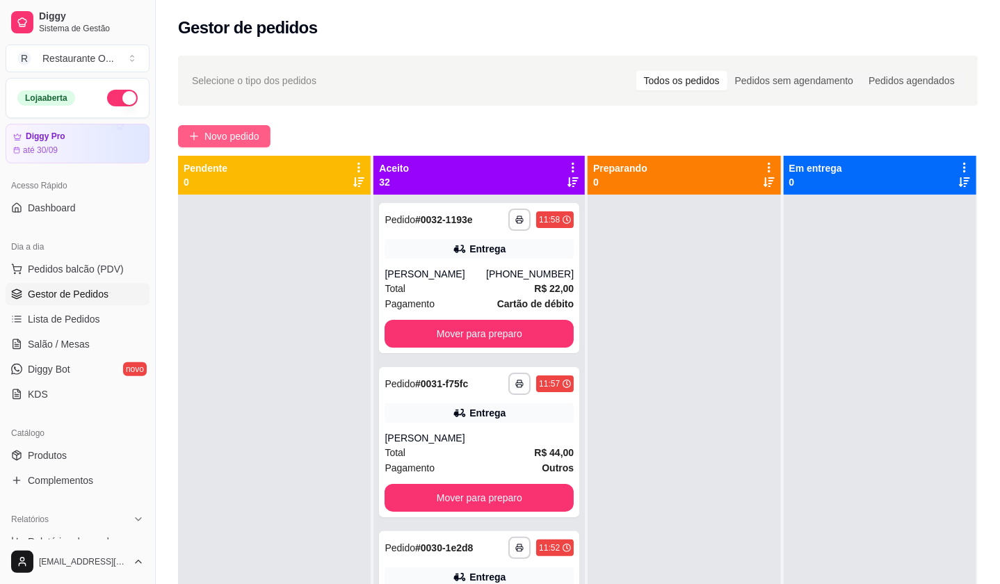
click at [241, 134] on span "Novo pedido" at bounding box center [231, 136] width 55 height 15
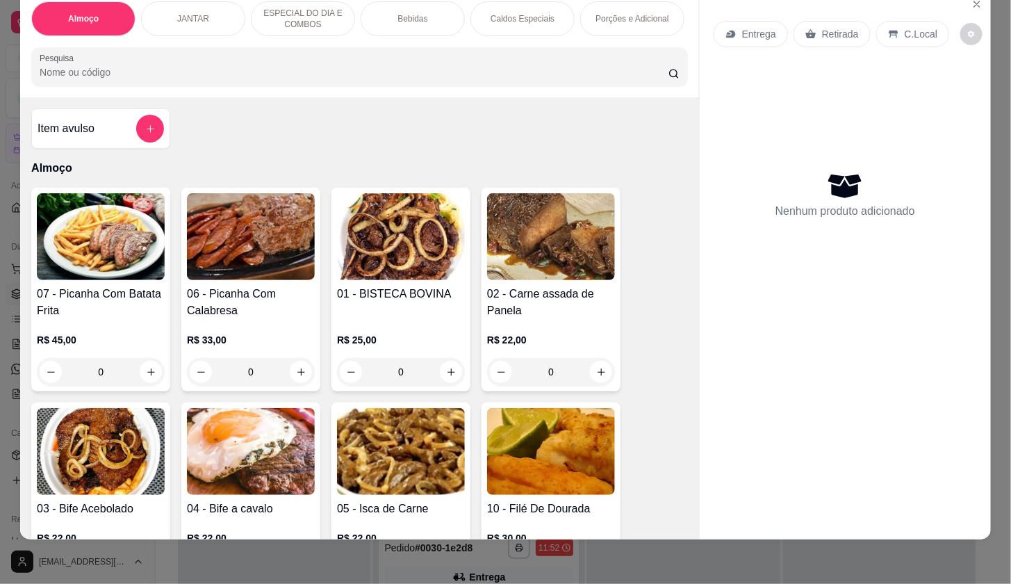
scroll to position [33, 0]
click at [598, 373] on icon "increase-product-quantity" at bounding box center [602, 372] width 8 height 8
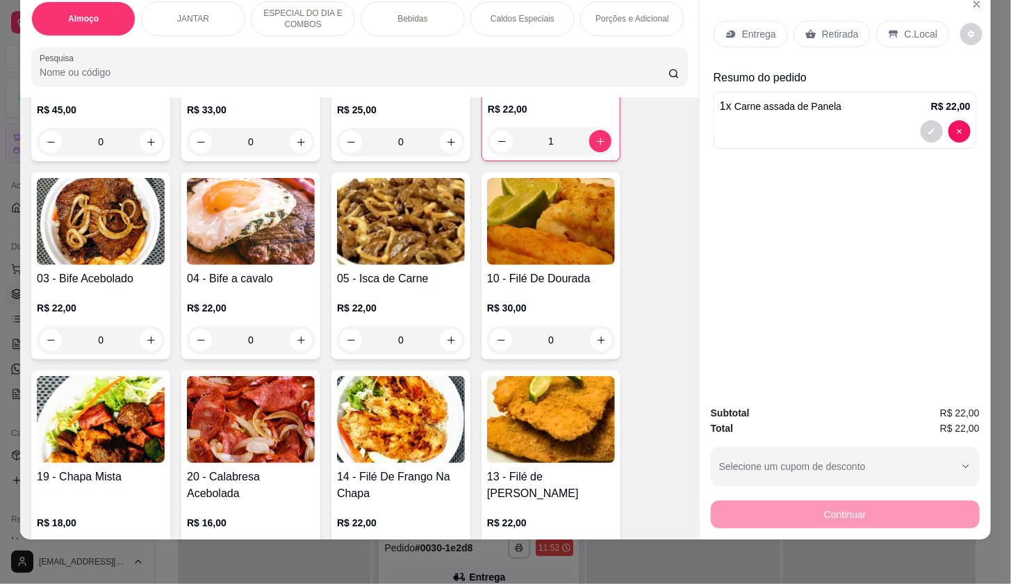
scroll to position [309, 0]
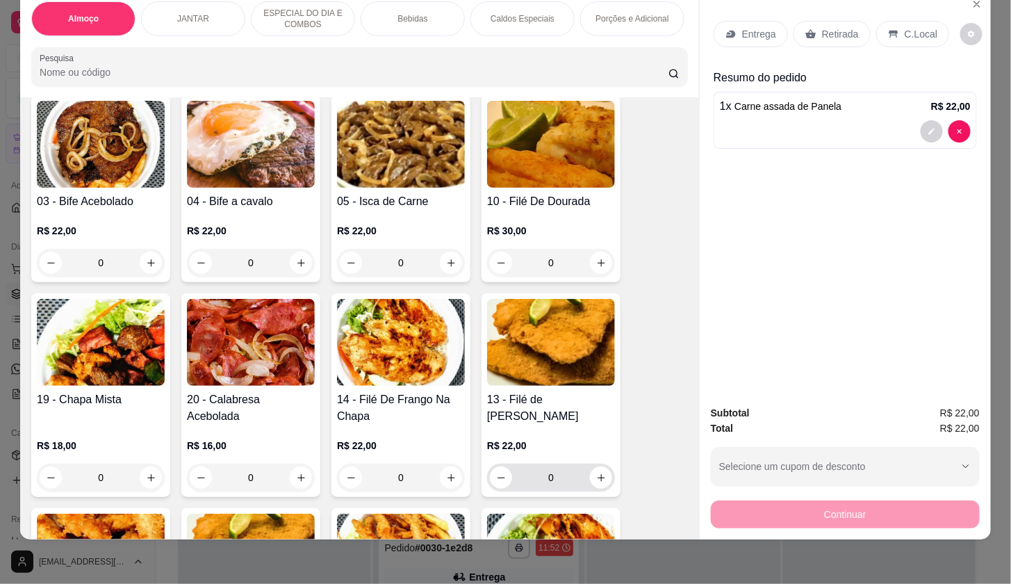
click at [598, 478] on icon "increase-product-quantity" at bounding box center [601, 478] width 10 height 10
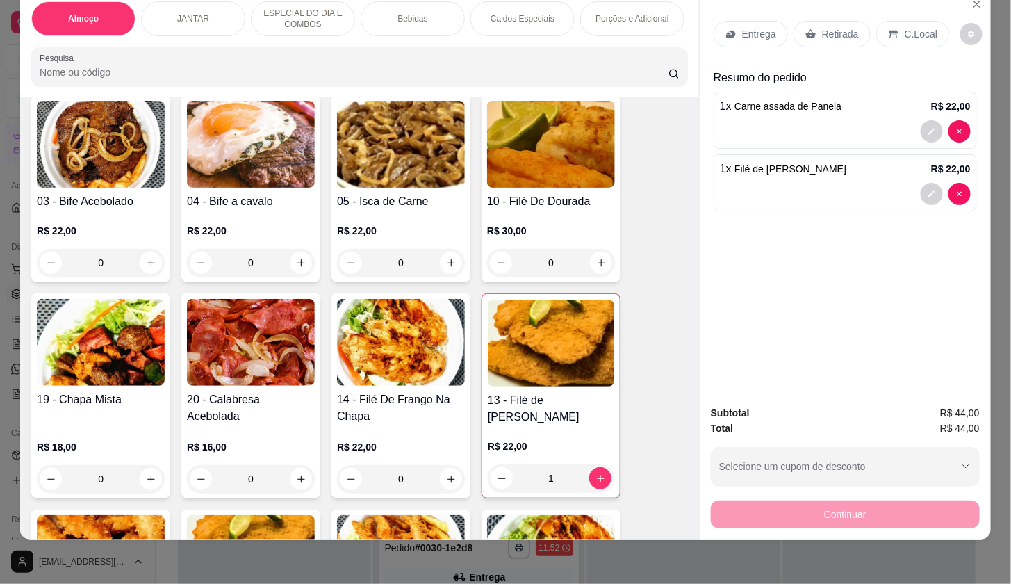
click at [753, 21] on div "Entrega" at bounding box center [751, 34] width 74 height 26
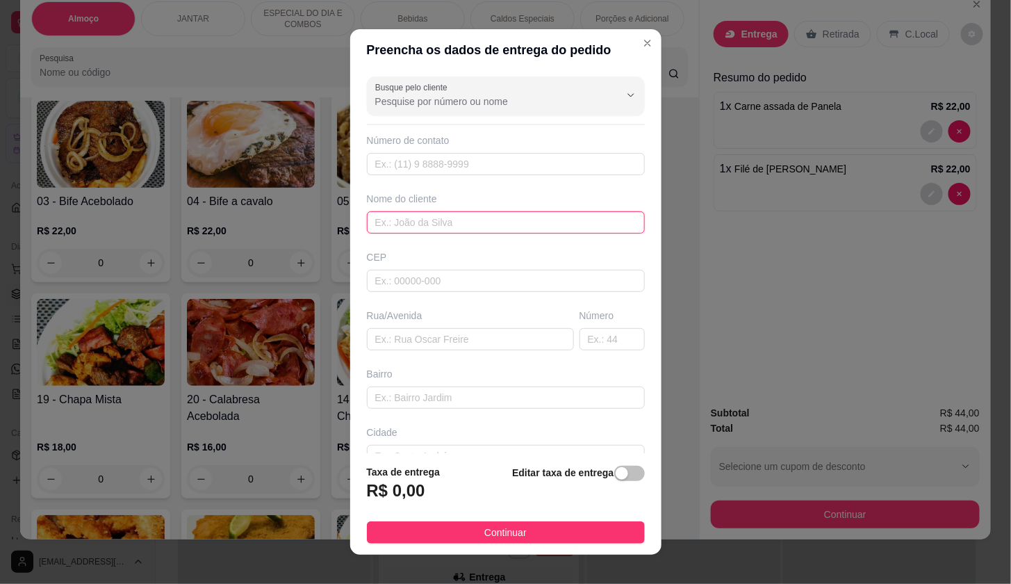
click at [533, 225] on input "text" at bounding box center [506, 222] width 278 height 22
click at [596, 480] on div "Editar taxa de entrega" at bounding box center [578, 487] width 132 height 46
click at [616, 476] on div "button" at bounding box center [622, 473] width 13 height 13
click at [491, 504] on input "0,00" at bounding box center [442, 496] width 149 height 26
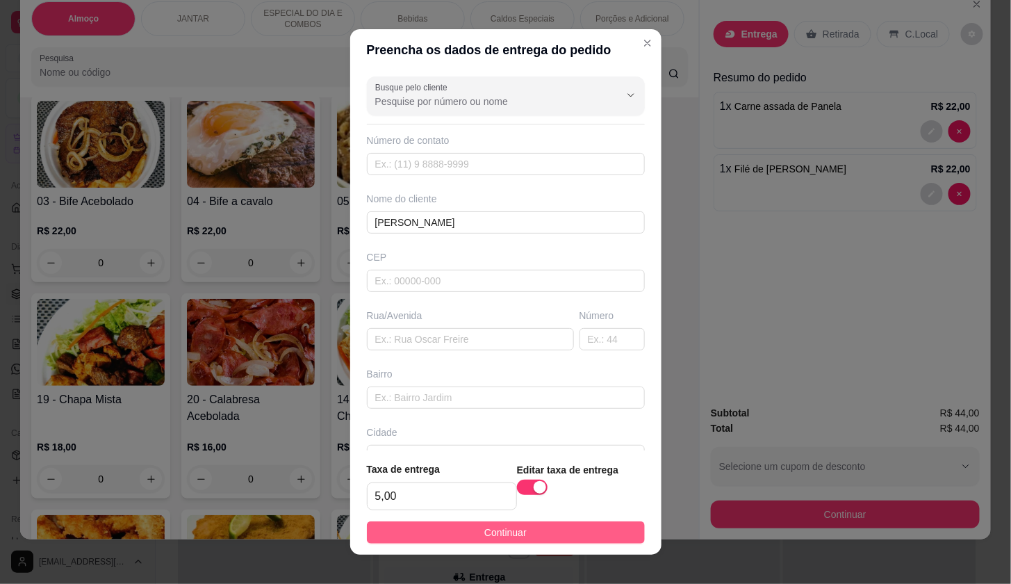
click at [567, 535] on button "Continuar" at bounding box center [506, 532] width 278 height 22
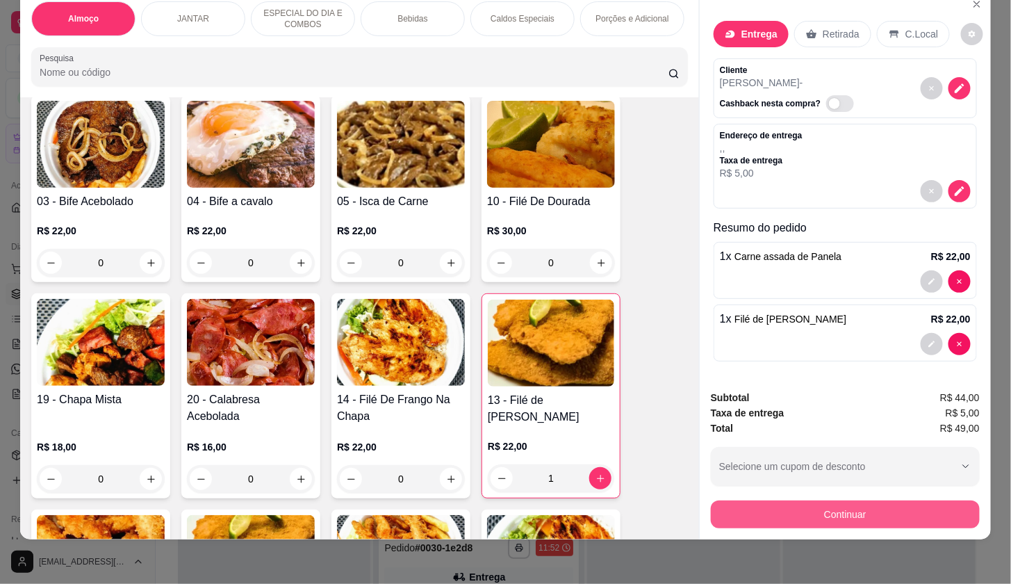
click at [762, 500] on button "Continuar" at bounding box center [845, 514] width 269 height 28
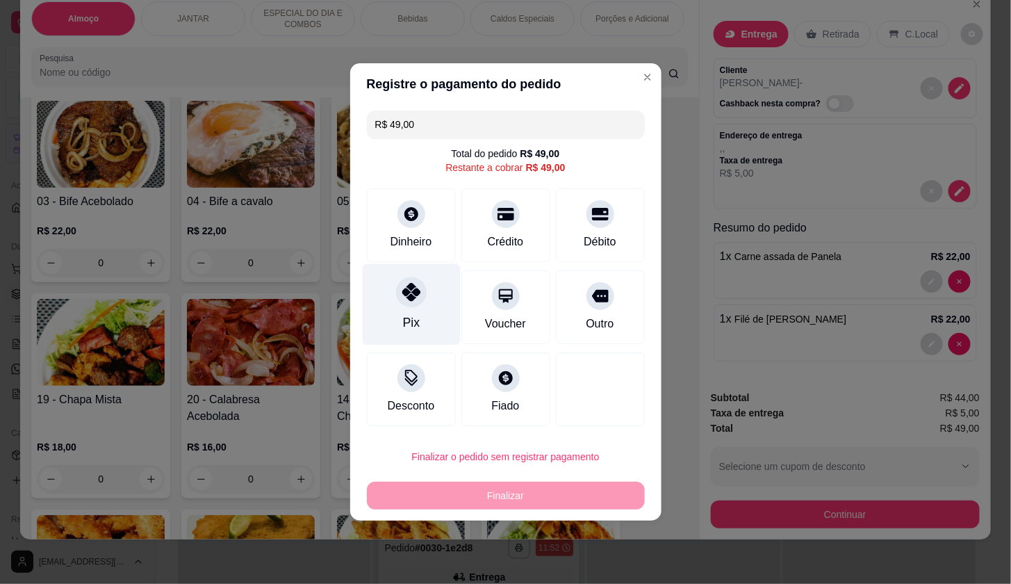
click at [414, 288] on icon at bounding box center [411, 292] width 18 height 18
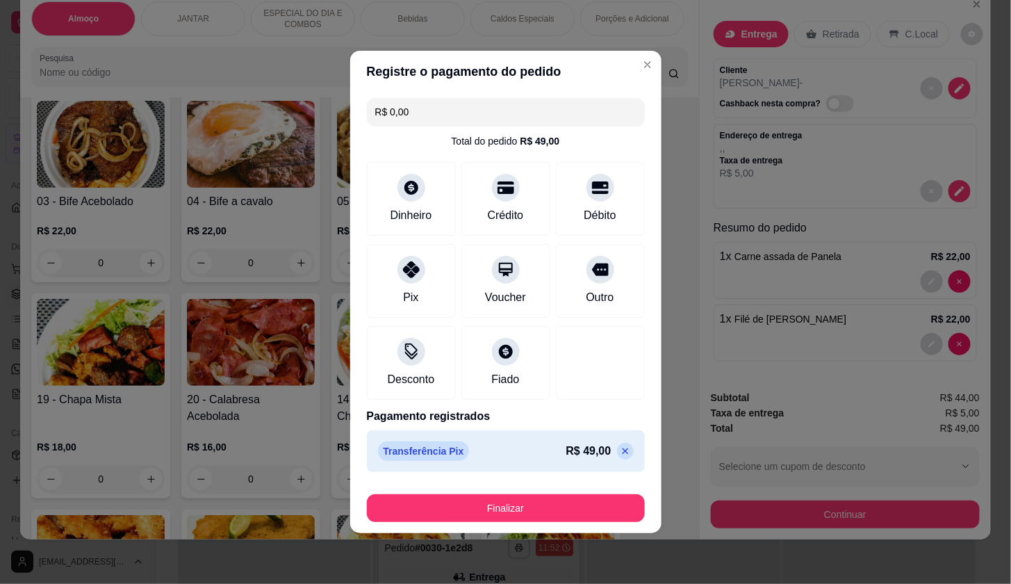
click at [577, 494] on button "Finalizar" at bounding box center [506, 508] width 278 height 28
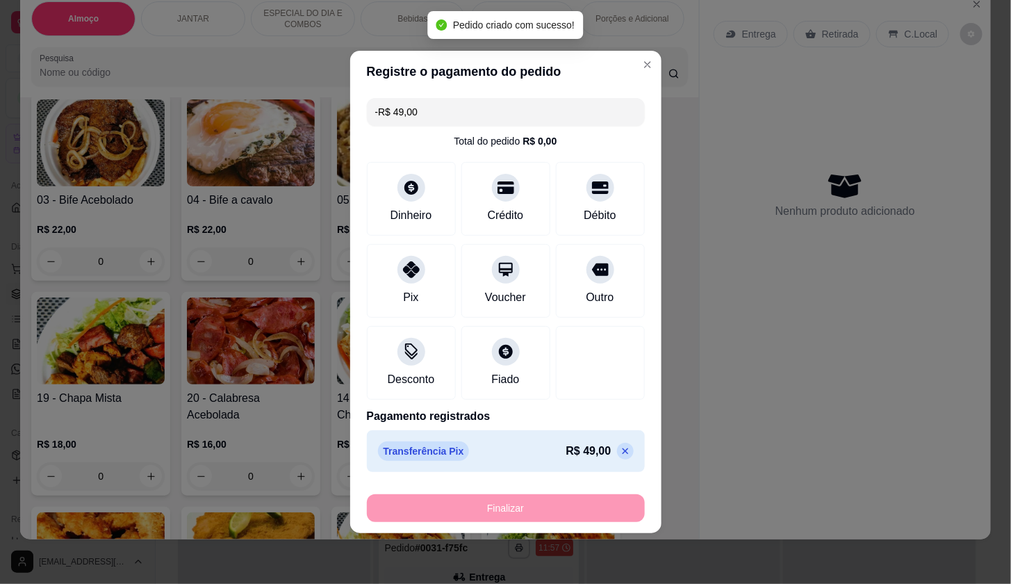
scroll to position [307, 0]
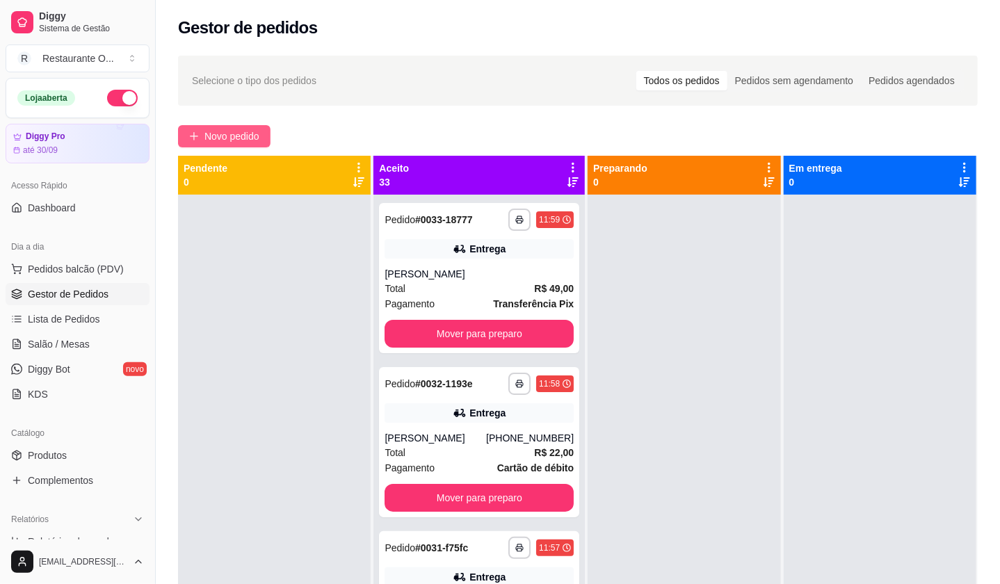
click at [256, 129] on span "Novo pedido" at bounding box center [231, 136] width 55 height 15
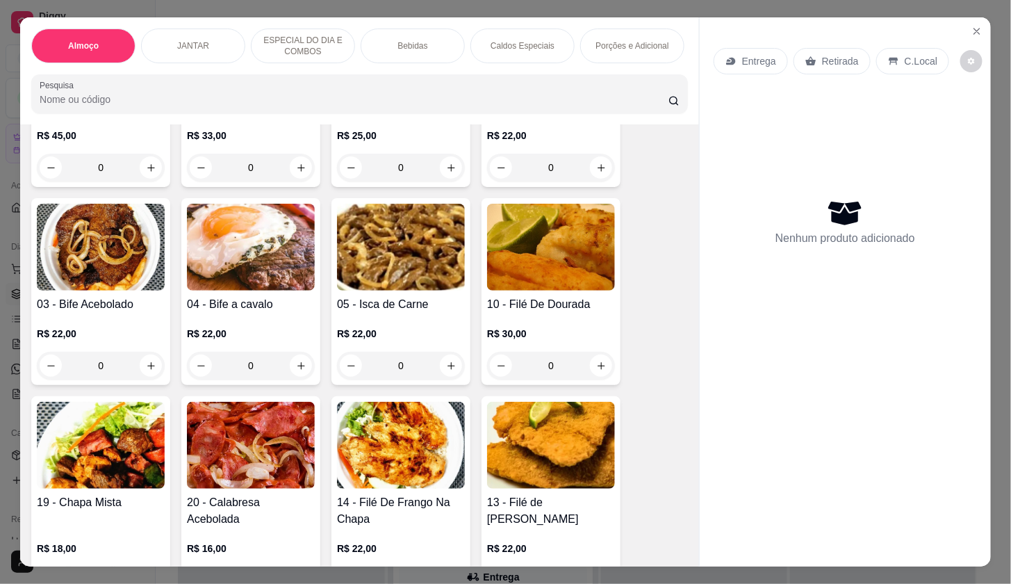
scroll to position [309, 0]
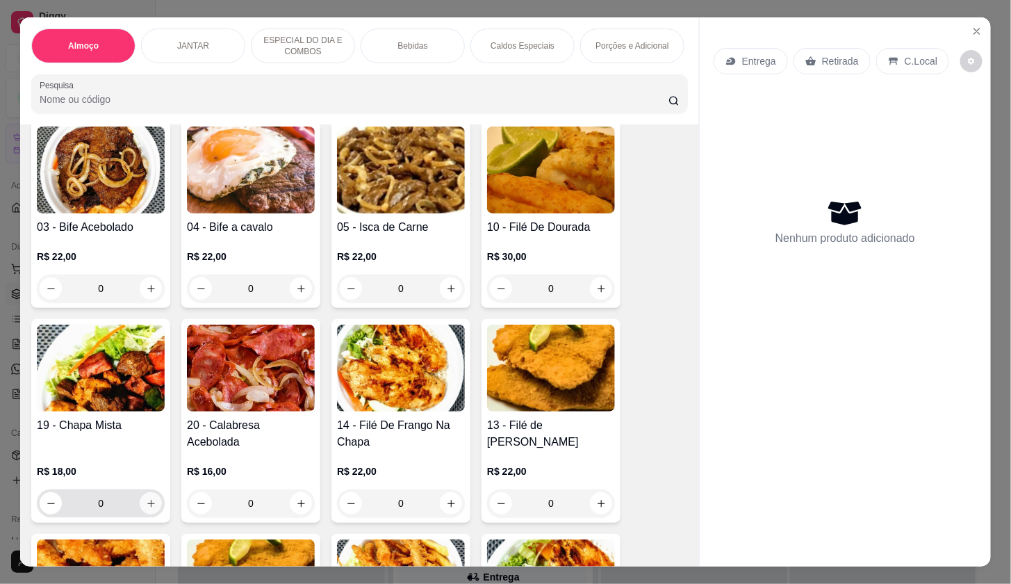
click at [140, 514] on button "increase-product-quantity" at bounding box center [151, 503] width 22 height 22
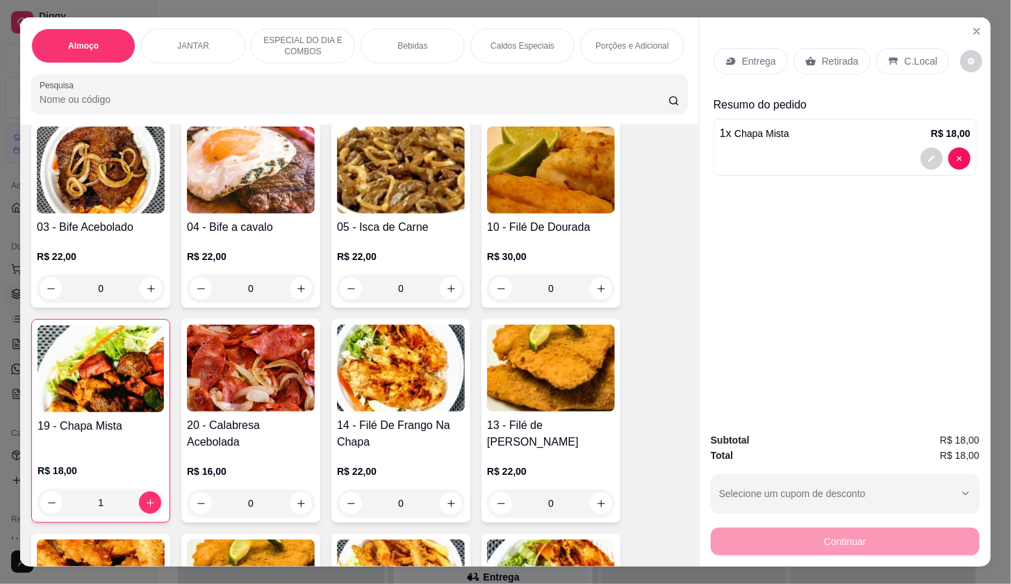
scroll to position [0, 31]
click at [410, 49] on div "Bebidas" at bounding box center [382, 45] width 104 height 35
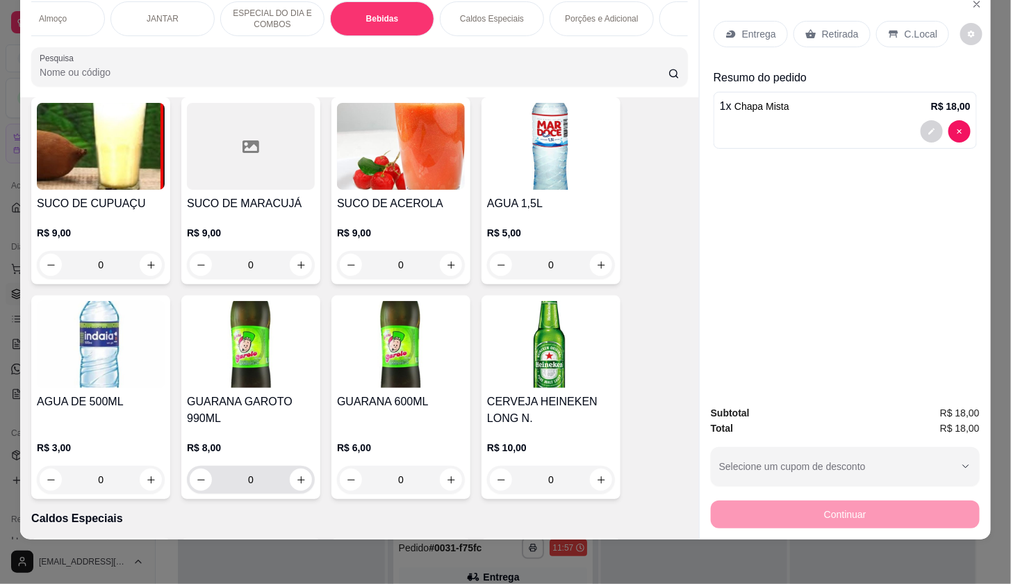
scroll to position [2509, 0]
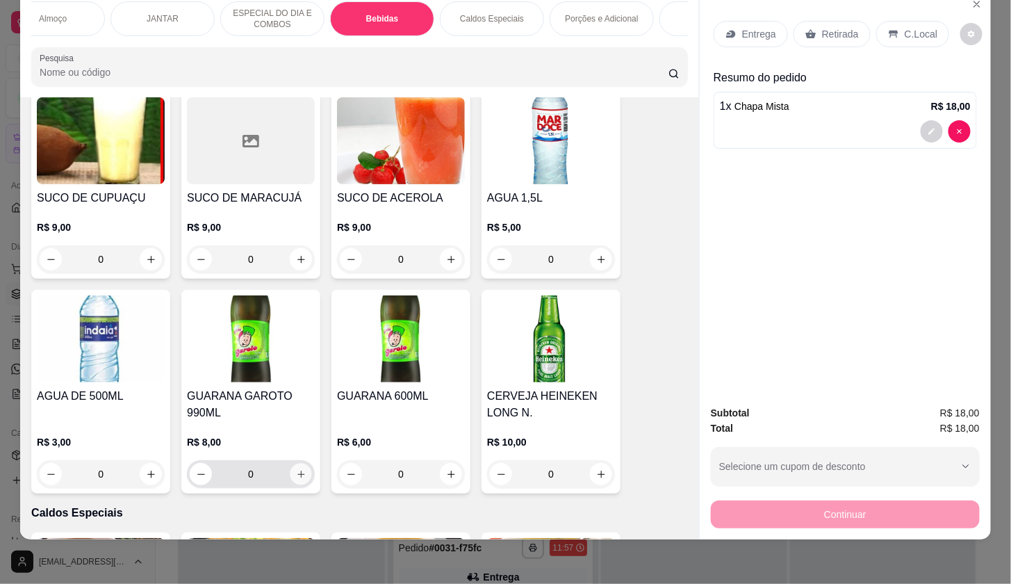
click at [296, 473] on icon "increase-product-quantity" at bounding box center [301, 474] width 10 height 10
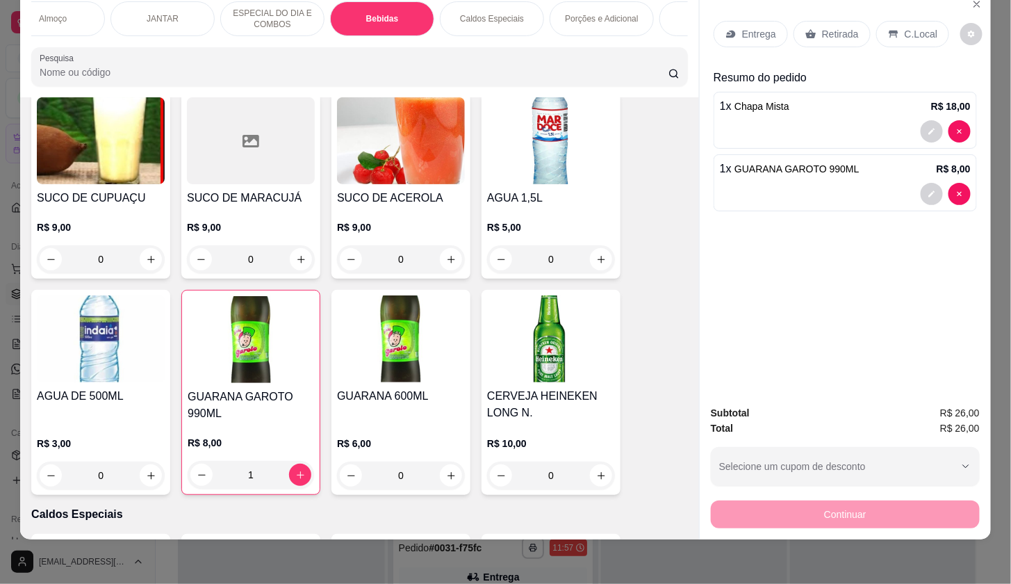
click at [931, 21] on div "C.Local" at bounding box center [913, 34] width 73 height 26
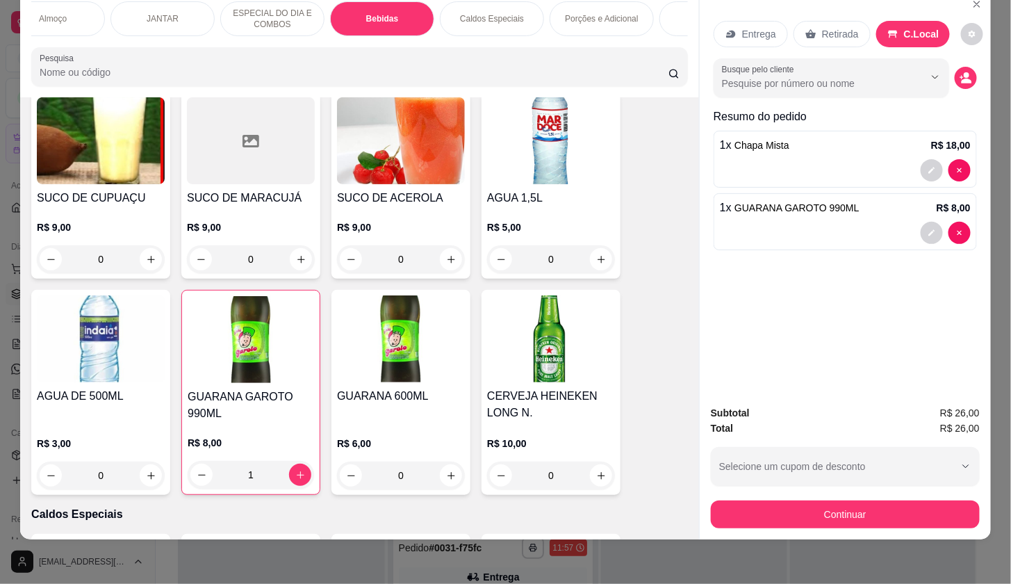
click at [838, 27] on p "Retirada" at bounding box center [840, 34] width 37 height 14
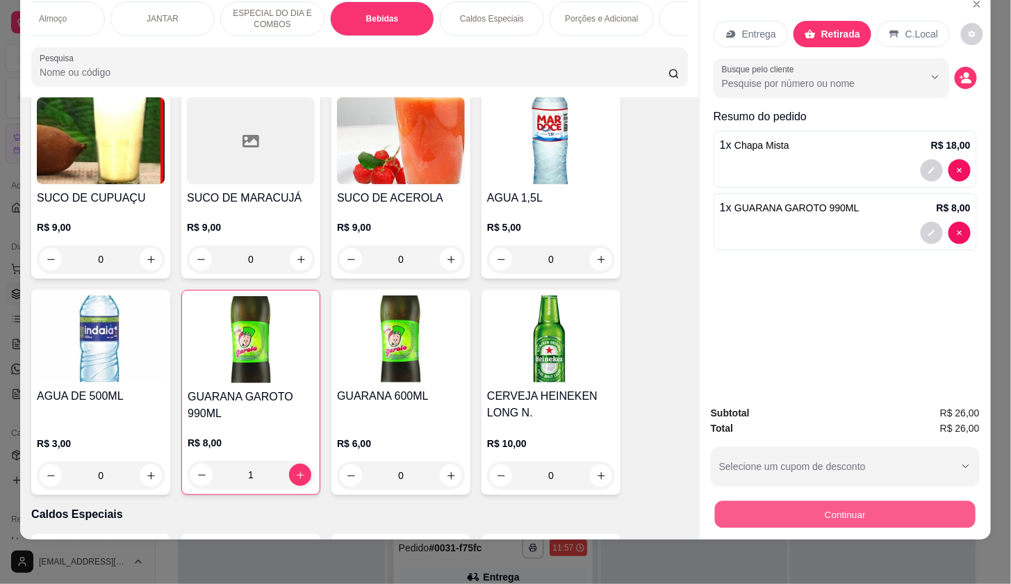
click at [954, 510] on button "Continuar" at bounding box center [845, 513] width 261 height 27
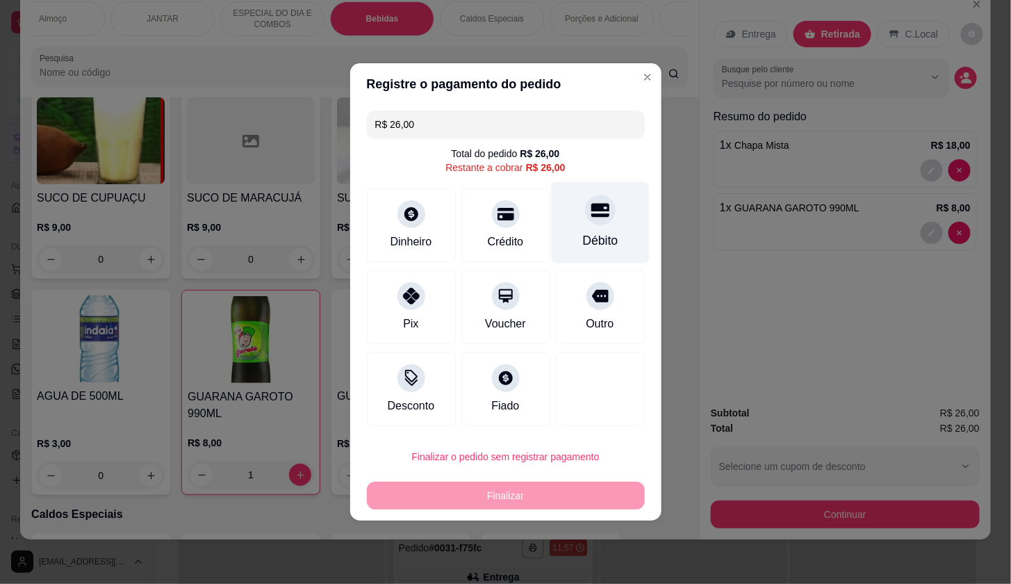
click at [583, 241] on div "Débito" at bounding box center [600, 240] width 35 height 18
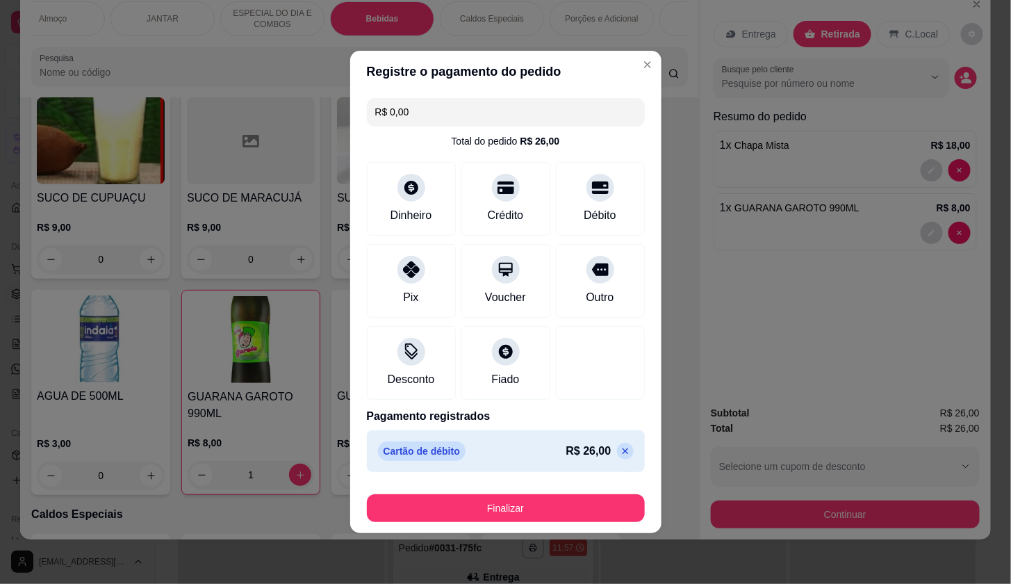
click at [608, 493] on div "Finalizar" at bounding box center [506, 505] width 278 height 33
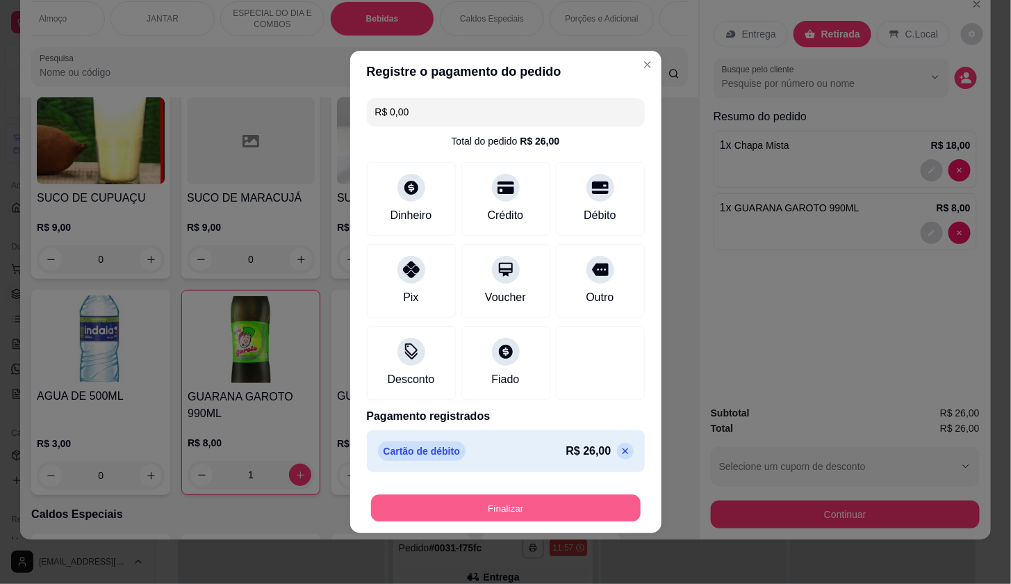
click at [608, 505] on button "Finalizar" at bounding box center [506, 508] width 270 height 27
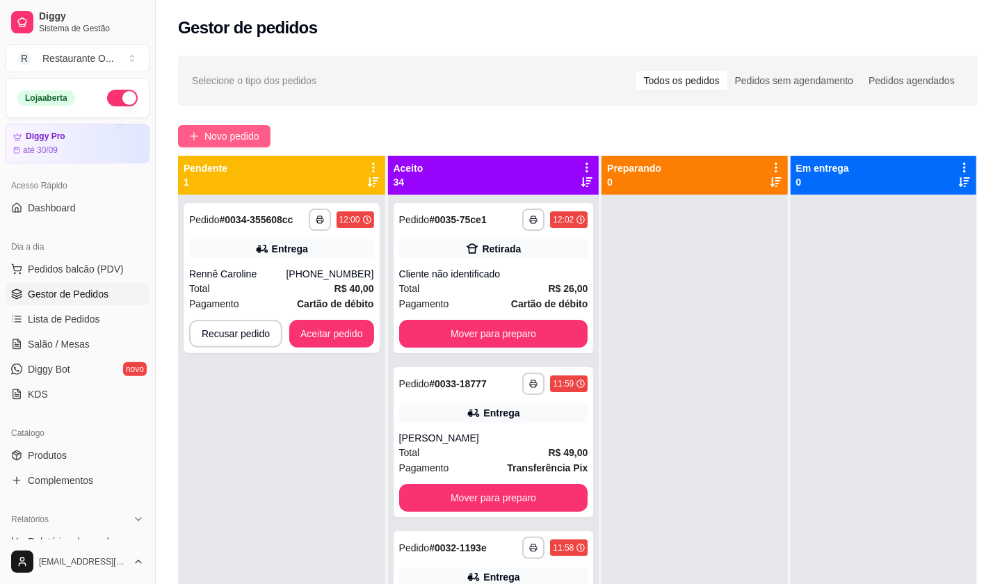
click at [229, 133] on span "Novo pedido" at bounding box center [231, 136] width 55 height 15
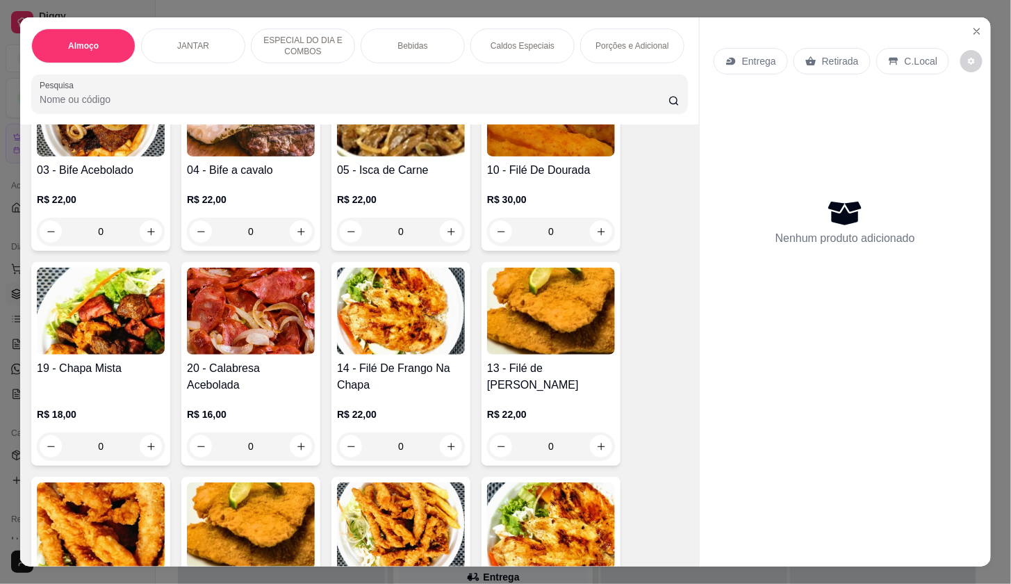
scroll to position [463, 0]
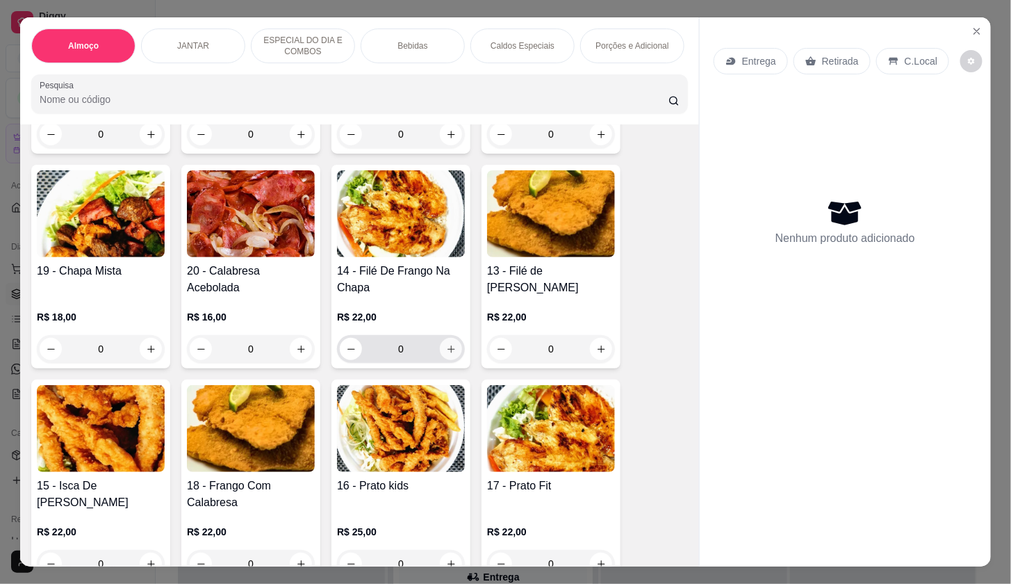
click at [446, 355] on icon "increase-product-quantity" at bounding box center [451, 349] width 10 height 10
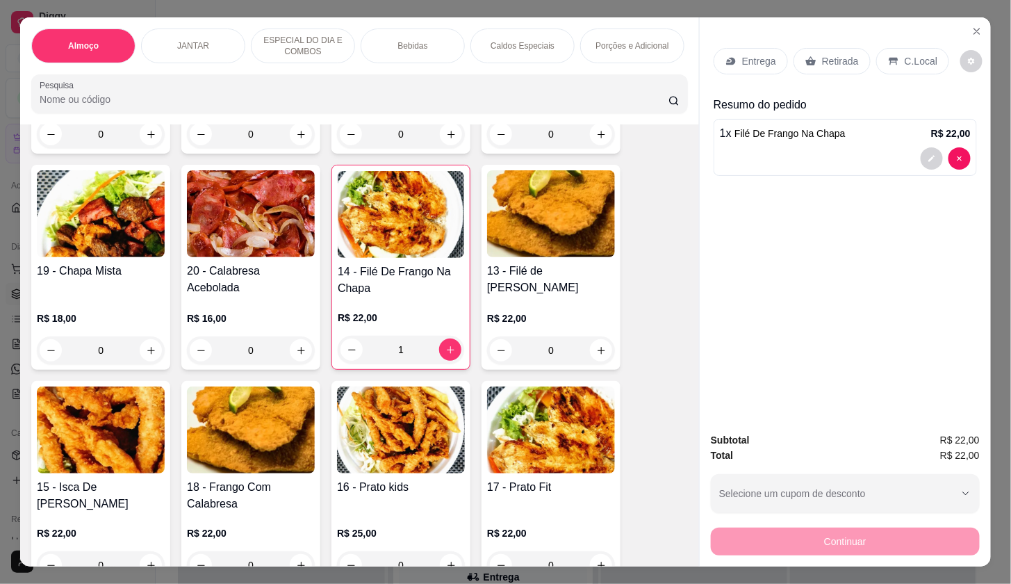
click at [453, 43] on div "Bebidas" at bounding box center [413, 45] width 104 height 35
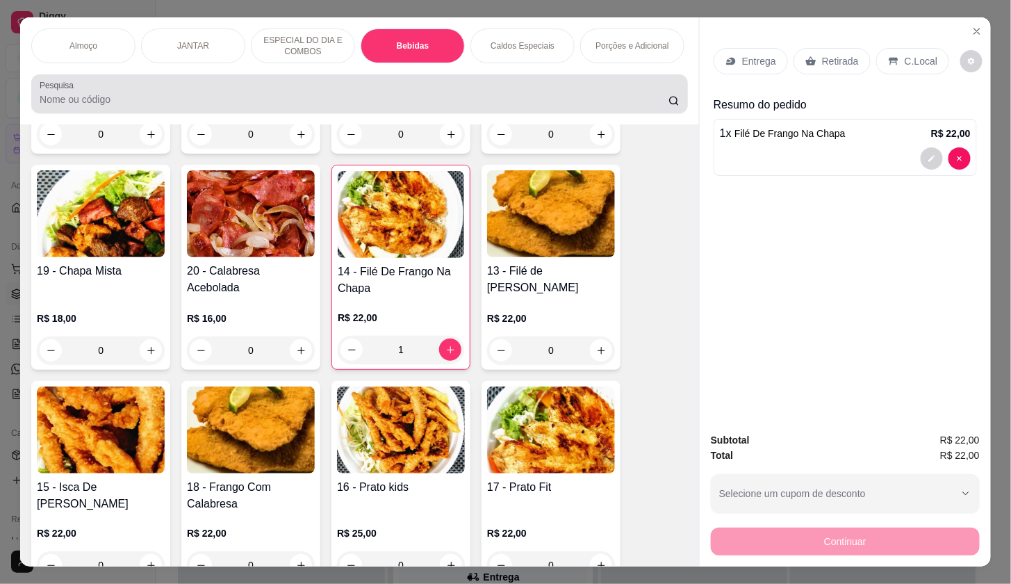
scroll to position [33, 0]
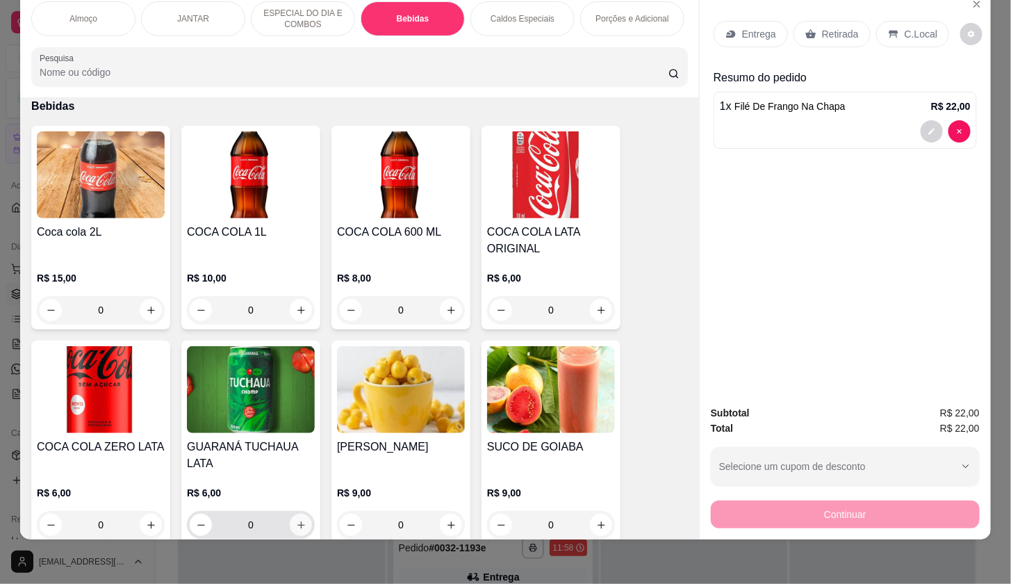
click at [298, 523] on icon "increase-product-quantity" at bounding box center [302, 525] width 8 height 8
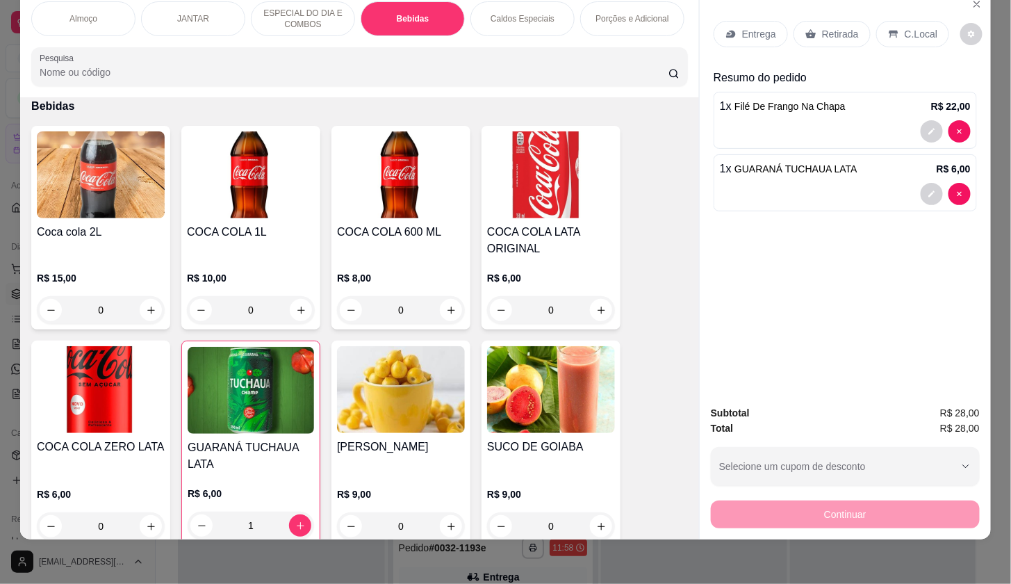
click at [733, 21] on div "Entrega" at bounding box center [751, 34] width 74 height 26
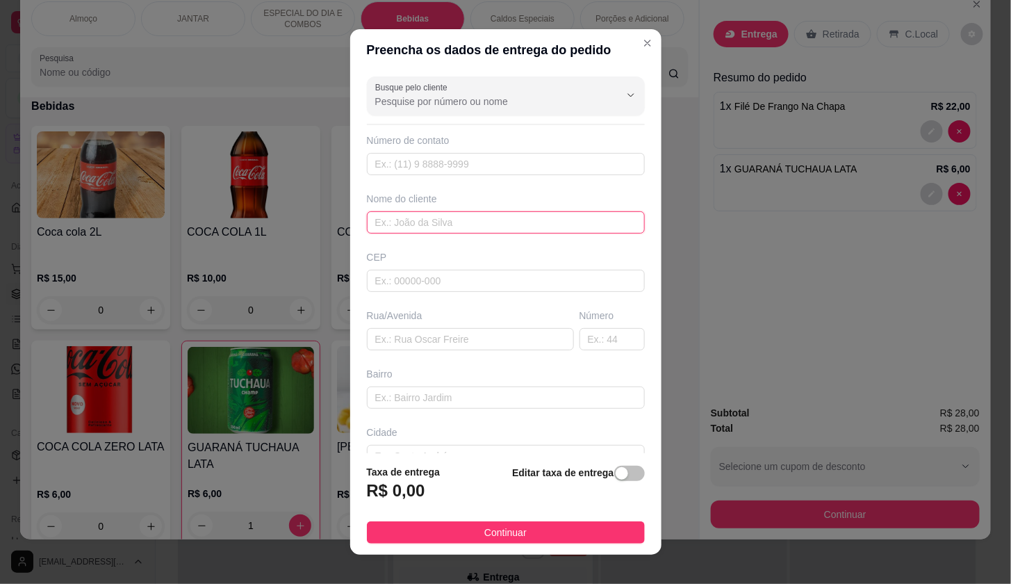
click at [450, 225] on input "text" at bounding box center [506, 222] width 278 height 22
click at [599, 515] on footer "Taxa de entrega R$ 0,00 Editar taxa de entrega Continuar" at bounding box center [505, 503] width 311 height 101
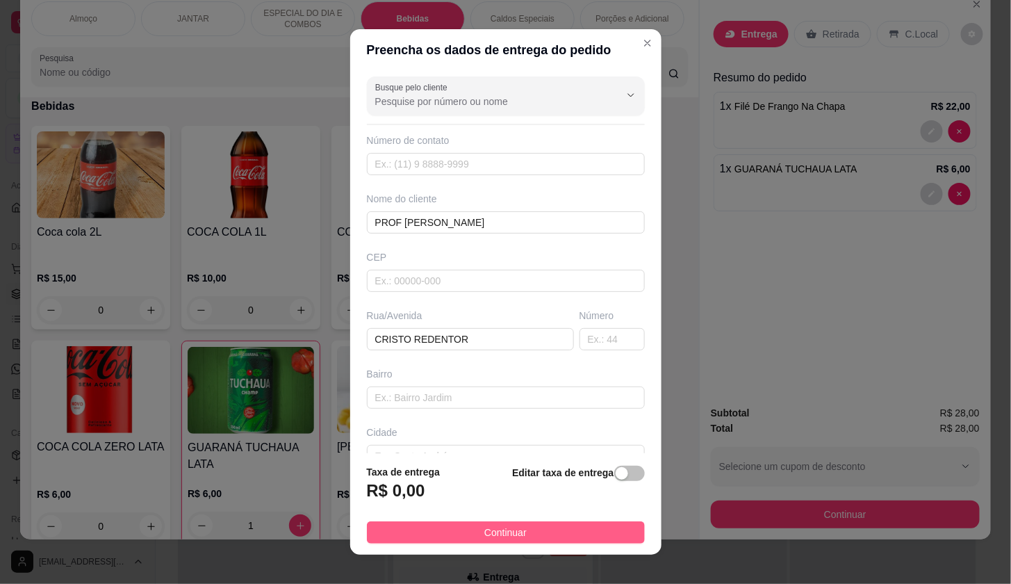
click at [603, 524] on button "Continuar" at bounding box center [506, 532] width 278 height 22
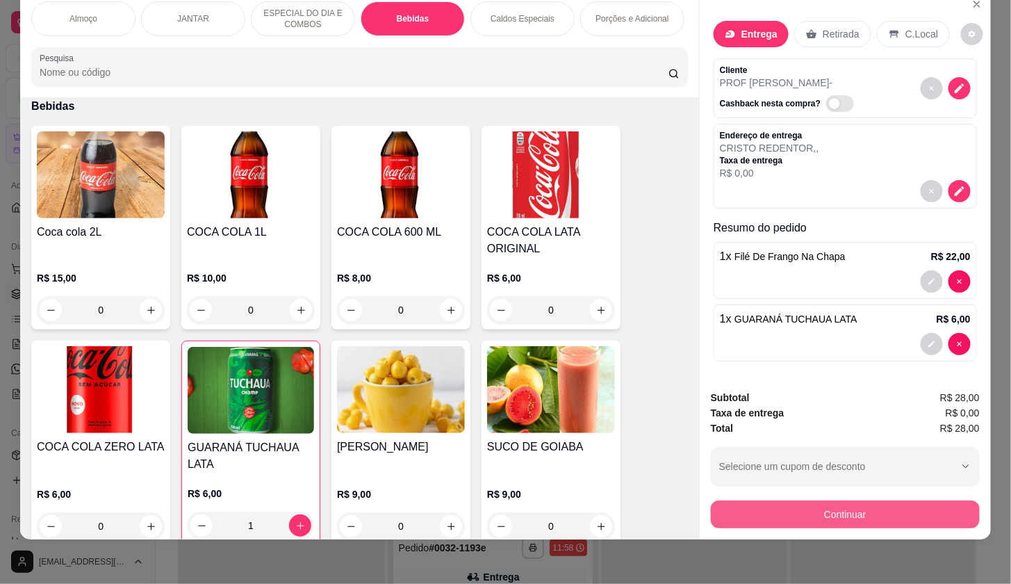
click at [730, 500] on button "Continuar" at bounding box center [845, 514] width 269 height 28
click at [948, 180] on div at bounding box center [845, 191] width 251 height 22
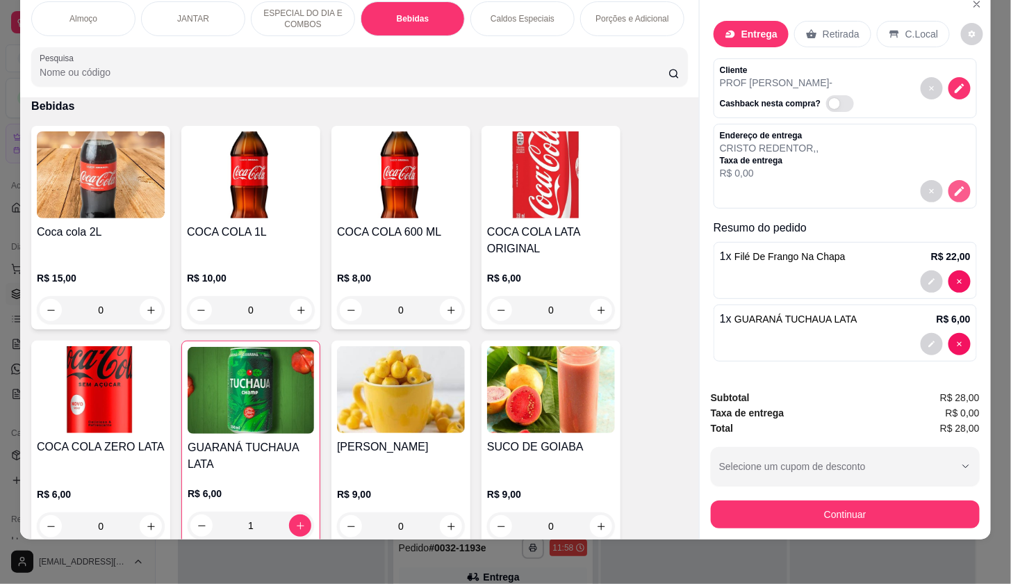
click at [949, 186] on button "decrease-product-quantity" at bounding box center [960, 191] width 22 height 22
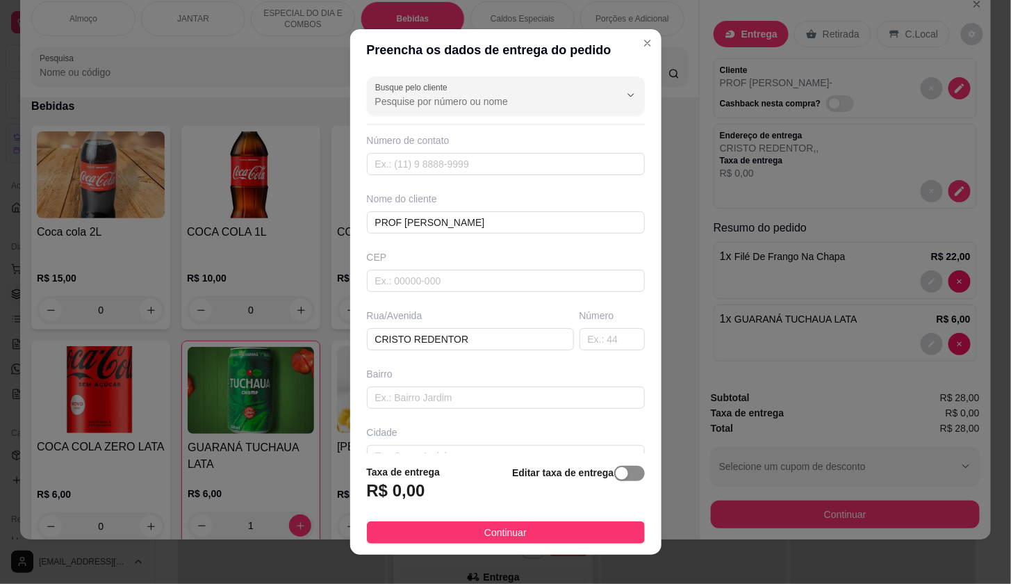
click at [616, 473] on div "button" at bounding box center [622, 473] width 13 height 13
click at [489, 498] on input "0,00" at bounding box center [442, 496] width 149 height 26
click at [473, 546] on footer "Taxa de entrega 4,00 Editar taxa de entrega Continuar" at bounding box center [505, 502] width 311 height 104
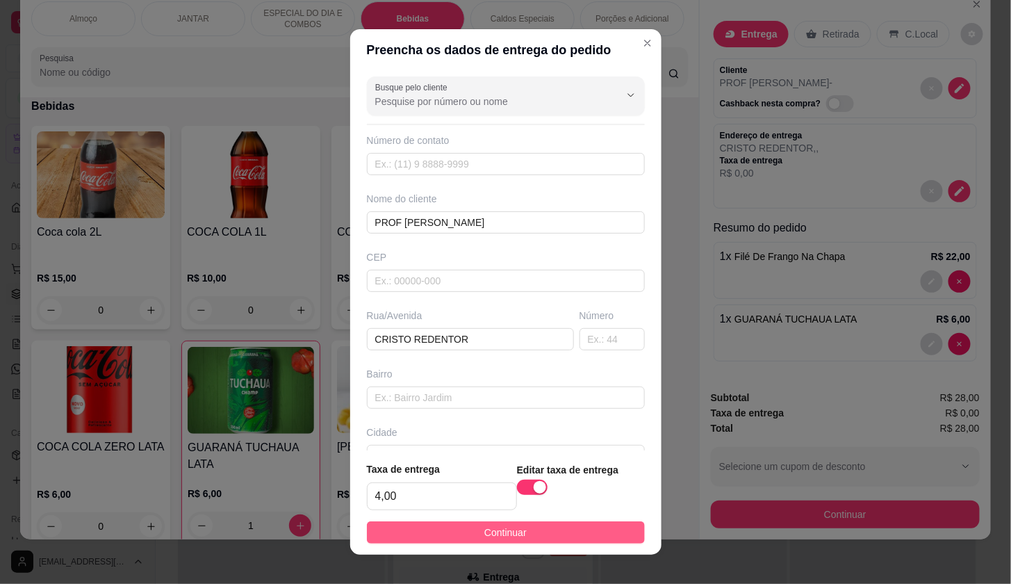
click at [477, 541] on button "Continuar" at bounding box center [506, 532] width 278 height 22
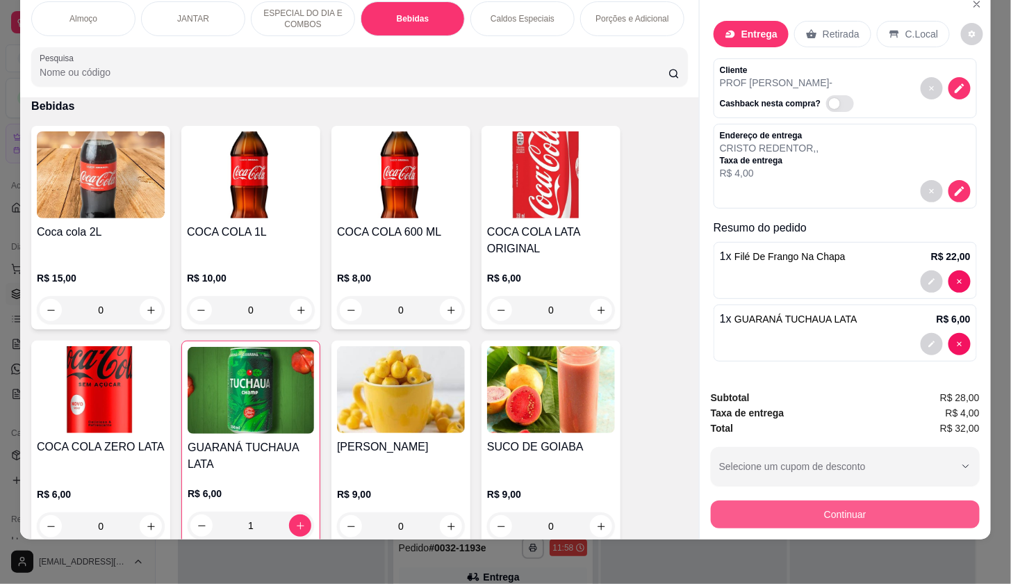
click at [949, 514] on button "Continuar" at bounding box center [845, 514] width 269 height 28
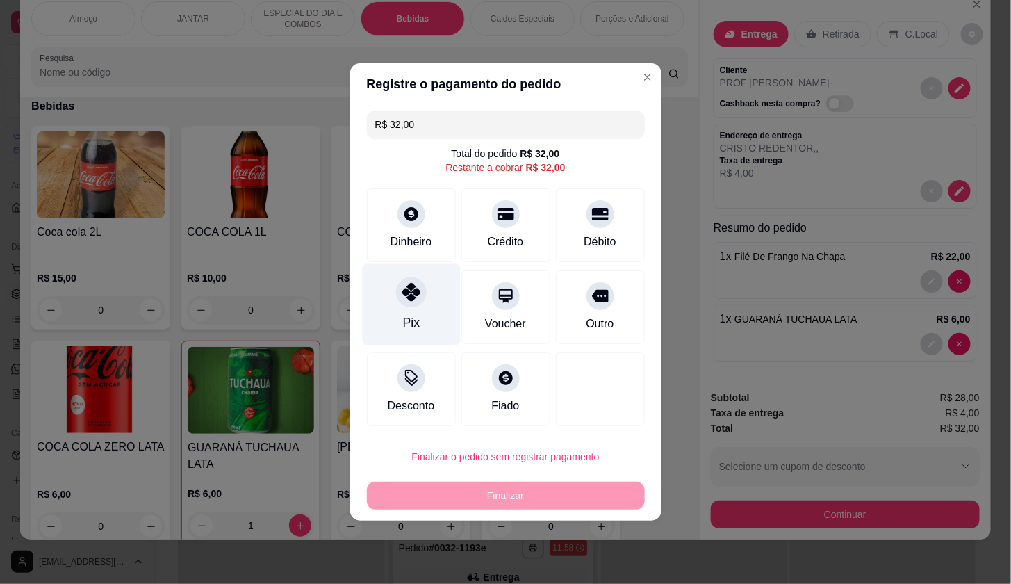
click at [385, 298] on div "Pix" at bounding box center [411, 304] width 98 height 81
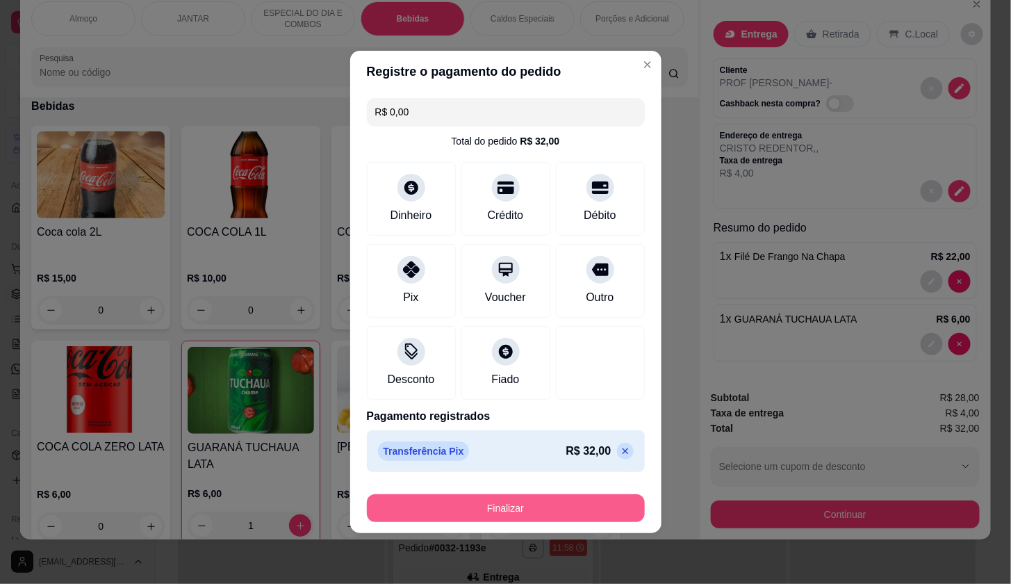
click at [541, 511] on button "Finalizar" at bounding box center [506, 508] width 278 height 28
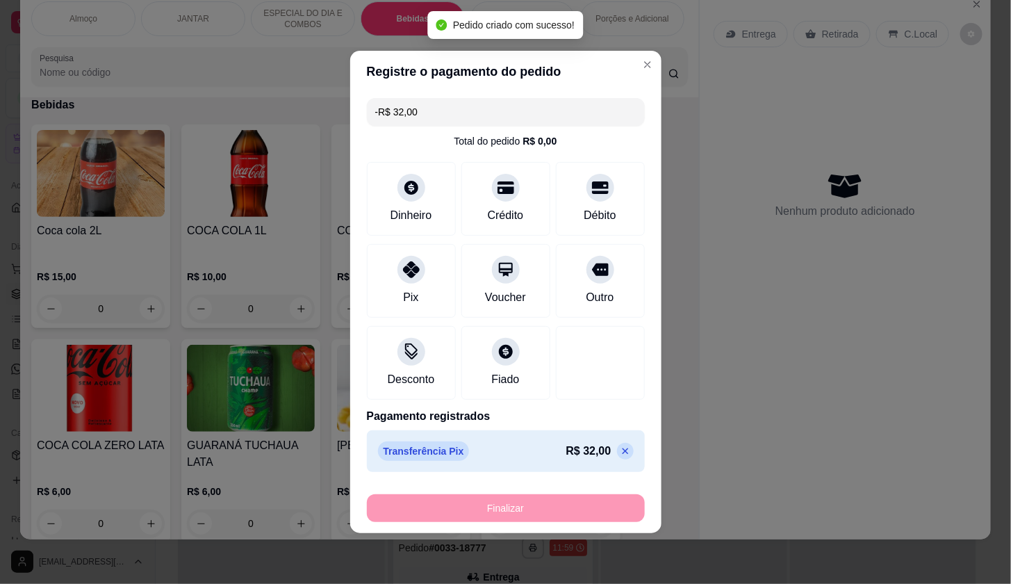
scroll to position [2045, 0]
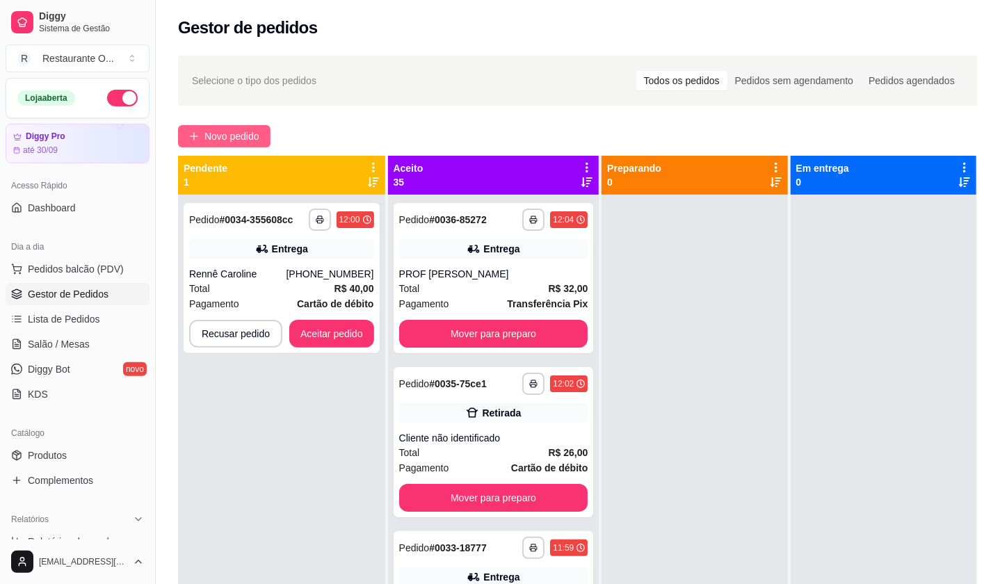
click at [266, 136] on button "Novo pedido" at bounding box center [224, 136] width 92 height 22
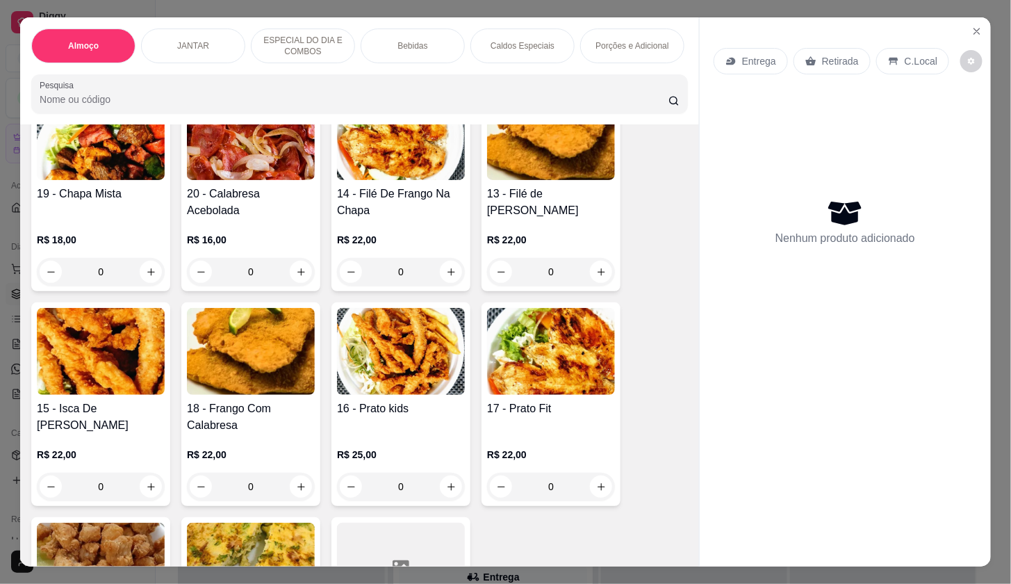
scroll to position [772, 0]
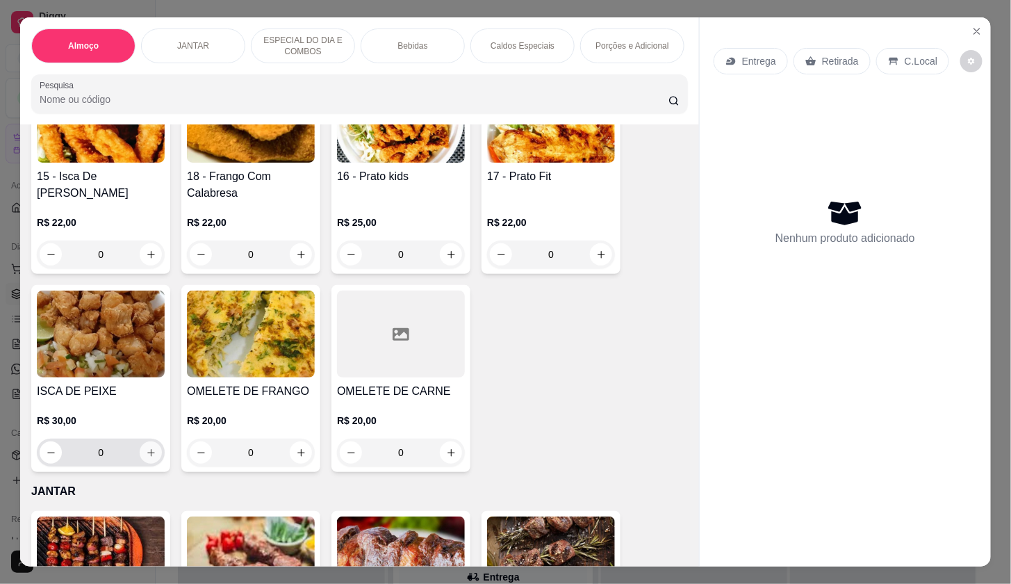
click at [140, 457] on button "increase-product-quantity" at bounding box center [151, 452] width 22 height 22
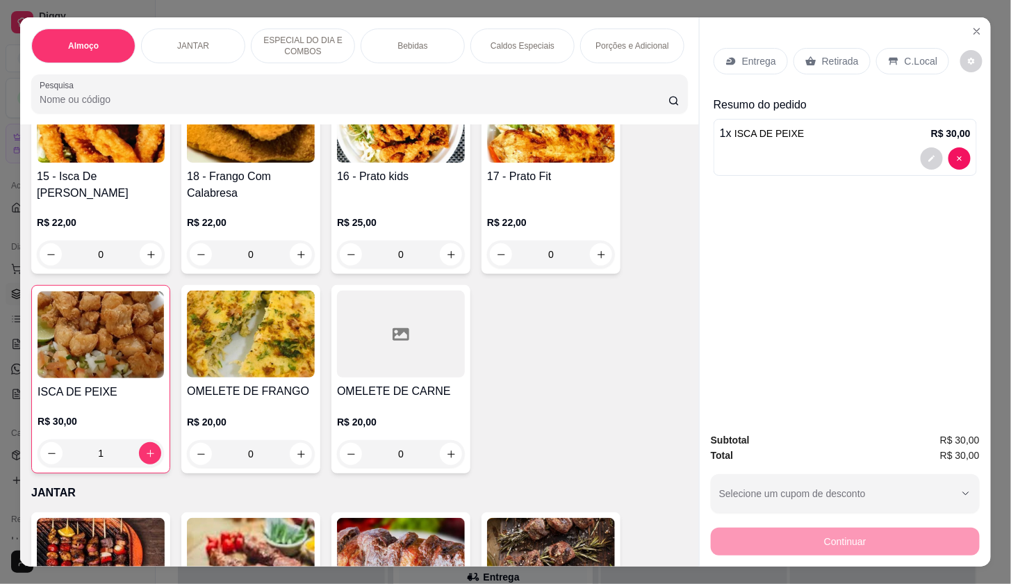
click at [742, 58] on p "Entrega" at bounding box center [759, 61] width 34 height 14
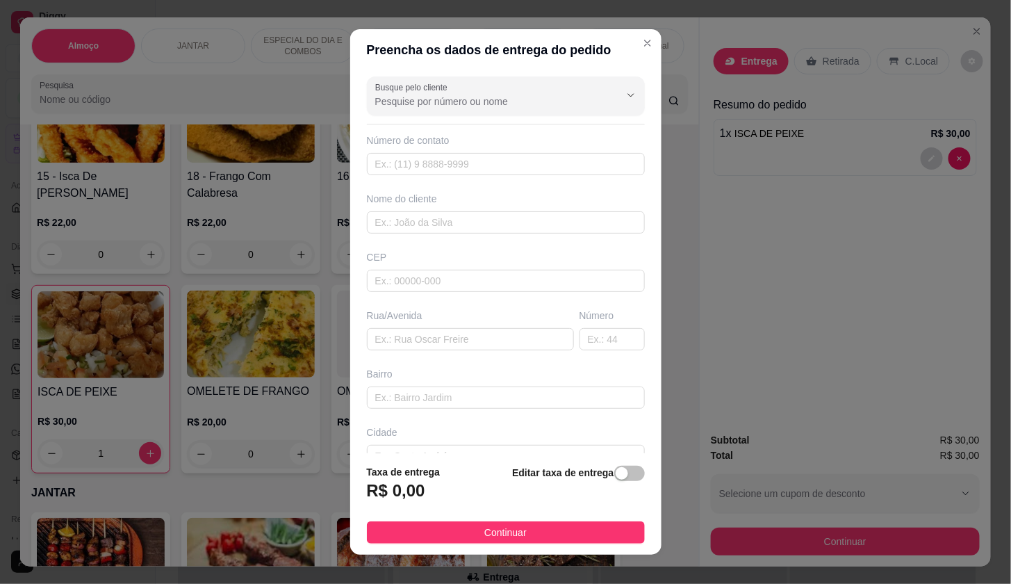
scroll to position [15, 0]
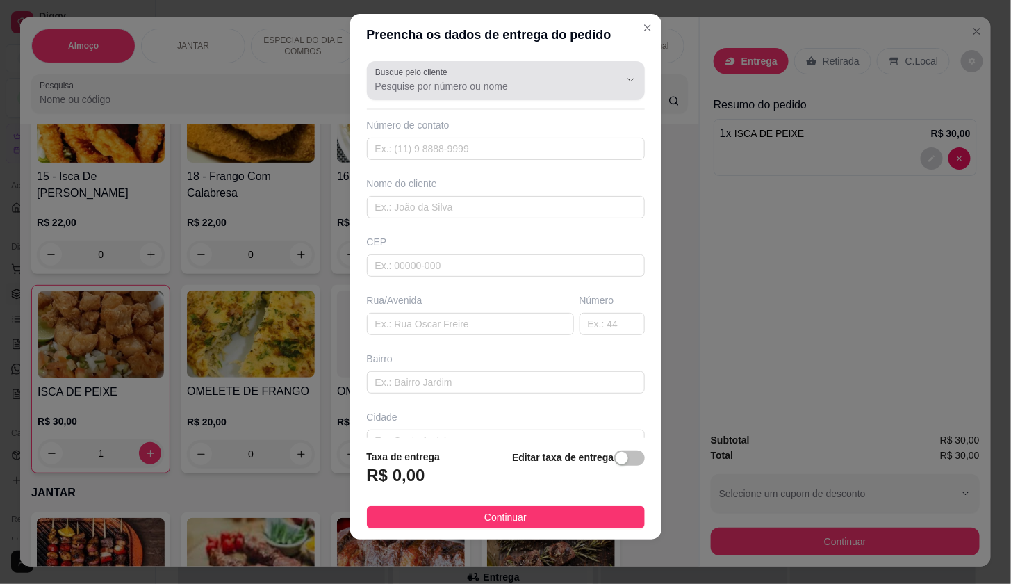
click at [462, 96] on div "Busque pelo cliente" at bounding box center [506, 80] width 278 height 39
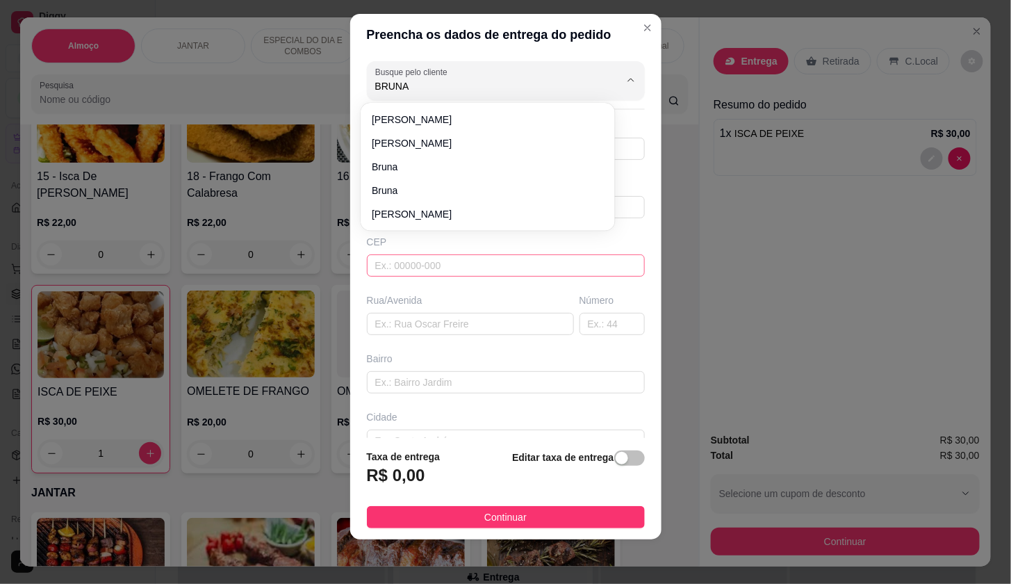
click at [578, 255] on input "text" at bounding box center [506, 265] width 278 height 22
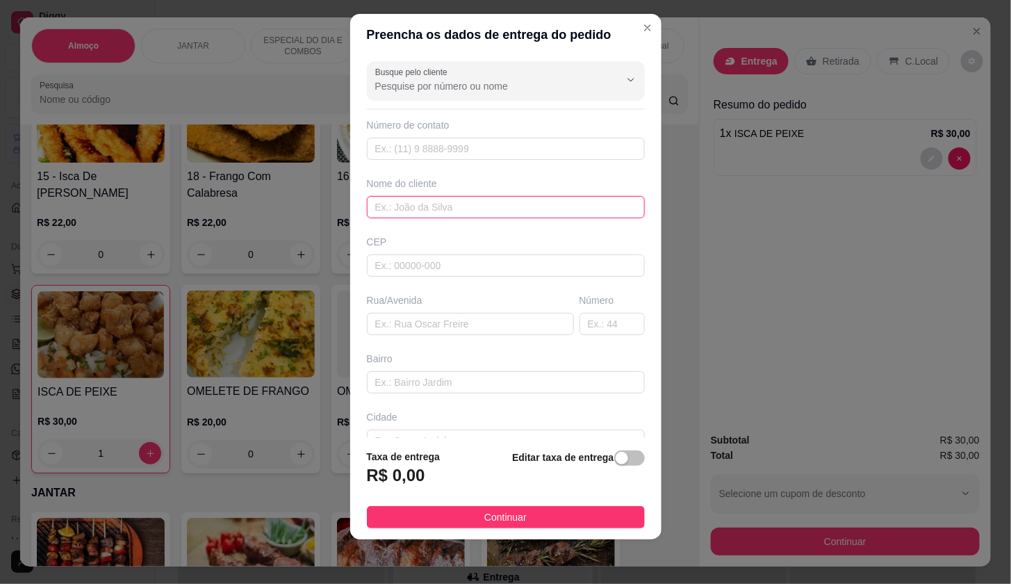
click at [493, 203] on input "text" at bounding box center [506, 207] width 278 height 22
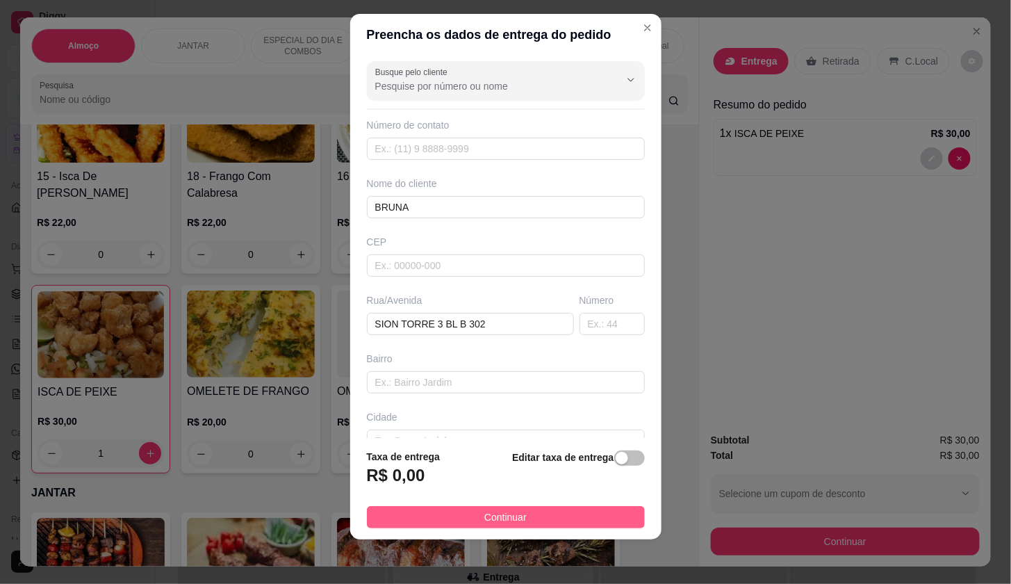
click at [621, 518] on button "Continuar" at bounding box center [506, 517] width 278 height 22
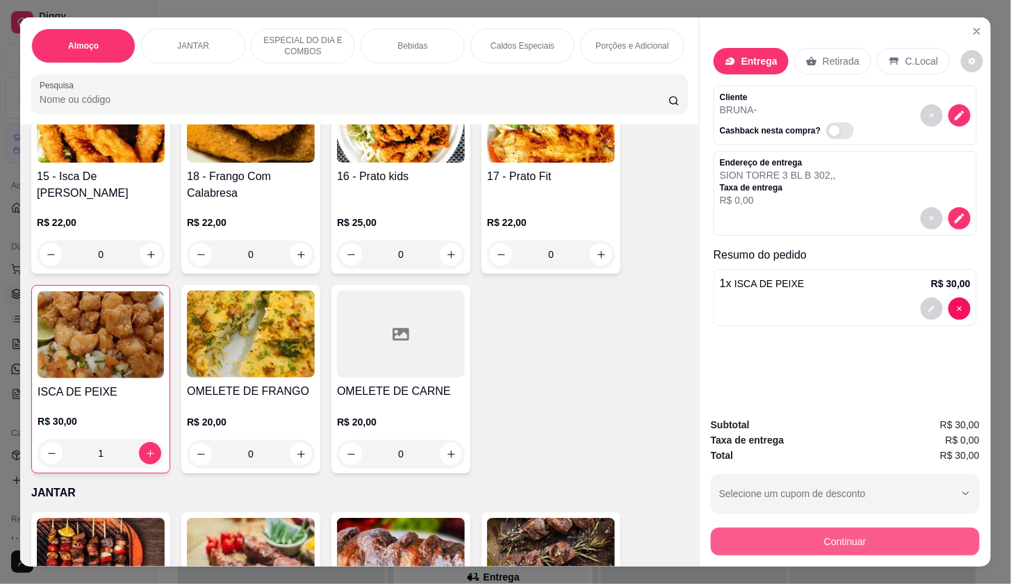
click at [779, 530] on button "Continuar" at bounding box center [845, 542] width 269 height 28
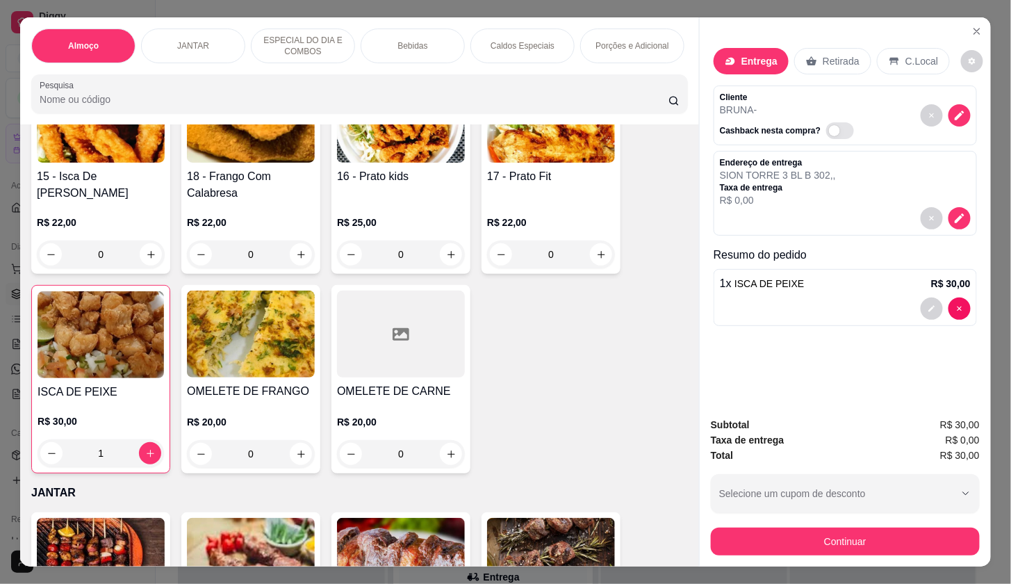
click at [788, 310] on div at bounding box center [845, 309] width 251 height 22
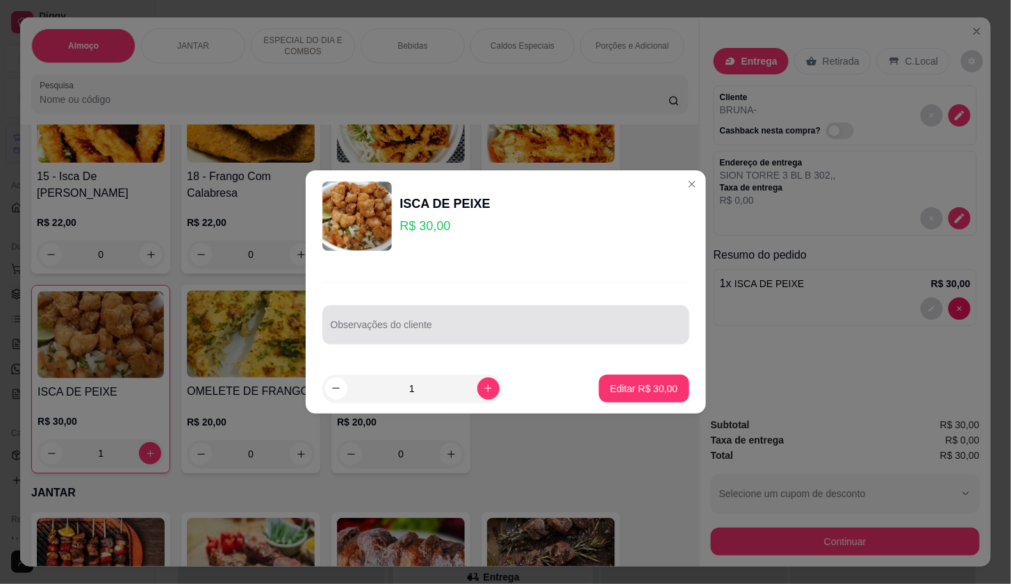
click at [489, 335] on input "Observações do cliente" at bounding box center [506, 330] width 350 height 14
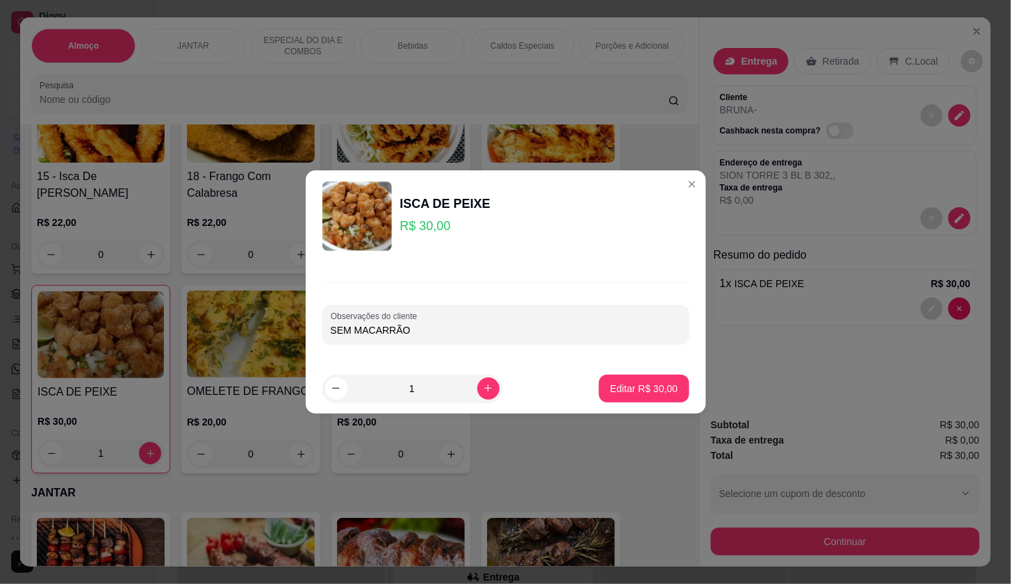
click at [652, 407] on footer "1 Editar R$ 30,00" at bounding box center [506, 389] width 400 height 50
click at [653, 398] on button "Editar R$ 30,00" at bounding box center [644, 388] width 87 height 27
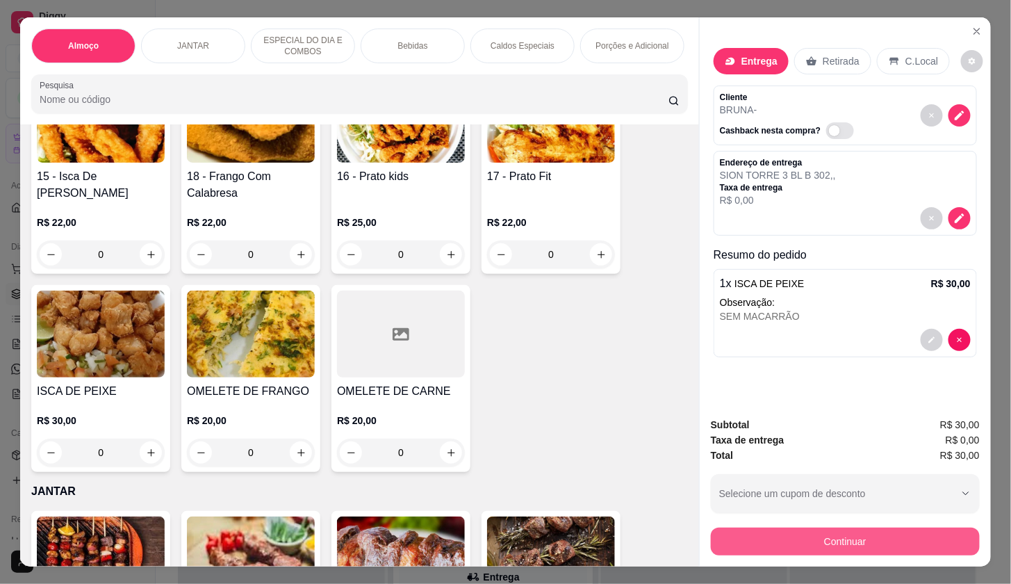
click at [839, 529] on button "Continuar" at bounding box center [845, 542] width 269 height 28
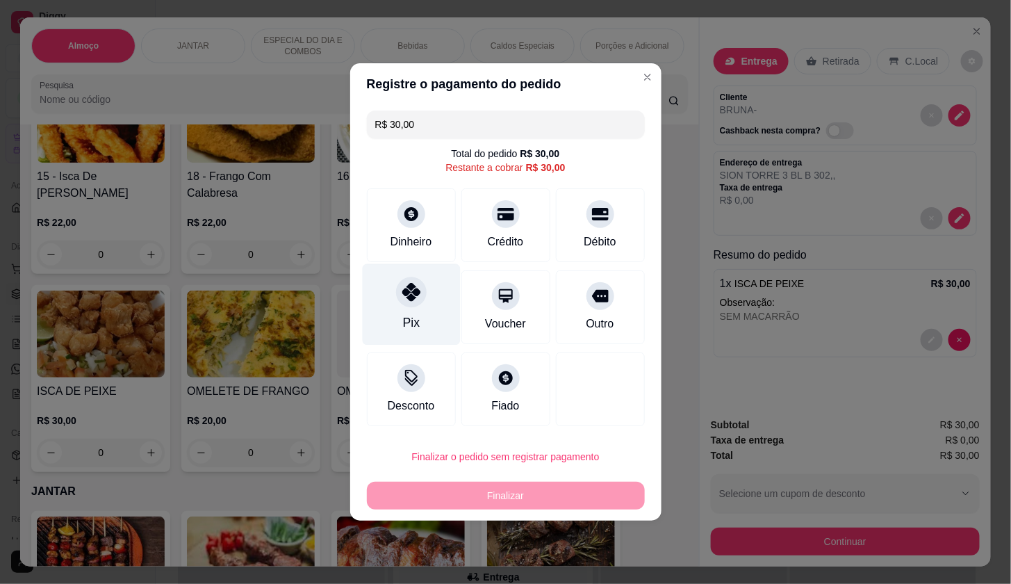
click at [411, 293] on icon at bounding box center [411, 292] width 18 height 18
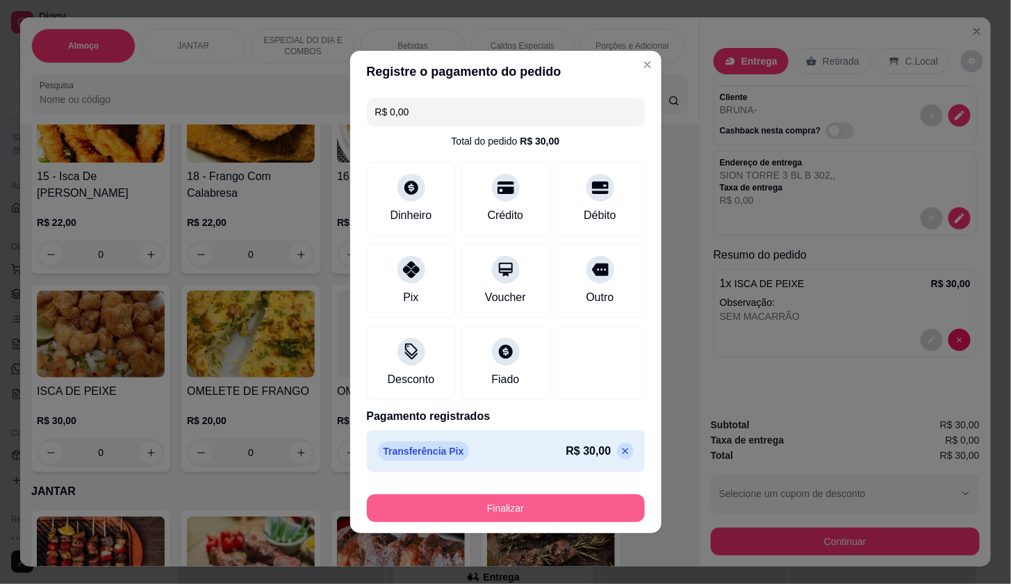
click at [505, 498] on button "Finalizar" at bounding box center [506, 508] width 278 height 28
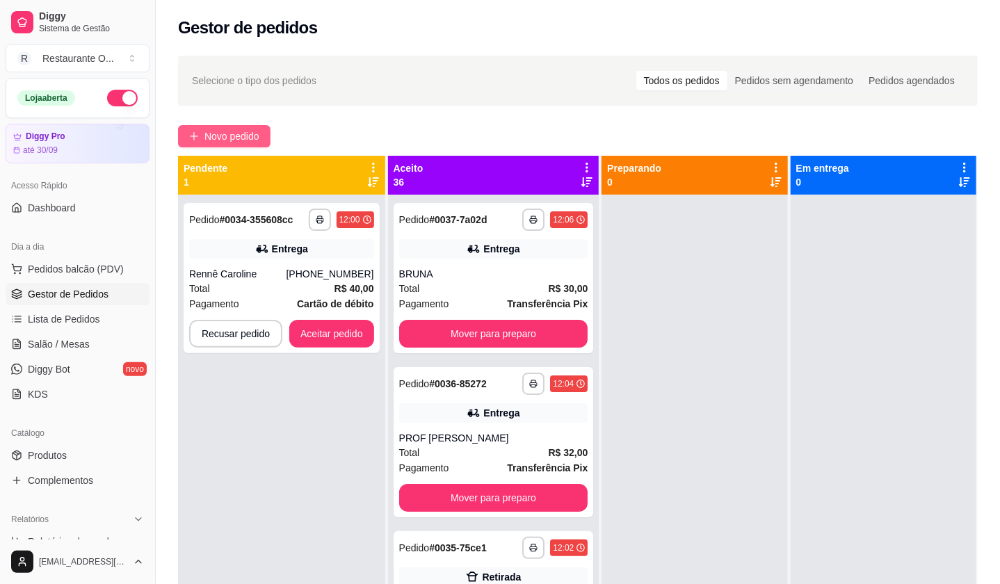
click at [243, 137] on span "Novo pedido" at bounding box center [231, 136] width 55 height 15
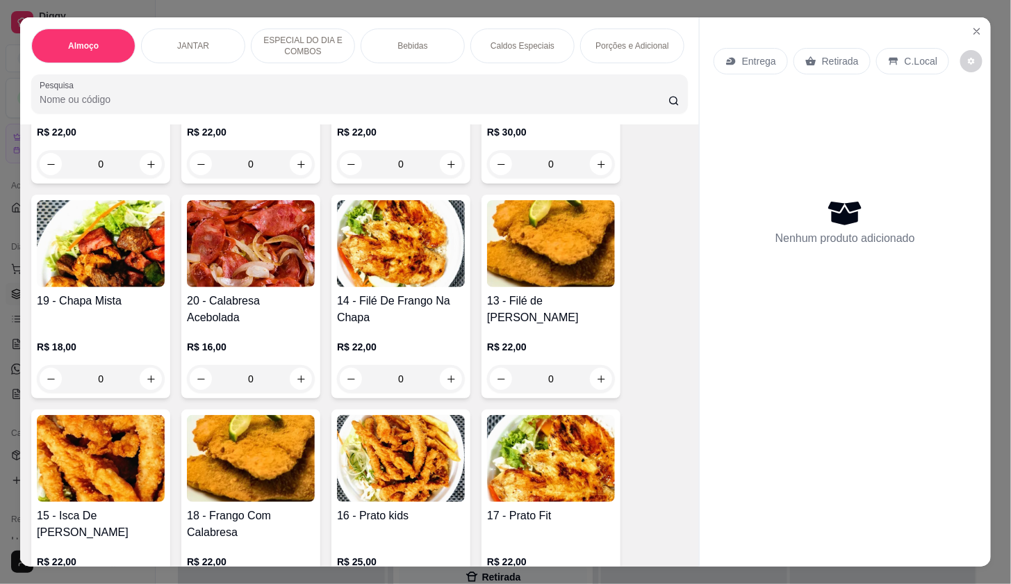
scroll to position [463, 0]
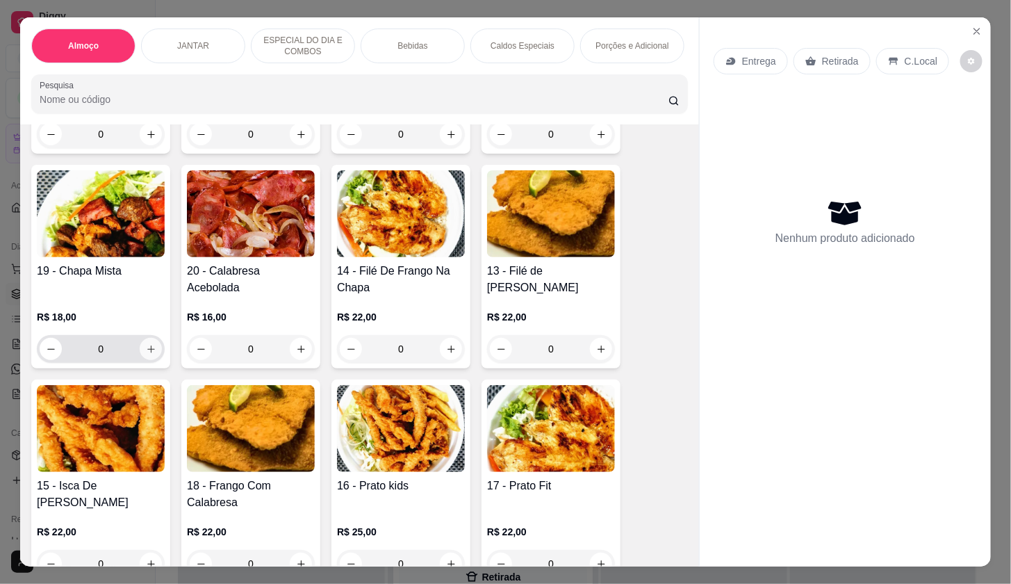
click at [147, 353] on icon "increase-product-quantity" at bounding box center [151, 349] width 8 height 8
click at [146, 354] on icon "increase-product-quantity" at bounding box center [151, 349] width 10 height 10
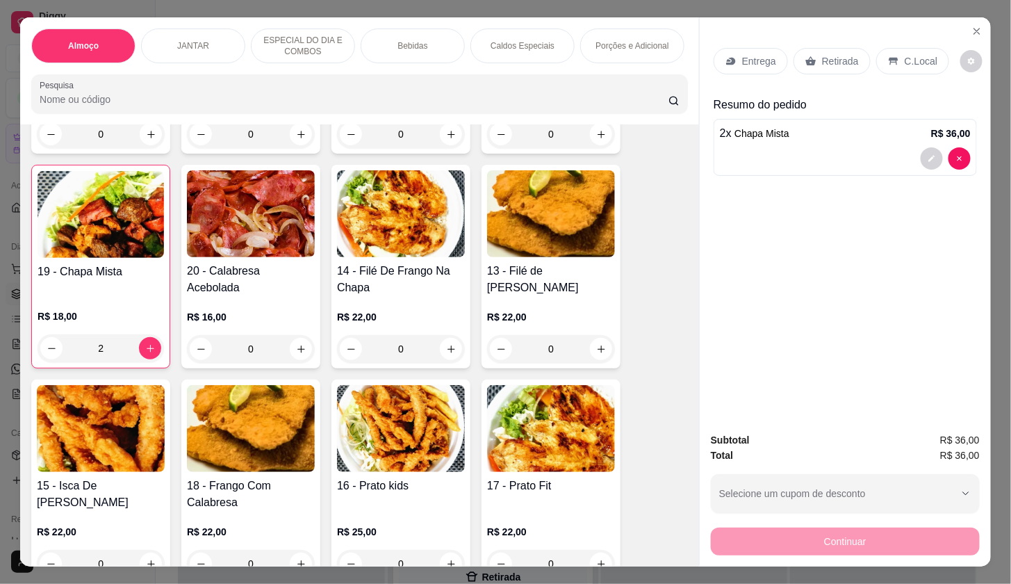
click at [905, 56] on p "C.Local" at bounding box center [921, 61] width 33 height 14
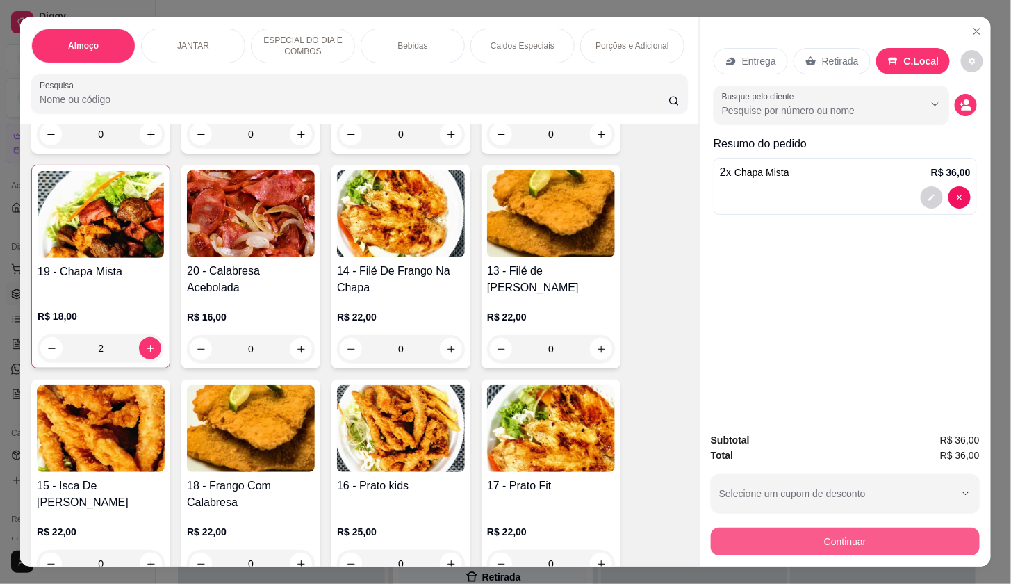
click at [944, 528] on button "Continuar" at bounding box center [845, 542] width 269 height 28
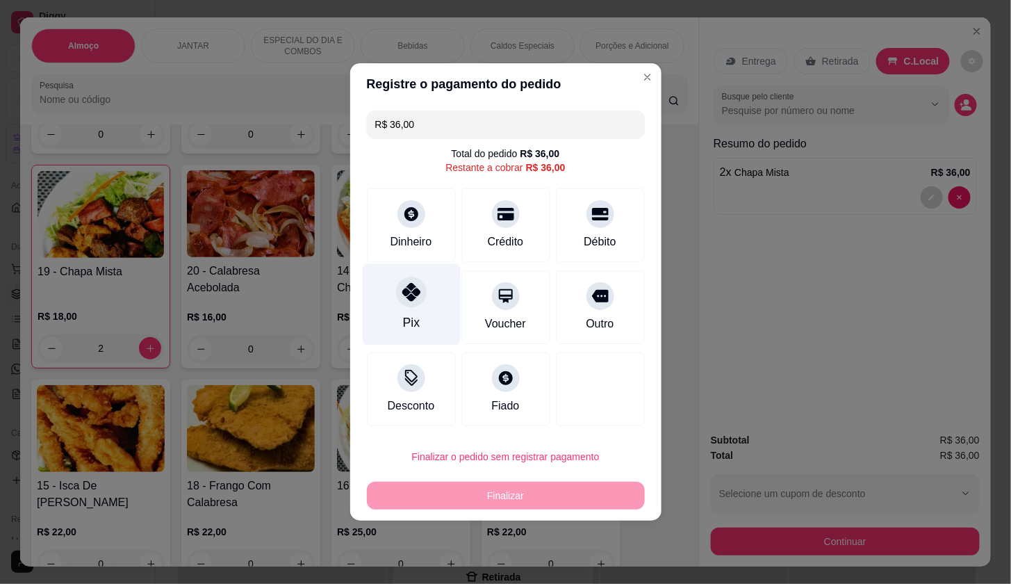
click at [424, 321] on div "Pix" at bounding box center [411, 304] width 98 height 81
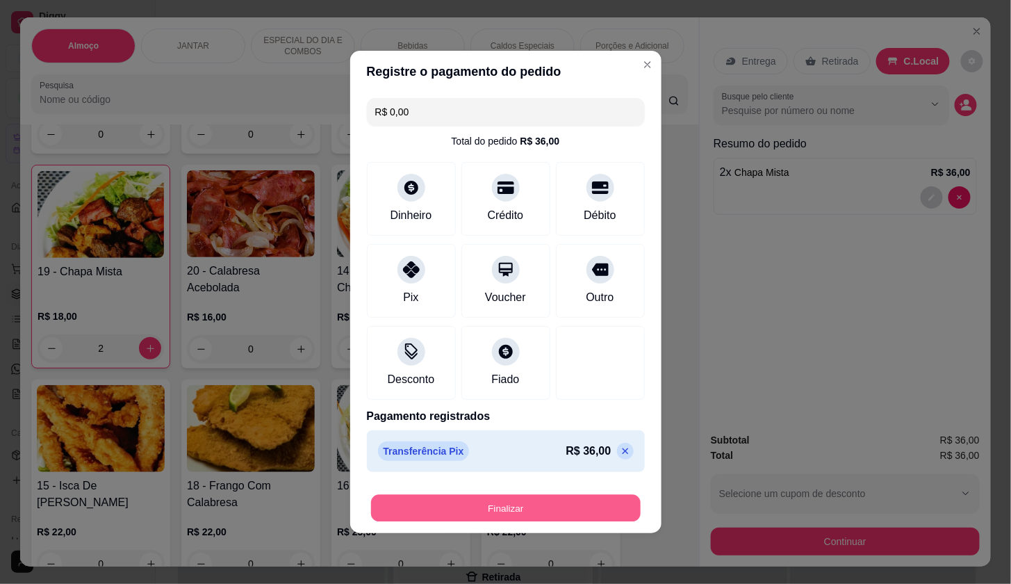
click at [530, 508] on button "Finalizar" at bounding box center [506, 508] width 270 height 27
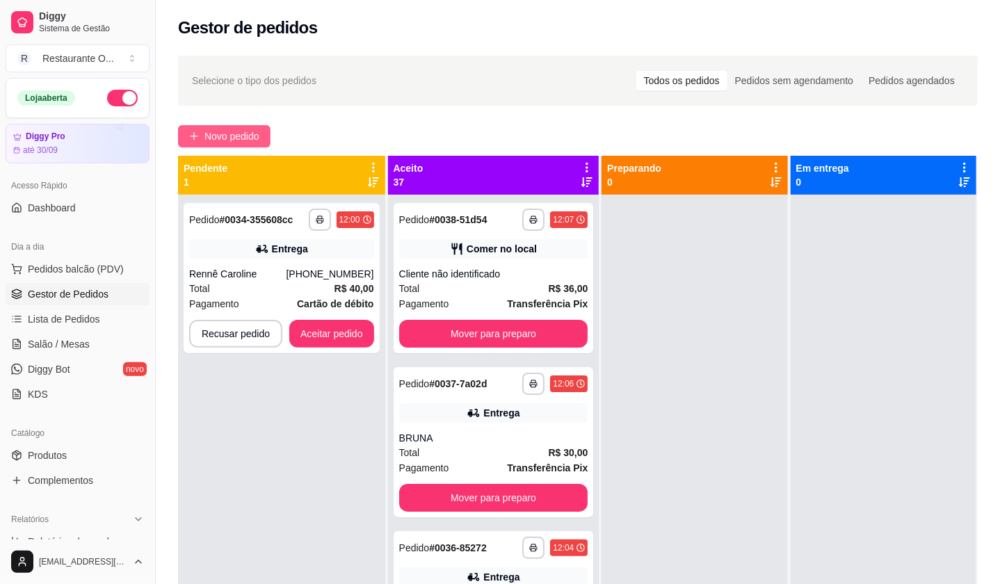
click at [262, 135] on button "Novo pedido" at bounding box center [224, 136] width 92 height 22
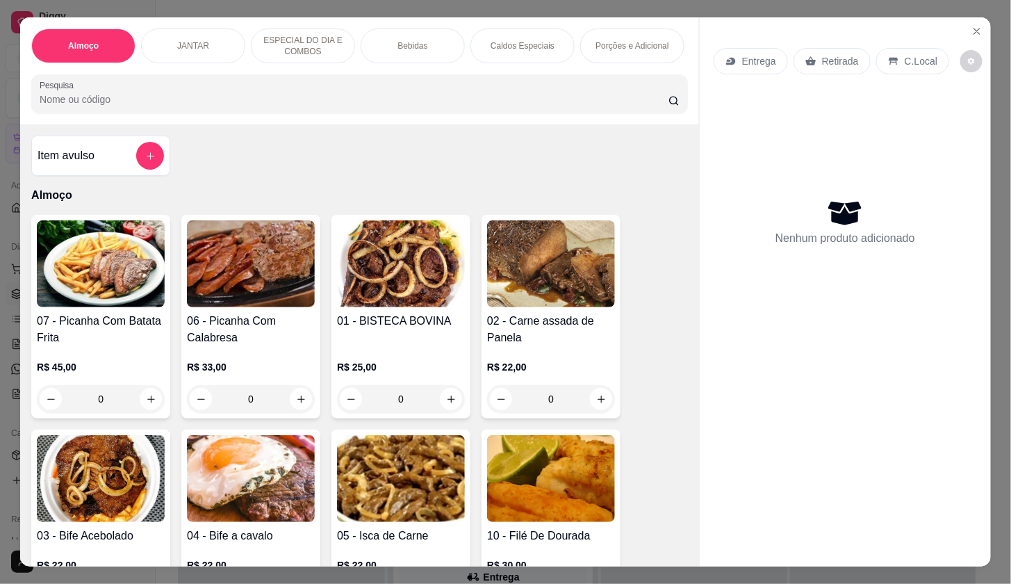
scroll to position [309, 0]
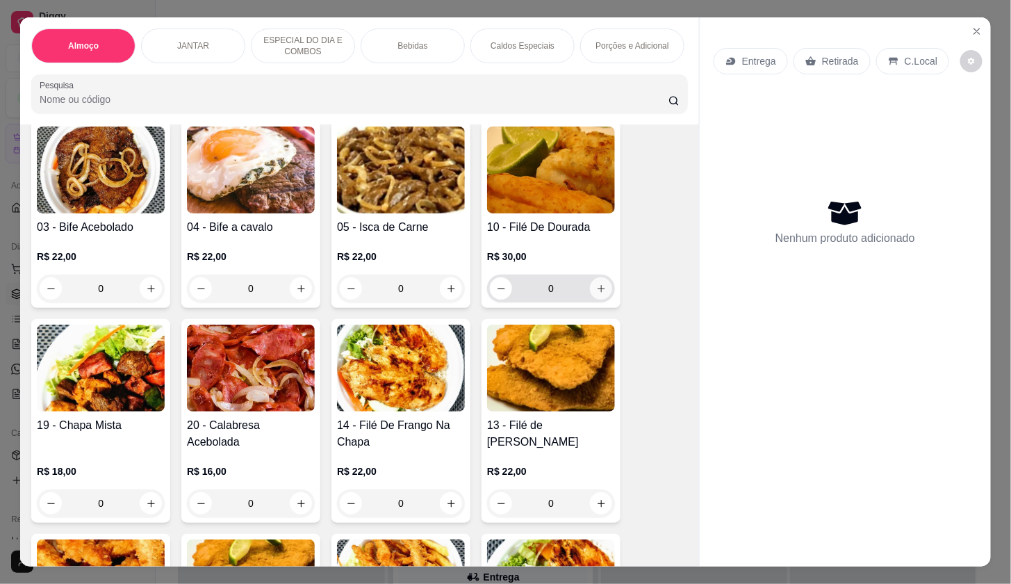
click at [598, 293] on icon "increase-product-quantity" at bounding box center [602, 289] width 8 height 8
click at [596, 294] on icon "increase-product-quantity" at bounding box center [601, 289] width 10 height 10
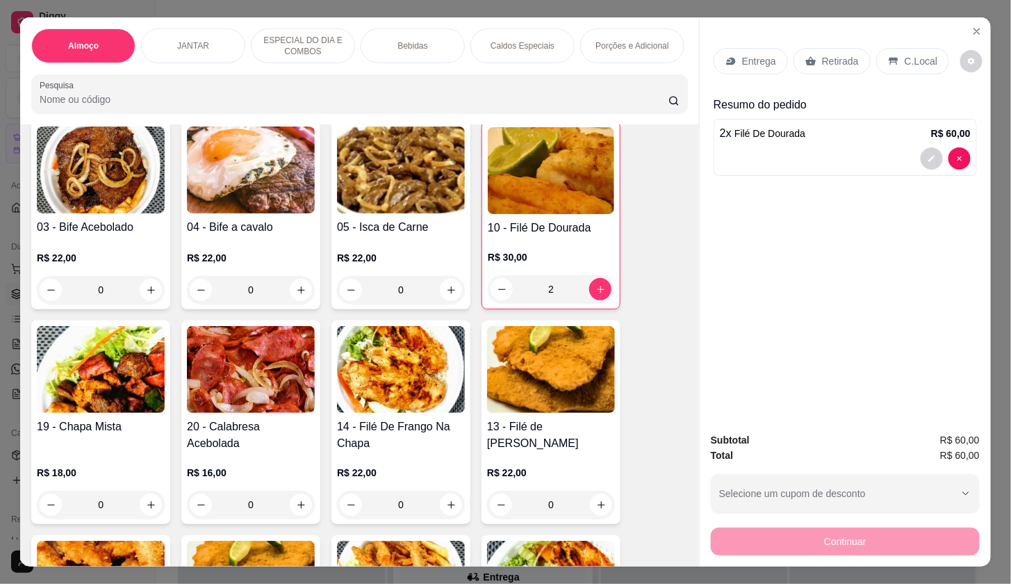
click at [910, 37] on div "Entrega Retirada C.Local" at bounding box center [845, 61] width 263 height 49
click at [911, 48] on div "C.Local" at bounding box center [913, 61] width 73 height 26
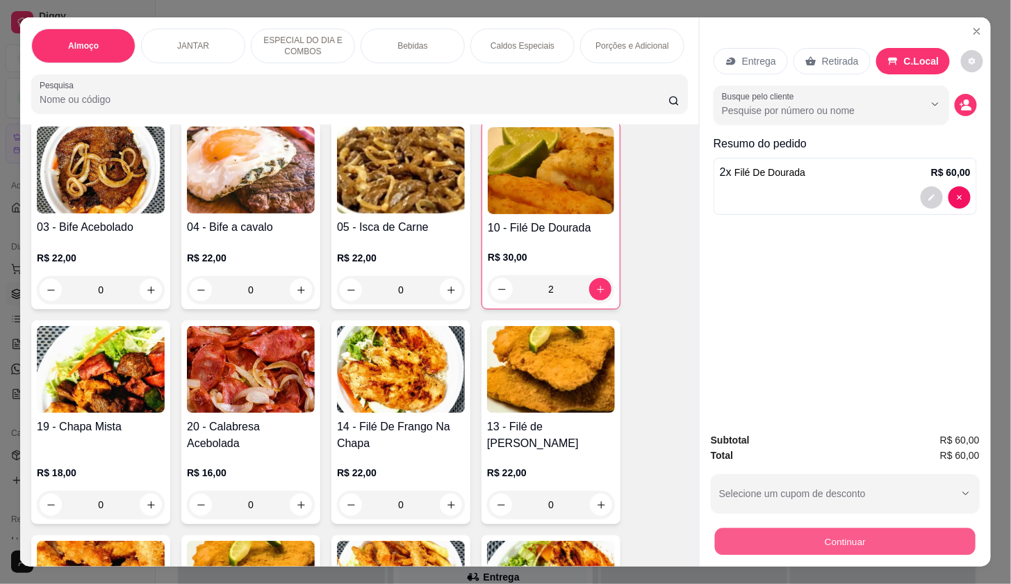
click at [929, 529] on button "Continuar" at bounding box center [845, 541] width 261 height 27
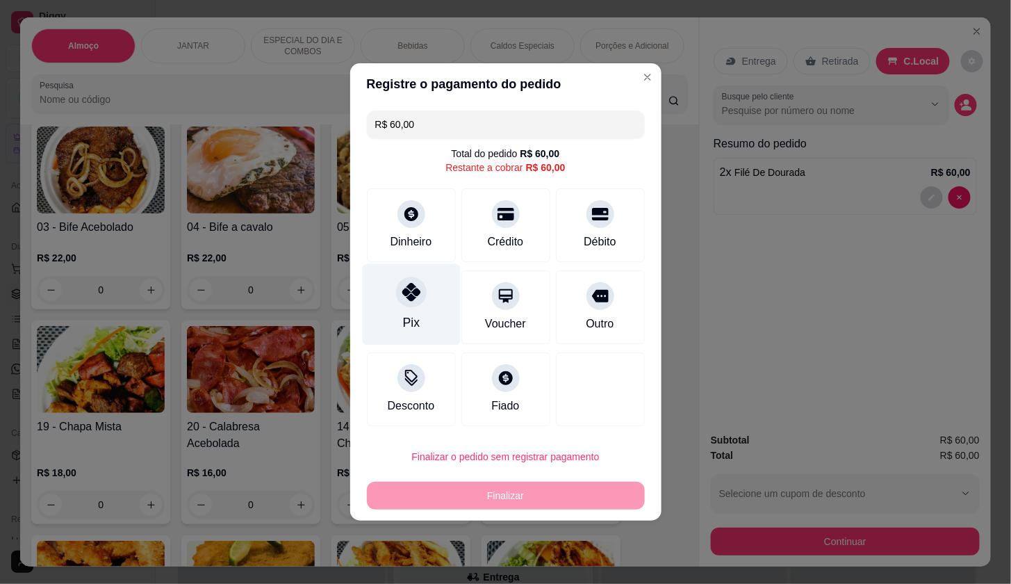
click at [374, 307] on div "Pix" at bounding box center [411, 304] width 98 height 81
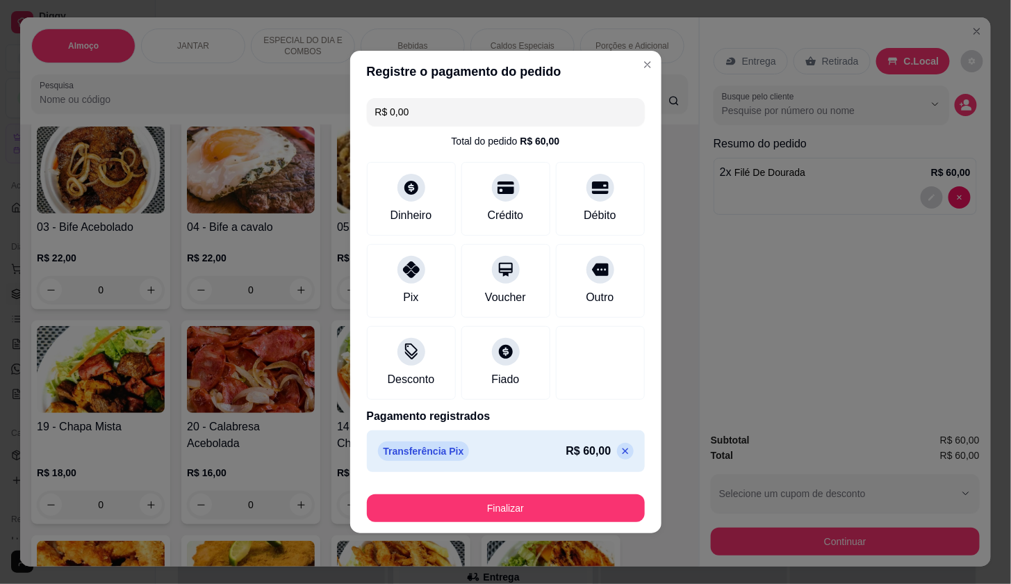
click at [524, 489] on div "Finalizar" at bounding box center [506, 505] width 278 height 33
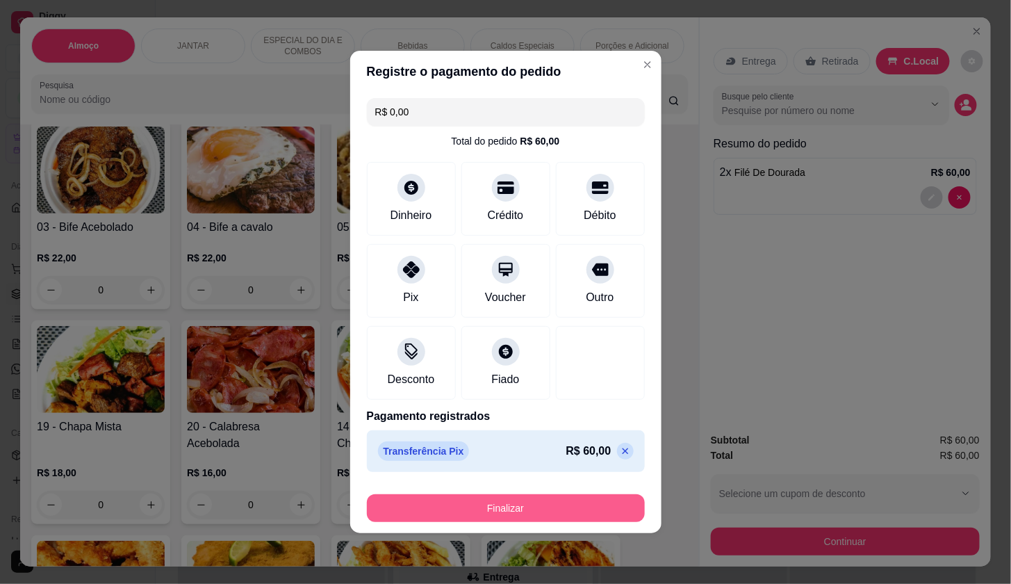
click at [532, 504] on button "Finalizar" at bounding box center [506, 508] width 278 height 28
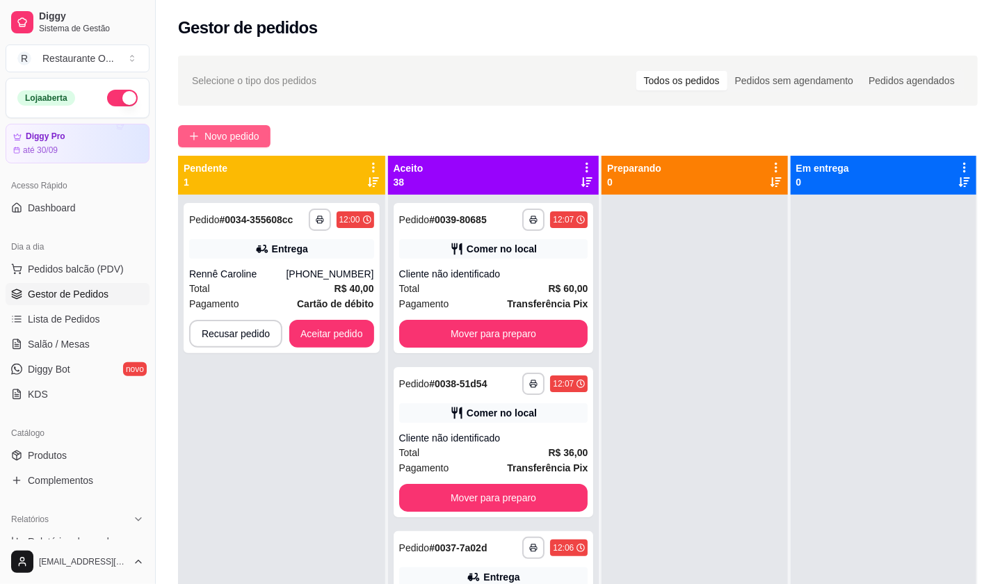
click at [230, 129] on span "Novo pedido" at bounding box center [231, 136] width 55 height 15
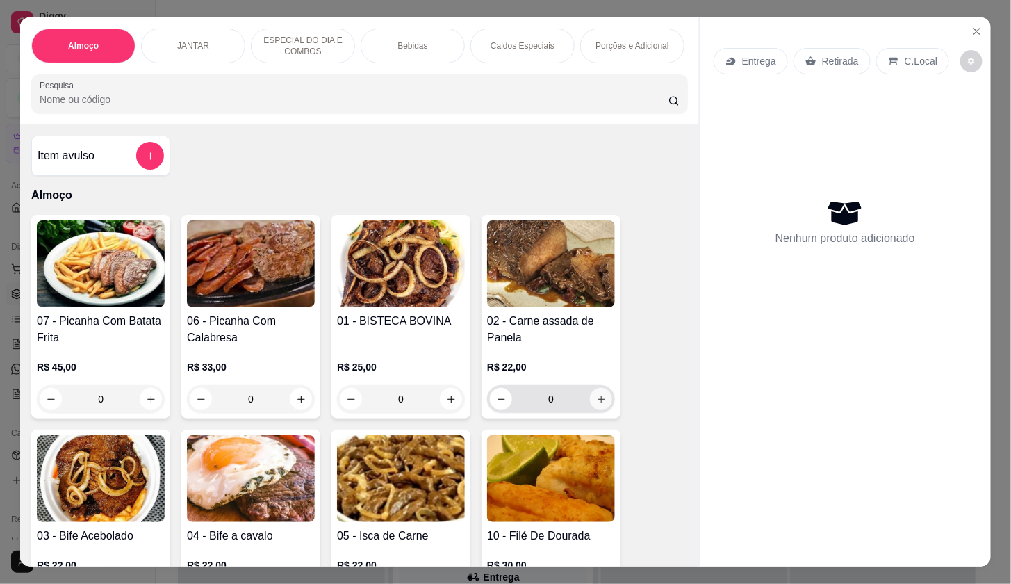
click at [596, 402] on icon "increase-product-quantity" at bounding box center [601, 399] width 10 height 10
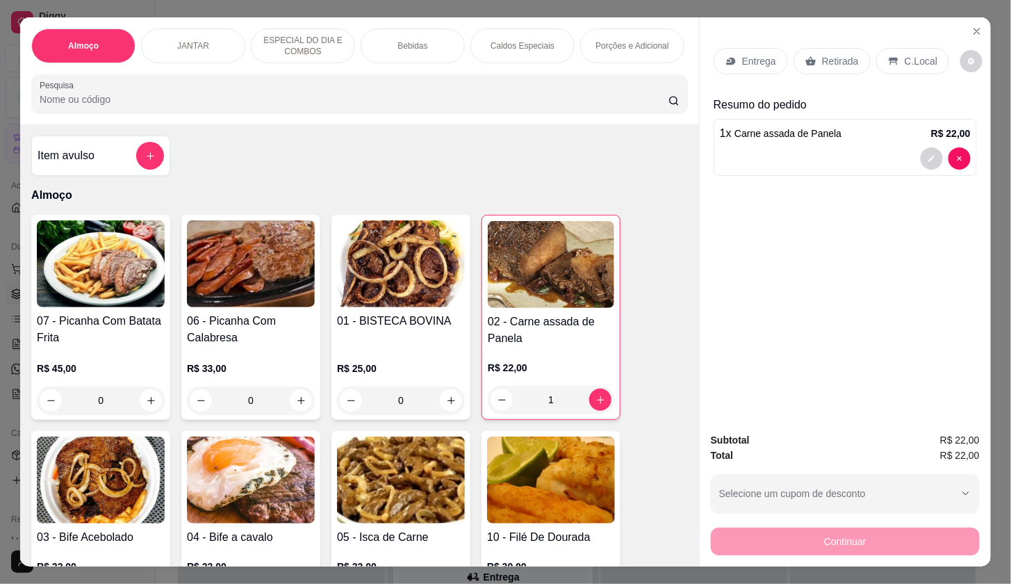
click at [747, 40] on div "Entrega Retirada C.Local" at bounding box center [845, 61] width 263 height 49
click at [749, 54] on p "Entrega" at bounding box center [759, 61] width 34 height 14
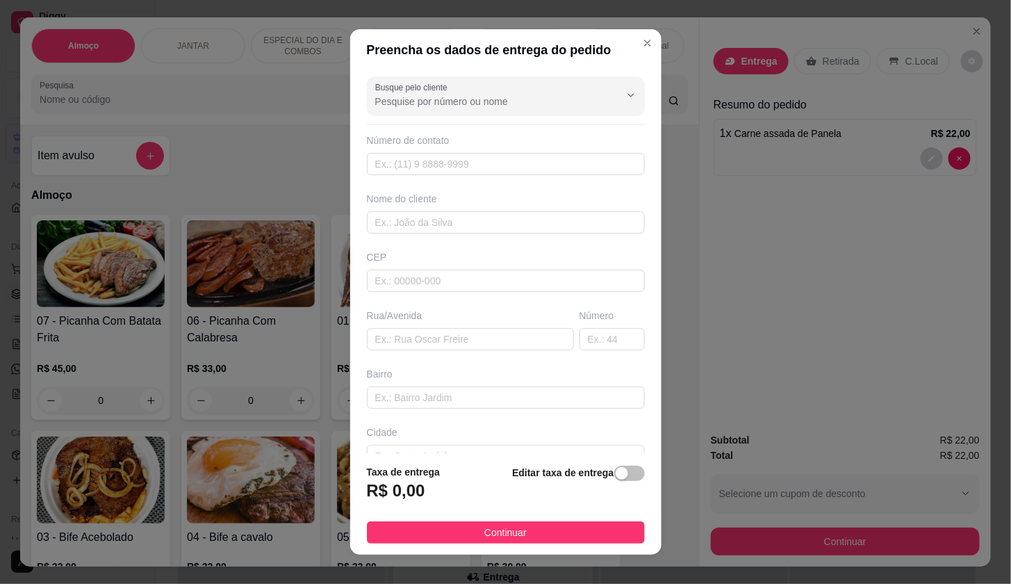
click at [350, 223] on div "Busque pelo cliente Número de contato Nome do cliente CEP Rua/[GEOGRAPHIC_DATA]" at bounding box center [505, 262] width 311 height 382
click at [369, 218] on input "text" at bounding box center [506, 222] width 278 height 22
click at [375, 101] on input "Busque pelo cliente" at bounding box center [486, 102] width 222 height 14
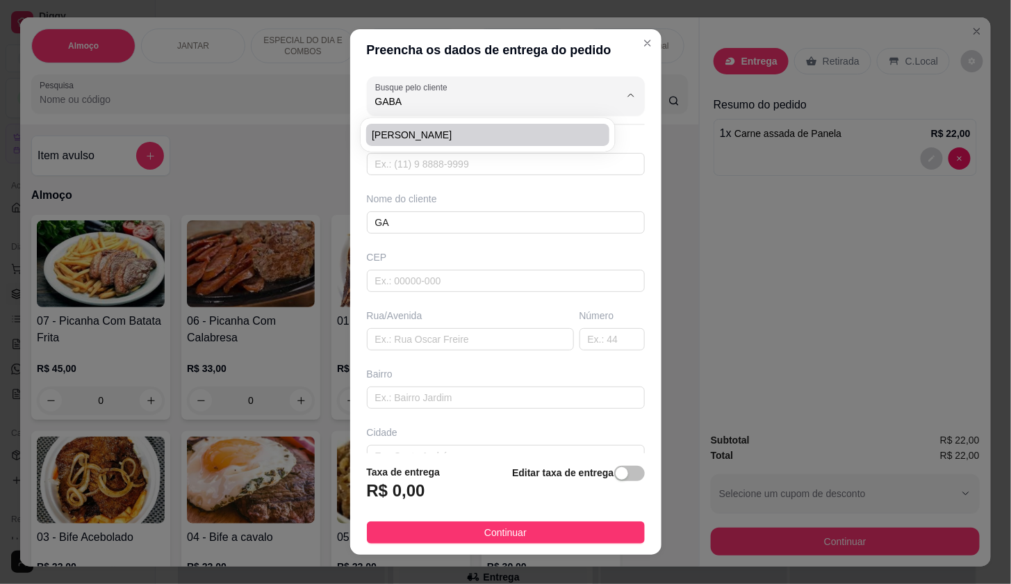
click at [389, 137] on span "[PERSON_NAME]" at bounding box center [481, 135] width 218 height 14
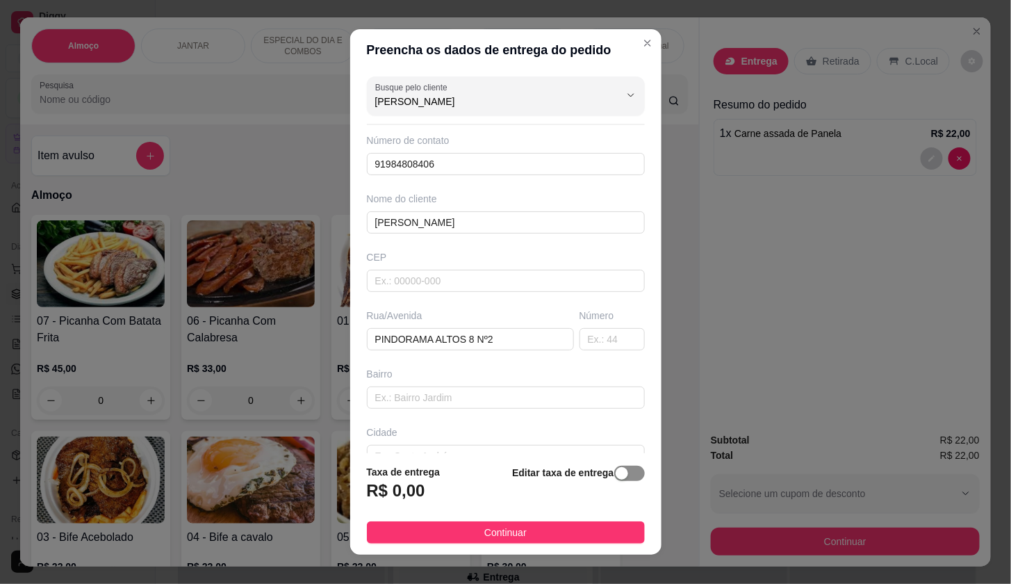
click at [614, 475] on span "button" at bounding box center [629, 473] width 31 height 15
click at [432, 496] on input "0,00" at bounding box center [442, 496] width 149 height 26
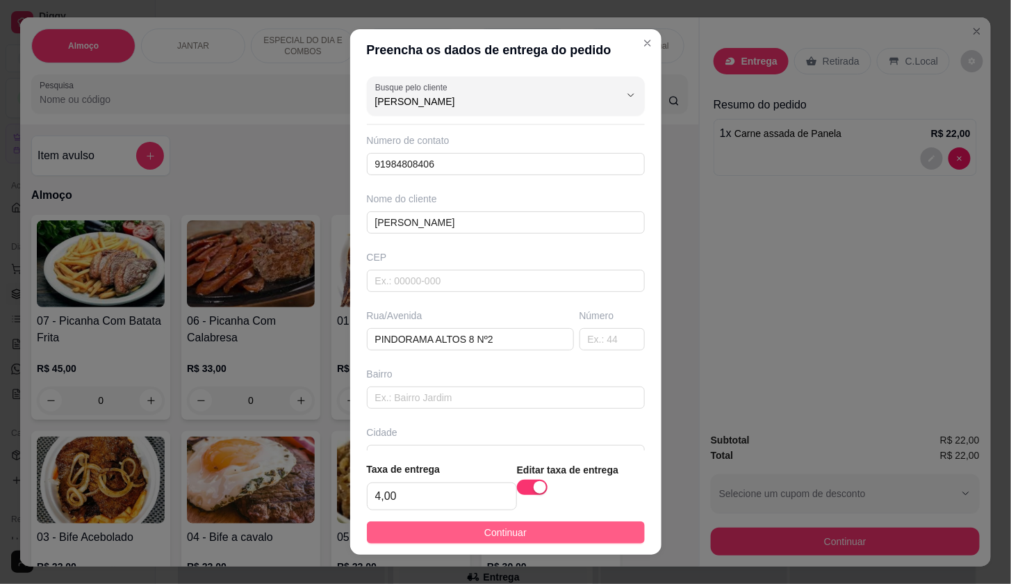
click at [484, 529] on span "Continuar" at bounding box center [505, 532] width 42 height 15
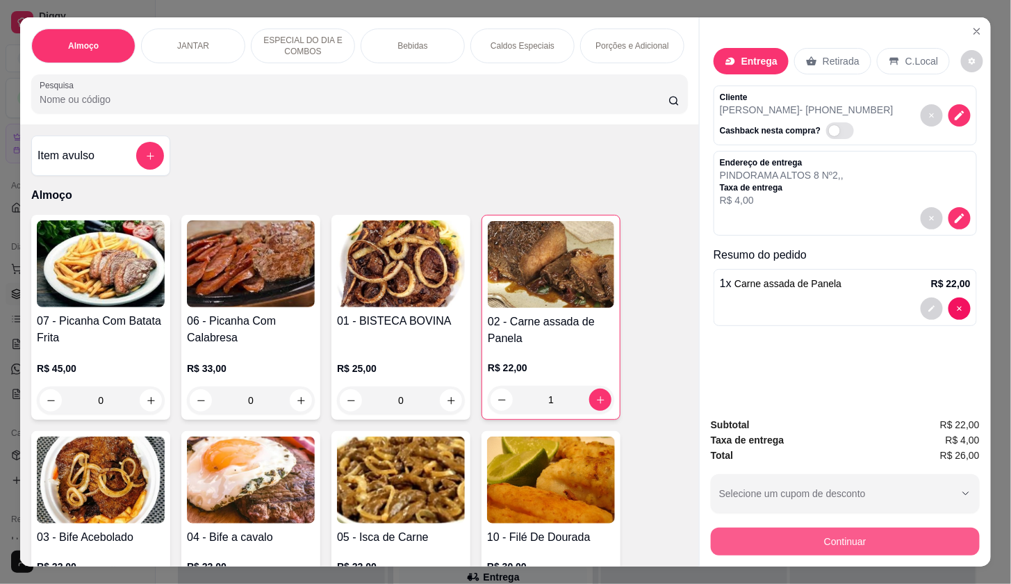
click at [920, 532] on button "Continuar" at bounding box center [845, 542] width 269 height 28
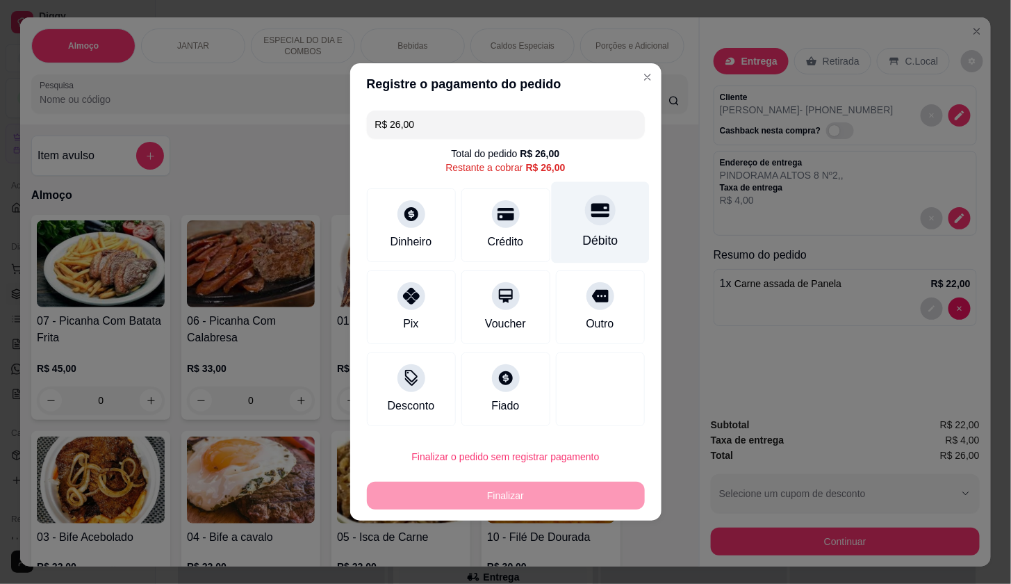
click at [575, 231] on div "Débito" at bounding box center [600, 222] width 98 height 81
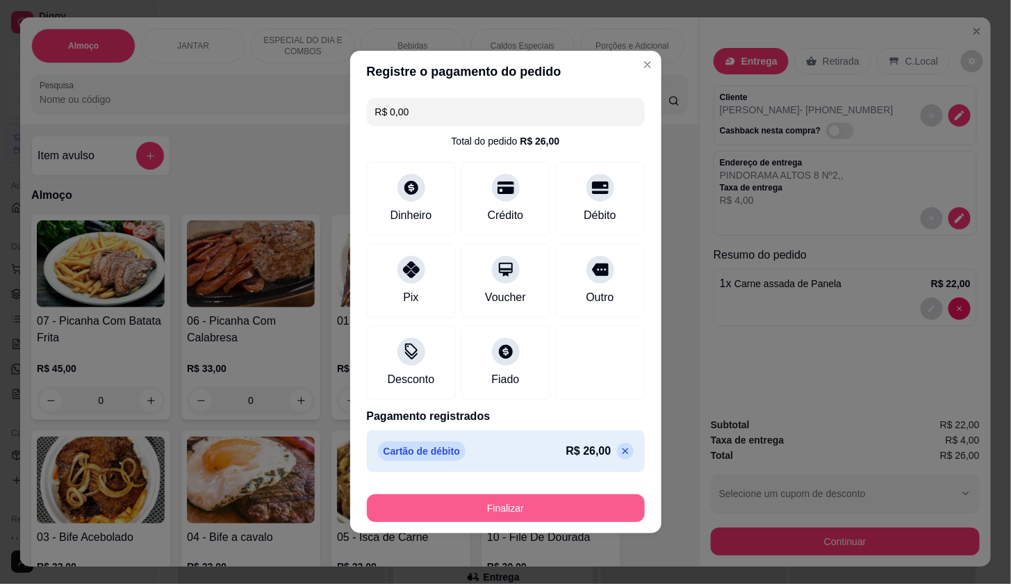
click at [614, 518] on button "Finalizar" at bounding box center [506, 508] width 278 height 28
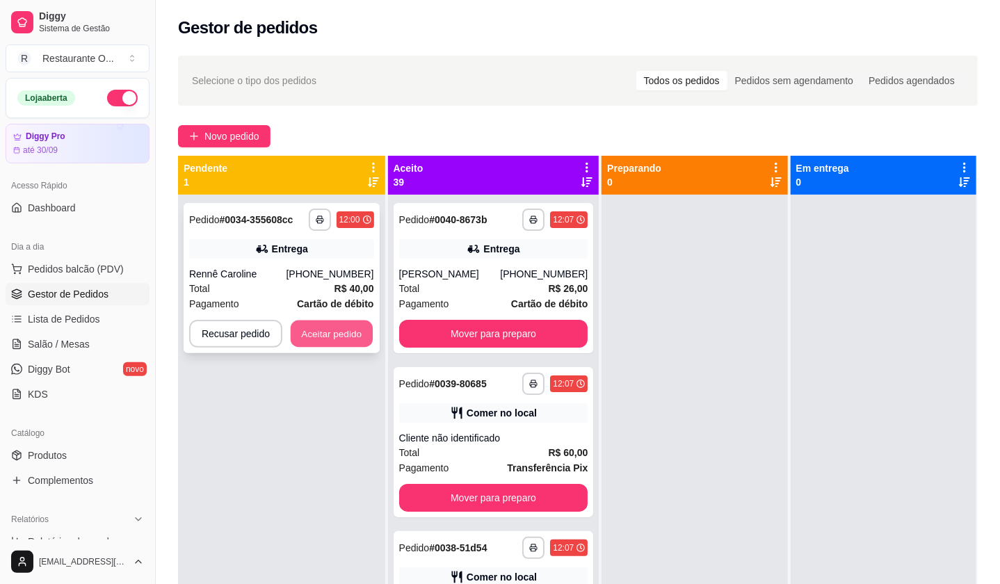
click at [341, 333] on button "Aceitar pedido" at bounding box center [332, 333] width 82 height 27
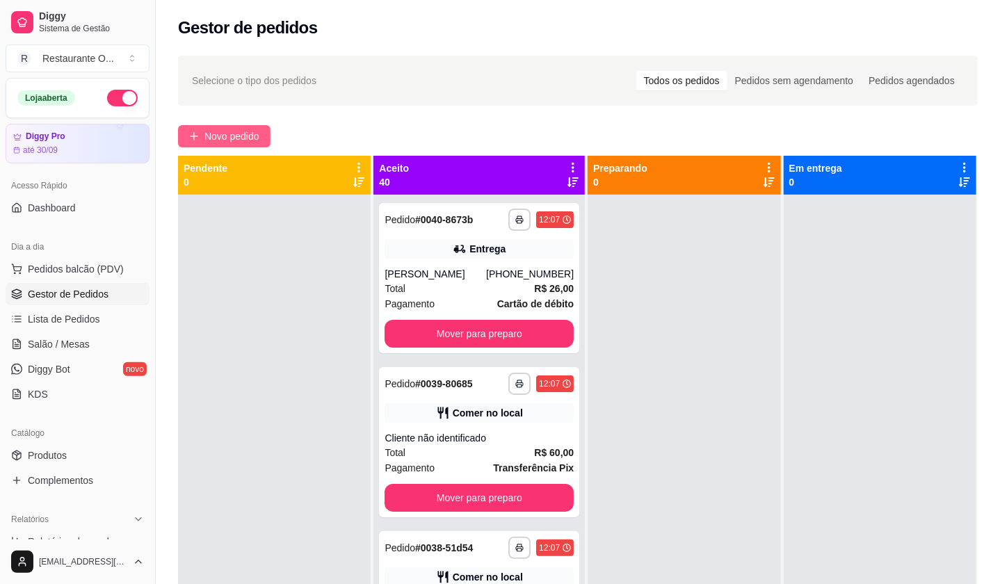
click at [240, 141] on span "Novo pedido" at bounding box center [231, 136] width 55 height 15
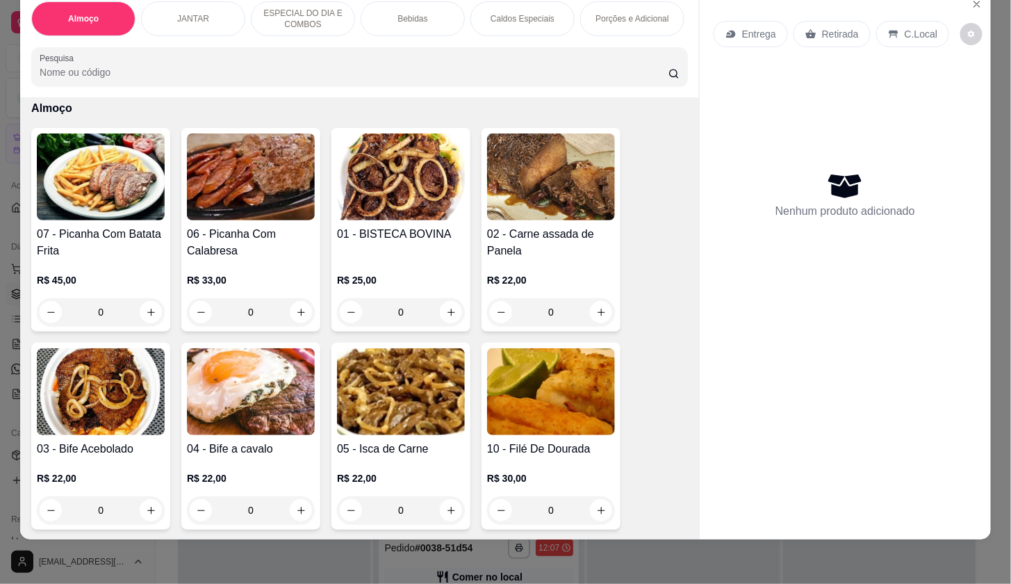
scroll to position [77, 0]
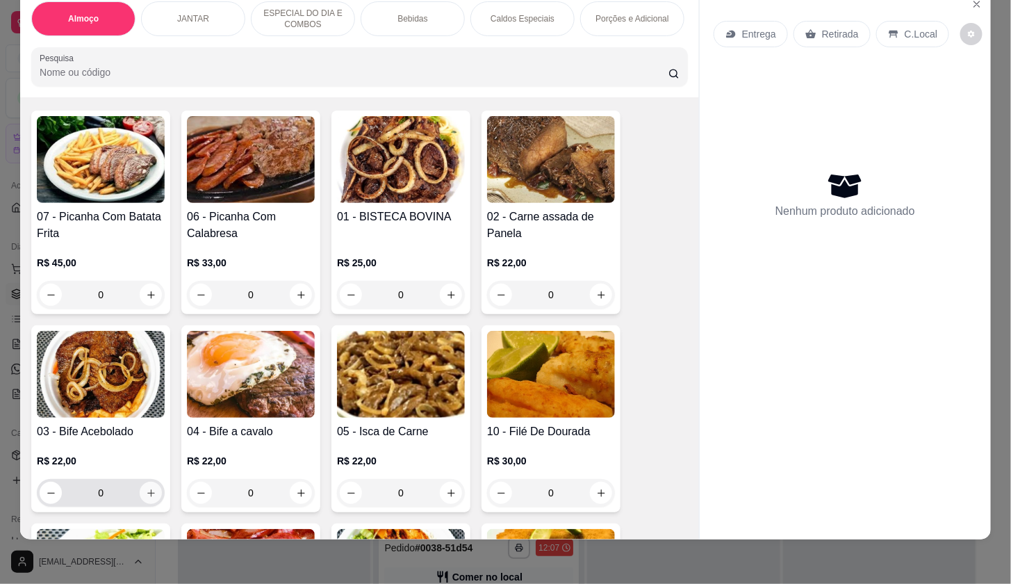
click at [146, 494] on icon "increase-product-quantity" at bounding box center [151, 493] width 10 height 10
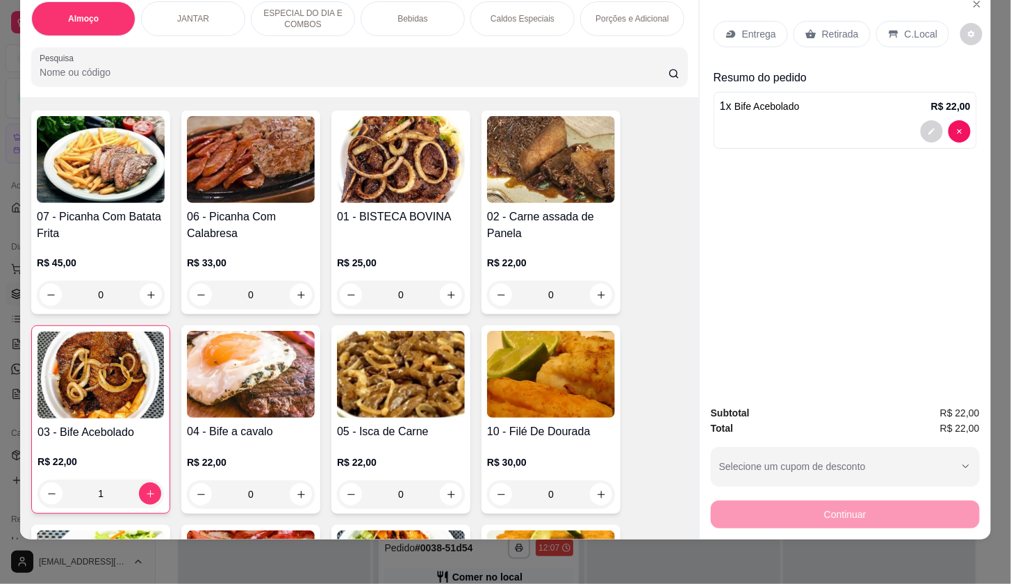
click at [742, 27] on p "Entrega" at bounding box center [759, 34] width 34 height 14
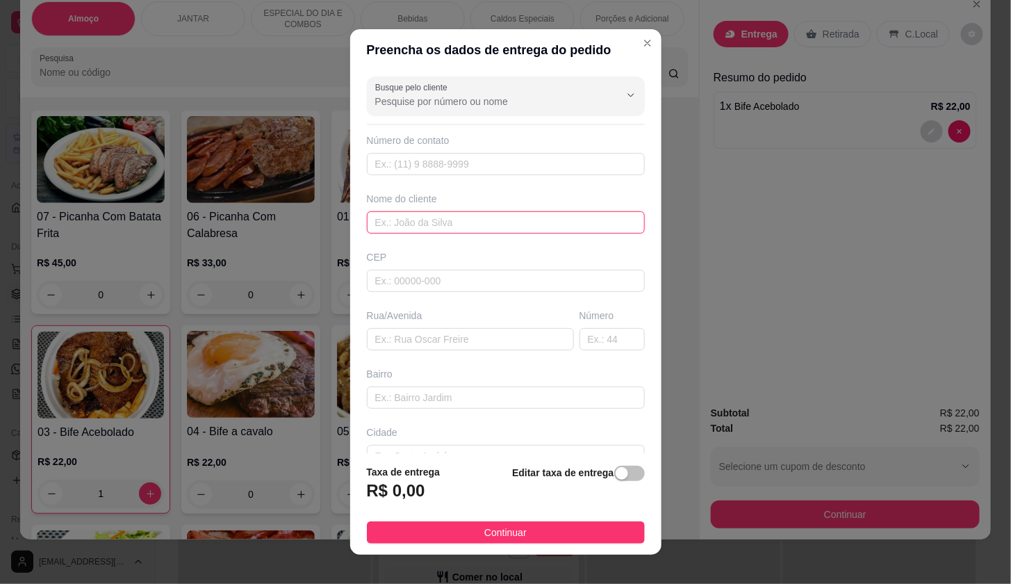
click at [435, 223] on input "text" at bounding box center [506, 222] width 278 height 22
click at [566, 532] on button "Continuar" at bounding box center [506, 532] width 278 height 22
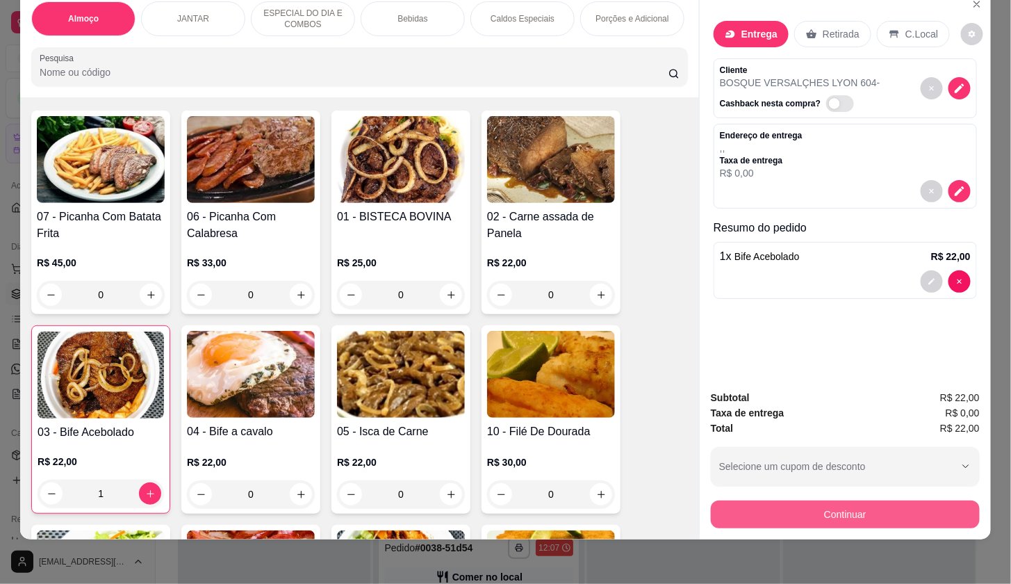
click at [754, 500] on button "Continuar" at bounding box center [845, 514] width 269 height 28
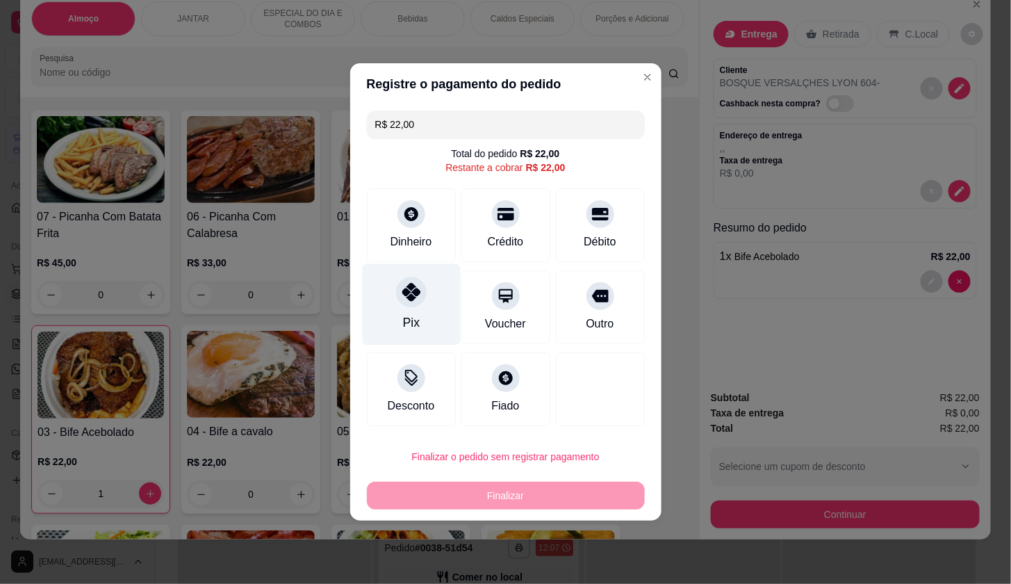
click at [414, 323] on div "Pix" at bounding box center [410, 322] width 17 height 18
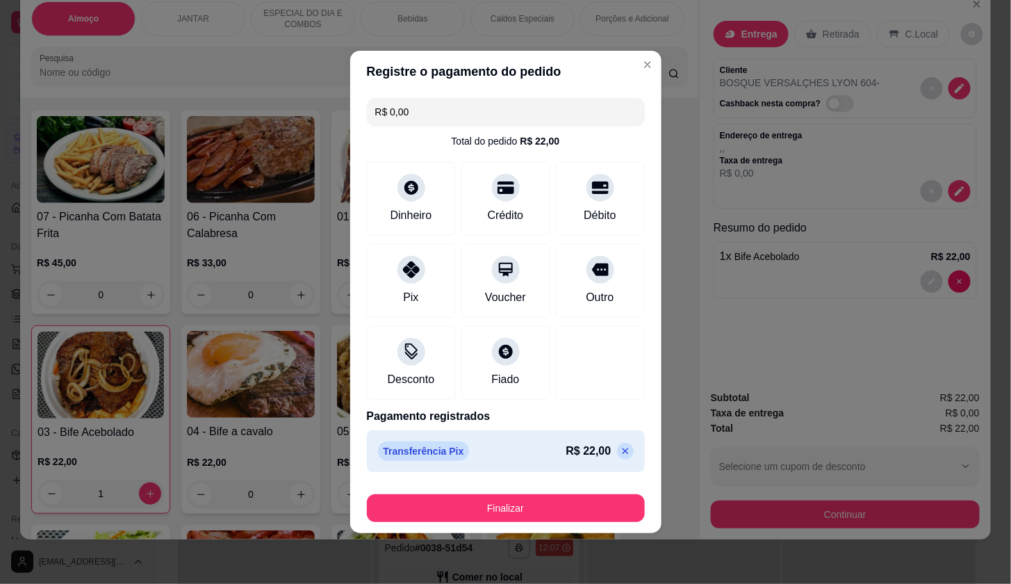
click at [510, 500] on button "Finalizar" at bounding box center [506, 508] width 278 height 28
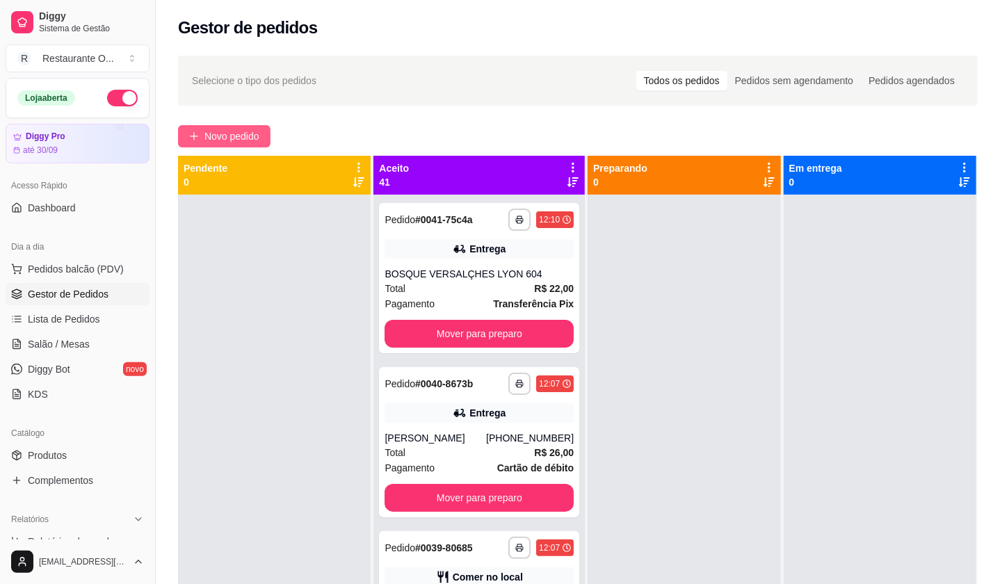
click at [202, 145] on button "Novo pedido" at bounding box center [224, 136] width 92 height 22
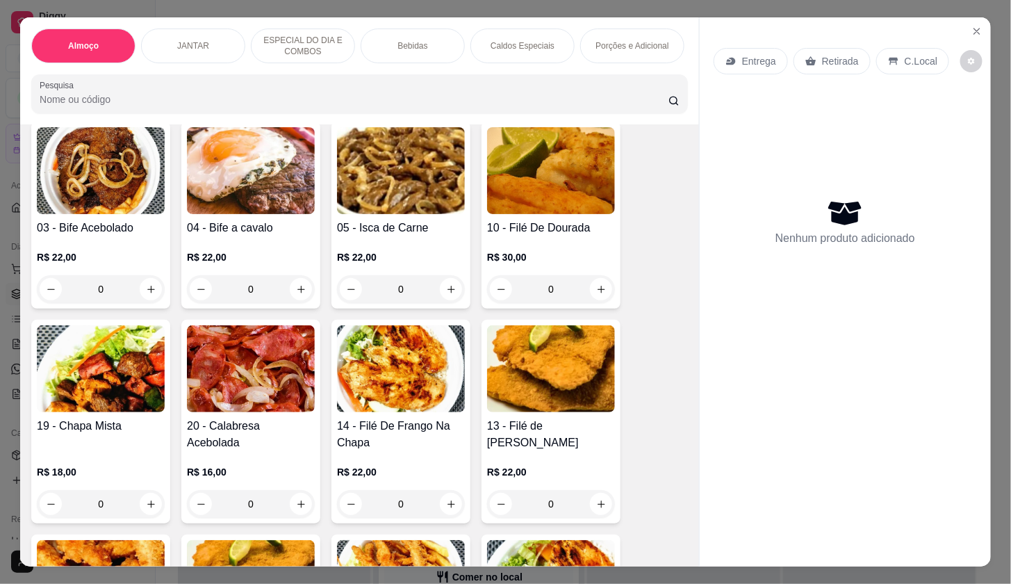
scroll to position [309, 0]
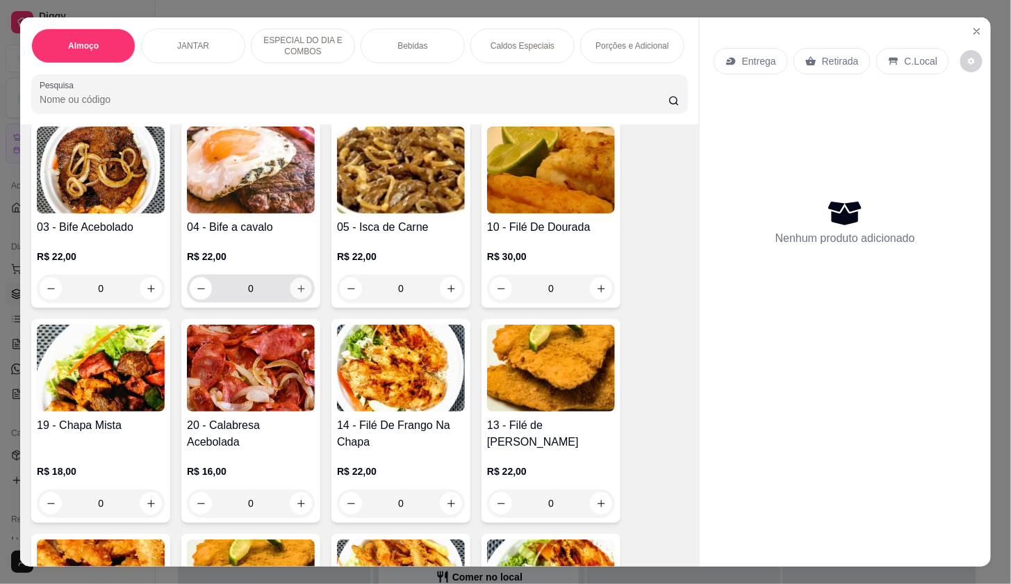
click at [302, 288] on button "increase-product-quantity" at bounding box center [302, 289] width 22 height 22
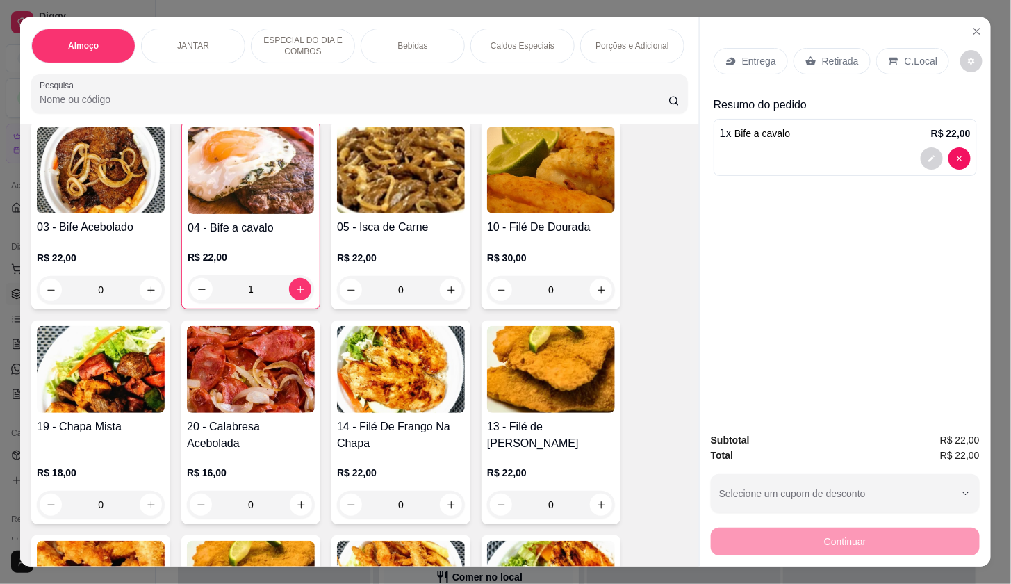
click at [792, 133] on div "1 x Bife a cavalo R$ 22,00" at bounding box center [845, 133] width 251 height 17
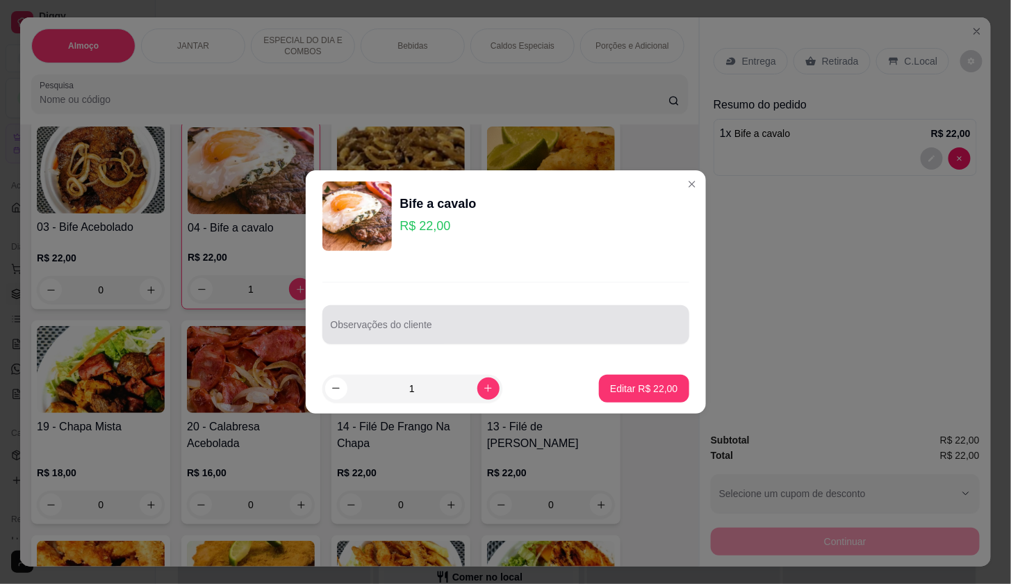
click at [563, 339] on div "Observações do cliente" at bounding box center [506, 324] width 367 height 39
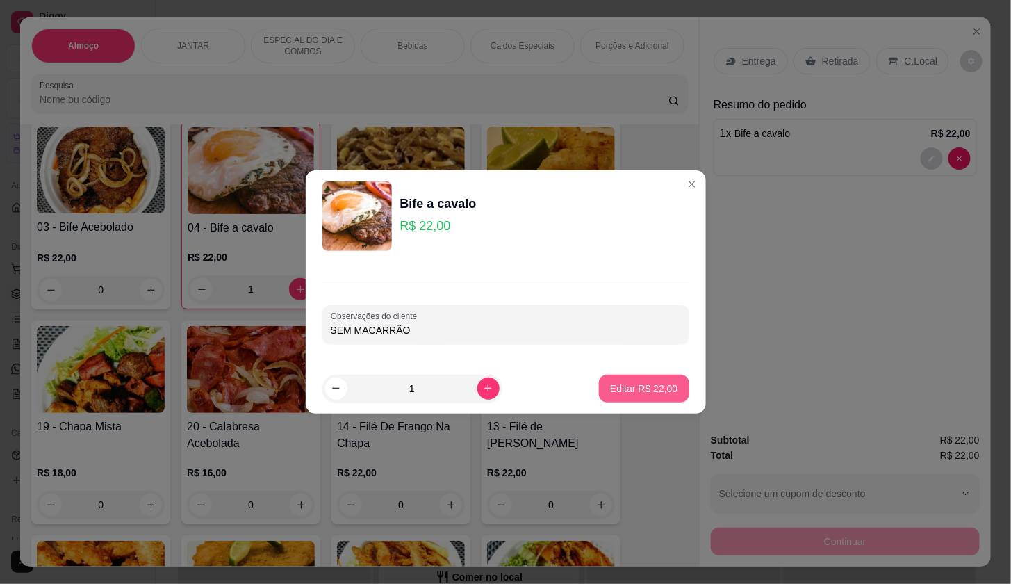
click at [640, 388] on p "Editar R$ 22,00" at bounding box center [643, 389] width 67 height 14
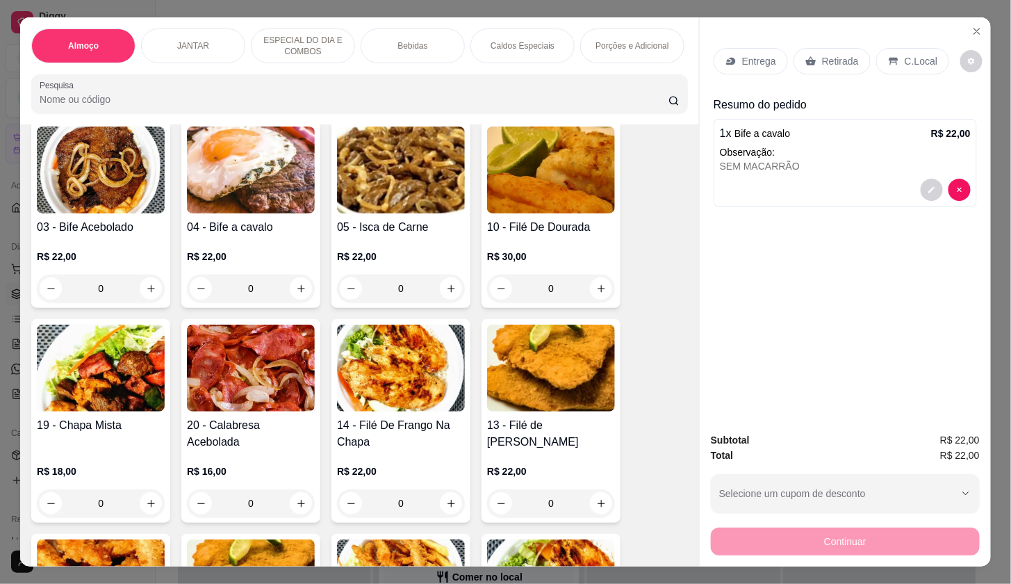
click at [793, 145] on p "Observação:" at bounding box center [845, 152] width 251 height 14
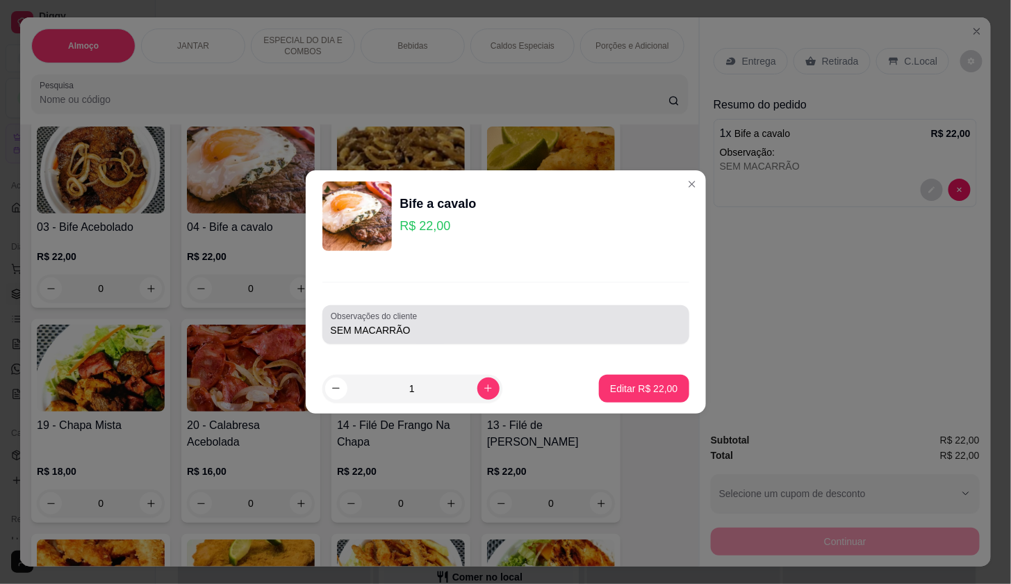
click at [500, 327] on input "SEM MACARRÃO" at bounding box center [506, 330] width 350 height 14
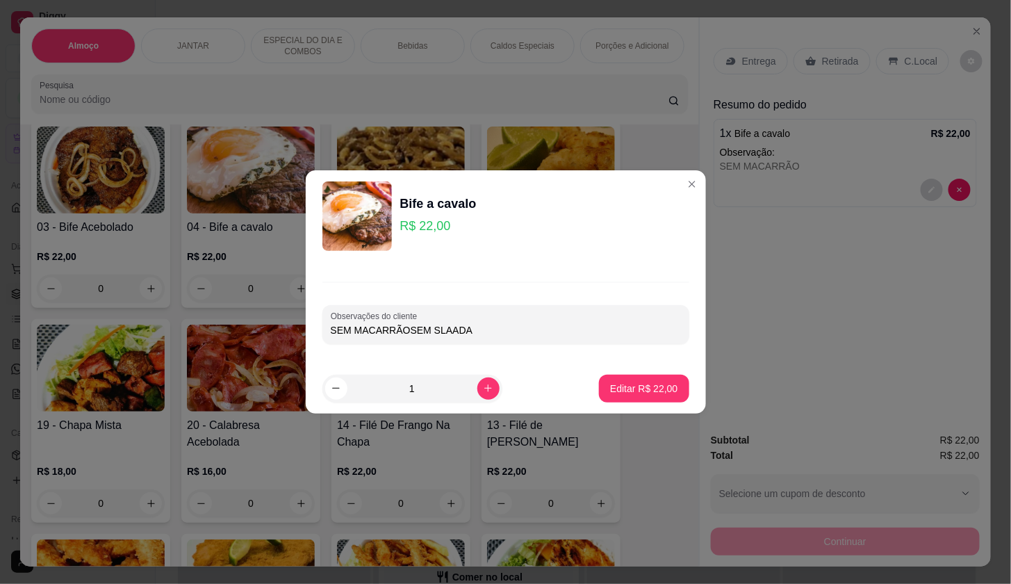
click at [623, 386] on p "Editar R$ 22,00" at bounding box center [643, 389] width 67 height 14
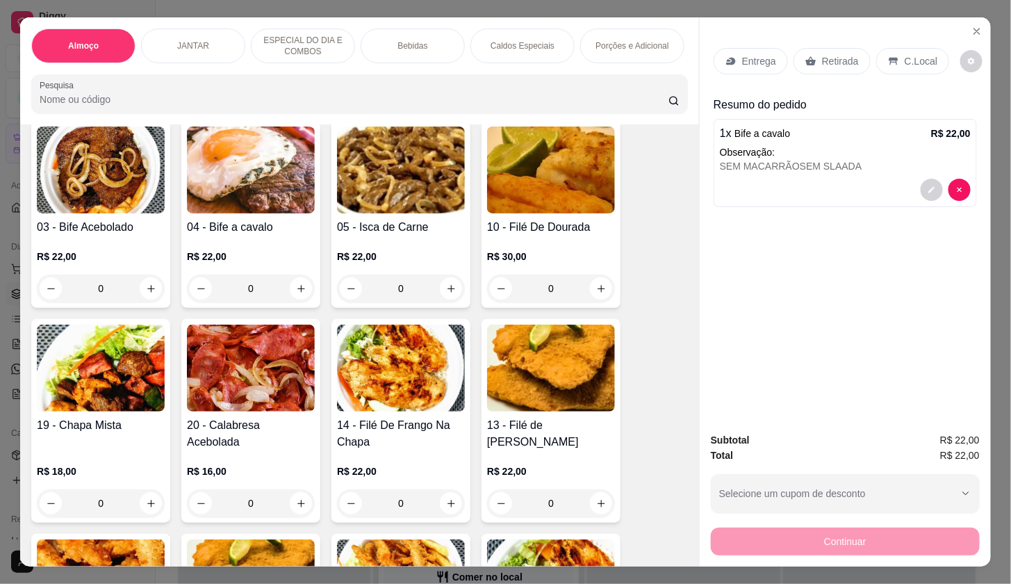
click at [742, 62] on p "Entrega" at bounding box center [759, 61] width 34 height 14
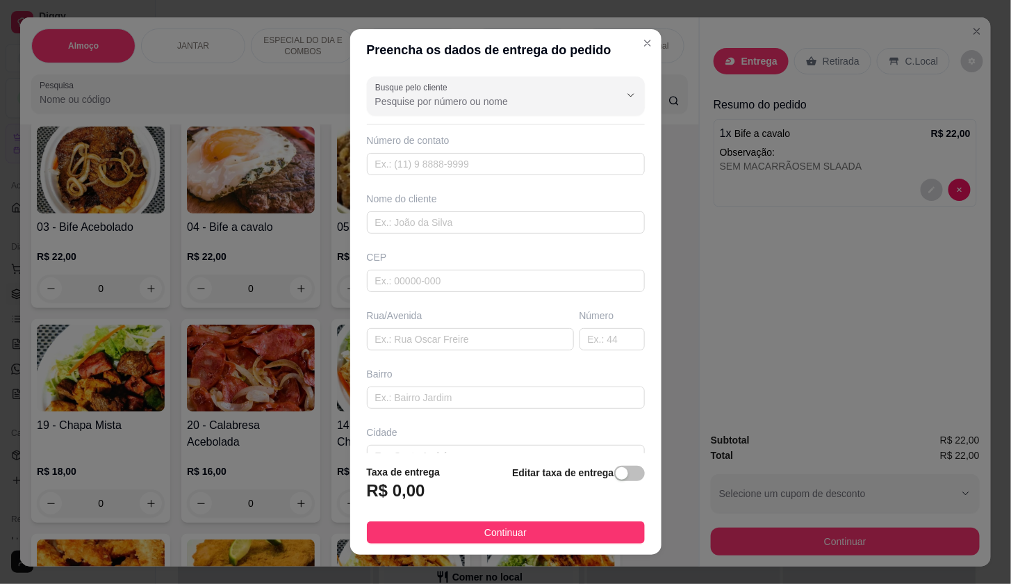
click at [532, 95] on input "Busque pelo cliente" at bounding box center [486, 102] width 222 height 14
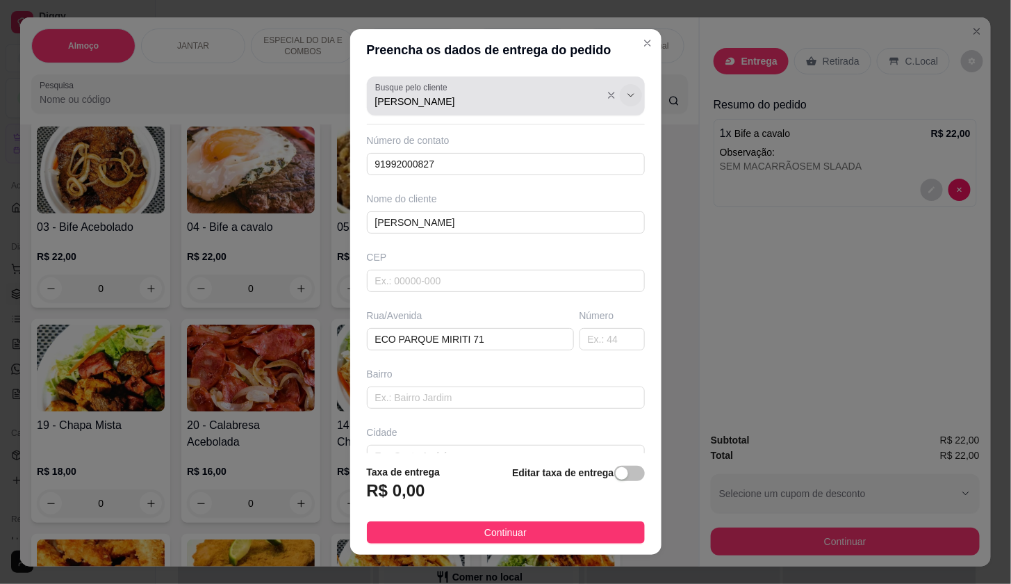
click at [606, 95] on icon "Show suggestions" at bounding box center [611, 95] width 11 height 11
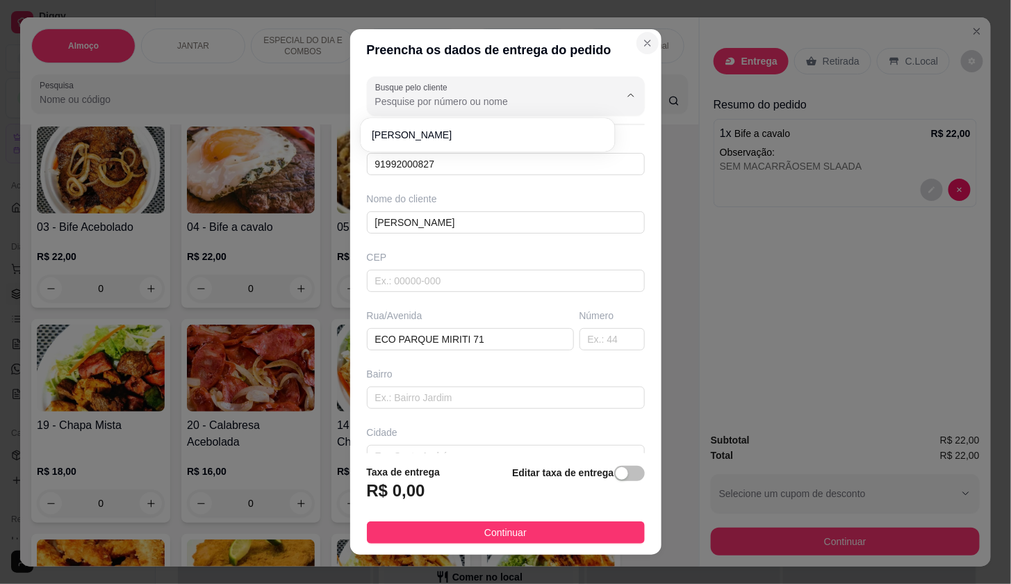
click at [642, 40] on icon "Close" at bounding box center [647, 43] width 11 height 11
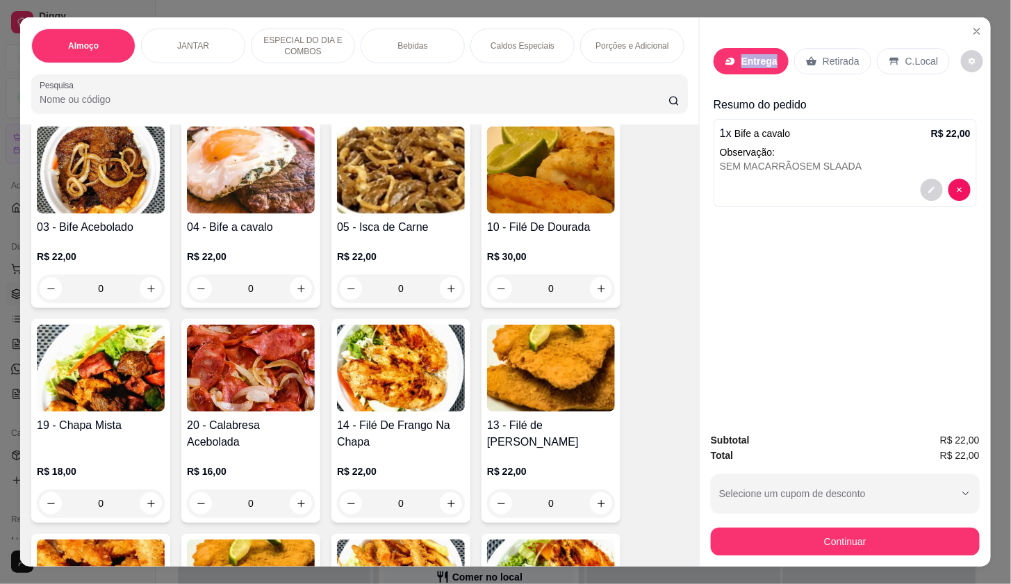
click at [744, 48] on div "Entrega" at bounding box center [751, 61] width 75 height 26
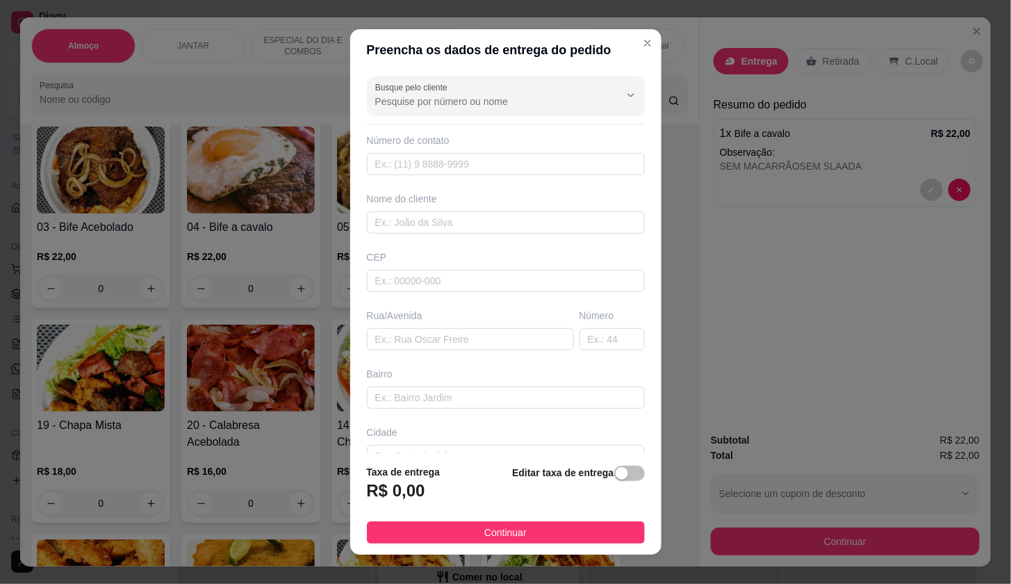
click at [528, 238] on div "Busque pelo cliente Número de contato Nome do cliente CEP Rua/[GEOGRAPHIC_DATA]" at bounding box center [505, 262] width 311 height 382
click at [528, 218] on input "text" at bounding box center [506, 222] width 278 height 22
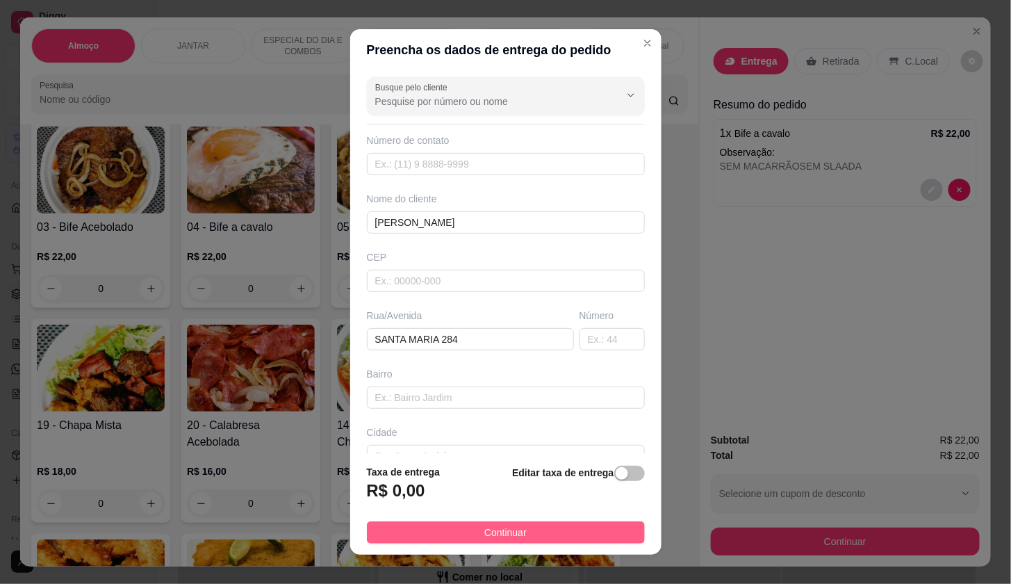
click at [599, 529] on button "Continuar" at bounding box center [506, 532] width 278 height 22
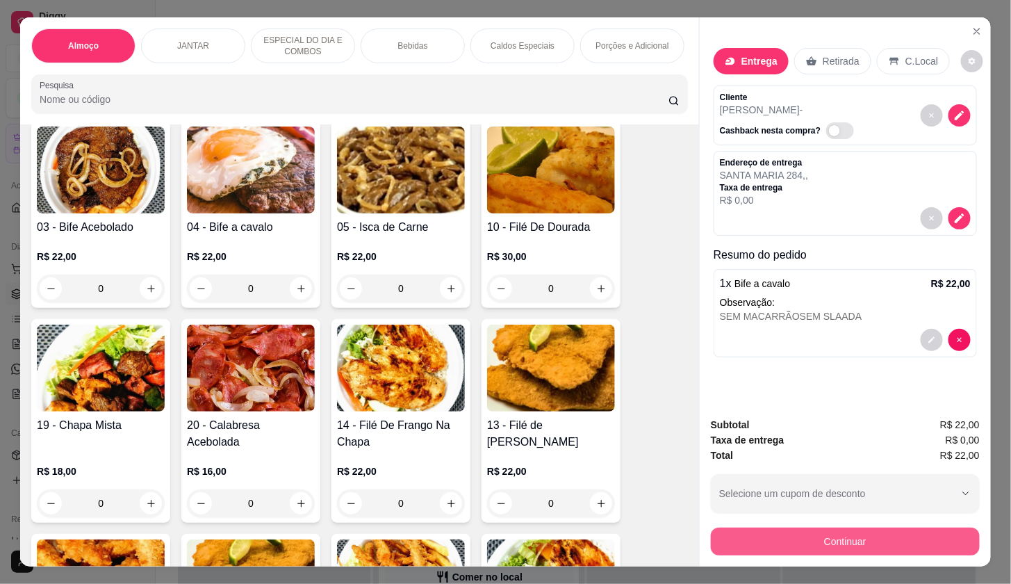
click at [749, 528] on button "Continuar" at bounding box center [845, 542] width 269 height 28
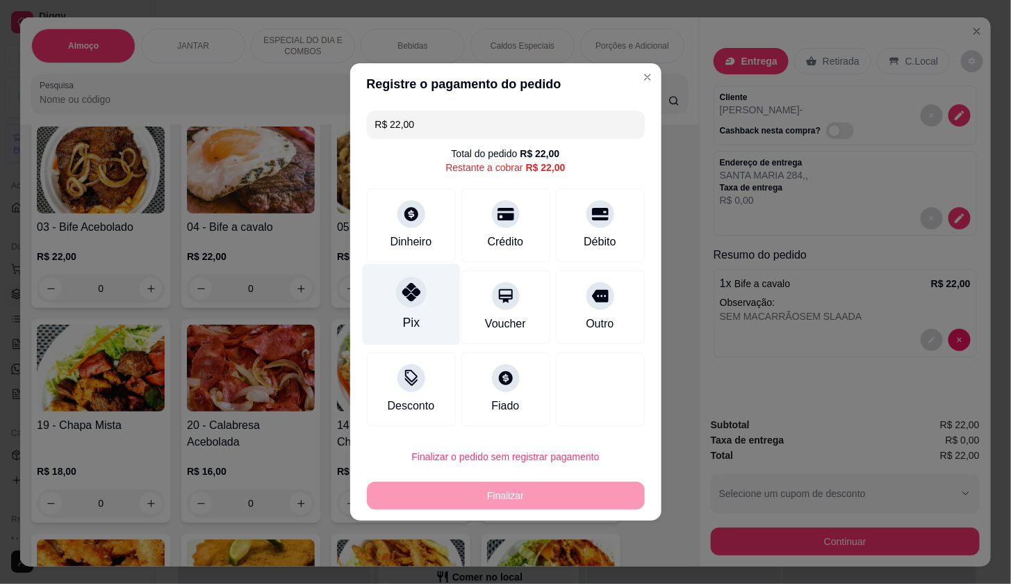
click at [443, 314] on div "Pix" at bounding box center [411, 304] width 98 height 81
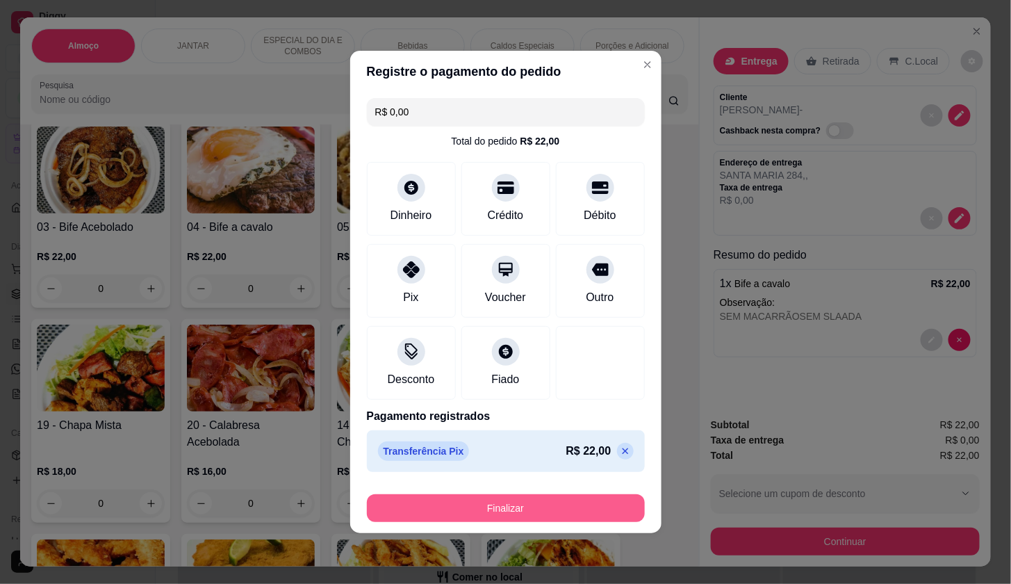
click at [596, 496] on button "Finalizar" at bounding box center [506, 508] width 278 height 28
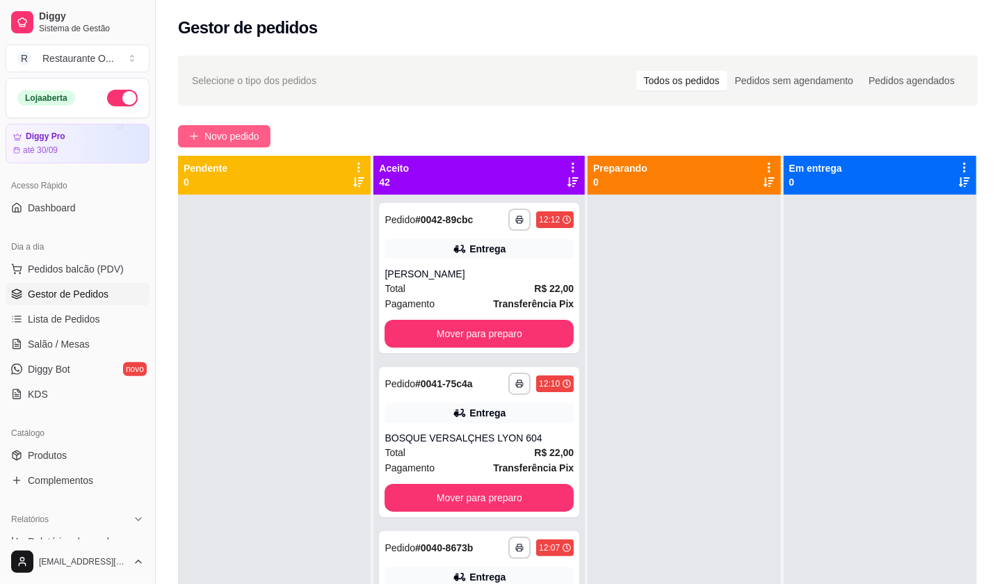
click at [243, 134] on span "Novo pedido" at bounding box center [231, 136] width 55 height 15
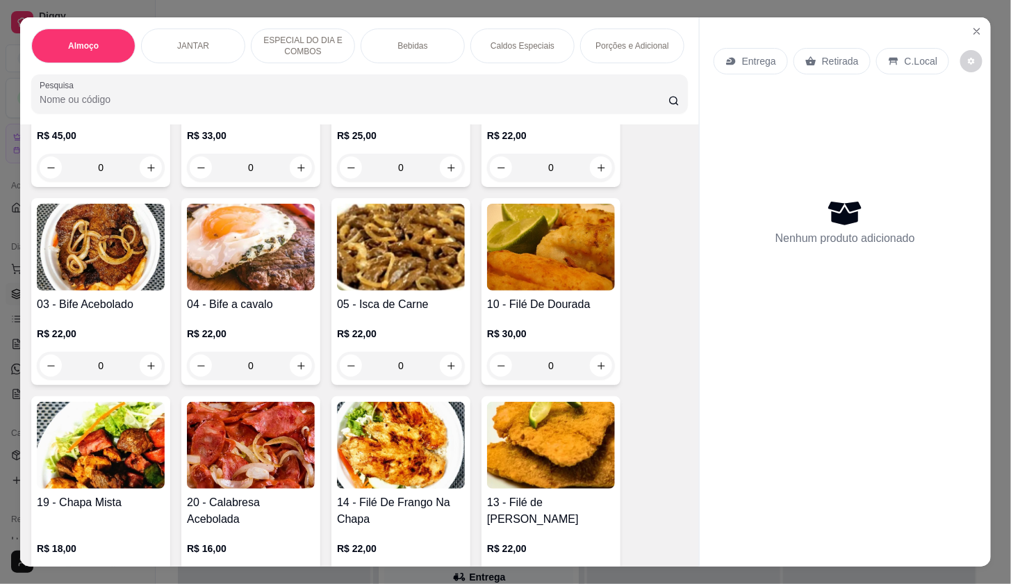
scroll to position [154, 0]
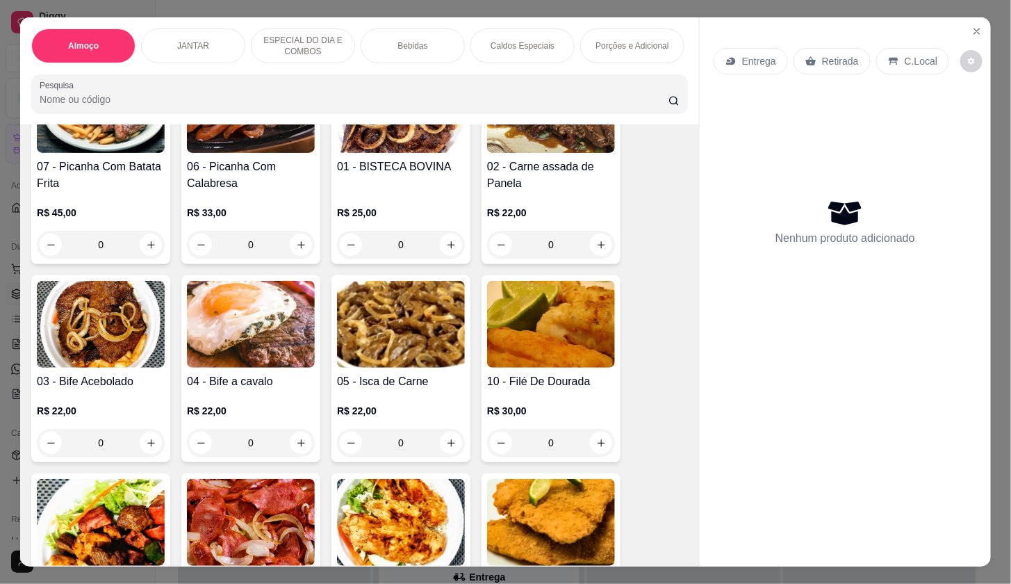
click at [514, 28] on div "Caldos Especiais" at bounding box center [523, 45] width 104 height 35
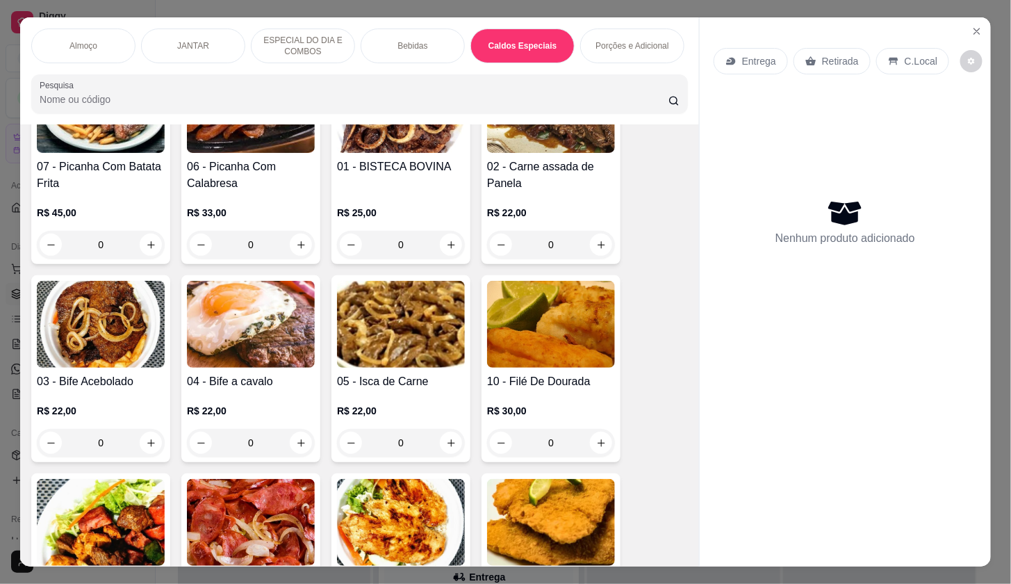
scroll to position [33, 0]
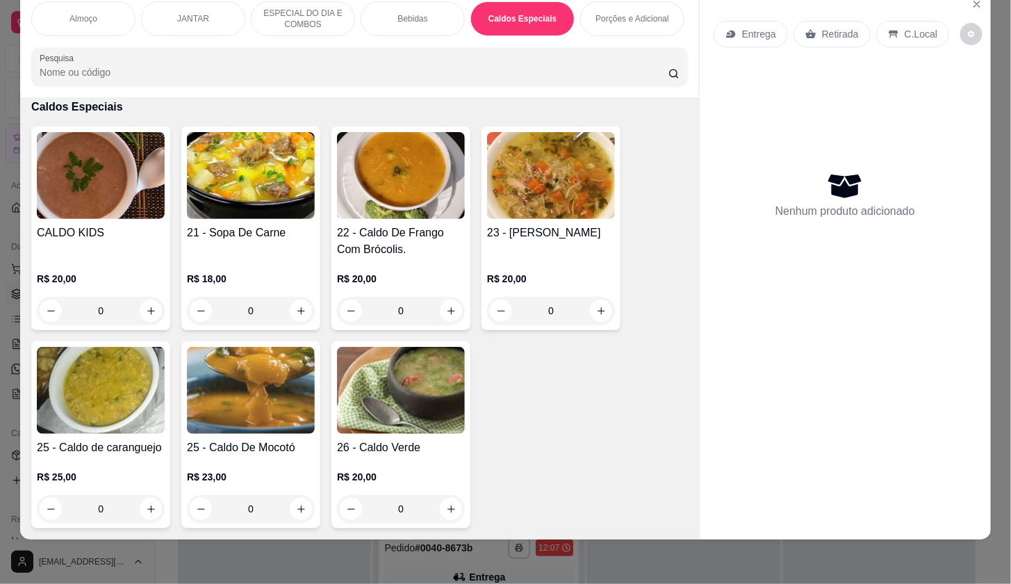
click at [291, 298] on div "0" at bounding box center [251, 311] width 128 height 28
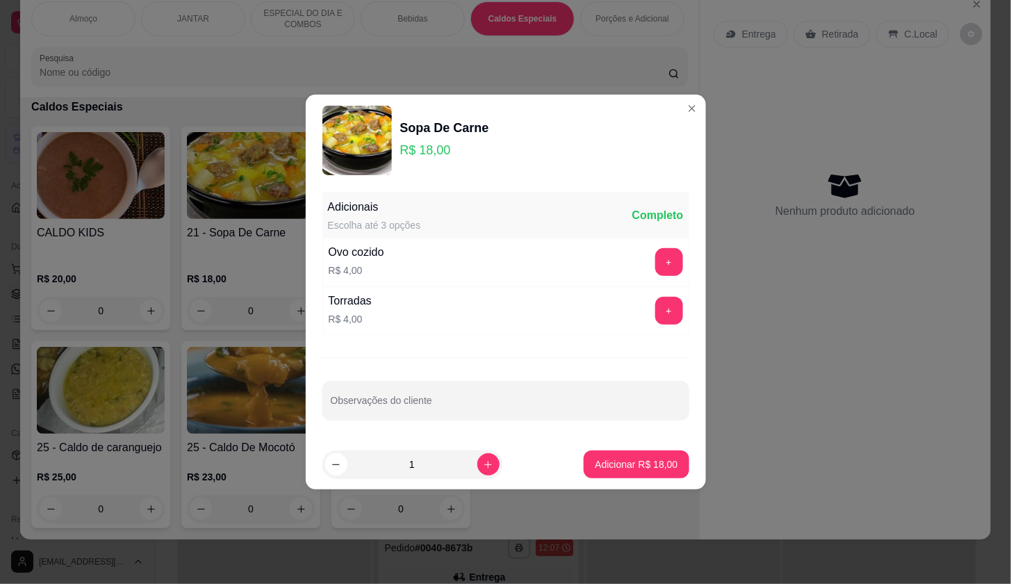
click at [644, 480] on footer "1 Adicionar R$ 18,00" at bounding box center [506, 464] width 400 height 50
click at [647, 466] on p "Adicionar R$ 18,00" at bounding box center [636, 464] width 83 height 14
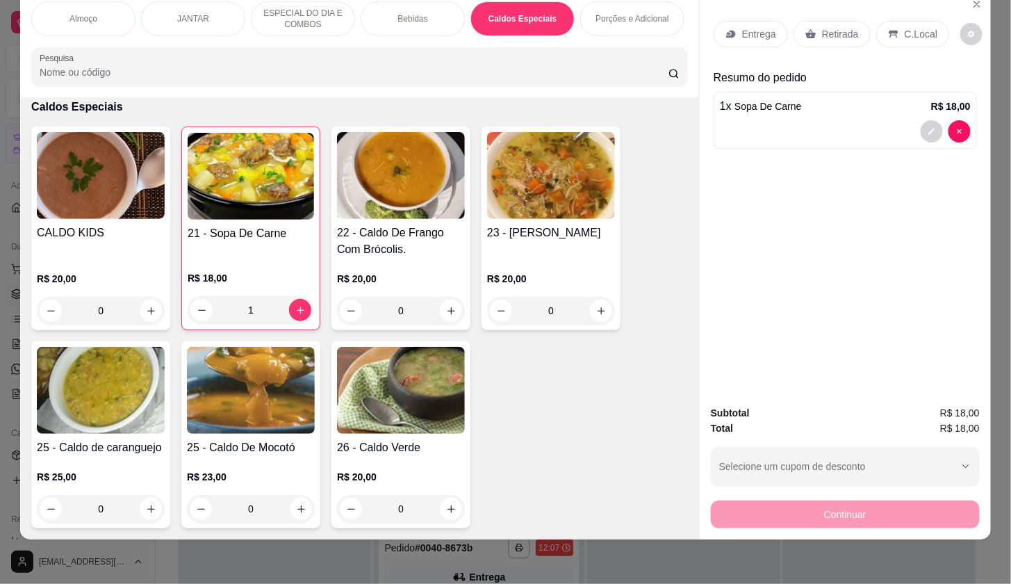
click at [755, 31] on div "Entrega" at bounding box center [751, 34] width 74 height 26
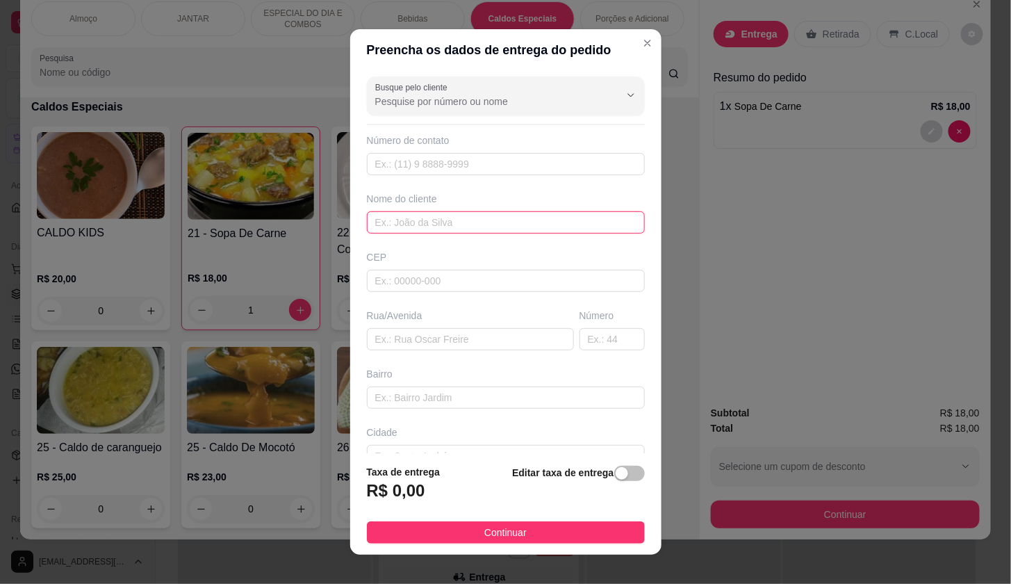
click at [547, 232] on input "text" at bounding box center [506, 222] width 278 height 22
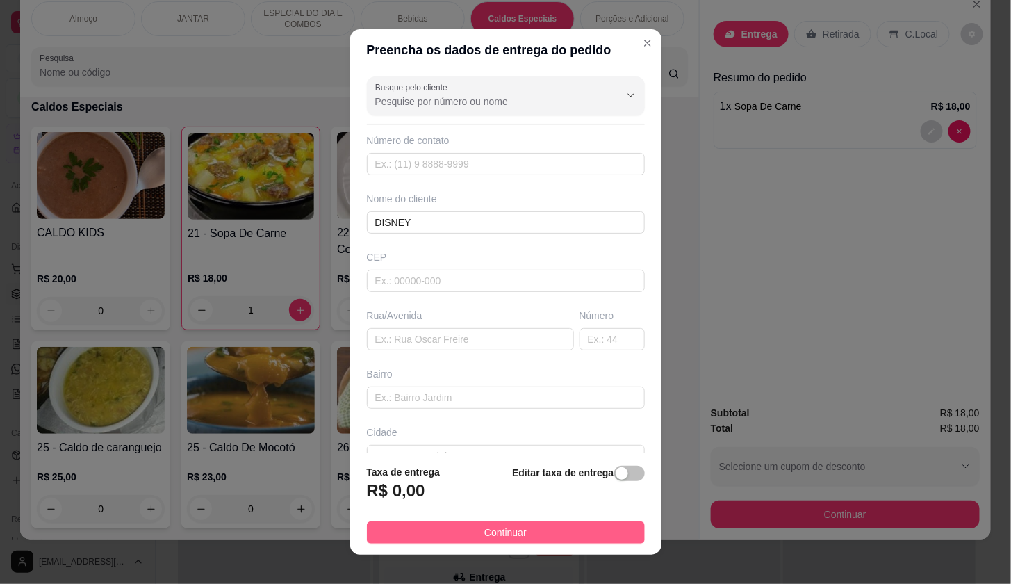
click at [571, 530] on button "Continuar" at bounding box center [506, 532] width 278 height 22
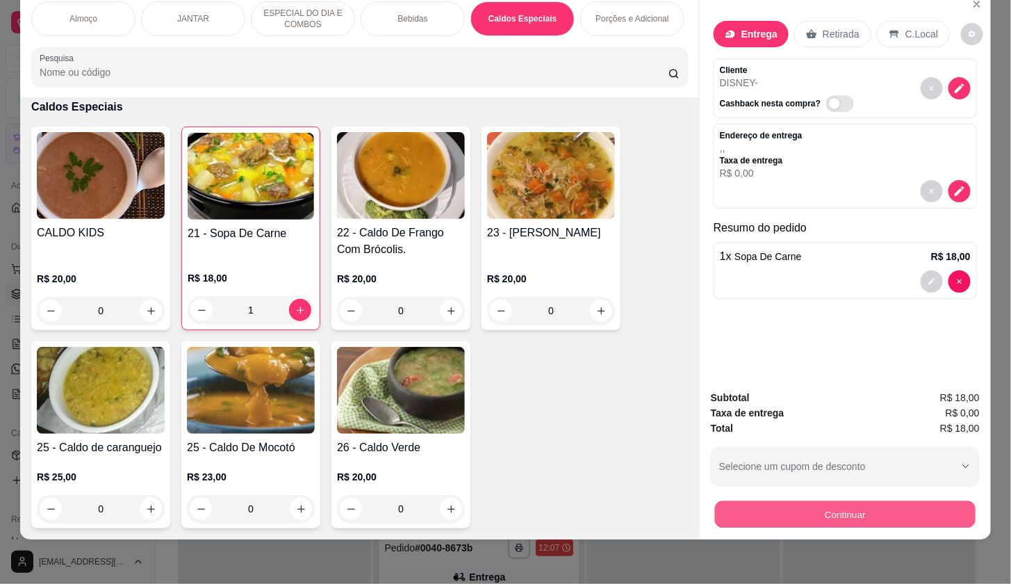
click at [822, 500] on button "Continuar" at bounding box center [845, 513] width 261 height 27
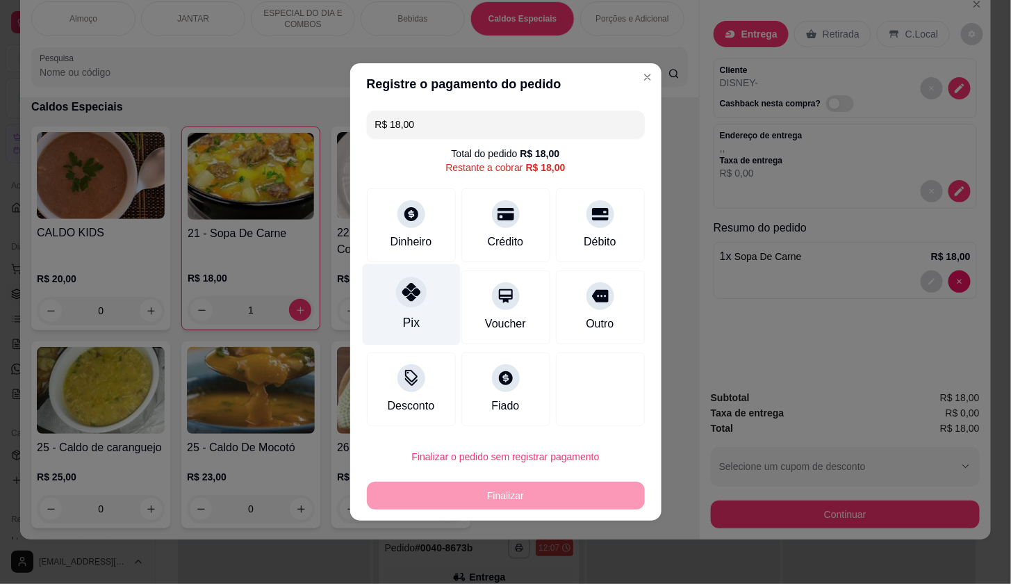
click at [386, 296] on div "Pix" at bounding box center [411, 304] width 98 height 81
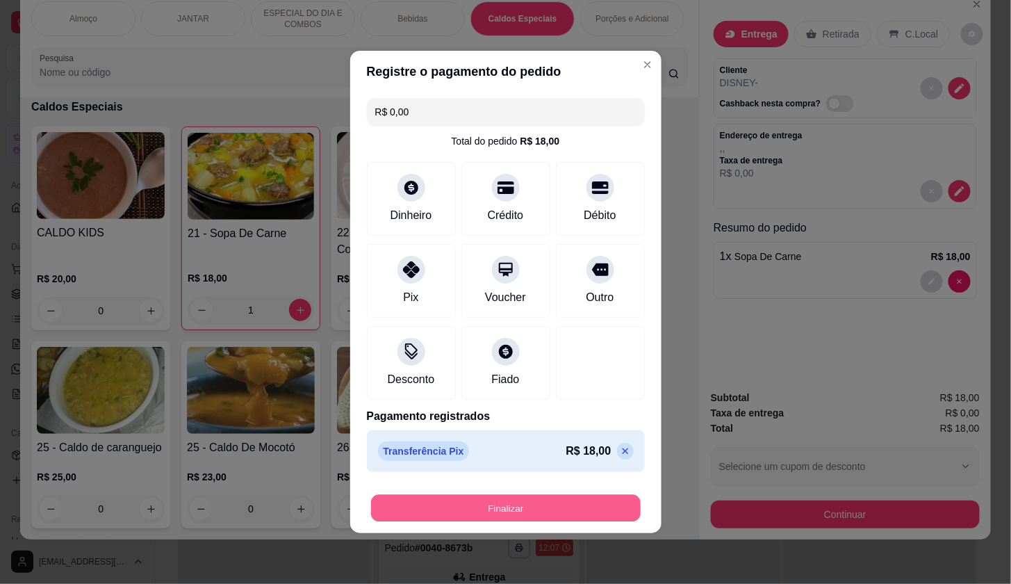
click at [498, 498] on button "Finalizar" at bounding box center [506, 508] width 270 height 27
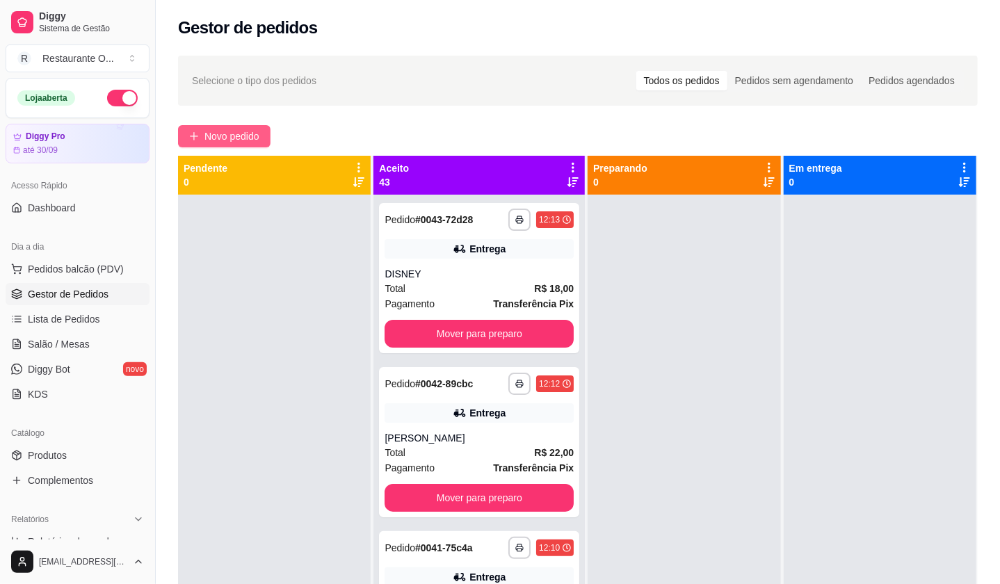
click at [257, 135] on span "Novo pedido" at bounding box center [231, 136] width 55 height 15
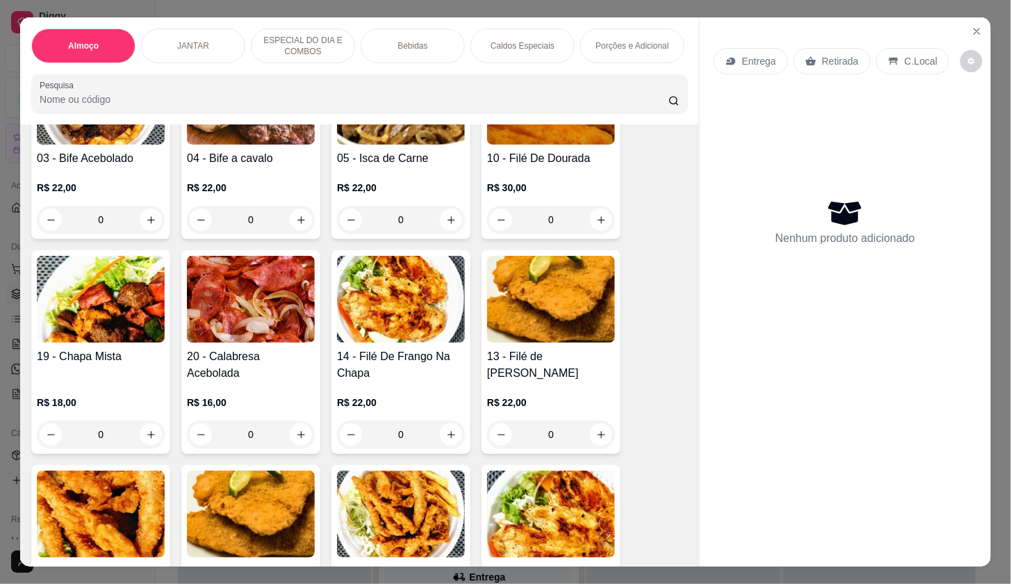
scroll to position [463, 0]
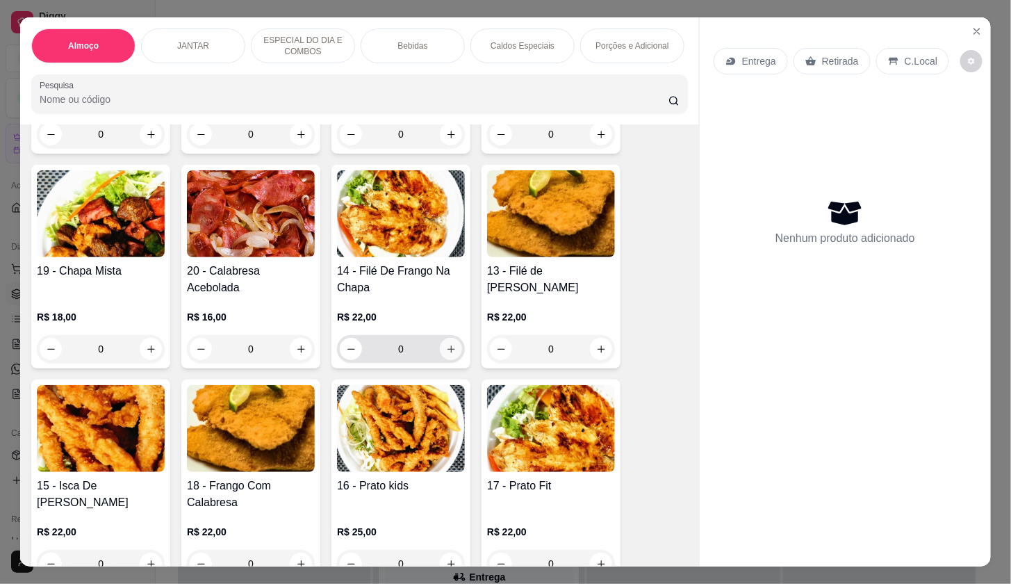
click at [446, 350] on icon "increase-product-quantity" at bounding box center [451, 349] width 10 height 10
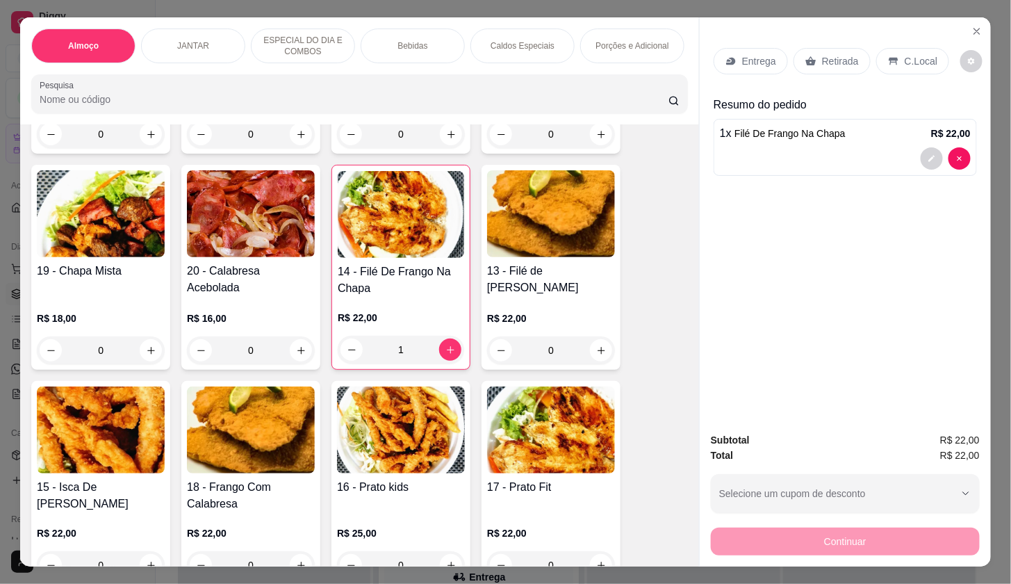
click at [726, 58] on icon at bounding box center [730, 62] width 9 height 8
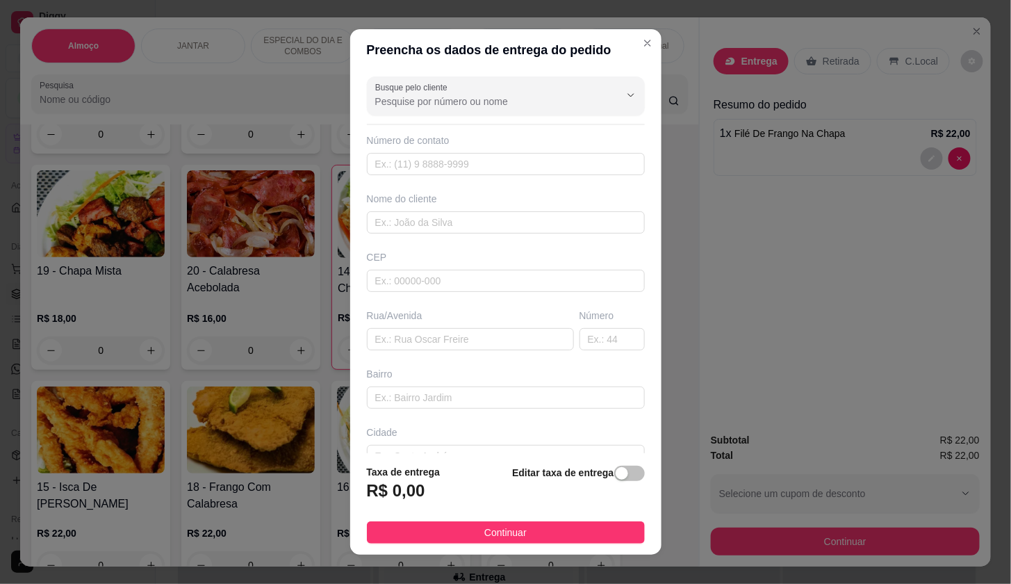
click at [516, 99] on input "Busque pelo cliente" at bounding box center [486, 102] width 222 height 14
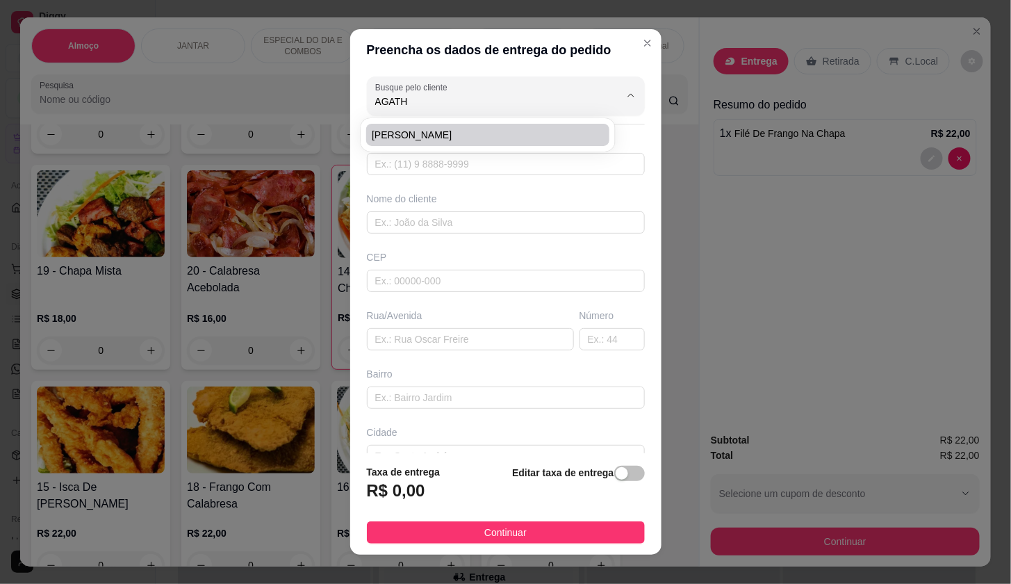
click at [446, 142] on li "[PERSON_NAME]" at bounding box center [487, 135] width 243 height 22
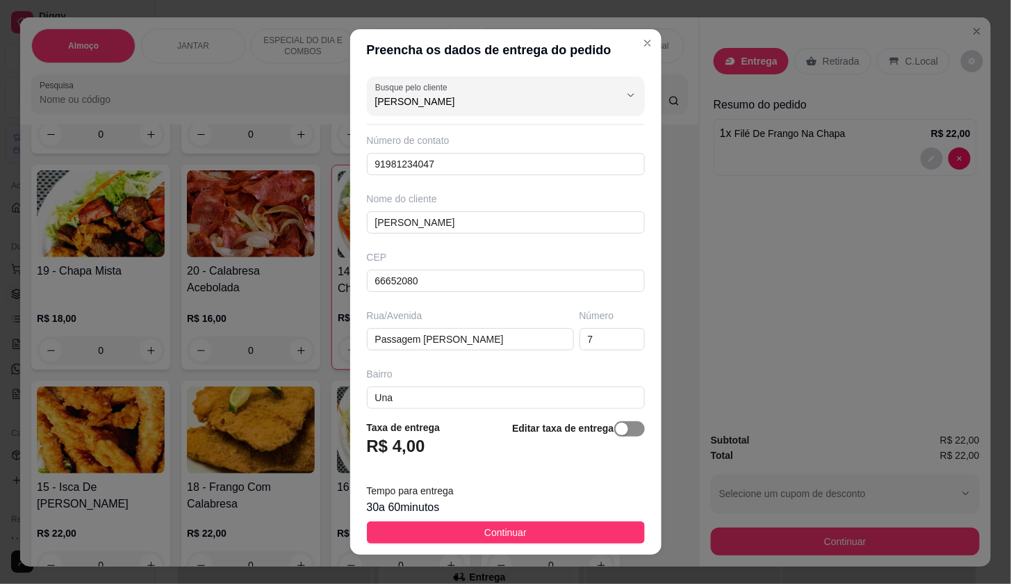
click at [621, 427] on span "button" at bounding box center [629, 428] width 31 height 15
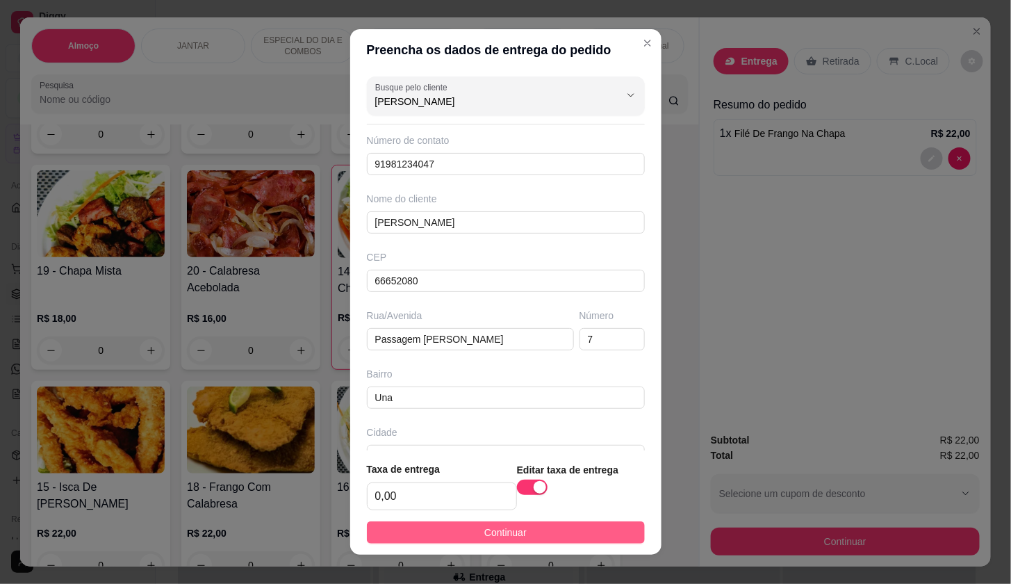
click at [620, 523] on button "Continuar" at bounding box center [506, 532] width 278 height 22
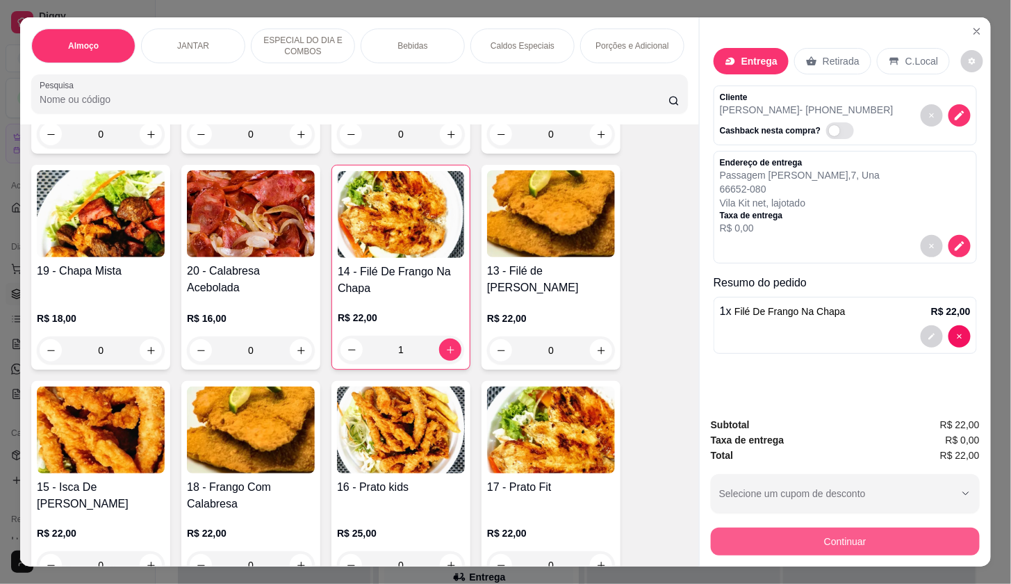
click at [721, 551] on div "Subtotal R$ 22,00 Taxa de entrega R$ 0,00 Total R$ 22,00 Selecione um cupom de …" at bounding box center [845, 486] width 291 height 161
click at [722, 541] on button "Continuar" at bounding box center [845, 541] width 261 height 27
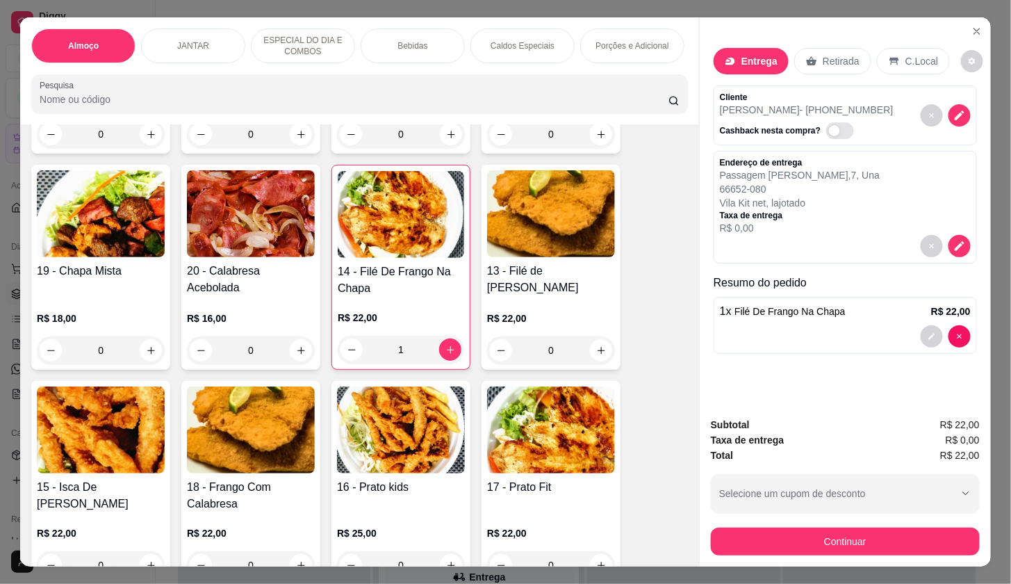
click at [838, 325] on div at bounding box center [845, 336] width 251 height 22
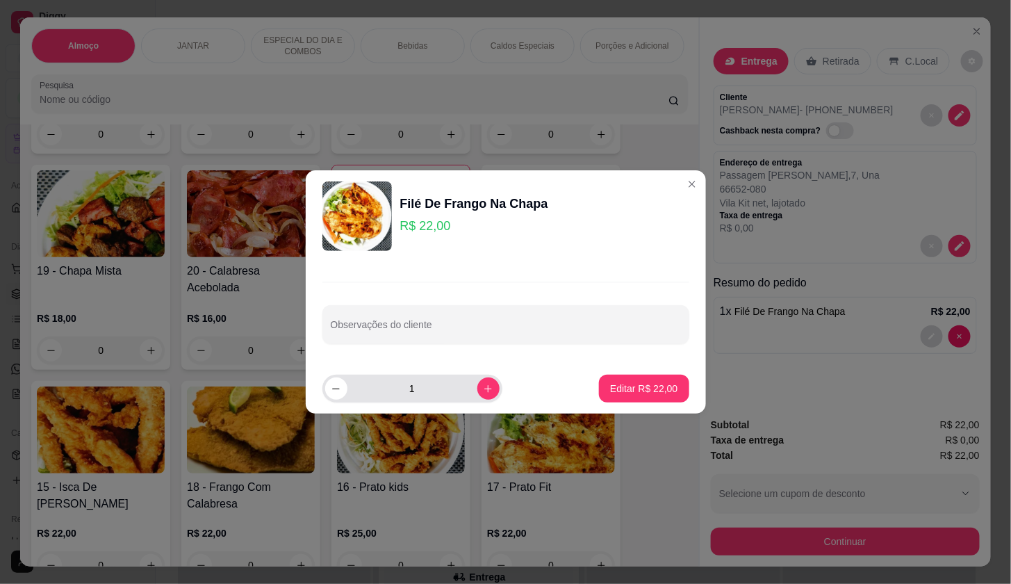
click at [462, 382] on input "1" at bounding box center [413, 389] width 130 height 28
click at [485, 391] on button "increase-product-quantity" at bounding box center [489, 388] width 22 height 22
click at [599, 384] on button "Editar R$ 44,00" at bounding box center [644, 389] width 90 height 28
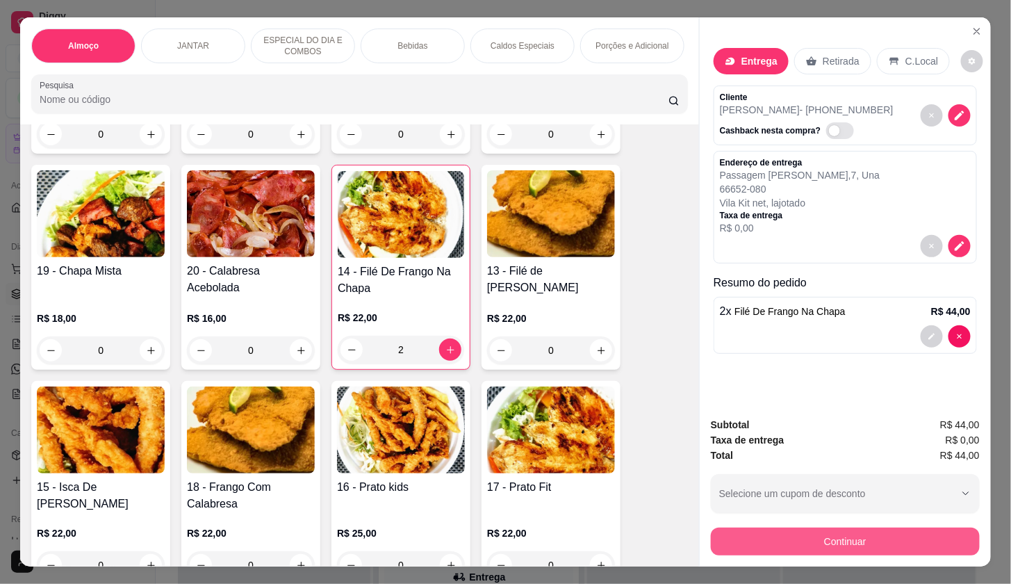
click at [731, 539] on button "Continuar" at bounding box center [845, 542] width 269 height 28
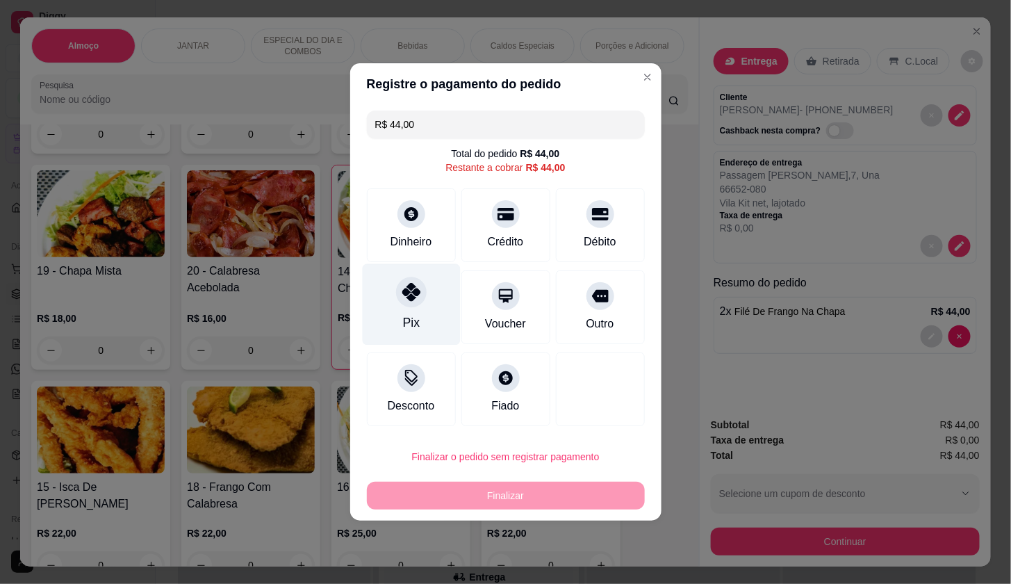
click at [389, 319] on div "Pix" at bounding box center [411, 304] width 98 height 81
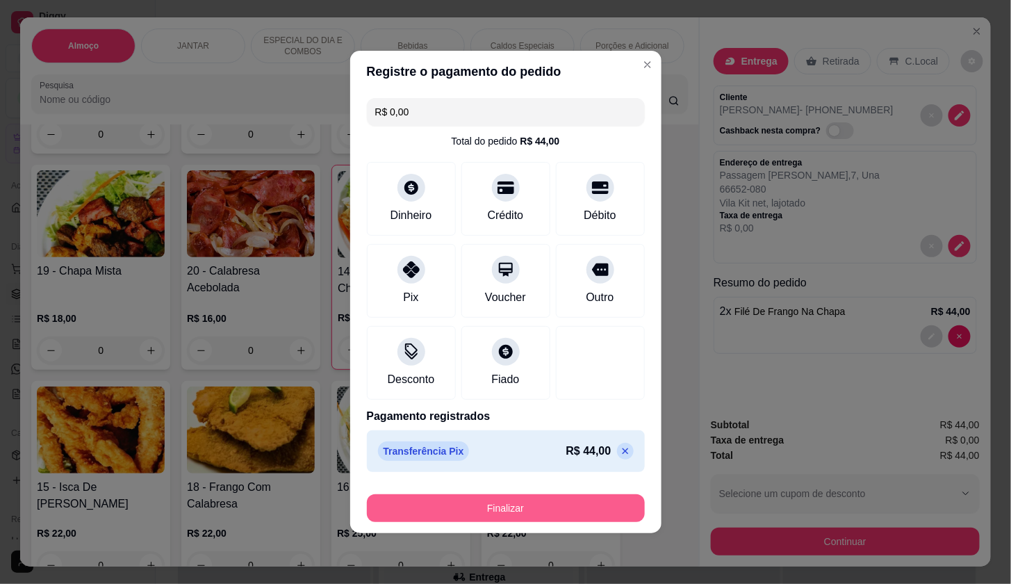
click at [494, 520] on button "Finalizar" at bounding box center [506, 508] width 278 height 28
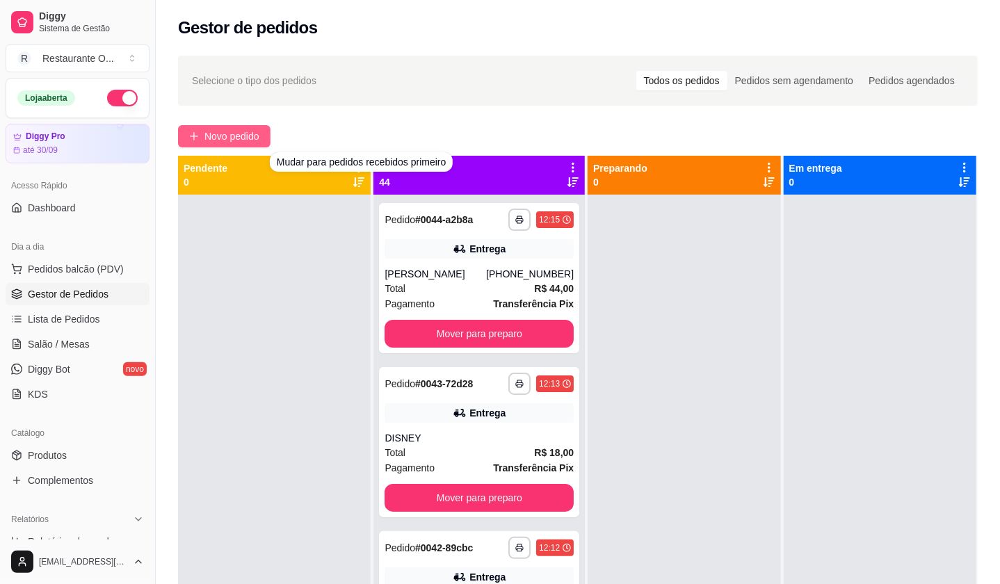
click at [241, 138] on span "Novo pedido" at bounding box center [231, 136] width 55 height 15
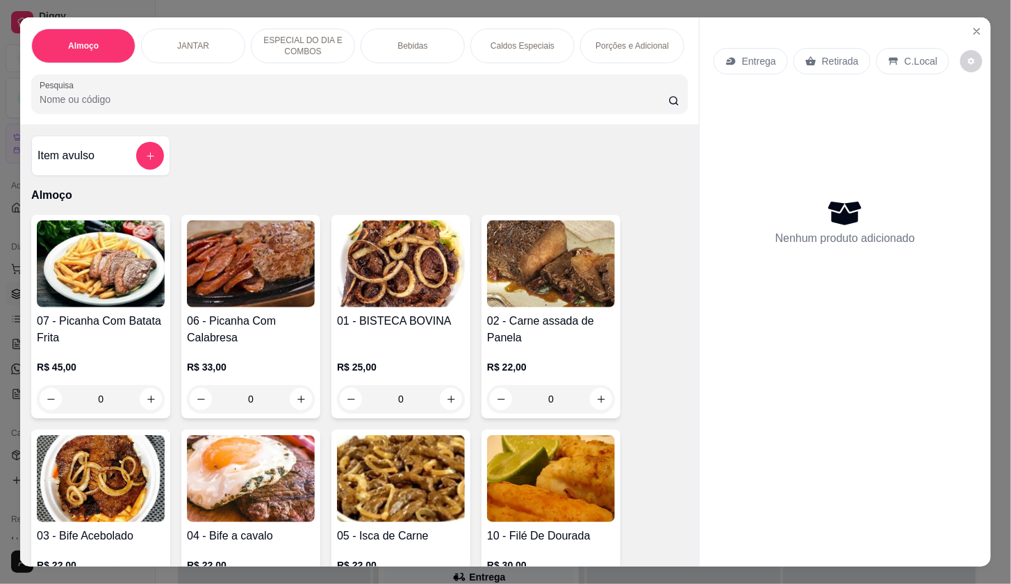
scroll to position [77, 0]
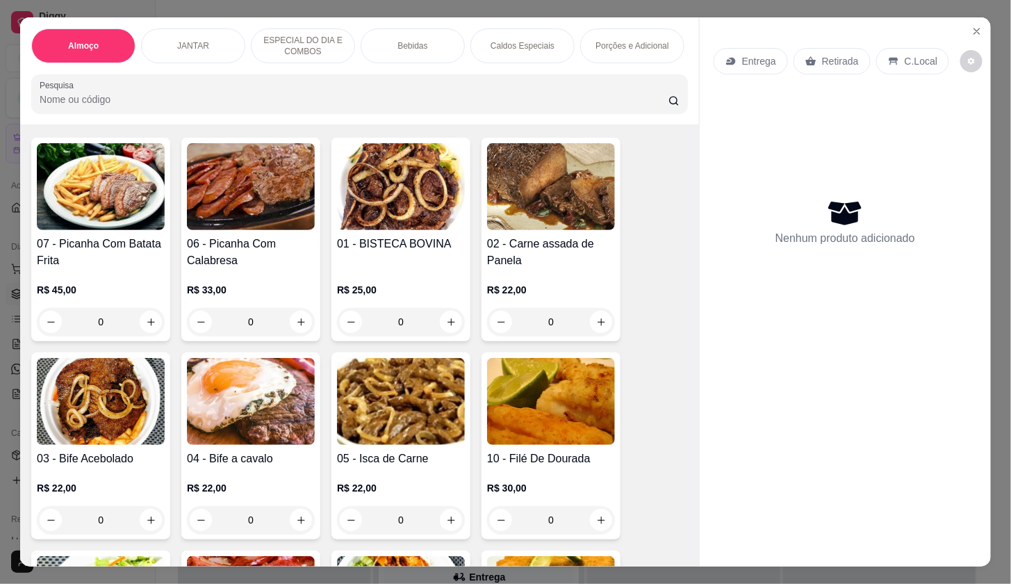
click at [598, 325] on icon "increase-product-quantity" at bounding box center [601, 322] width 10 height 10
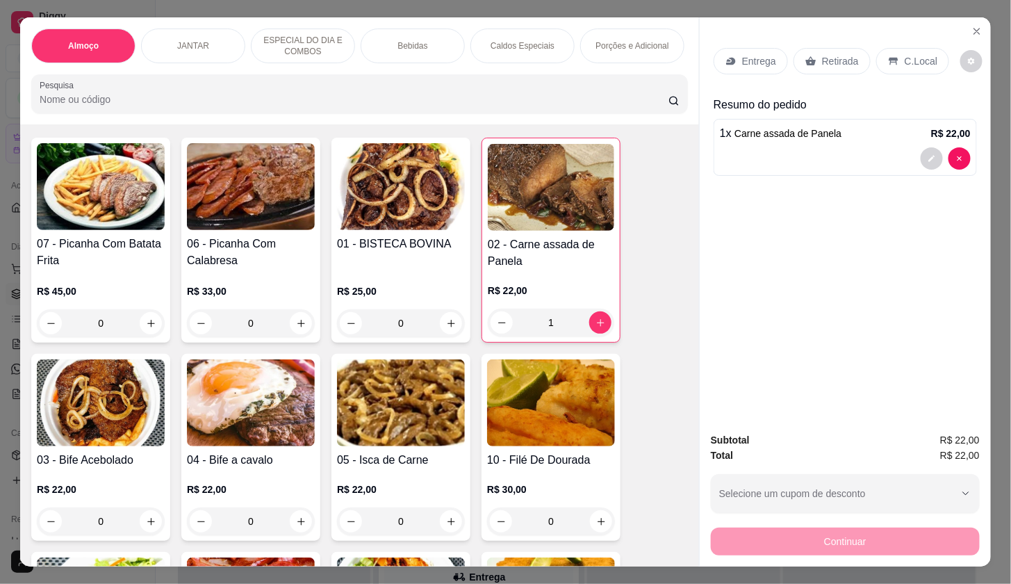
click at [742, 48] on div "Entrega" at bounding box center [751, 61] width 74 height 26
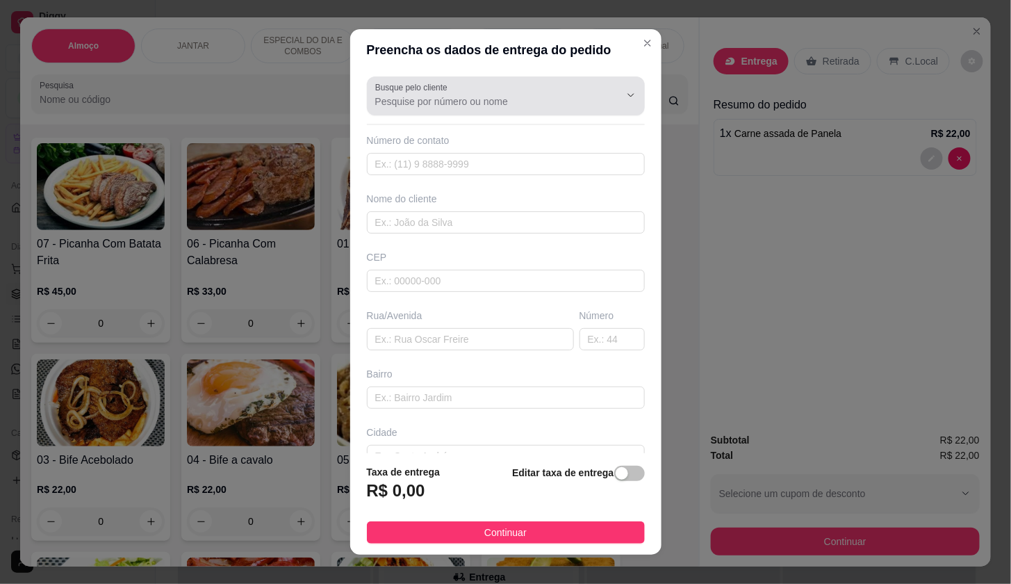
click at [489, 92] on div at bounding box center [505, 96] width 261 height 28
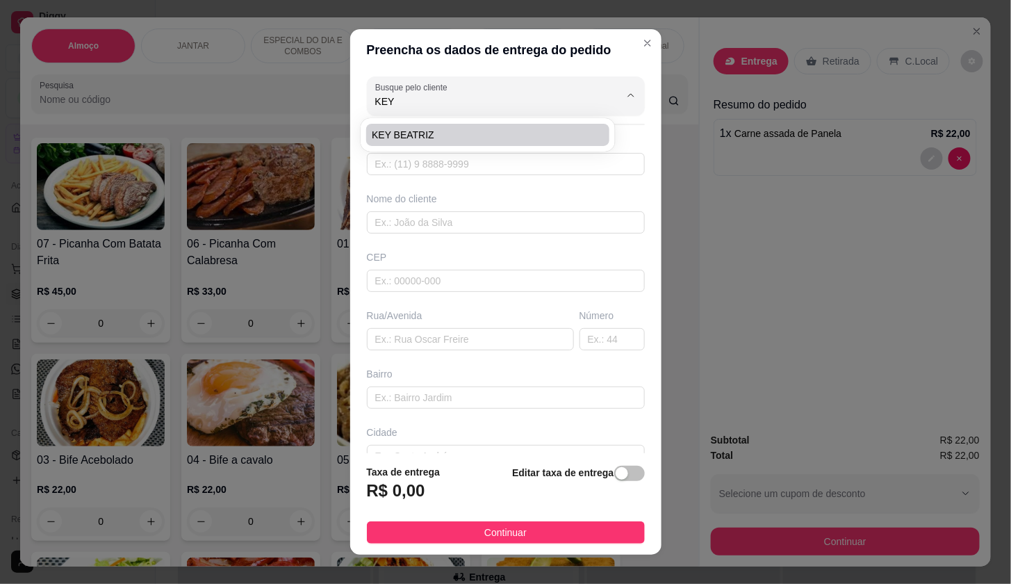
click at [448, 125] on li "KEY BEATRIZ" at bounding box center [487, 135] width 243 height 22
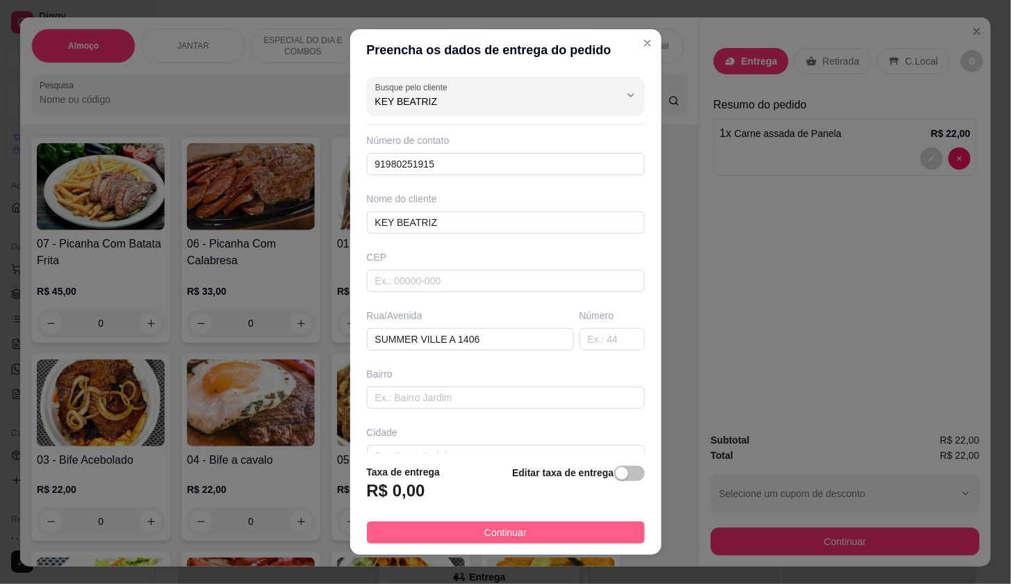
click at [573, 536] on button "Continuar" at bounding box center [506, 532] width 278 height 22
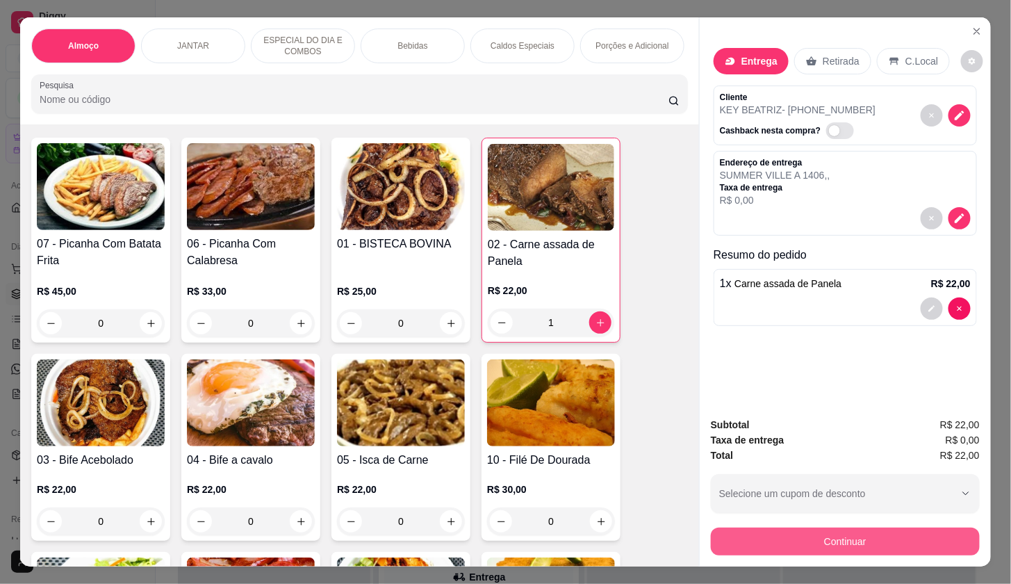
click at [751, 528] on button "Continuar" at bounding box center [845, 542] width 269 height 28
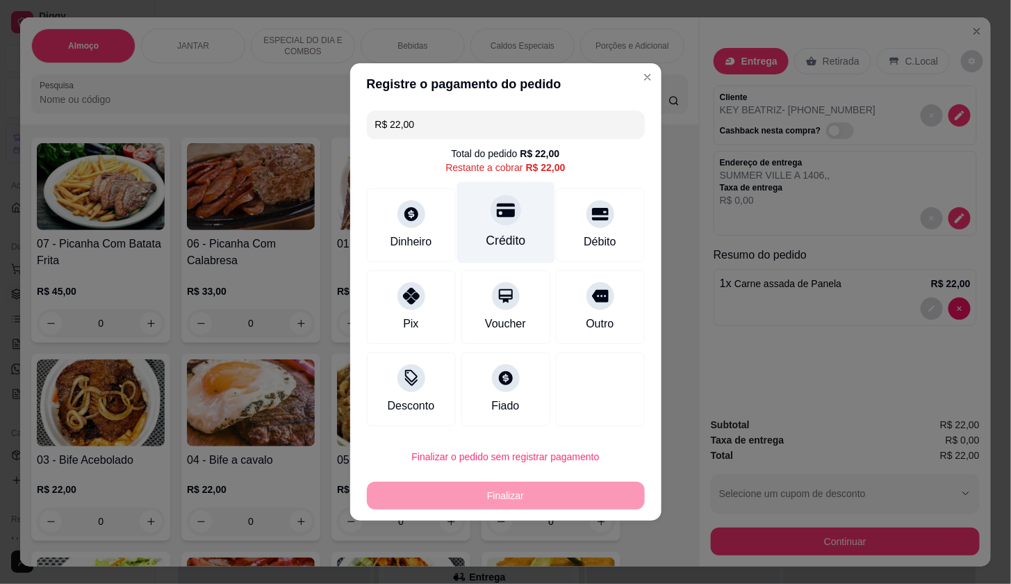
click at [496, 216] on icon at bounding box center [505, 210] width 18 height 18
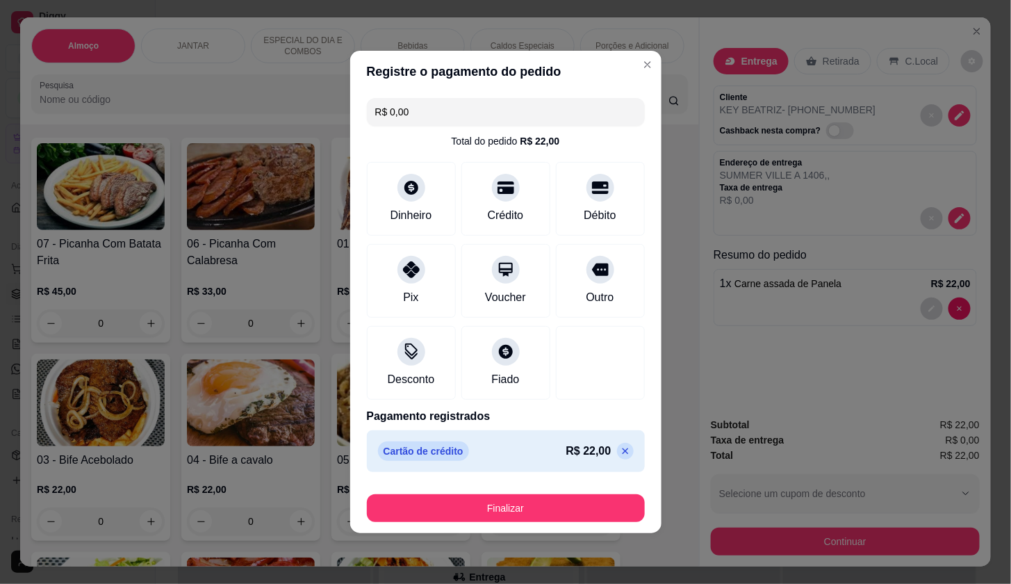
click at [585, 508] on button "Finalizar" at bounding box center [506, 508] width 278 height 28
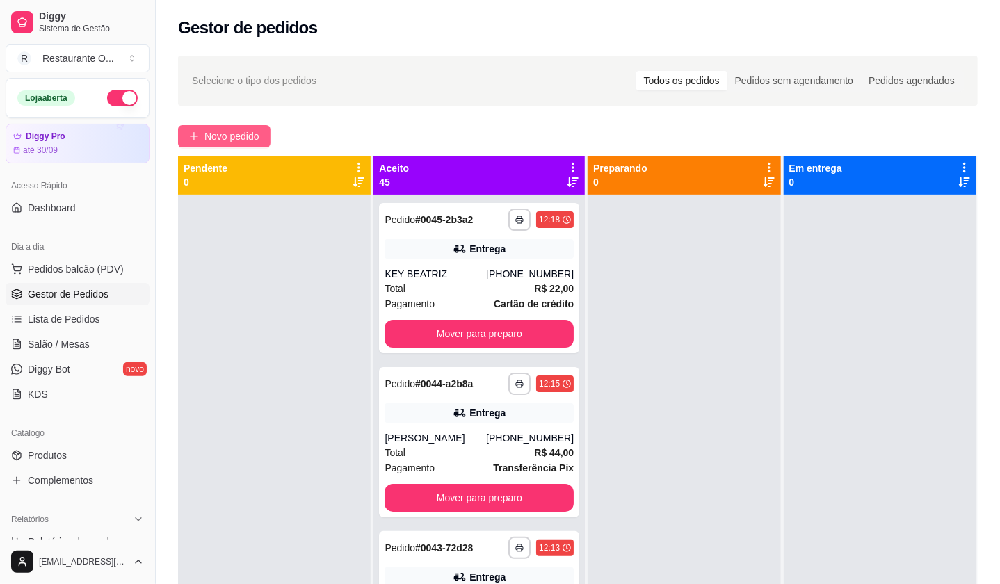
click at [256, 139] on span "Novo pedido" at bounding box center [231, 136] width 55 height 15
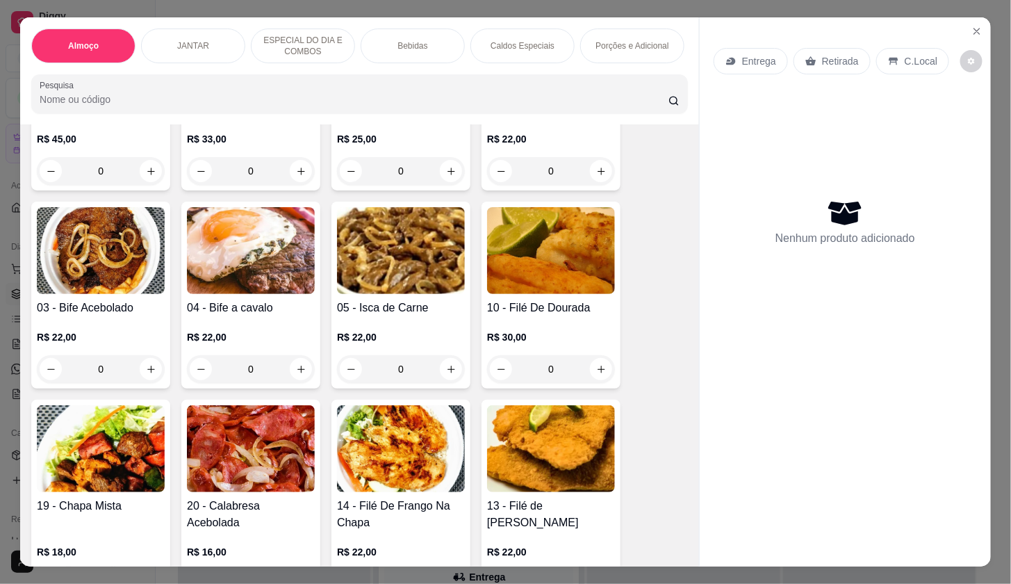
scroll to position [231, 0]
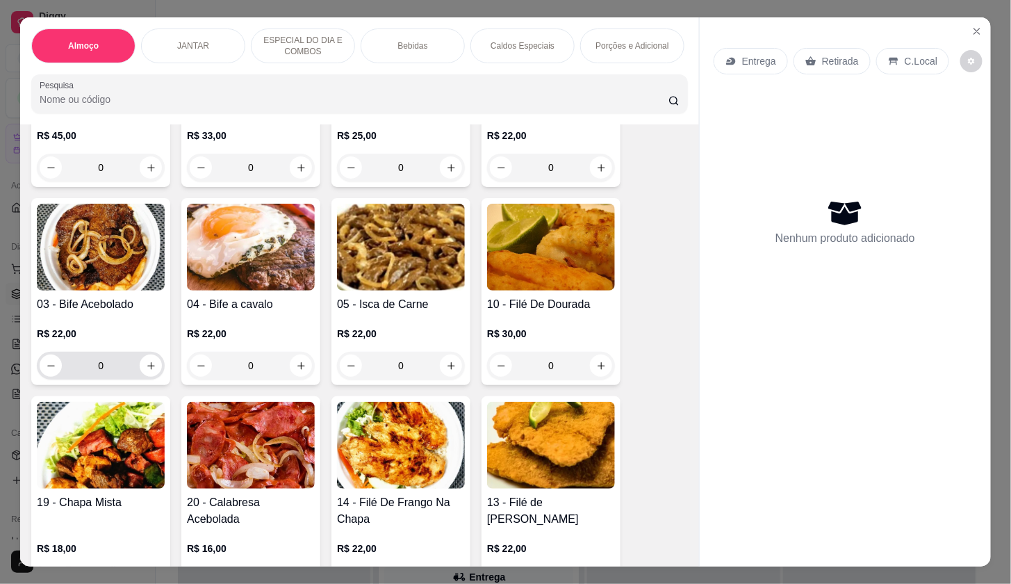
click at [148, 376] on button "increase-product-quantity" at bounding box center [151, 366] width 22 height 22
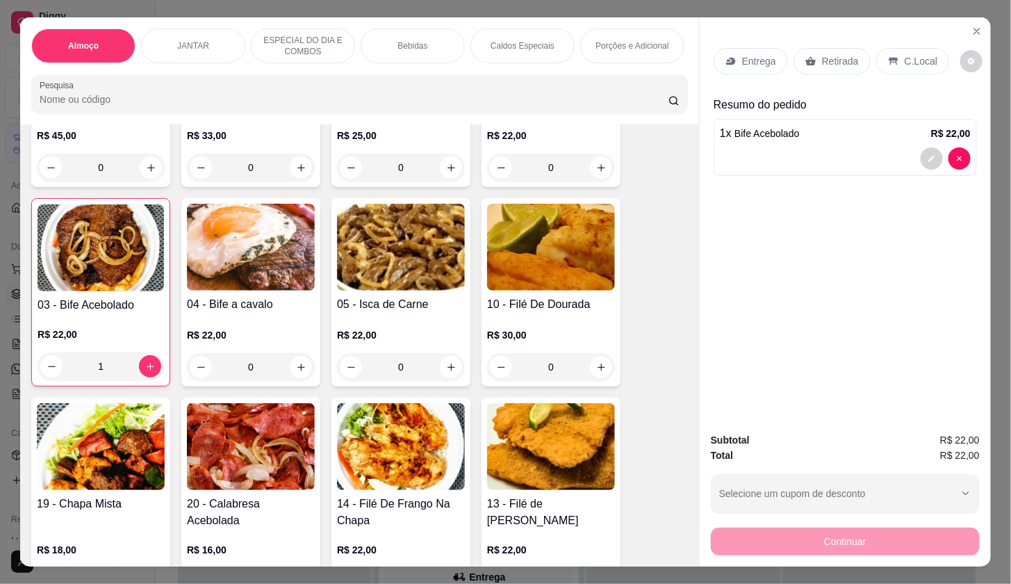
click at [387, 44] on div "Bebidas" at bounding box center [413, 45] width 104 height 35
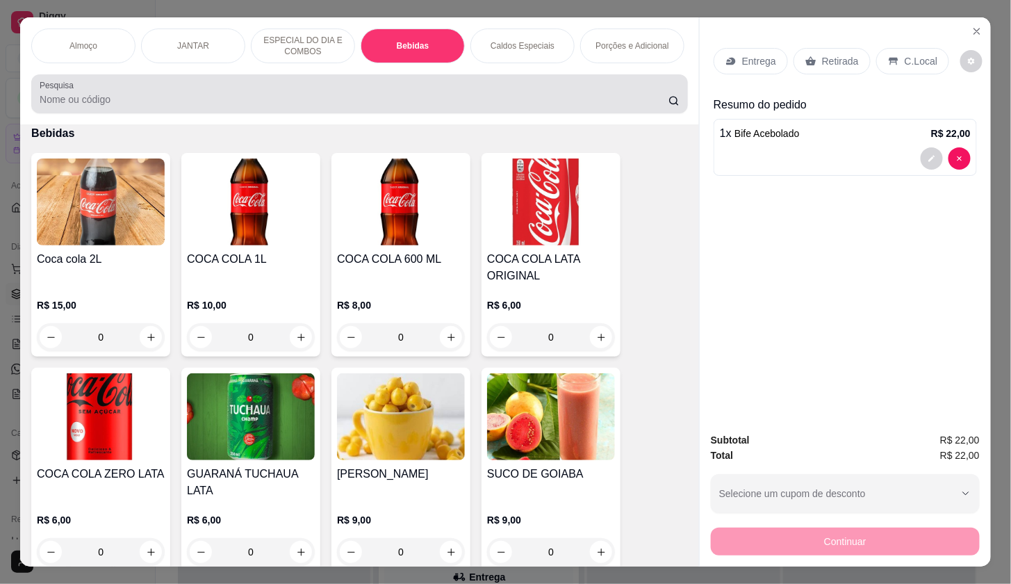
scroll to position [33, 0]
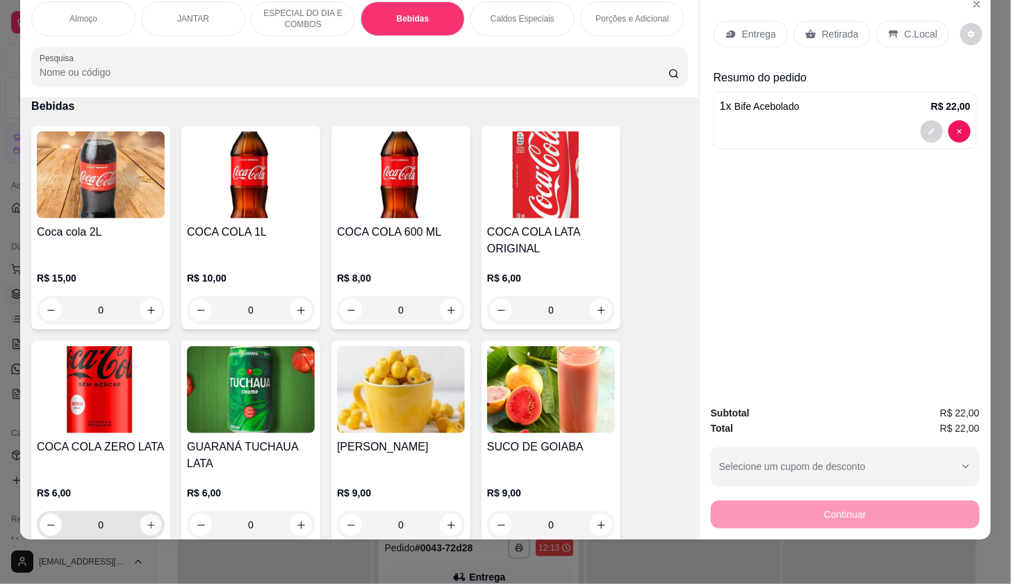
click at [148, 516] on button "increase-product-quantity" at bounding box center [151, 525] width 22 height 22
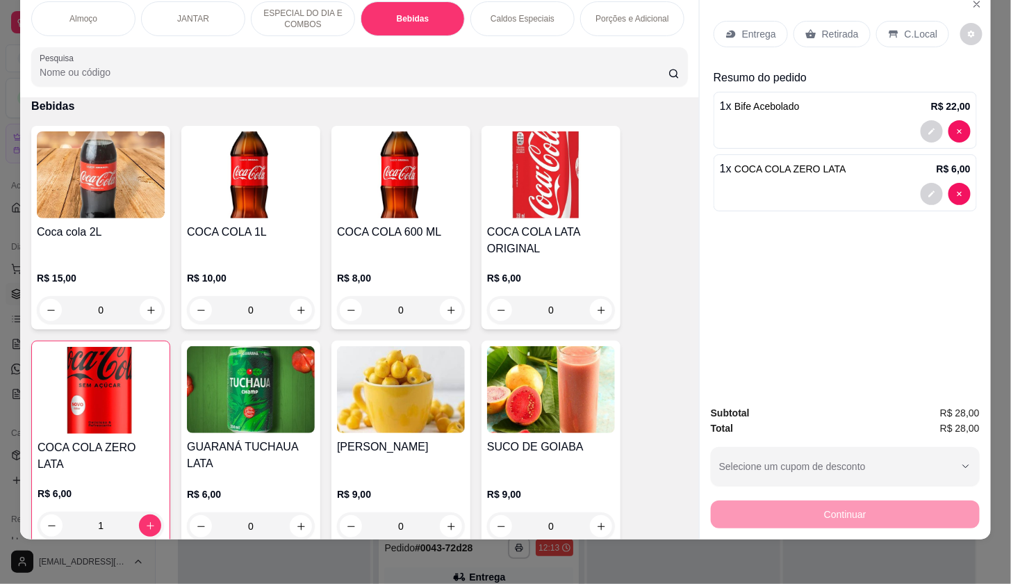
click at [872, 10] on div "Entrega Retirada C.Local" at bounding box center [845, 34] width 263 height 49
click at [889, 31] on icon at bounding box center [893, 35] width 9 height 8
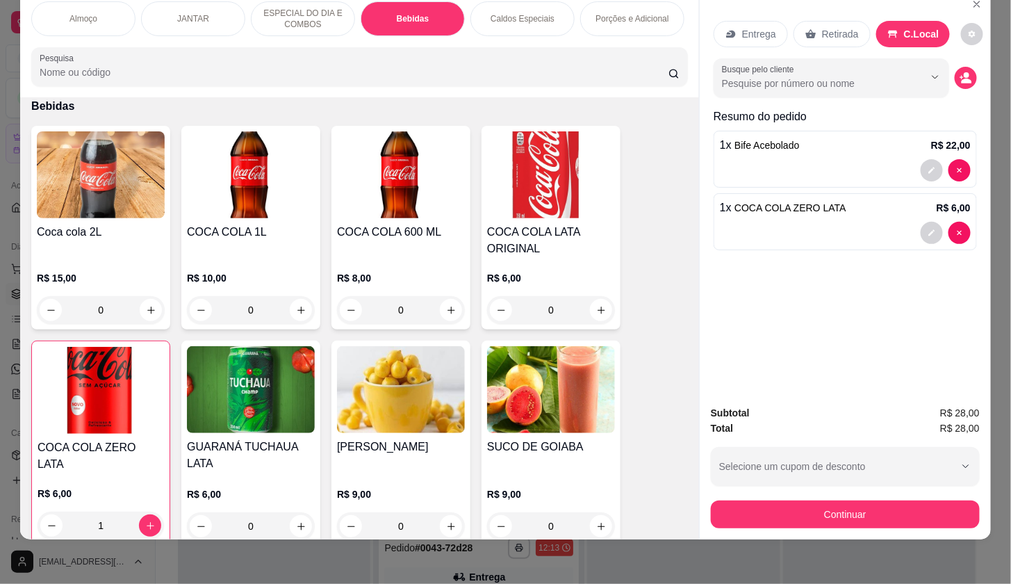
click at [942, 511] on button "Continuar" at bounding box center [845, 514] width 269 height 28
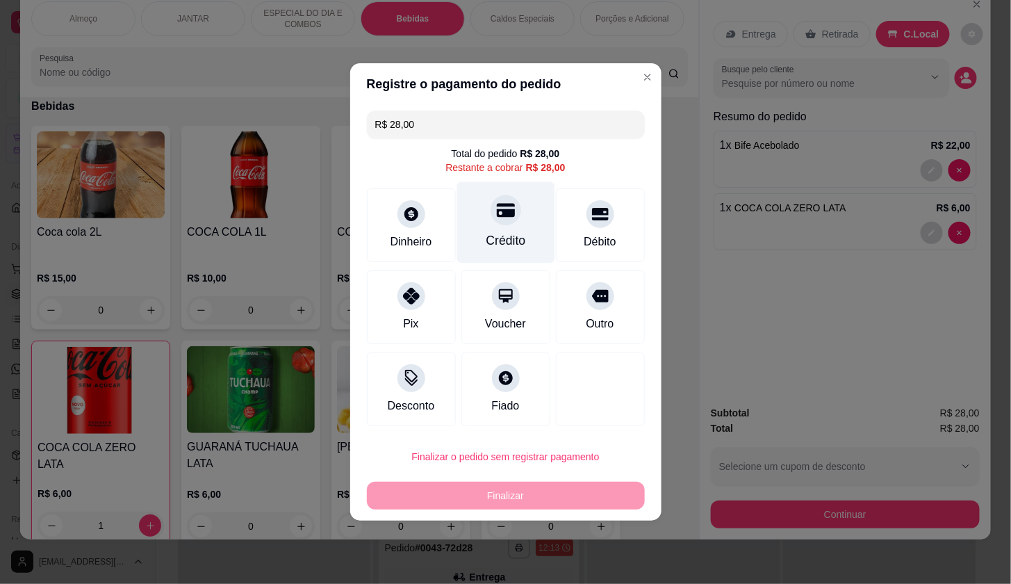
click at [498, 237] on div "Crédito" at bounding box center [506, 240] width 40 height 18
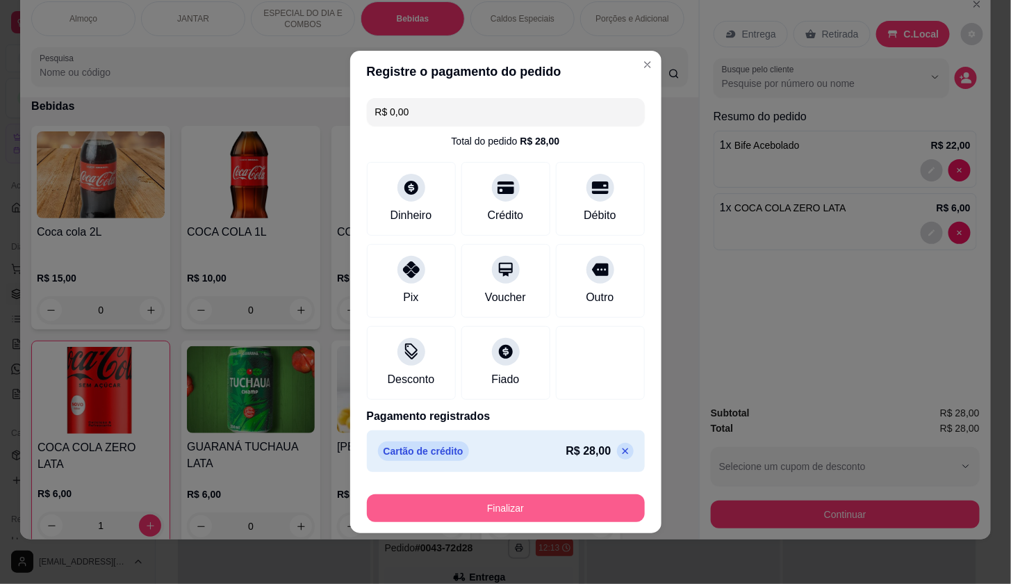
click at [559, 498] on button "Finalizar" at bounding box center [506, 508] width 278 height 28
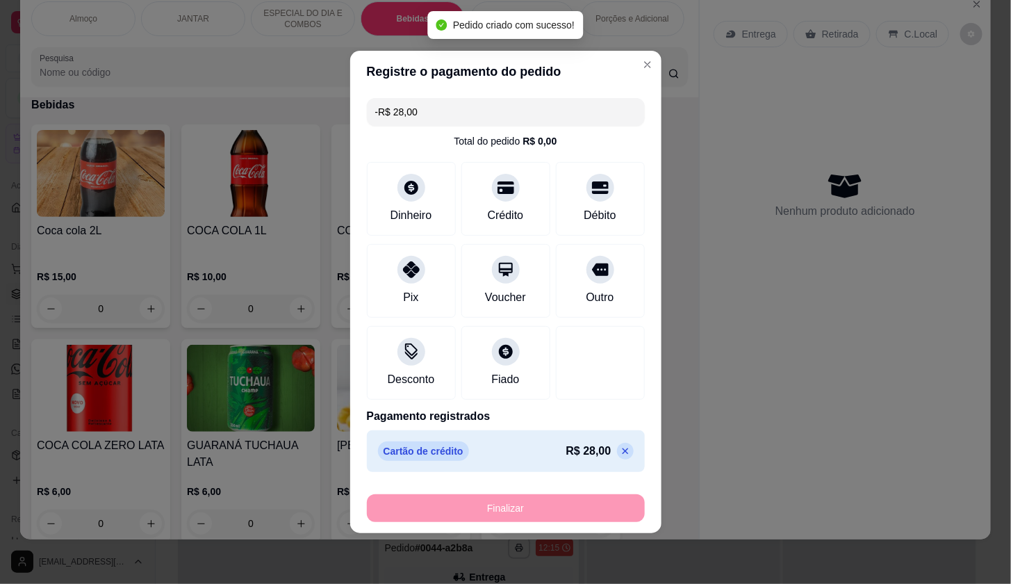
scroll to position [2045, 0]
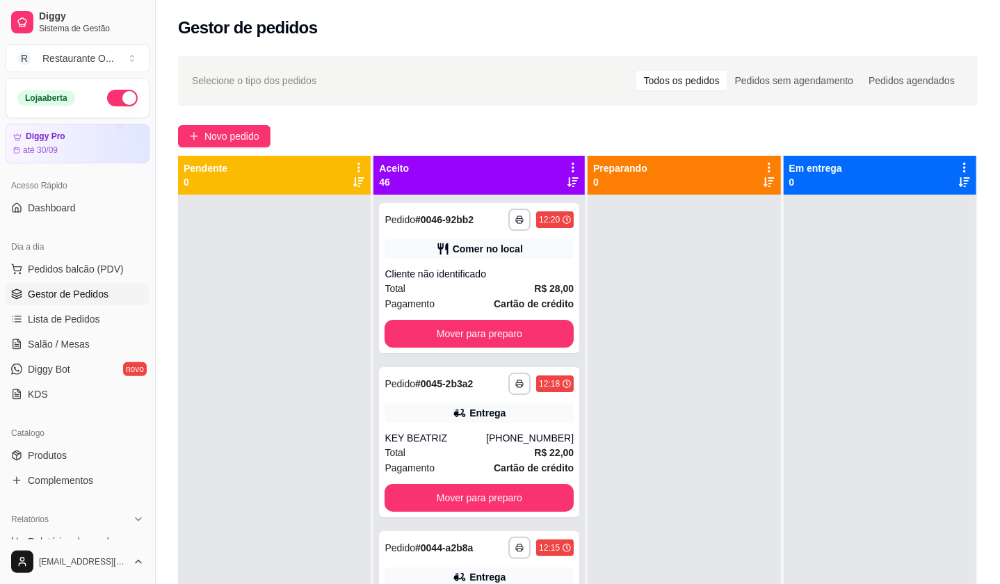
click at [238, 118] on div "**********" at bounding box center [578, 401] width 844 height 709
click at [240, 133] on span "Novo pedido" at bounding box center [231, 136] width 55 height 15
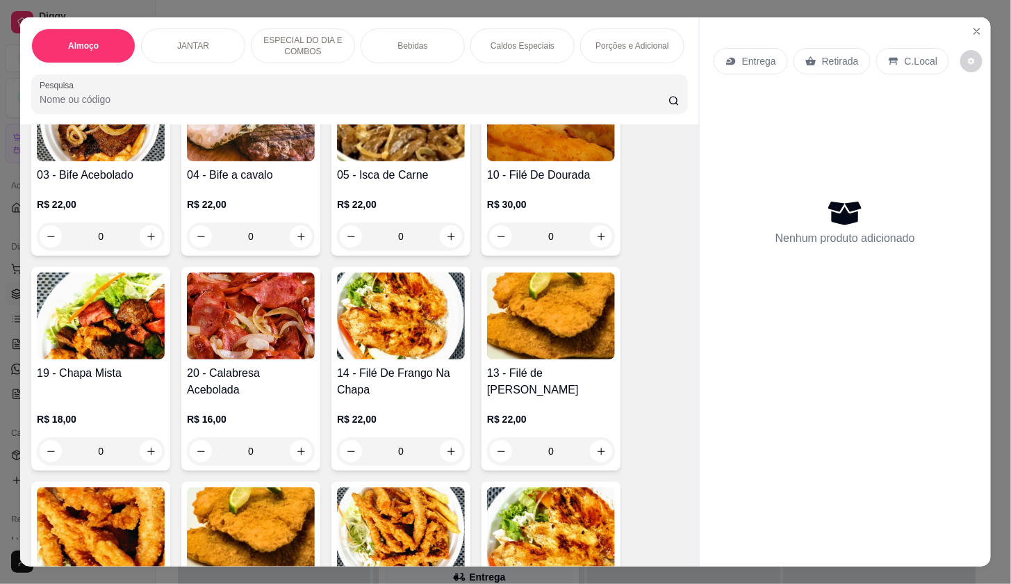
scroll to position [386, 0]
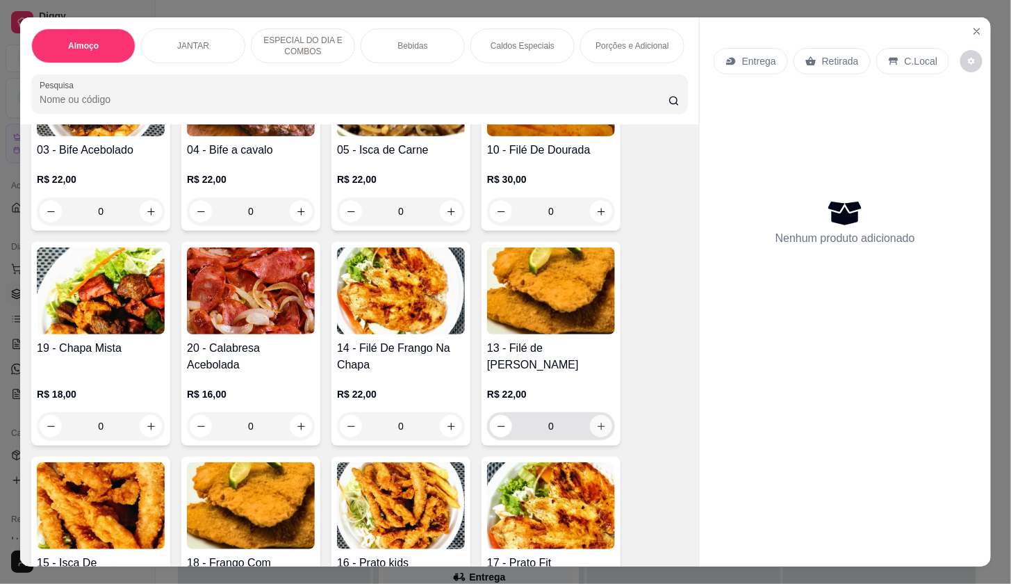
click at [597, 432] on icon "increase-product-quantity" at bounding box center [601, 426] width 10 height 10
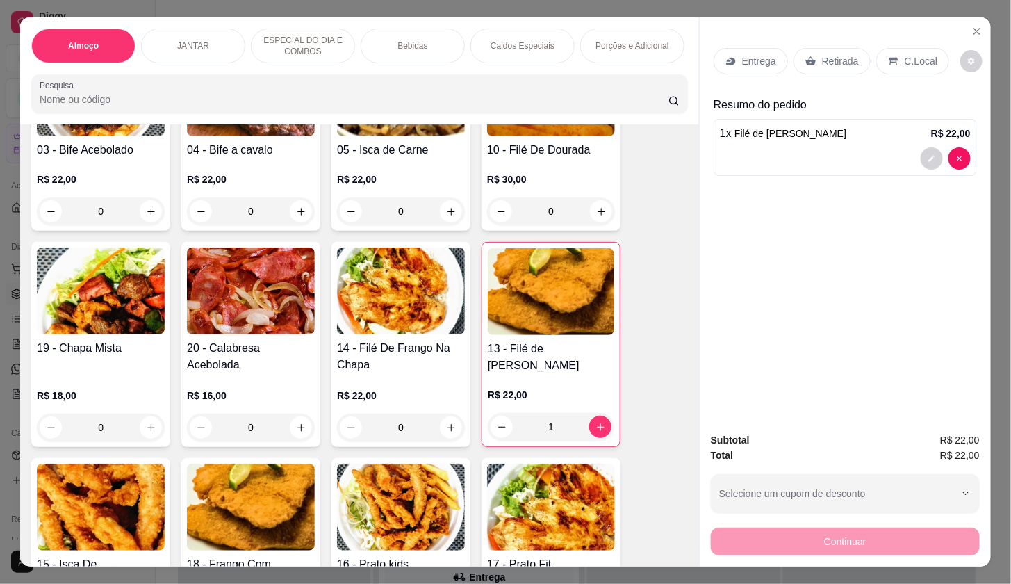
click at [754, 54] on p "Entrega" at bounding box center [759, 61] width 34 height 14
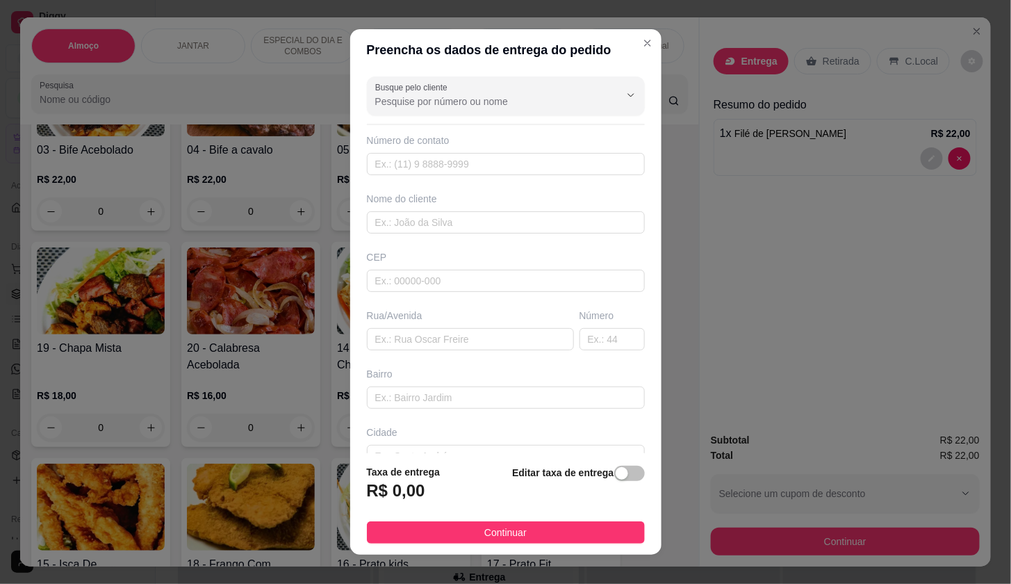
click at [544, 206] on div "Nome do cliente" at bounding box center [506, 213] width 284 height 42
click at [551, 217] on input "text" at bounding box center [506, 222] width 278 height 22
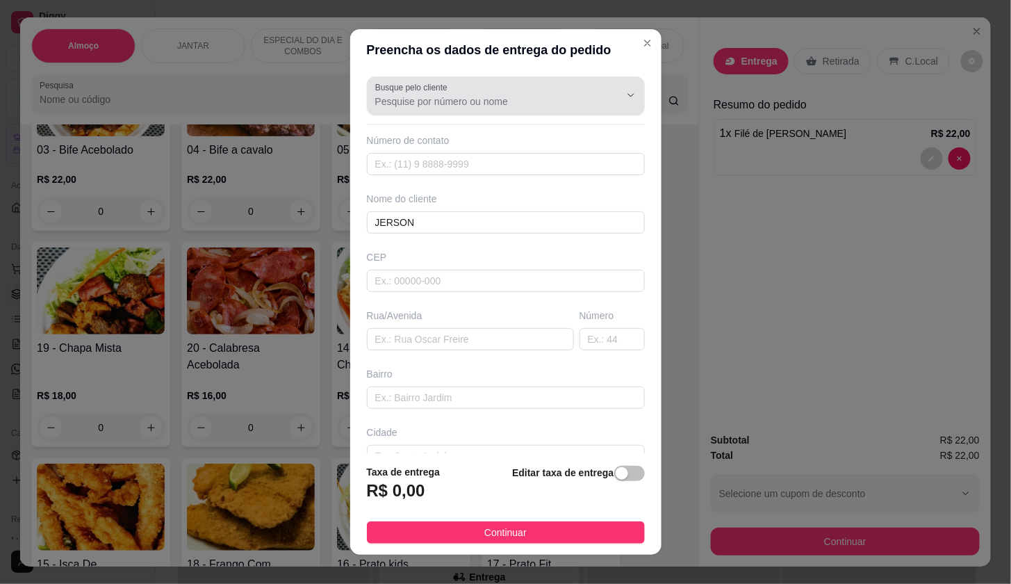
click at [501, 106] on input "Busque pelo cliente" at bounding box center [486, 102] width 222 height 14
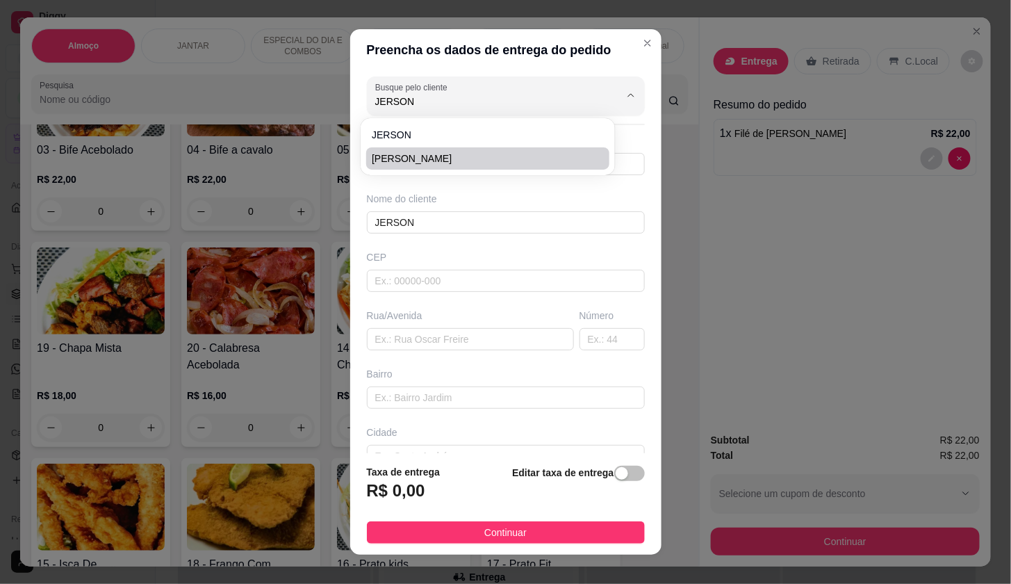
click at [470, 154] on span "[PERSON_NAME]" at bounding box center [481, 159] width 218 height 14
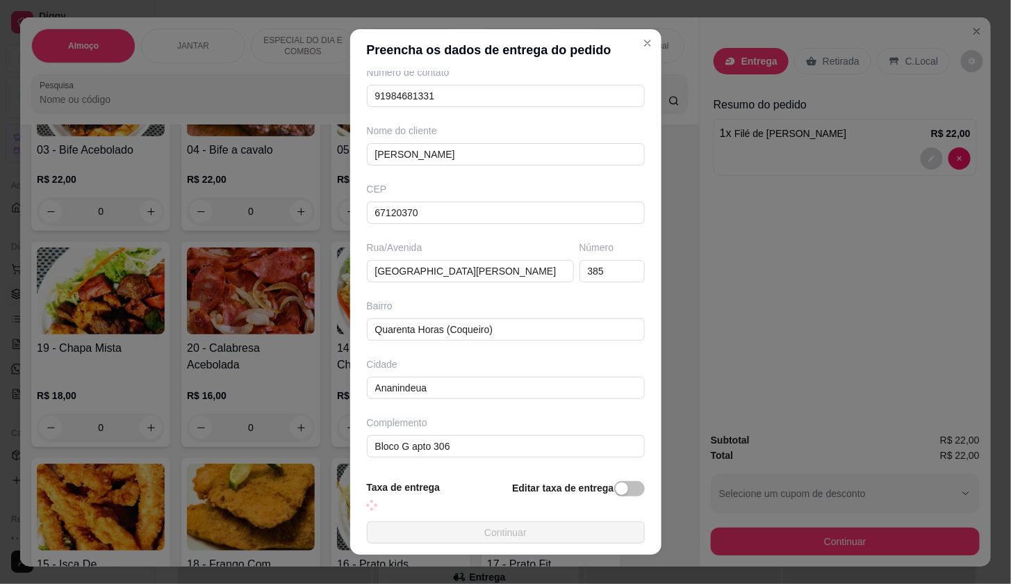
scroll to position [70, 0]
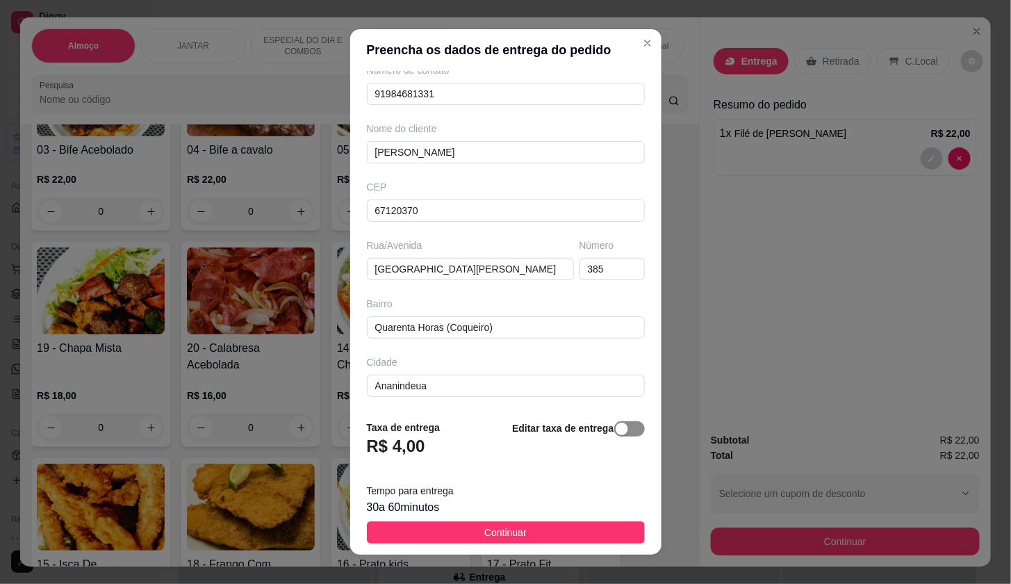
click at [614, 433] on span "button" at bounding box center [629, 428] width 31 height 15
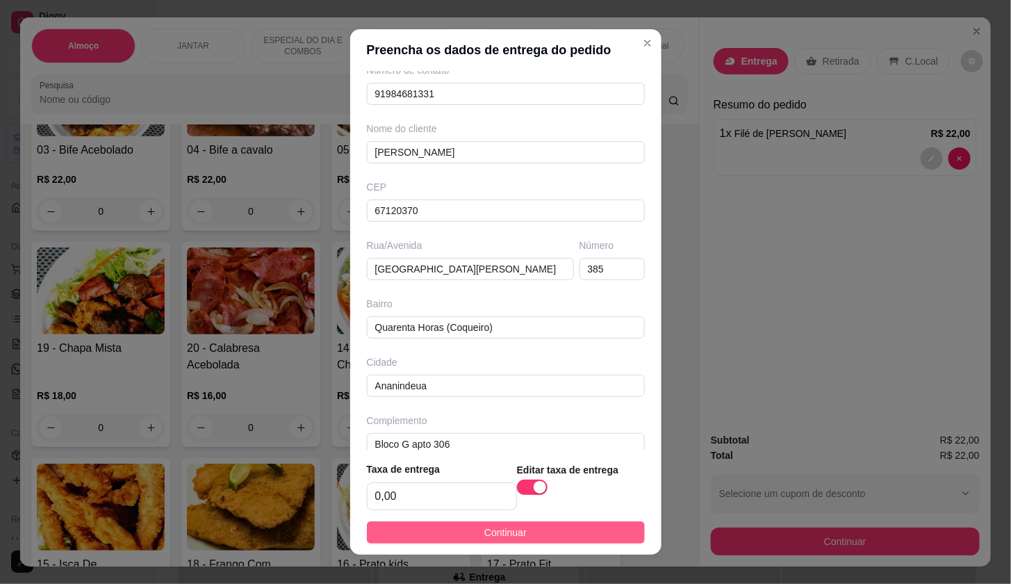
click at [581, 537] on button "Continuar" at bounding box center [506, 532] width 278 height 22
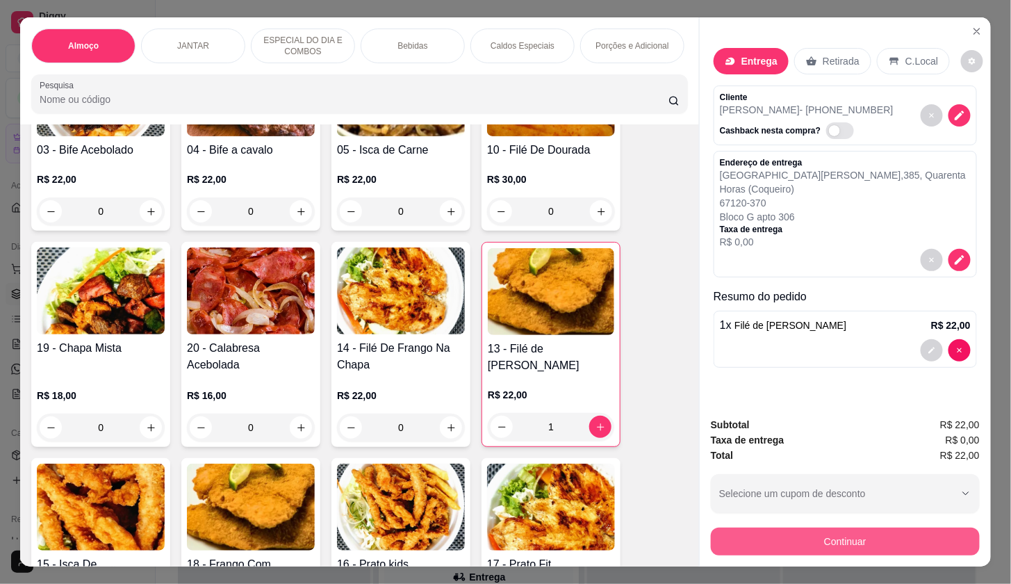
click at [714, 540] on button "Continuar" at bounding box center [845, 542] width 269 height 28
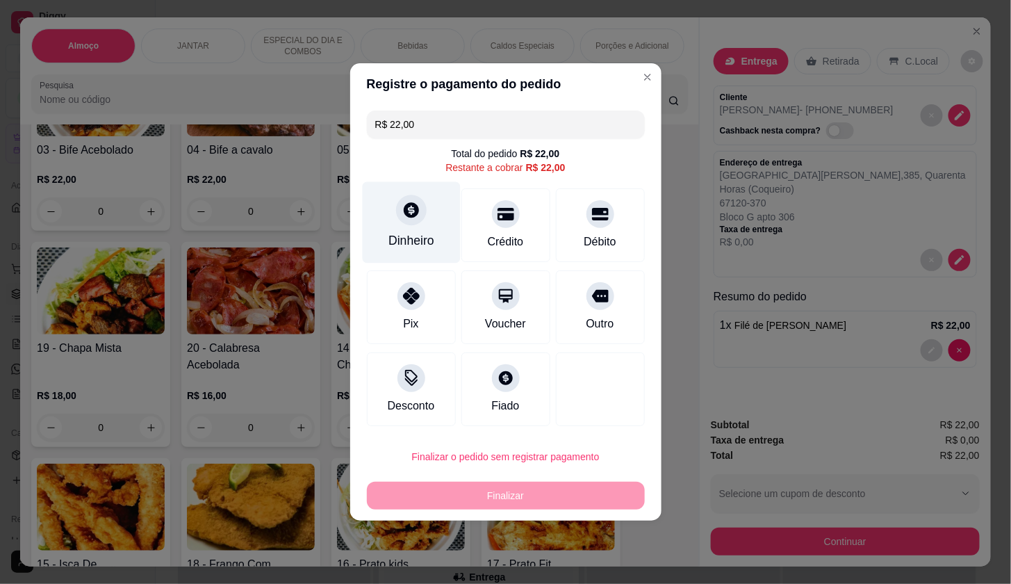
click at [380, 224] on div "Dinheiro" at bounding box center [411, 222] width 98 height 81
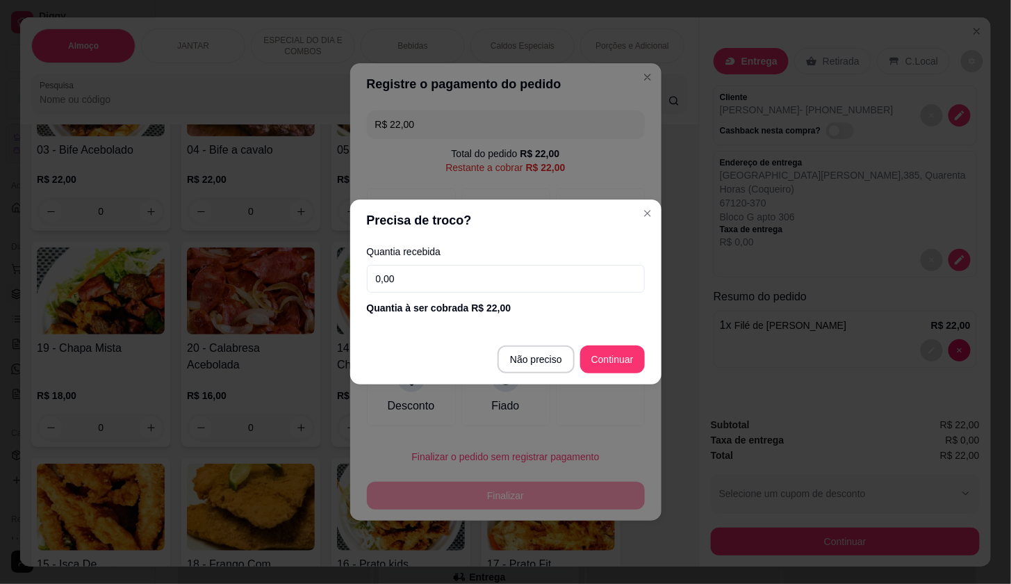
click at [432, 288] on input "0,00" at bounding box center [506, 279] width 278 height 28
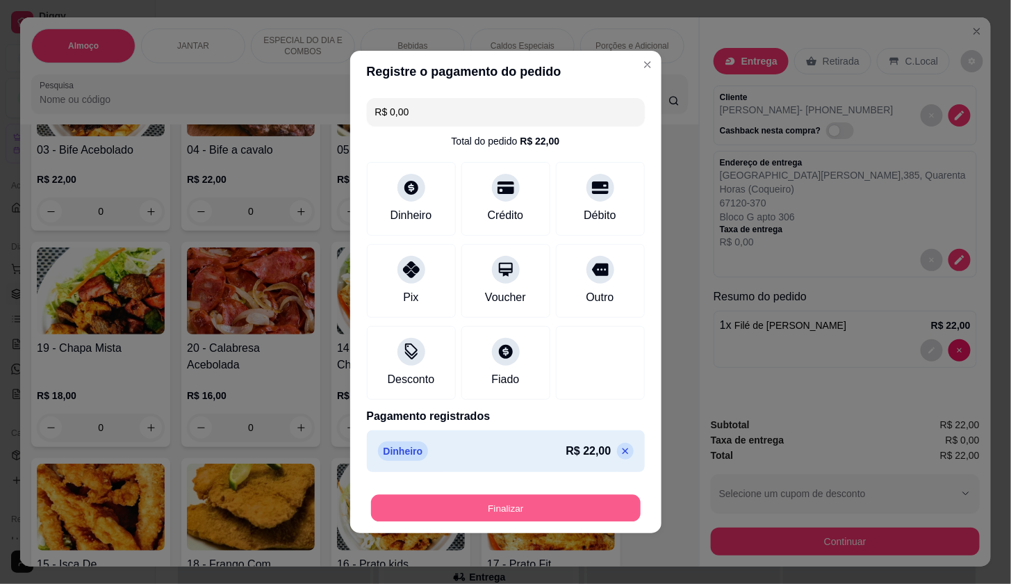
click at [608, 519] on button "Finalizar" at bounding box center [506, 508] width 270 height 27
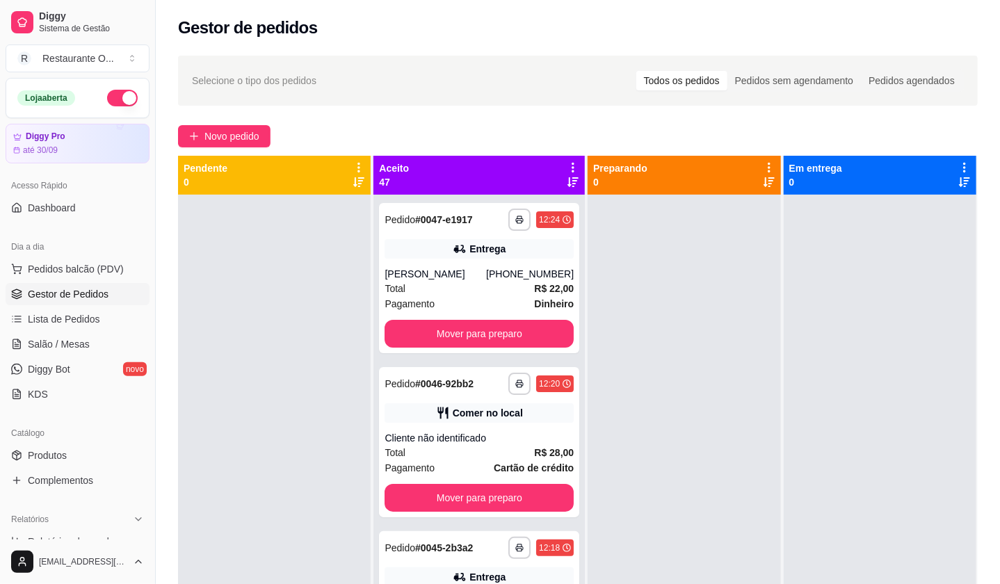
click at [270, 149] on div "**********" at bounding box center [578, 401] width 844 height 709
click at [268, 137] on button "Novo pedido" at bounding box center [224, 136] width 92 height 22
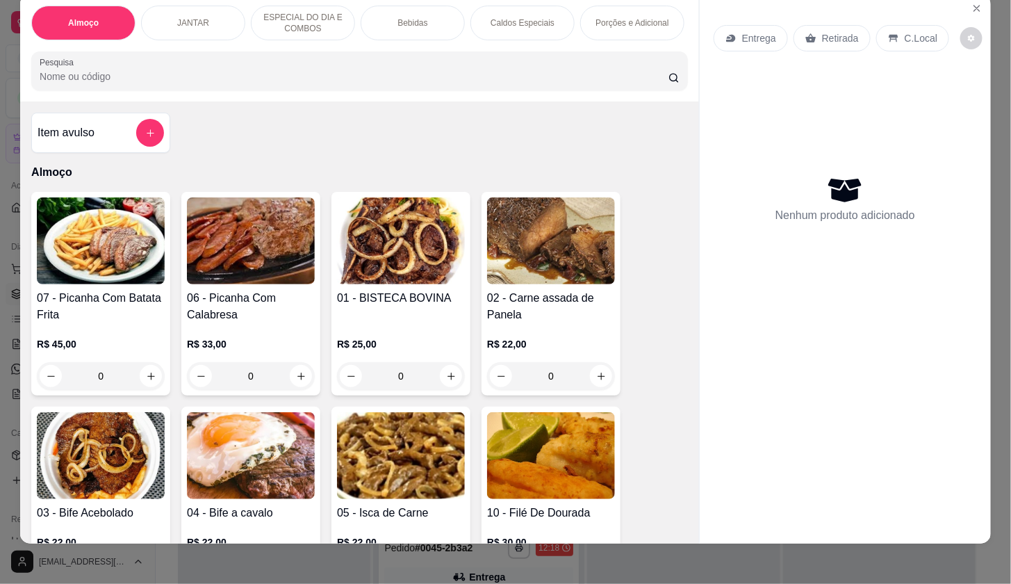
scroll to position [33, 0]
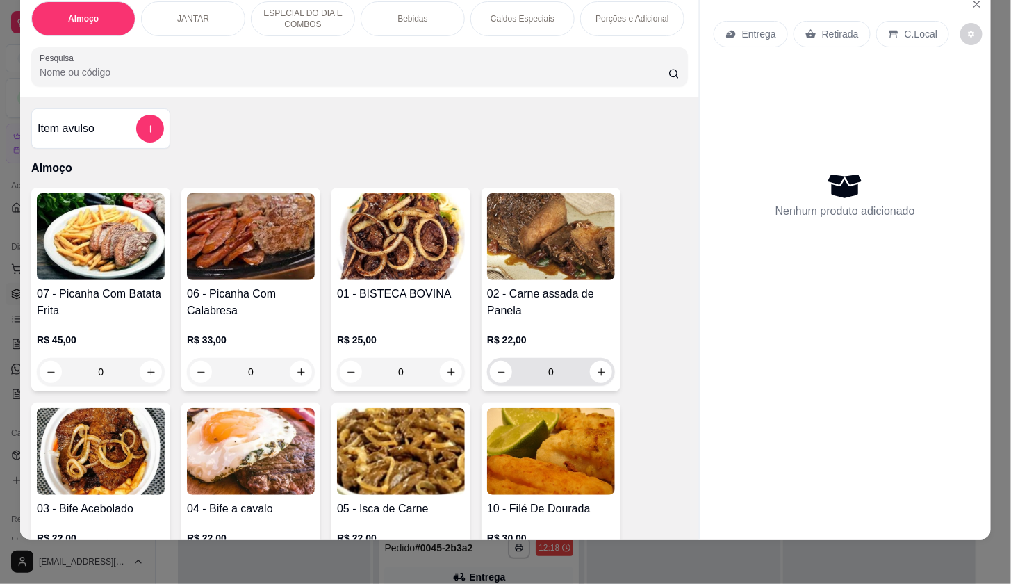
click at [586, 363] on div "0" at bounding box center [551, 372] width 122 height 28
click at [598, 374] on icon "increase-product-quantity" at bounding box center [601, 372] width 10 height 10
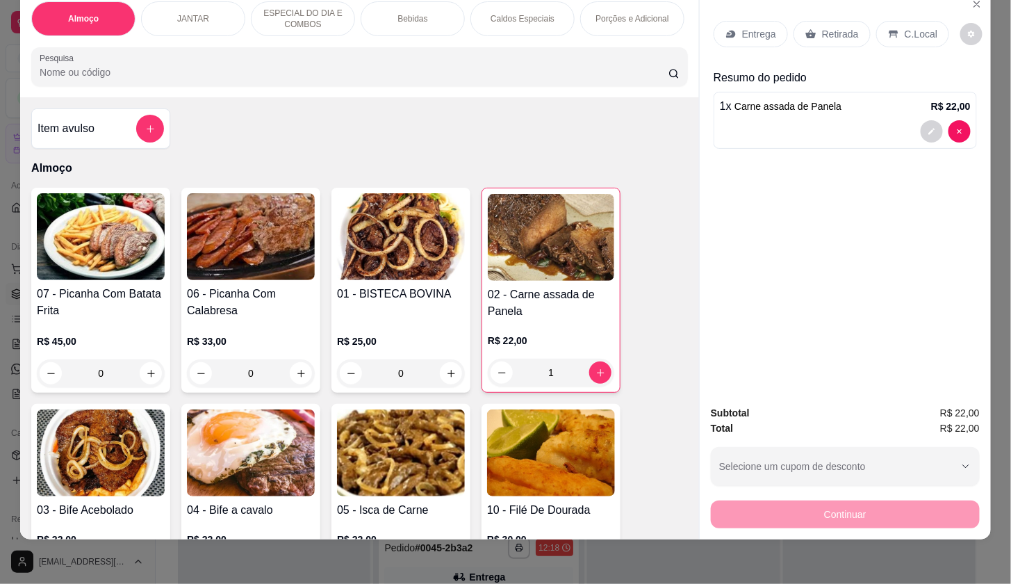
click at [726, 28] on icon at bounding box center [731, 33] width 11 height 11
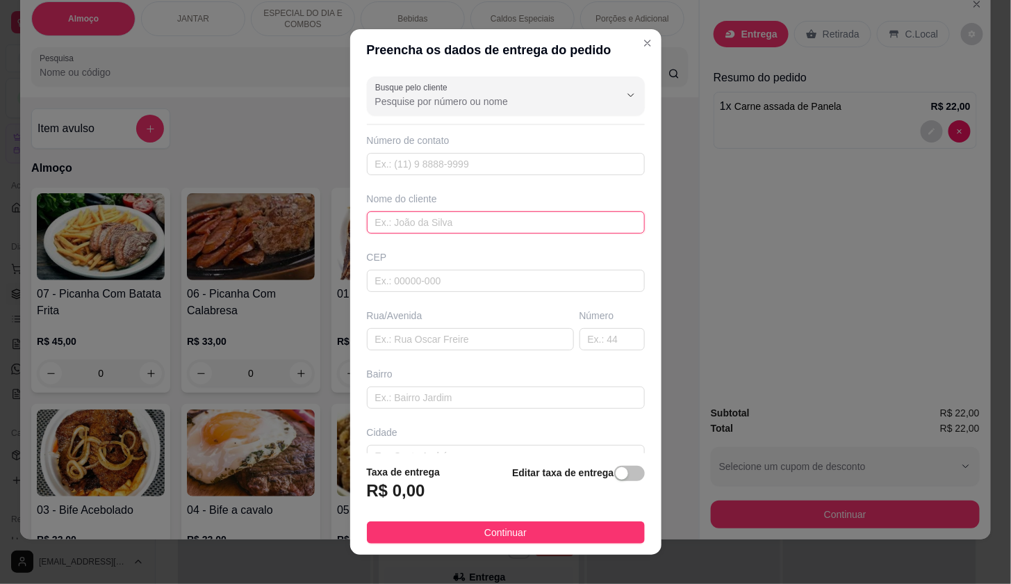
click at [542, 216] on input "text" at bounding box center [506, 222] width 278 height 22
click at [521, 327] on div "Rua/Avenida" at bounding box center [470, 330] width 213 height 42
click at [521, 329] on input "text" at bounding box center [470, 339] width 207 height 22
click at [506, 336] on input "text" at bounding box center [470, 339] width 207 height 22
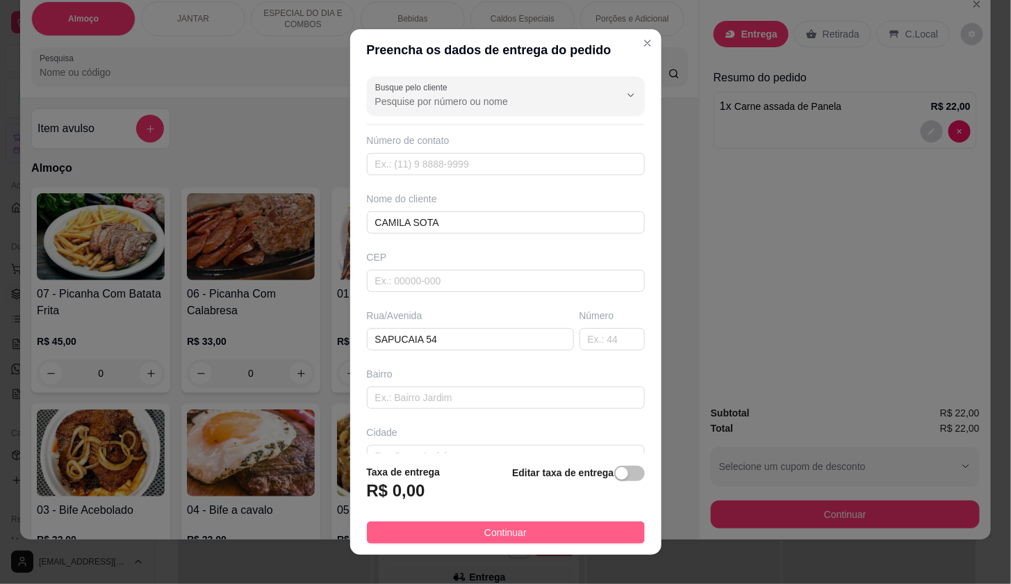
click at [598, 537] on button "Continuar" at bounding box center [506, 532] width 278 height 22
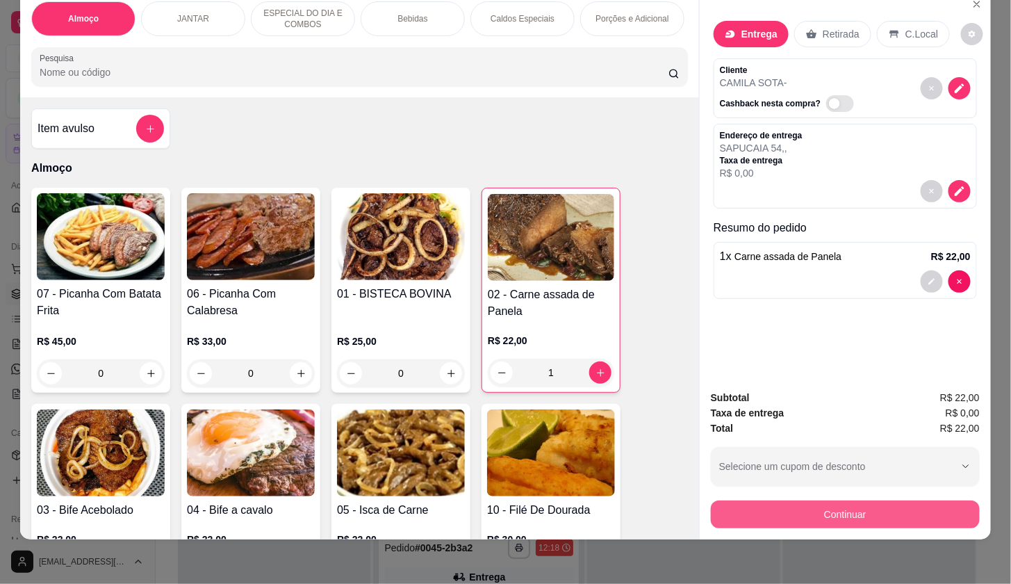
click at [768, 513] on button "Continuar" at bounding box center [845, 514] width 269 height 28
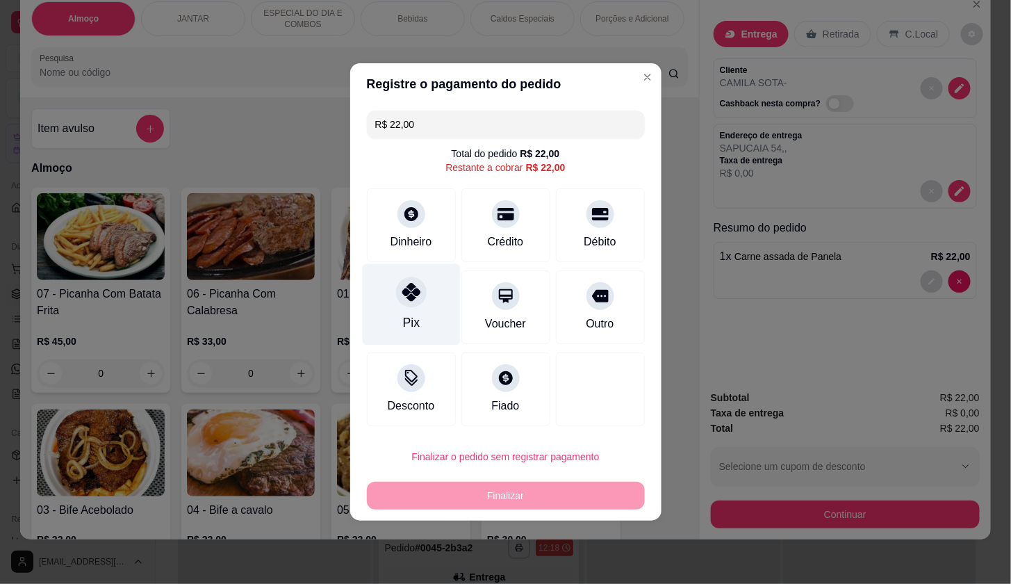
click at [438, 318] on div "Pix" at bounding box center [411, 304] width 98 height 81
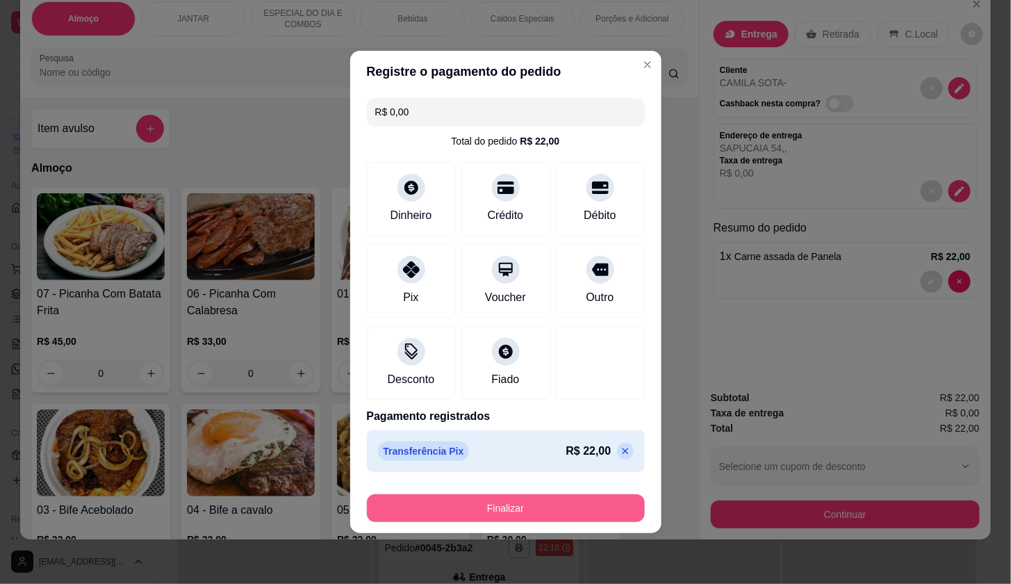
click at [558, 510] on button "Finalizar" at bounding box center [506, 508] width 278 height 28
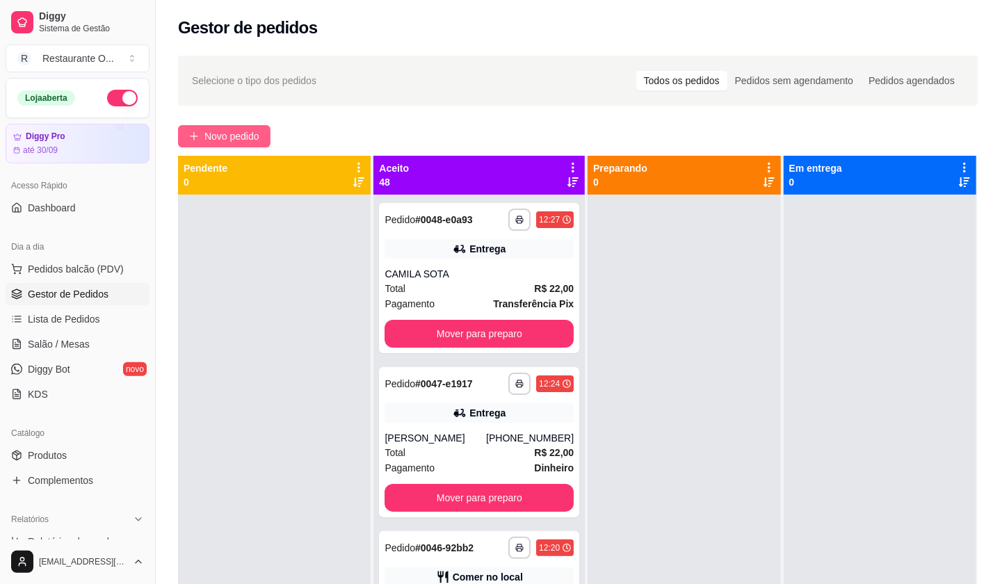
click at [258, 142] on span "Novo pedido" at bounding box center [231, 136] width 55 height 15
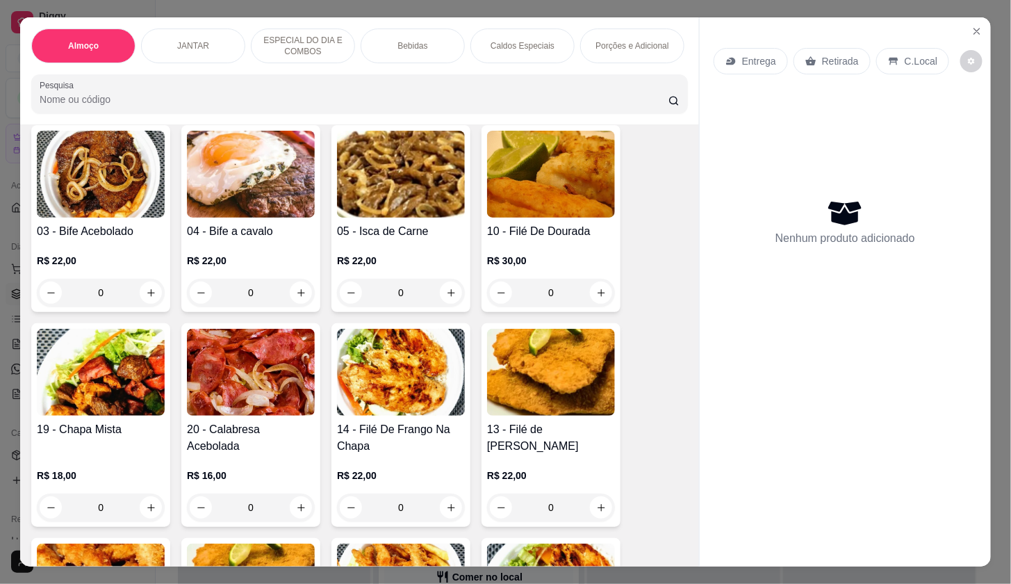
scroll to position [309, 0]
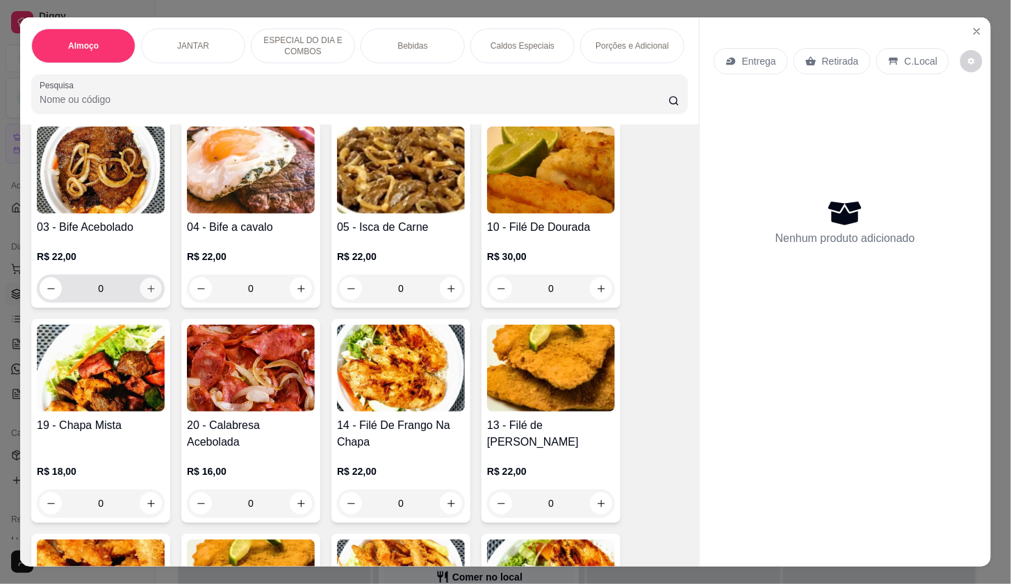
click at [143, 300] on button "increase-product-quantity" at bounding box center [151, 289] width 22 height 22
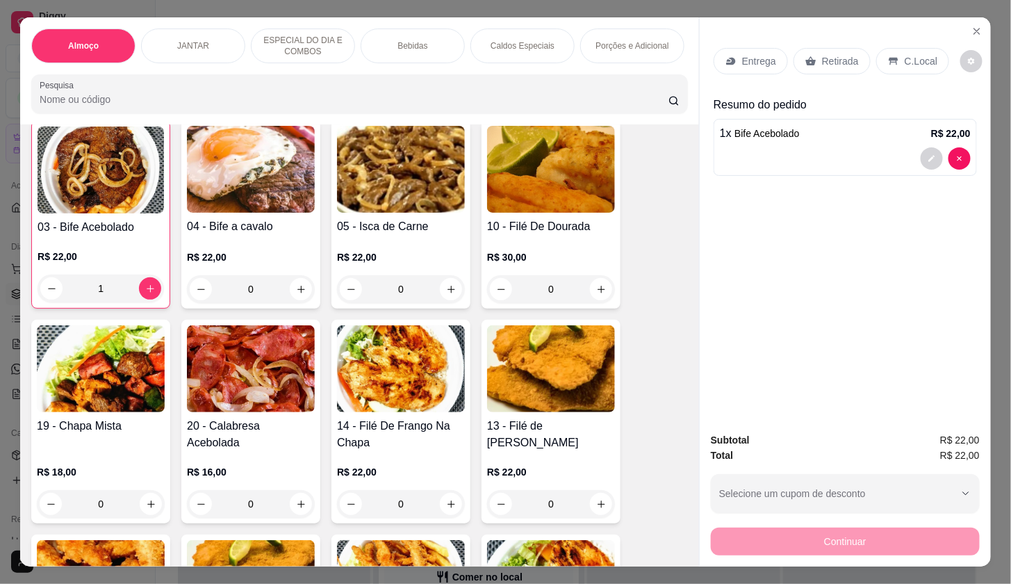
click at [415, 40] on p "Bebidas" at bounding box center [413, 45] width 30 height 11
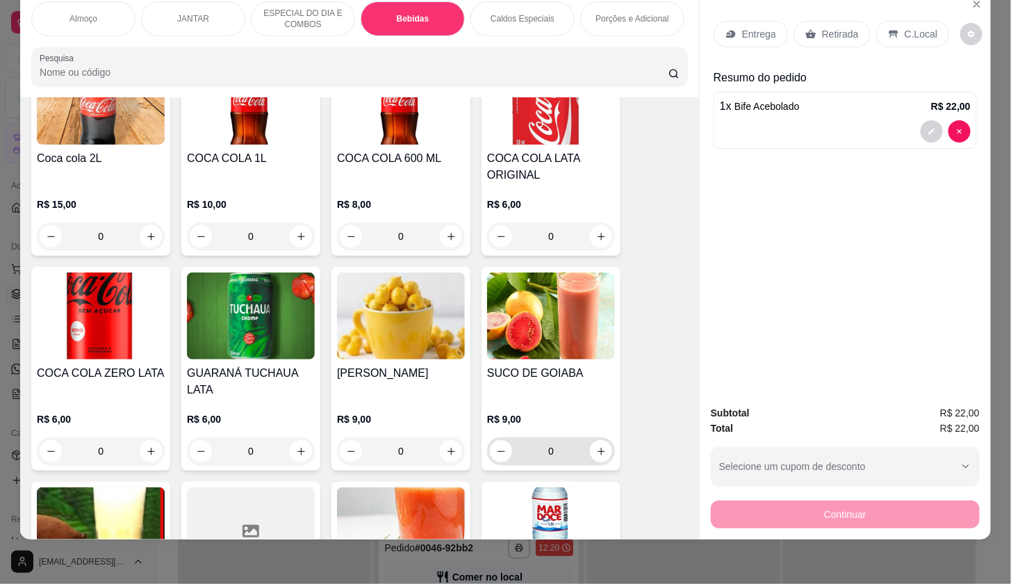
scroll to position [2124, 0]
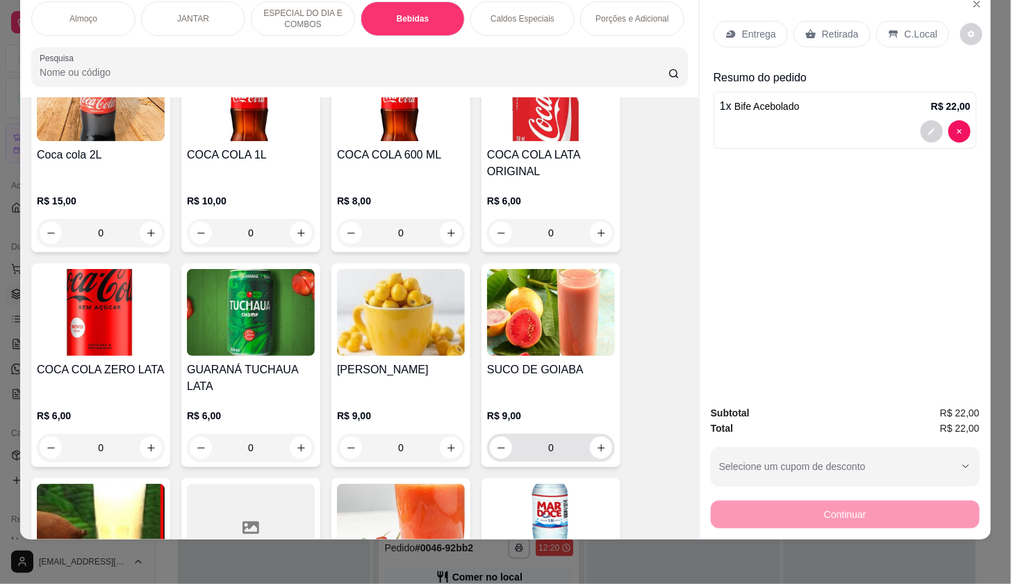
click at [596, 443] on icon "increase-product-quantity" at bounding box center [601, 448] width 10 height 10
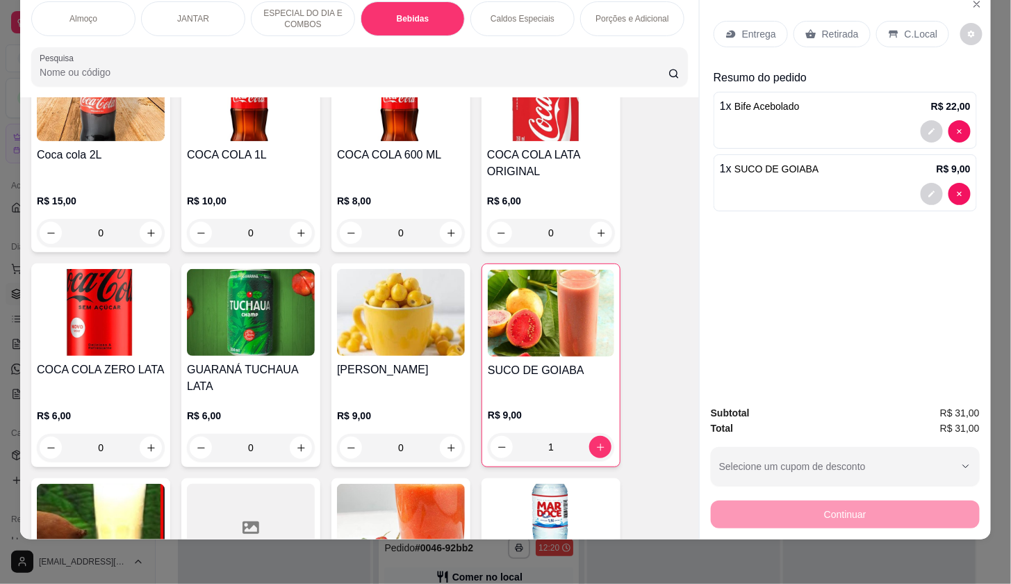
click at [754, 35] on div "Entrega" at bounding box center [751, 34] width 74 height 26
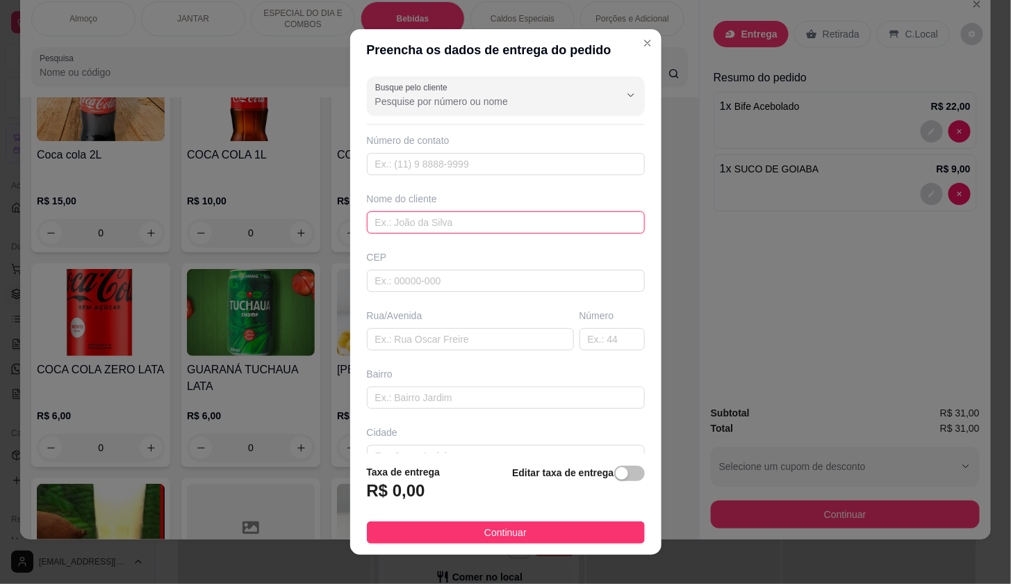
click at [590, 222] on input "text" at bounding box center [506, 222] width 278 height 22
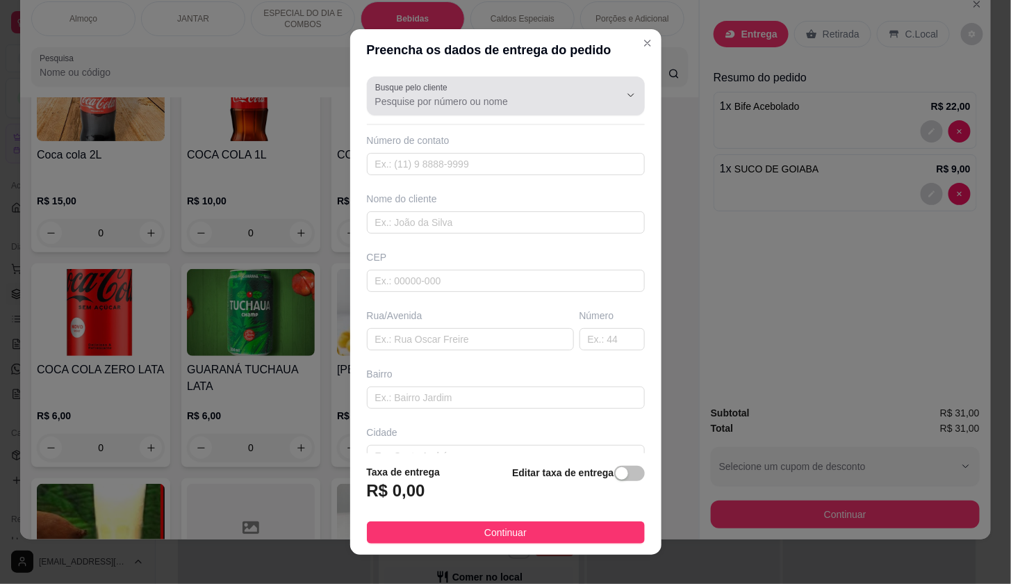
click at [448, 101] on input "Busque pelo cliente" at bounding box center [486, 102] width 222 height 14
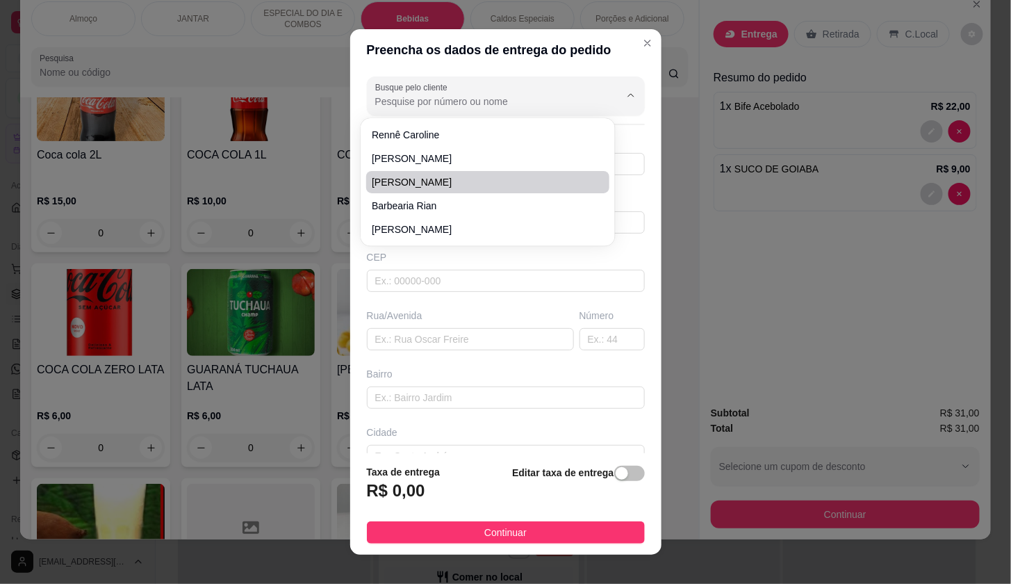
click at [519, 95] on input "Busque pelo cliente" at bounding box center [486, 102] width 222 height 14
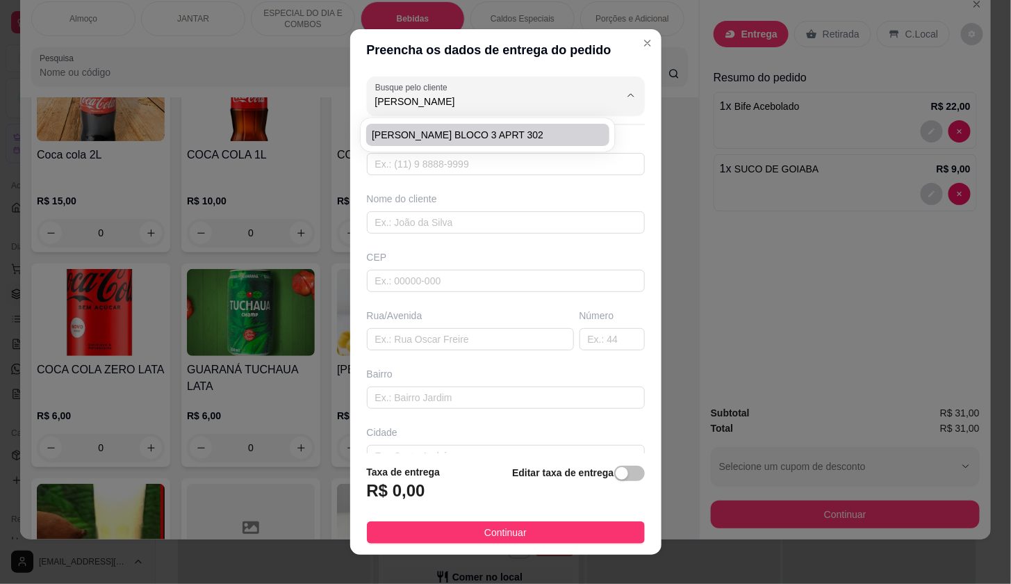
click at [471, 140] on span "[PERSON_NAME] BLOCO 3 APRT 302" at bounding box center [481, 135] width 218 height 14
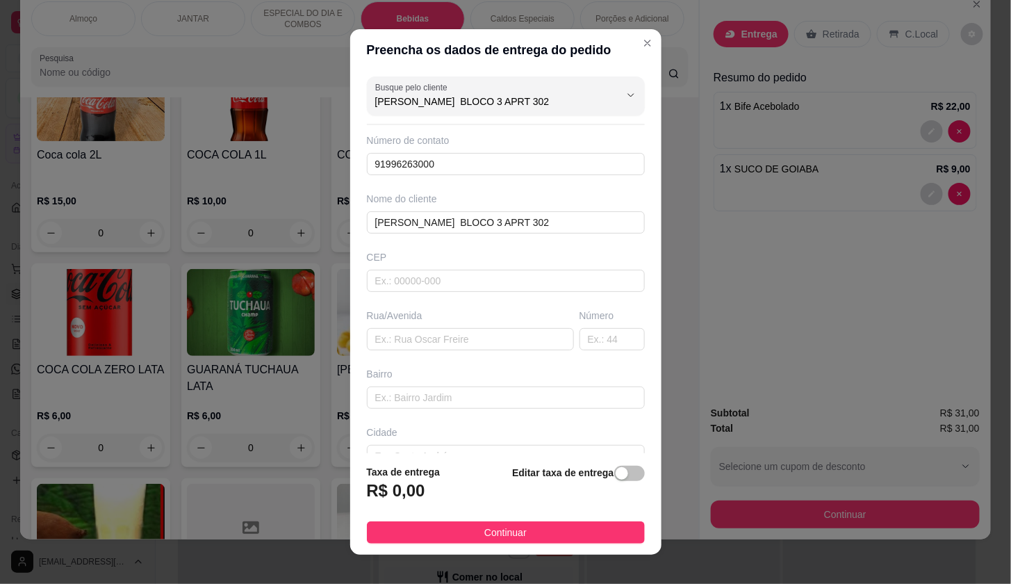
click at [617, 484] on div "Editar taxa de entrega" at bounding box center [578, 487] width 132 height 46
click at [617, 471] on span "button" at bounding box center [629, 473] width 31 height 15
click at [481, 496] on input "0,00" at bounding box center [442, 496] width 149 height 26
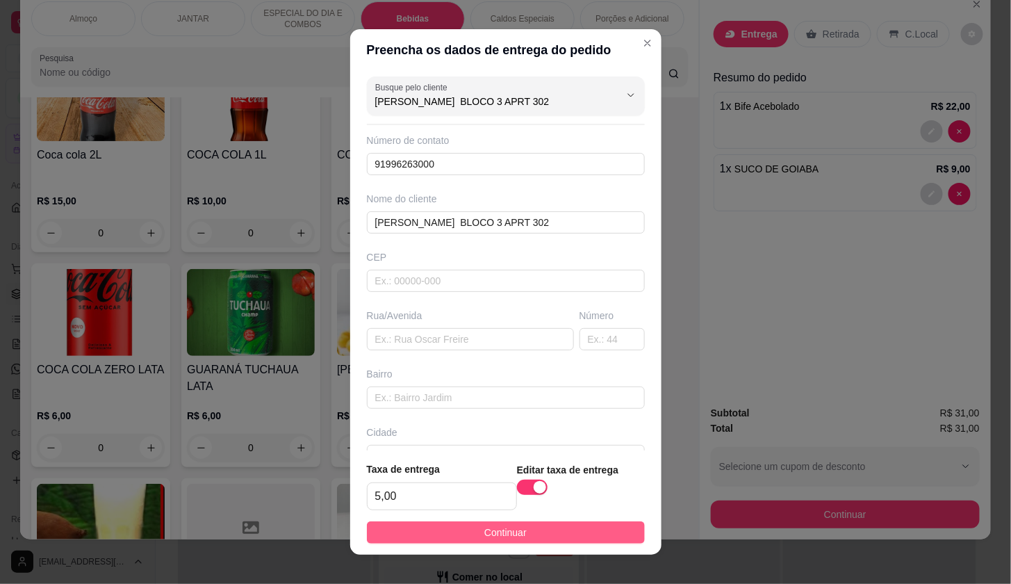
click at [546, 540] on button "Continuar" at bounding box center [506, 532] width 278 height 22
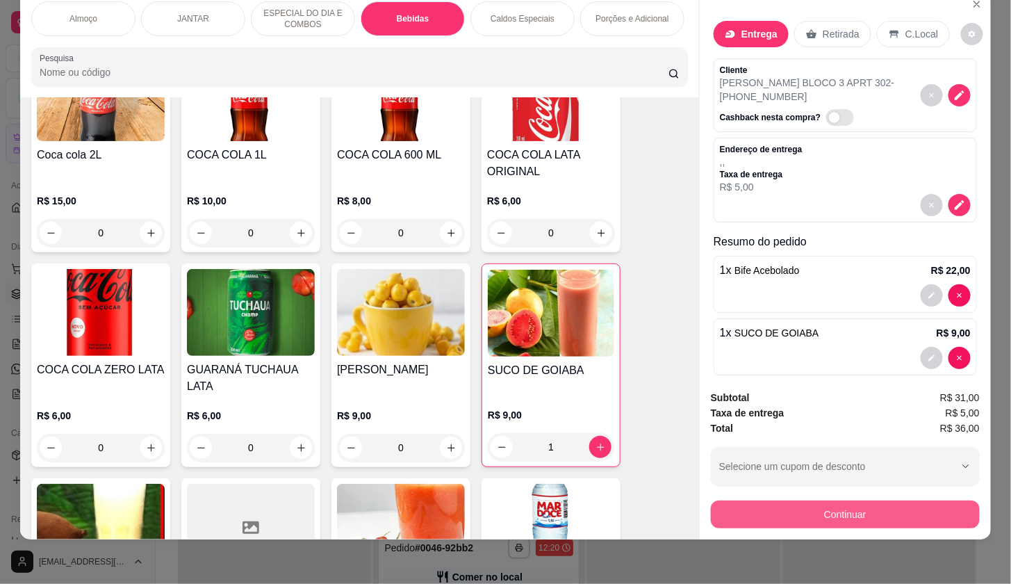
click at [838, 510] on button "Continuar" at bounding box center [845, 514] width 269 height 28
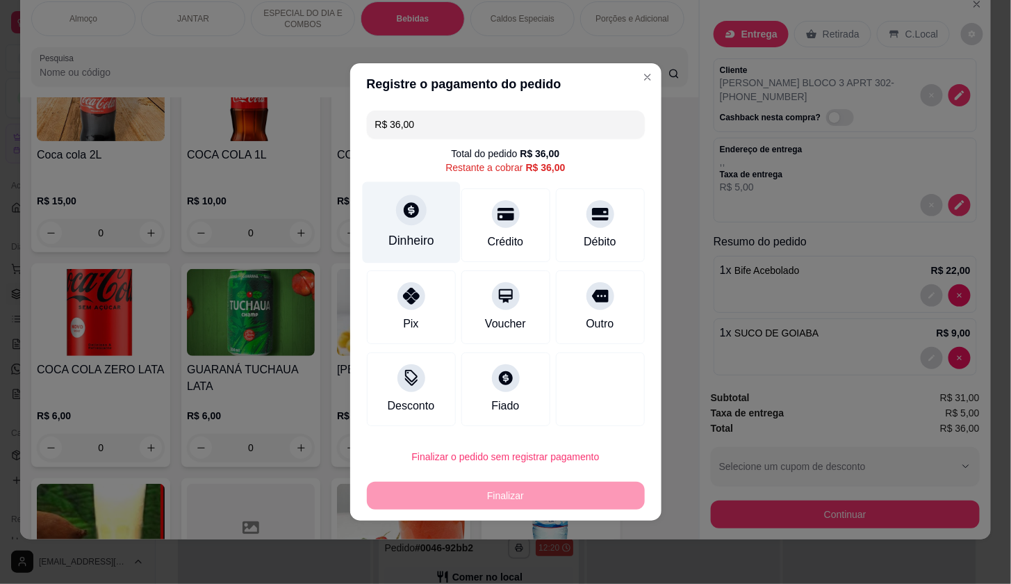
click at [427, 238] on div "Dinheiro" at bounding box center [412, 240] width 46 height 18
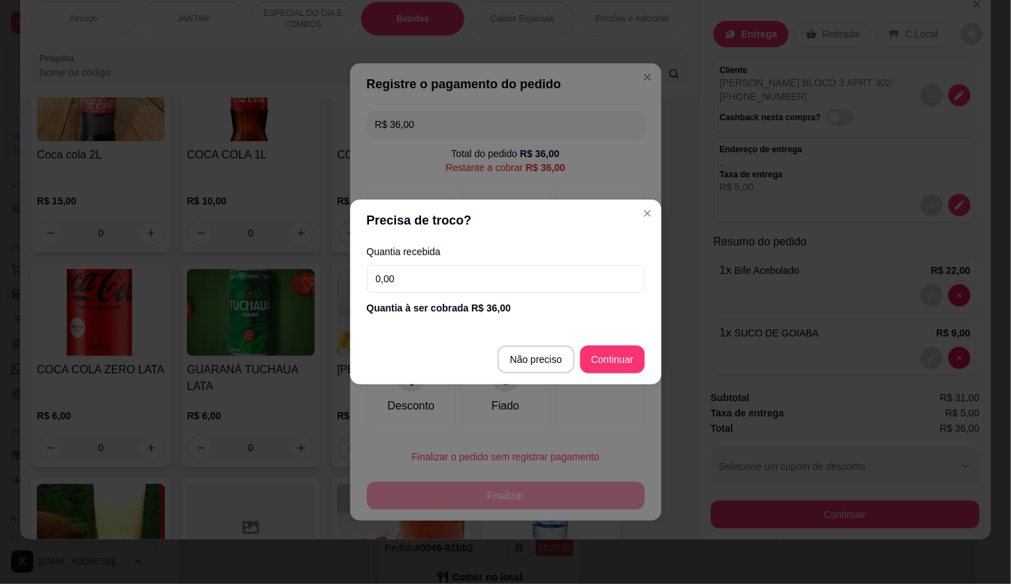
click at [444, 275] on input "0,00" at bounding box center [506, 279] width 278 height 28
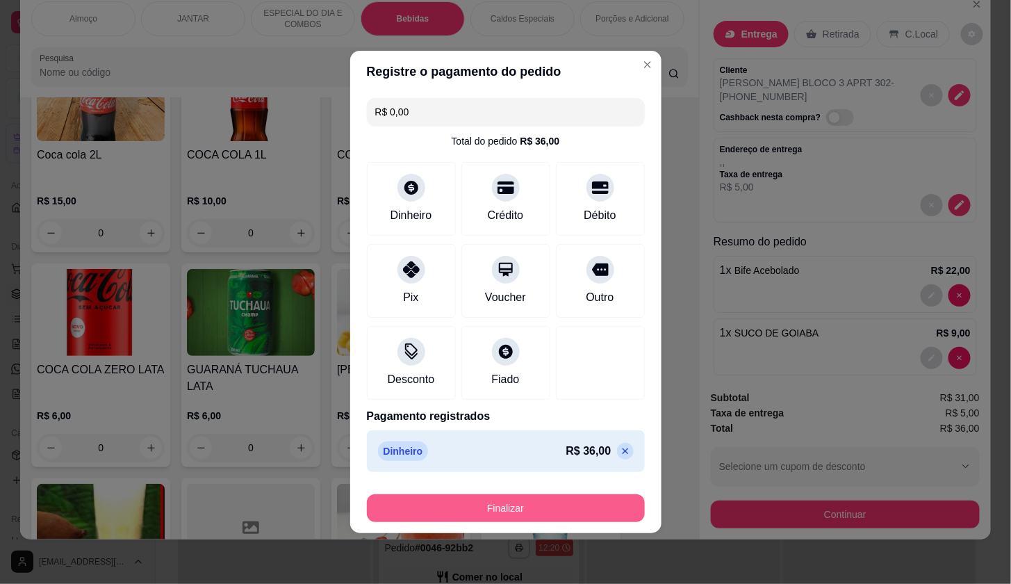
click at [624, 501] on button "Finalizar" at bounding box center [506, 508] width 278 height 28
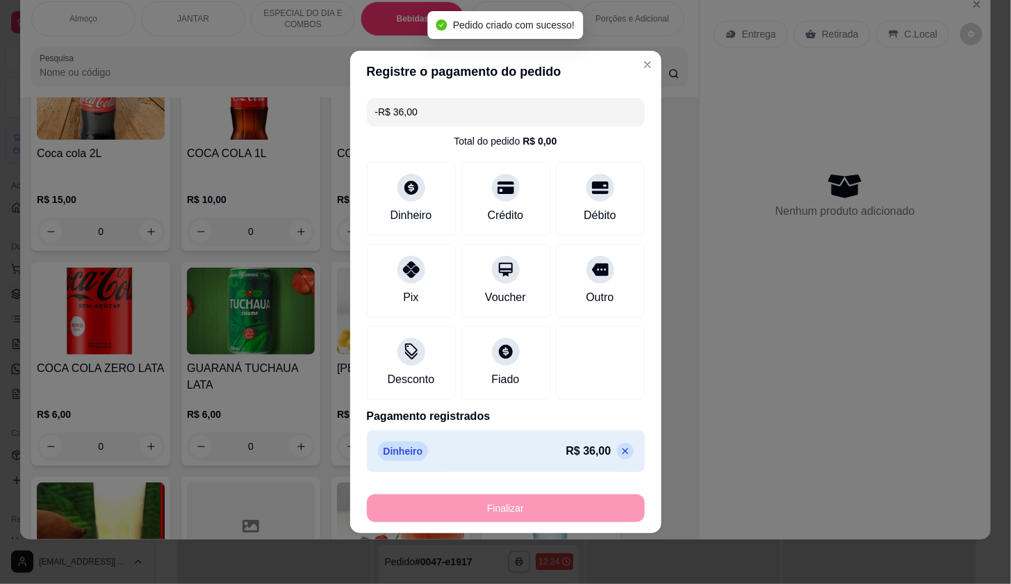
scroll to position [2122, 0]
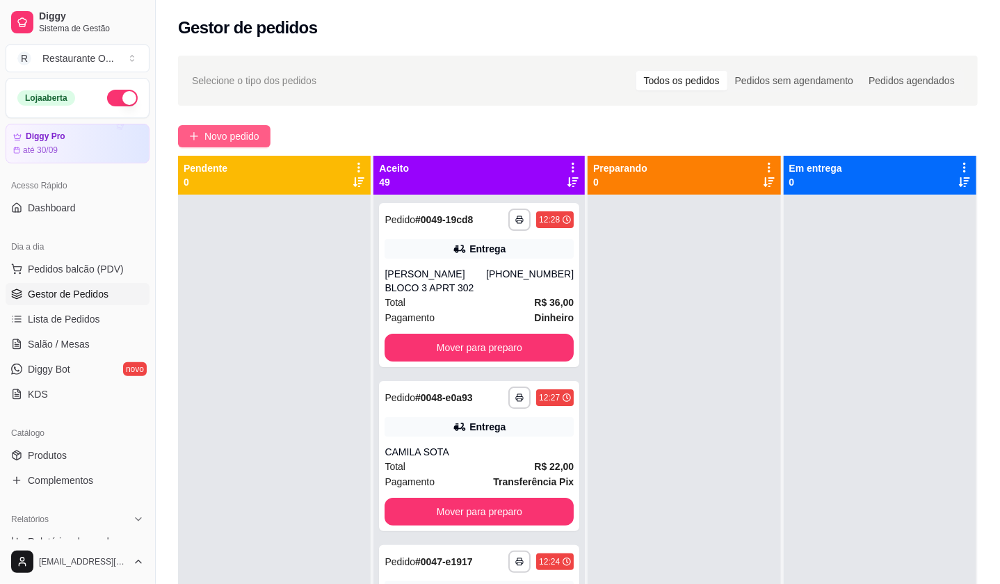
click at [261, 133] on button "Novo pedido" at bounding box center [224, 136] width 92 height 22
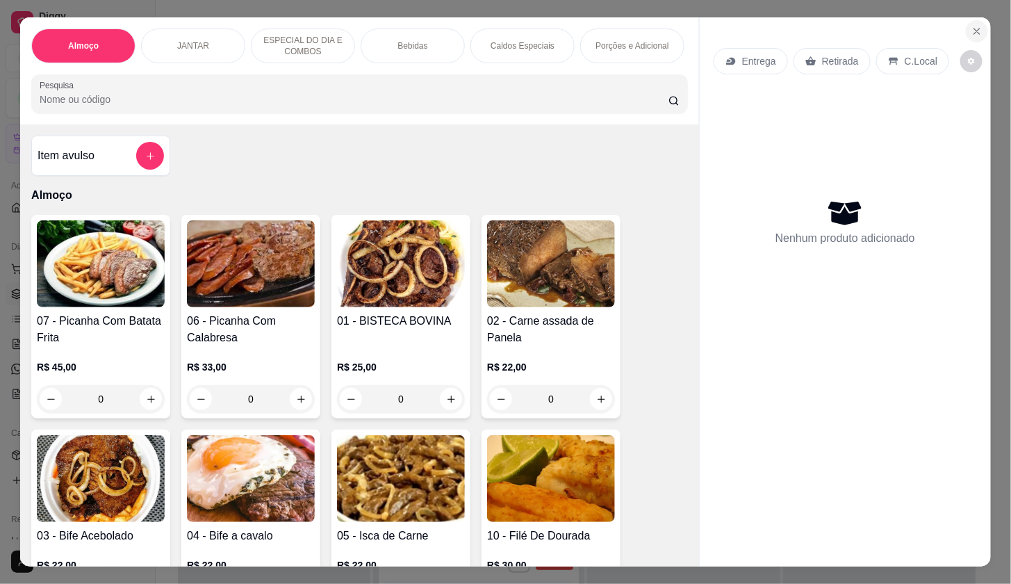
click at [977, 22] on button "Close" at bounding box center [977, 31] width 22 height 22
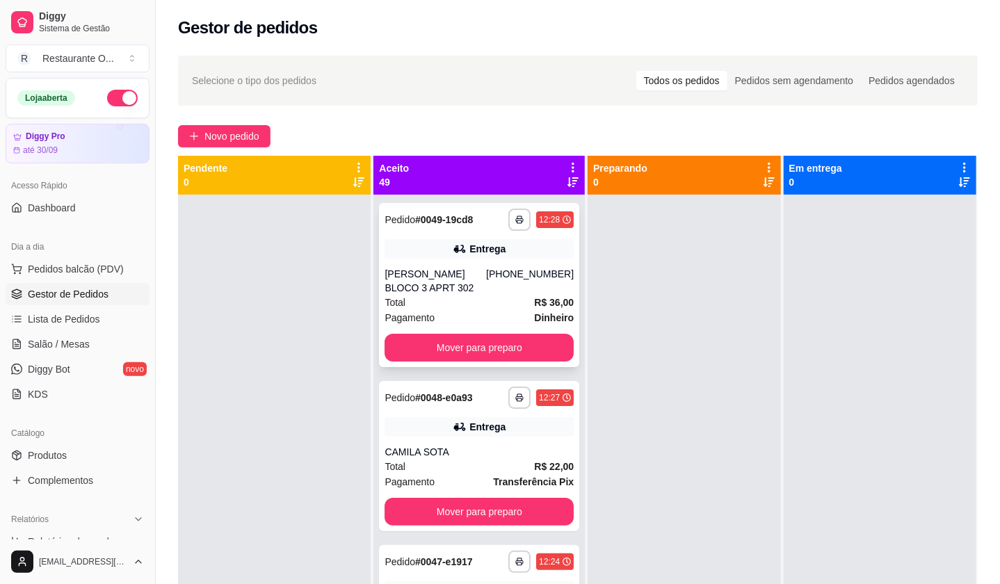
click at [444, 282] on div "[PERSON_NAME] BLOCO 3 APRT 302" at bounding box center [434, 281] width 101 height 28
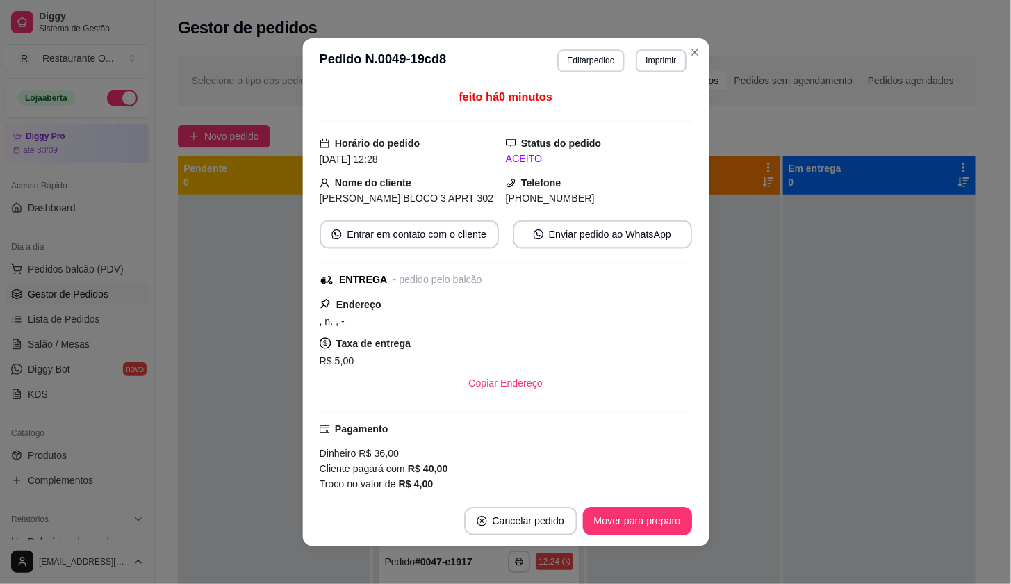
click at [598, 56] on button "Editar pedido" at bounding box center [590, 60] width 67 height 22
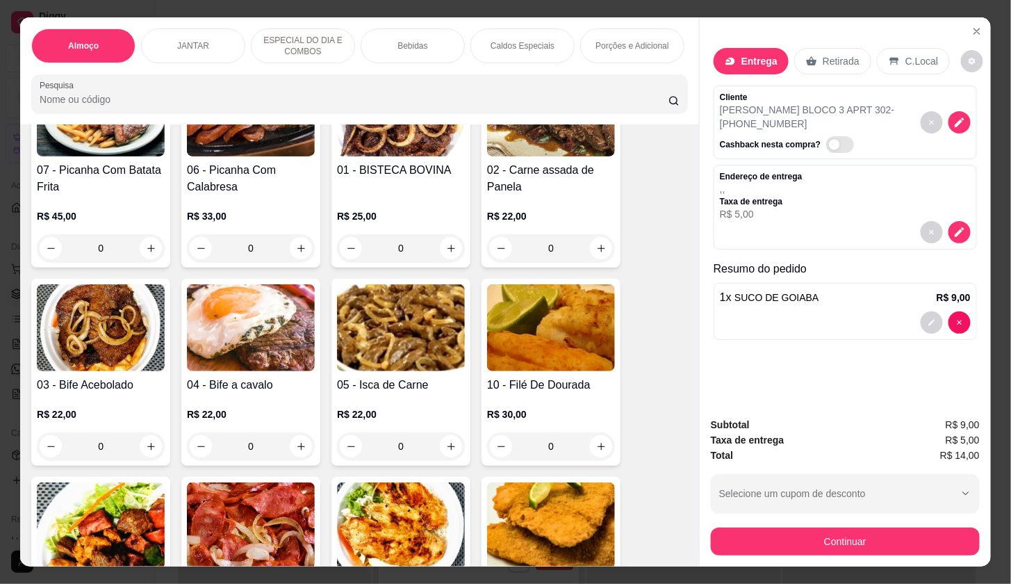
scroll to position [154, 0]
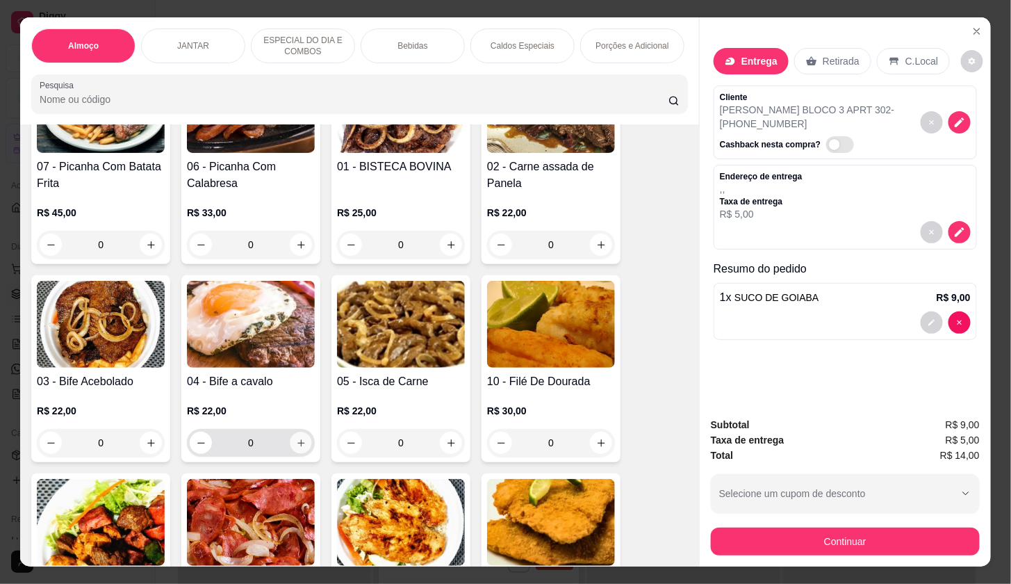
click at [301, 454] on button "increase-product-quantity" at bounding box center [302, 443] width 22 height 22
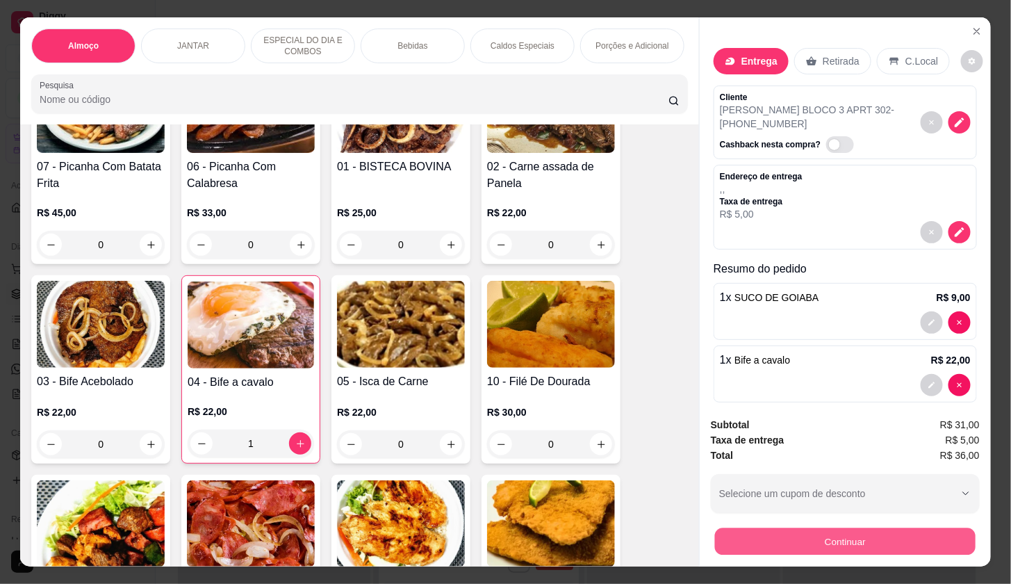
click at [738, 534] on button "Continuar" at bounding box center [845, 541] width 261 height 27
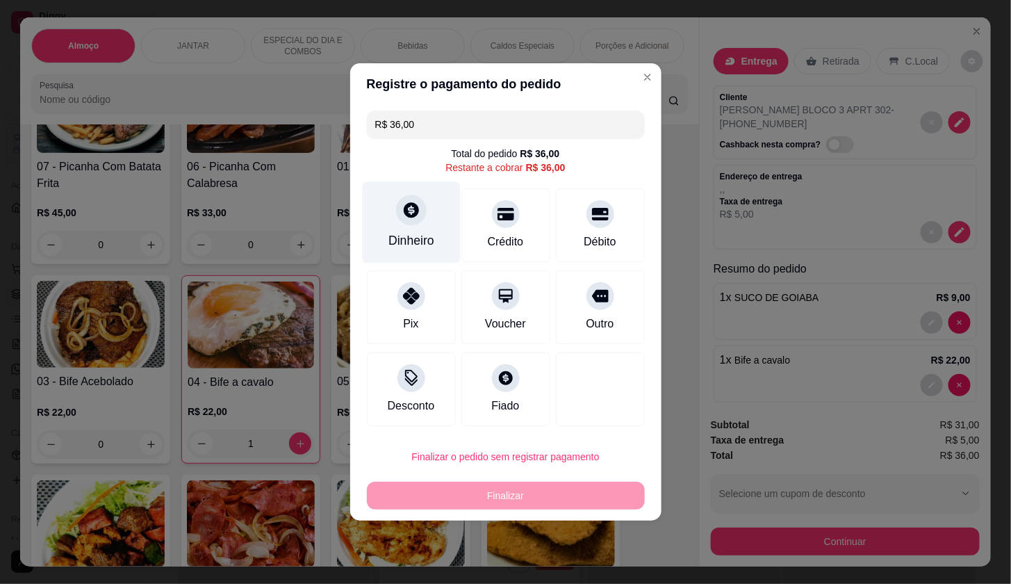
click at [420, 235] on div "Dinheiro" at bounding box center [412, 240] width 46 height 18
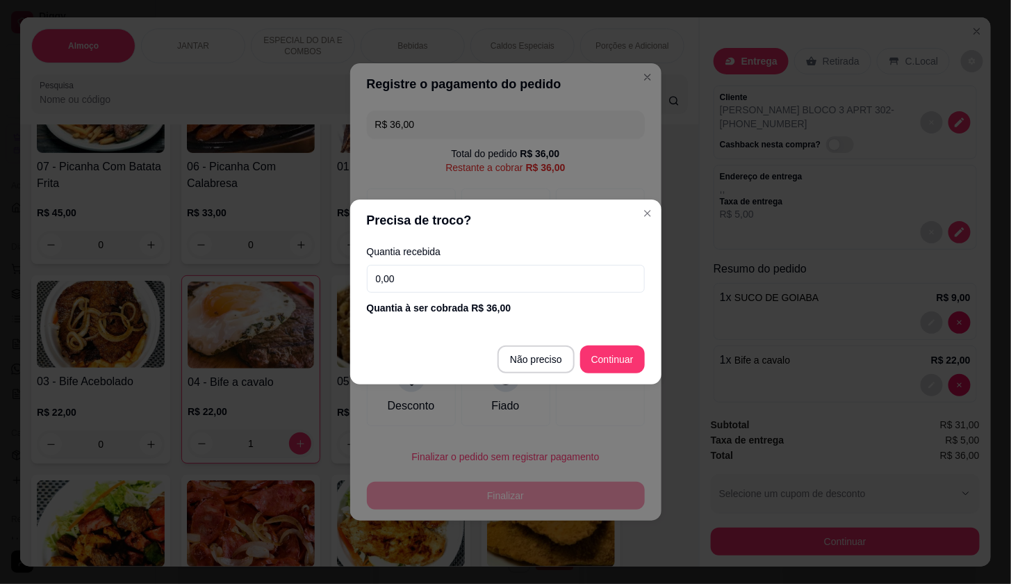
click at [506, 282] on input "0,00" at bounding box center [506, 279] width 278 height 28
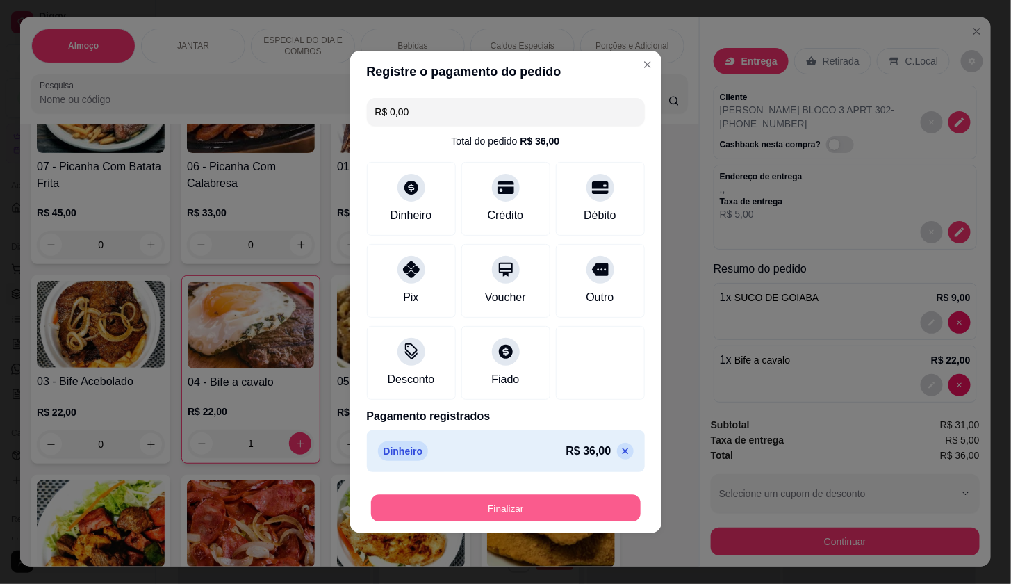
click at [605, 512] on button "Finalizar" at bounding box center [506, 508] width 270 height 27
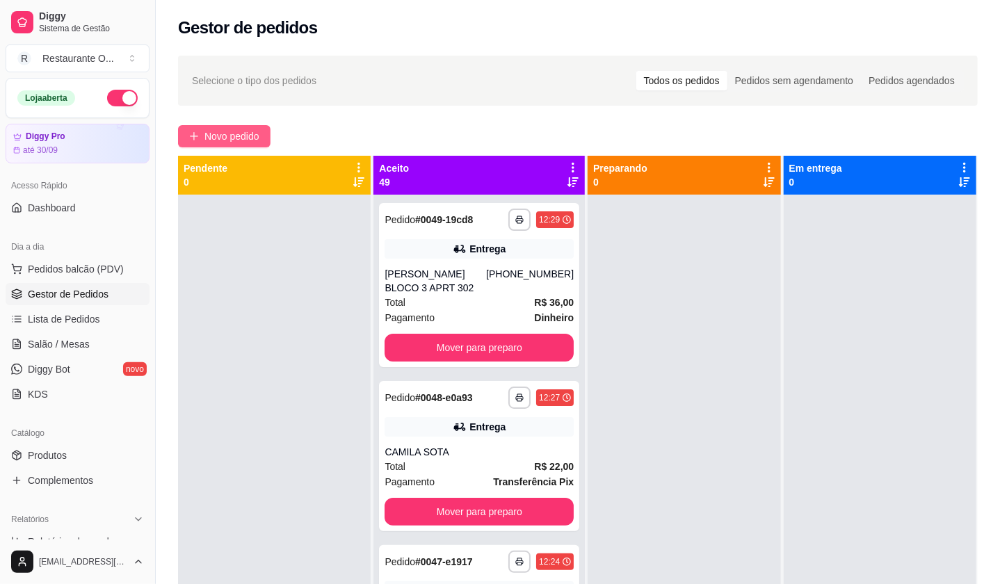
click at [242, 129] on span "Novo pedido" at bounding box center [231, 136] width 55 height 15
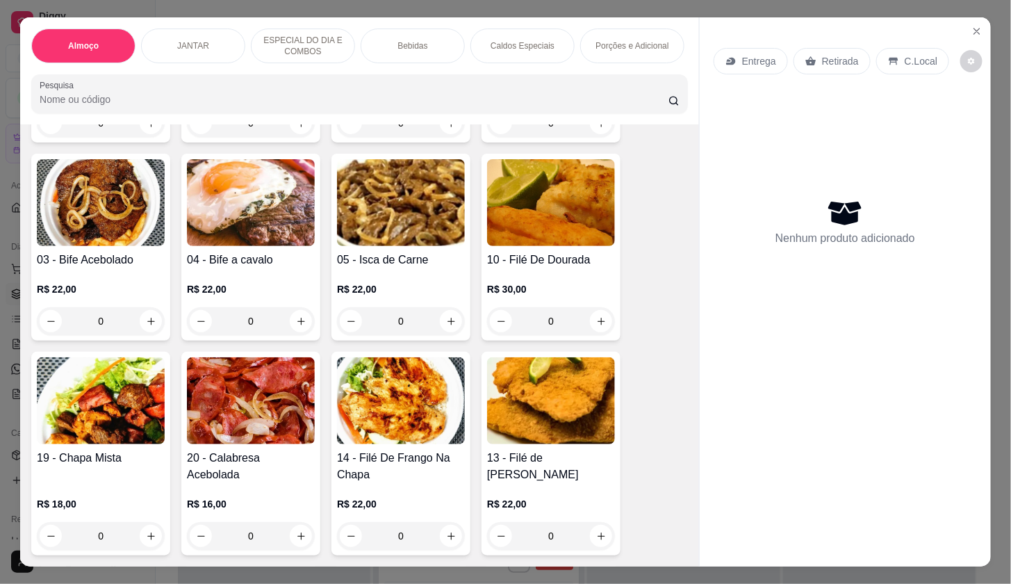
scroll to position [386, 0]
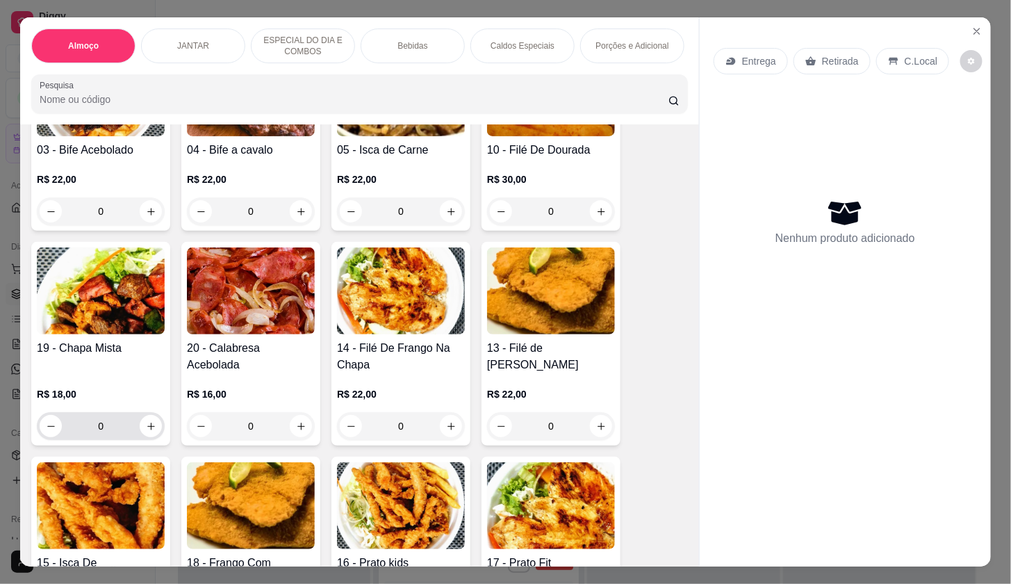
click at [154, 440] on div "0" at bounding box center [101, 426] width 122 height 28
click at [146, 437] on button "increase-product-quantity" at bounding box center [151, 426] width 22 height 22
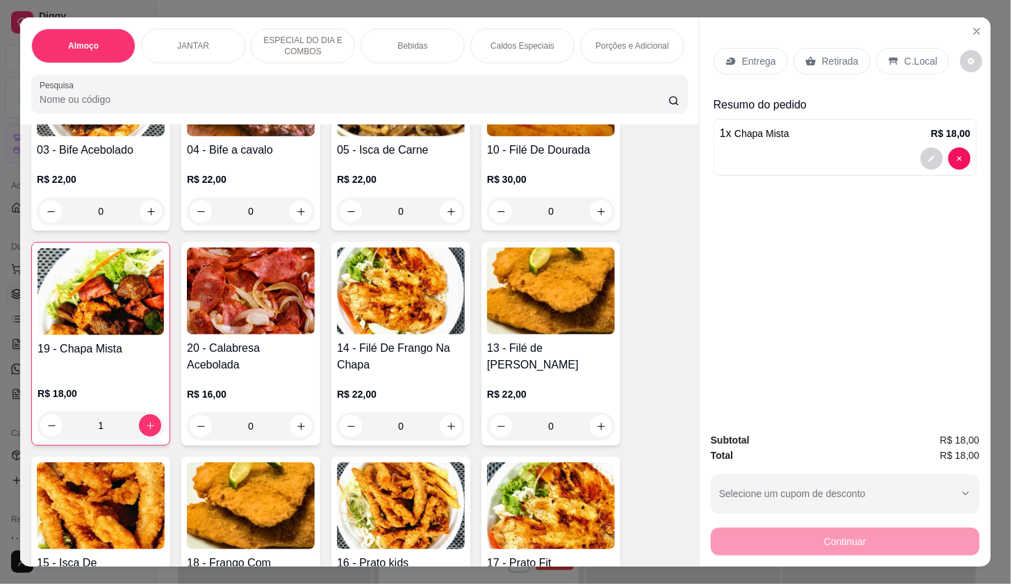
click at [407, 42] on p "Bebidas" at bounding box center [413, 45] width 30 height 11
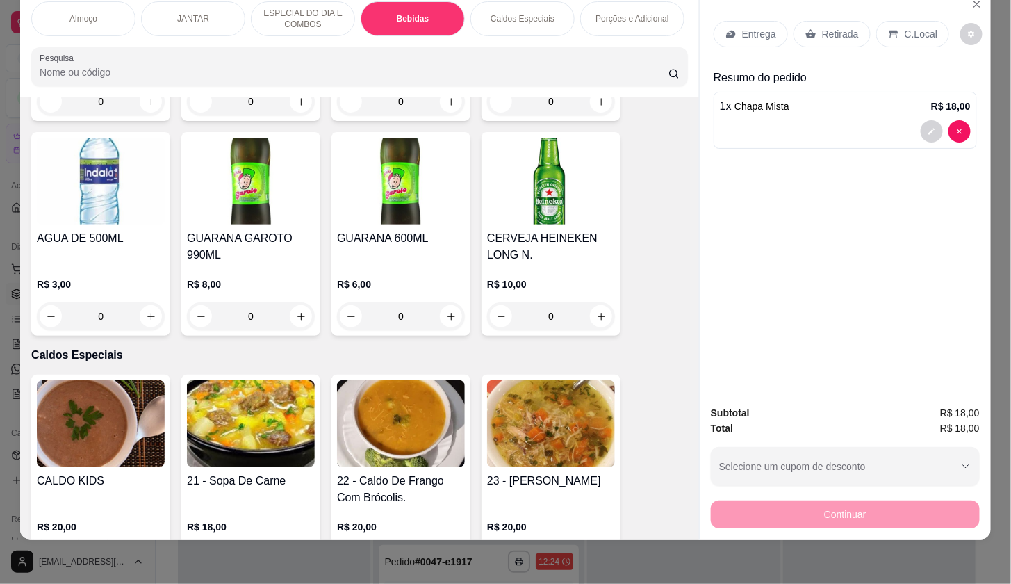
scroll to position [2663, 0]
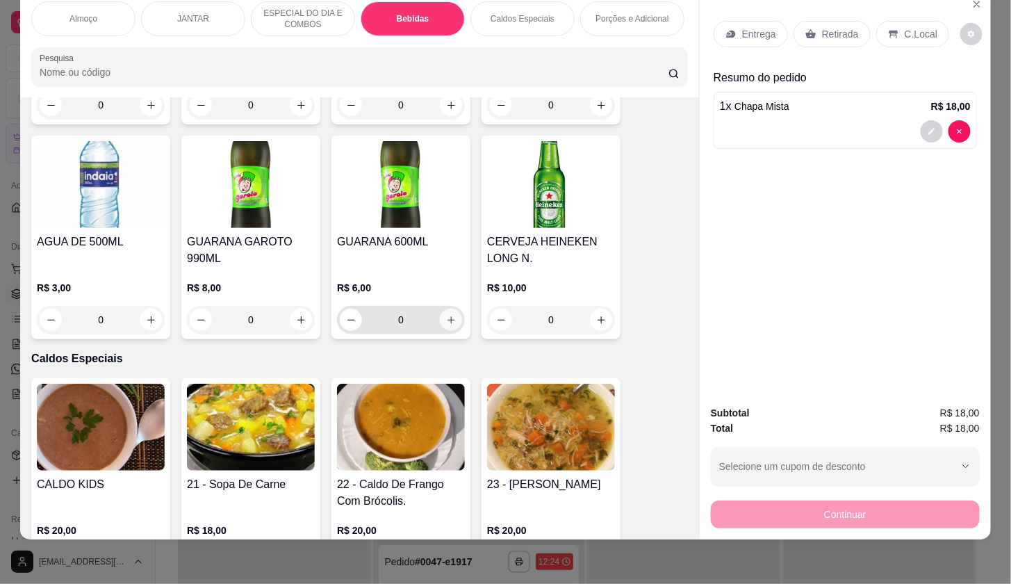
click at [446, 318] on icon "increase-product-quantity" at bounding box center [451, 320] width 10 height 10
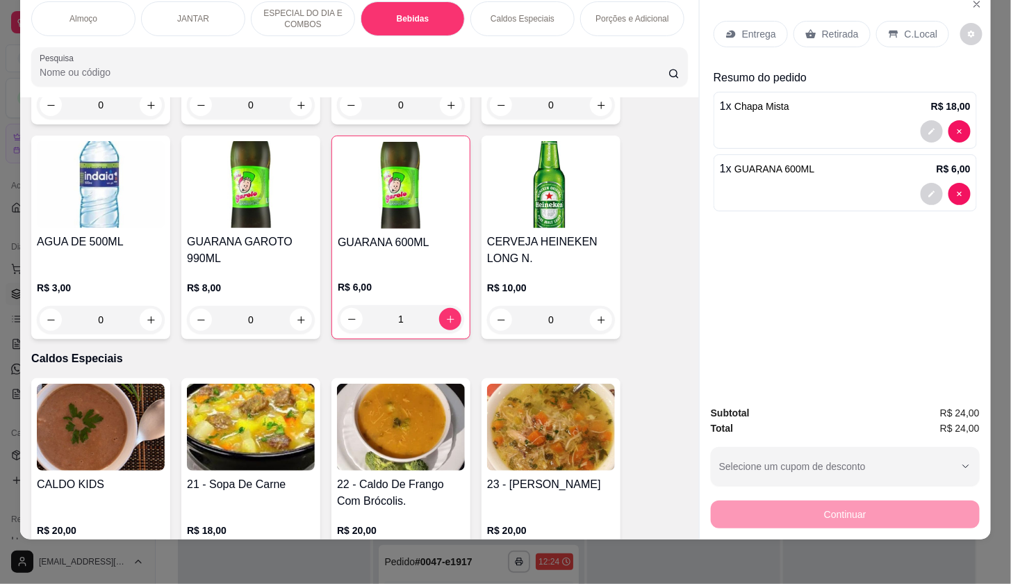
click at [927, 27] on p "C.Local" at bounding box center [921, 34] width 33 height 14
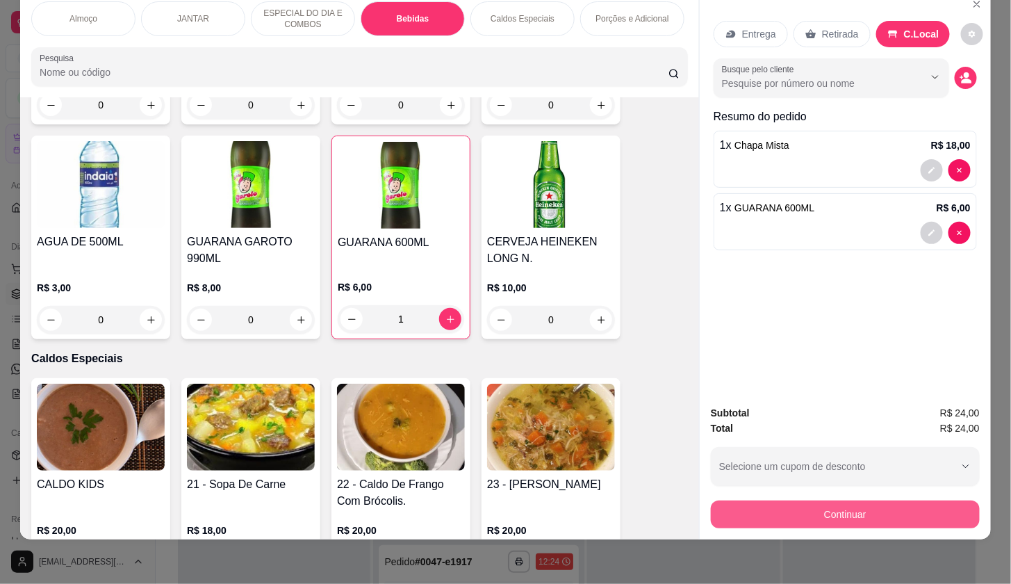
click at [930, 508] on button "Continuar" at bounding box center [845, 514] width 269 height 28
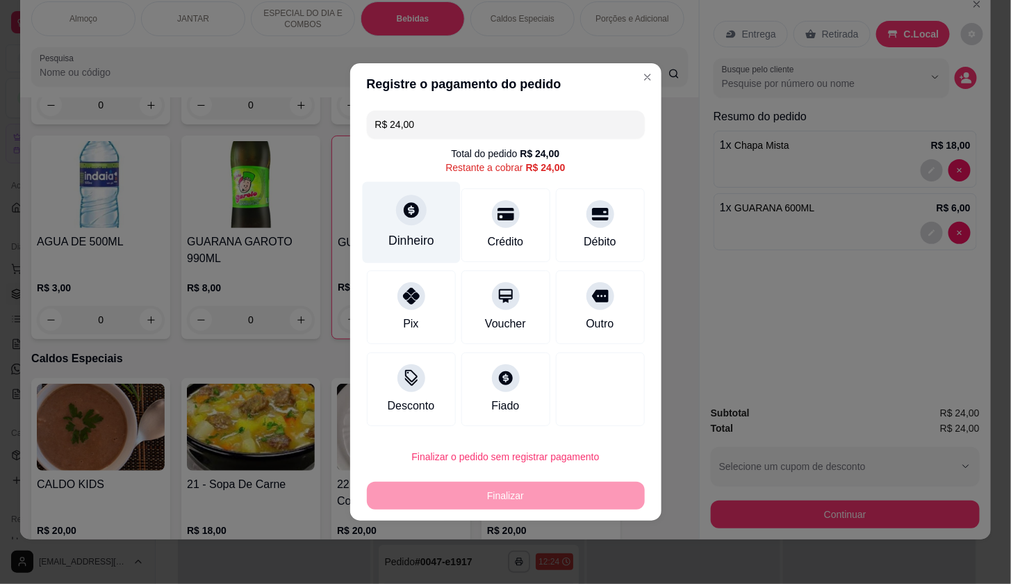
click at [434, 245] on div "Dinheiro" at bounding box center [411, 222] width 98 height 81
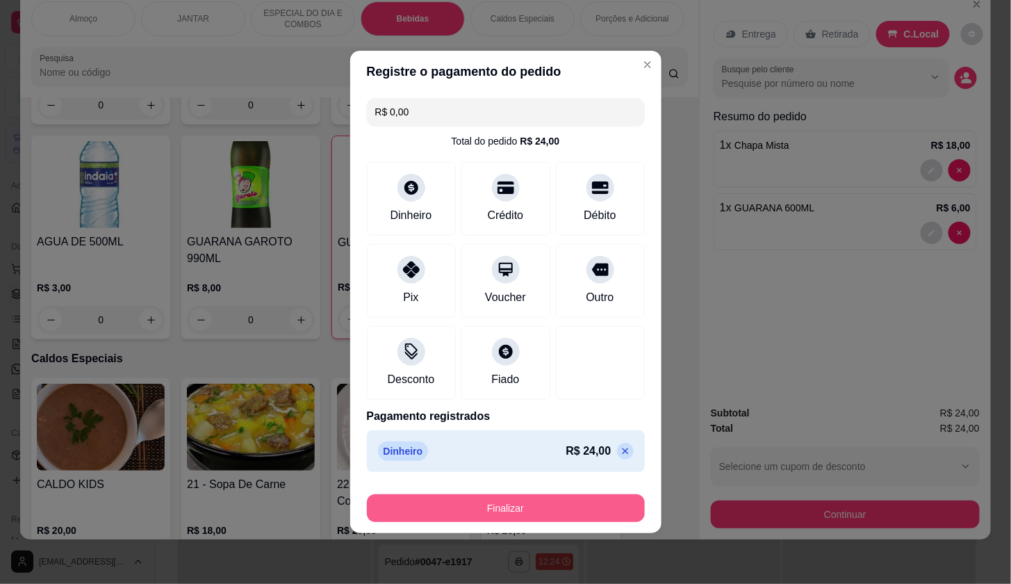
click at [605, 510] on button "Finalizar" at bounding box center [506, 508] width 278 height 28
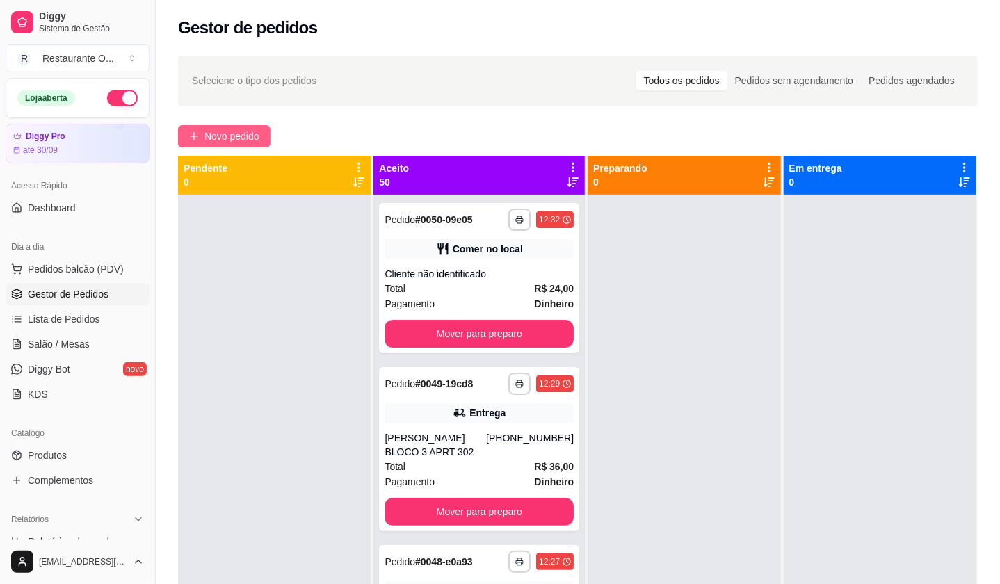
click at [240, 133] on span "Novo pedido" at bounding box center [231, 136] width 55 height 15
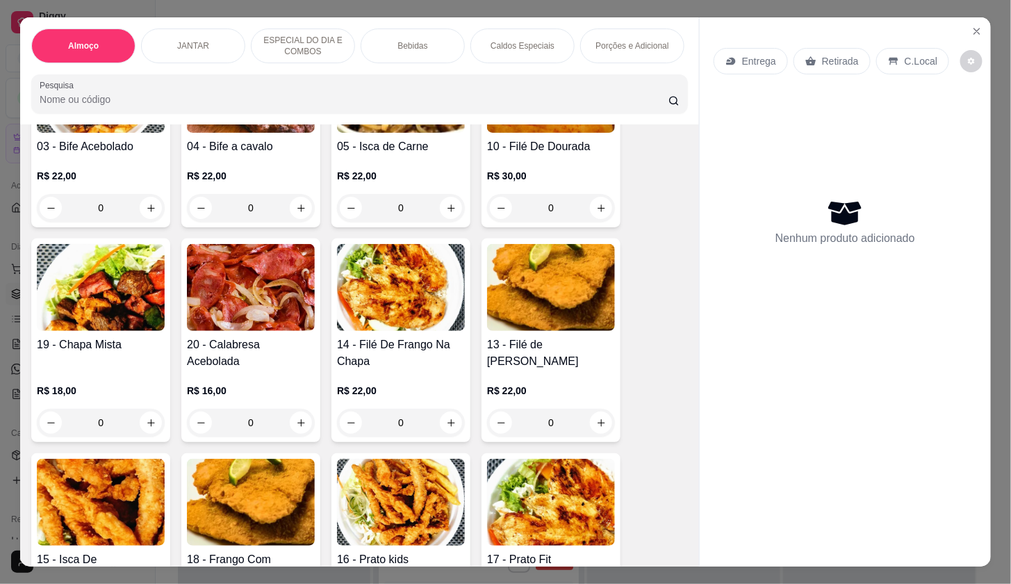
scroll to position [463, 0]
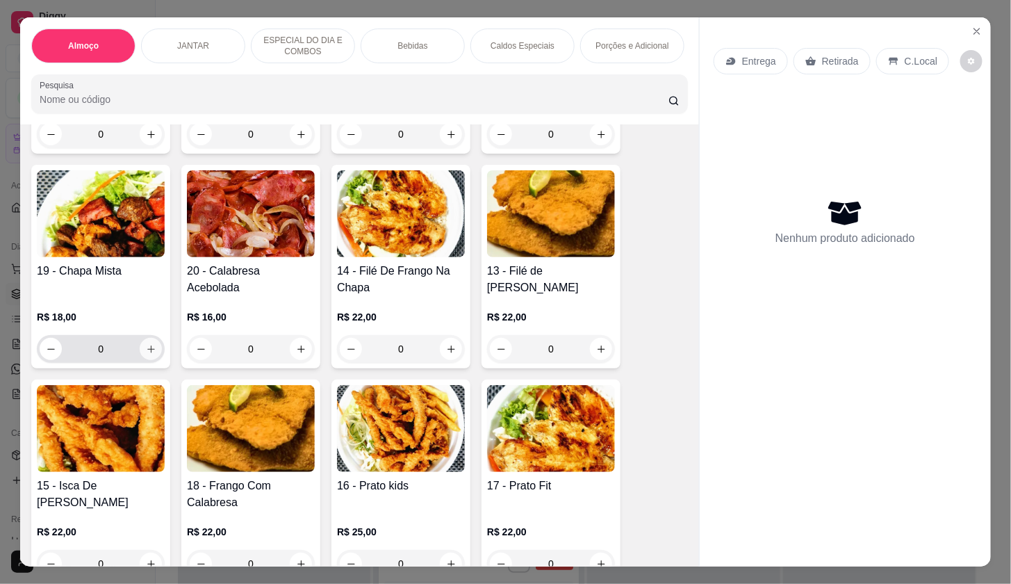
click at [146, 355] on icon "increase-product-quantity" at bounding box center [151, 349] width 10 height 10
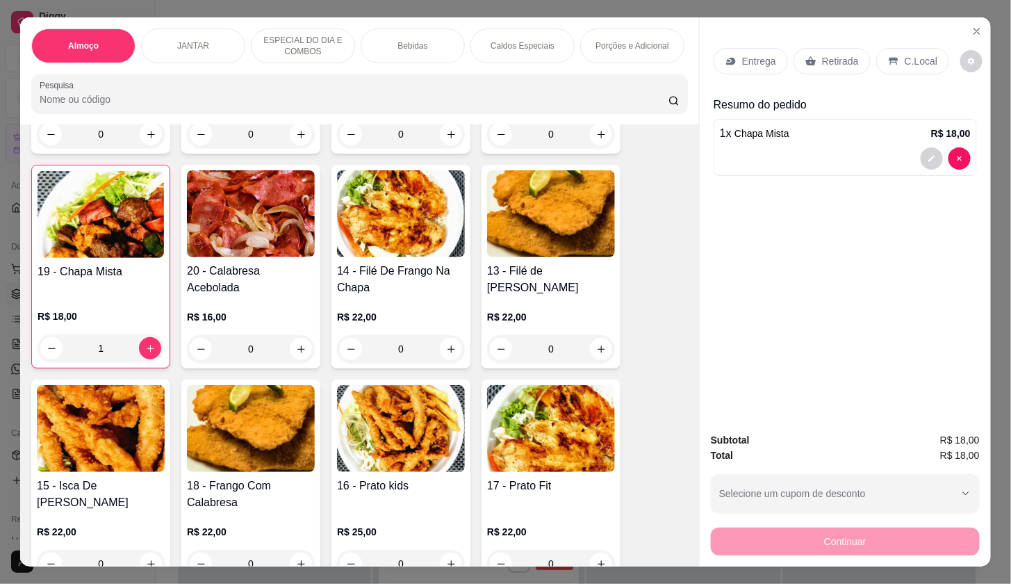
click at [380, 49] on div "Bebidas" at bounding box center [413, 45] width 104 height 35
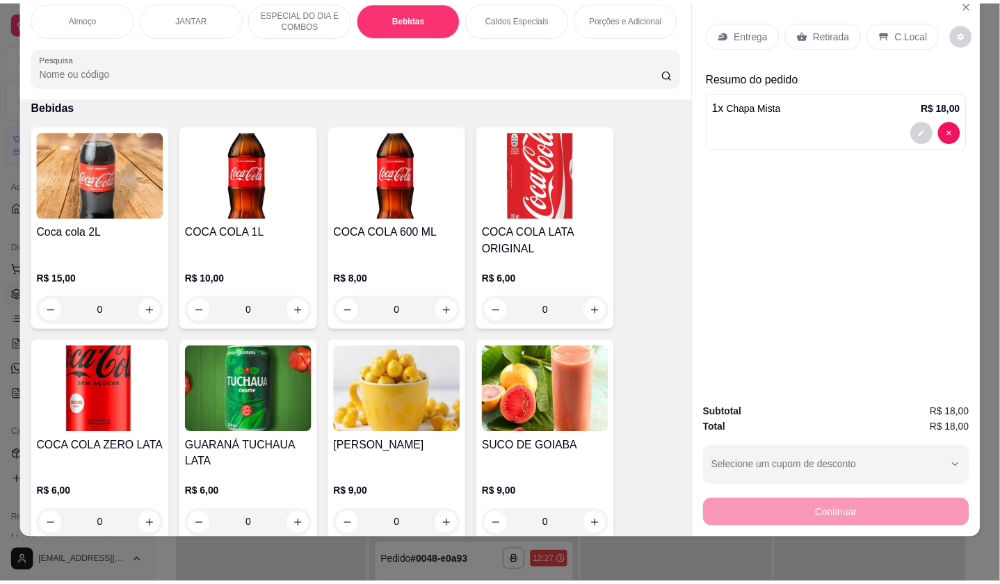
scroll to position [0, 0]
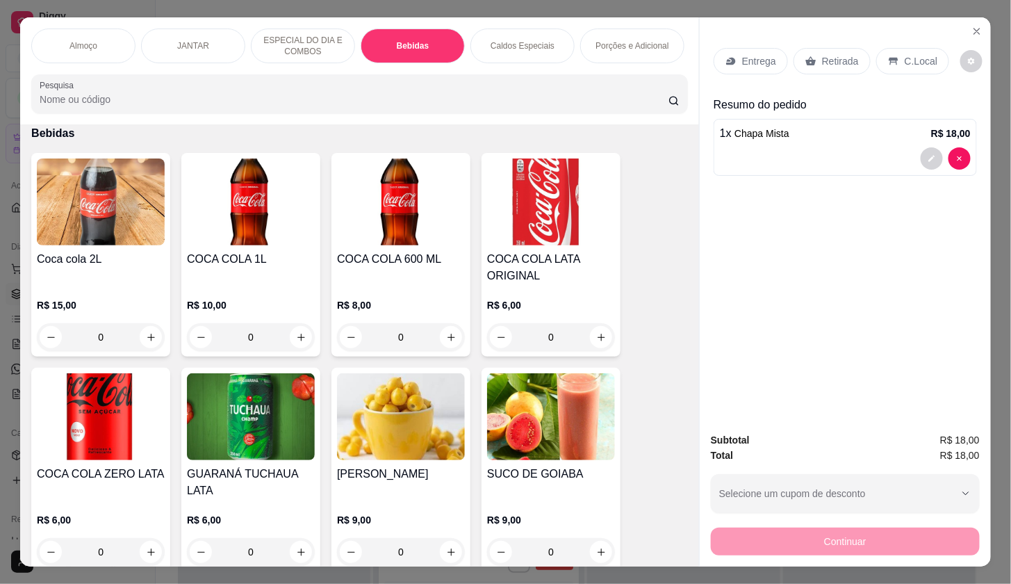
click at [954, 21] on div "Entrega Retirada C.Local Resumo do pedido 1 x Chapa Mista R$ 18,00" at bounding box center [845, 219] width 291 height 404
click at [972, 26] on icon "Close" at bounding box center [977, 31] width 11 height 11
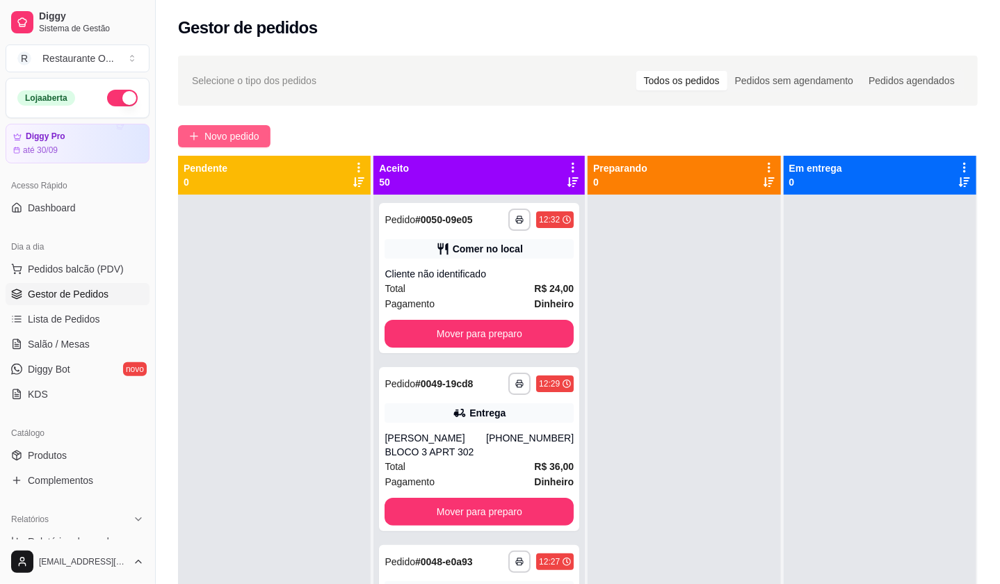
click at [266, 125] on button "Novo pedido" at bounding box center [224, 136] width 92 height 22
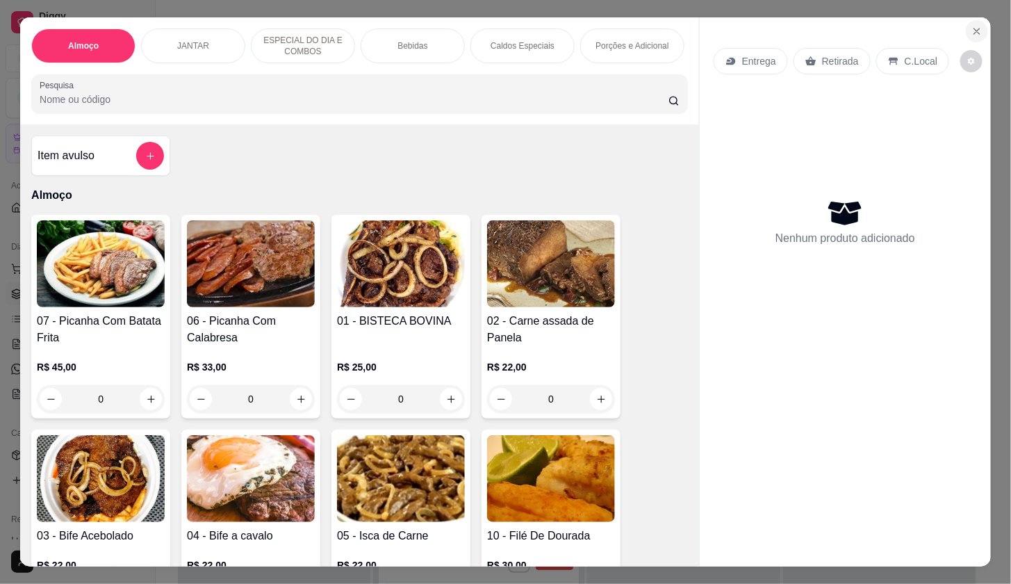
click at [975, 28] on icon "Close" at bounding box center [978, 31] width 6 height 6
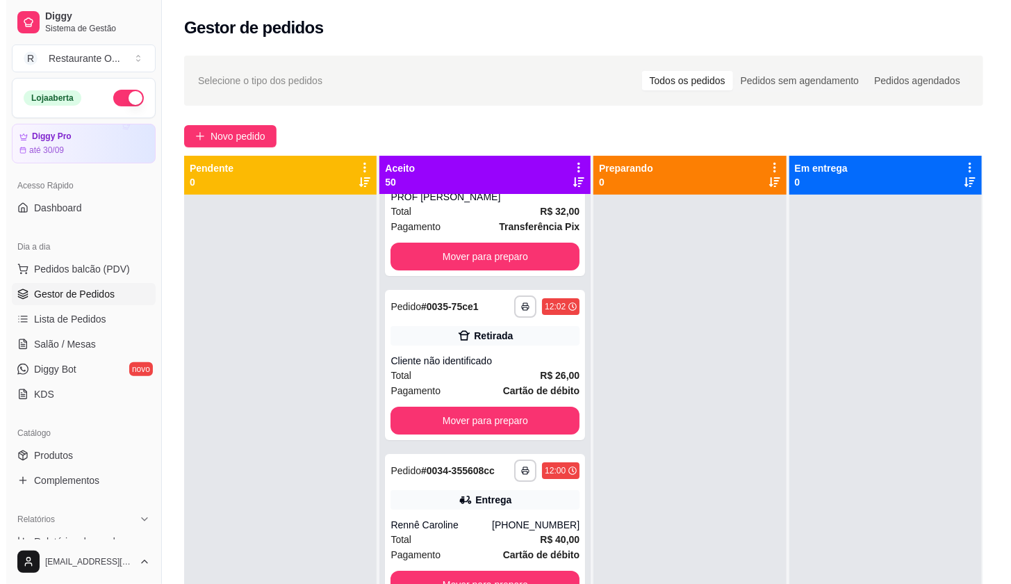
scroll to position [2240, 0]
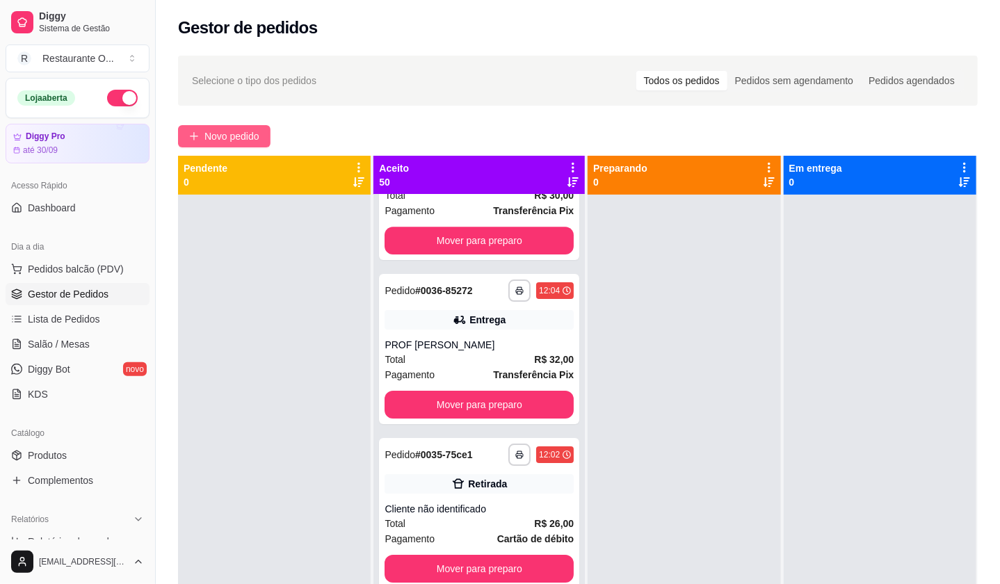
click at [219, 143] on span "Novo pedido" at bounding box center [231, 136] width 55 height 15
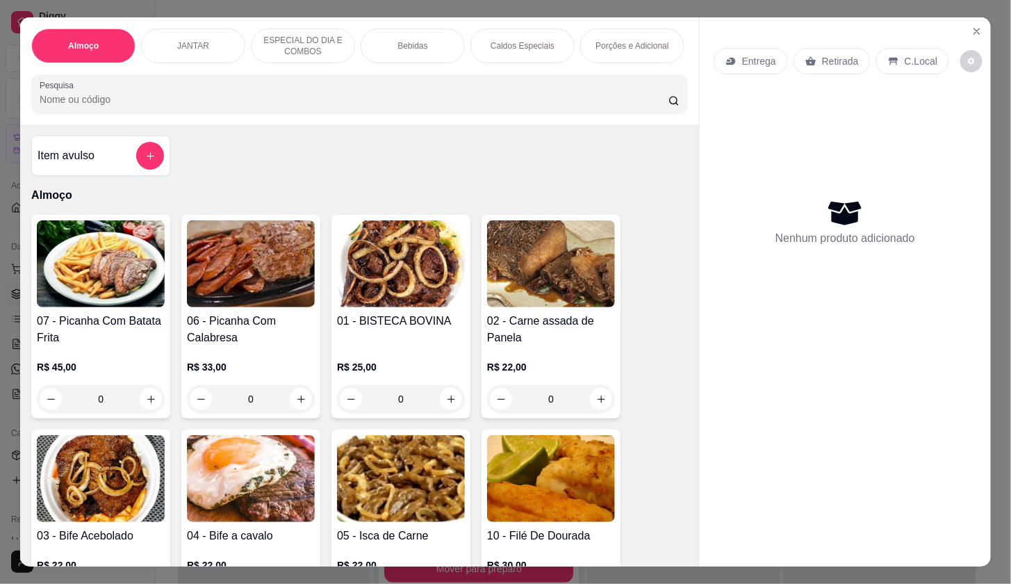
click at [751, 58] on p "Entrega" at bounding box center [759, 61] width 34 height 14
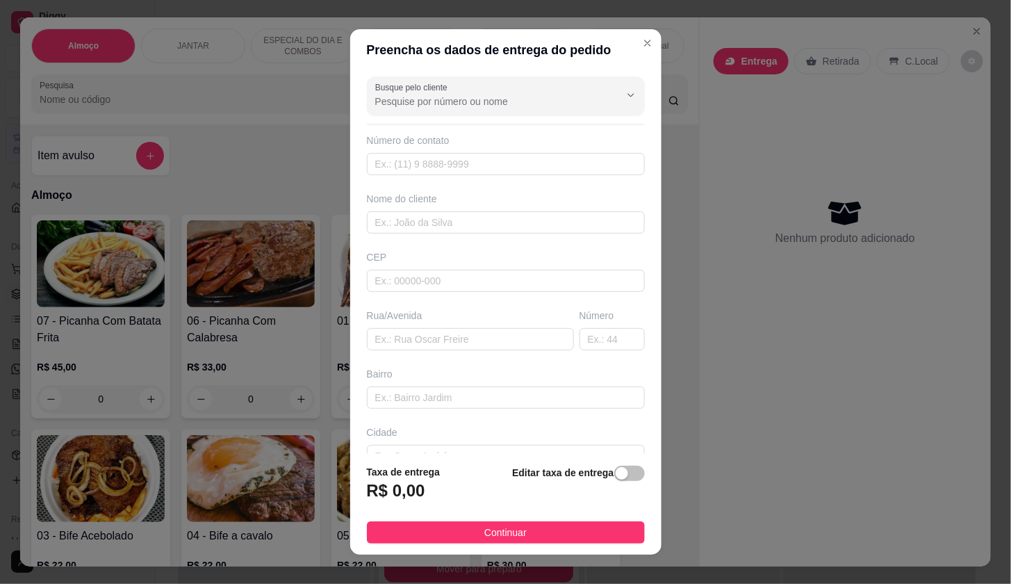
click at [496, 120] on div "Busque pelo cliente Número de contato Nome do cliente CEP Rua/[GEOGRAPHIC_DATA]" at bounding box center [505, 262] width 311 height 382
click at [496, 101] on input "Busque pelo cliente" at bounding box center [486, 102] width 222 height 14
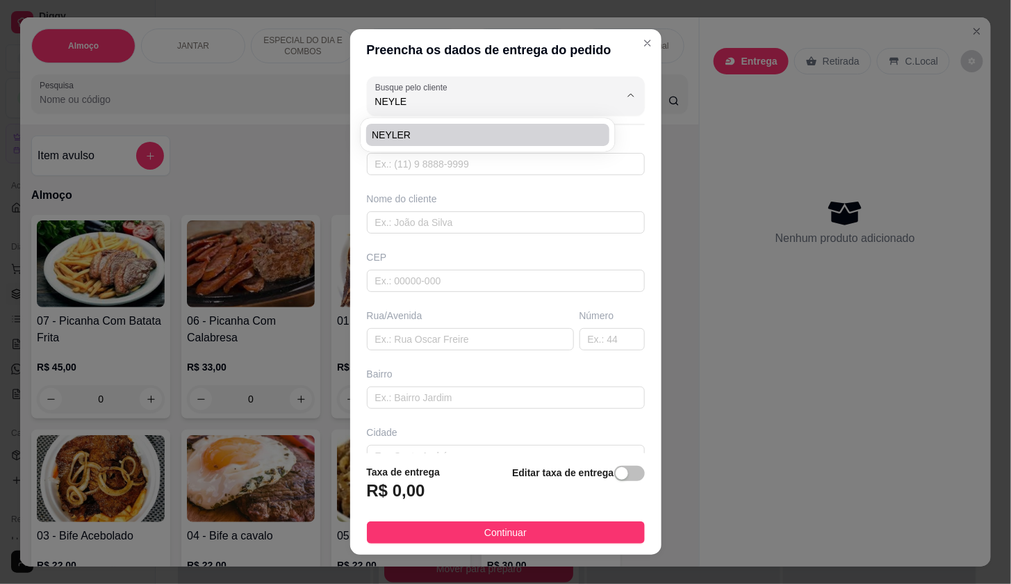
click at [480, 134] on span "NEYLER" at bounding box center [481, 135] width 218 height 14
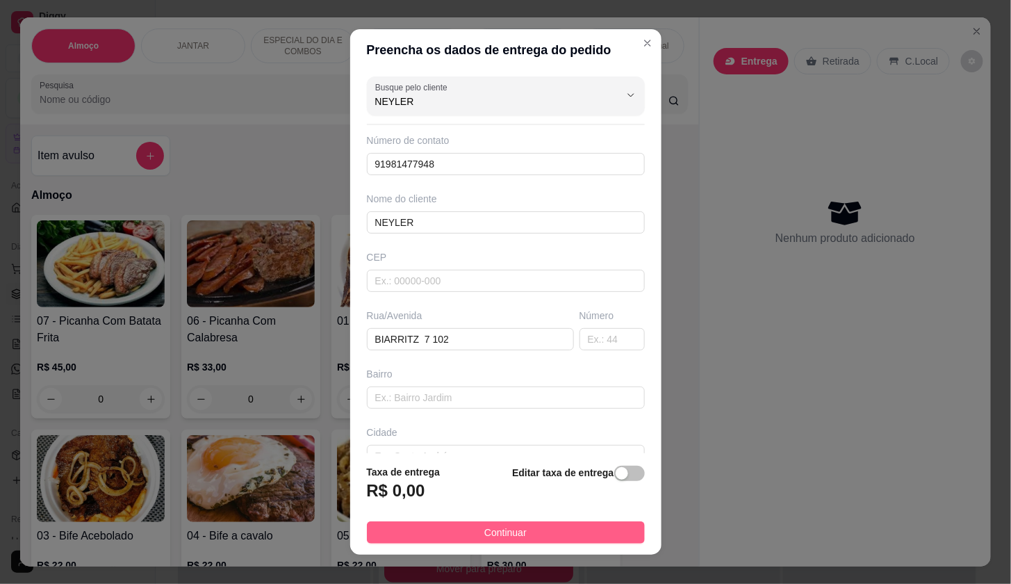
click at [584, 532] on button "Continuar" at bounding box center [506, 532] width 278 height 22
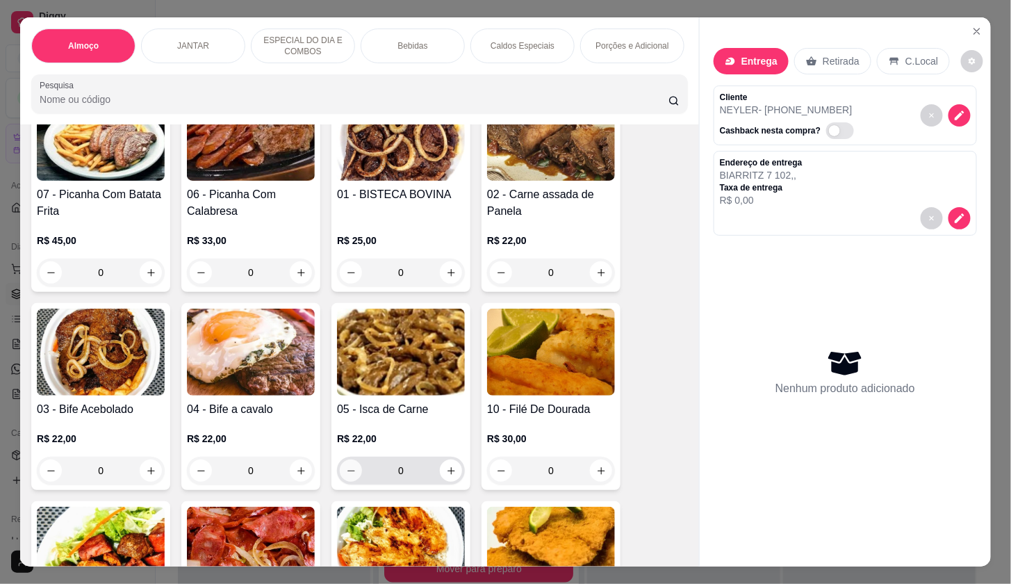
scroll to position [231, 0]
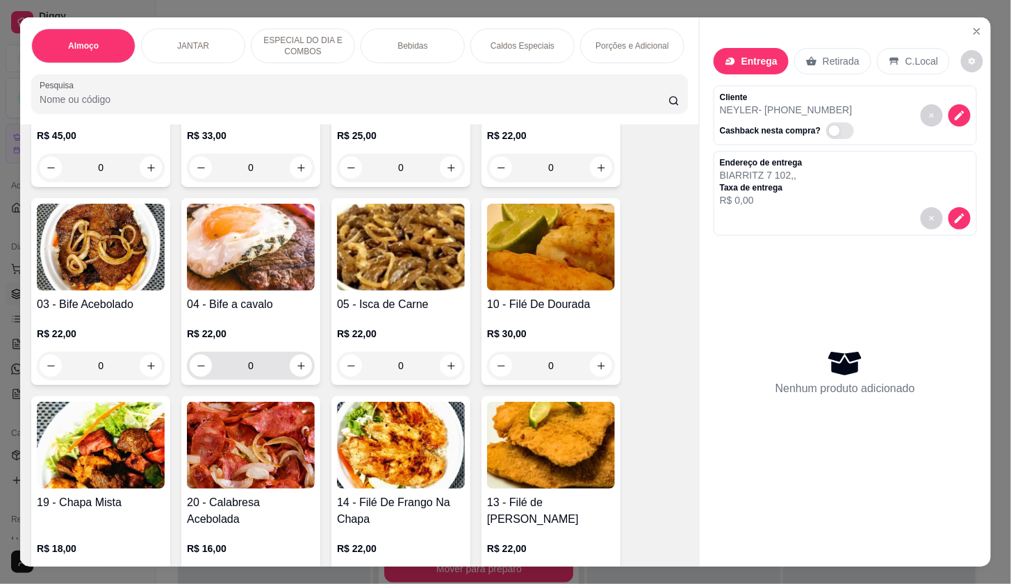
click at [293, 360] on button "increase-product-quantity" at bounding box center [301, 366] width 22 height 22
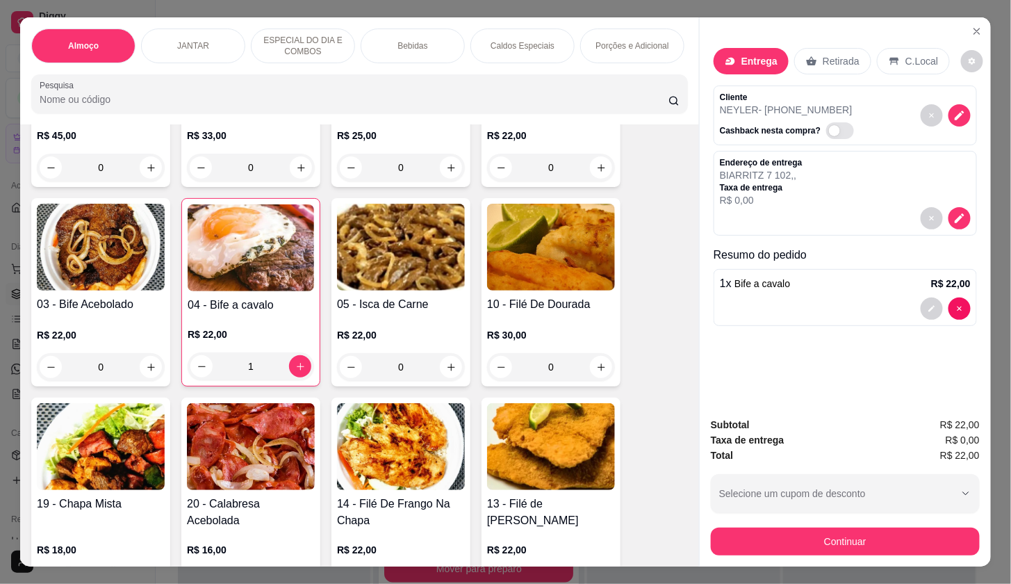
click at [780, 528] on button "Continuar" at bounding box center [845, 542] width 269 height 28
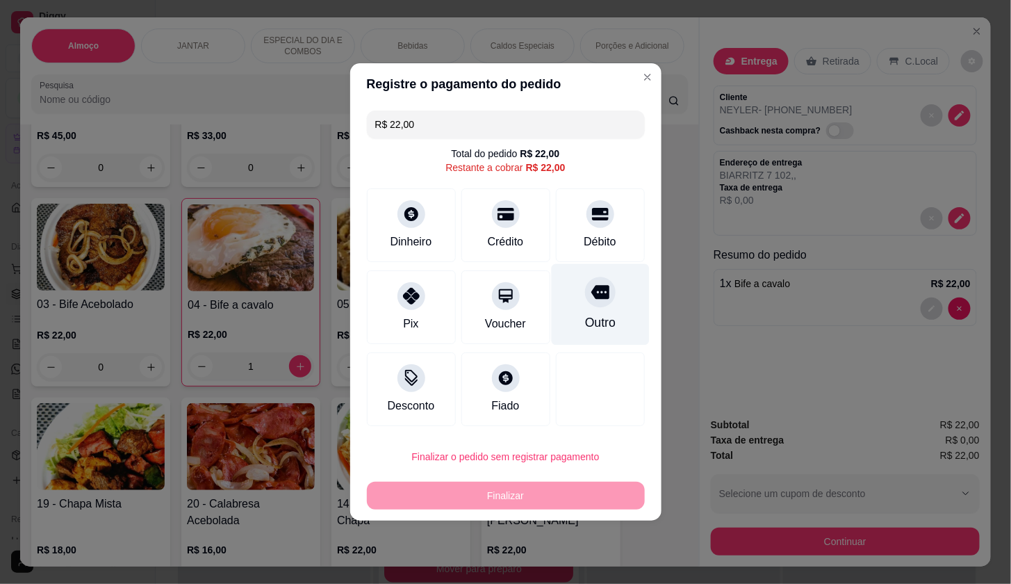
click at [591, 312] on div "Outro" at bounding box center [600, 304] width 98 height 81
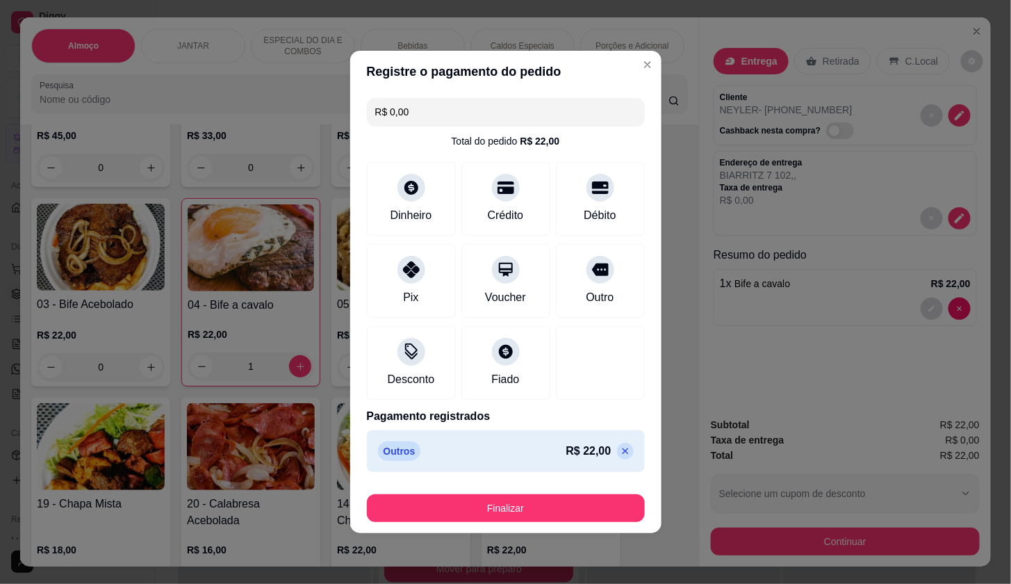
click at [583, 496] on button "Finalizar" at bounding box center [506, 508] width 278 height 28
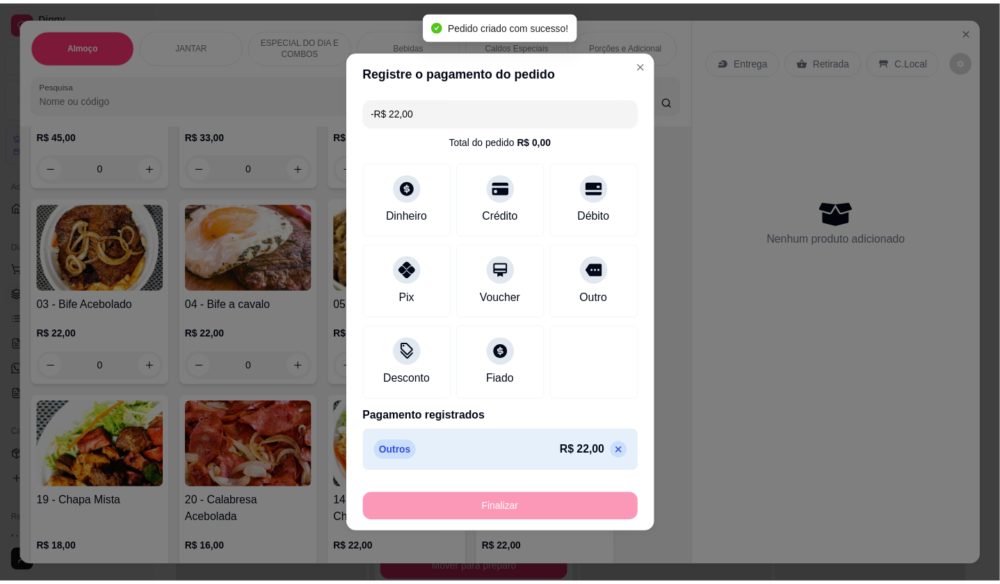
scroll to position [2404, 0]
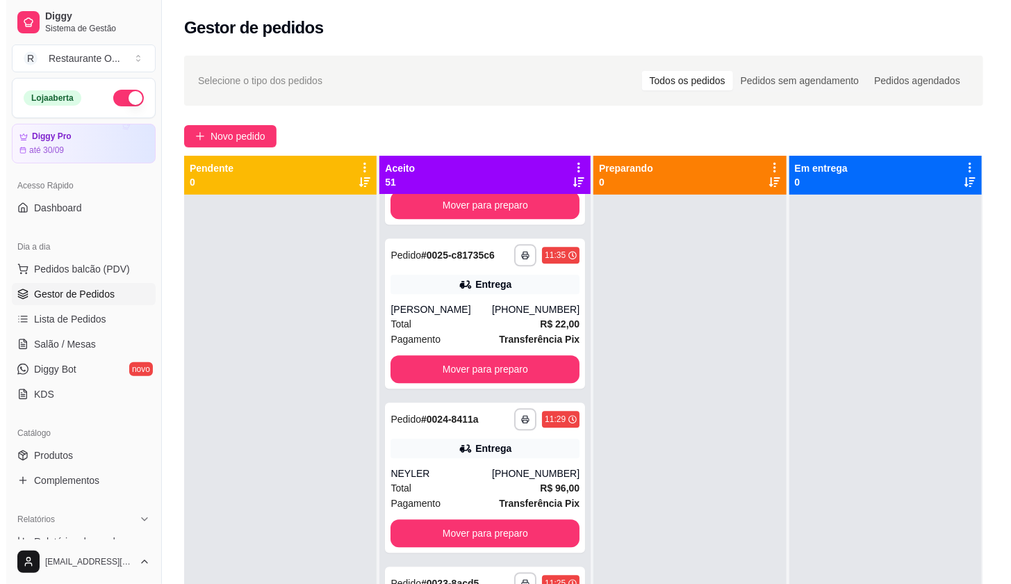
scroll to position [4412, 0]
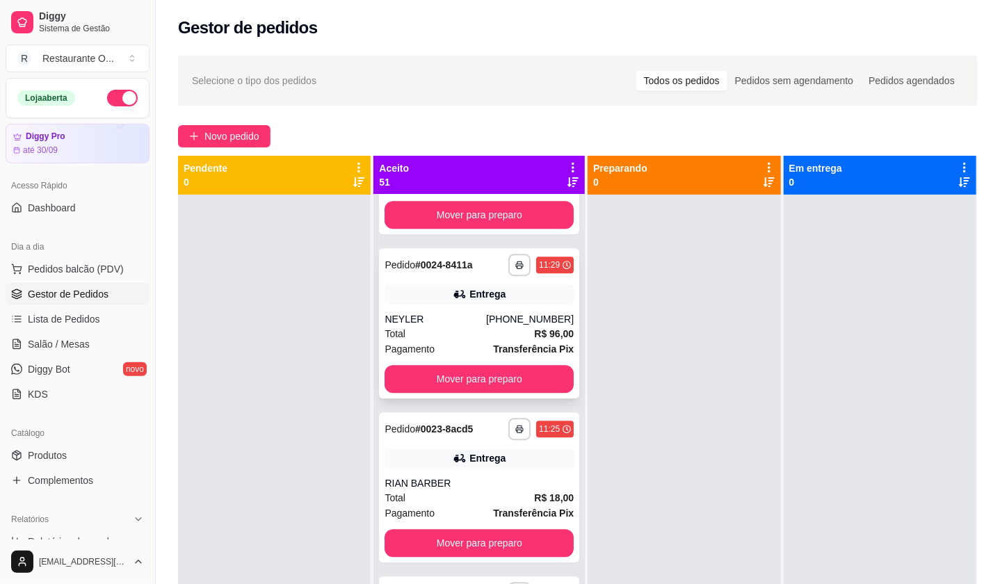
click at [499, 341] on div "Total R$ 96,00" at bounding box center [478, 333] width 189 height 15
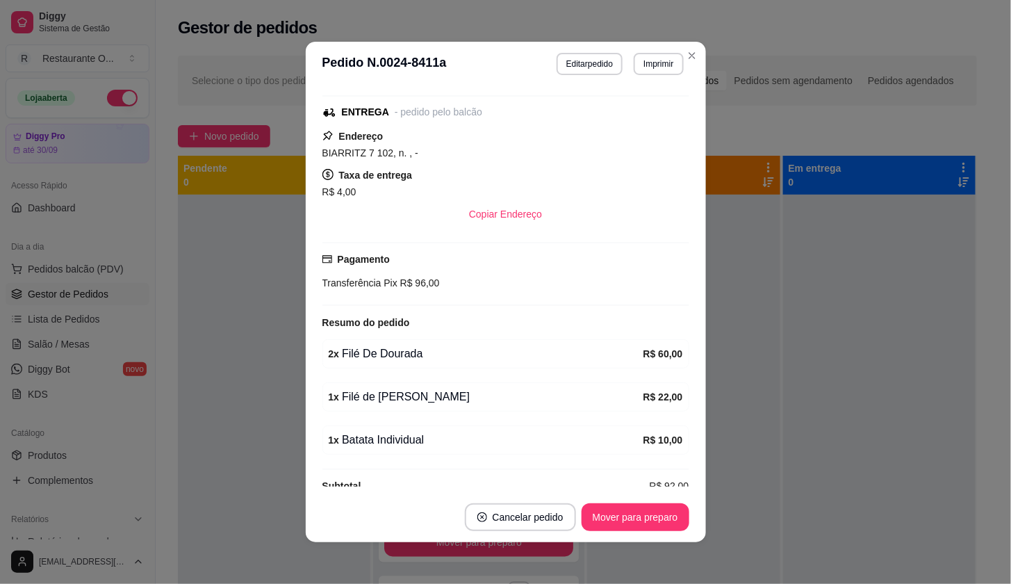
scroll to position [190, 0]
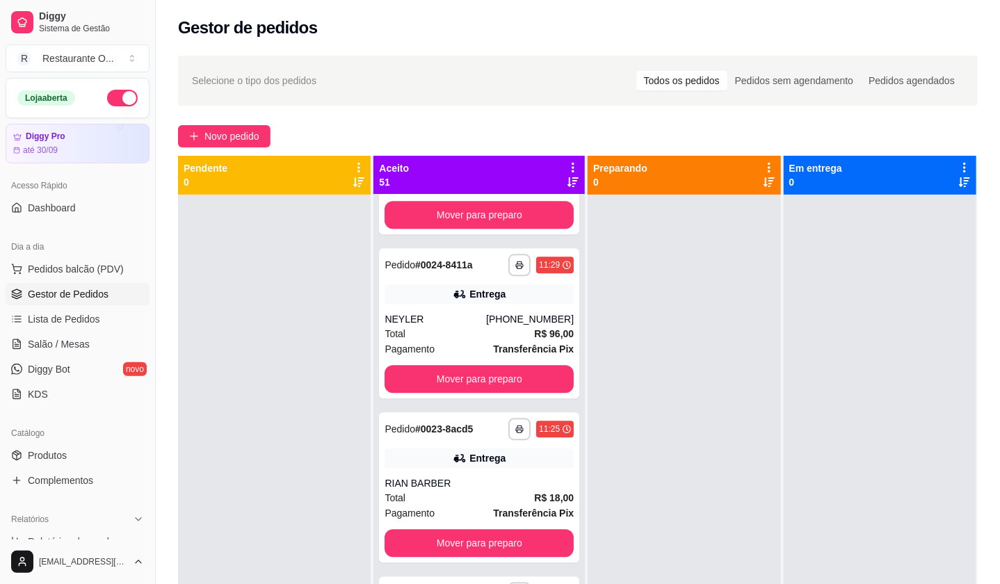
click at [257, 143] on span "Novo pedido" at bounding box center [231, 136] width 55 height 15
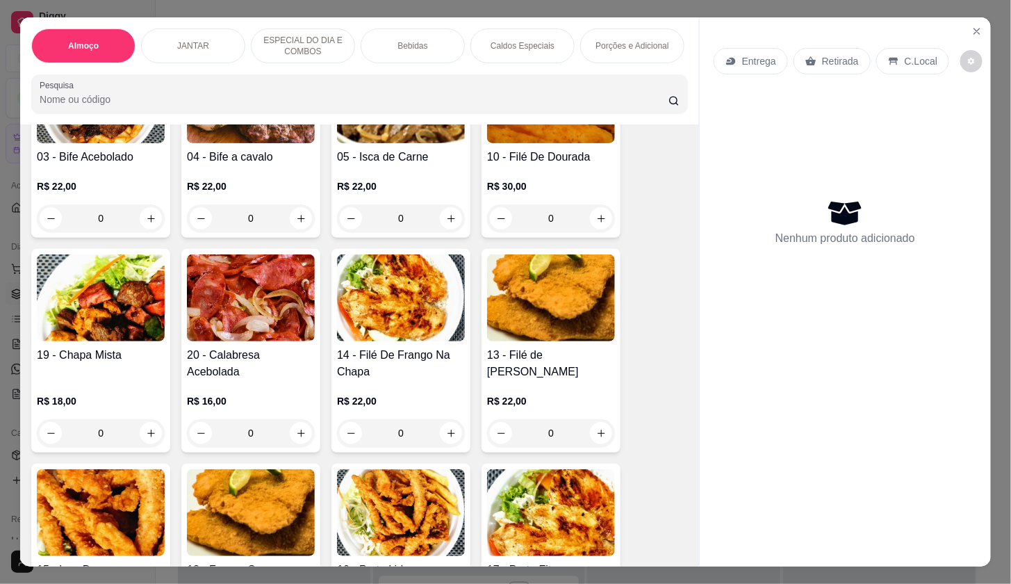
scroll to position [386, 0]
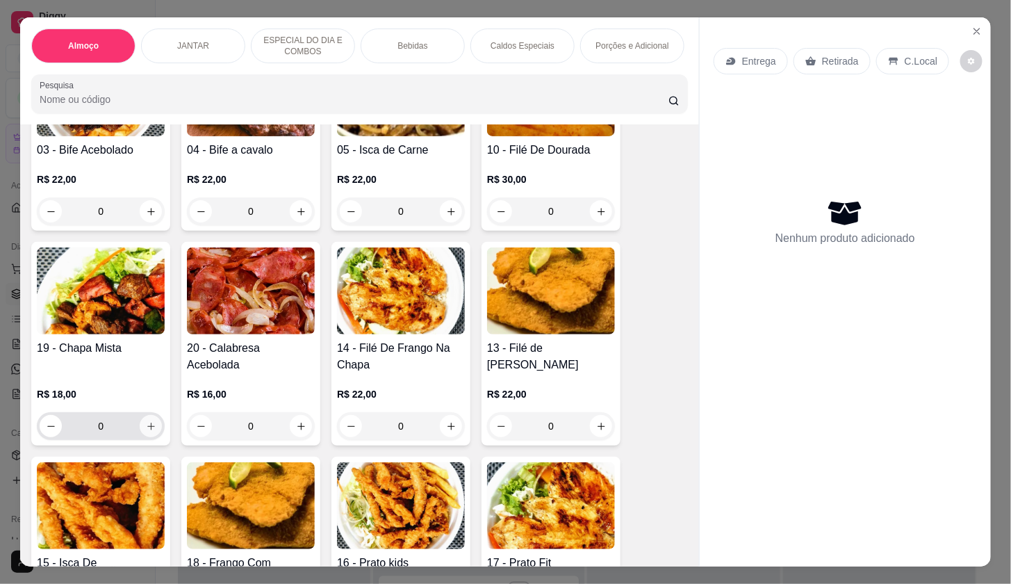
click at [150, 431] on button "increase-product-quantity" at bounding box center [151, 426] width 22 height 22
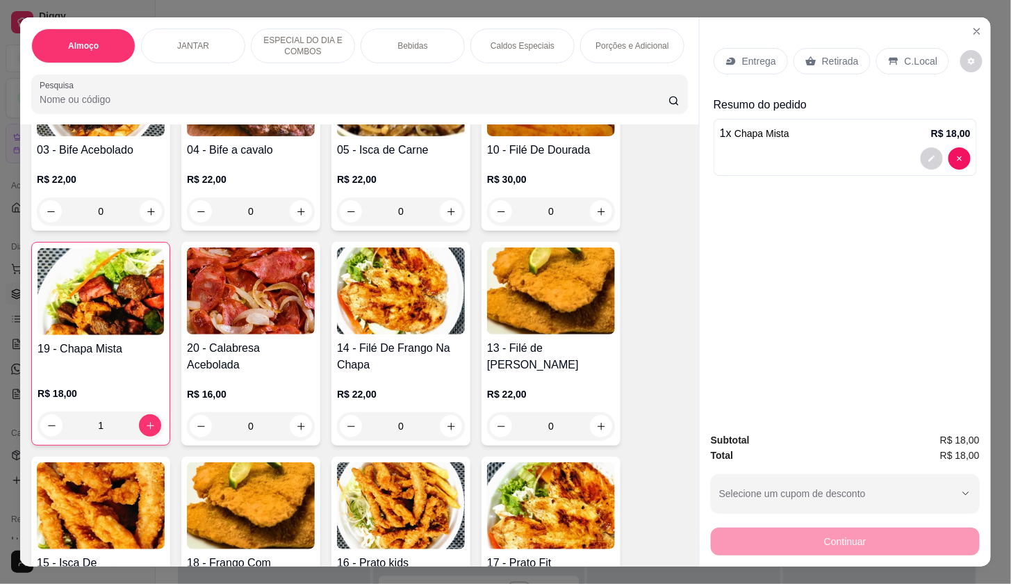
click at [752, 63] on div "Entrega" at bounding box center [751, 61] width 74 height 26
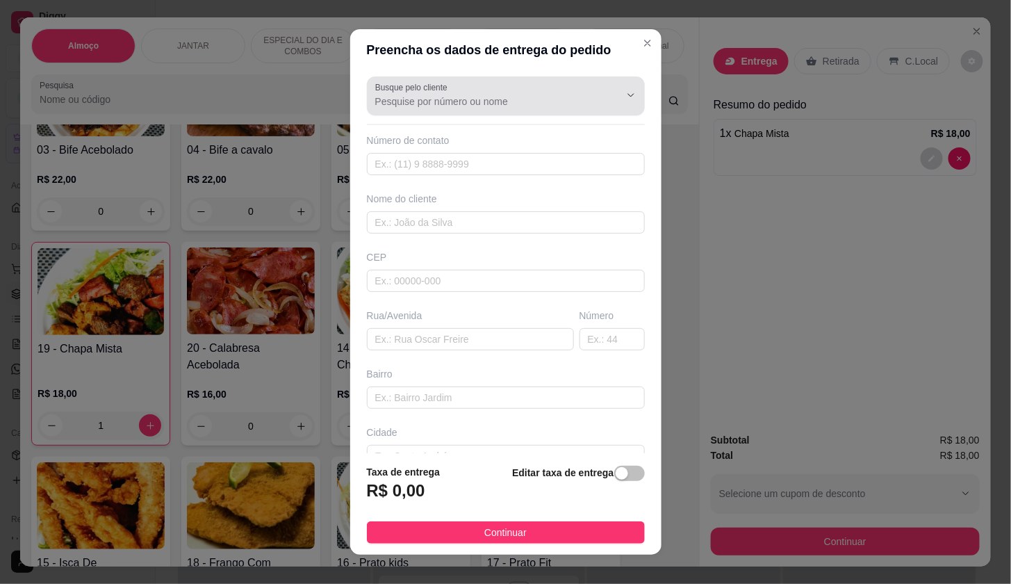
click at [478, 90] on div at bounding box center [505, 96] width 261 height 28
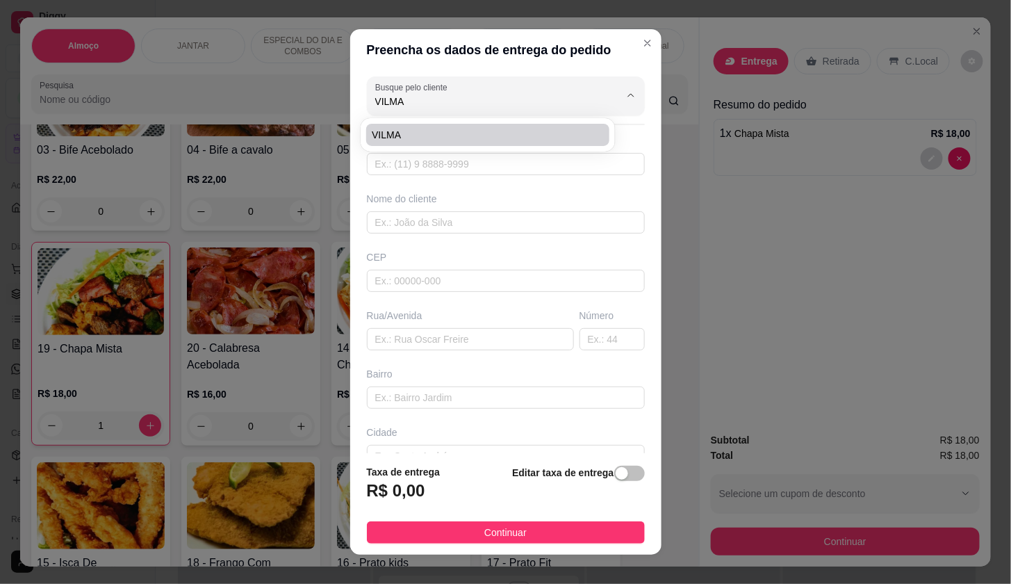
click at [481, 139] on span "VILMA" at bounding box center [481, 135] width 218 height 14
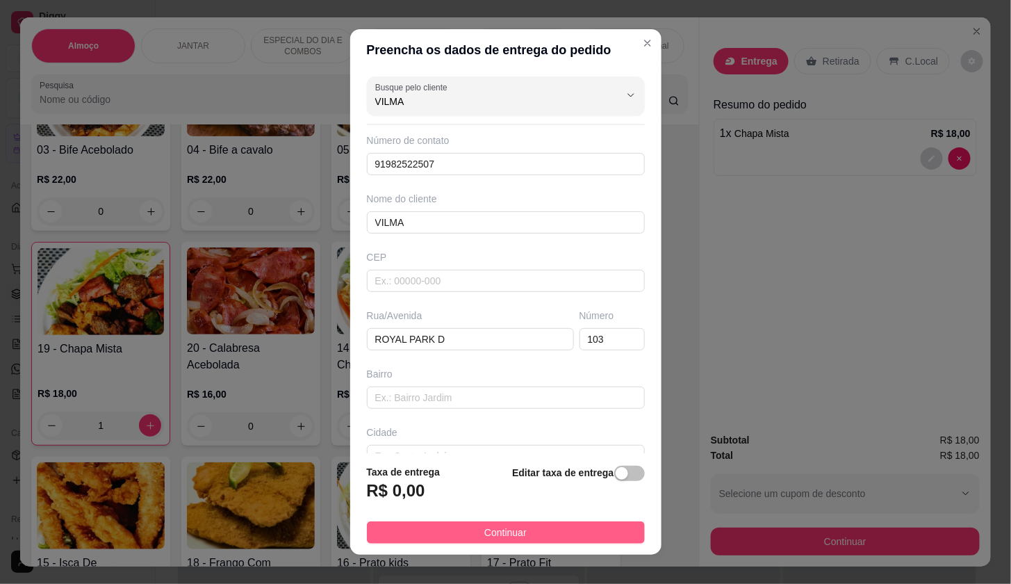
click at [580, 535] on button "Continuar" at bounding box center [506, 532] width 278 height 22
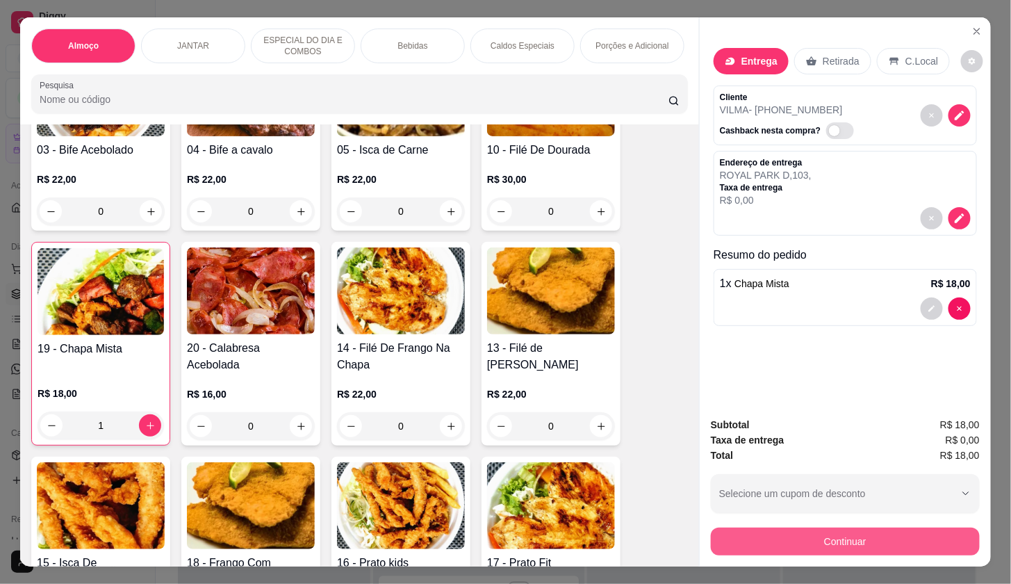
click at [809, 533] on button "Continuar" at bounding box center [845, 542] width 269 height 28
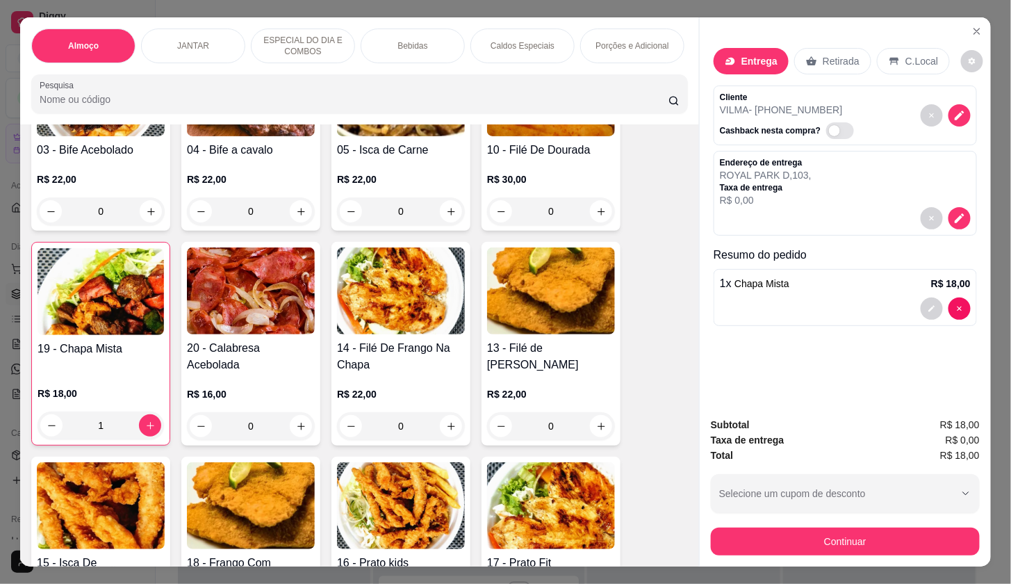
click at [641, 43] on p "Porções e Adicional" at bounding box center [632, 45] width 73 height 11
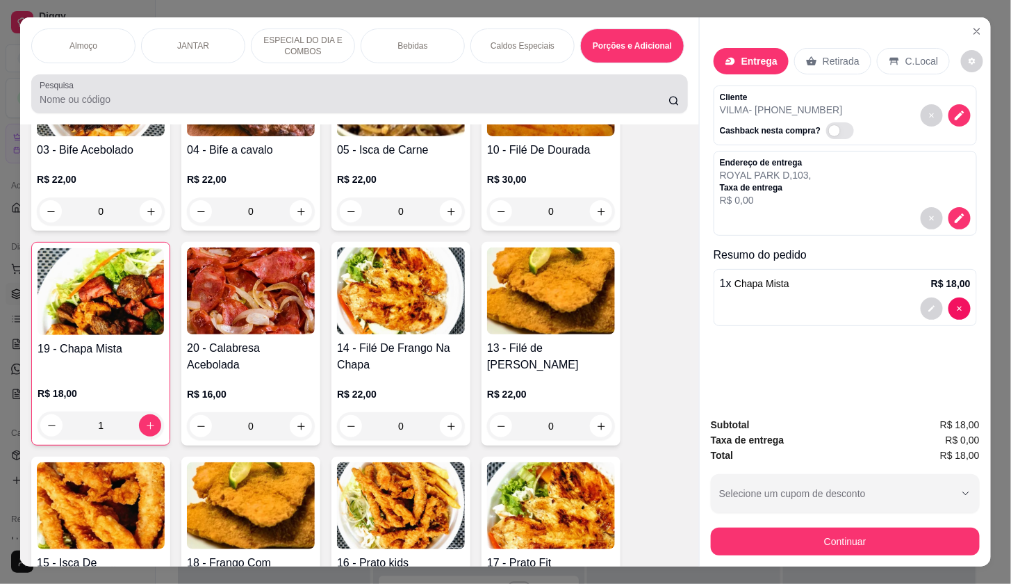
scroll to position [33, 0]
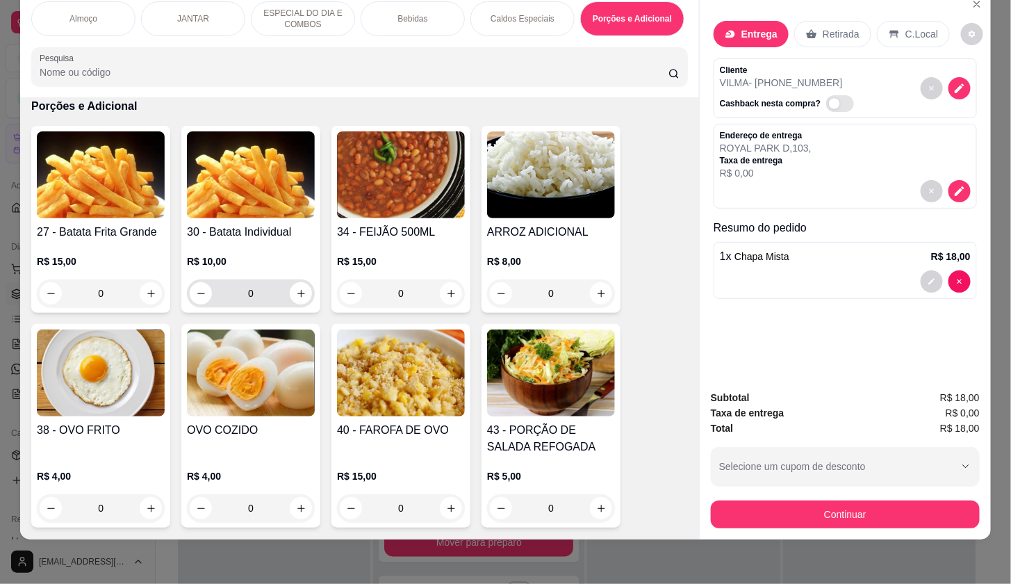
click at [301, 288] on button "increase-product-quantity" at bounding box center [301, 293] width 22 height 22
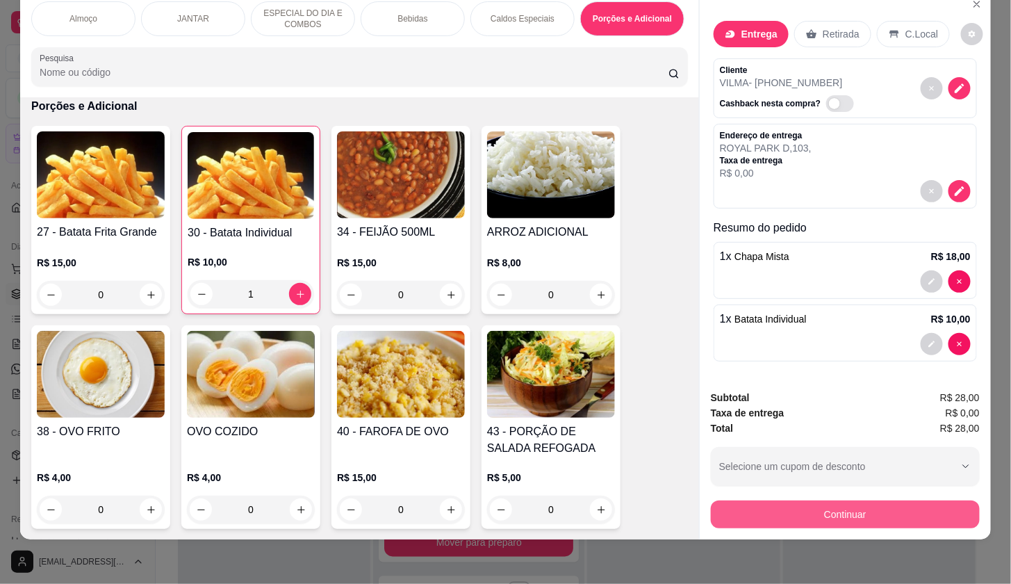
click at [823, 500] on button "Continuar" at bounding box center [845, 514] width 269 height 28
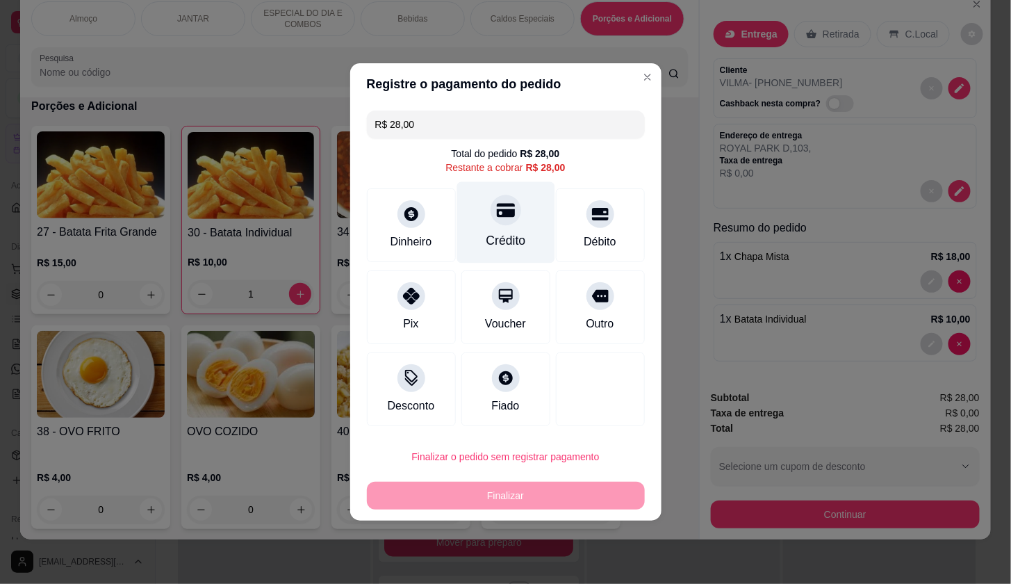
click at [523, 222] on div "Crédito" at bounding box center [506, 222] width 98 height 81
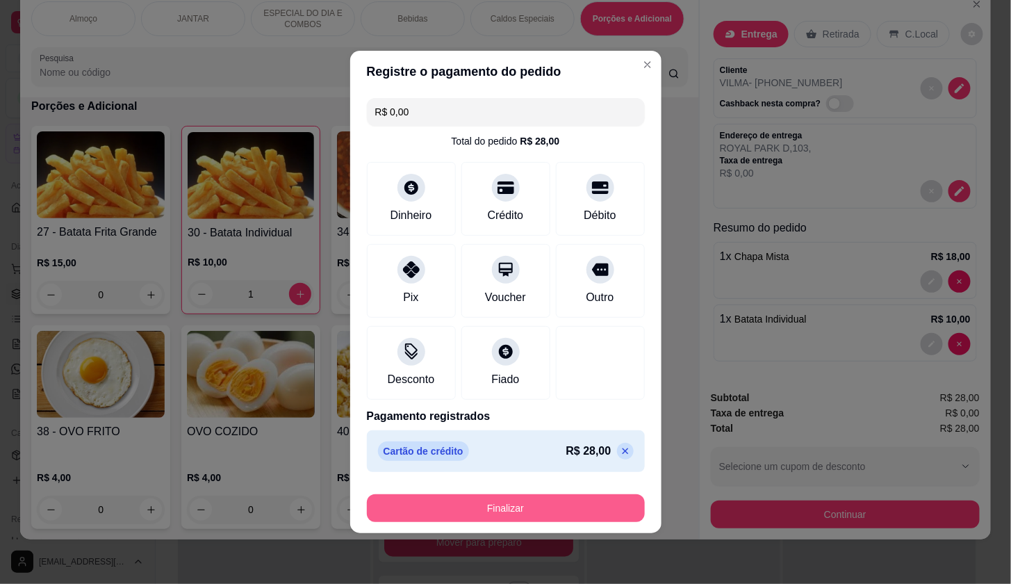
click at [628, 514] on button "Finalizar" at bounding box center [506, 508] width 278 height 28
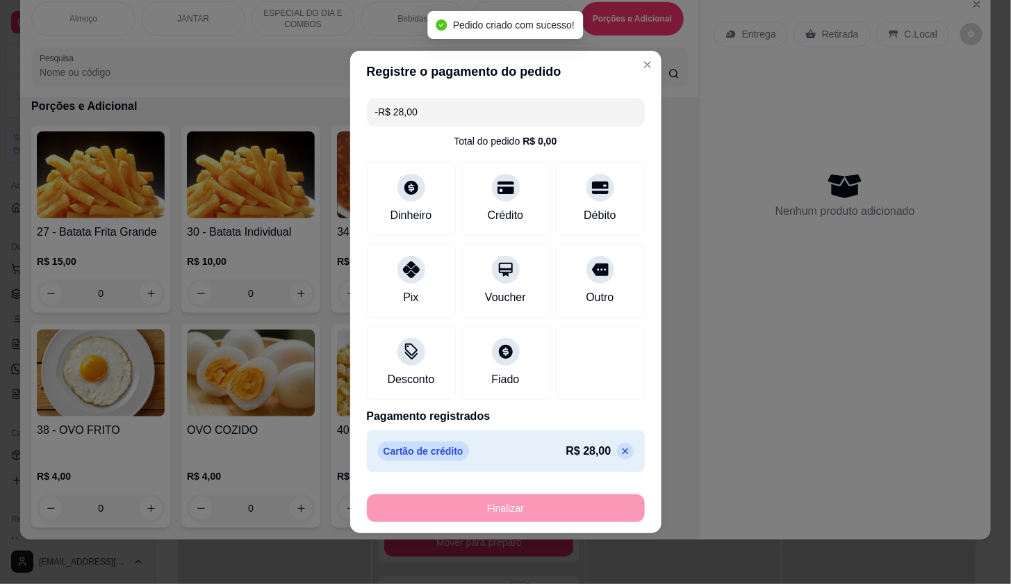
scroll to position [4575, 0]
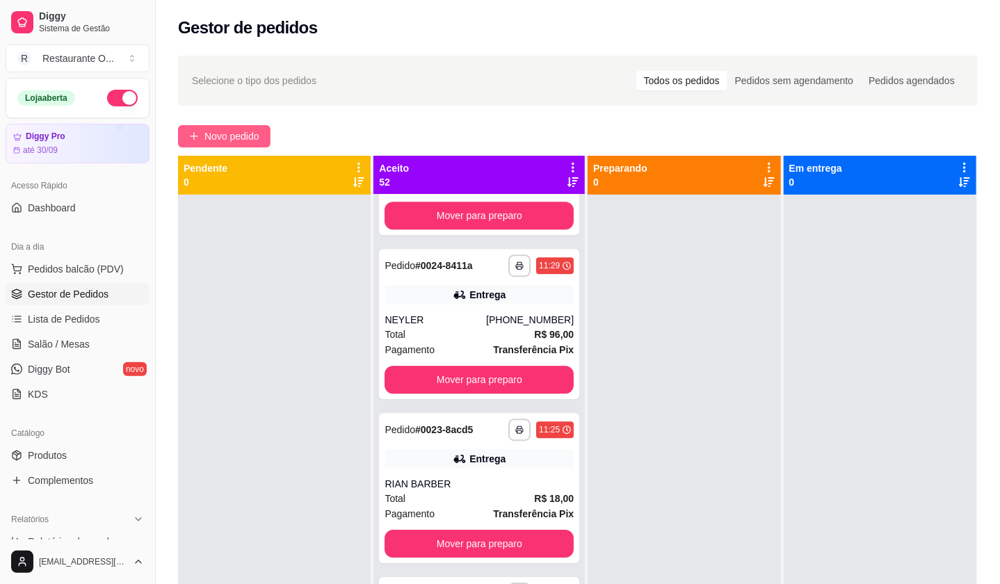
click at [223, 131] on span "Novo pedido" at bounding box center [231, 136] width 55 height 15
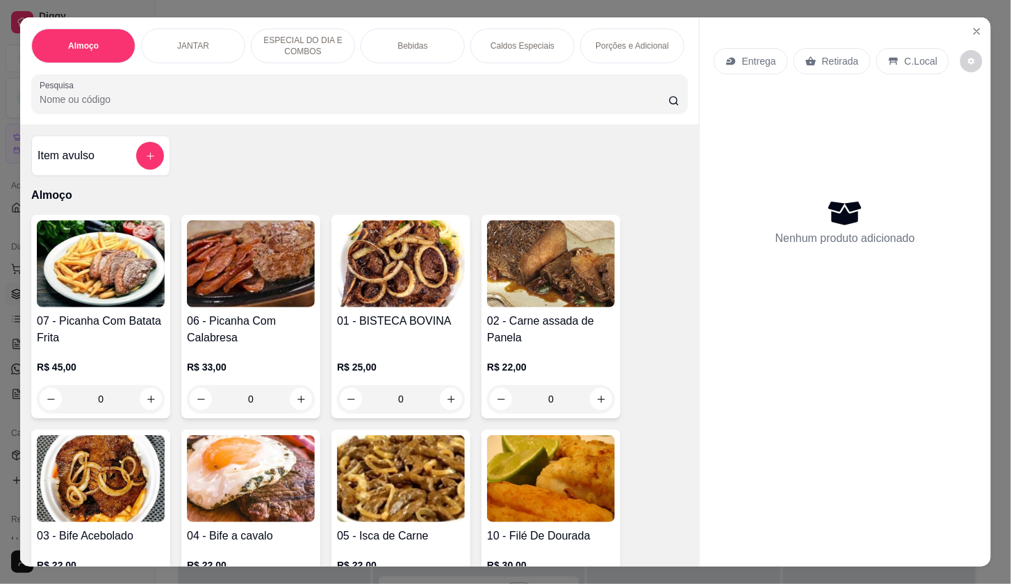
click at [596, 405] on icon "increase-product-quantity" at bounding box center [601, 399] width 10 height 10
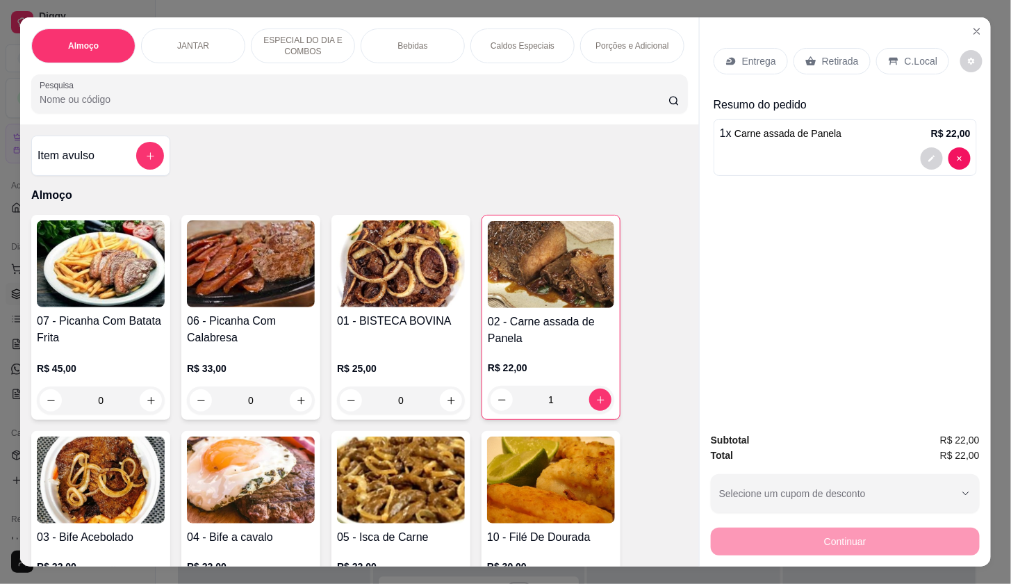
click at [905, 60] on p "C.Local" at bounding box center [921, 61] width 33 height 14
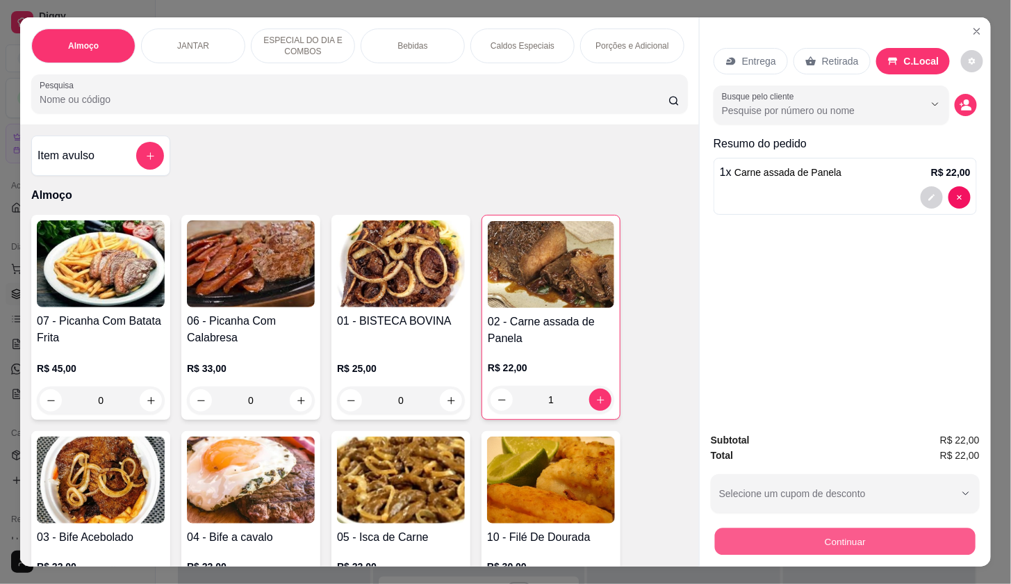
click at [923, 532] on button "Continuar" at bounding box center [845, 541] width 261 height 27
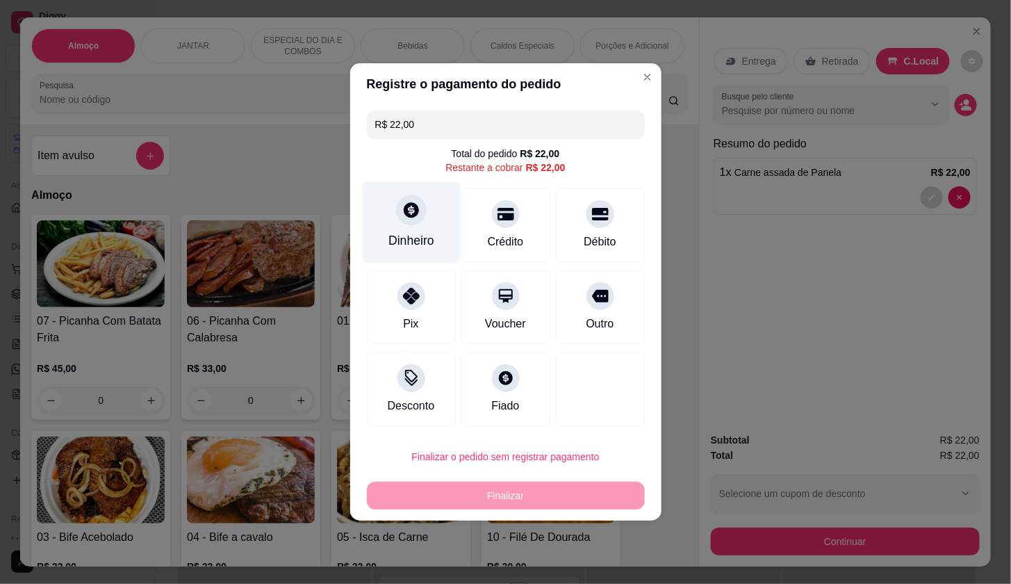
click at [410, 232] on div "Dinheiro" at bounding box center [412, 240] width 46 height 18
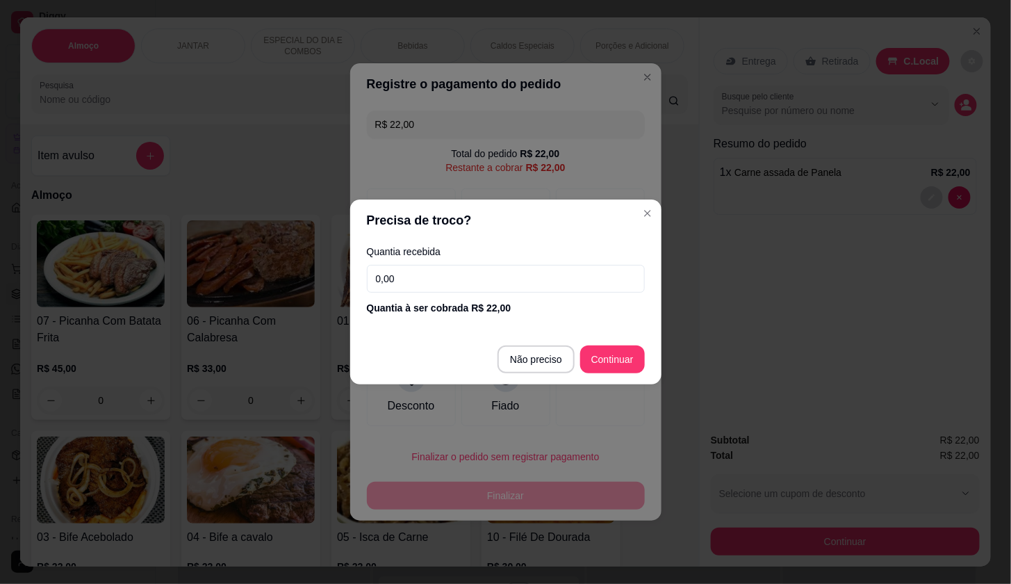
click at [530, 342] on footer "Não preciso Continuar" at bounding box center [505, 359] width 311 height 50
click at [542, 373] on footer "Não preciso Continuar" at bounding box center [505, 359] width 311 height 50
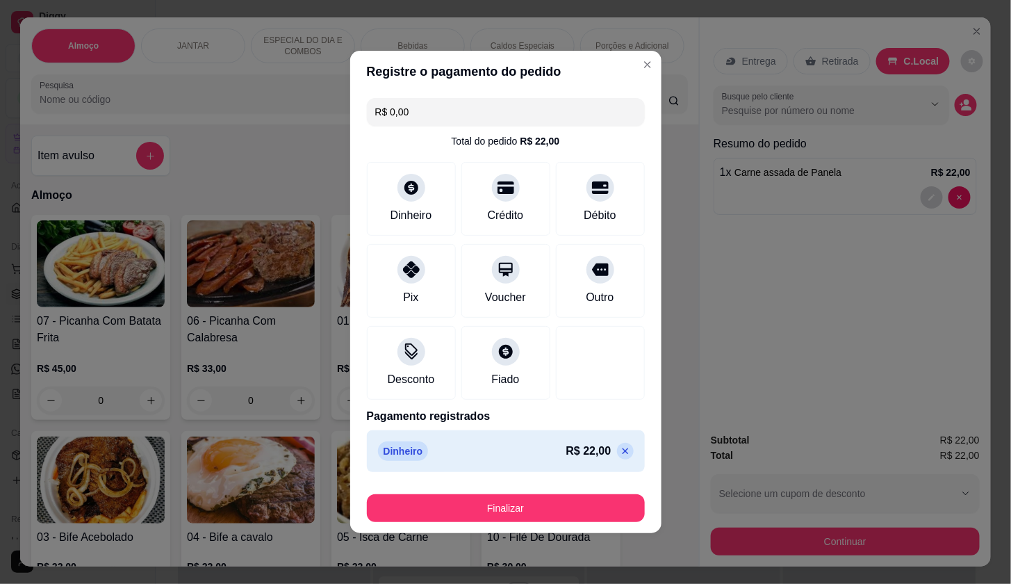
click at [560, 496] on button "Finalizar" at bounding box center [506, 508] width 278 height 28
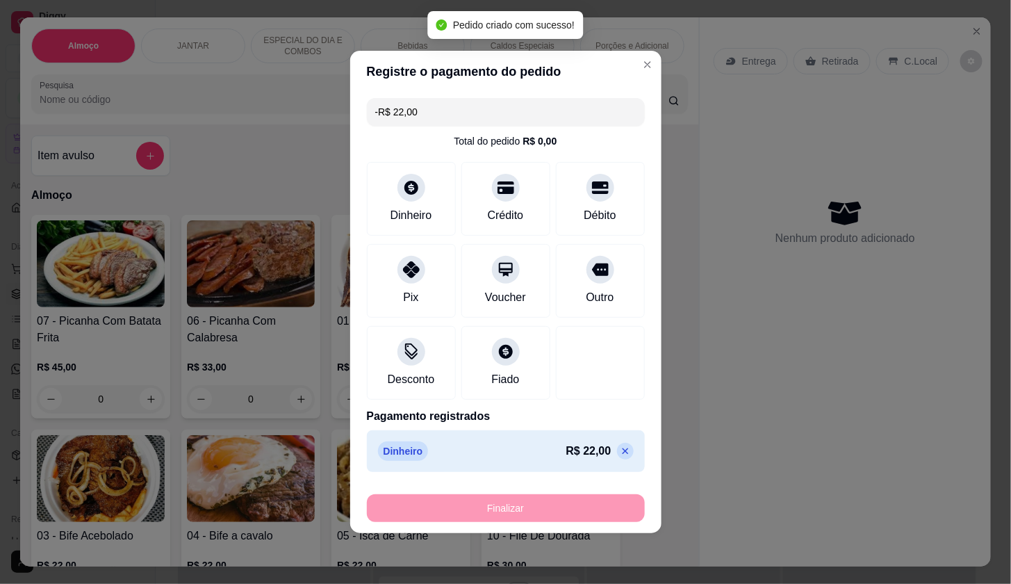
scroll to position [4740, 0]
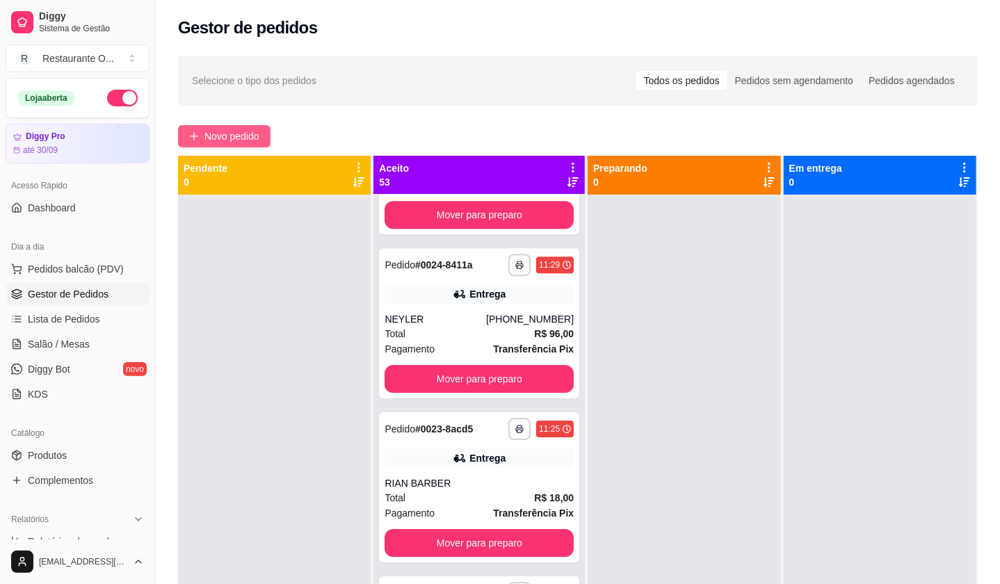
click at [225, 131] on span "Novo pedido" at bounding box center [231, 136] width 55 height 15
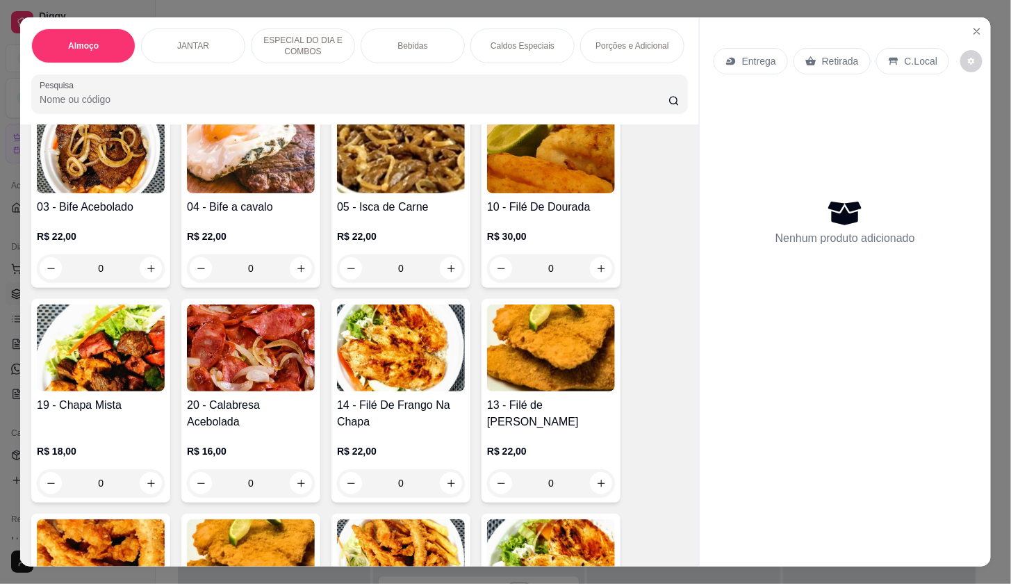
scroll to position [386, 0]
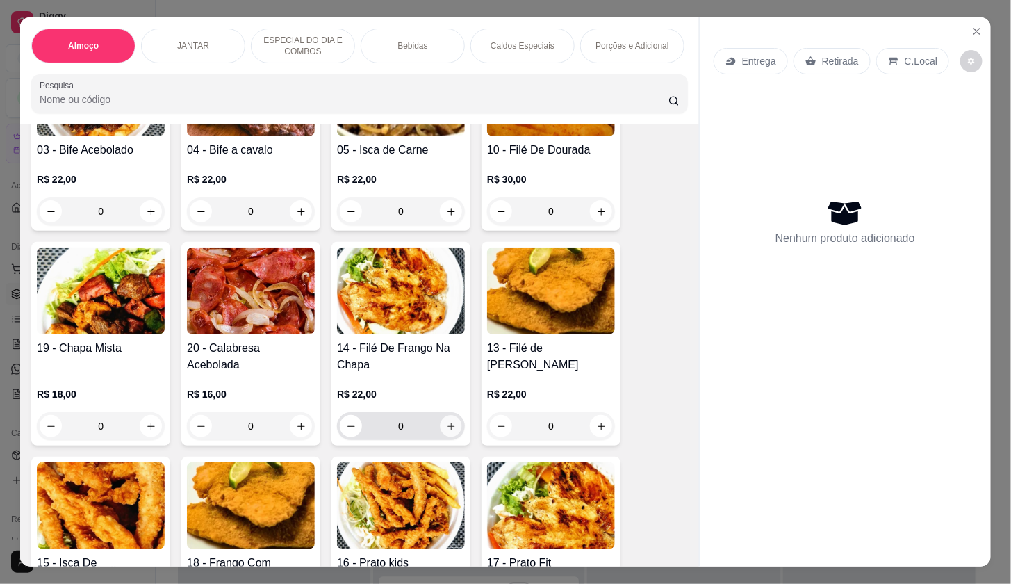
click at [452, 437] on button "increase-product-quantity" at bounding box center [452, 427] width 22 height 22
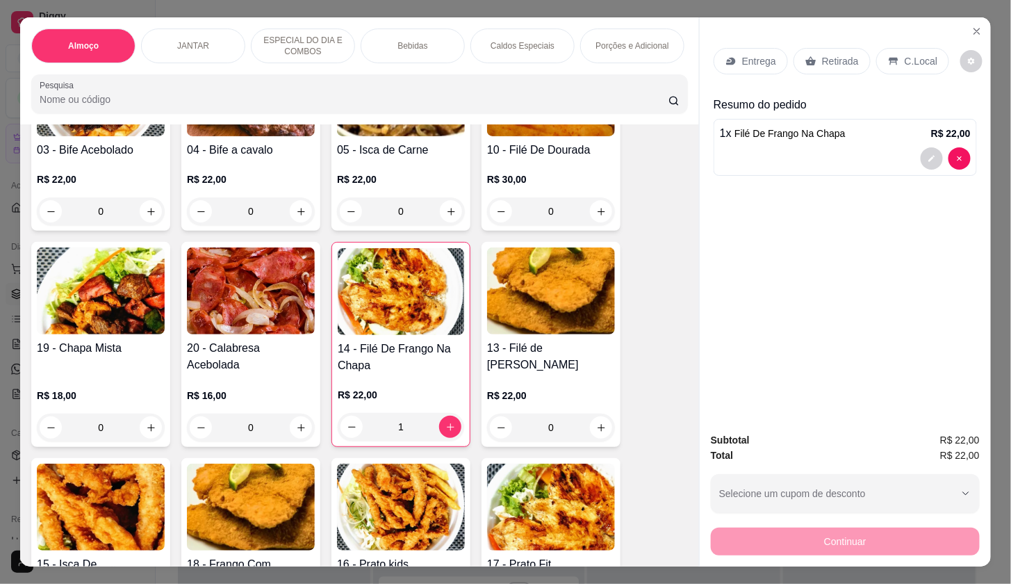
click at [725, 160] on div at bounding box center [845, 158] width 251 height 22
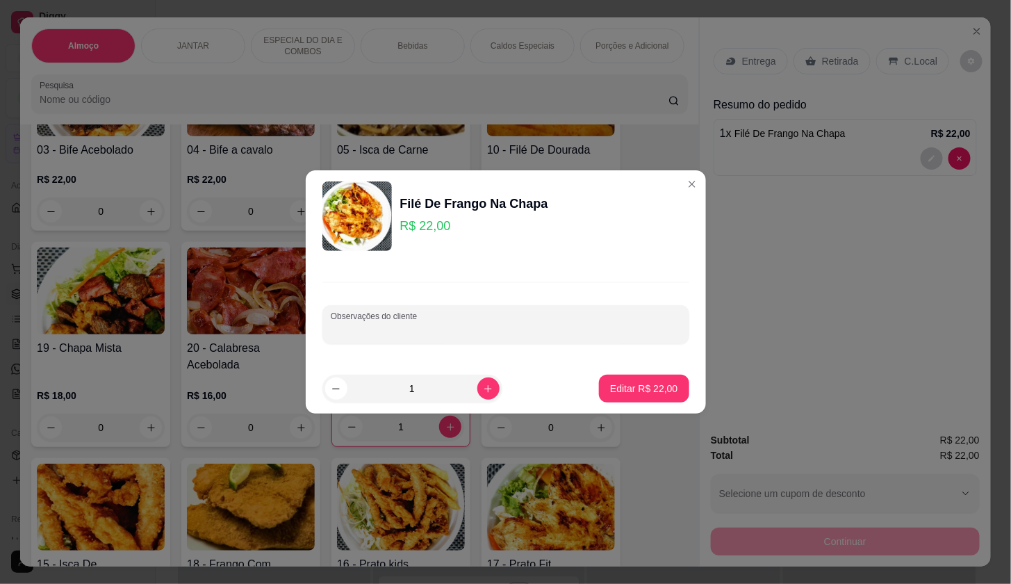
click at [486, 326] on input "Observações do cliente" at bounding box center [506, 330] width 350 height 14
click at [665, 393] on button "Editar R$ 22,00" at bounding box center [644, 388] width 87 height 27
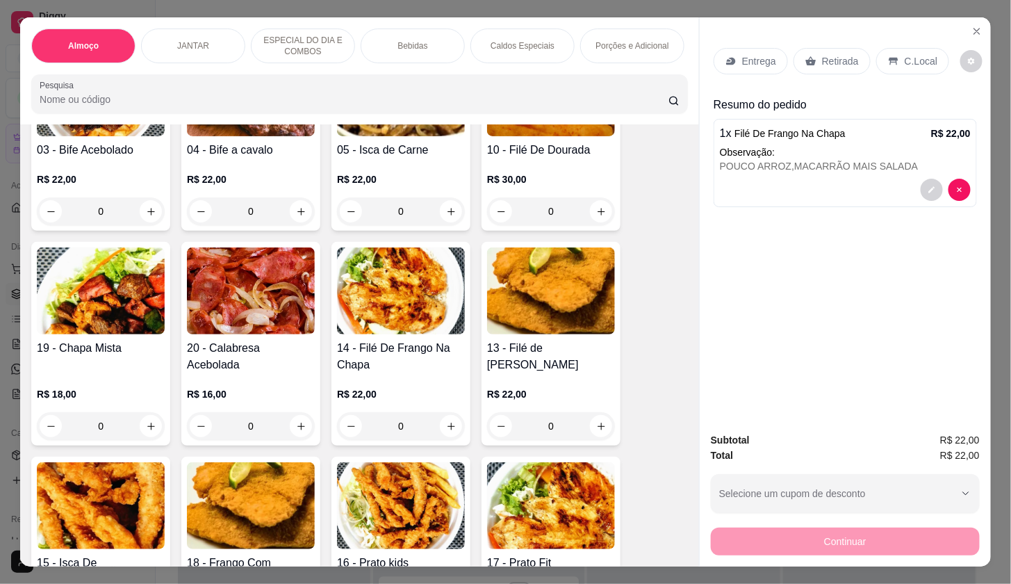
click at [745, 58] on p "Entrega" at bounding box center [759, 61] width 34 height 14
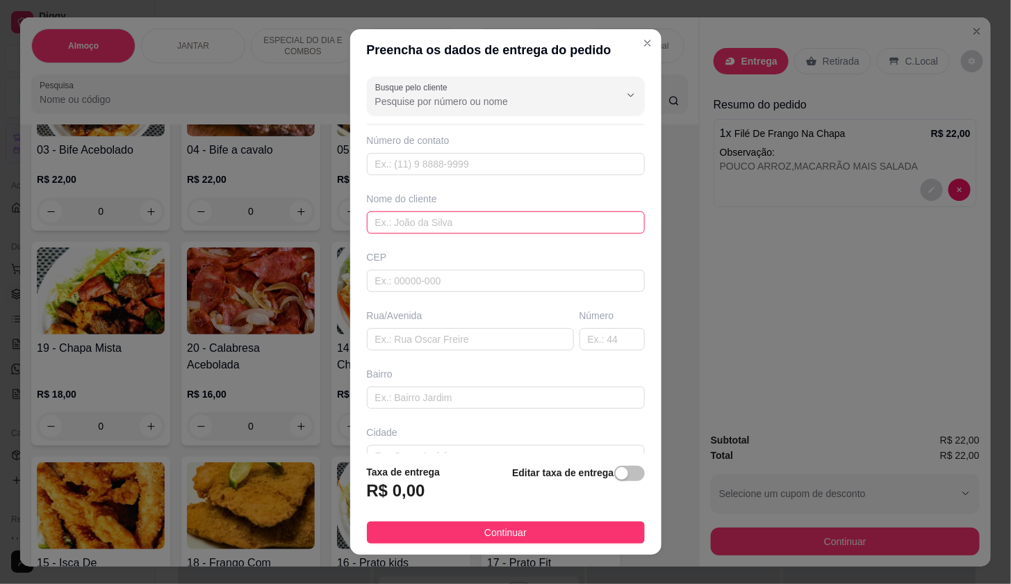
click at [536, 219] on input "text" at bounding box center [506, 222] width 278 height 22
click at [536, 219] on input "FARMA POPULAR" at bounding box center [506, 222] width 278 height 22
click at [587, 510] on footer "Taxa de entrega R$ 0,00 Editar taxa de entrega Continuar" at bounding box center [505, 503] width 311 height 101
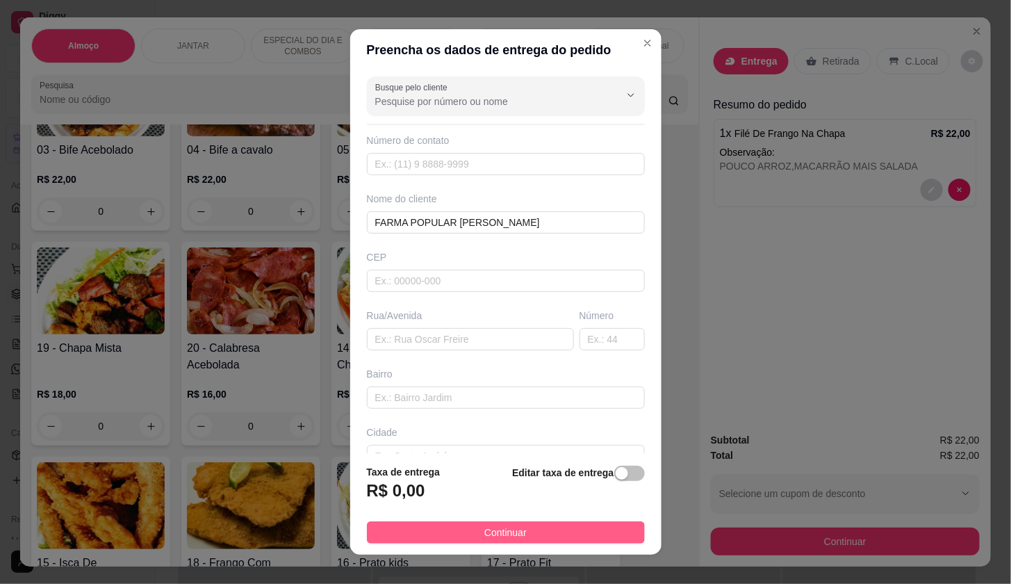
click at [591, 530] on button "Continuar" at bounding box center [506, 532] width 278 height 22
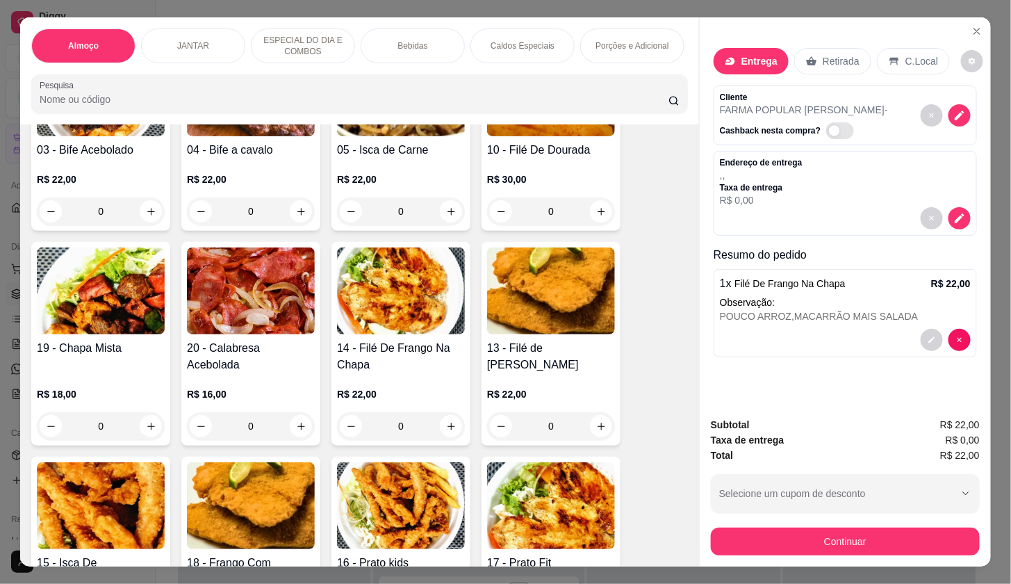
click at [718, 536] on button "Continuar" at bounding box center [845, 542] width 269 height 28
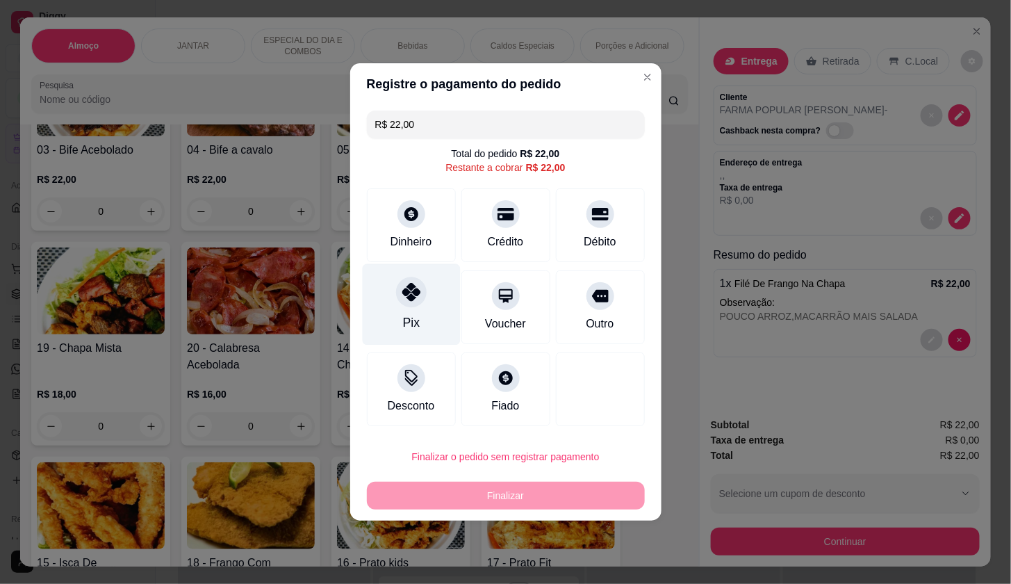
click at [389, 305] on div "Pix" at bounding box center [411, 304] width 98 height 81
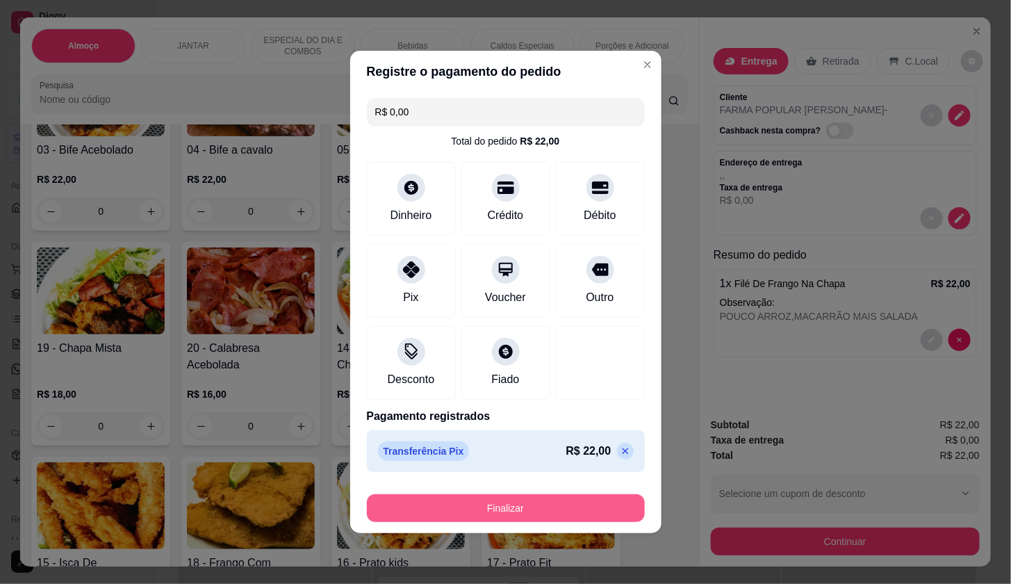
click at [483, 518] on button "Finalizar" at bounding box center [506, 508] width 278 height 28
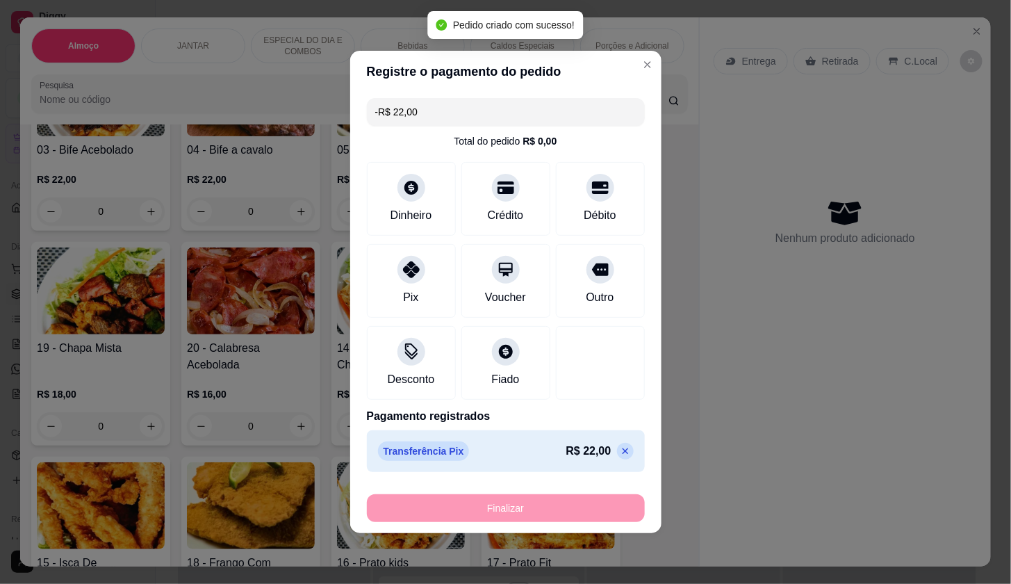
scroll to position [4903, 0]
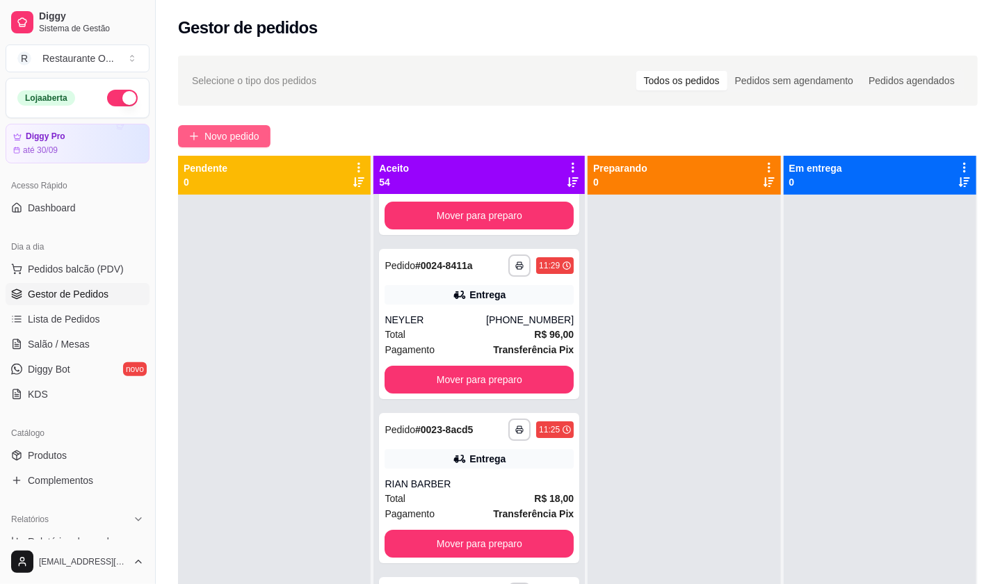
click at [248, 130] on span "Novo pedido" at bounding box center [231, 136] width 55 height 15
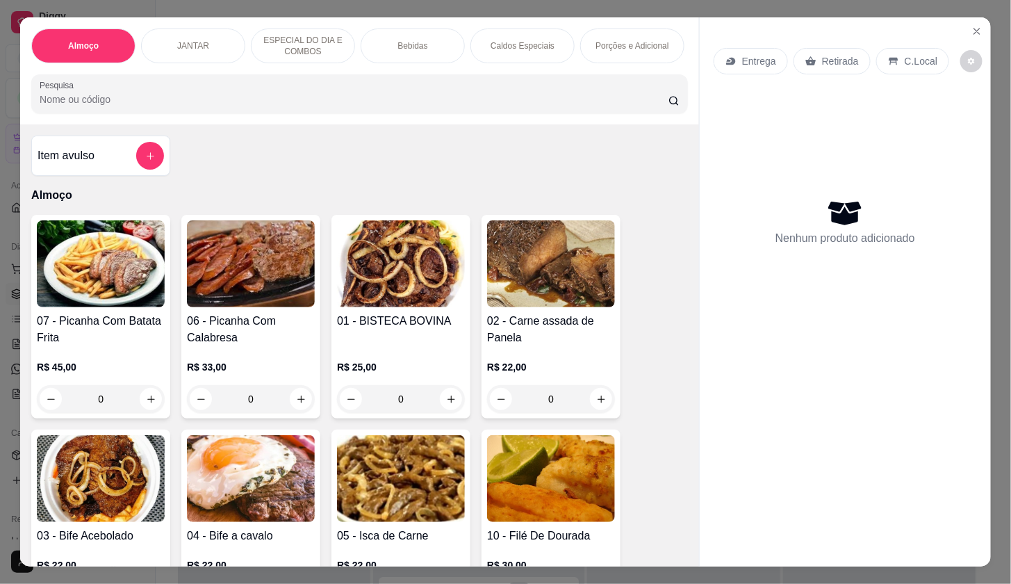
scroll to position [309, 0]
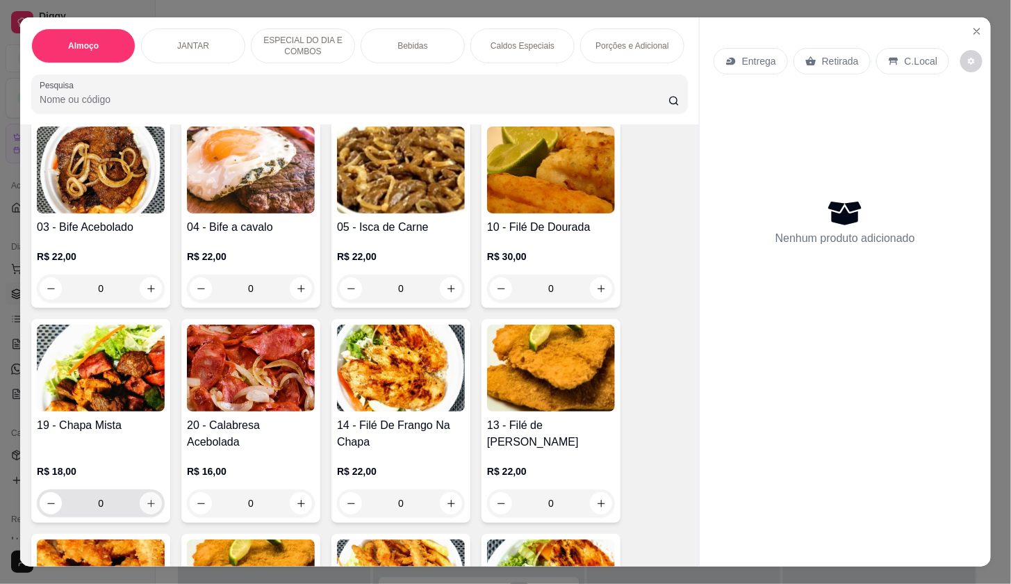
click at [152, 510] on button "increase-product-quantity" at bounding box center [151, 503] width 22 height 22
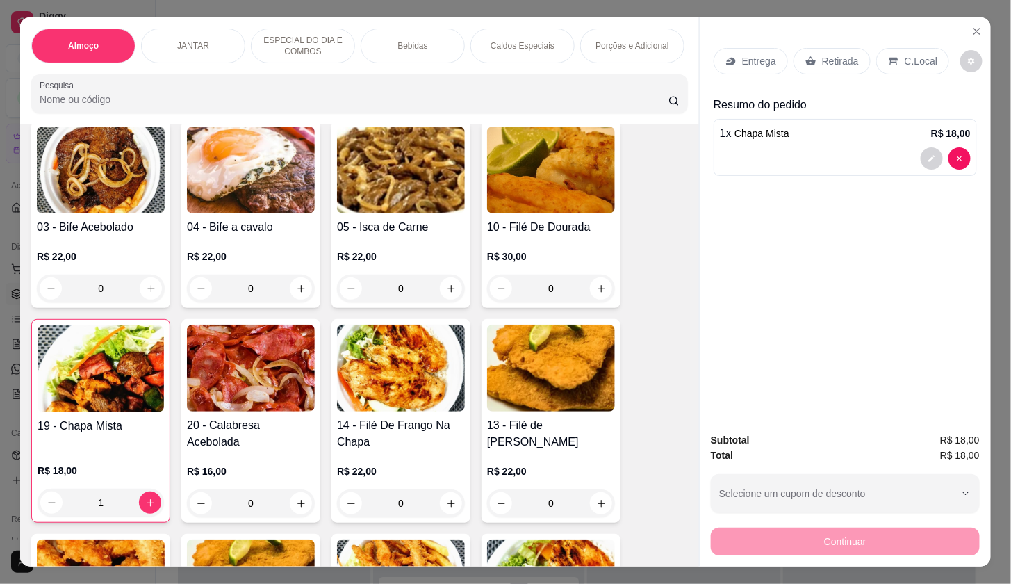
click at [747, 67] on div "Entrega" at bounding box center [751, 61] width 74 height 26
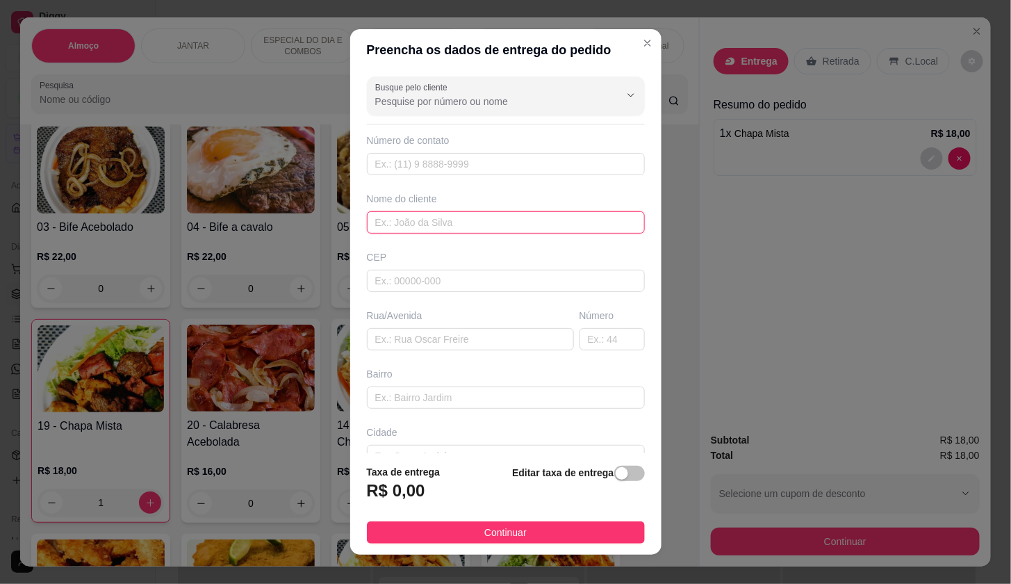
click at [494, 220] on input "text" at bounding box center [506, 222] width 278 height 22
click at [567, 553] on footer "Taxa de entrega R$ 0,00 Editar taxa de entrega Continuar" at bounding box center [505, 503] width 311 height 101
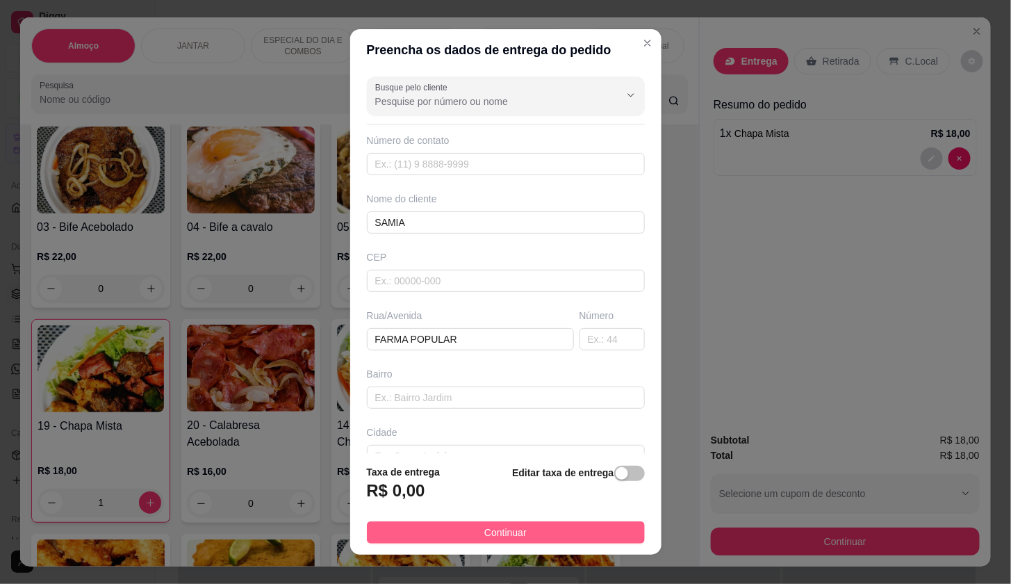
click at [576, 536] on button "Continuar" at bounding box center [506, 532] width 278 height 22
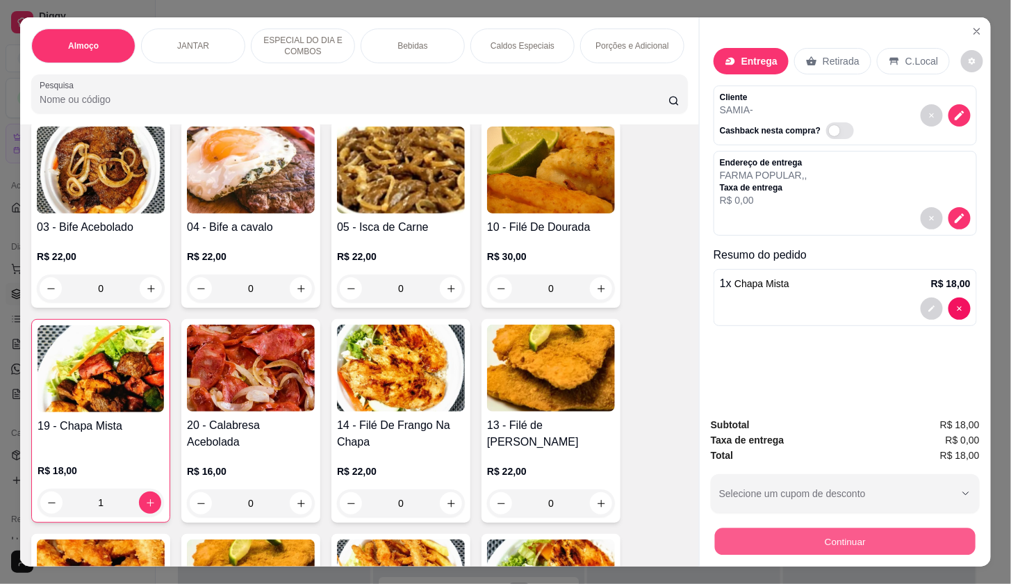
click at [733, 536] on button "Continuar" at bounding box center [845, 541] width 261 height 27
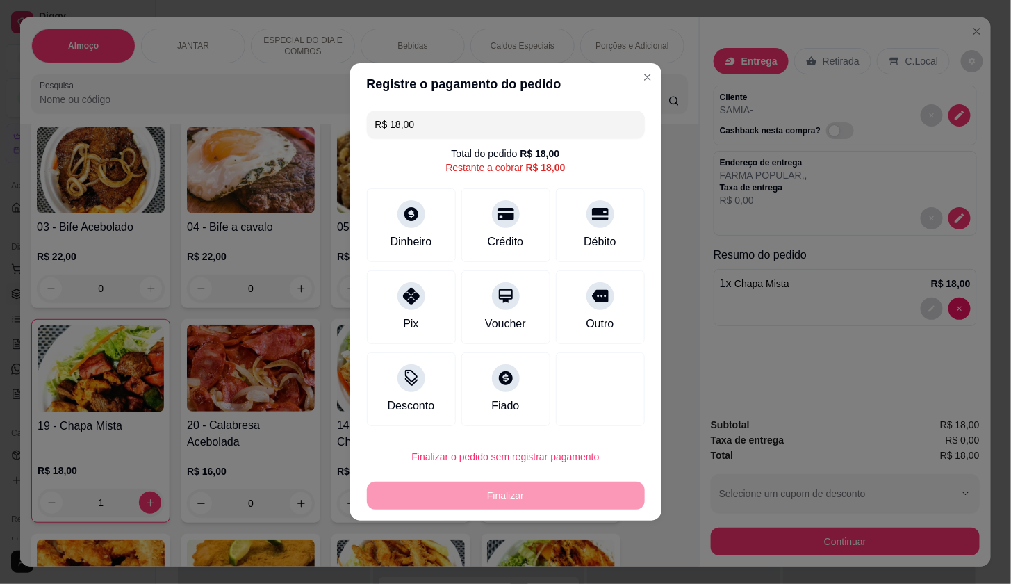
click at [362, 302] on div "R$ 18,00 Total do pedido R$ 18,00 Restante a cobrar R$ 18,00 Dinheiro Crédito D…" at bounding box center [505, 268] width 311 height 327
click at [374, 304] on div "Pix" at bounding box center [411, 304] width 98 height 81
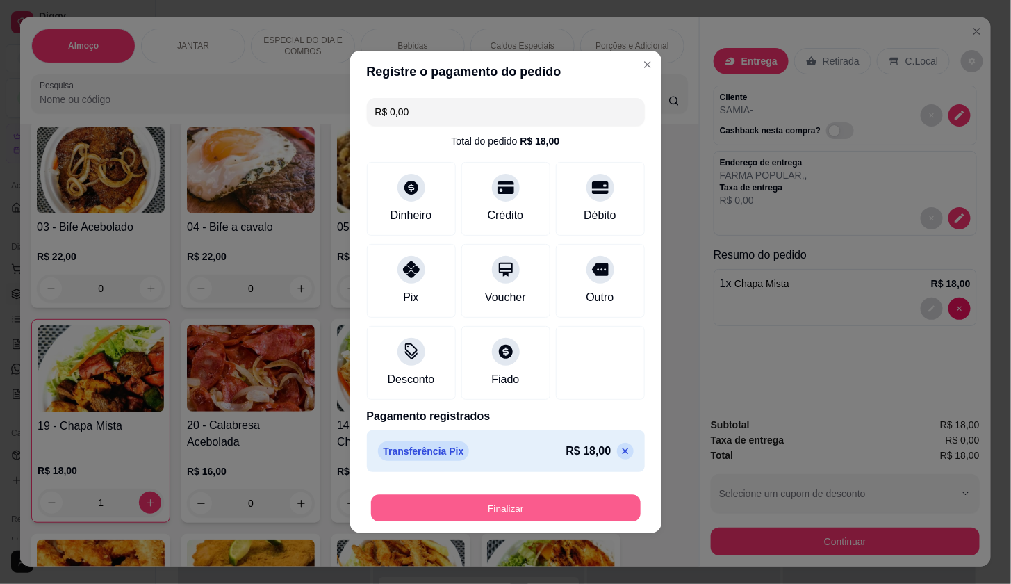
click at [468, 518] on button "Finalizar" at bounding box center [506, 508] width 270 height 27
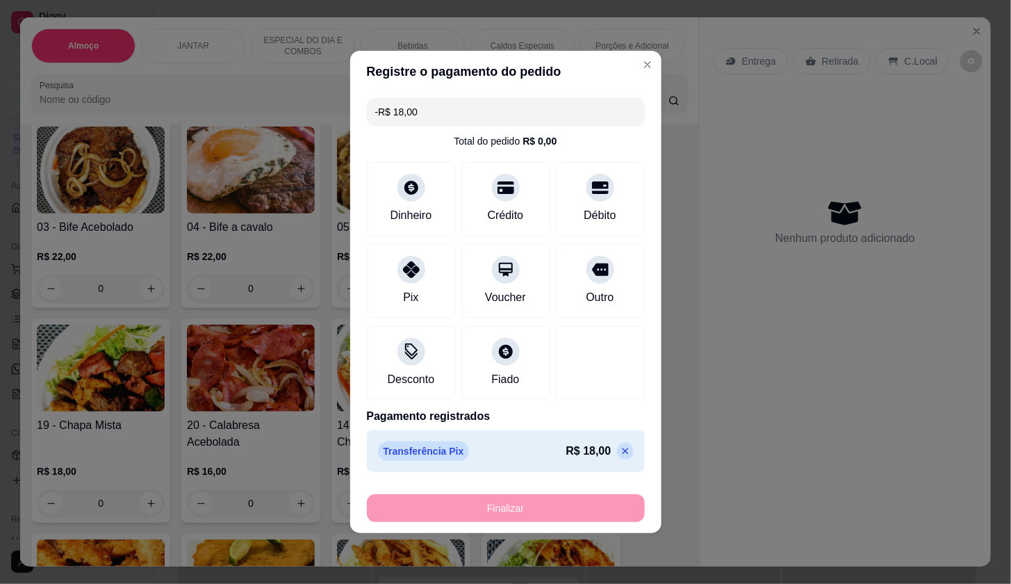
scroll to position [5067, 0]
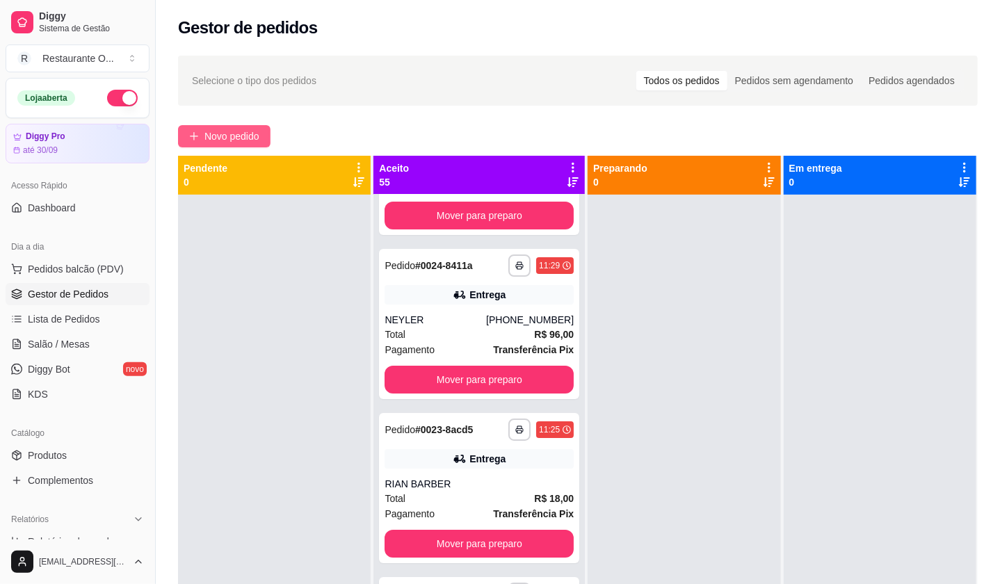
click at [255, 129] on span "Novo pedido" at bounding box center [231, 136] width 55 height 15
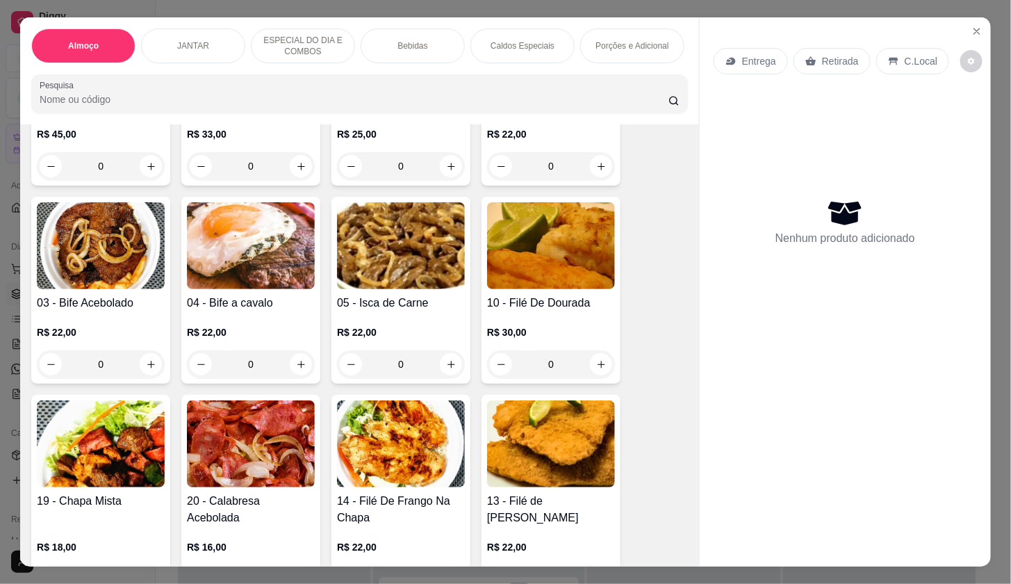
scroll to position [309, 0]
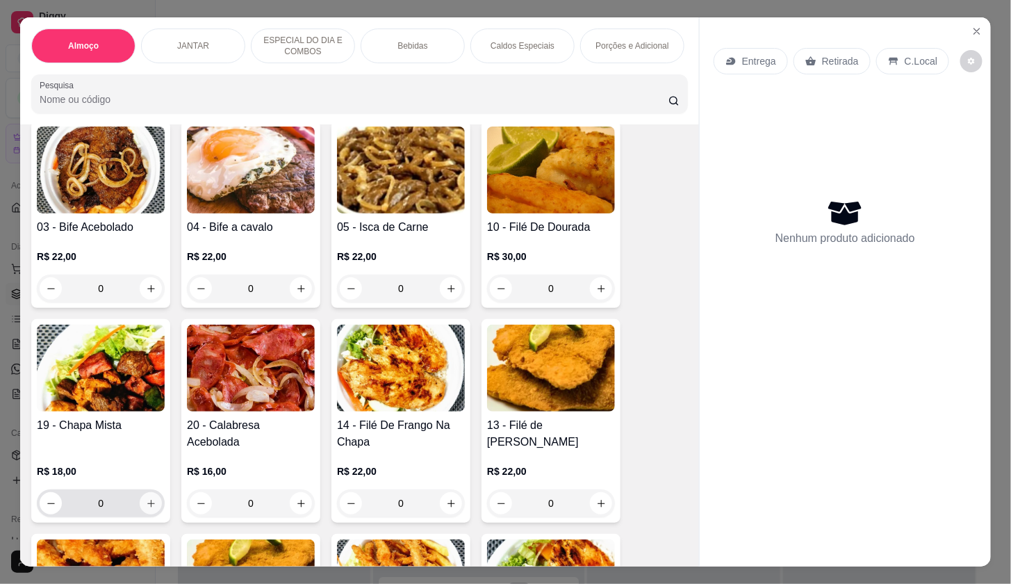
click at [147, 514] on button "increase-product-quantity" at bounding box center [151, 503] width 22 height 22
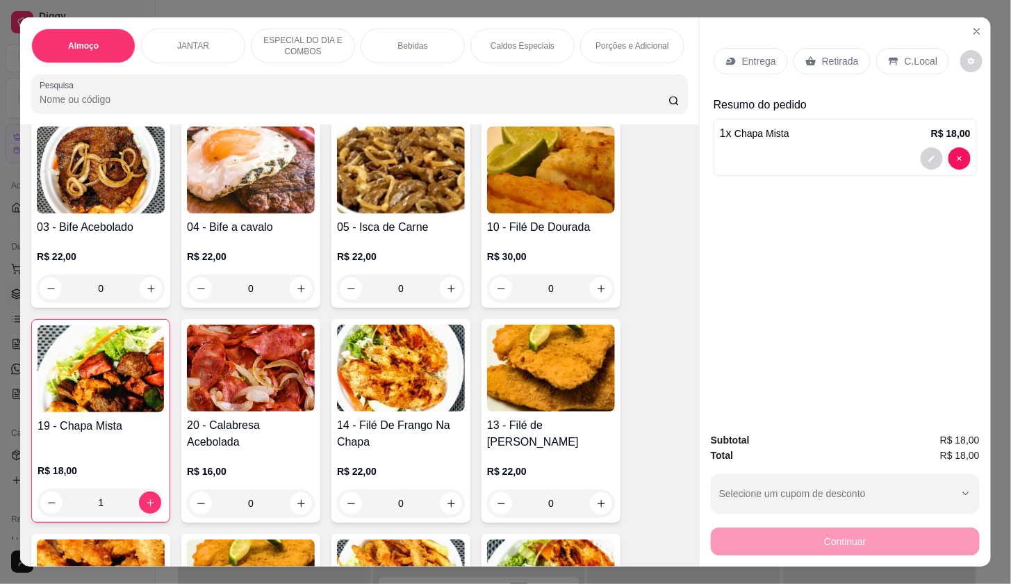
click at [751, 54] on p "Entrega" at bounding box center [759, 61] width 34 height 14
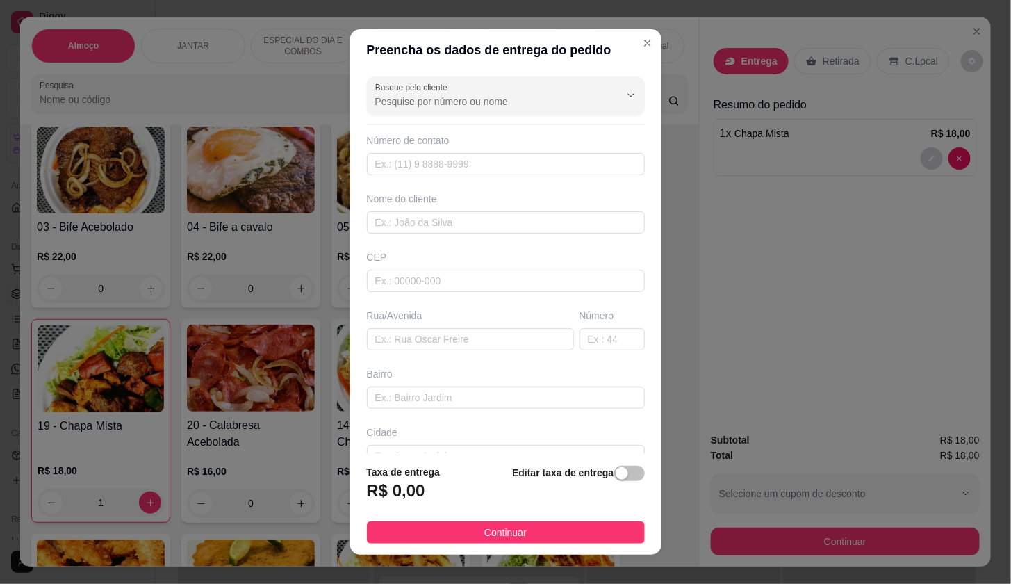
click at [531, 99] on input "Busque pelo cliente" at bounding box center [486, 102] width 222 height 14
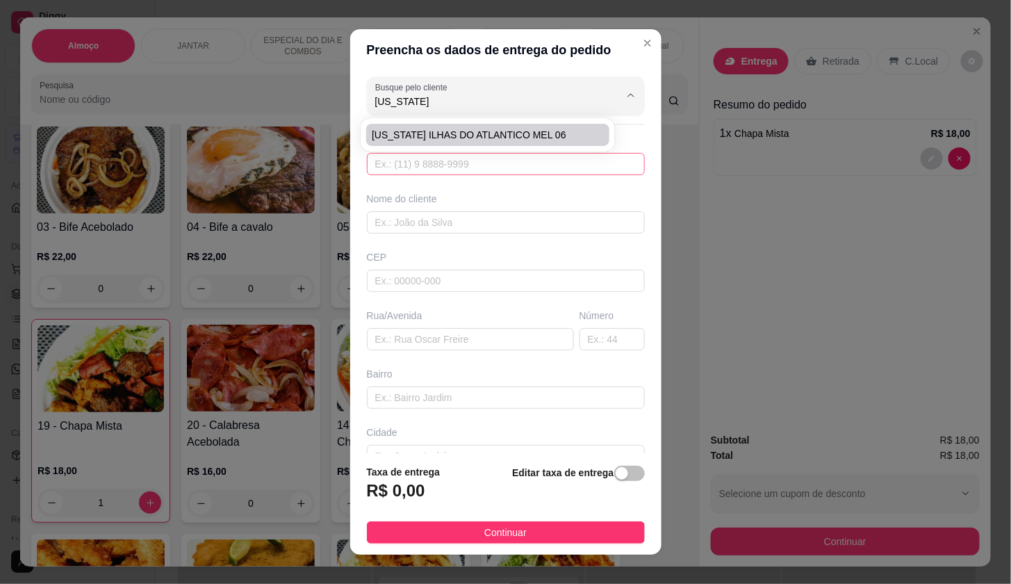
click at [551, 153] on input "text" at bounding box center [506, 164] width 278 height 22
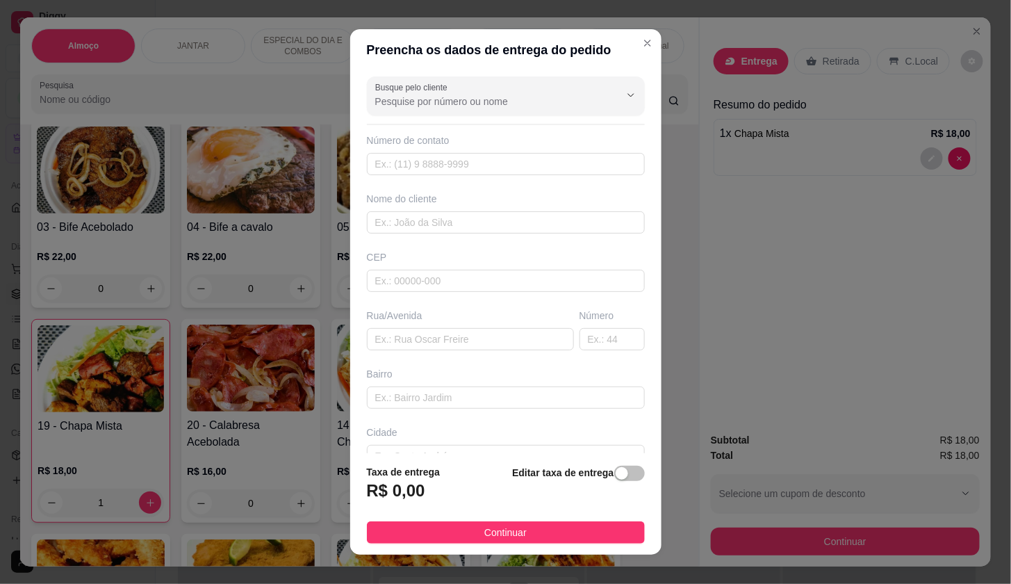
click at [549, 145] on div "Número de contato" at bounding box center [506, 140] width 278 height 14
click at [550, 104] on input "Busque pelo cliente" at bounding box center [486, 102] width 222 height 14
click at [569, 121] on div "[US_STATE] ILHAS DO ATLANTICO MEL 06" at bounding box center [488, 135] width 249 height 28
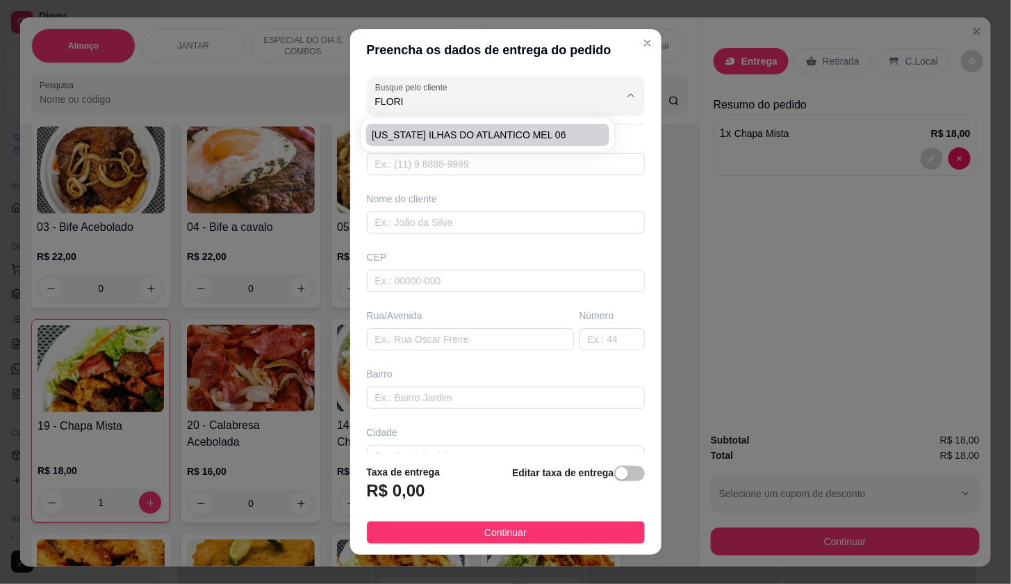
click at [569, 124] on li "[US_STATE] ILHAS DO ATLANTICO MEL 06" at bounding box center [487, 135] width 243 height 22
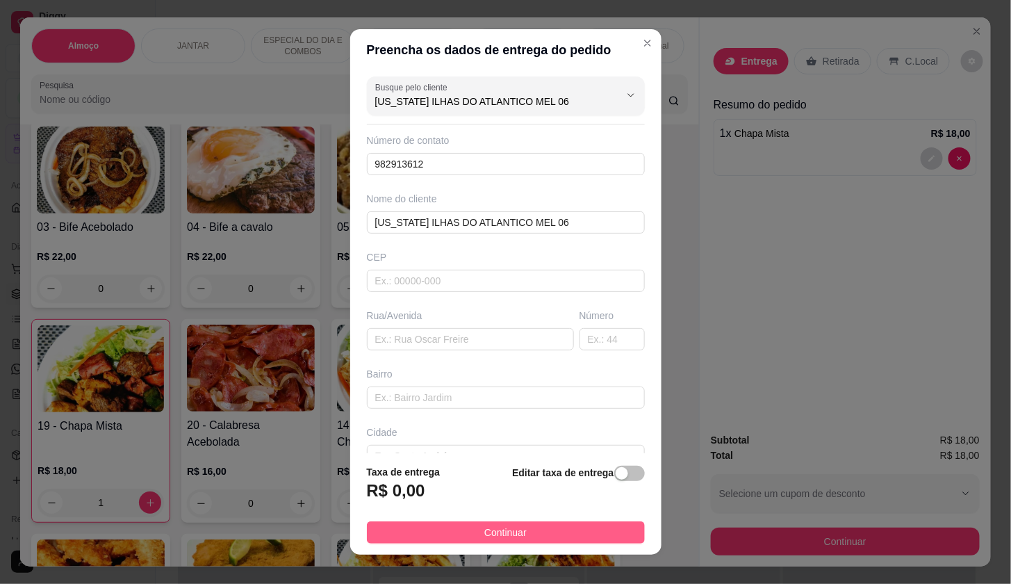
click at [580, 529] on button "Continuar" at bounding box center [506, 532] width 278 height 22
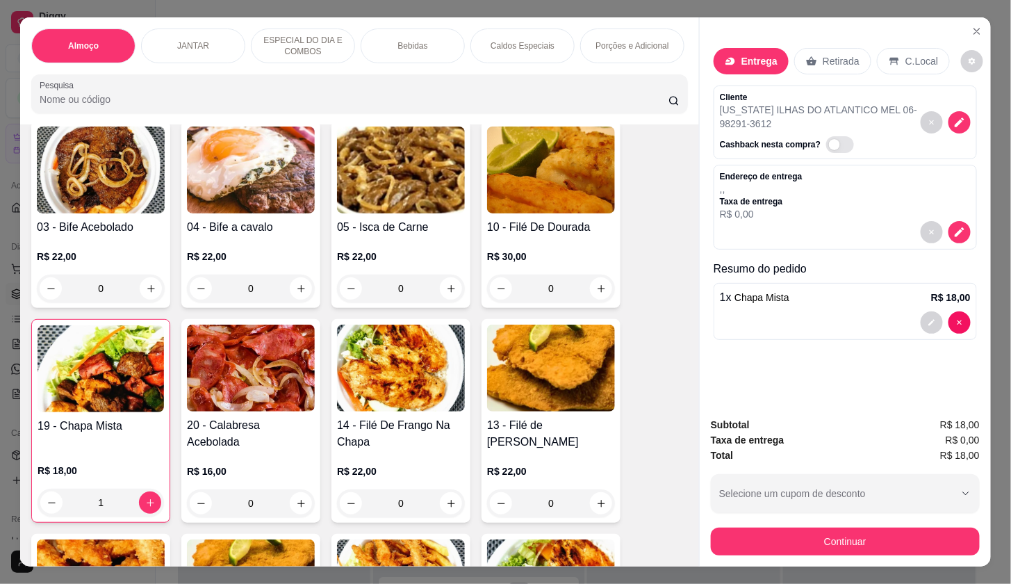
click at [736, 528] on button "Continuar" at bounding box center [845, 542] width 269 height 28
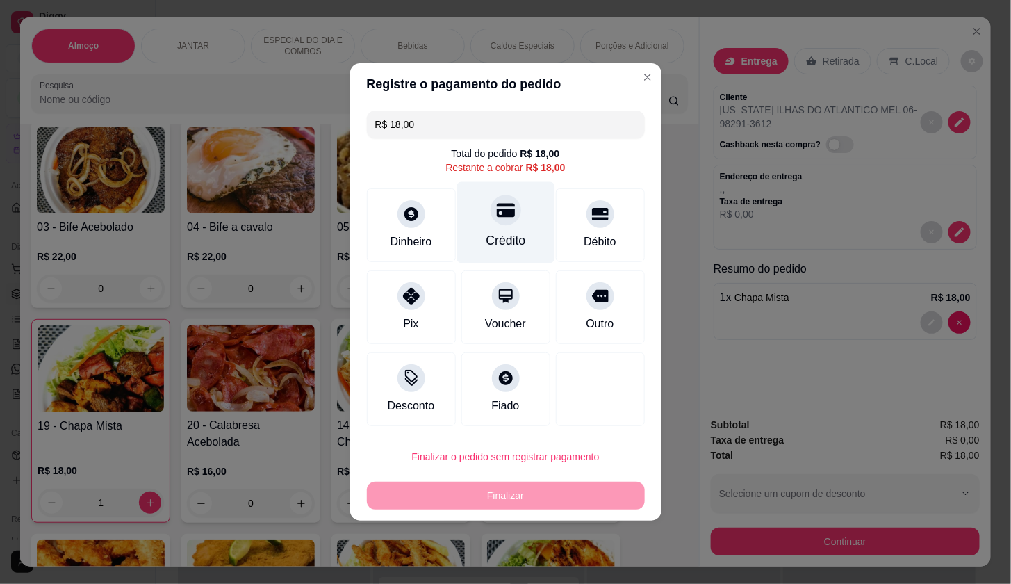
click at [478, 210] on div "Crédito" at bounding box center [506, 222] width 98 height 81
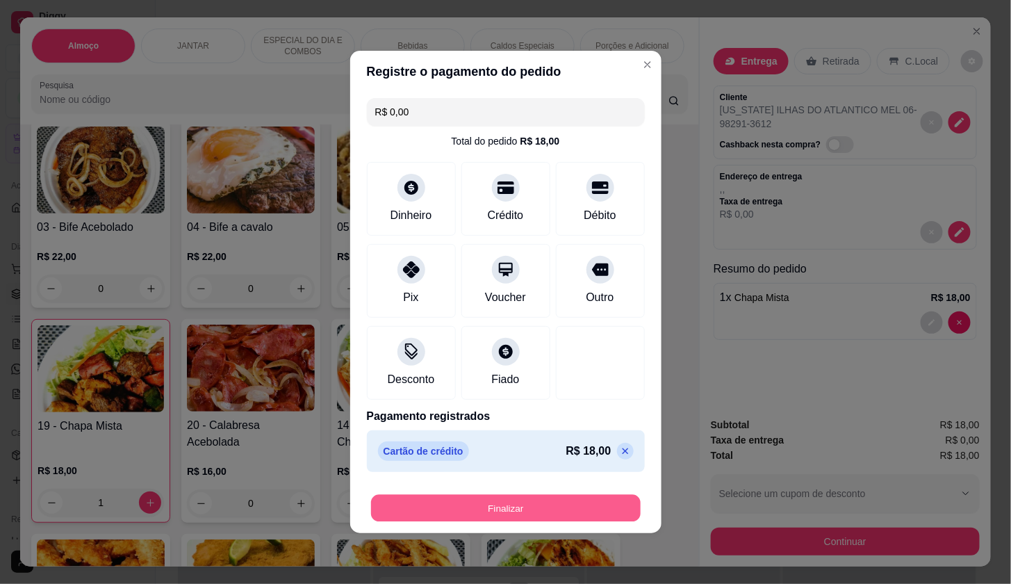
click at [572, 500] on button "Finalizar" at bounding box center [506, 508] width 270 height 27
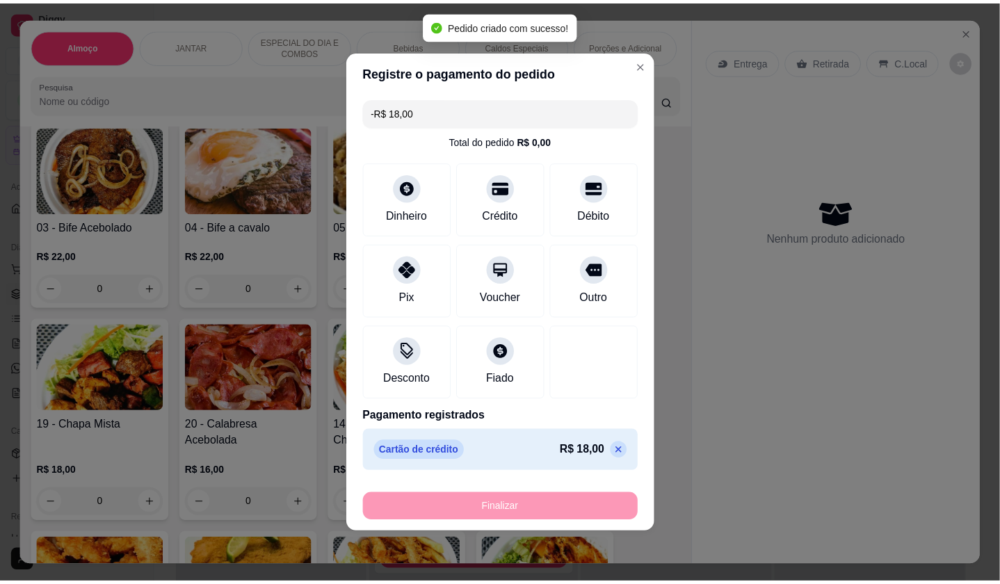
scroll to position [5245, 0]
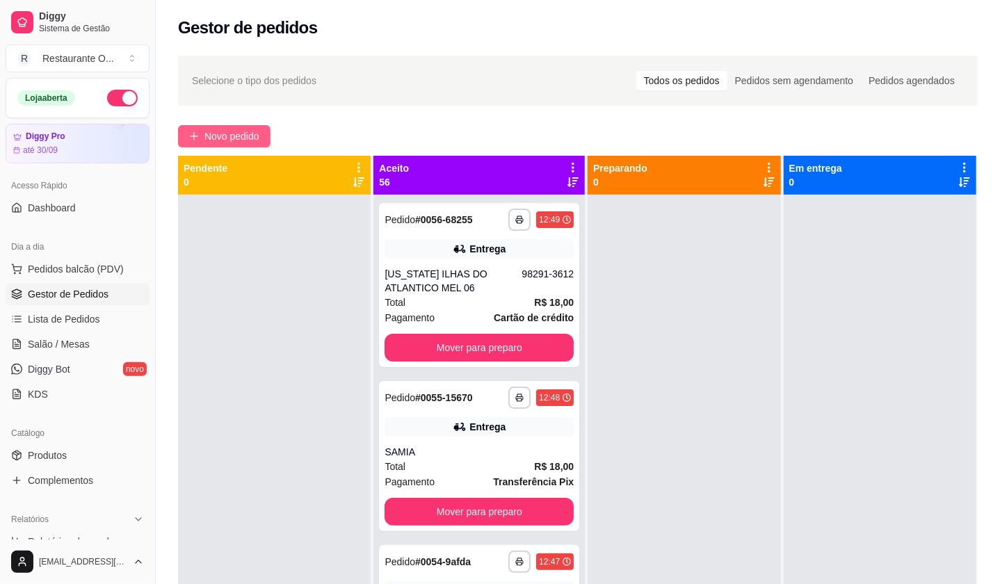
click at [258, 135] on span "Novo pedido" at bounding box center [231, 136] width 55 height 15
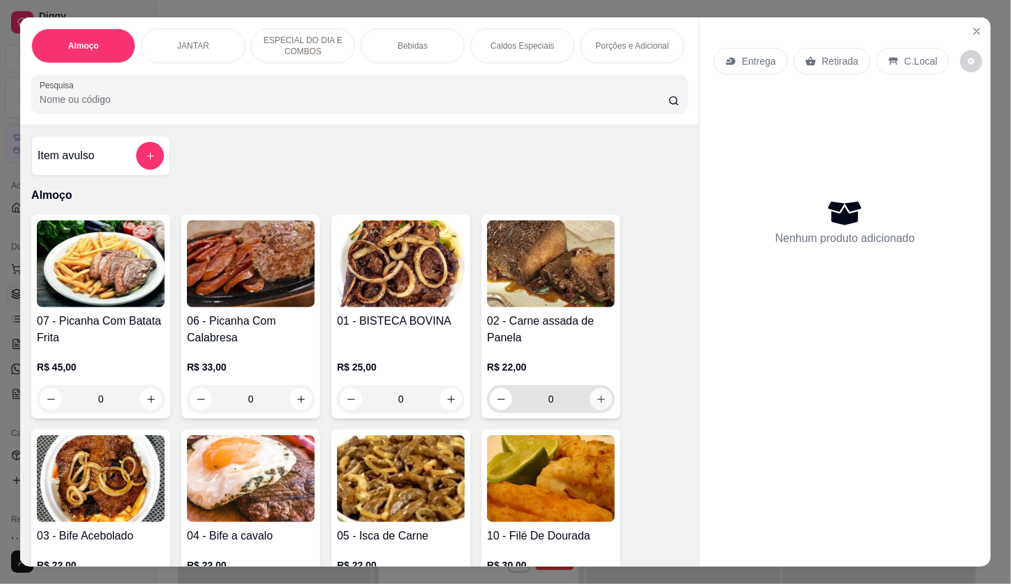
click at [598, 402] on icon "increase-product-quantity" at bounding box center [602, 400] width 8 height 8
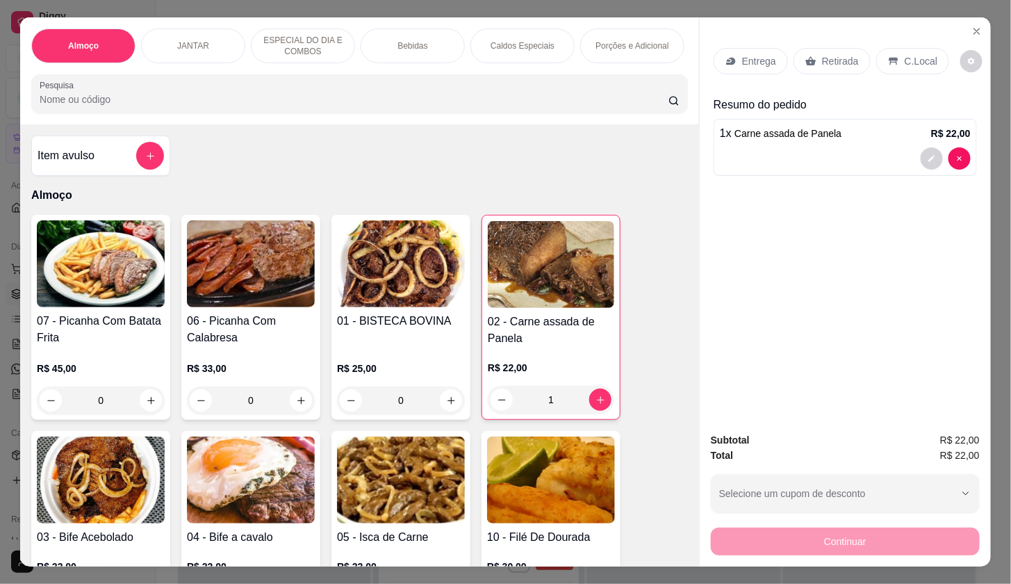
click at [589, 45] on div "Porções e Adicional" at bounding box center [632, 45] width 104 height 35
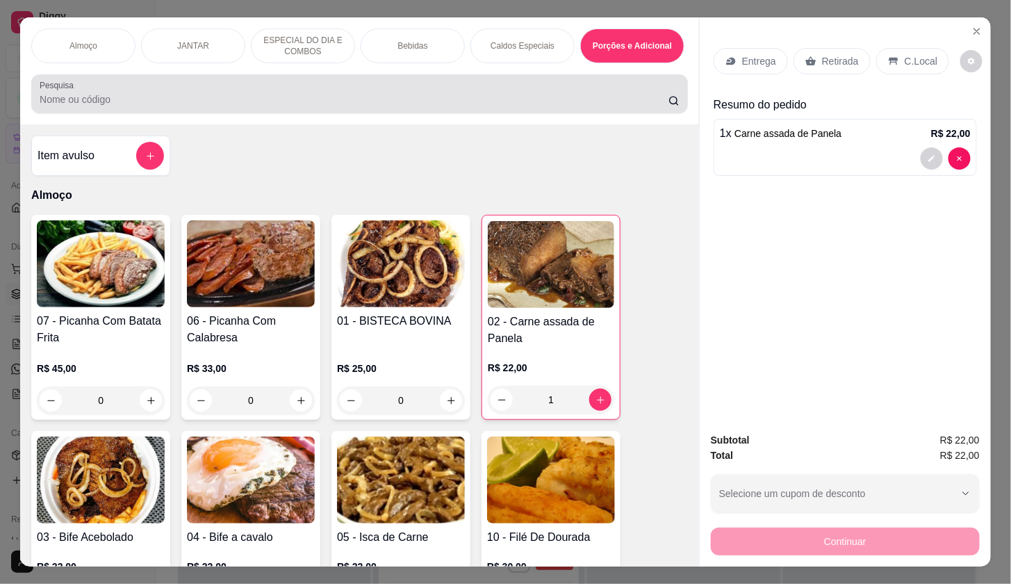
scroll to position [33, 0]
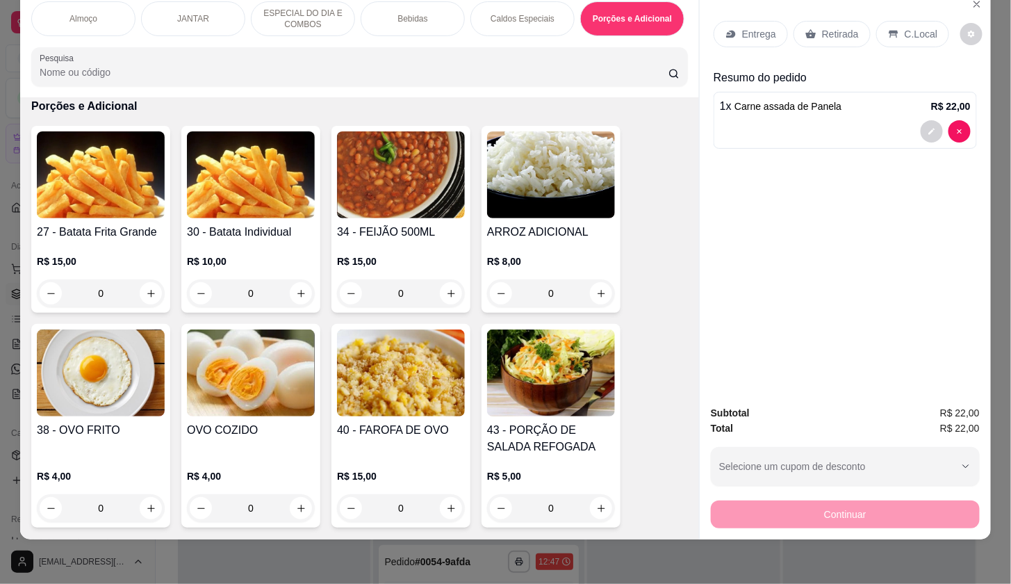
click at [750, 30] on div "Entrega" at bounding box center [751, 34] width 74 height 26
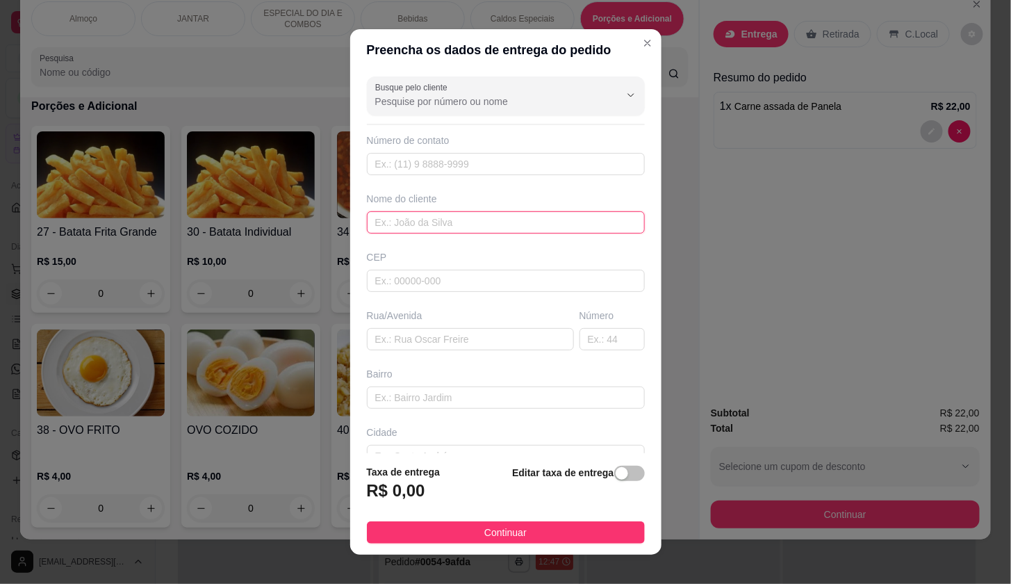
click at [507, 233] on input "text" at bounding box center [506, 222] width 278 height 22
click at [519, 100] on input "Busque pelo cliente" at bounding box center [486, 102] width 222 height 14
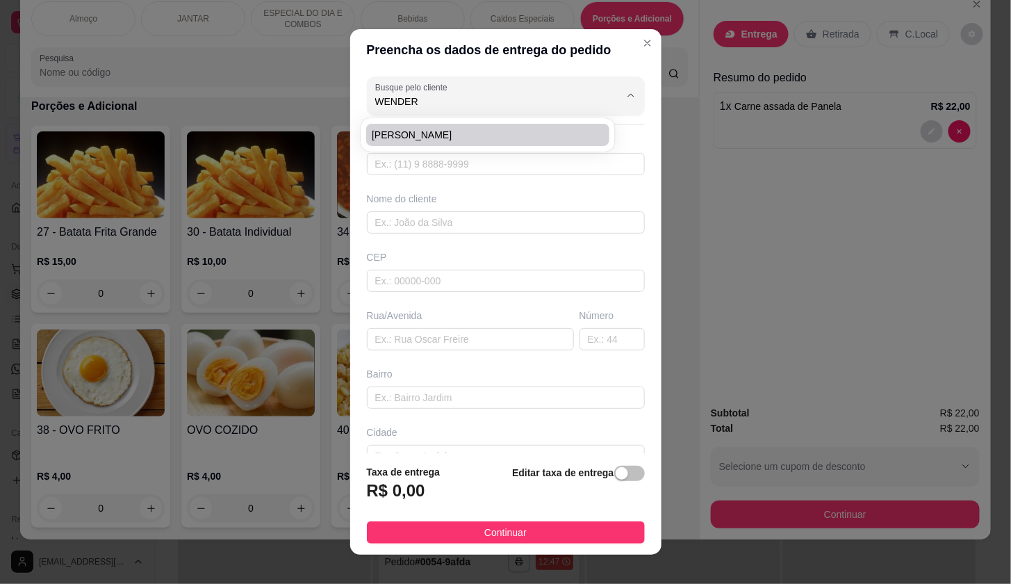
click at [505, 131] on span "[PERSON_NAME]" at bounding box center [481, 135] width 218 height 14
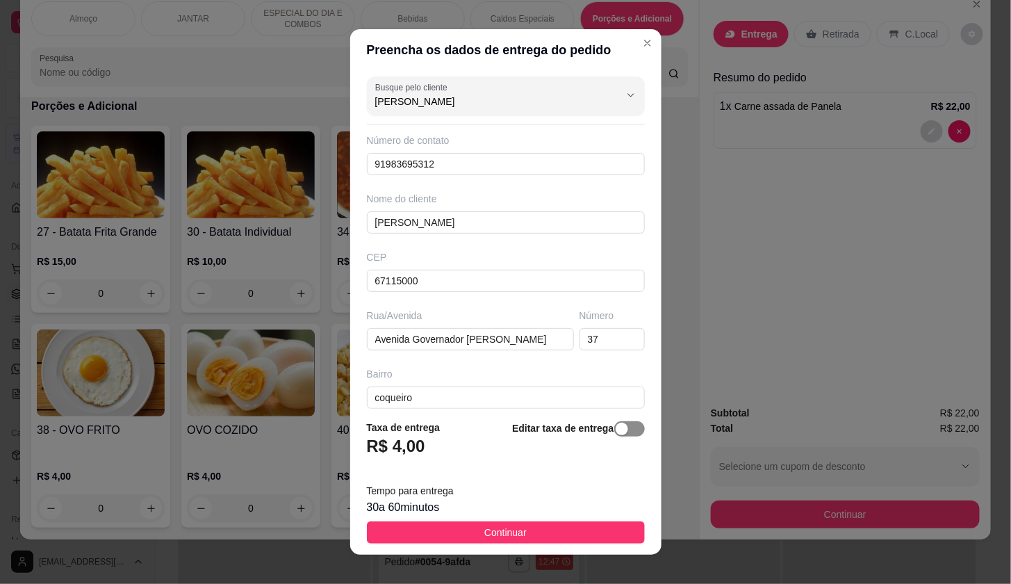
click at [614, 423] on span "button" at bounding box center [629, 428] width 31 height 15
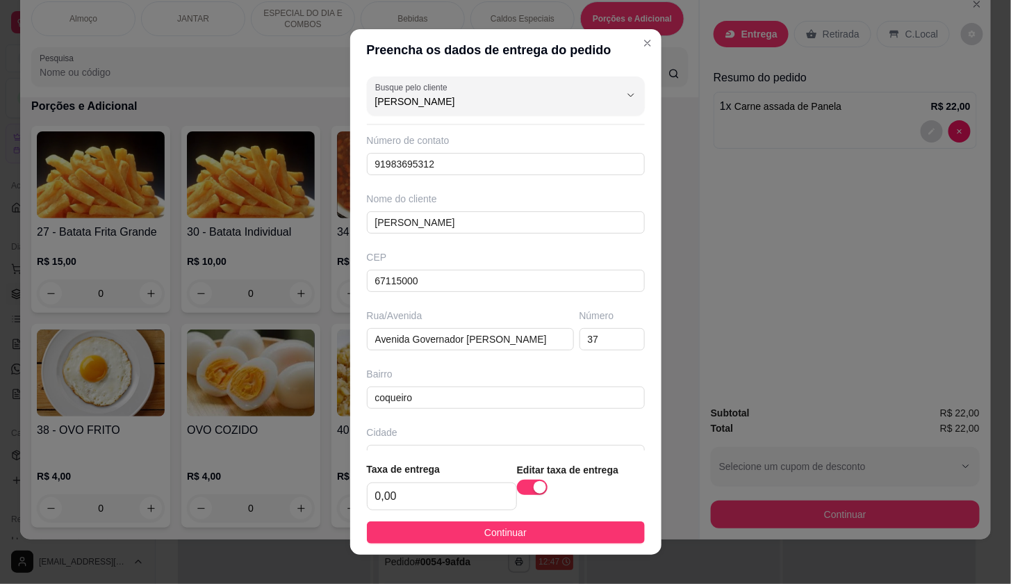
click at [600, 518] on footer "Taxa de entrega 0,00 Editar taxa de entrega Continuar" at bounding box center [505, 502] width 311 height 104
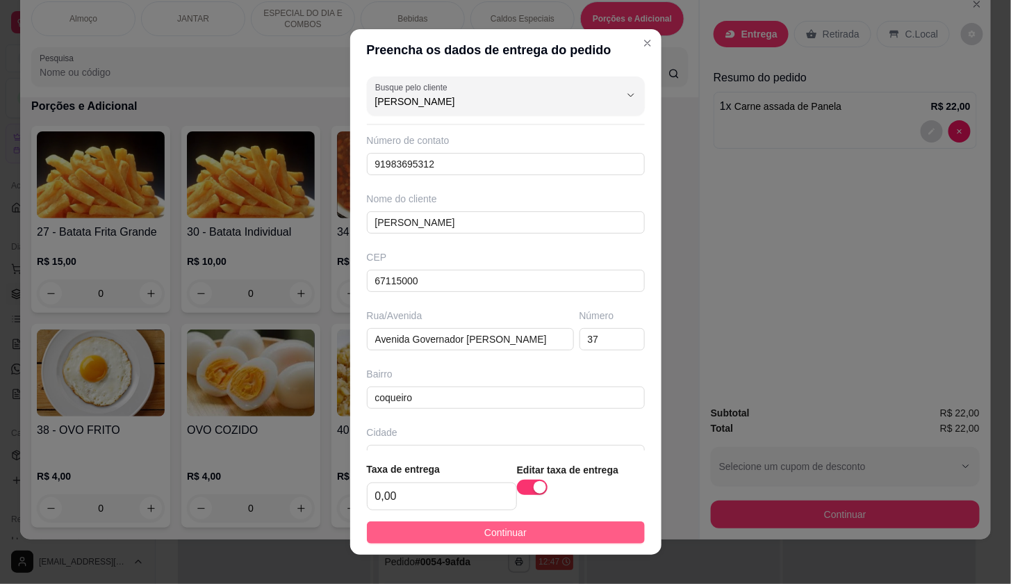
click at [603, 532] on button "Continuar" at bounding box center [506, 532] width 278 height 22
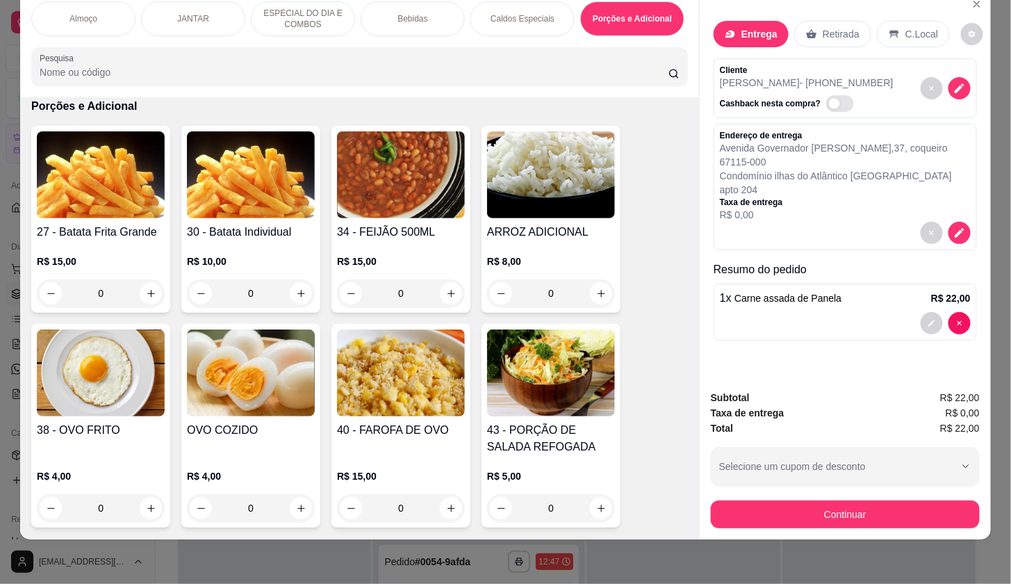
click at [808, 105] on div "Cliente [PERSON_NAME] - [PHONE_NUMBER] Cashback nesta compra?" at bounding box center [845, 88] width 263 height 60
click at [808, 336] on div "Entrega Retirada C.Local Cliente [PERSON_NAME] - [PHONE_NUMBER] Cashback nesta …" at bounding box center [845, 184] width 291 height 389
click at [808, 313] on div at bounding box center [845, 323] width 251 height 22
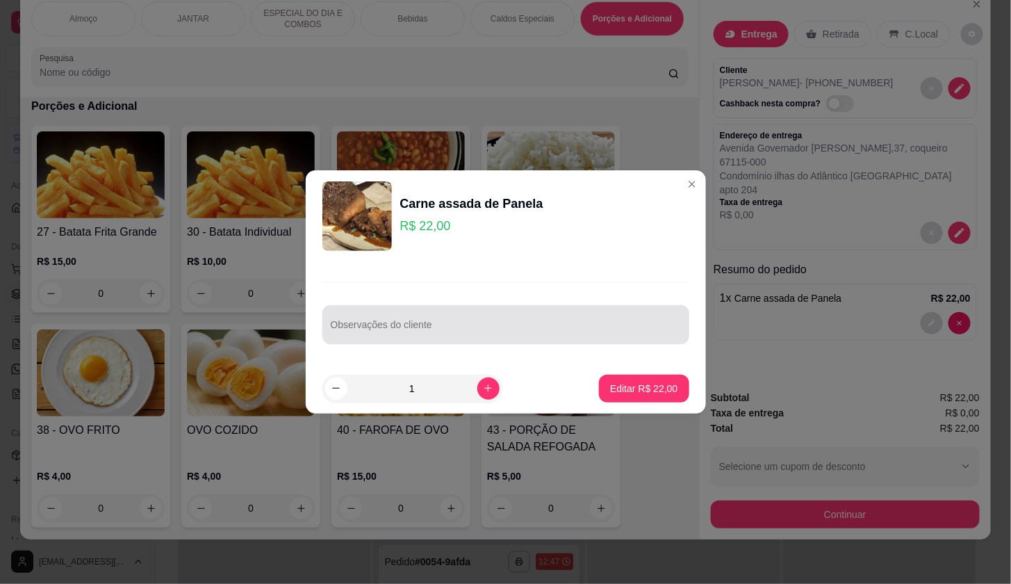
click at [511, 312] on div at bounding box center [506, 325] width 350 height 28
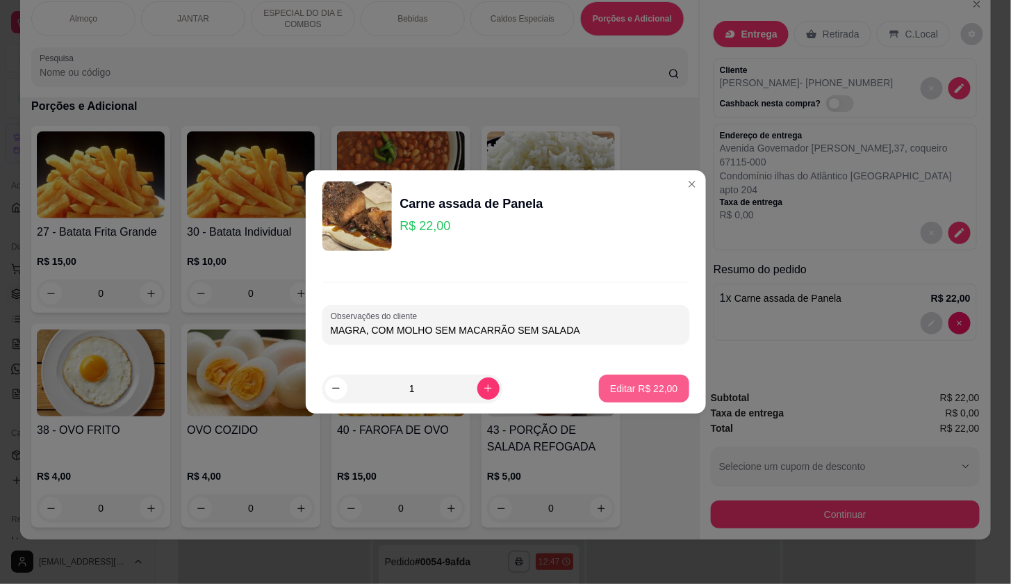
click at [667, 381] on button "Editar R$ 22,00" at bounding box center [644, 389] width 90 height 28
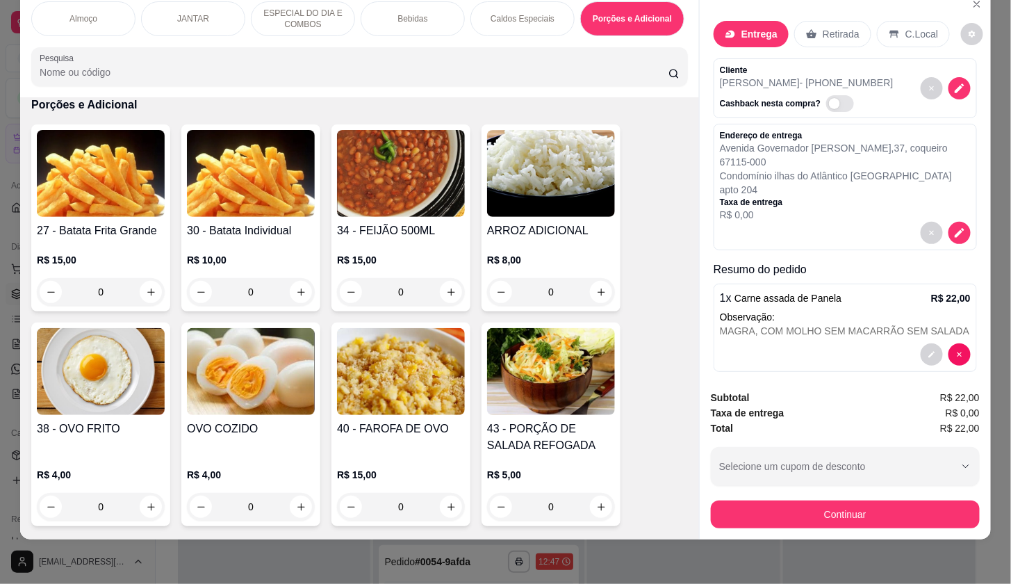
scroll to position [3356, 0]
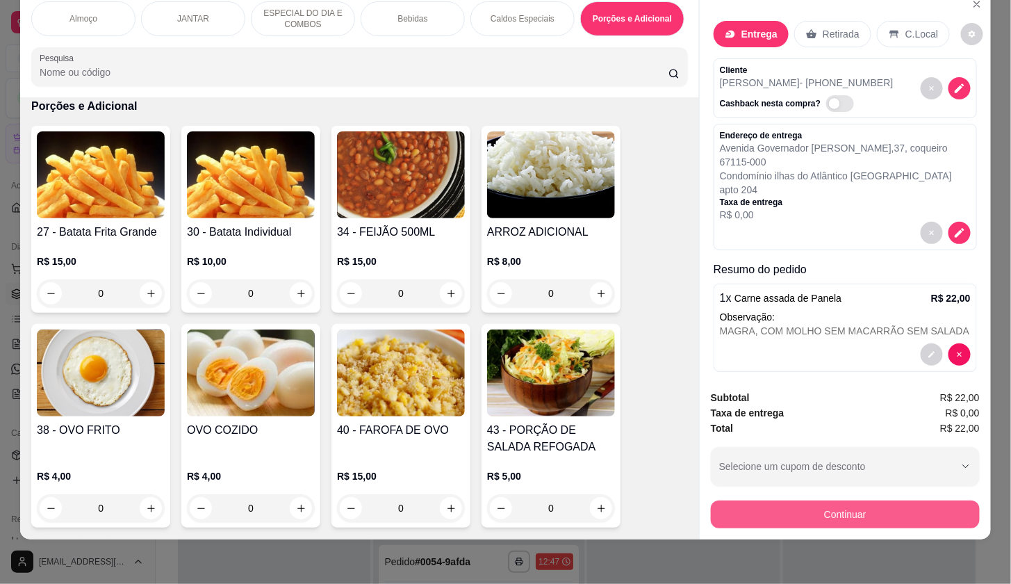
click at [852, 500] on button "Continuar" at bounding box center [845, 514] width 269 height 28
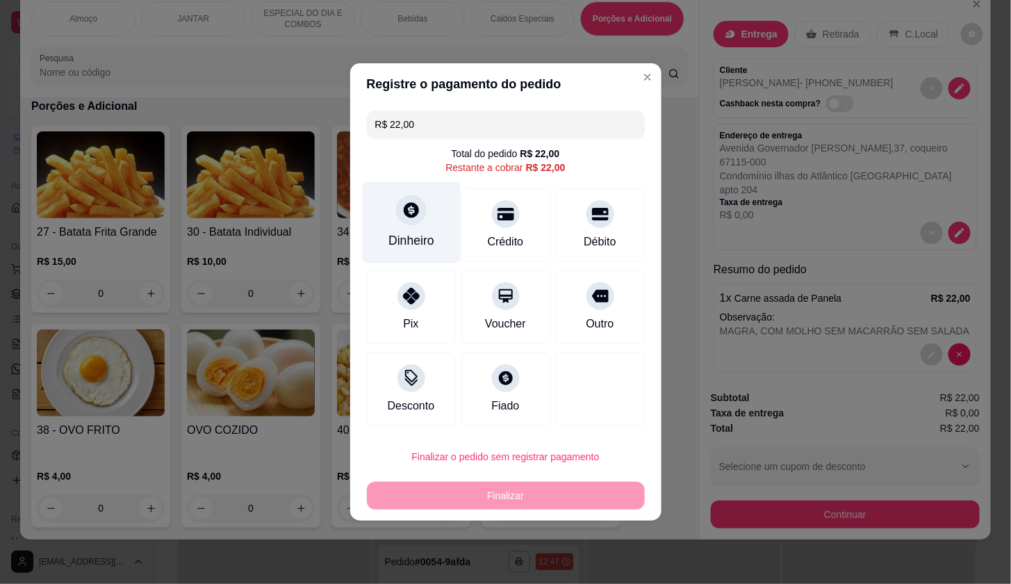
click at [450, 243] on div "Dinheiro" at bounding box center [411, 222] width 98 height 81
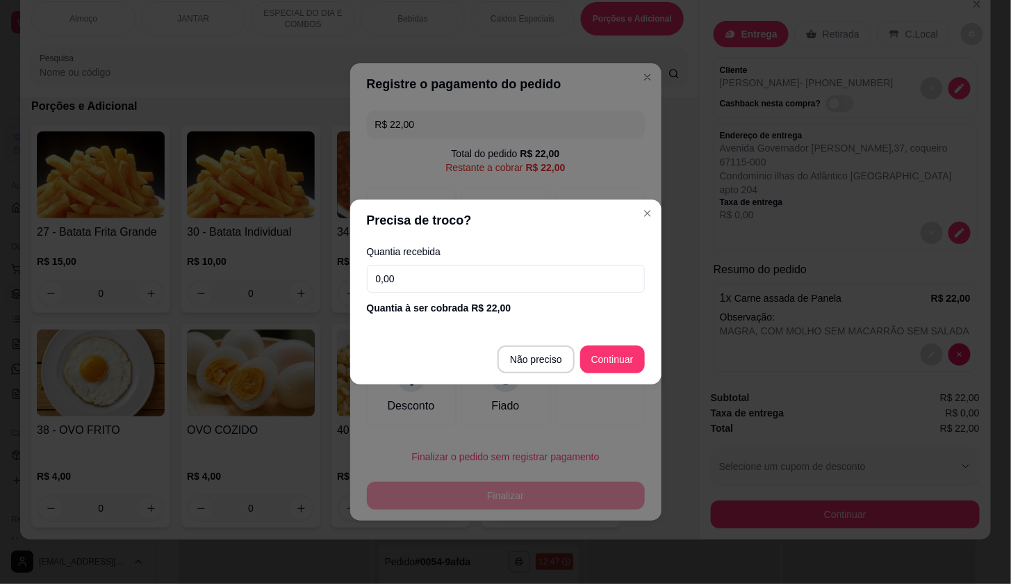
click at [464, 311] on div "Quantia à ser cobrada R$ 22,00" at bounding box center [506, 308] width 278 height 14
click at [464, 293] on div "Quantia recebida 0,00 Quantia à ser cobrada R$ 22,00" at bounding box center [505, 280] width 311 height 79
click at [464, 282] on input "0,00" at bounding box center [506, 279] width 278 height 28
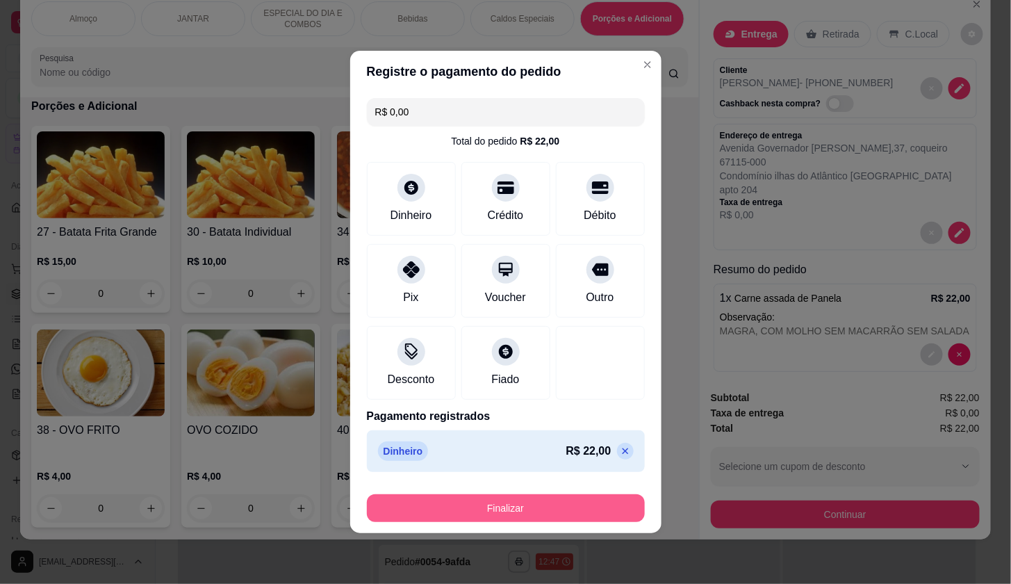
click at [608, 505] on button "Finalizar" at bounding box center [506, 508] width 278 height 28
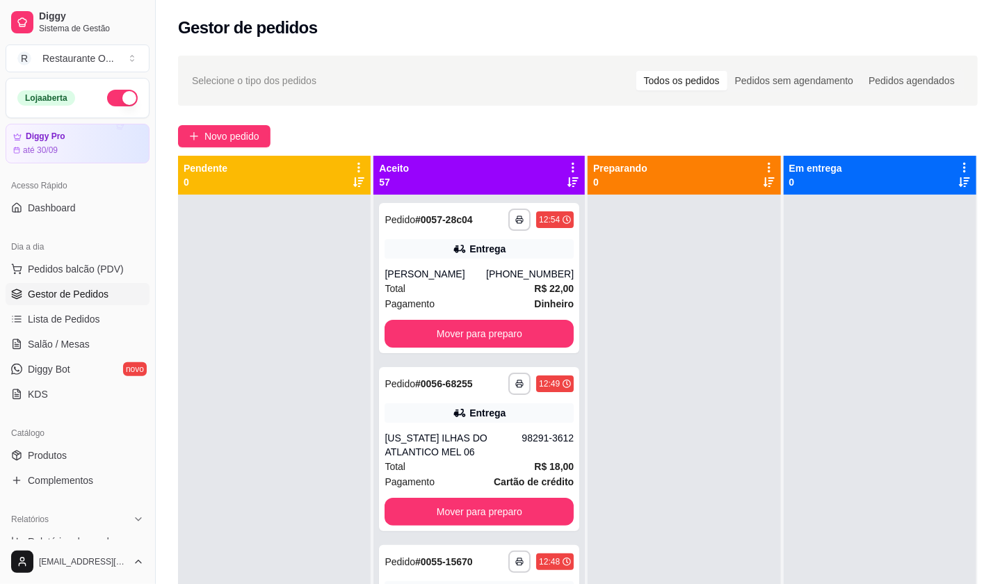
click at [273, 135] on div "Novo pedido" at bounding box center [577, 136] width 799 height 22
click at [264, 135] on button "Novo pedido" at bounding box center [224, 136] width 92 height 22
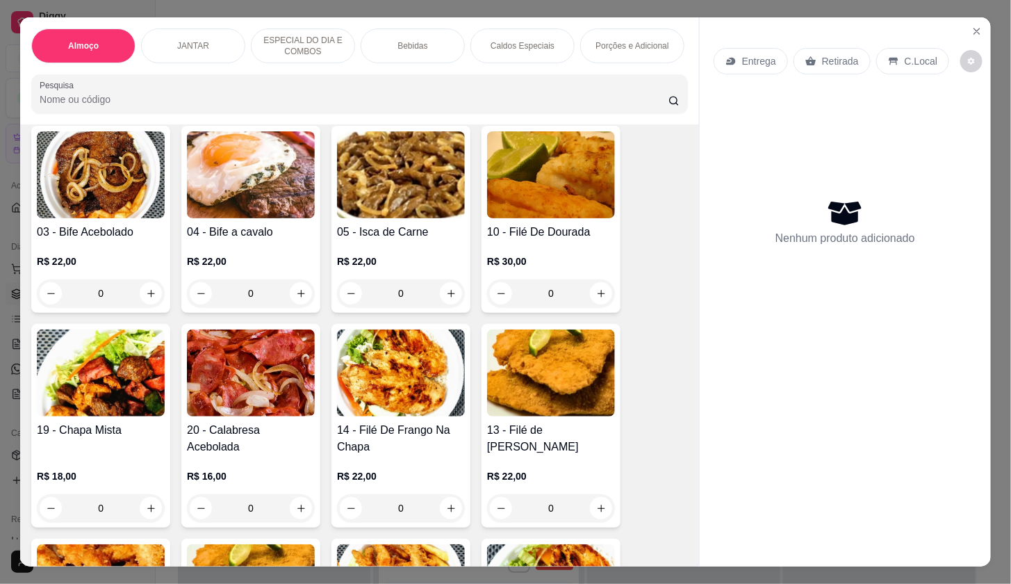
scroll to position [309, 0]
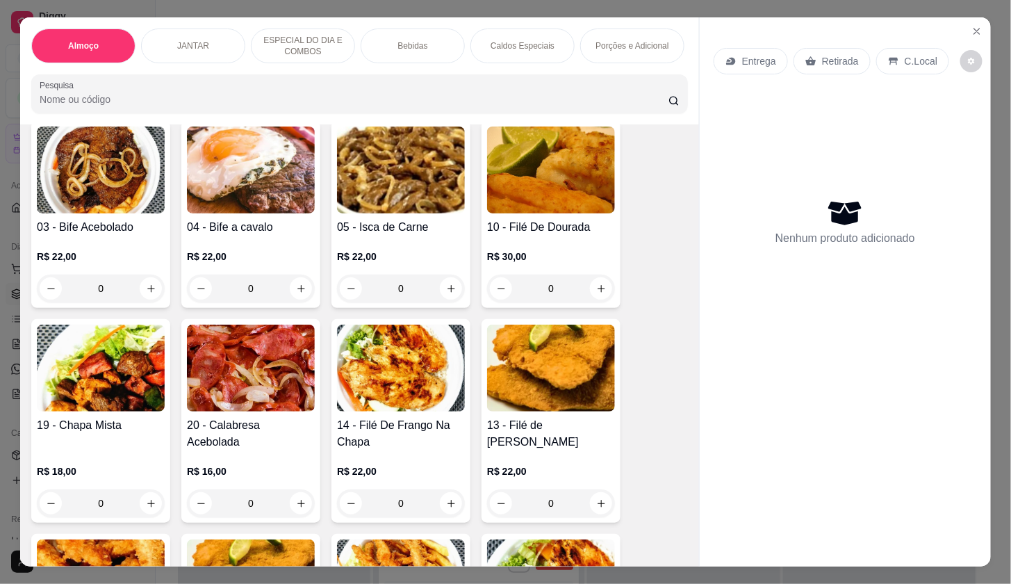
click at [146, 507] on icon "increase-product-quantity" at bounding box center [151, 503] width 10 height 10
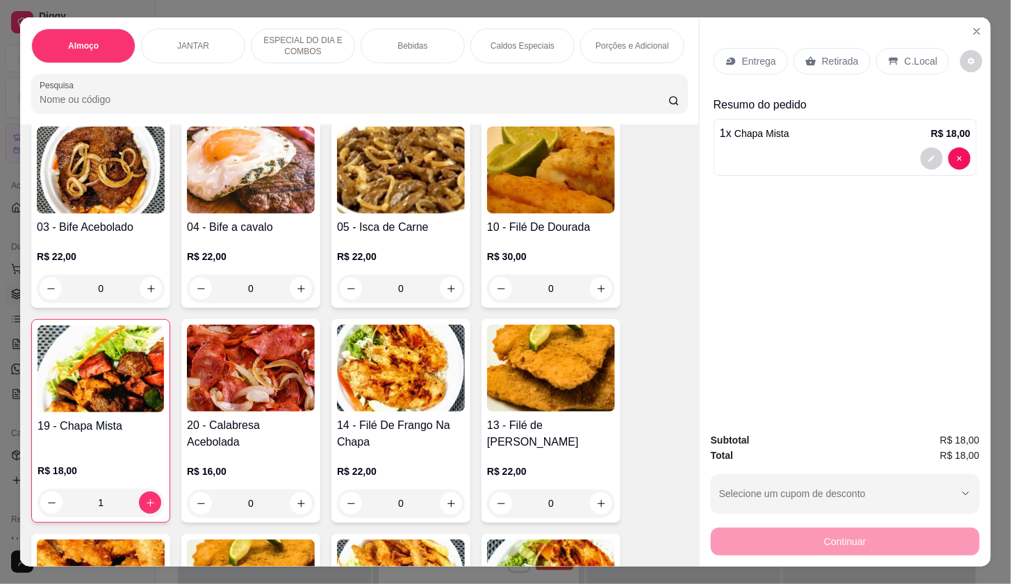
click at [756, 48] on div "Entrega" at bounding box center [751, 61] width 74 height 26
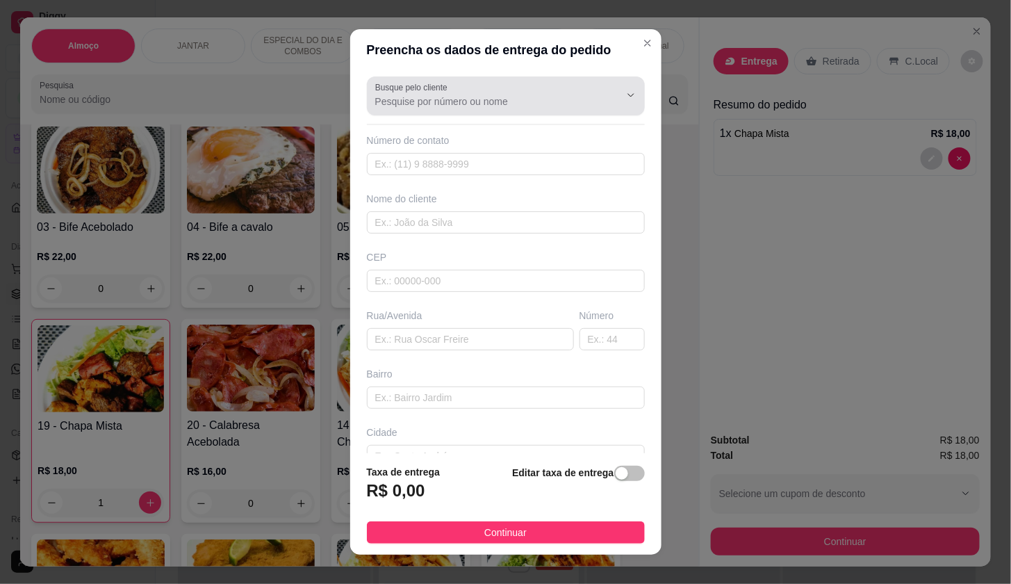
click at [474, 102] on input "Busque pelo cliente" at bounding box center [486, 102] width 222 height 14
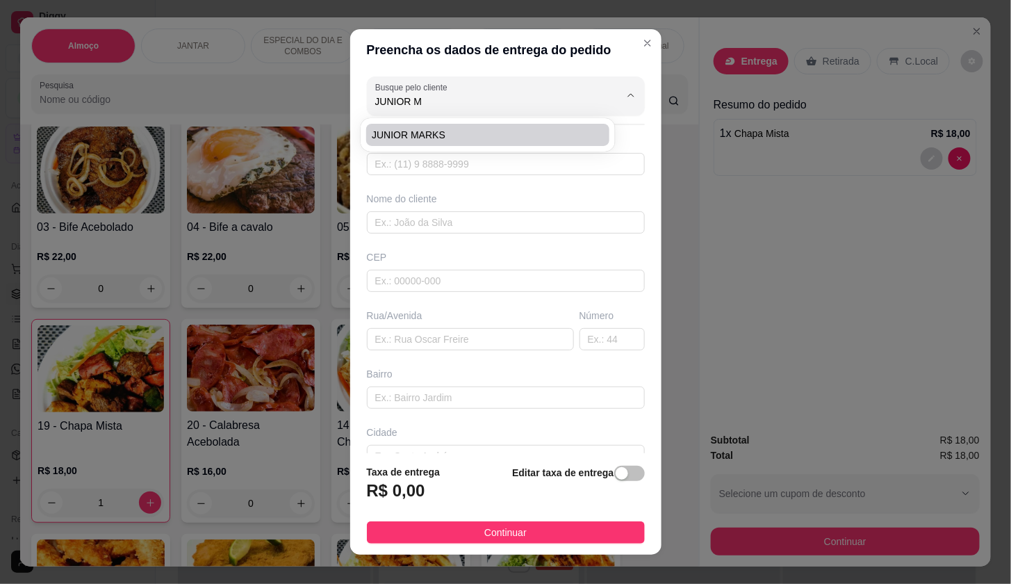
click at [423, 137] on span "JUNIOR MARKS" at bounding box center [481, 135] width 218 height 14
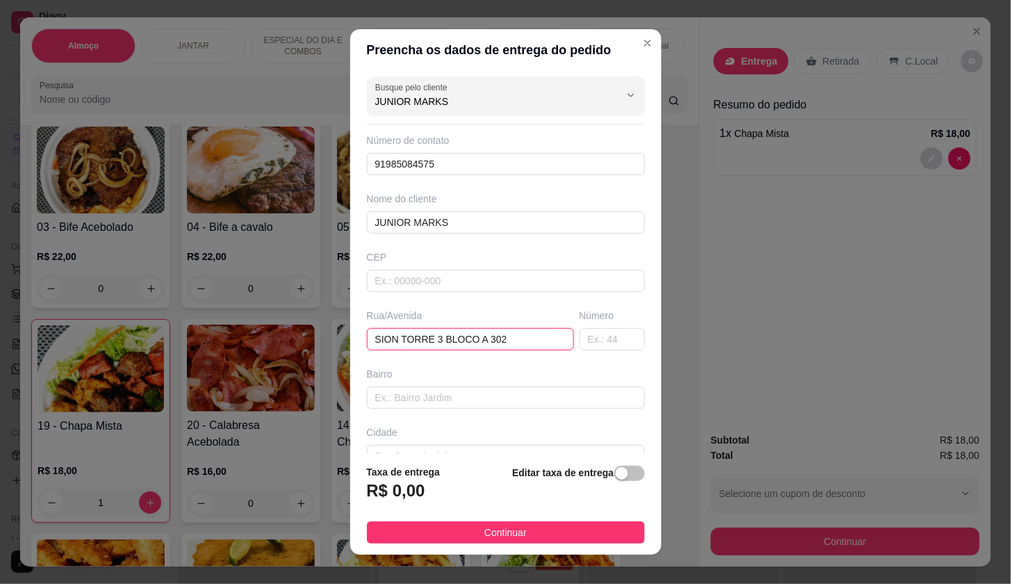
click at [428, 344] on input "SION TORRE 3 BLOCO A 302" at bounding box center [470, 339] width 207 height 22
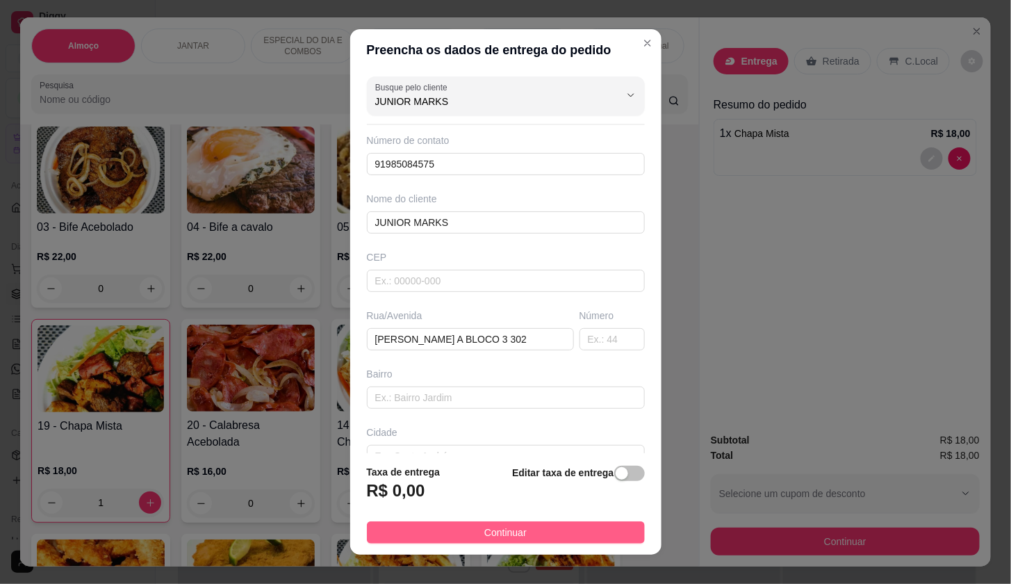
click at [545, 523] on button "Continuar" at bounding box center [506, 532] width 278 height 22
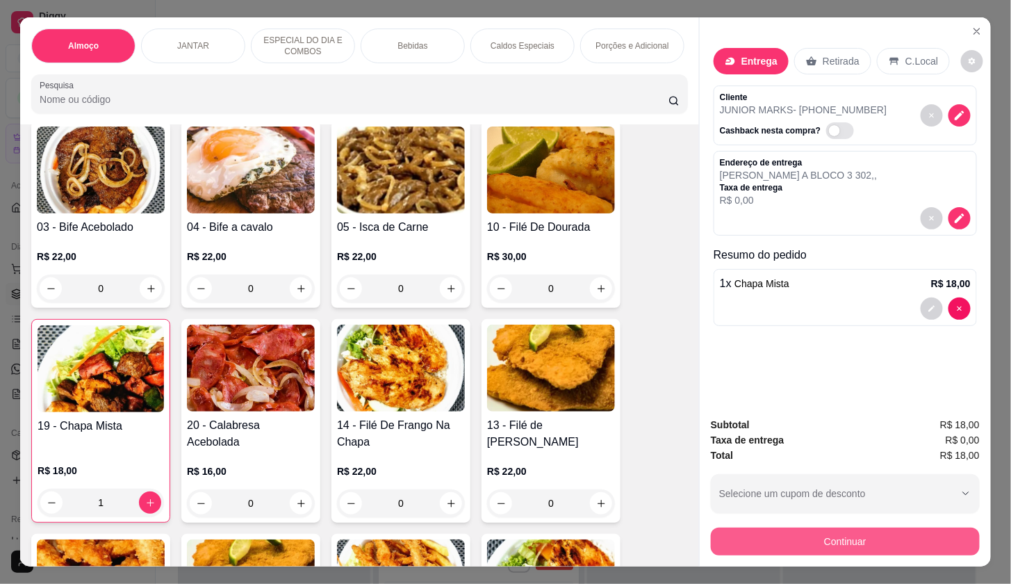
click at [740, 543] on button "Continuar" at bounding box center [845, 542] width 269 height 28
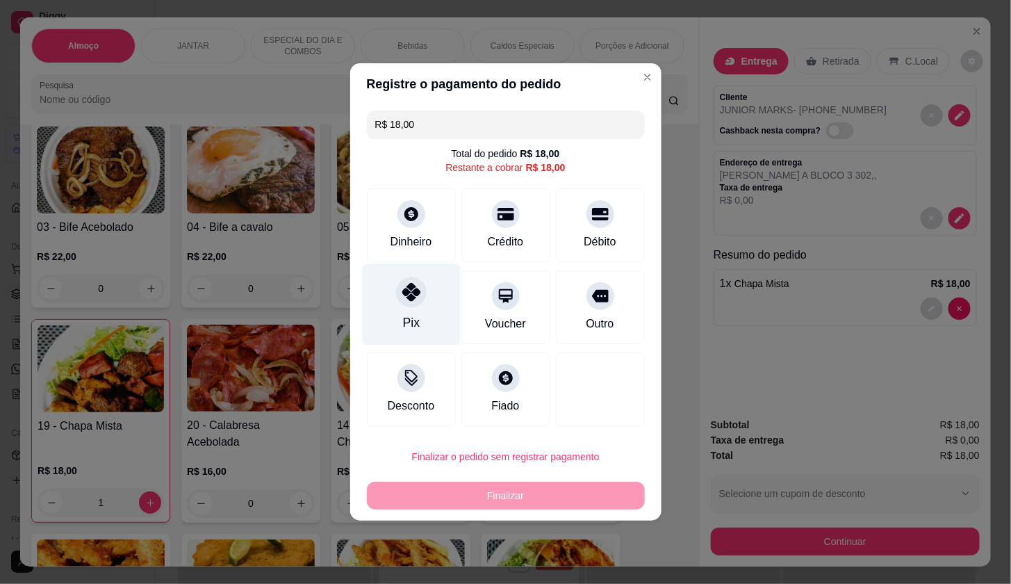
click at [391, 292] on div "Pix" at bounding box center [411, 304] width 98 height 81
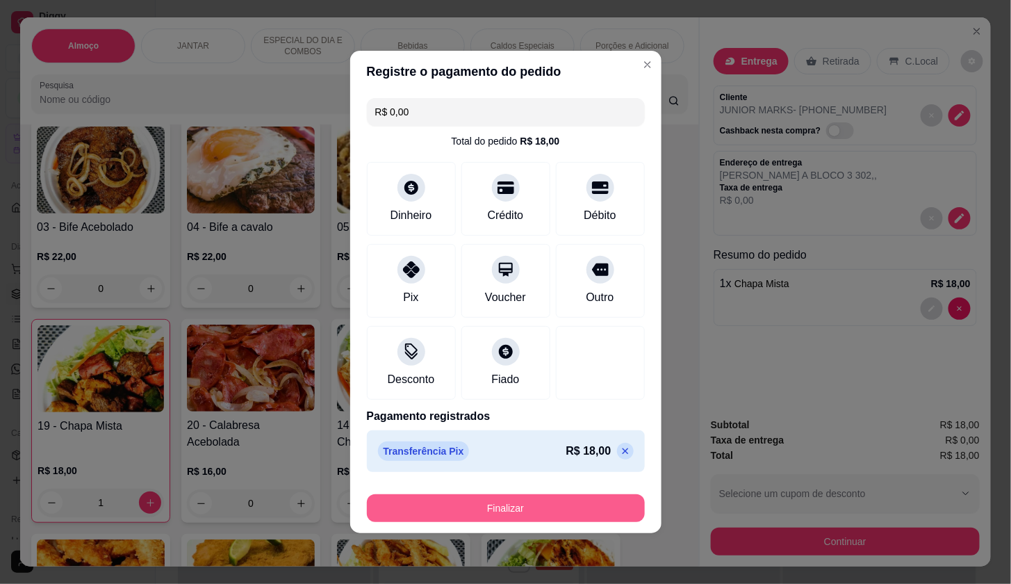
click at [498, 494] on button "Finalizar" at bounding box center [506, 508] width 278 height 28
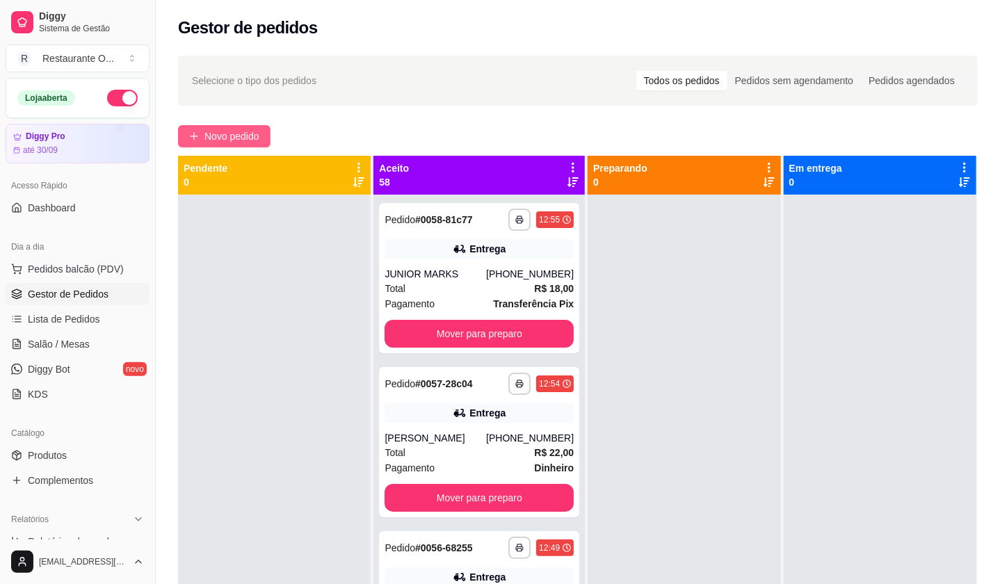
click at [233, 127] on button "Novo pedido" at bounding box center [224, 136] width 92 height 22
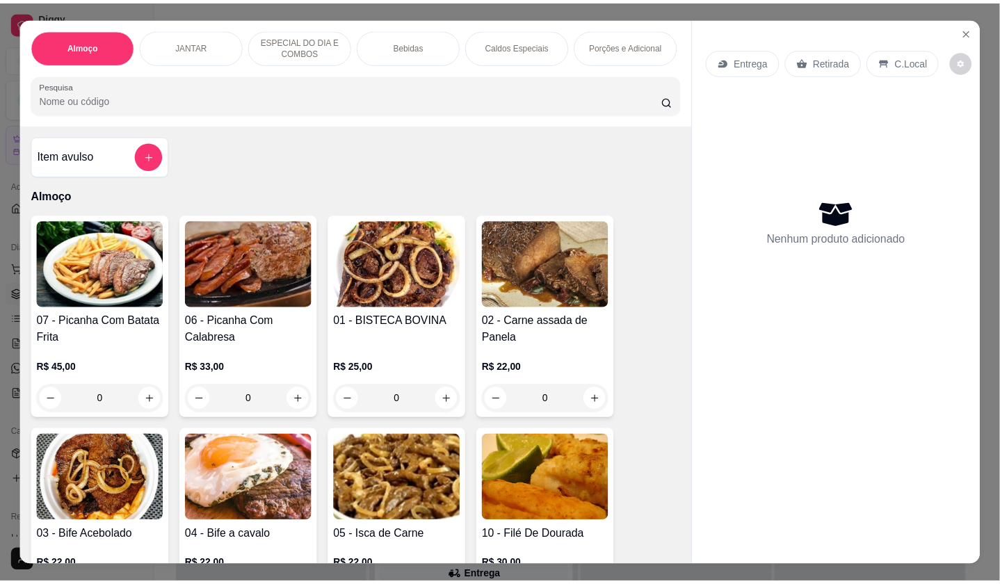
scroll to position [77, 0]
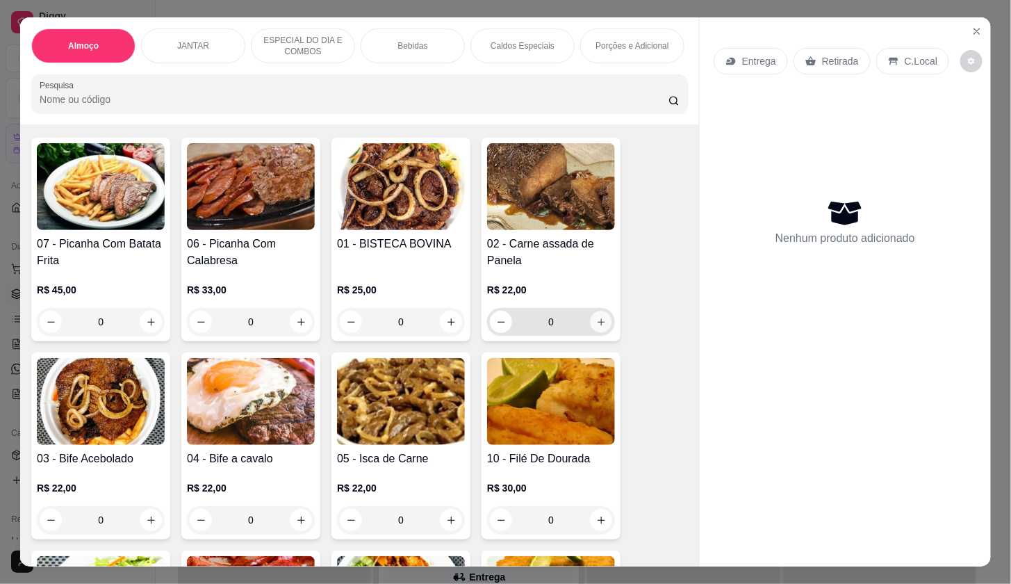
click at [596, 327] on icon "increase-product-quantity" at bounding box center [601, 322] width 10 height 10
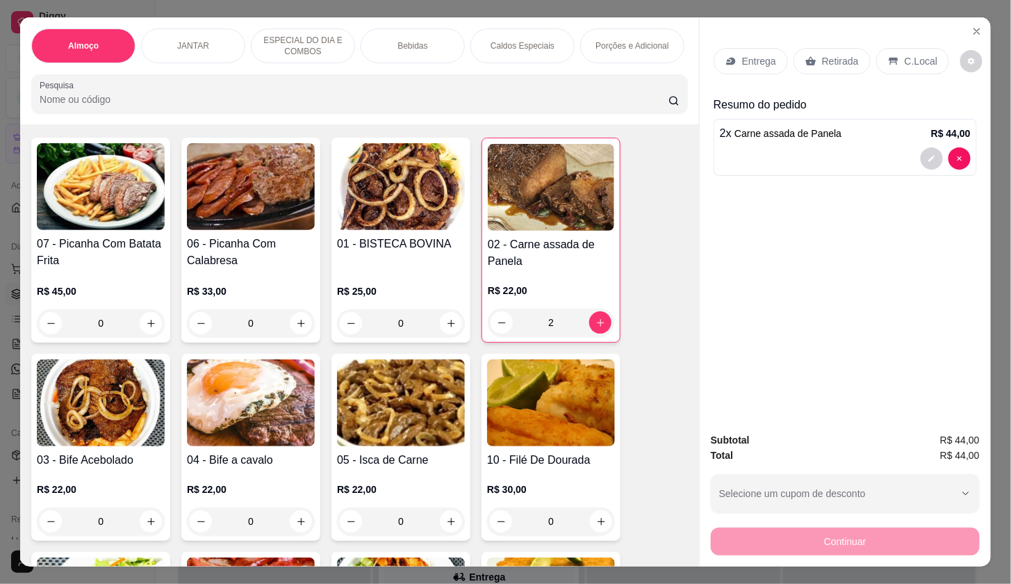
click at [769, 59] on p "Entrega" at bounding box center [759, 61] width 34 height 14
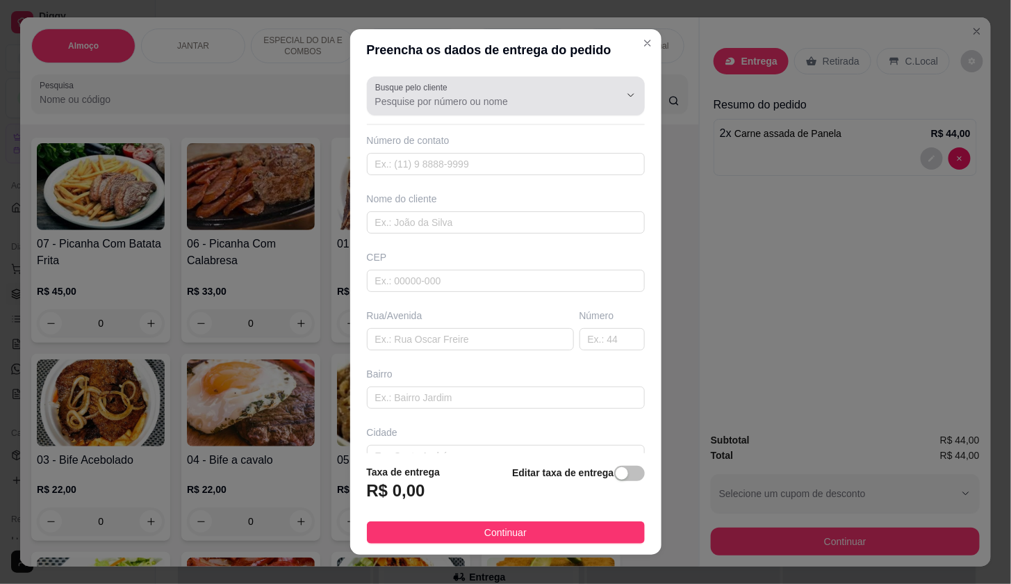
click at [514, 90] on div at bounding box center [505, 96] width 261 height 28
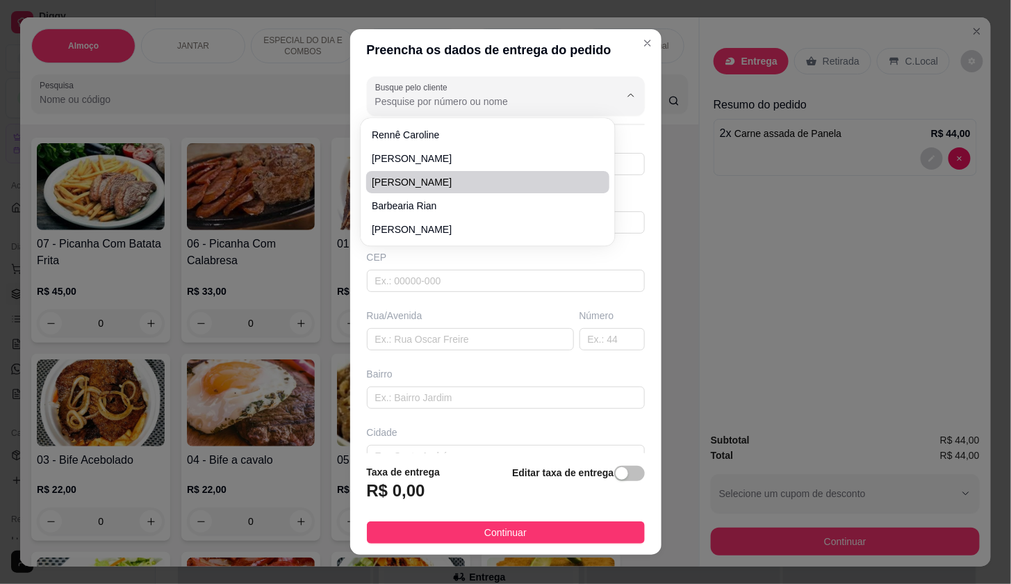
click at [815, 268] on div "Preencha os dados de entrega do pedido Busque pelo cliente Número de contato No…" at bounding box center [505, 292] width 1011 height 584
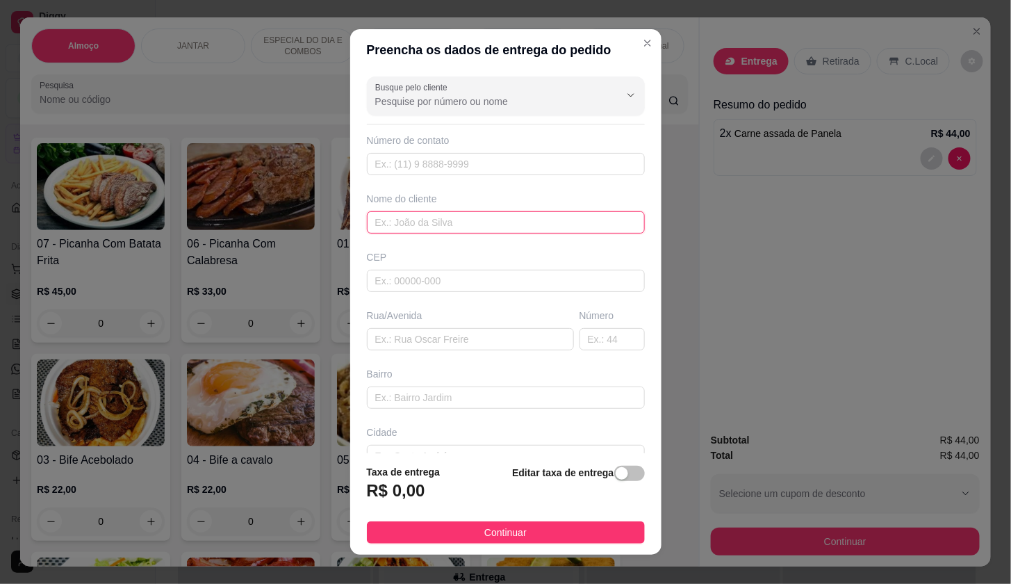
click at [516, 223] on input "text" at bounding box center [506, 222] width 278 height 22
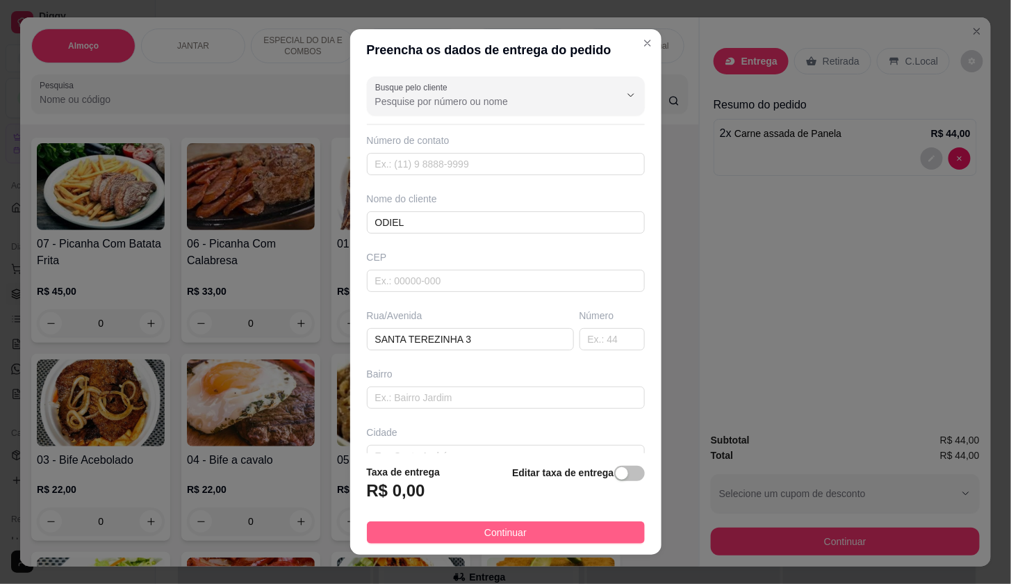
click at [597, 525] on button "Continuar" at bounding box center [506, 532] width 278 height 22
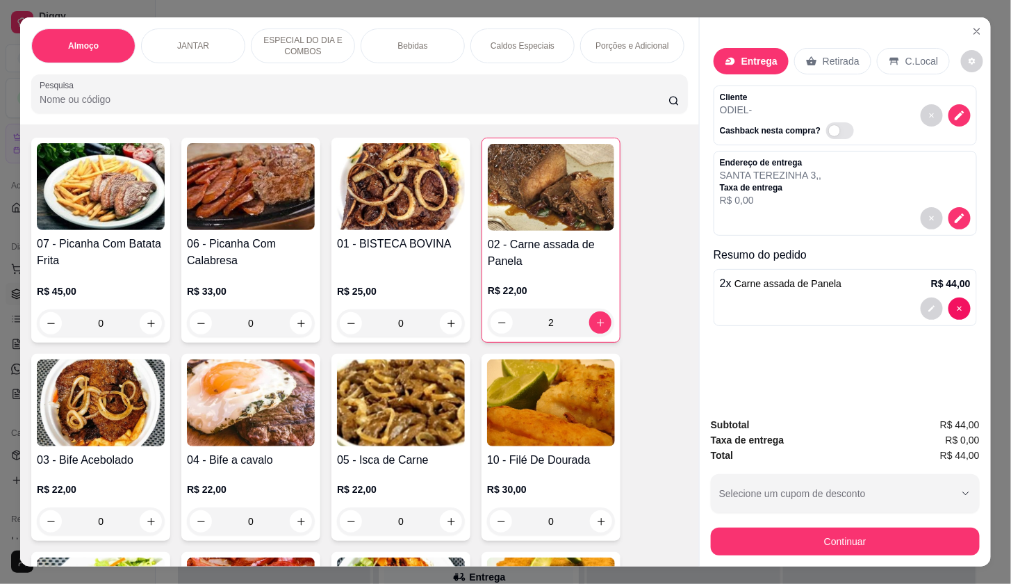
drag, startPoint x: 704, startPoint y: 521, endPoint x: 722, endPoint y: 522, distance: 17.4
click at [708, 521] on div "Subtotal R$ 44,00 Taxa de entrega R$ 0,00 Total R$ 44,00 Selecione um cupom de …" at bounding box center [845, 486] width 291 height 161
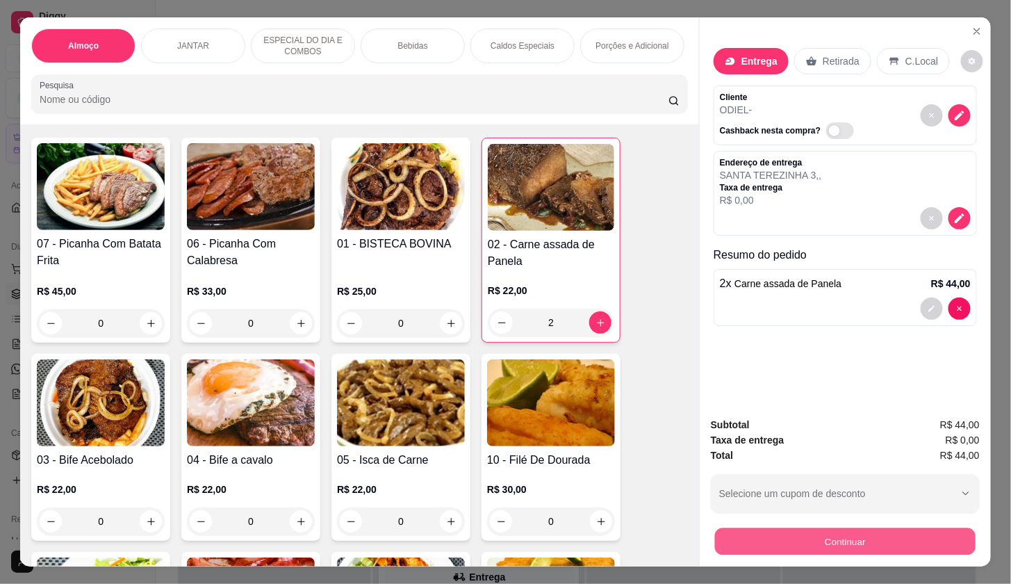
click at [722, 528] on button "Continuar" at bounding box center [845, 541] width 261 height 27
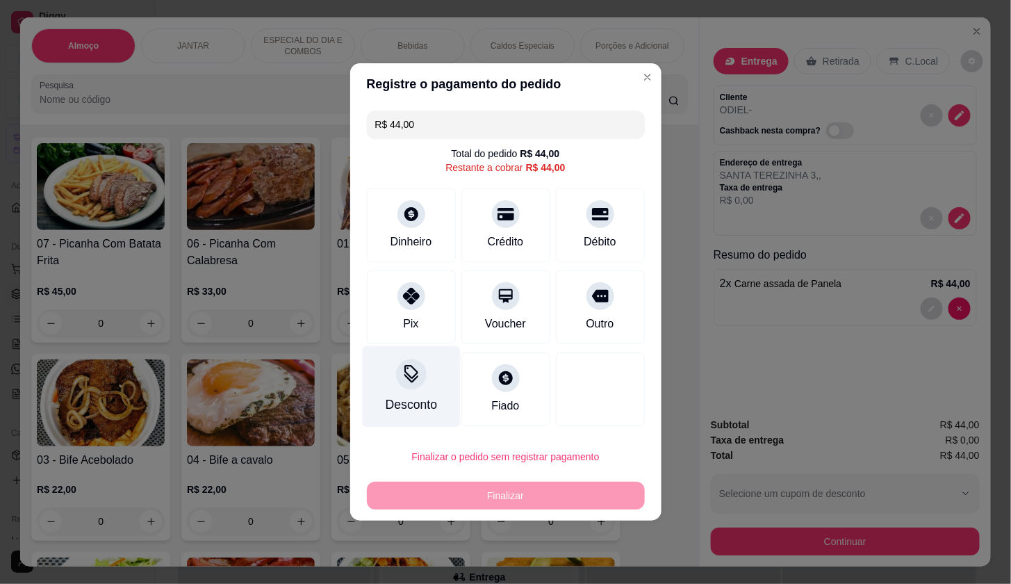
click at [433, 334] on div "Pix" at bounding box center [411, 307] width 89 height 74
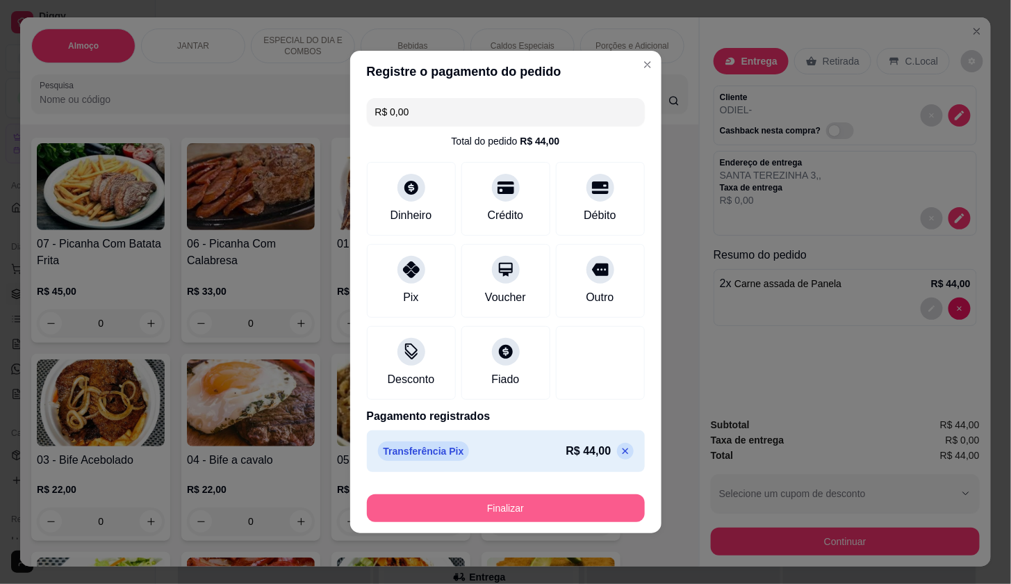
click at [548, 526] on footer "Finalizar" at bounding box center [505, 506] width 311 height 56
click at [548, 508] on button "Finalizar" at bounding box center [506, 508] width 270 height 27
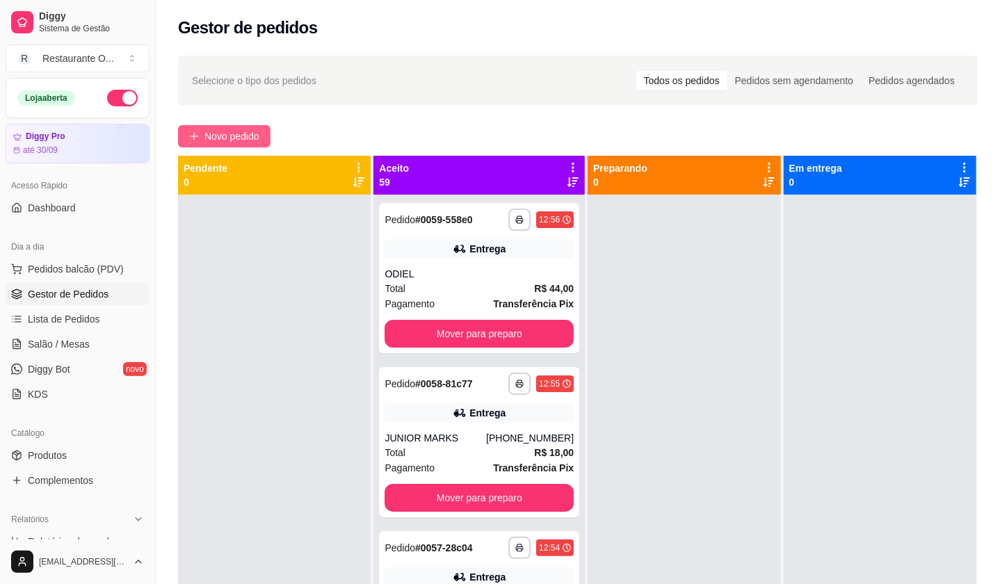
click at [247, 146] on button "Novo pedido" at bounding box center [224, 136] width 92 height 22
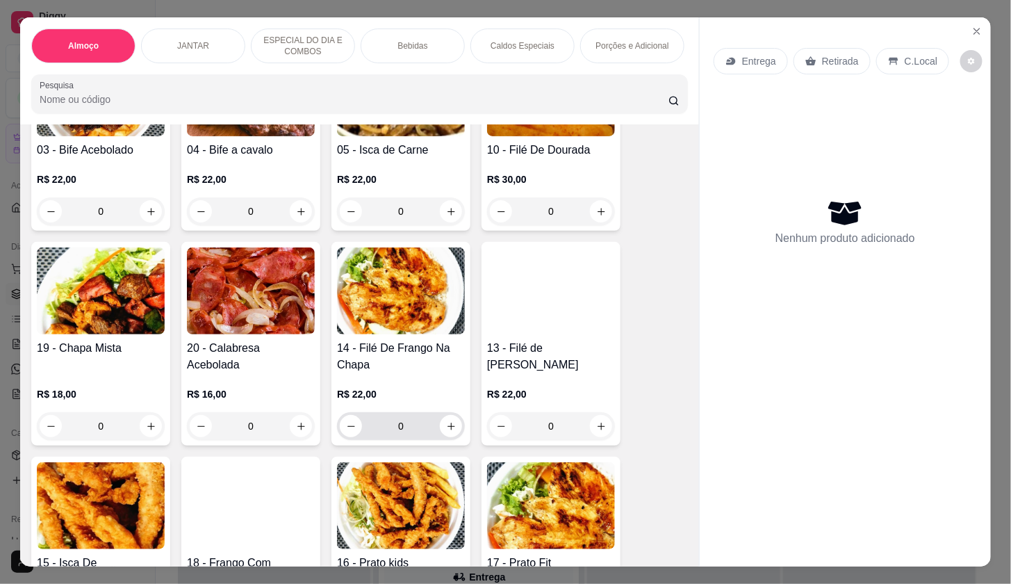
scroll to position [463, 0]
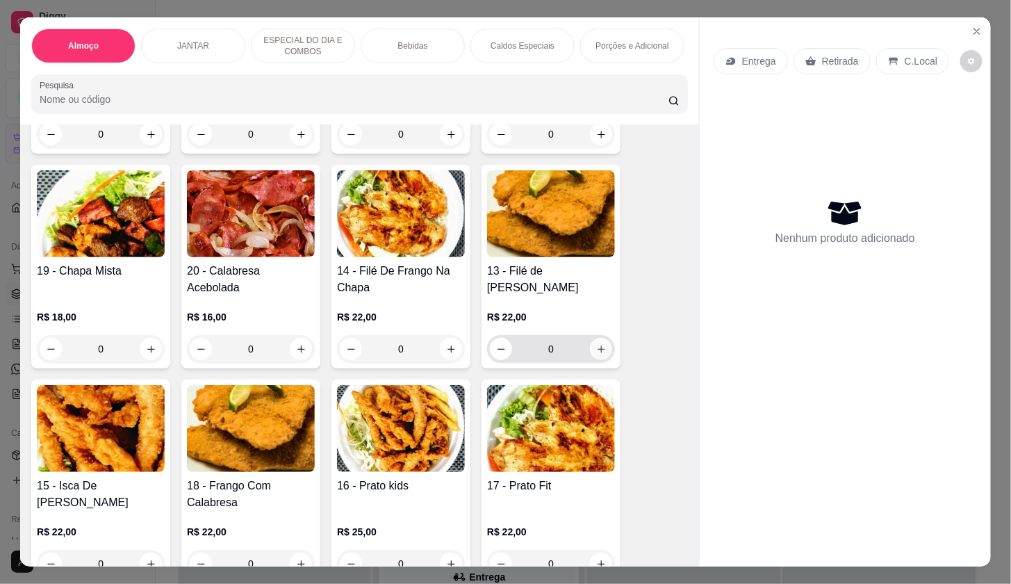
click at [596, 355] on icon "increase-product-quantity" at bounding box center [601, 349] width 10 height 10
type input "1"
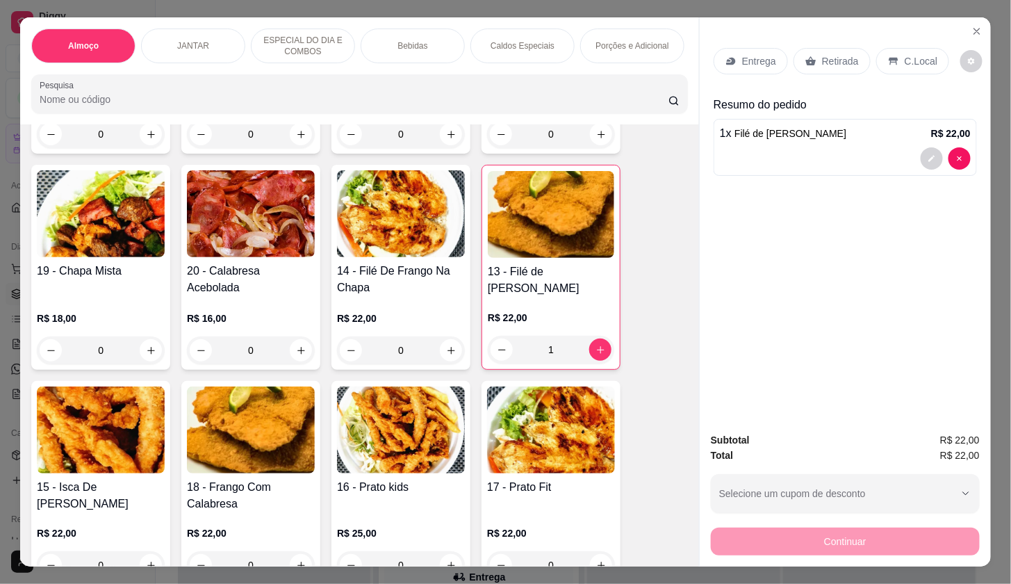
click at [755, 74] on div "Entrega Retirada C.Local" at bounding box center [845, 61] width 263 height 49
click at [756, 58] on p "Entrega" at bounding box center [759, 61] width 34 height 14
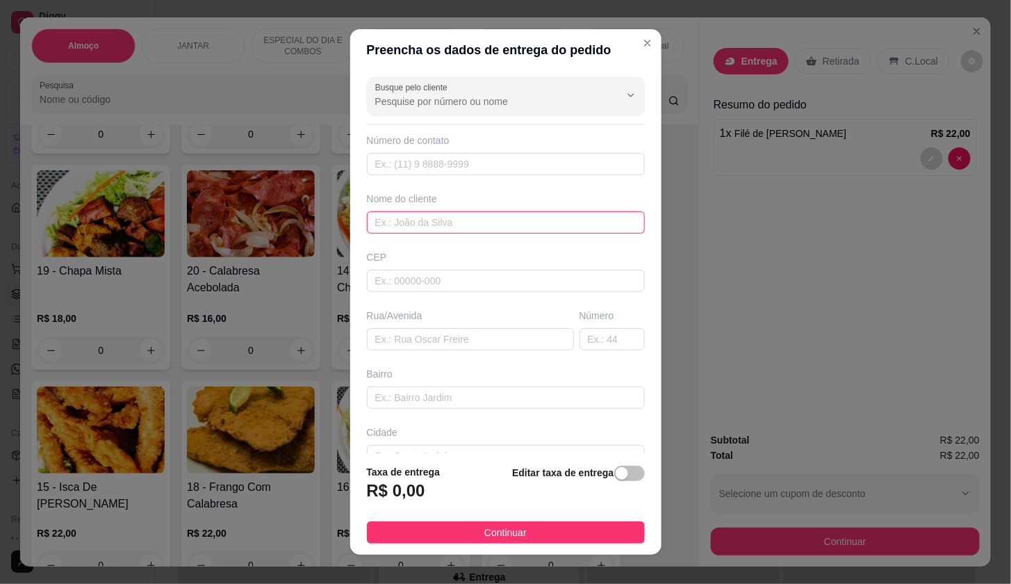
click at [552, 213] on input "text" at bounding box center [506, 222] width 278 height 22
type input "L"
type input "DINHO"
type input "CN 2WE 15B 641"
click at [615, 475] on span "button" at bounding box center [629, 473] width 31 height 15
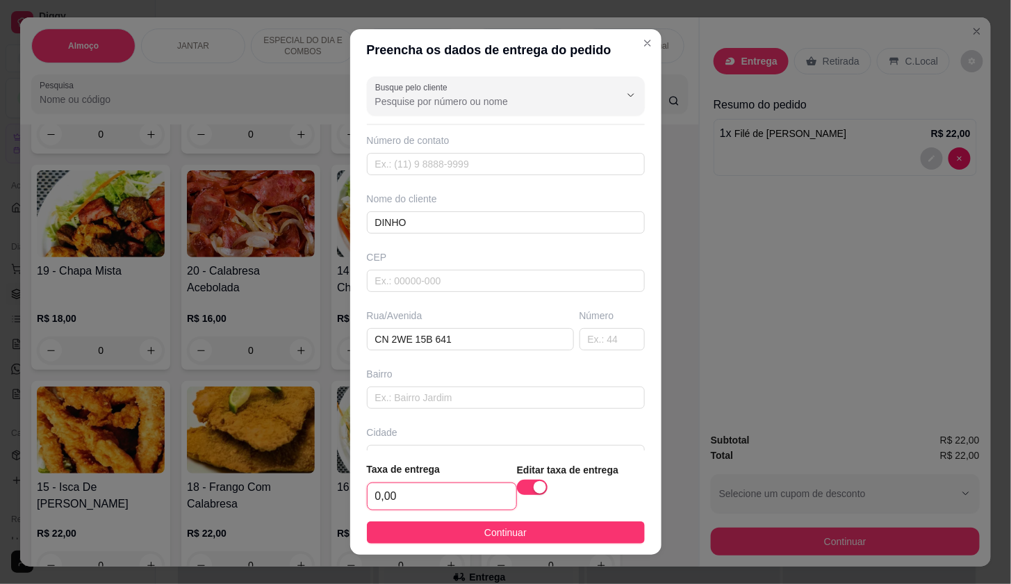
click at [462, 504] on input "0,00" at bounding box center [442, 496] width 149 height 26
type input "5,00"
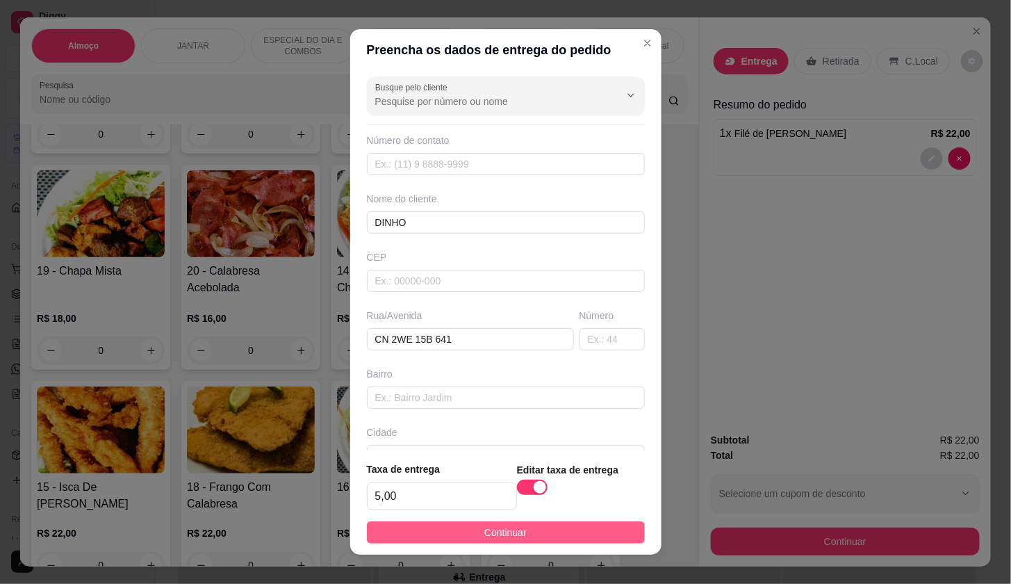
click at [587, 530] on button "Continuar" at bounding box center [506, 532] width 278 height 22
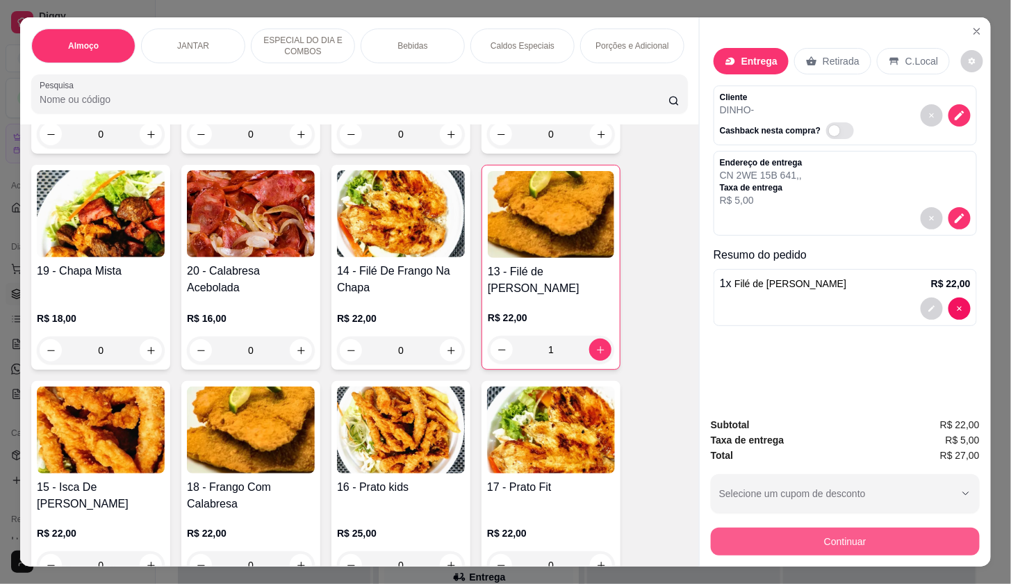
click at [888, 536] on button "Continuar" at bounding box center [845, 542] width 269 height 28
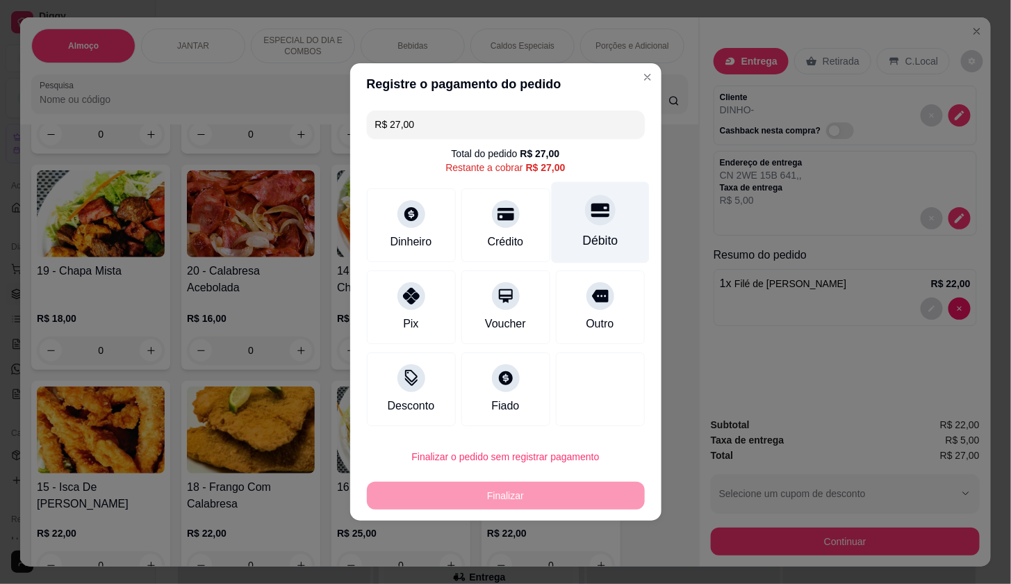
click at [598, 205] on div at bounding box center [600, 210] width 31 height 31
type input "R$ 0,00"
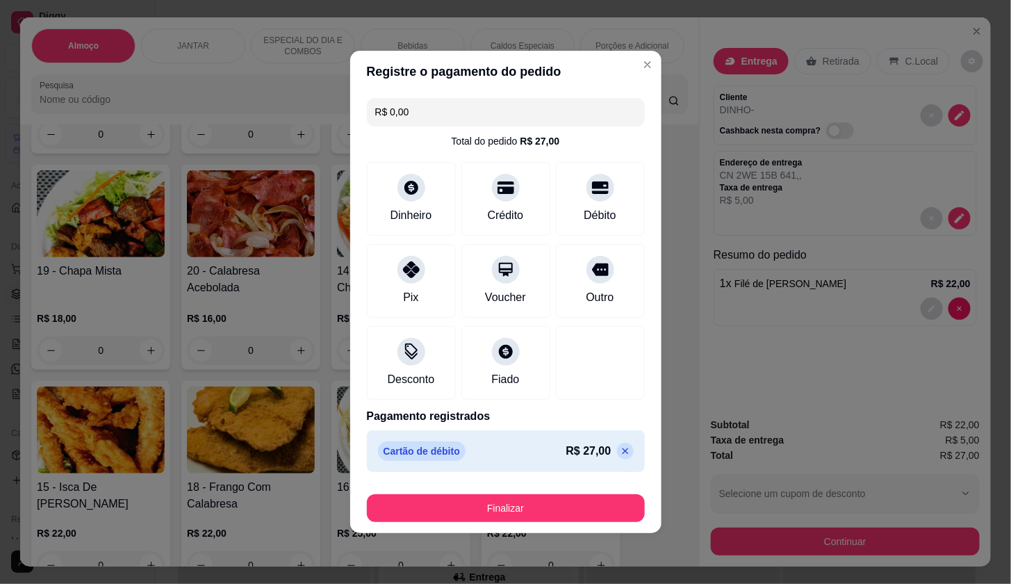
click at [603, 487] on footer "Finalizar" at bounding box center [505, 506] width 311 height 56
click at [604, 503] on button "Finalizar" at bounding box center [506, 508] width 278 height 28
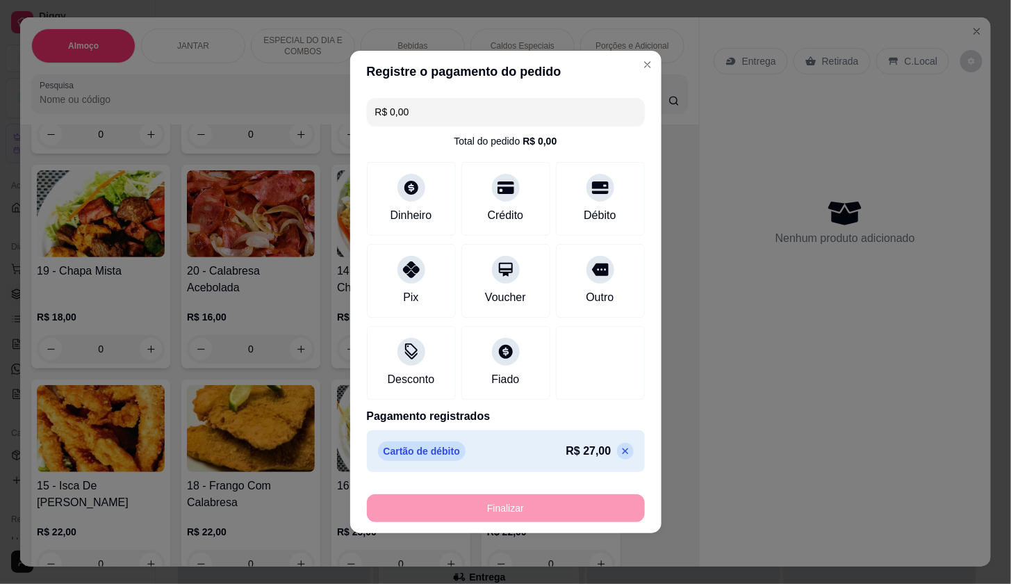
type input "0"
type input "-R$ 27,00"
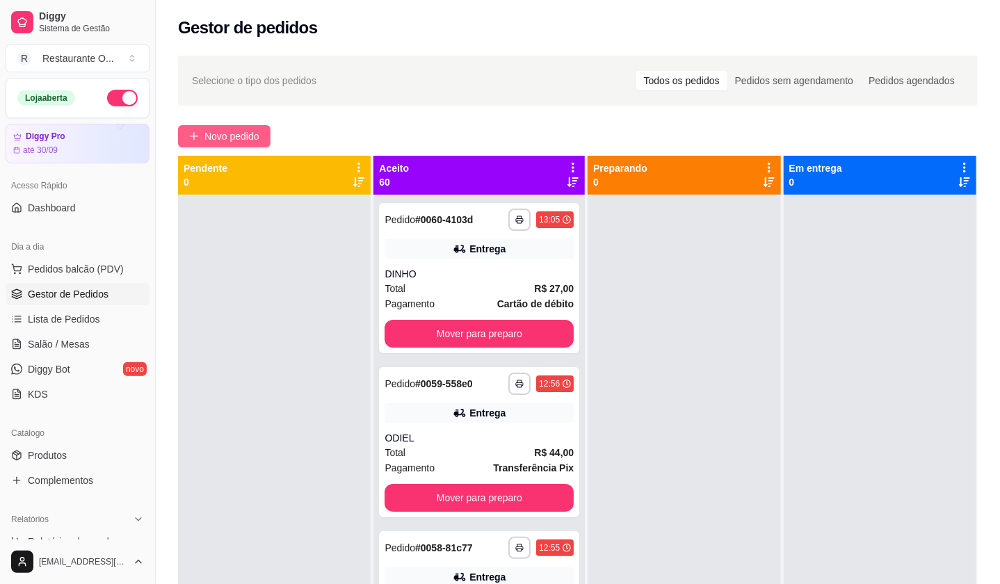
click at [200, 131] on button "Novo pedido" at bounding box center [224, 136] width 92 height 22
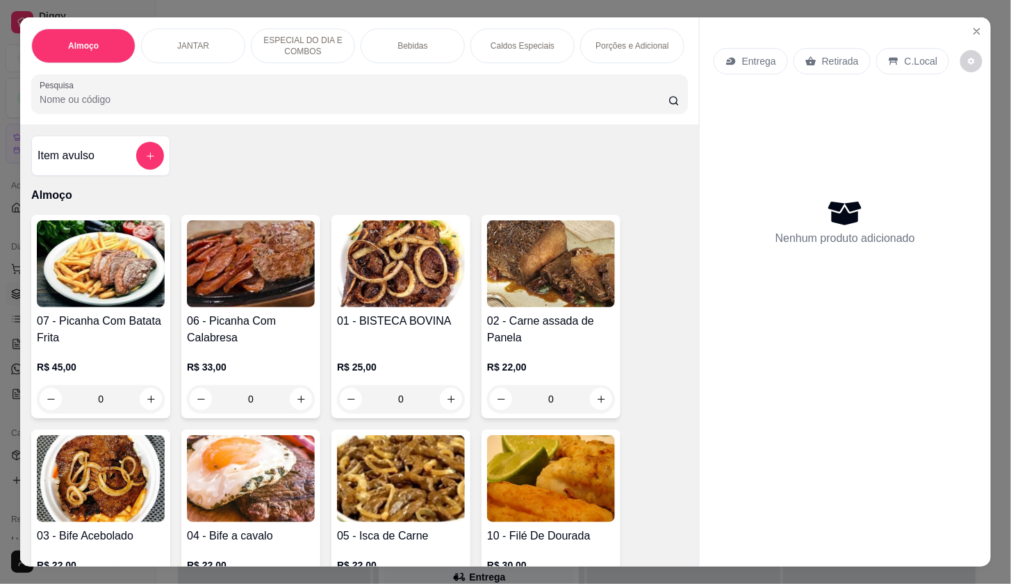
click at [523, 33] on div "Caldos Especiais" at bounding box center [523, 45] width 104 height 35
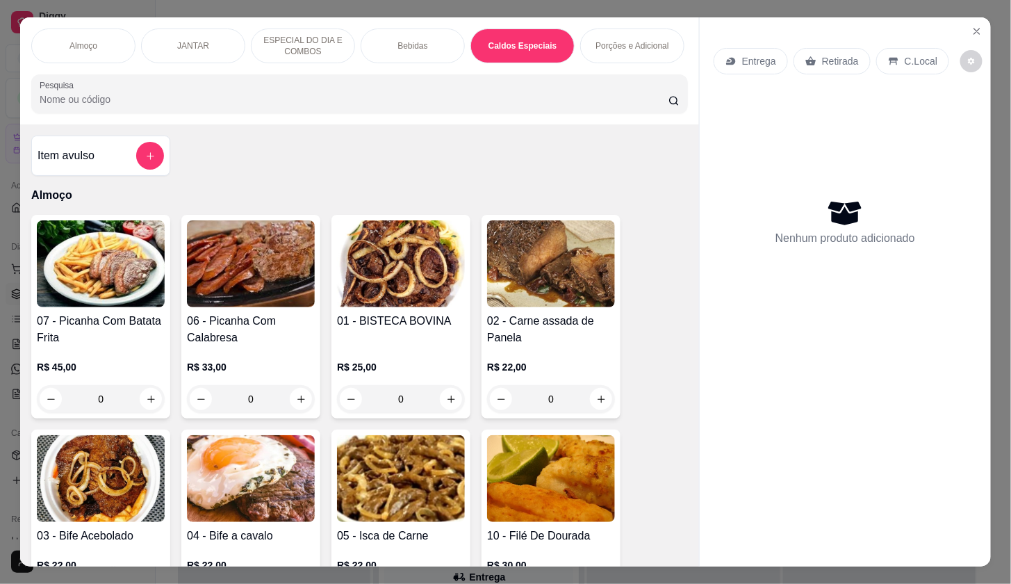
scroll to position [33, 0]
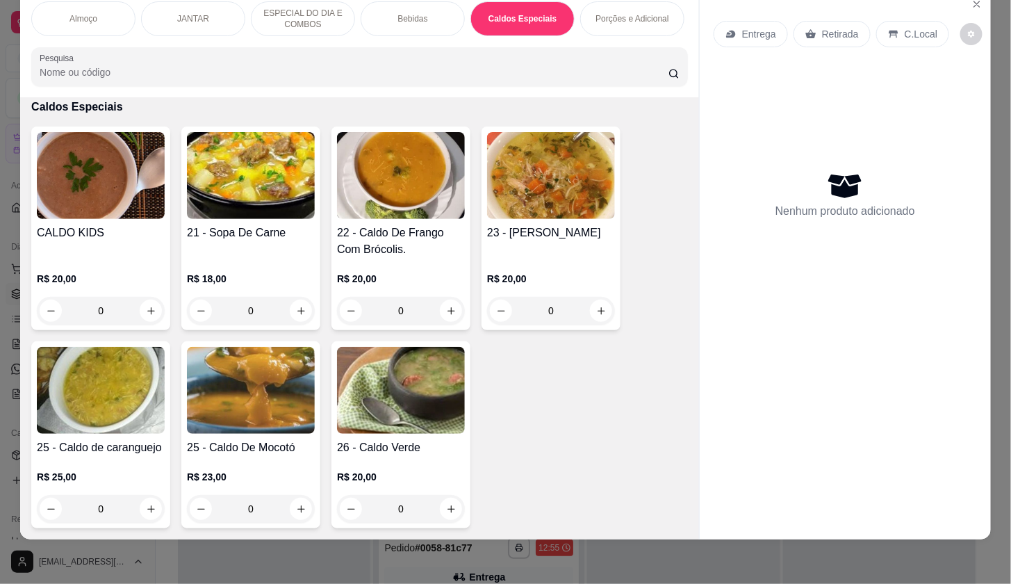
click at [299, 304] on div "0" at bounding box center [251, 311] width 128 height 28
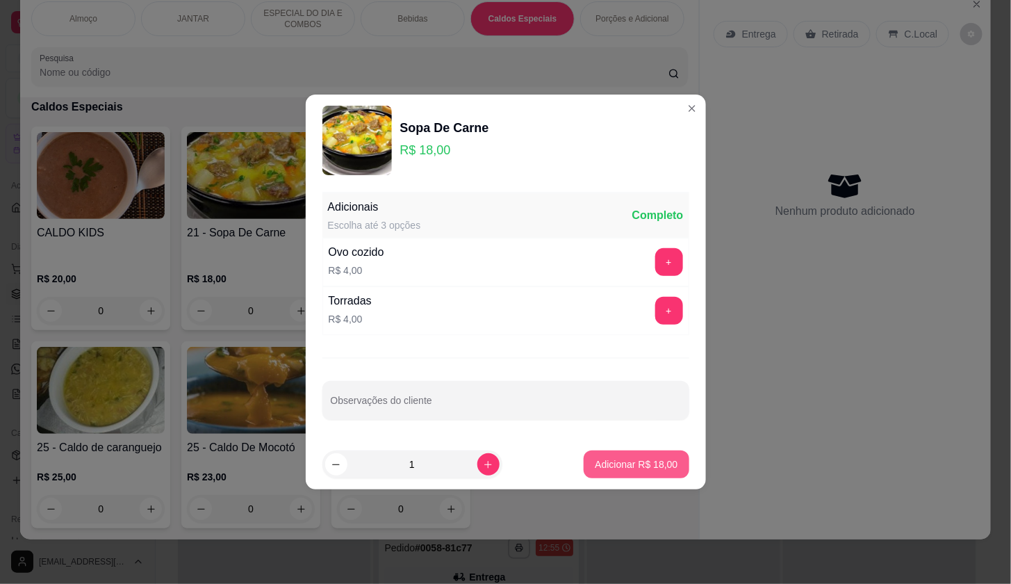
click at [602, 466] on p "Adicionar R$ 18,00" at bounding box center [636, 464] width 83 height 14
type input "1"
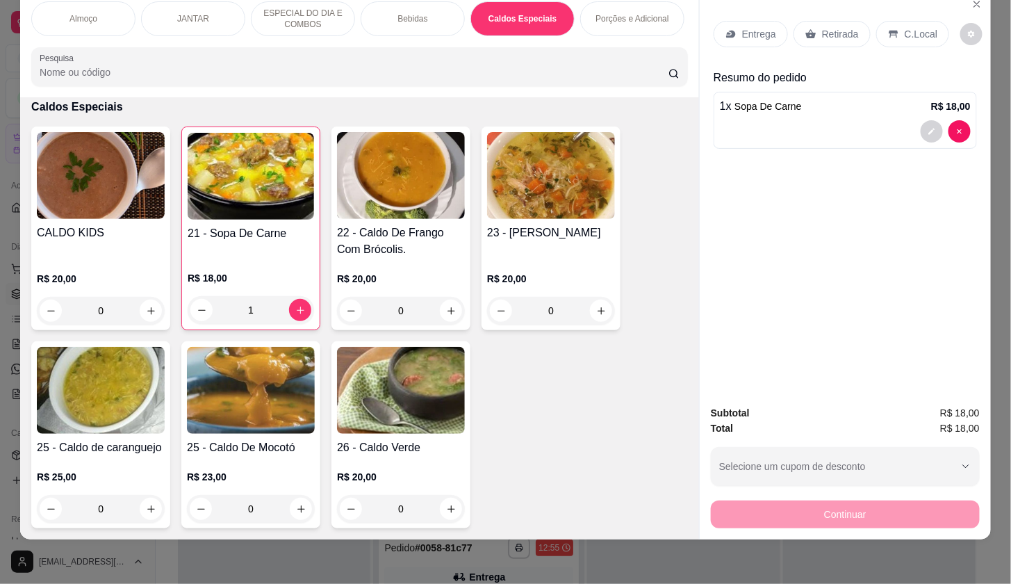
click at [760, 31] on div "Entrega" at bounding box center [751, 34] width 74 height 26
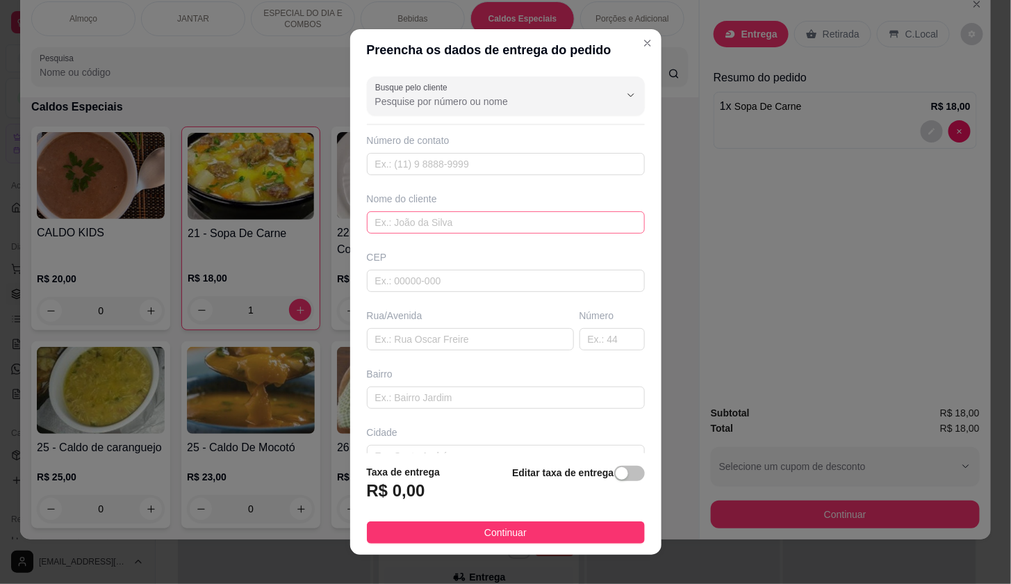
drag, startPoint x: 461, startPoint y: 246, endPoint x: 463, endPoint y: 220, distance: 26.5
click at [461, 243] on div "Busque pelo cliente Número de contato Nome do cliente CEP Rua/[GEOGRAPHIC_DATA]" at bounding box center [505, 262] width 311 height 382
click at [463, 219] on input "text" at bounding box center [506, 222] width 278 height 22
type input "IDEAL SAMAMABAIA 8 503"
click at [616, 486] on div "Editar taxa de entrega" at bounding box center [578, 487] width 132 height 46
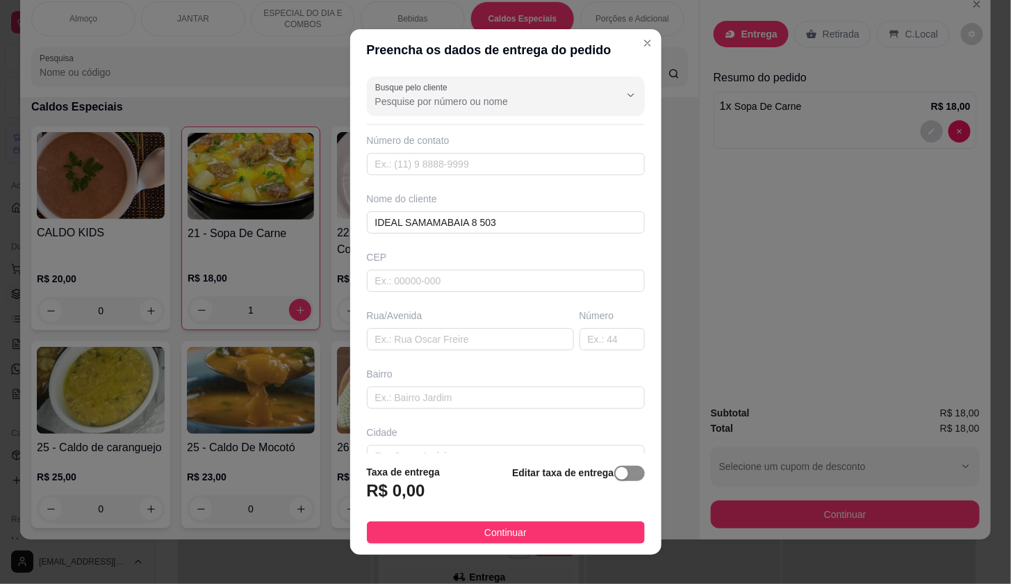
click at [615, 475] on span "button" at bounding box center [629, 473] width 31 height 15
click at [474, 478] on div "Taxa de entrega 0,00" at bounding box center [442, 486] width 150 height 49
click at [475, 492] on input "0,00" at bounding box center [442, 496] width 149 height 26
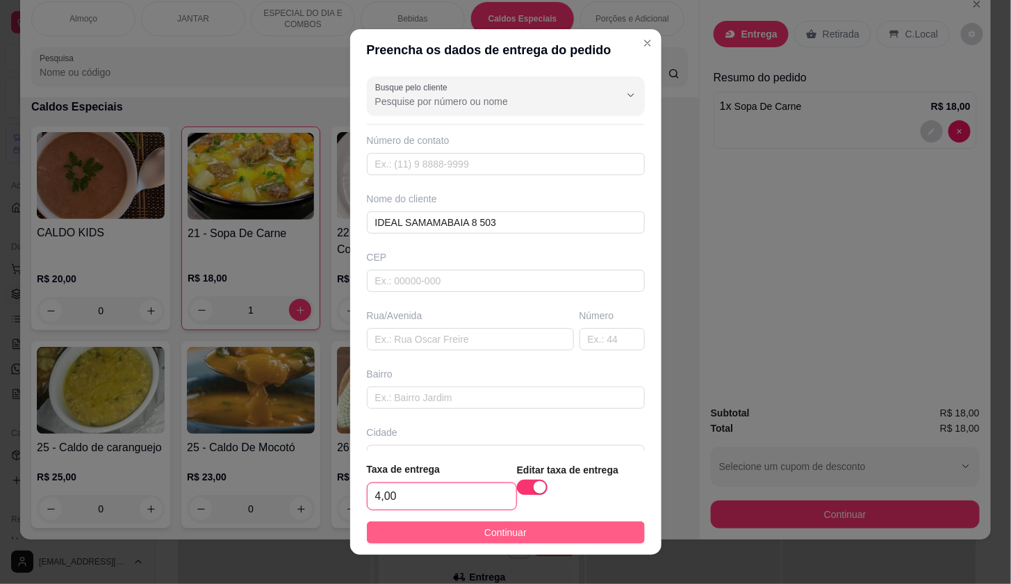
type input "4,00"
click at [557, 537] on button "Continuar" at bounding box center [506, 532] width 278 height 22
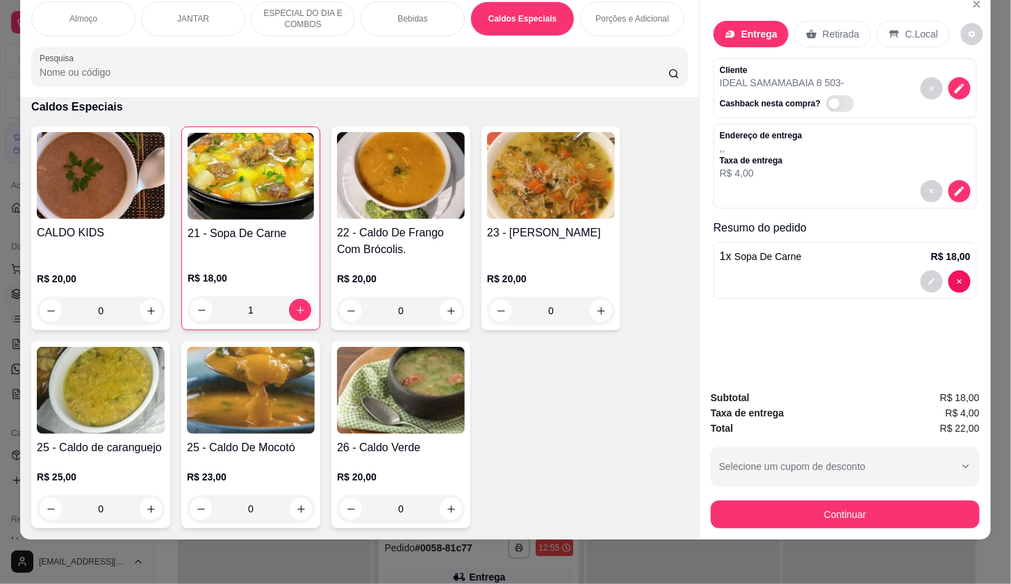
click at [797, 514] on button "Continuar" at bounding box center [845, 514] width 269 height 28
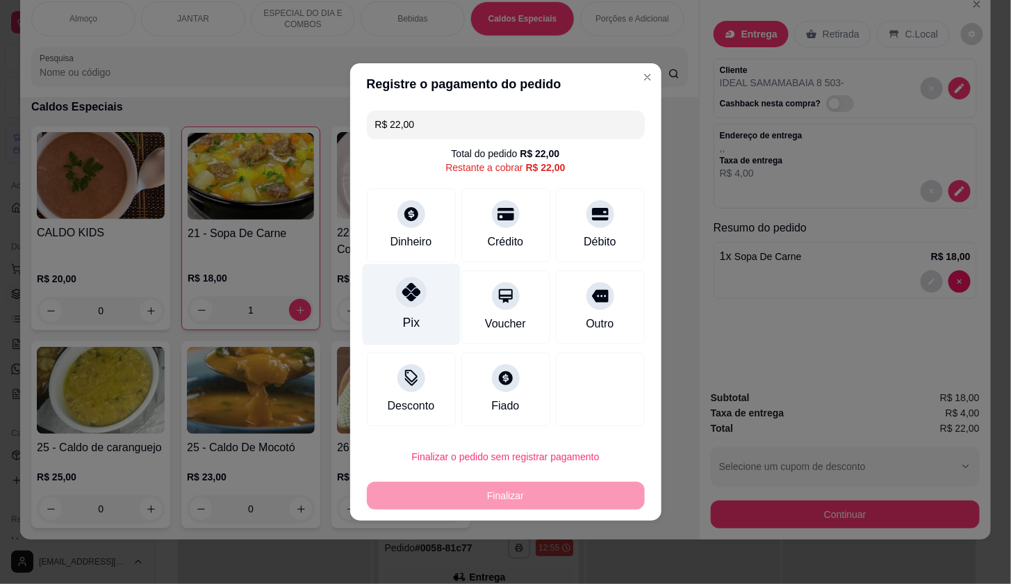
click at [393, 278] on div "Pix" at bounding box center [411, 304] width 98 height 81
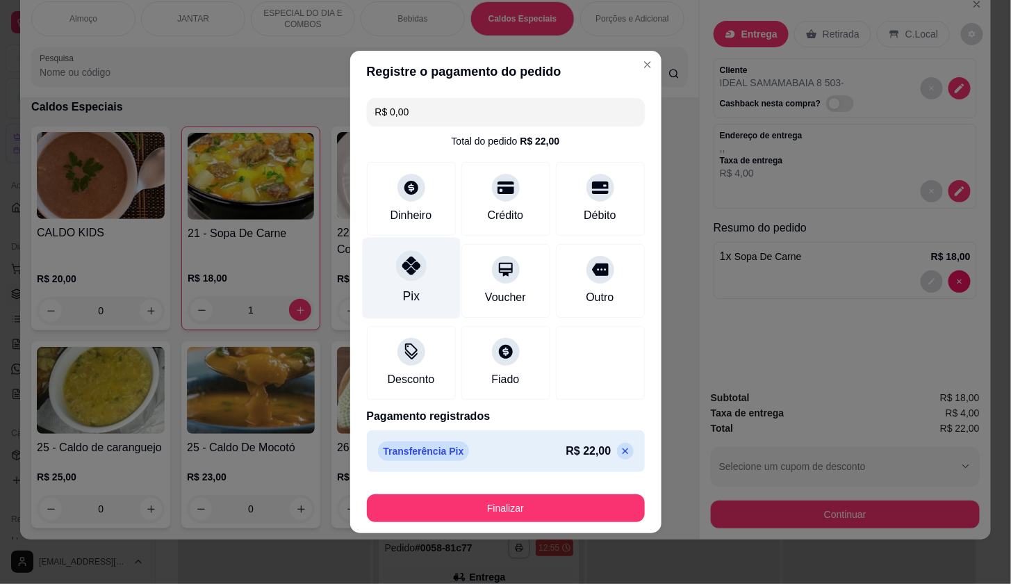
type input "R$ 0,00"
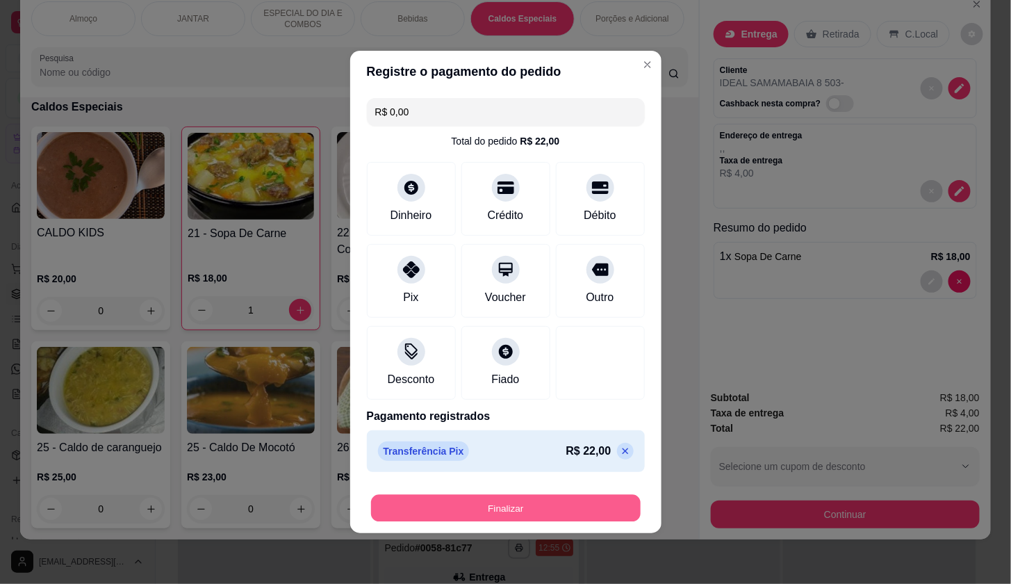
click at [509, 500] on button "Finalizar" at bounding box center [506, 508] width 270 height 27
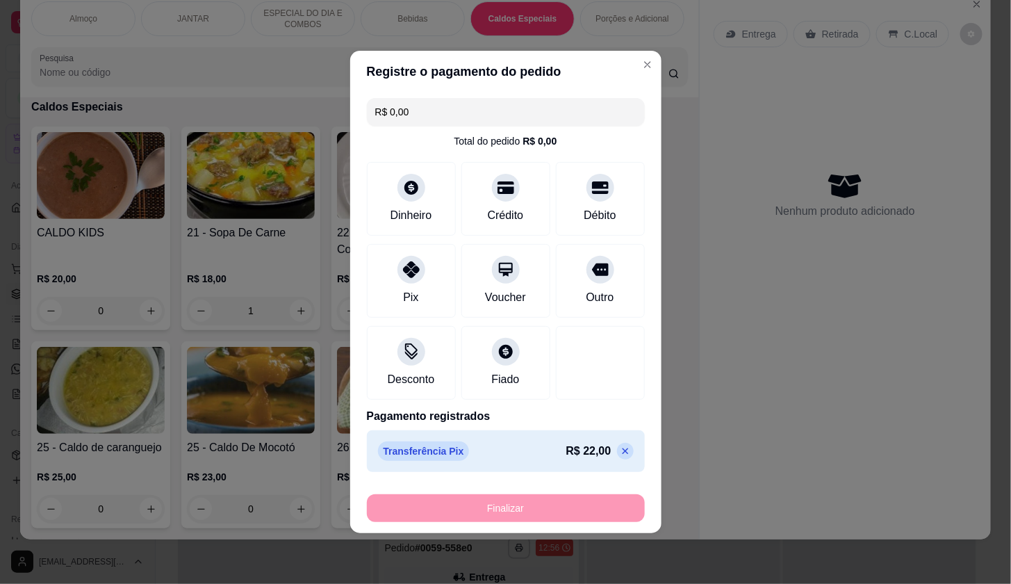
type input "0"
type input "-R$ 22,00"
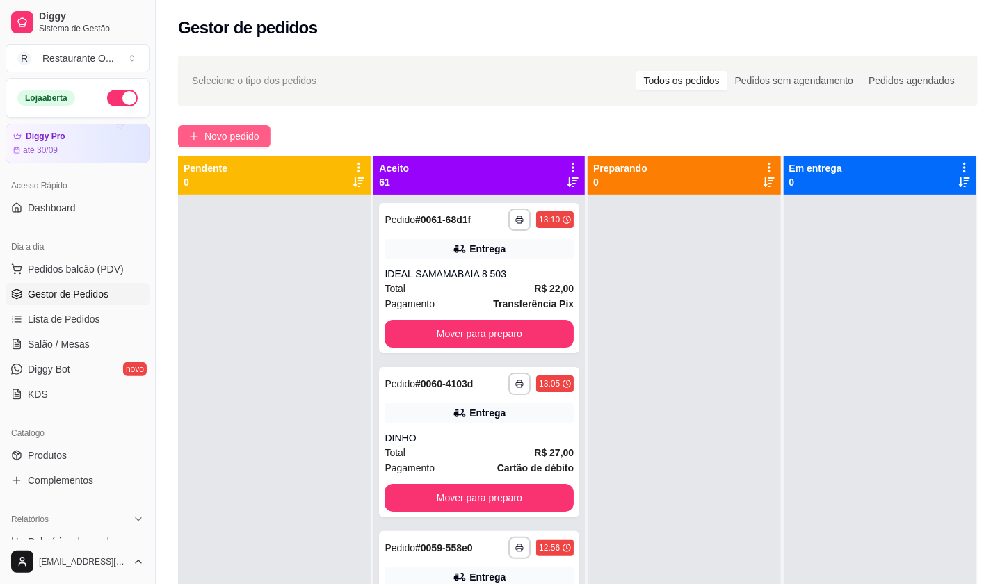
click at [249, 144] on button "Novo pedido" at bounding box center [224, 136] width 92 height 22
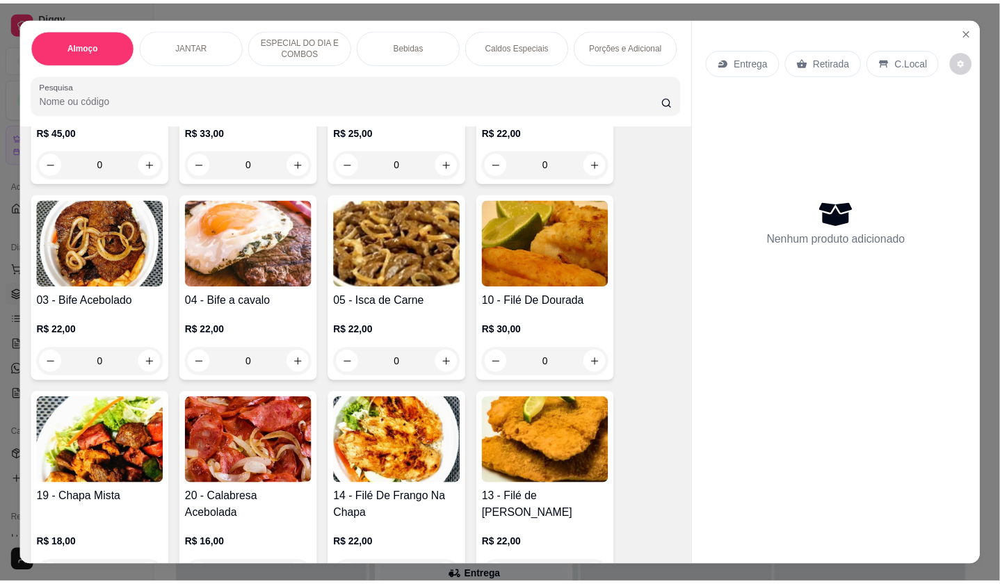
scroll to position [231, 0]
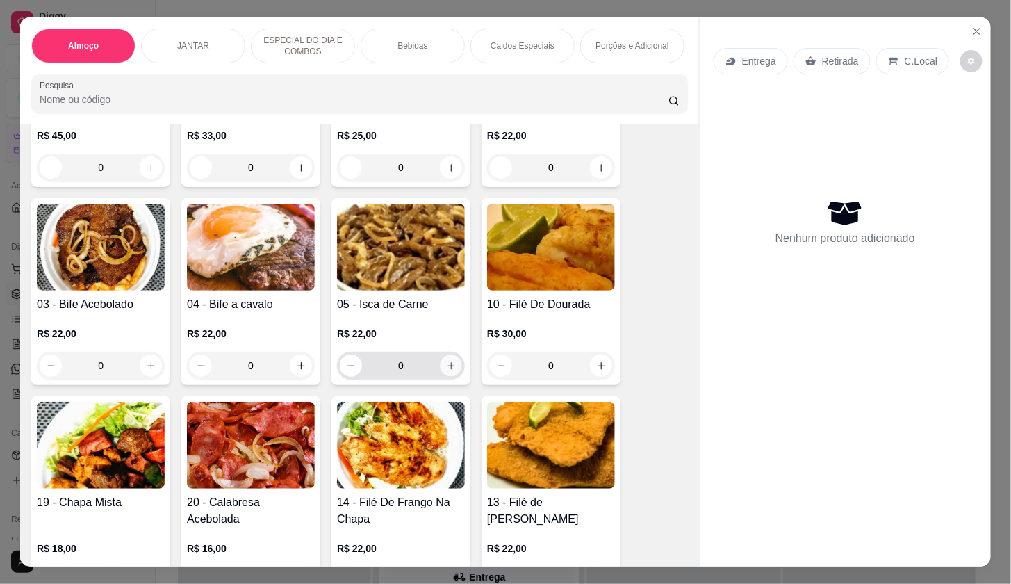
click at [452, 363] on button "increase-product-quantity" at bounding box center [452, 366] width 22 height 22
type input "1"
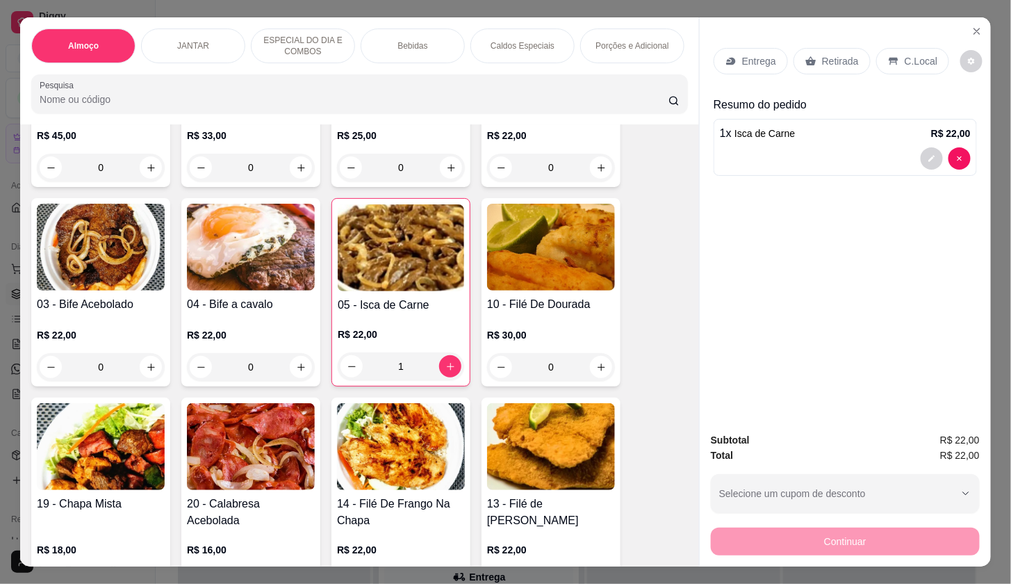
click at [734, 56] on div "Entrega" at bounding box center [751, 61] width 74 height 26
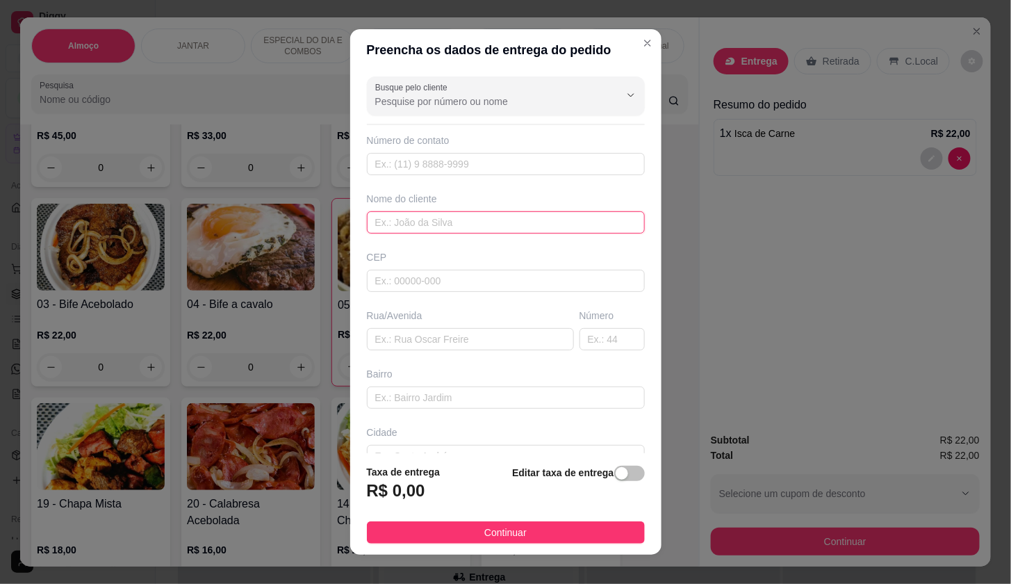
click at [535, 220] on input "text" at bounding box center [506, 222] width 278 height 22
click at [429, 213] on input "CN 8" at bounding box center [506, 222] width 278 height 22
type input "C"
type input "ALESSANDRA CASTRO"
click at [603, 491] on div "Editar taxa de entrega" at bounding box center [578, 487] width 132 height 46
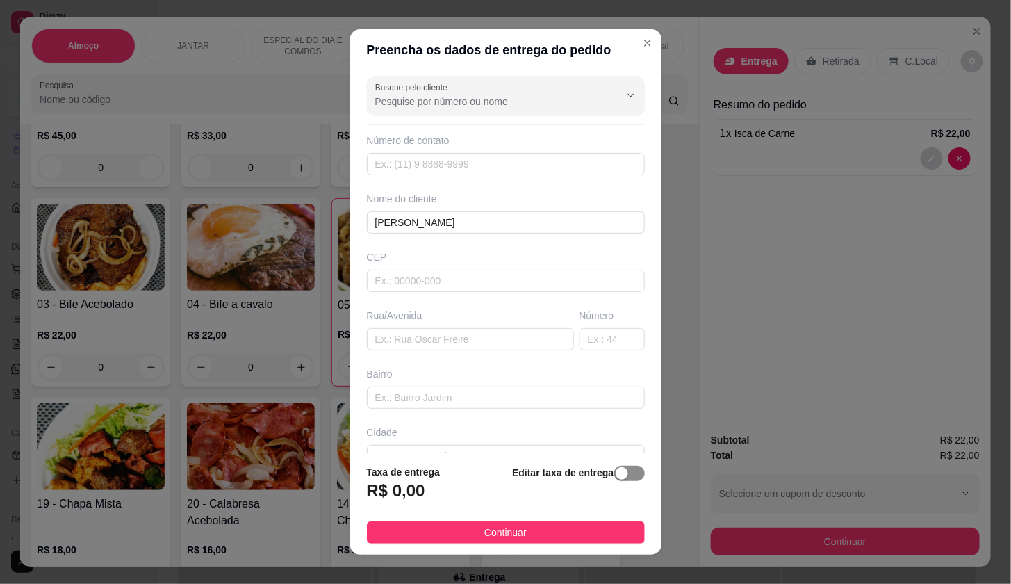
click at [616, 479] on div "button" at bounding box center [622, 473] width 13 height 13
click at [424, 496] on input "0,00" at bounding box center [442, 496] width 149 height 26
type input "6,00"
click at [466, 335] on input "text" at bounding box center [470, 339] width 207 height 22
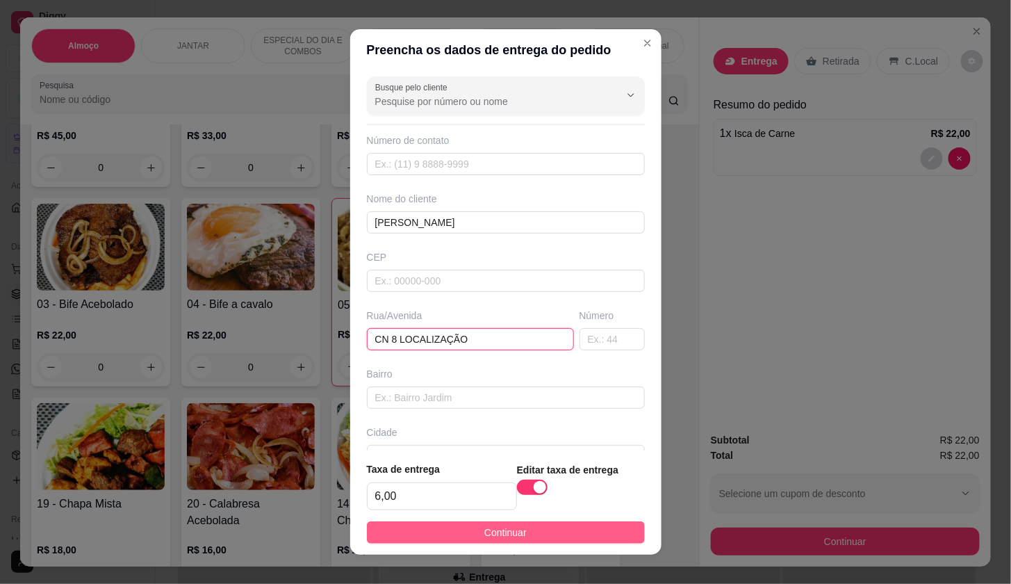
type input "CN 8 LOCALIZAÇÃO"
click at [585, 541] on button "Continuar" at bounding box center [506, 532] width 278 height 22
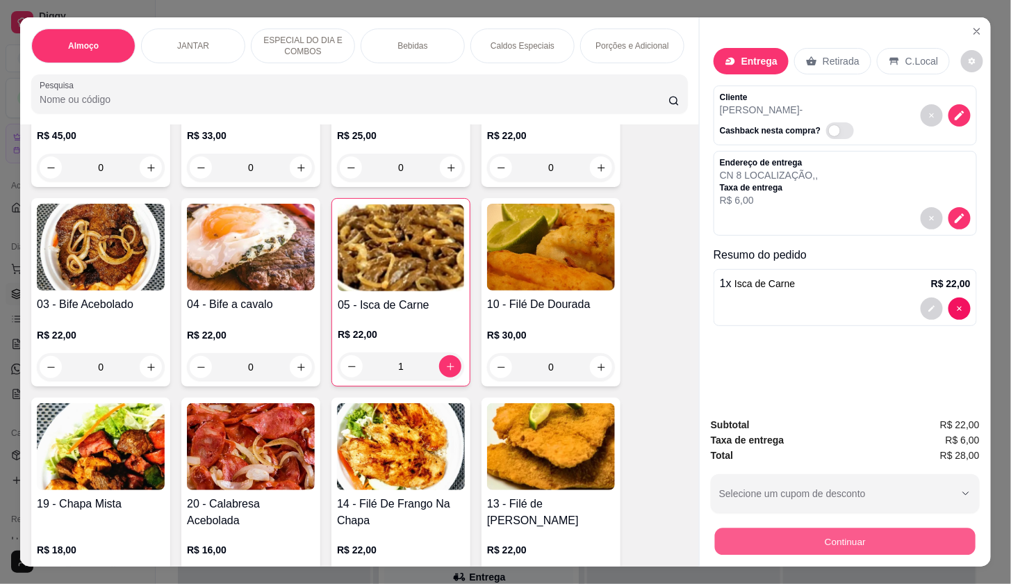
click at [849, 539] on button "Continuar" at bounding box center [845, 541] width 261 height 27
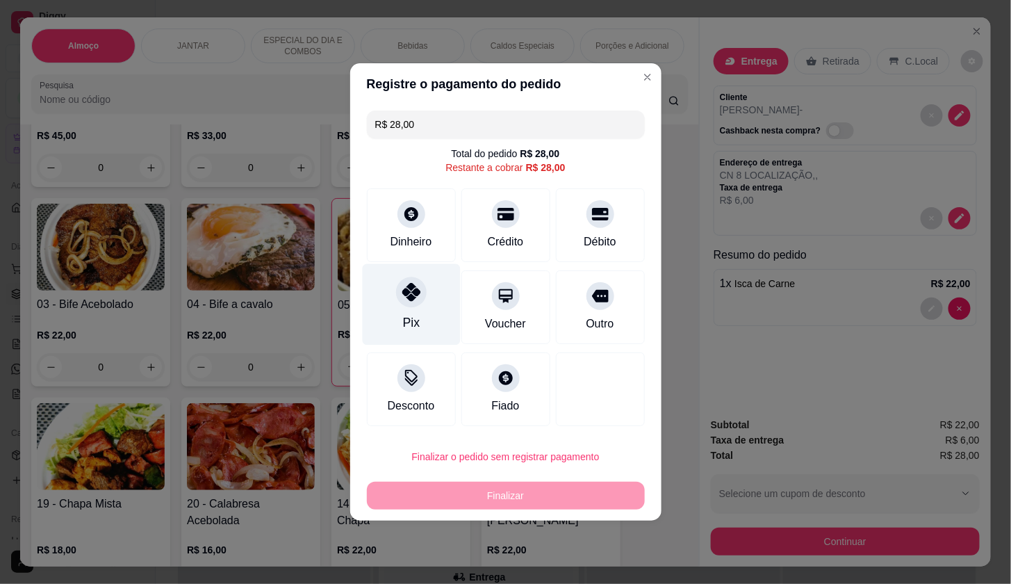
click at [394, 324] on div "Pix" at bounding box center [411, 304] width 98 height 81
type input "R$ 0,00"
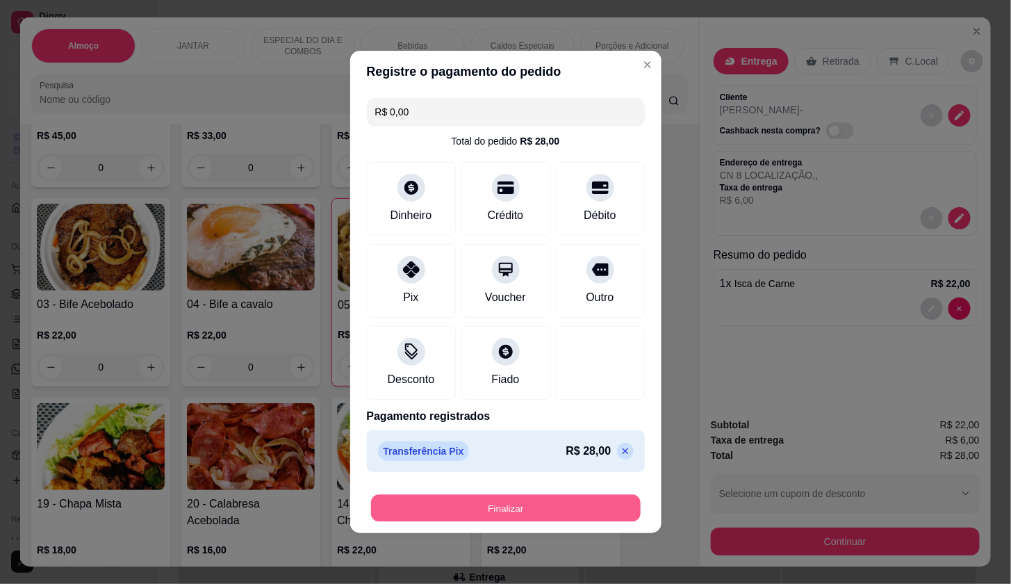
click at [574, 499] on button "Finalizar" at bounding box center [506, 508] width 270 height 27
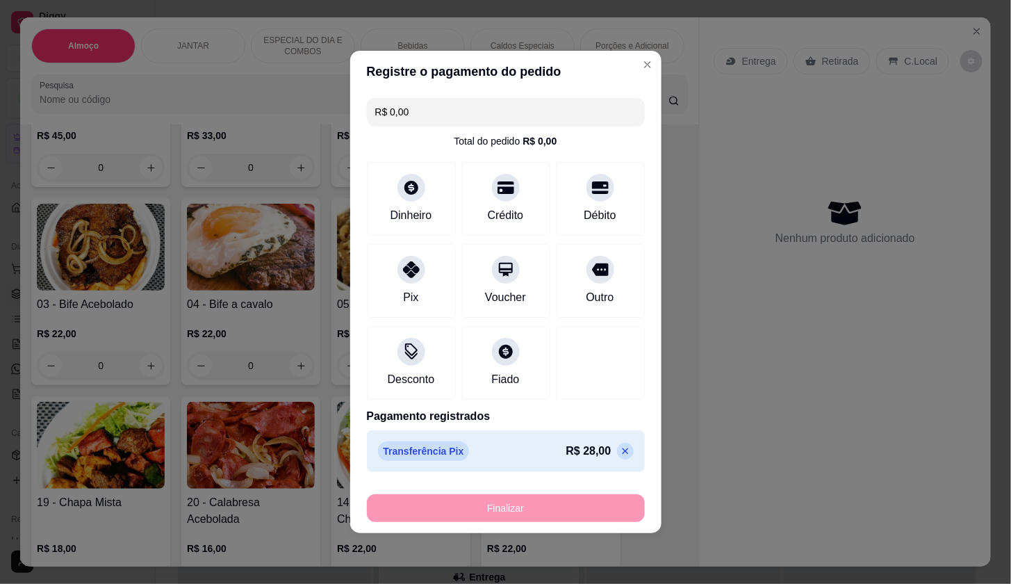
type input "0"
type input "-R$ 28,00"
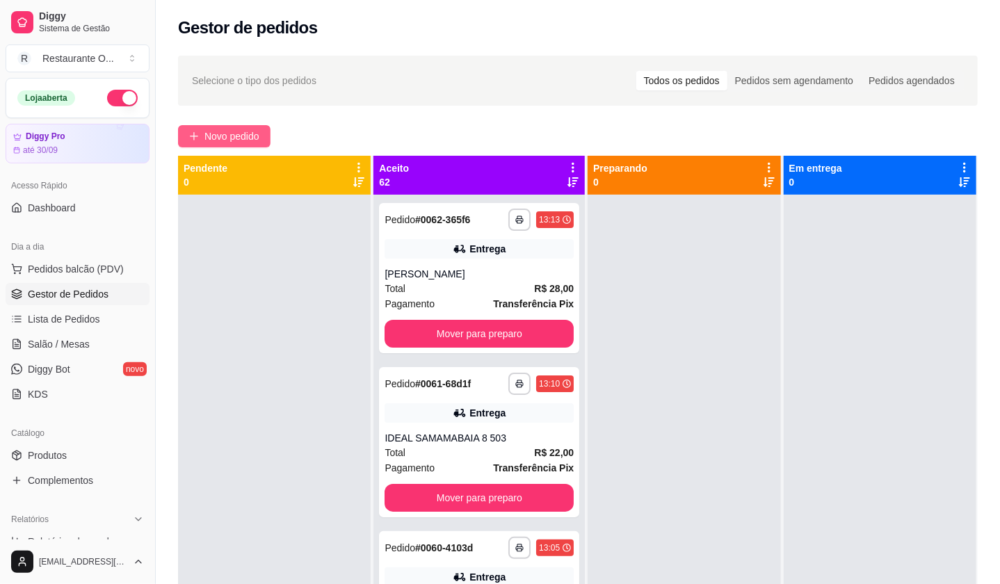
click at [251, 137] on span "Novo pedido" at bounding box center [231, 136] width 55 height 15
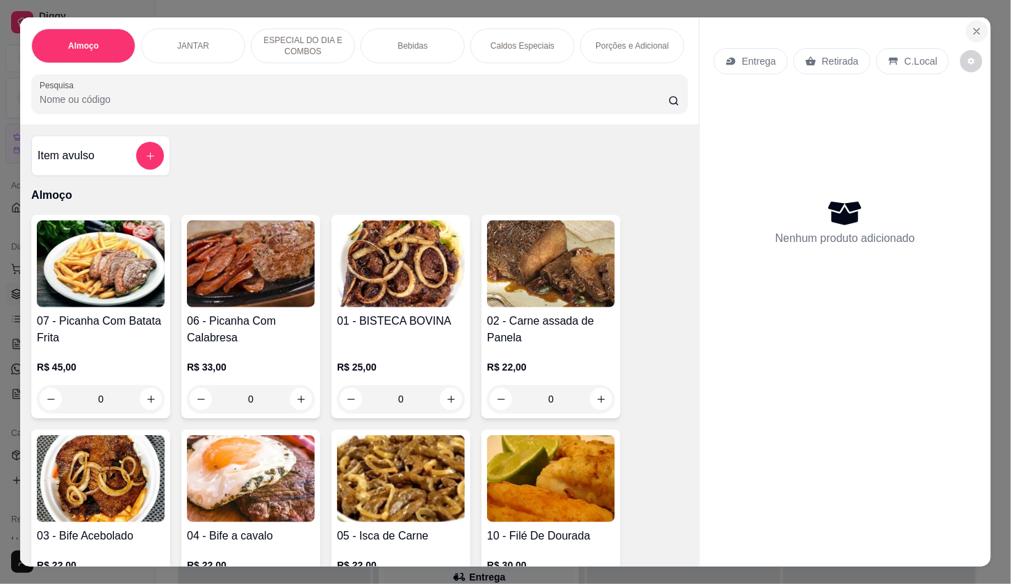
click at [980, 28] on button "Close" at bounding box center [977, 31] width 22 height 22
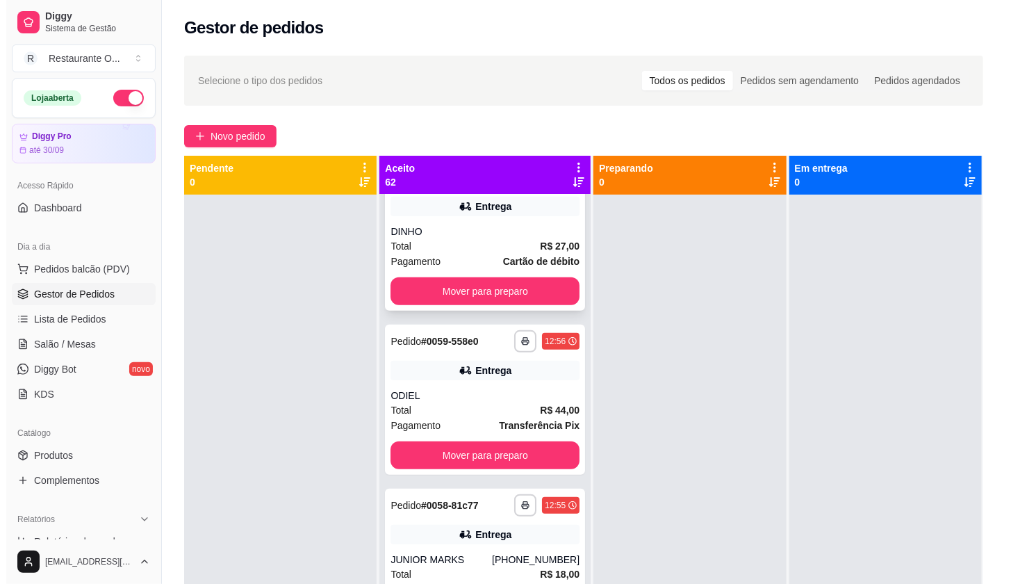
scroll to position [386, 0]
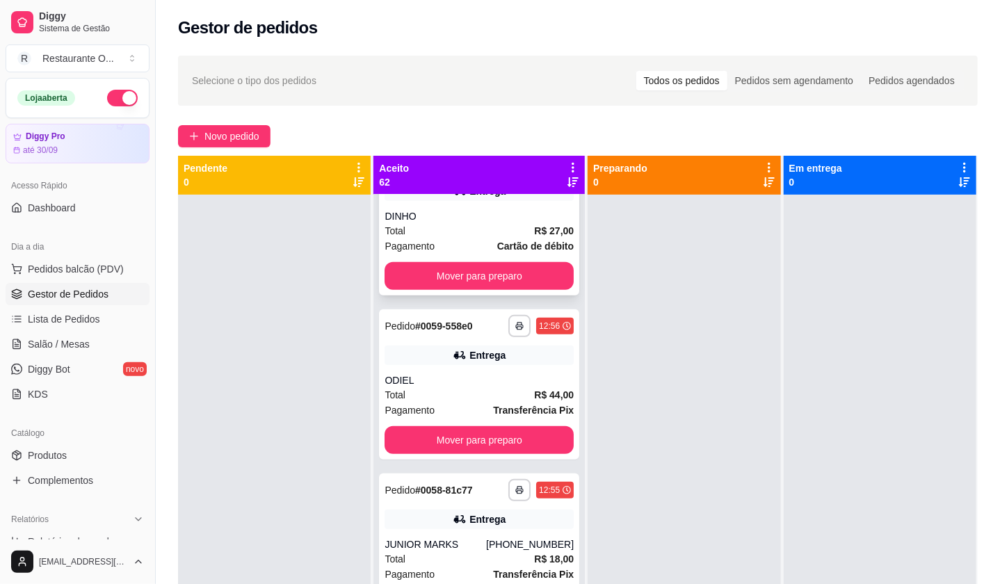
click at [497, 194] on div "Entrega" at bounding box center [478, 190] width 189 height 19
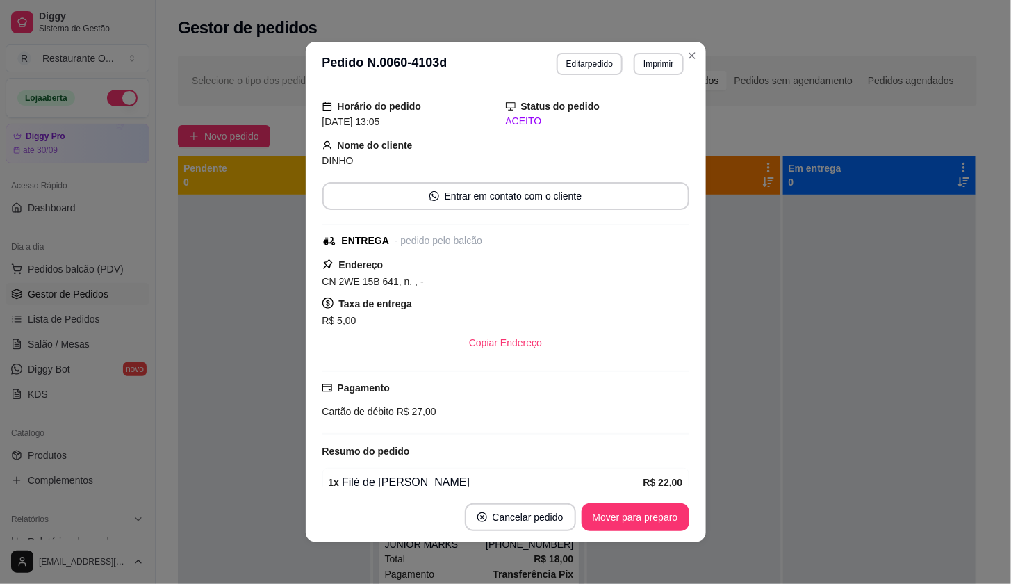
scroll to position [77, 0]
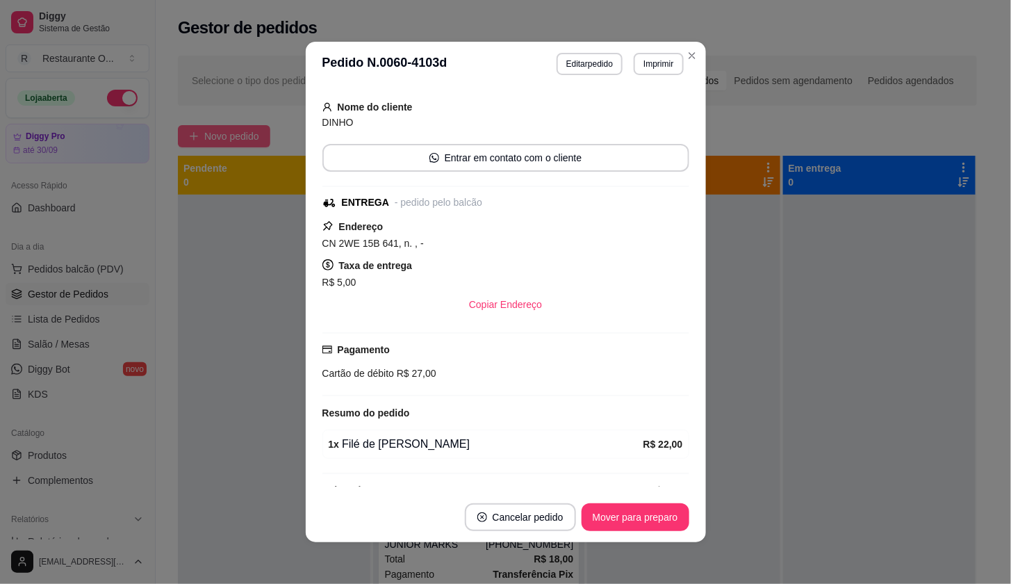
click at [206, 135] on span "Novo pedido" at bounding box center [231, 136] width 55 height 15
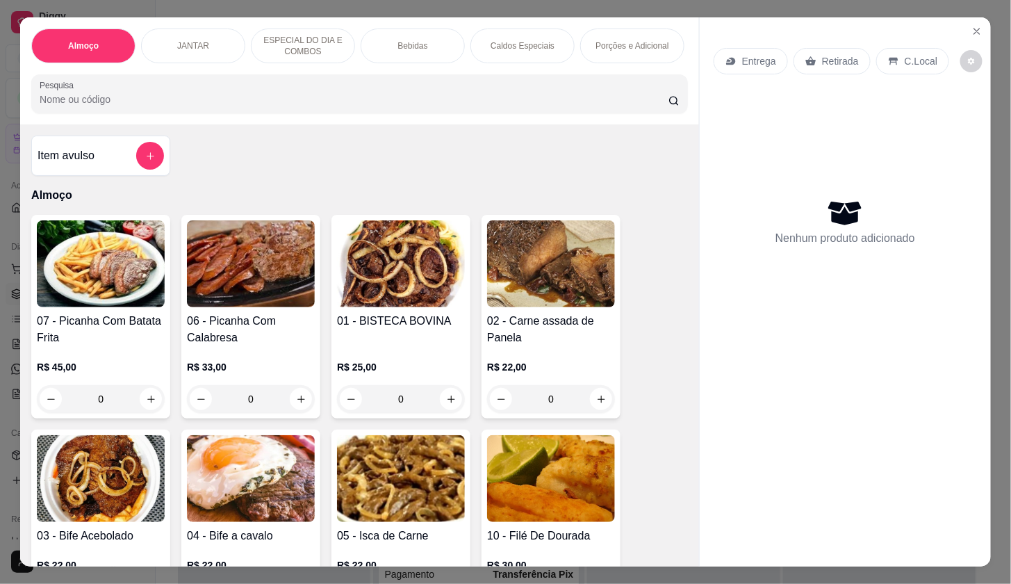
click at [298, 44] on p "ESPECIAL DO DIA E COMBOS" at bounding box center [303, 46] width 81 height 22
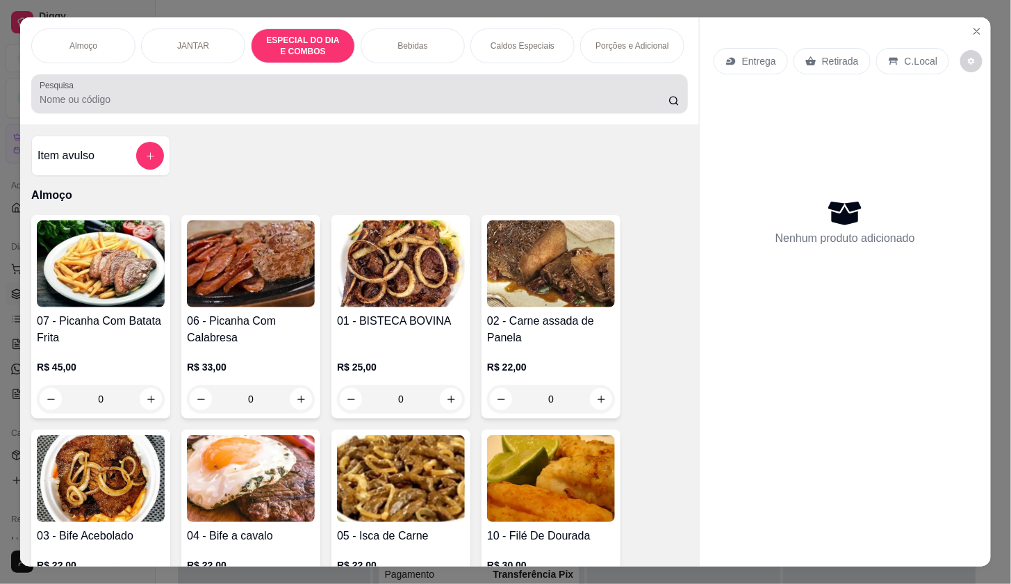
scroll to position [33, 0]
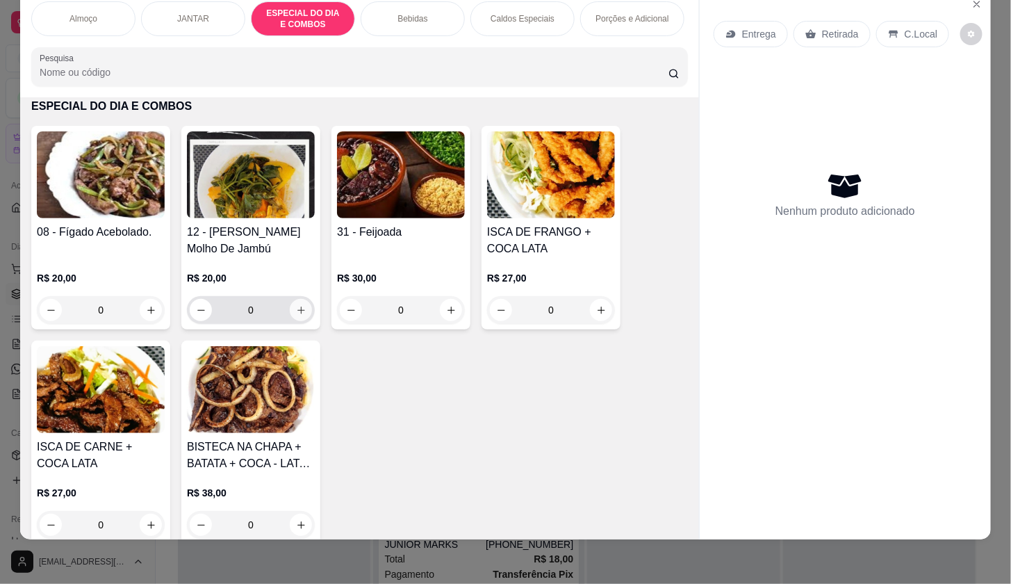
click at [295, 314] on button "increase-product-quantity" at bounding box center [301, 310] width 22 height 22
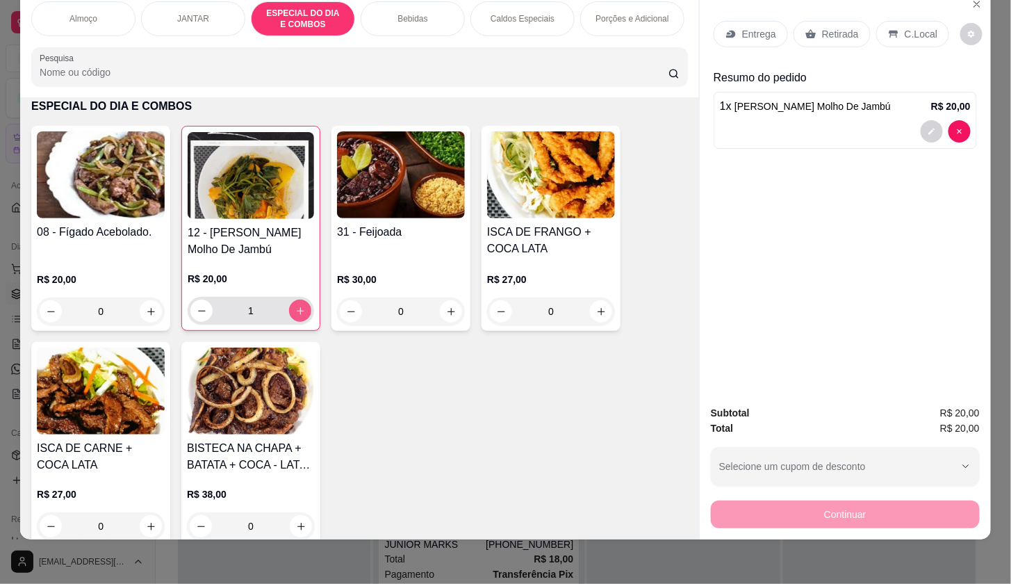
type input "1"
click at [763, 31] on div "Entrega" at bounding box center [751, 34] width 74 height 26
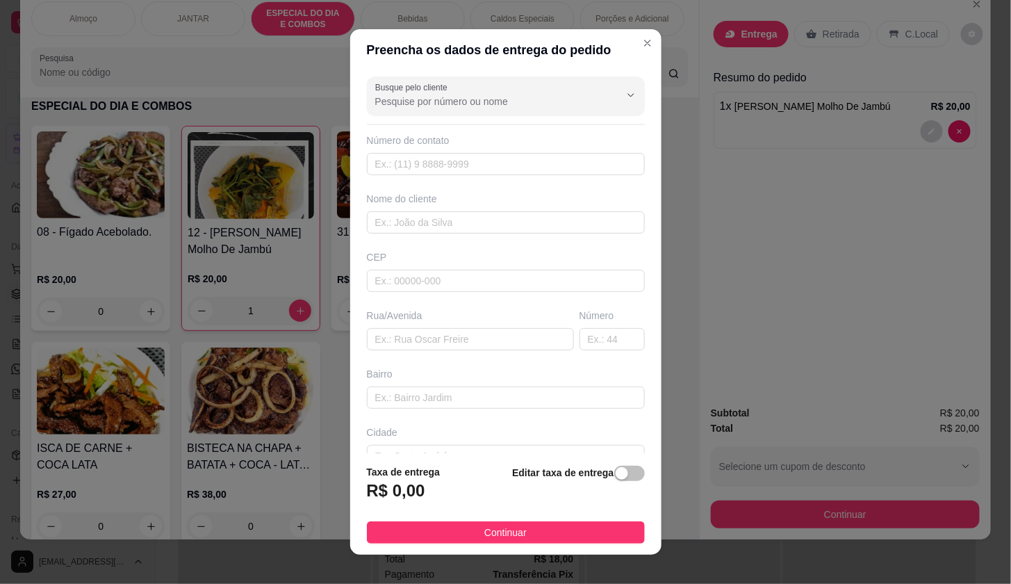
click at [488, 234] on div "Busque pelo cliente Número de contato Nome do cliente CEP Rua/[GEOGRAPHIC_DATA]" at bounding box center [505, 262] width 311 height 382
click at [487, 220] on input "text" at bounding box center [506, 222] width 278 height 22
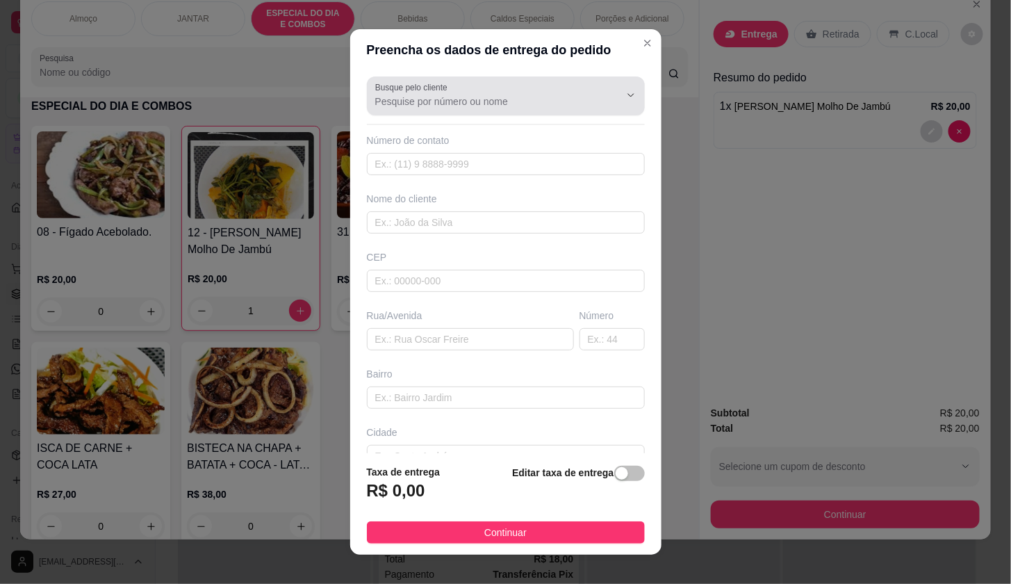
click at [502, 115] on div "Busque pelo cliente" at bounding box center [506, 95] width 278 height 39
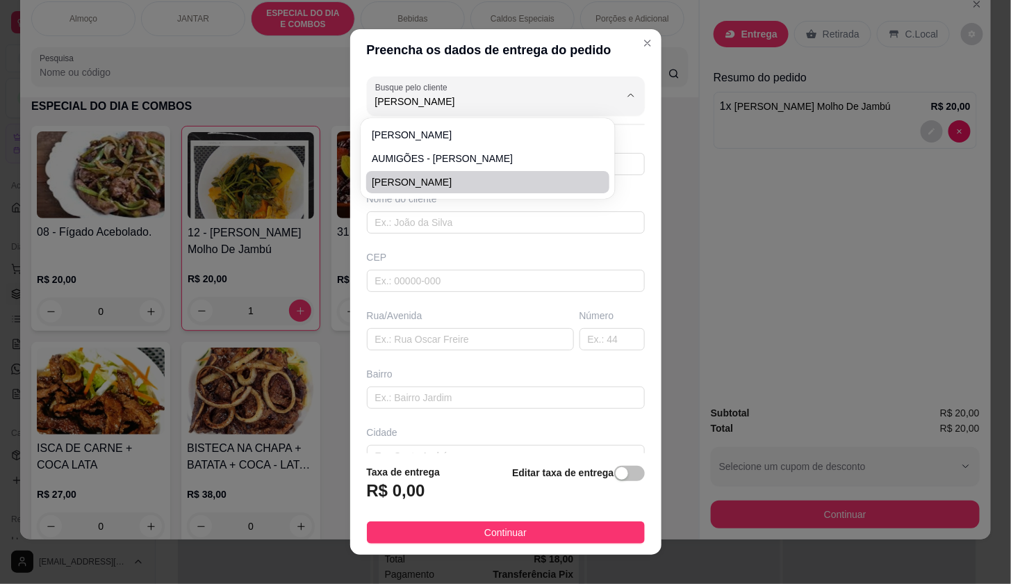
click at [488, 187] on span "TATIANA FARIAS" at bounding box center [481, 182] width 218 height 14
type input "TATIANA FARIAS"
type input "91980104313"
type input "TATIANA FARIAS"
type input "ROMANCE"
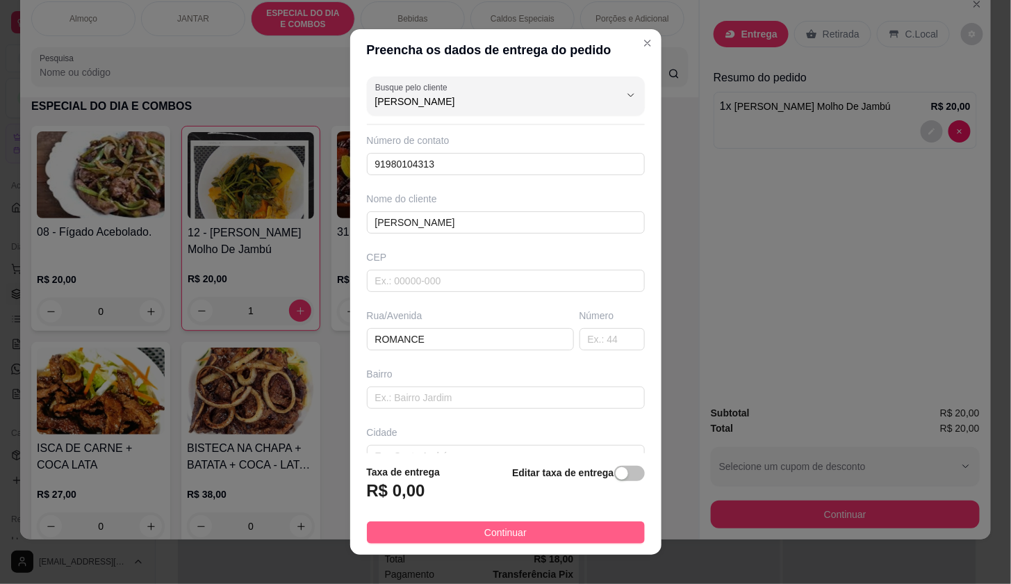
type input "TATIANA FARIAS"
click at [587, 537] on button "Continuar" at bounding box center [506, 532] width 278 height 22
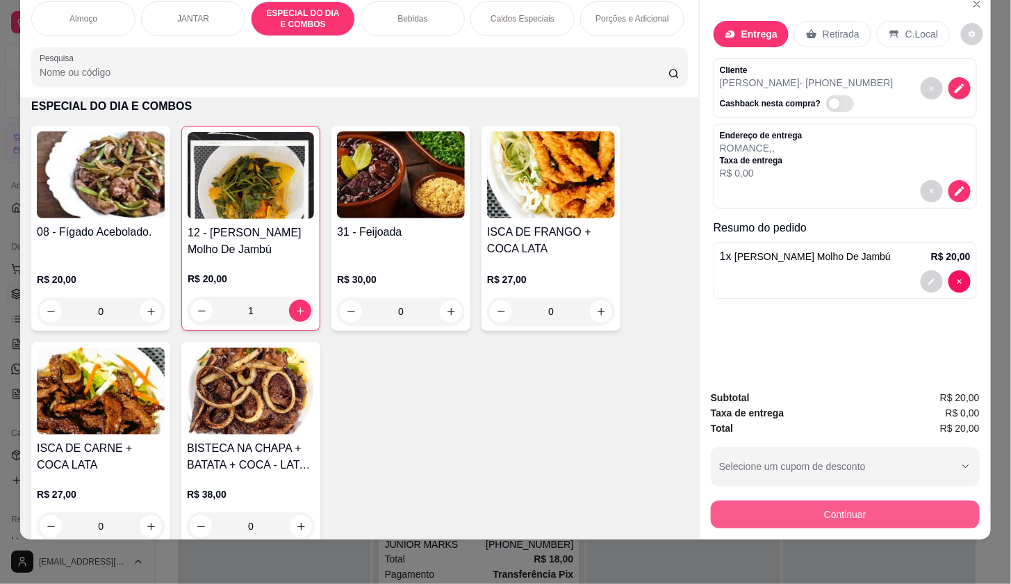
click at [770, 500] on button "Continuar" at bounding box center [845, 514] width 269 height 28
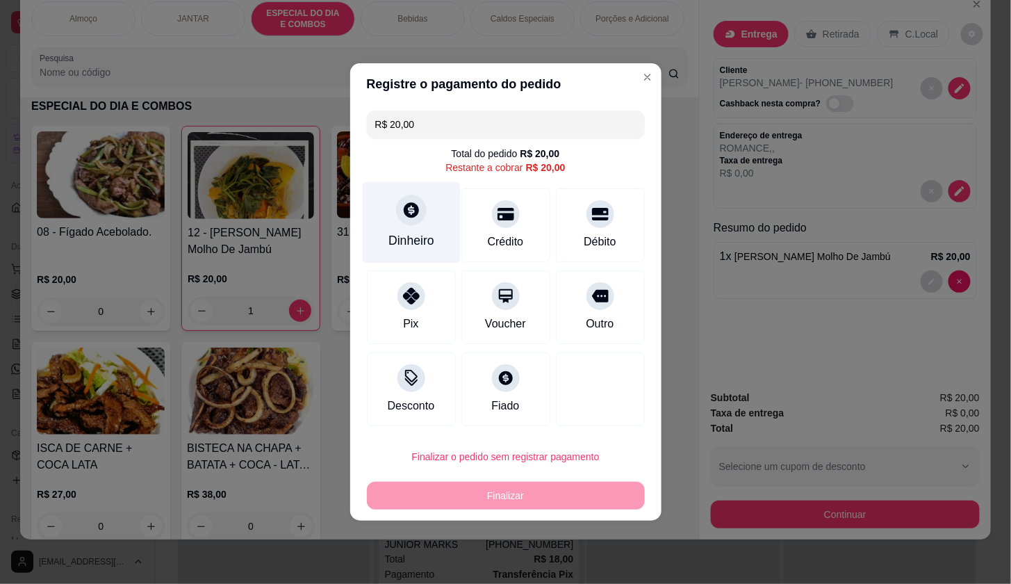
click at [430, 224] on div "Dinheiro" at bounding box center [411, 222] width 98 height 81
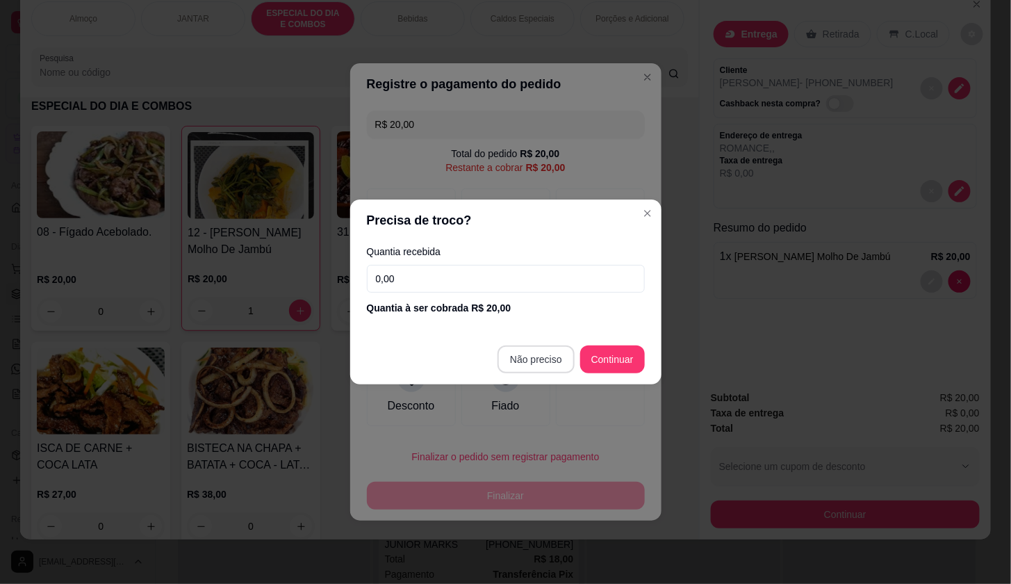
type input "R$ 0,00"
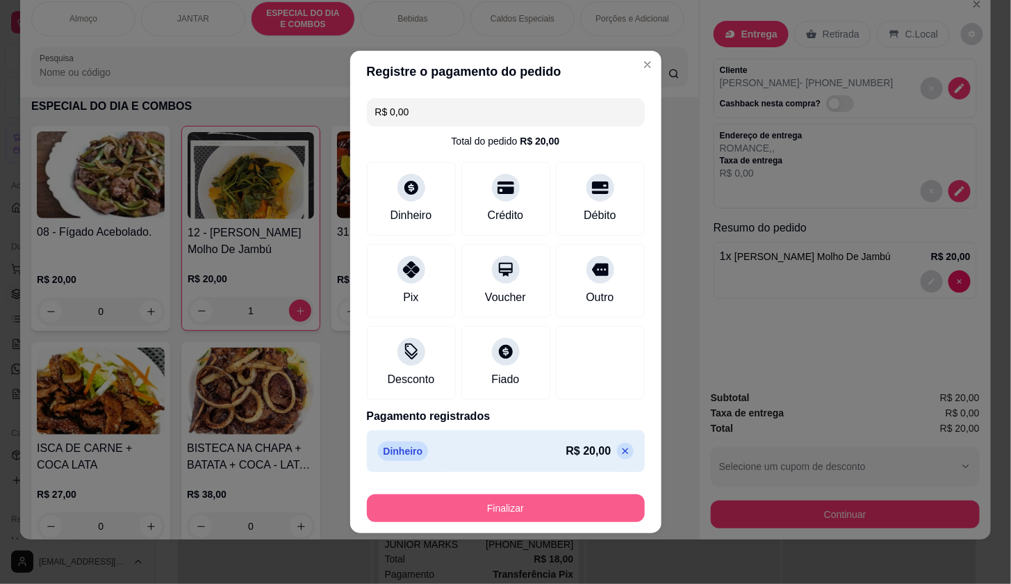
click at [574, 512] on button "Finalizar" at bounding box center [506, 508] width 278 height 28
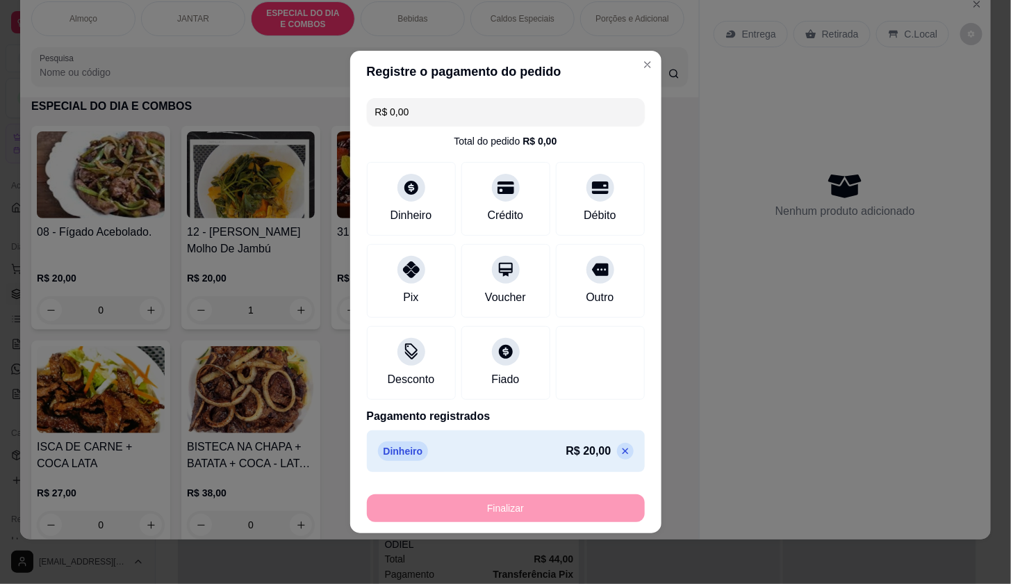
type input "0"
type input "-R$ 20,00"
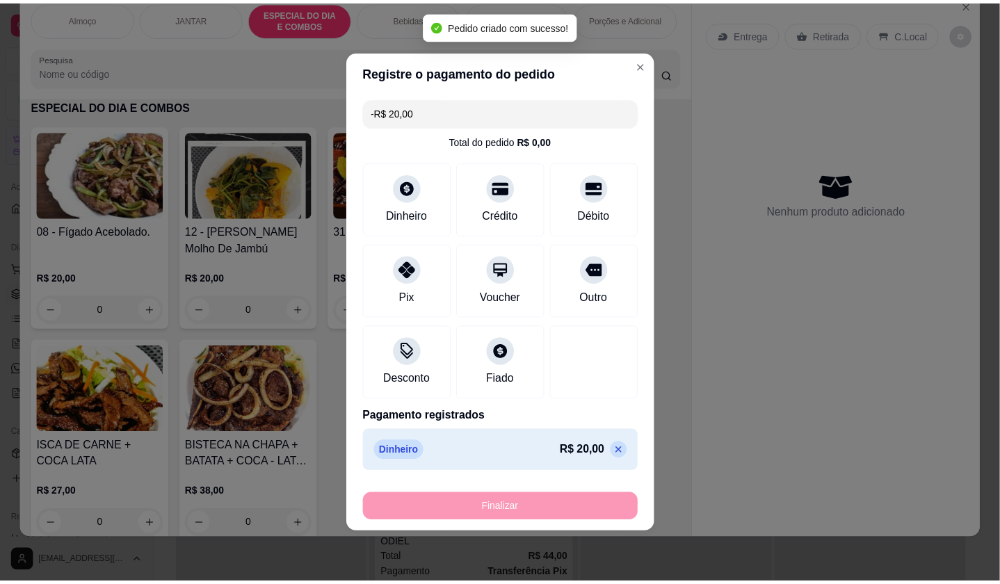
scroll to position [550, 0]
